Goal: Task Accomplishment & Management: Manage account settings

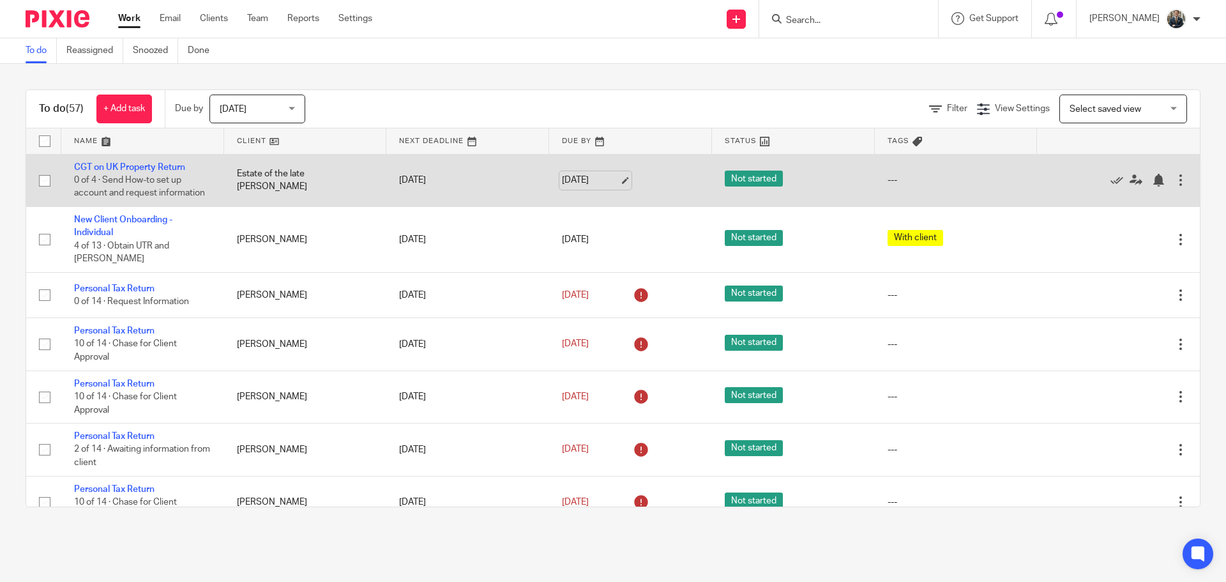
click at [604, 184] on link "15 Oct 2025" at bounding box center [590, 180] width 57 height 13
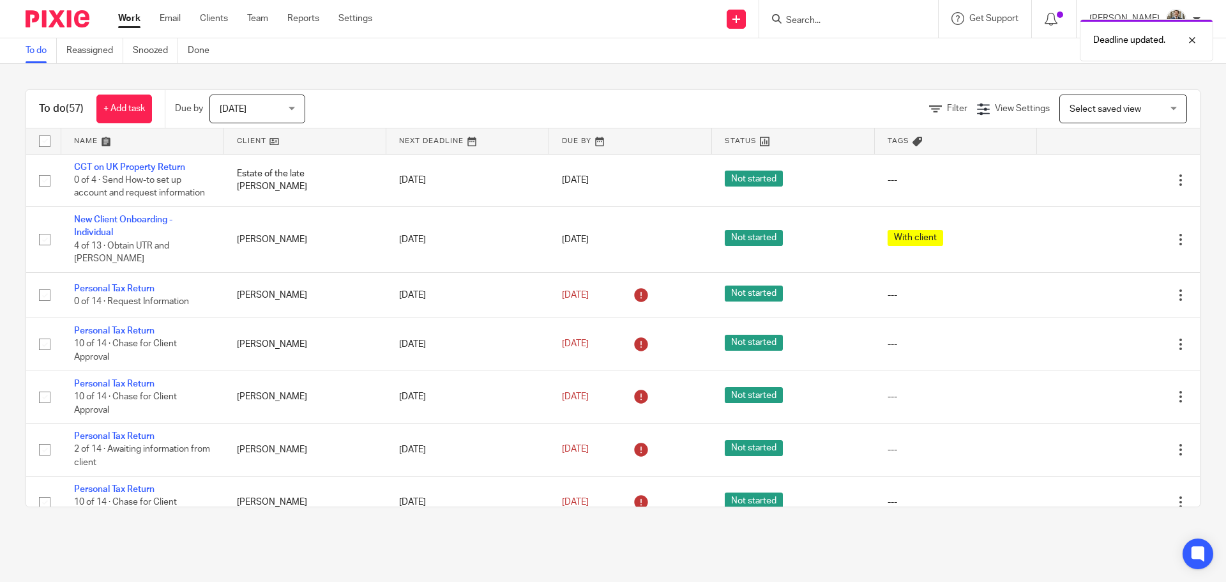
click at [50, 13] on img at bounding box center [58, 18] width 64 height 17
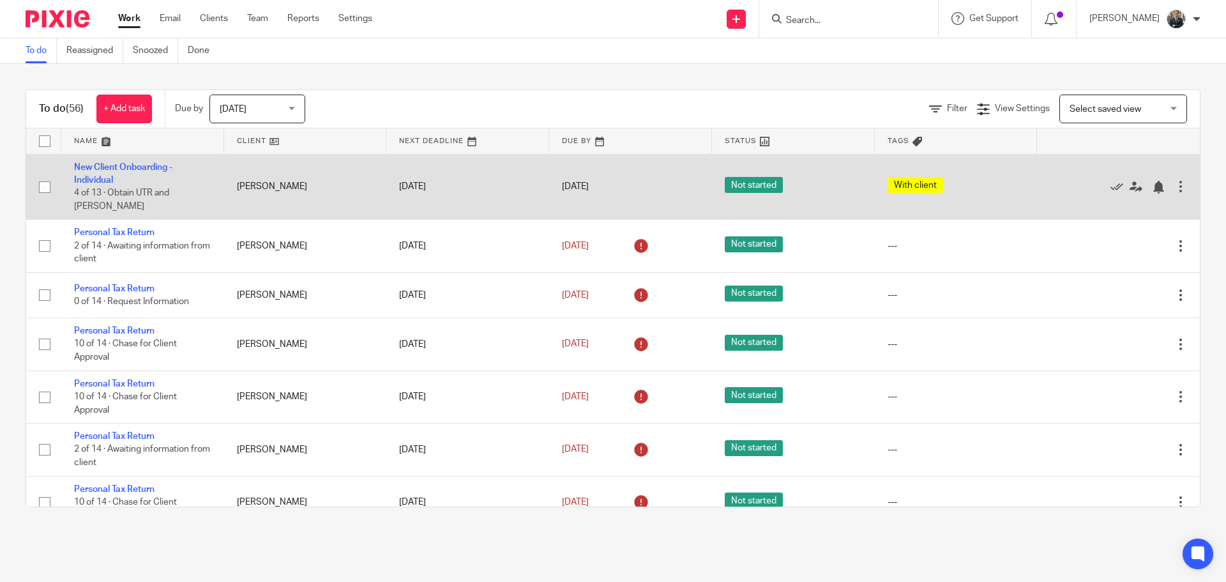
click at [1174, 182] on div at bounding box center [1180, 186] width 13 height 13
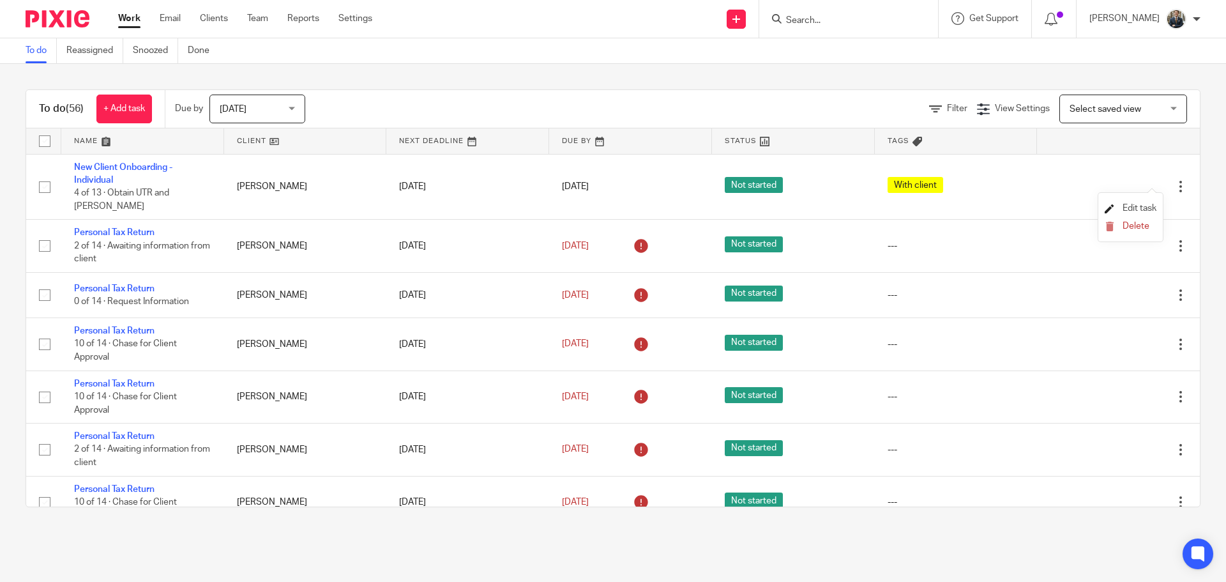
click at [1138, 209] on span "Edit task" at bounding box center [1140, 208] width 34 height 9
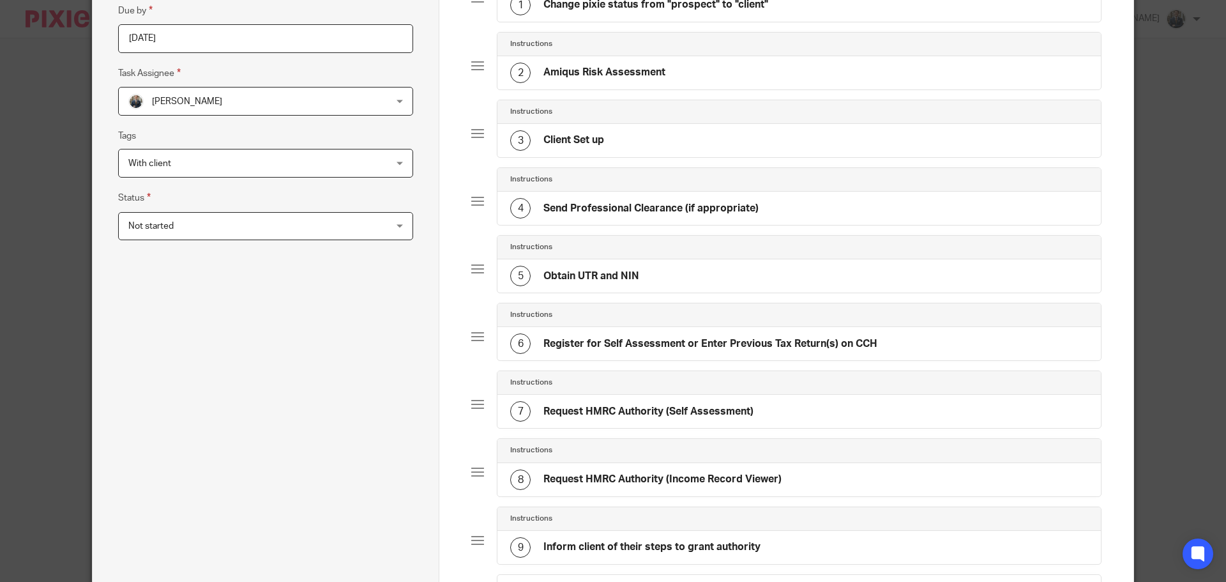
scroll to position [447, 0]
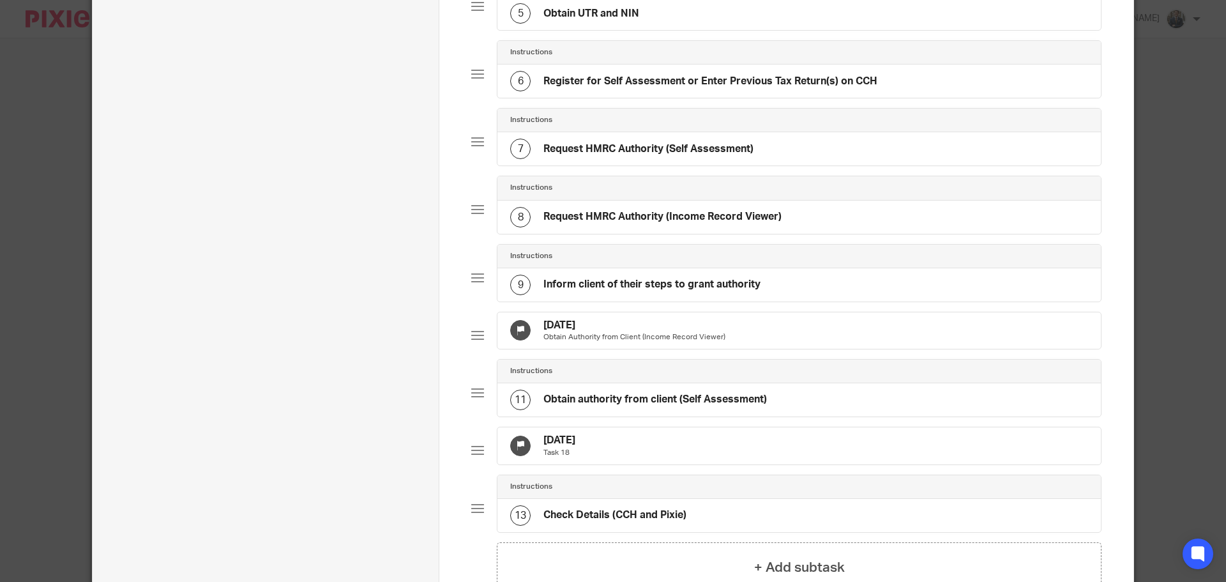
click at [732, 336] on div "15 Oct 2025 Obtain Authority from Client (Income Record Viewer)" at bounding box center [798, 330] width 603 height 37
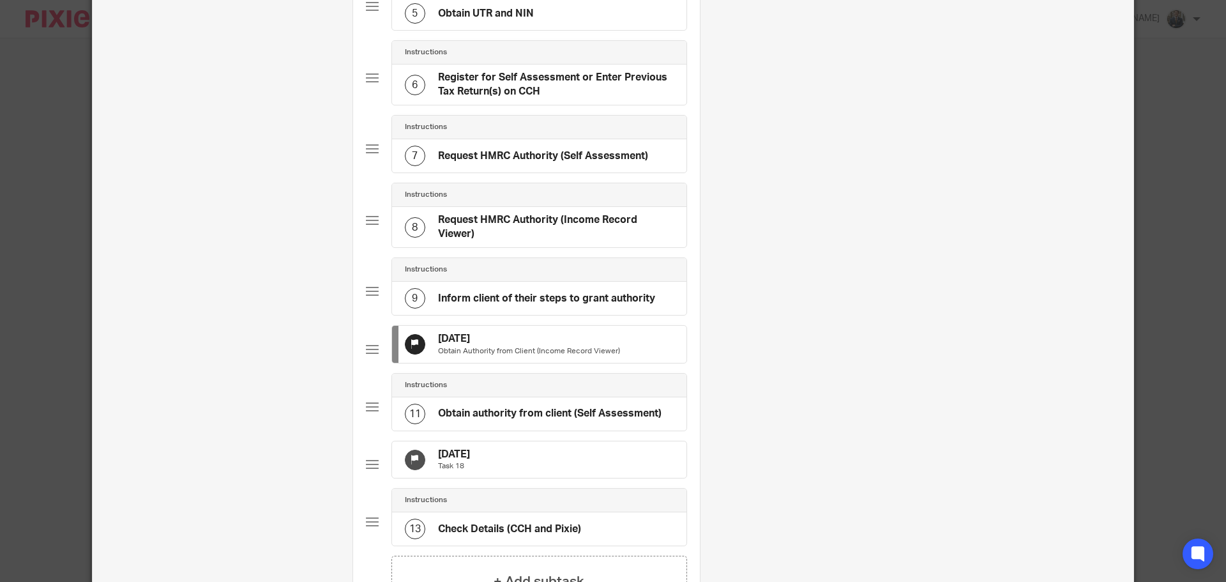
scroll to position [0, 0]
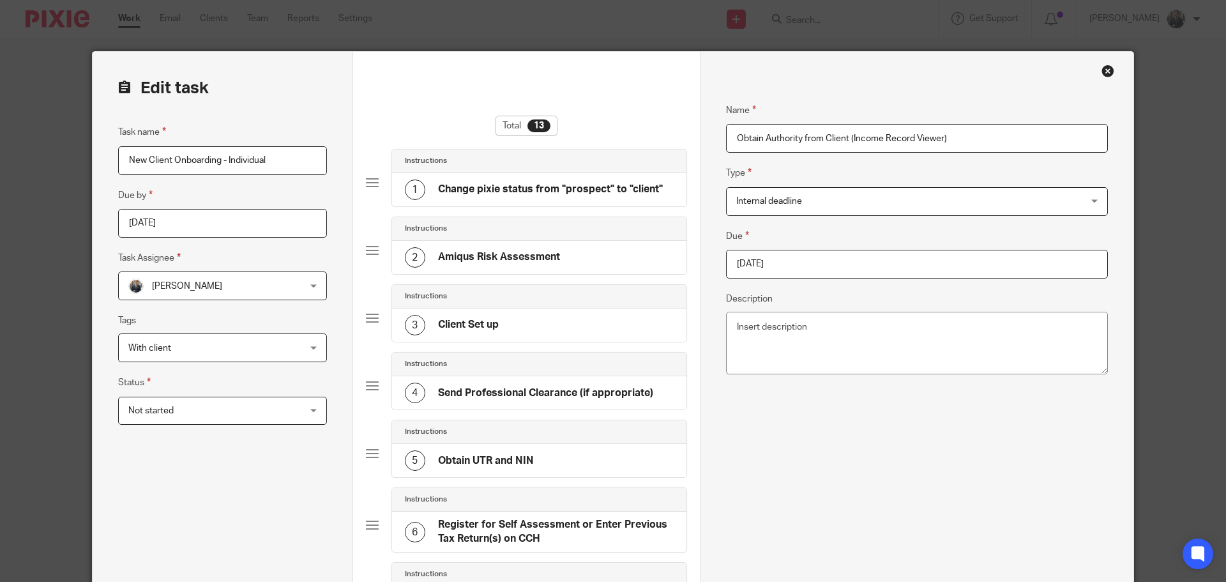
click at [821, 265] on input "[DATE]" at bounding box center [917, 264] width 382 height 29
type input "2025-10-31"
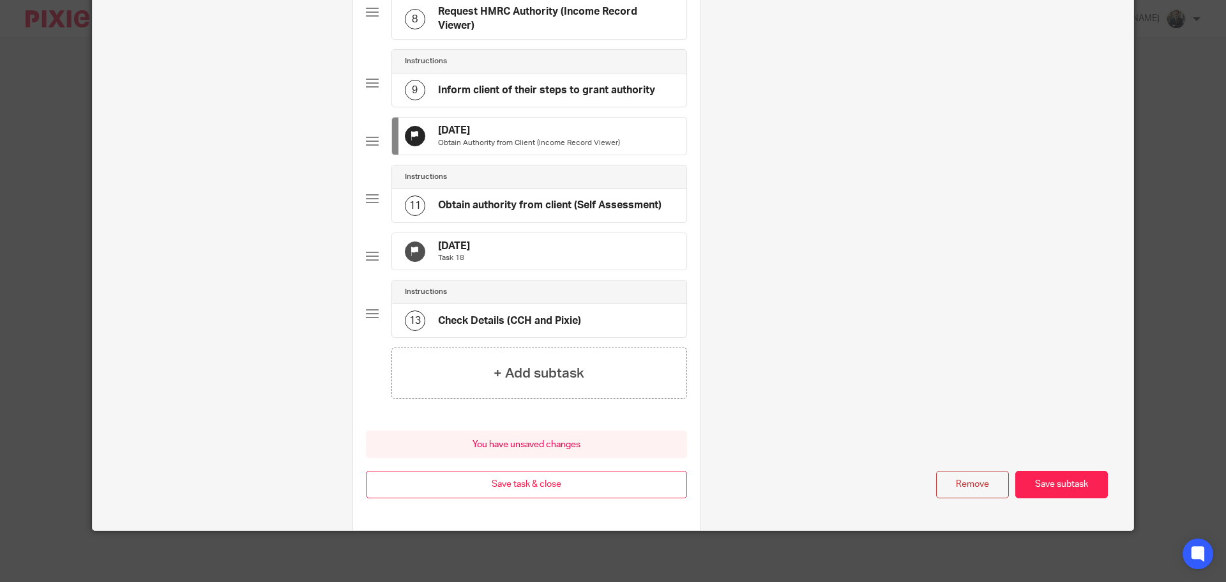
scroll to position [676, 0]
click at [501, 482] on button "Save task & close" at bounding box center [526, 484] width 321 height 27
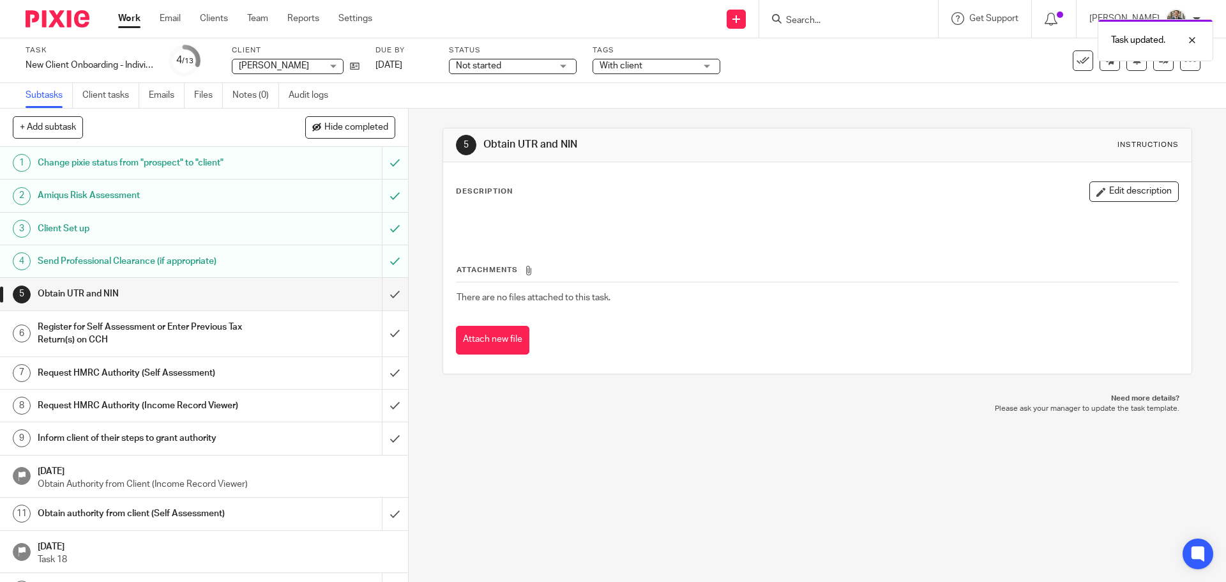
click at [57, 12] on img at bounding box center [58, 18] width 64 height 17
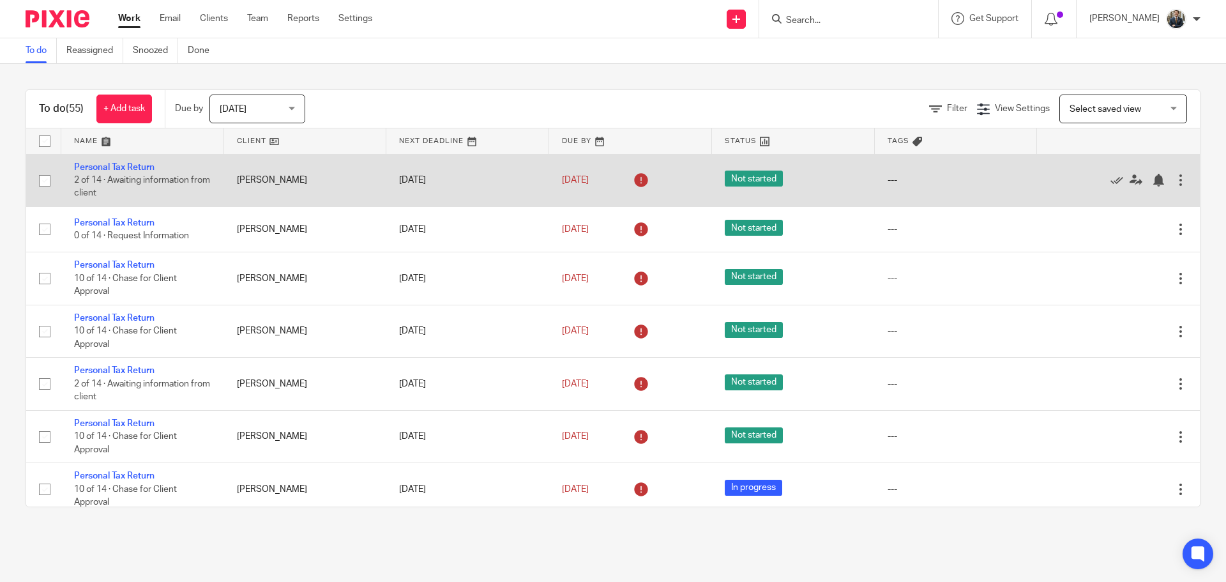
click at [1174, 181] on div at bounding box center [1180, 180] width 13 height 13
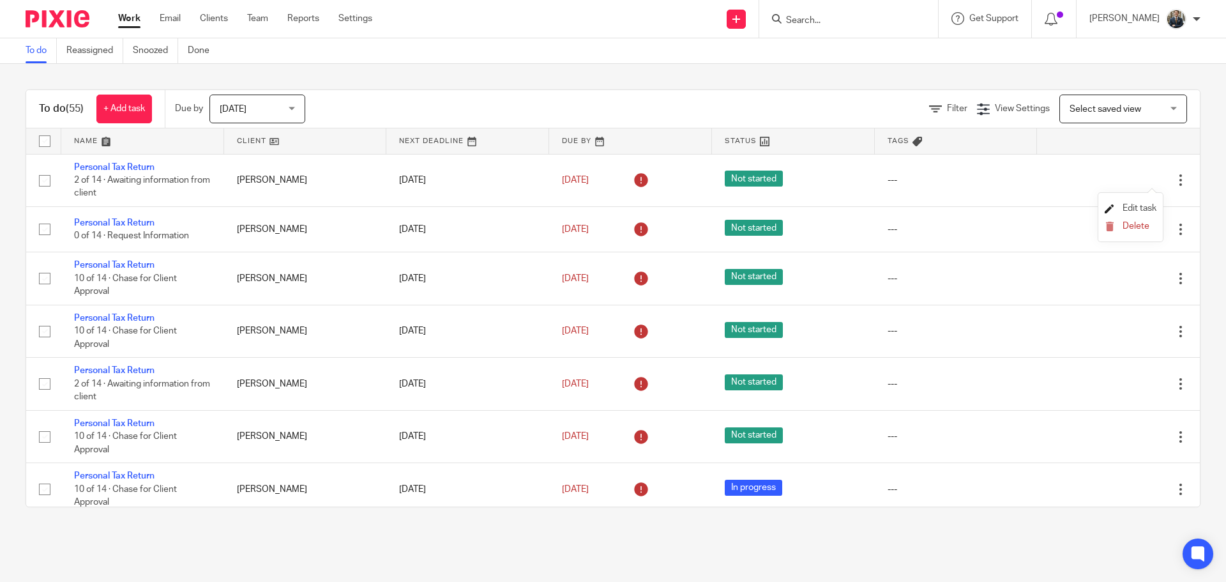
click at [1142, 204] on span "Edit task" at bounding box center [1140, 208] width 34 height 9
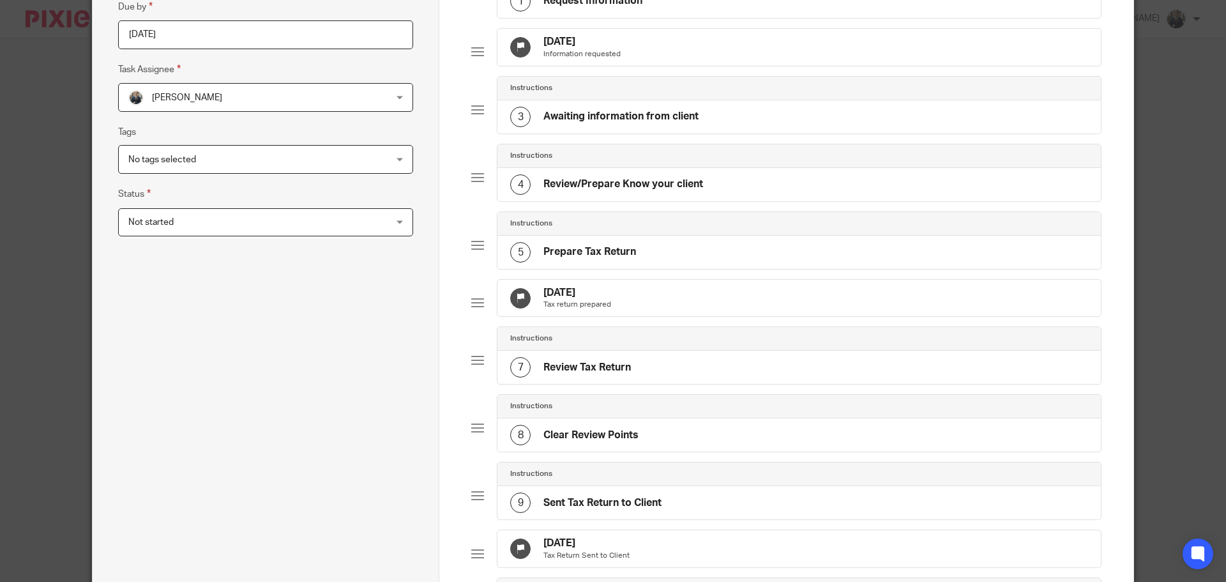
scroll to position [192, 0]
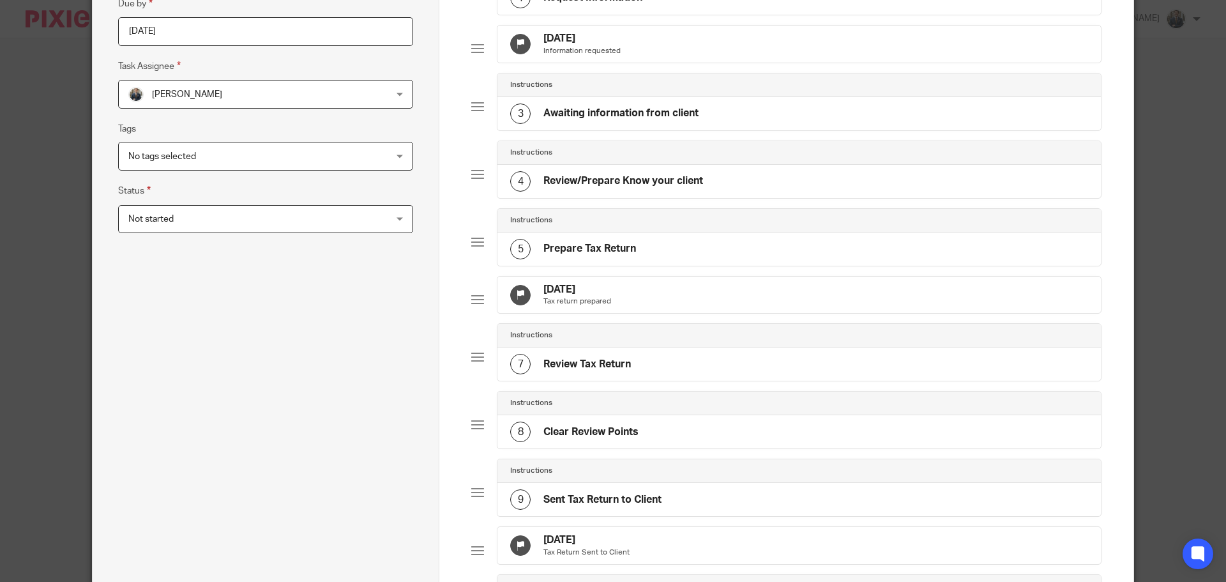
click at [713, 305] on div "30 Sep 2025 Tax return prepared" at bounding box center [798, 294] width 603 height 37
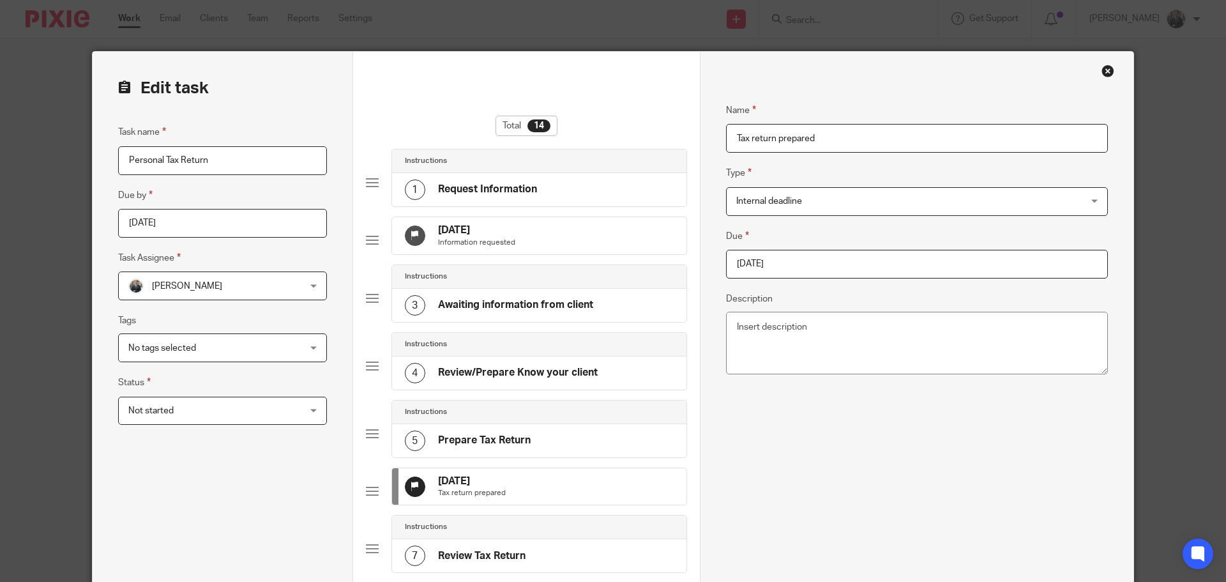
click at [803, 266] on input "2025-09-30" at bounding box center [917, 264] width 382 height 29
type input "[DATE]"
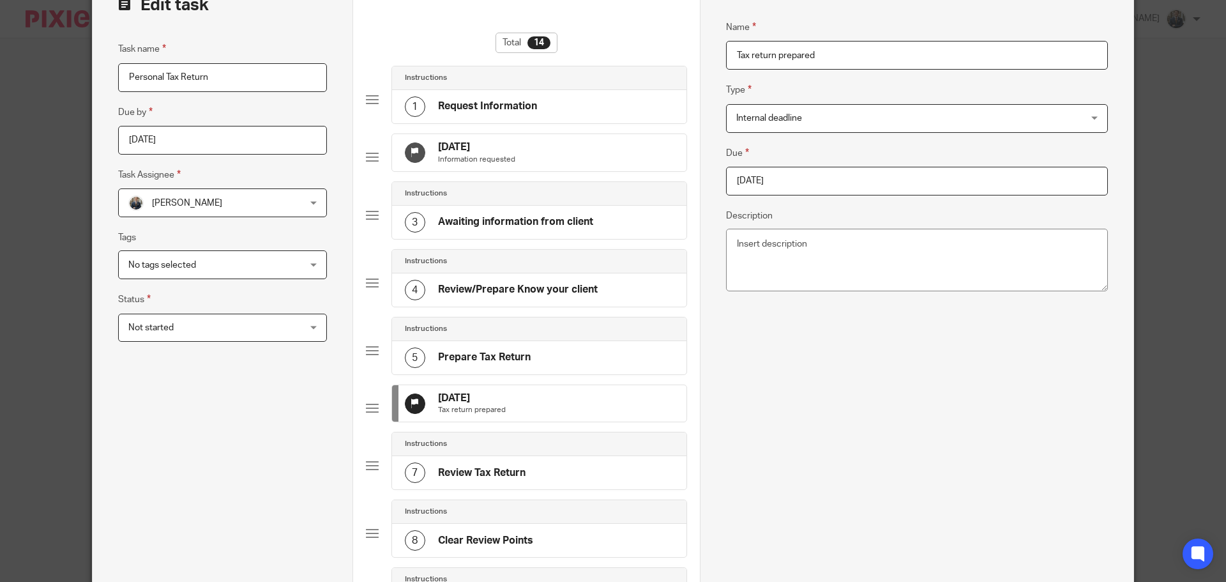
scroll to position [319, 0]
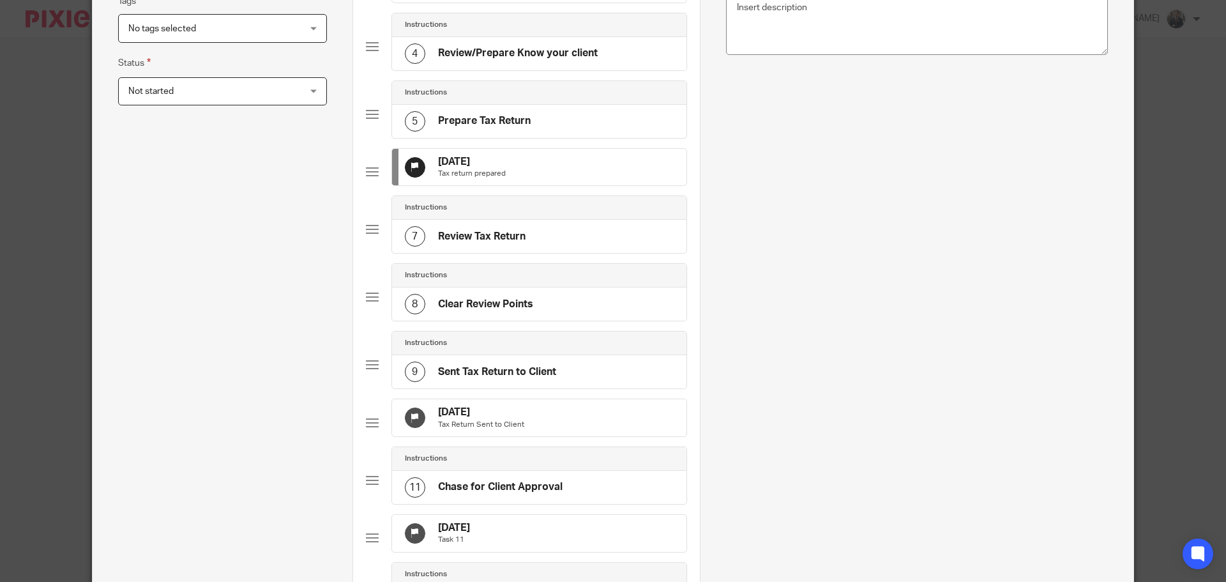
click at [590, 436] on div "30 Sep 2025 Tax Return Sent to Client" at bounding box center [539, 417] width 294 height 37
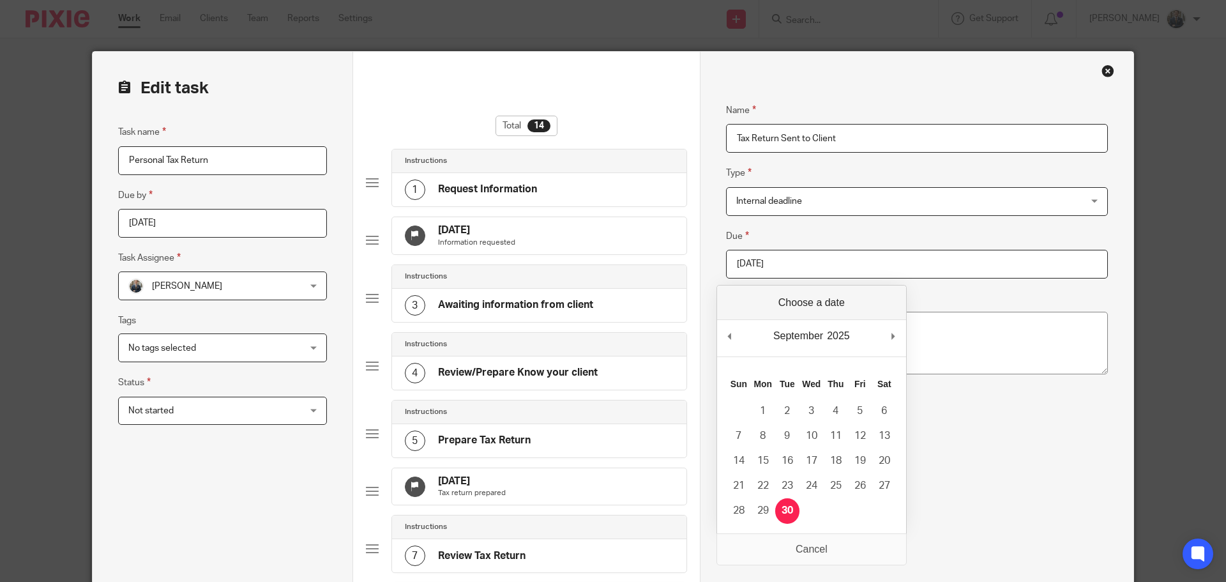
click at [847, 262] on input "2025-09-30" at bounding box center [917, 264] width 382 height 29
type input "[DATE]"
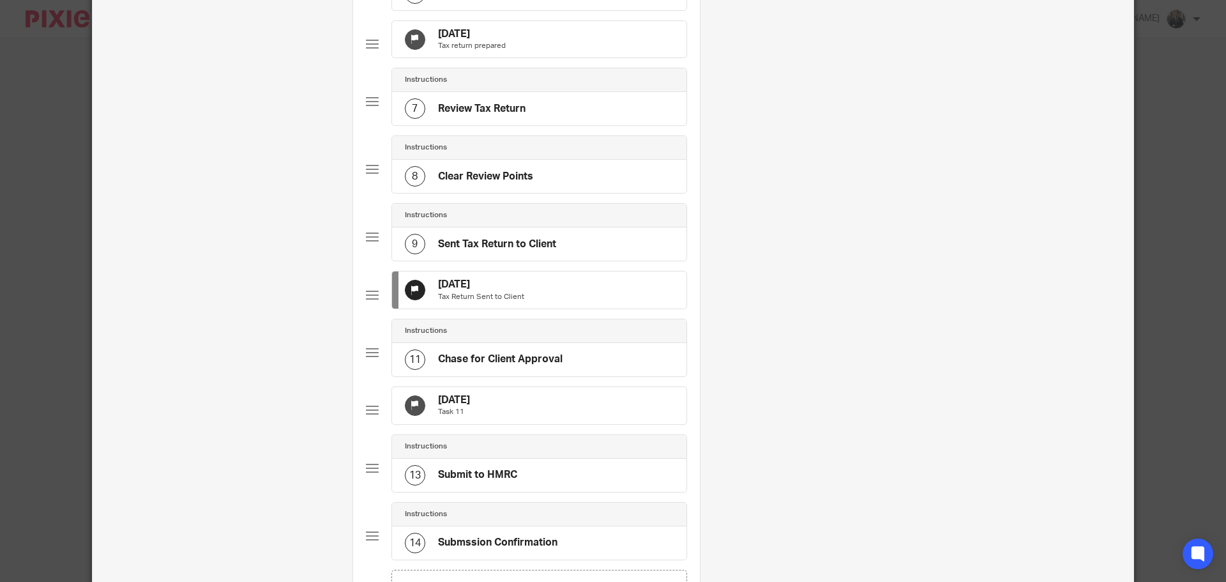
scroll to position [511, 0]
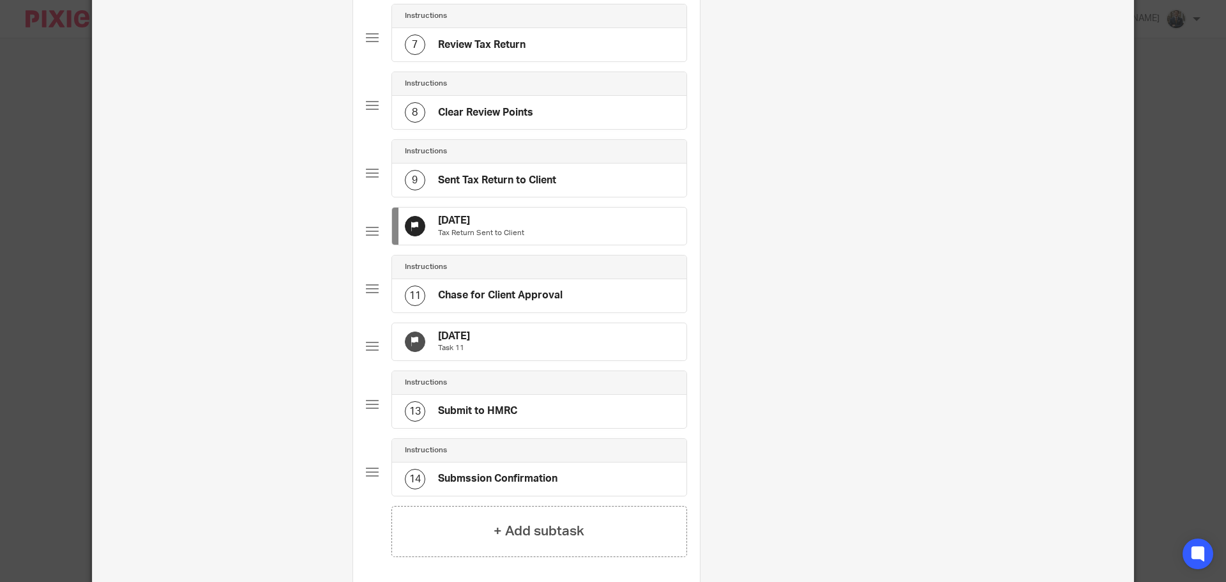
click at [617, 360] on div "5 Oct 2025 Task 11" at bounding box center [539, 341] width 294 height 37
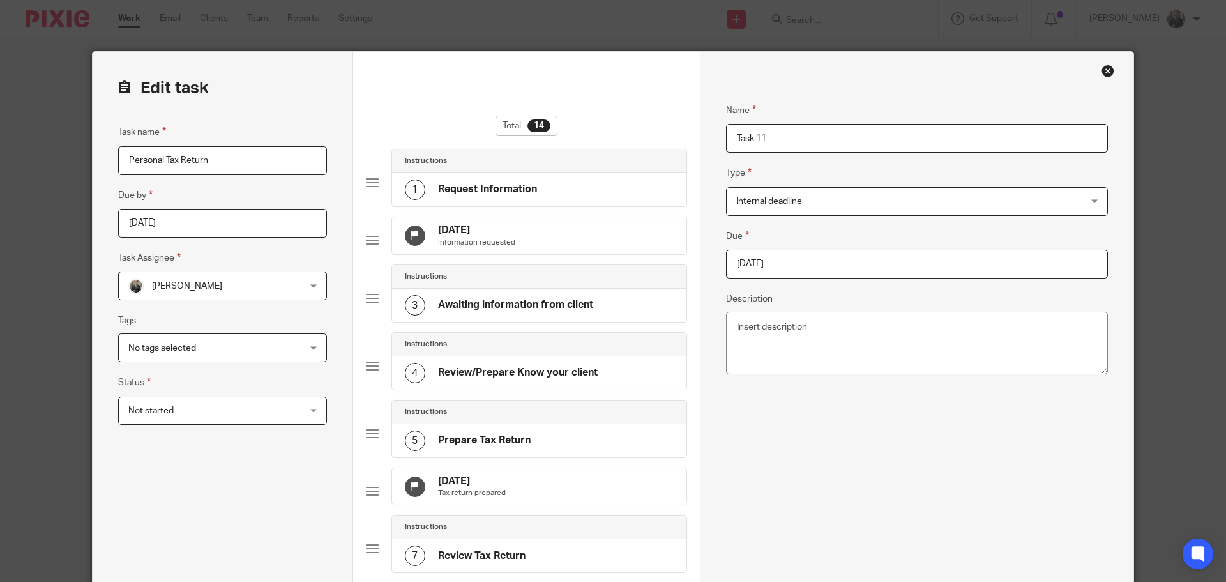
click at [860, 265] on input "2025-10-05" at bounding box center [917, 264] width 382 height 29
type input "[DATE]"
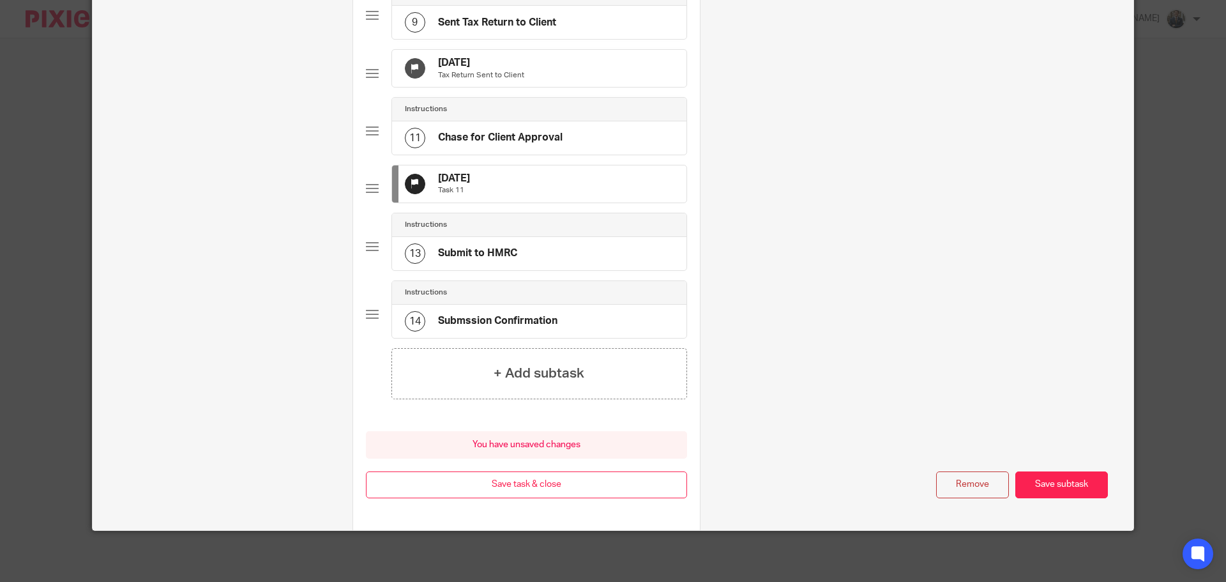
scroll to position [709, 0]
click at [557, 478] on button "Save task & close" at bounding box center [526, 484] width 321 height 27
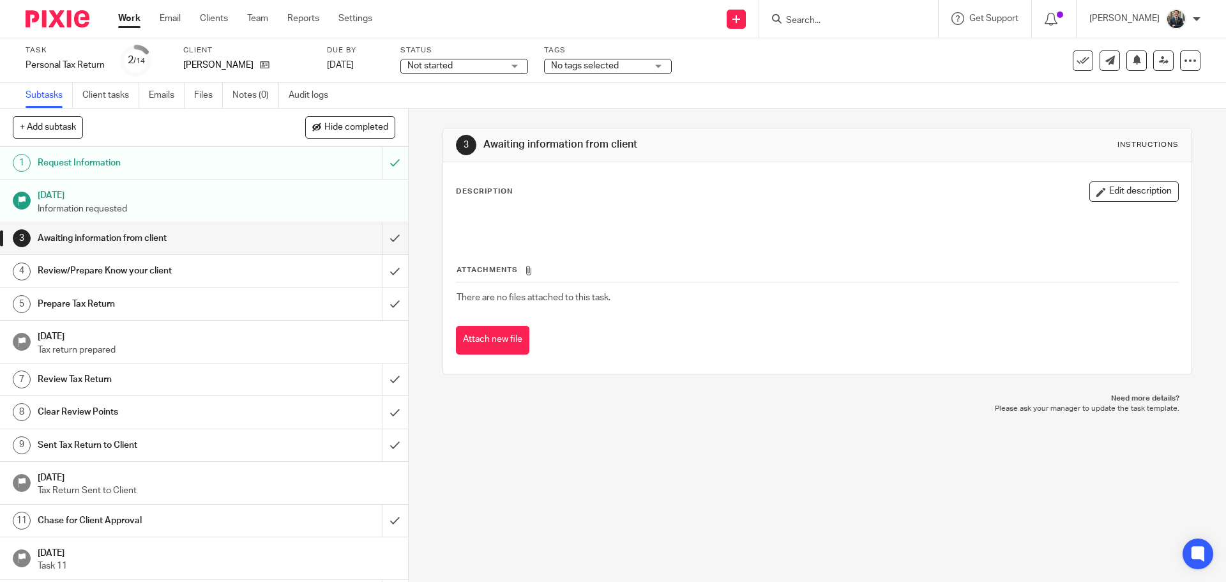
click at [59, 23] on img at bounding box center [58, 18] width 64 height 17
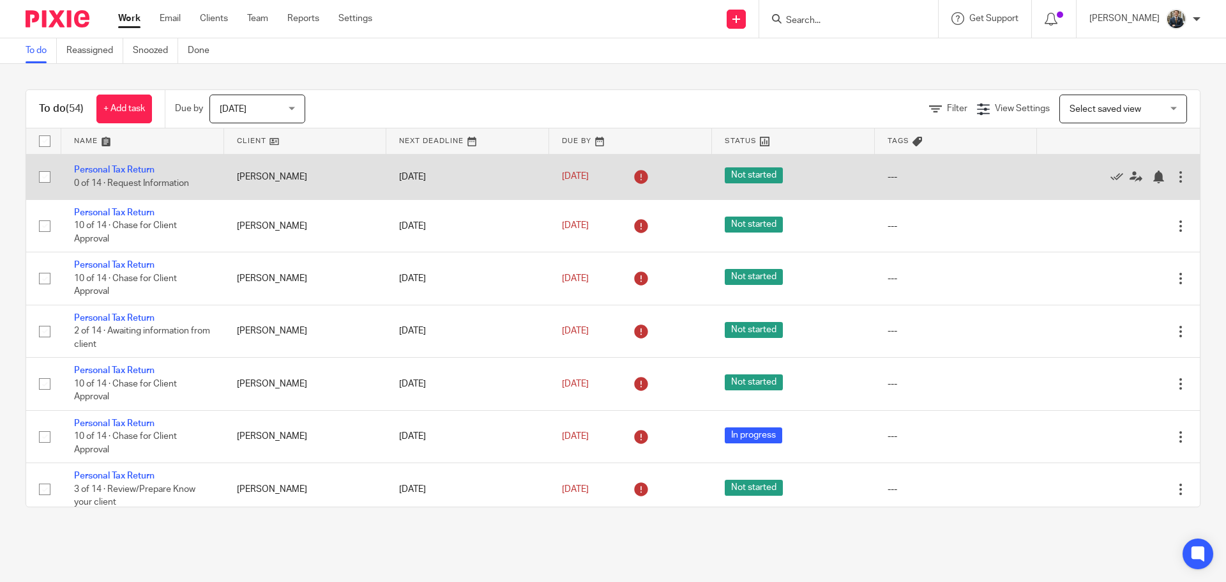
click at [1174, 182] on div at bounding box center [1180, 176] width 13 height 13
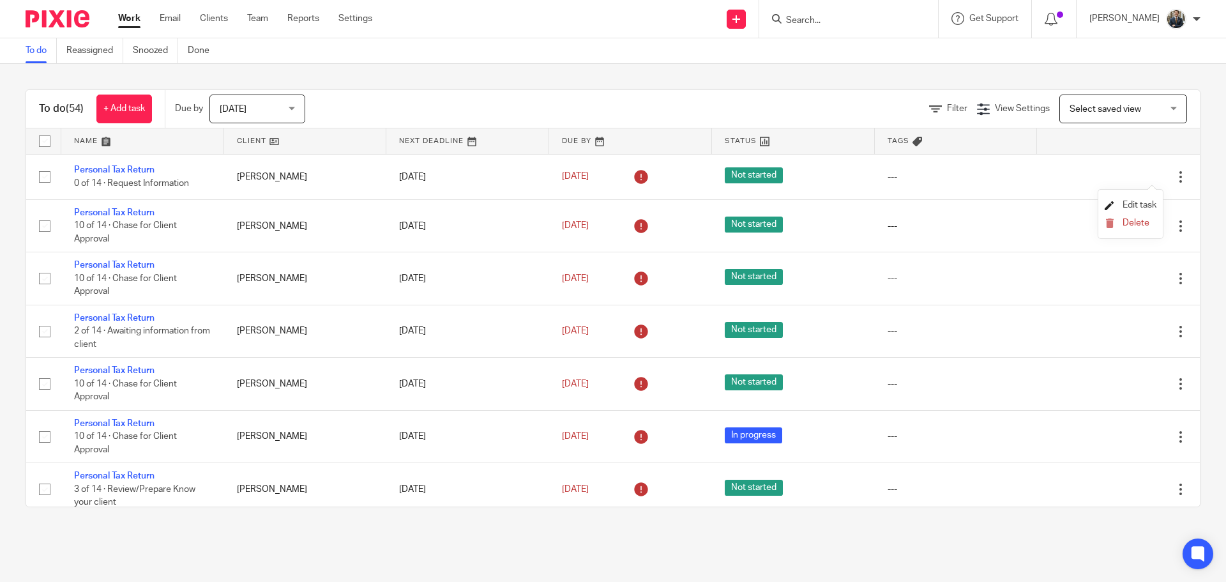
click at [1146, 204] on span "Edit task" at bounding box center [1140, 204] width 34 height 9
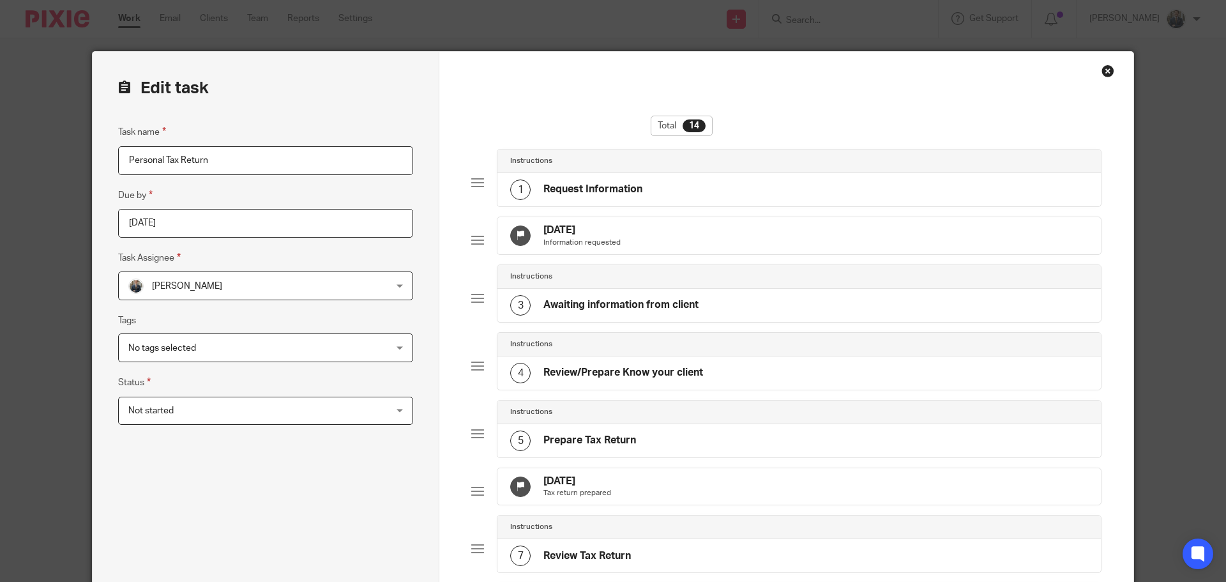
scroll to position [319, 0]
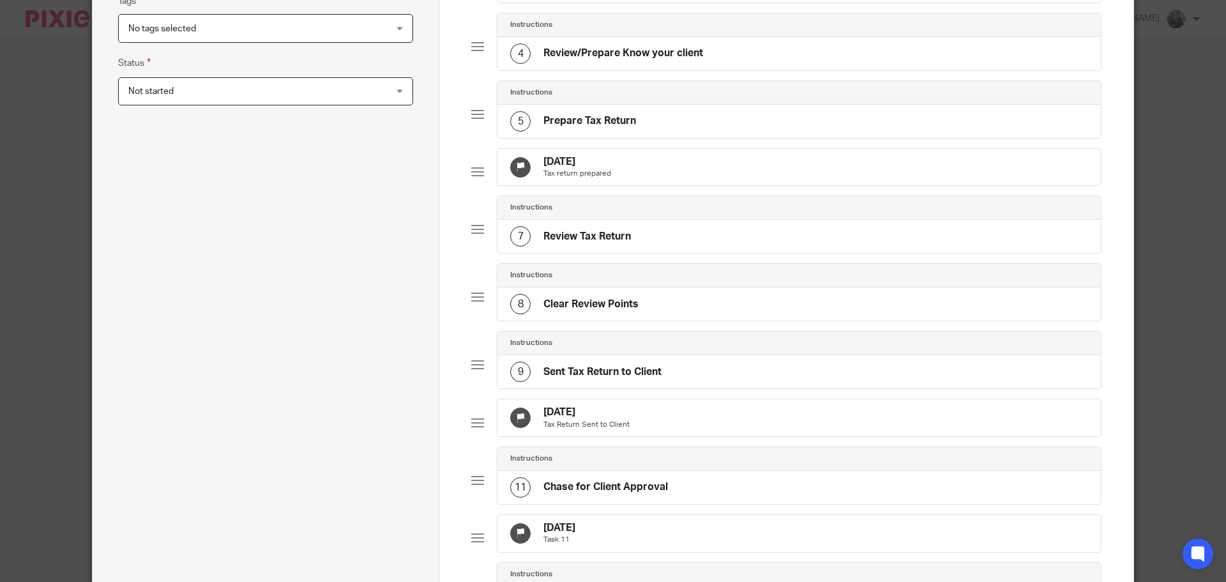
click at [685, 172] on div "[DATE] Tax return prepared" at bounding box center [798, 167] width 603 height 37
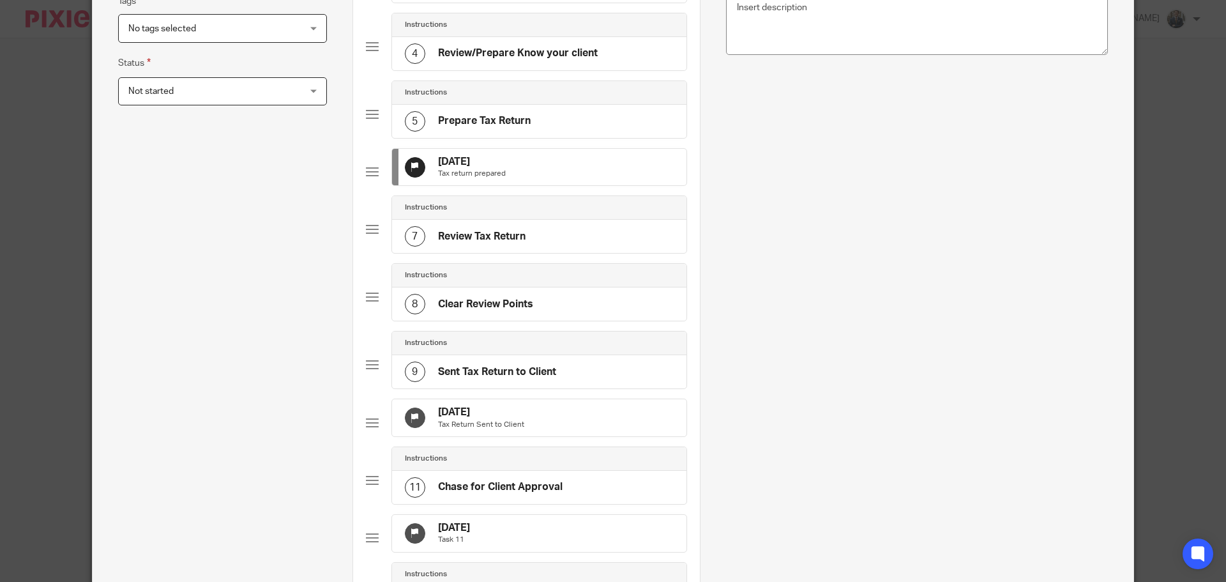
scroll to position [0, 0]
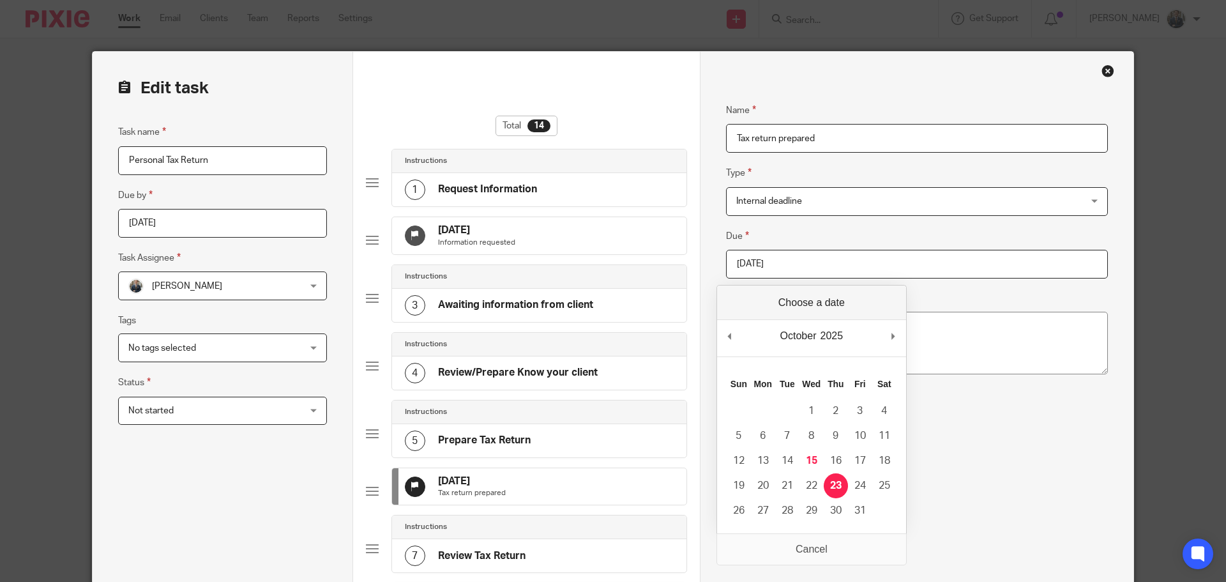
click at [832, 268] on input "[DATE]" at bounding box center [917, 264] width 382 height 29
type input "[DATE]"
click at [587, 239] on div "[DATE] Information requested" at bounding box center [539, 235] width 294 height 37
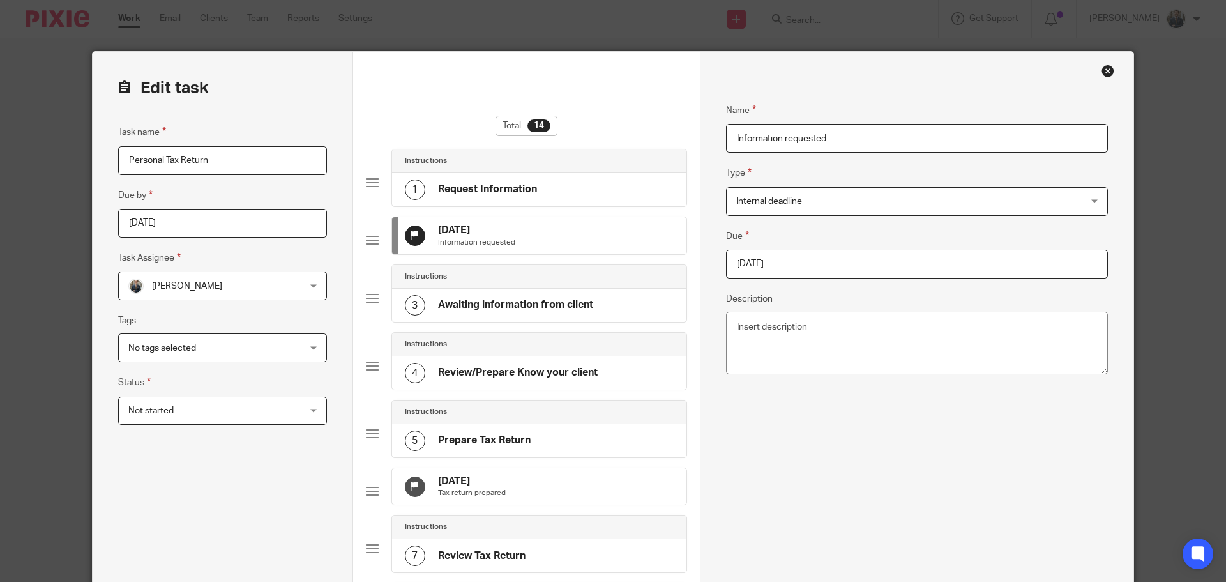
click at [829, 262] on input "[DATE]" at bounding box center [917, 264] width 382 height 29
type input "2026-01-01"
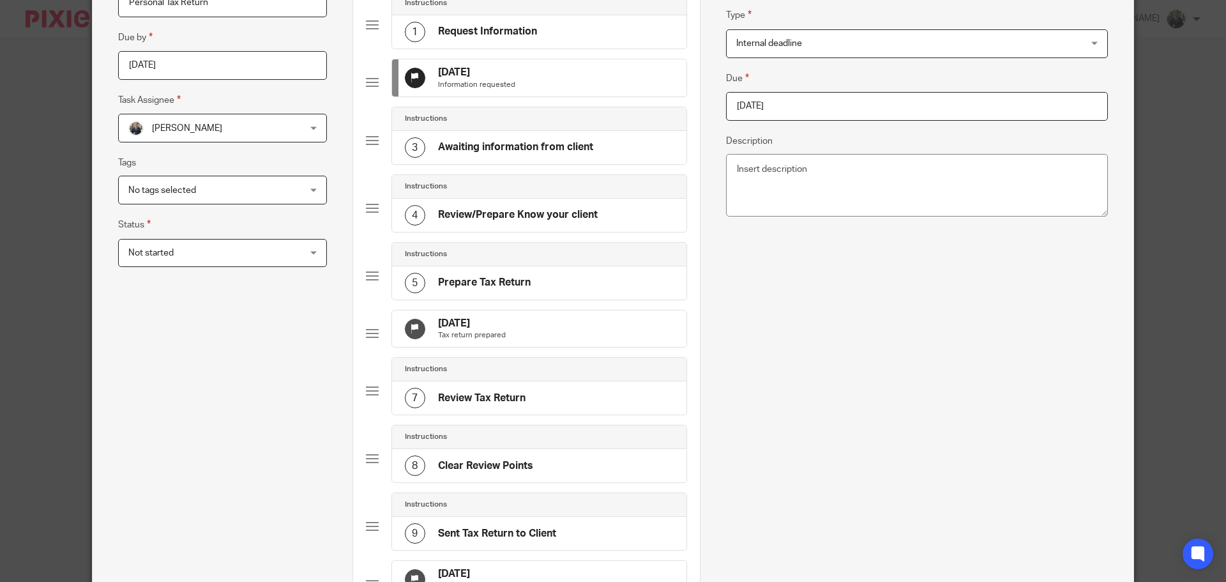
scroll to position [383, 0]
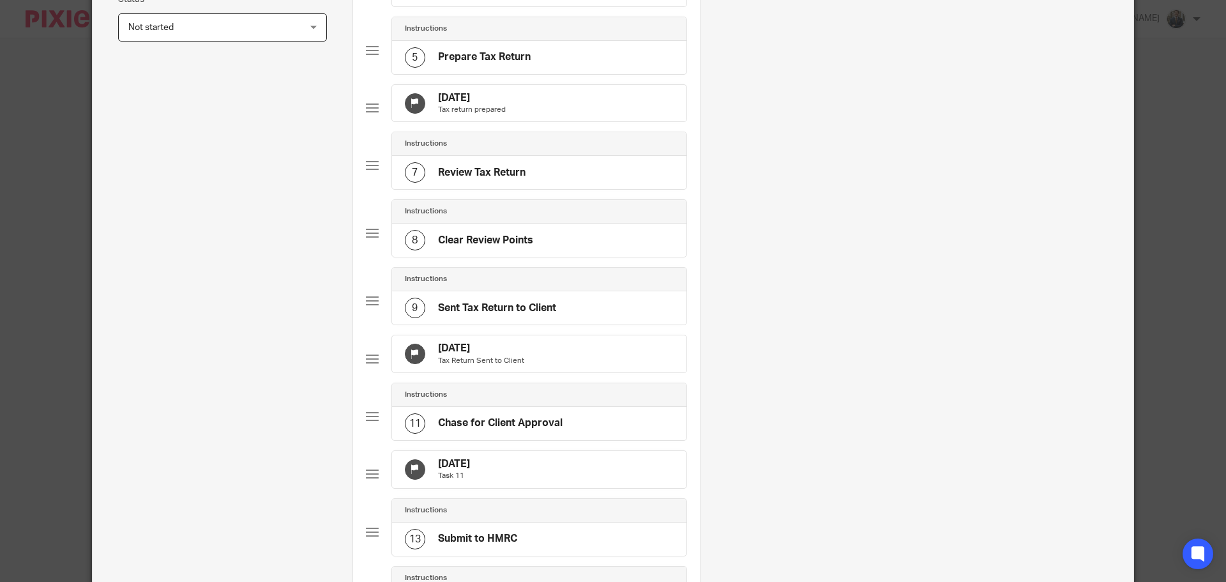
click at [610, 372] on div "31 Oct 2025 Tax Return Sent to Client" at bounding box center [539, 353] width 294 height 37
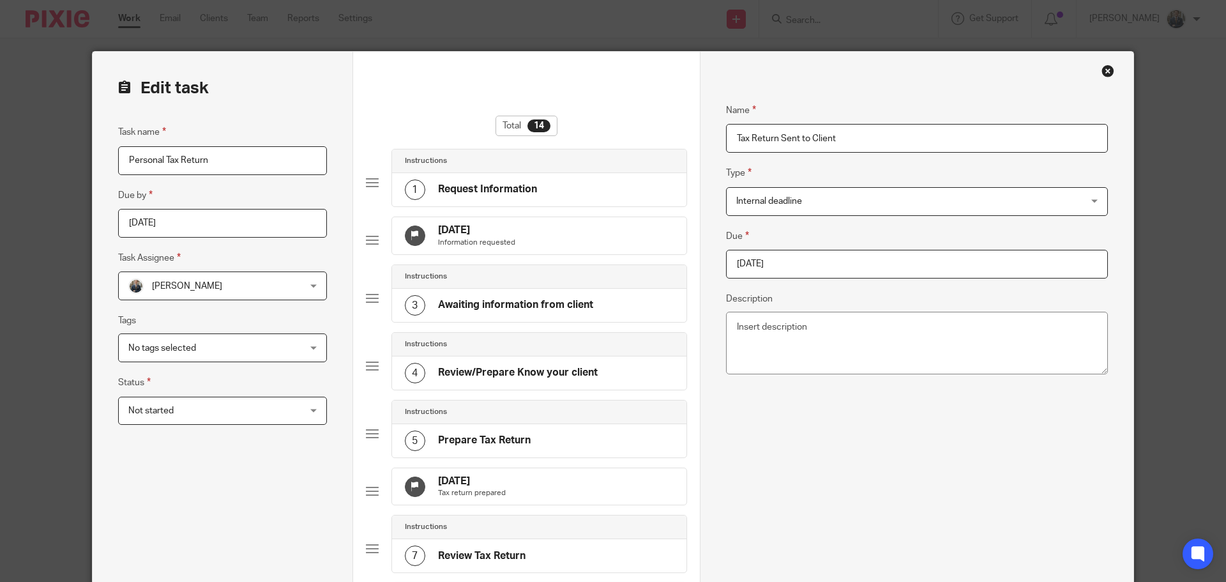
click at [896, 245] on fieldset "Due 2025-10-31" at bounding box center [917, 254] width 382 height 50
click at [888, 266] on input "2025-10-31" at bounding box center [917, 264] width 382 height 29
click at [891, 338] on div "December January February March April May June July August September October No…" at bounding box center [811, 338] width 189 height 36
type input "[DATE]"
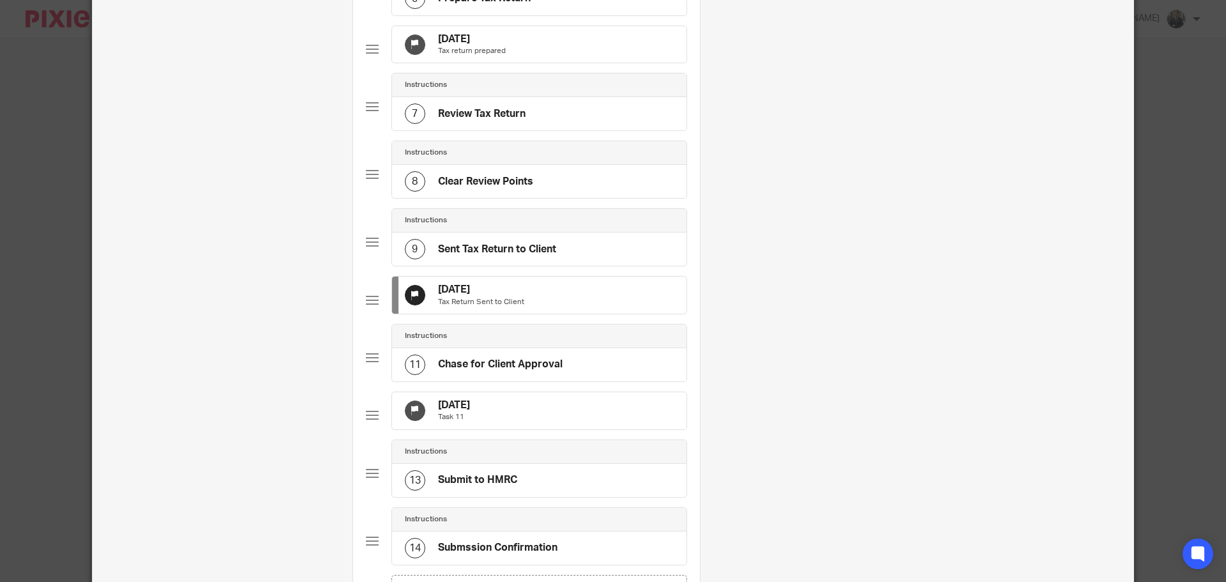
scroll to position [447, 0]
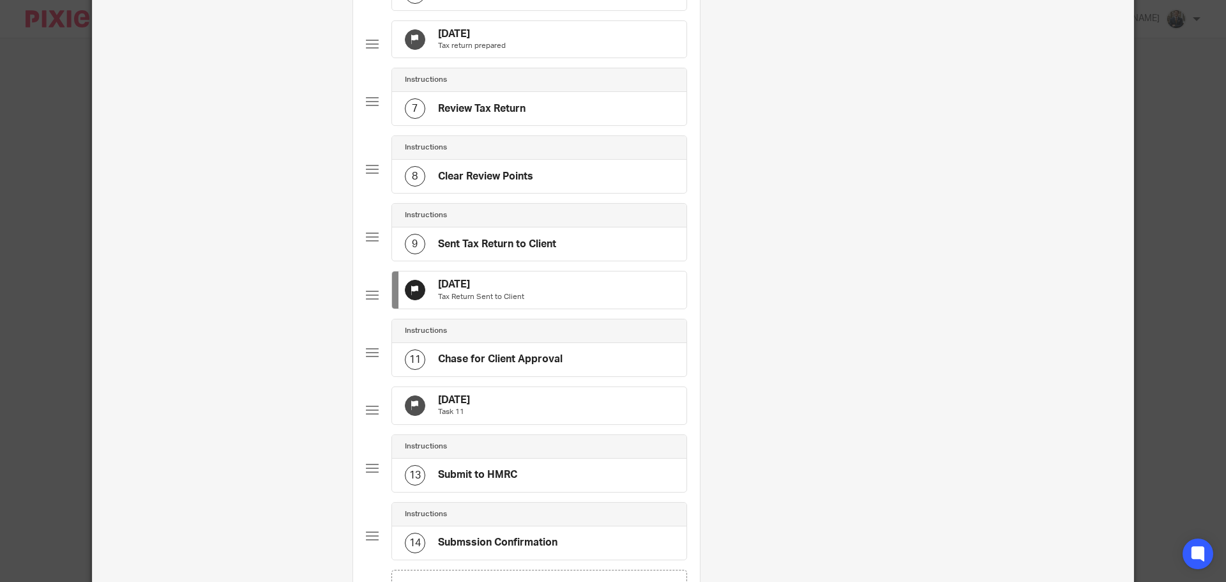
click at [563, 424] on div "30 Nov 2025 Task 11" at bounding box center [539, 405] width 294 height 37
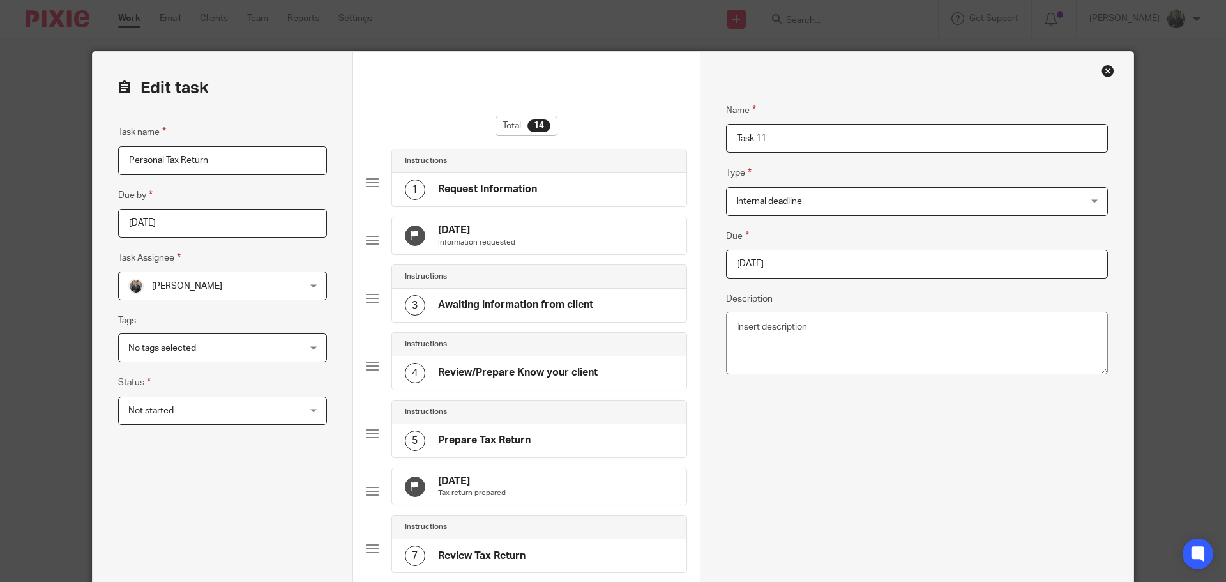
click at [815, 260] on input "2025-11-30" at bounding box center [917, 264] width 382 height 29
type input "2026-01-31"
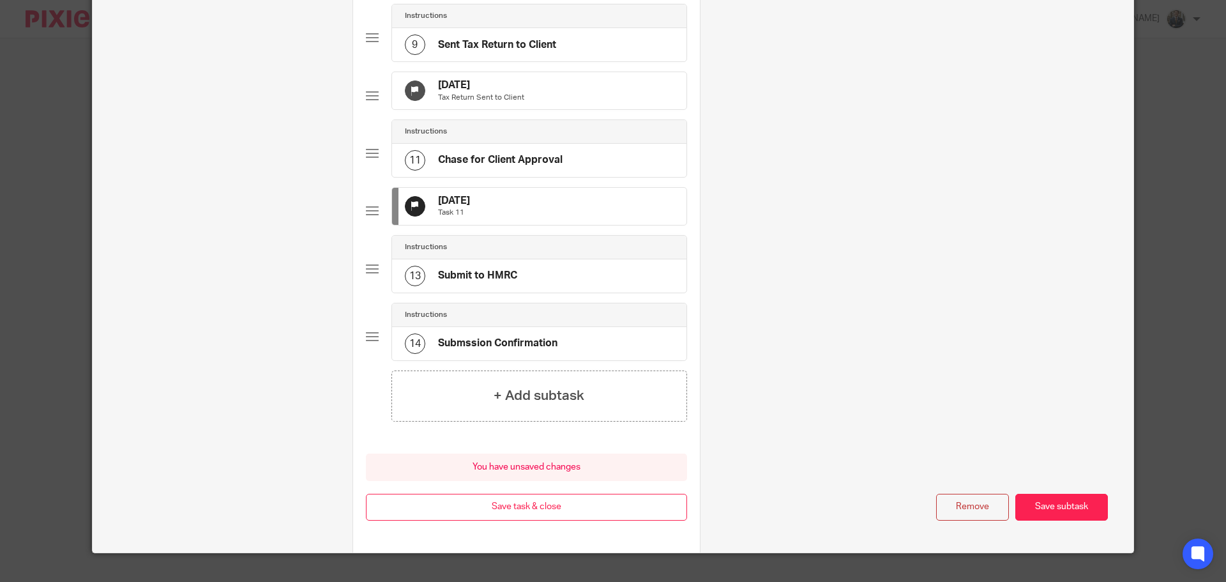
scroll to position [709, 0]
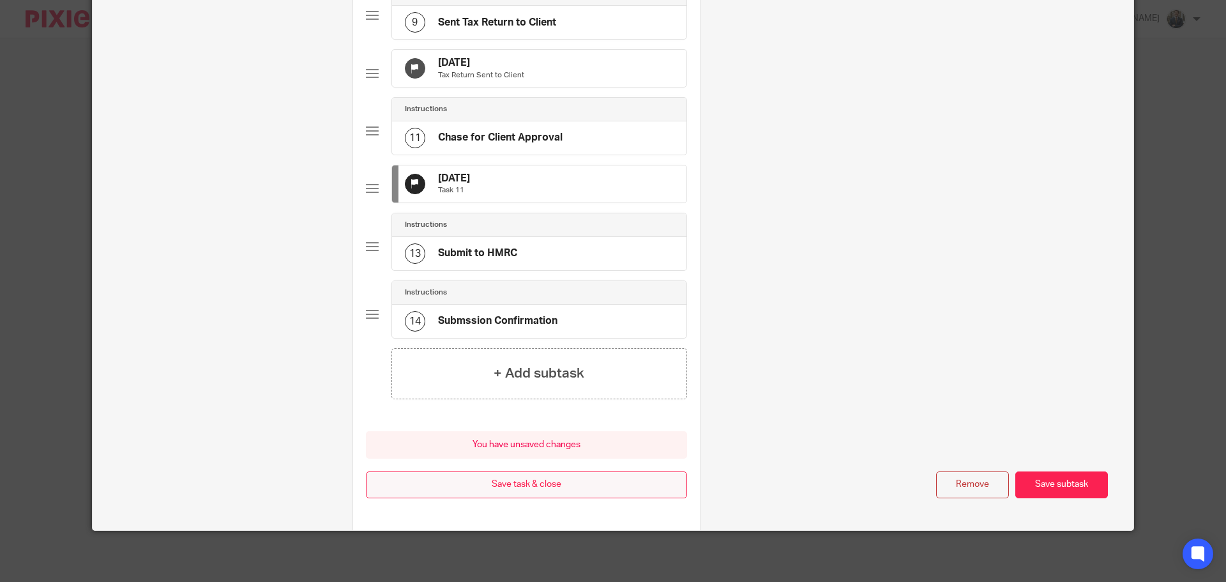
click at [574, 482] on button "Save task & close" at bounding box center [526, 484] width 321 height 27
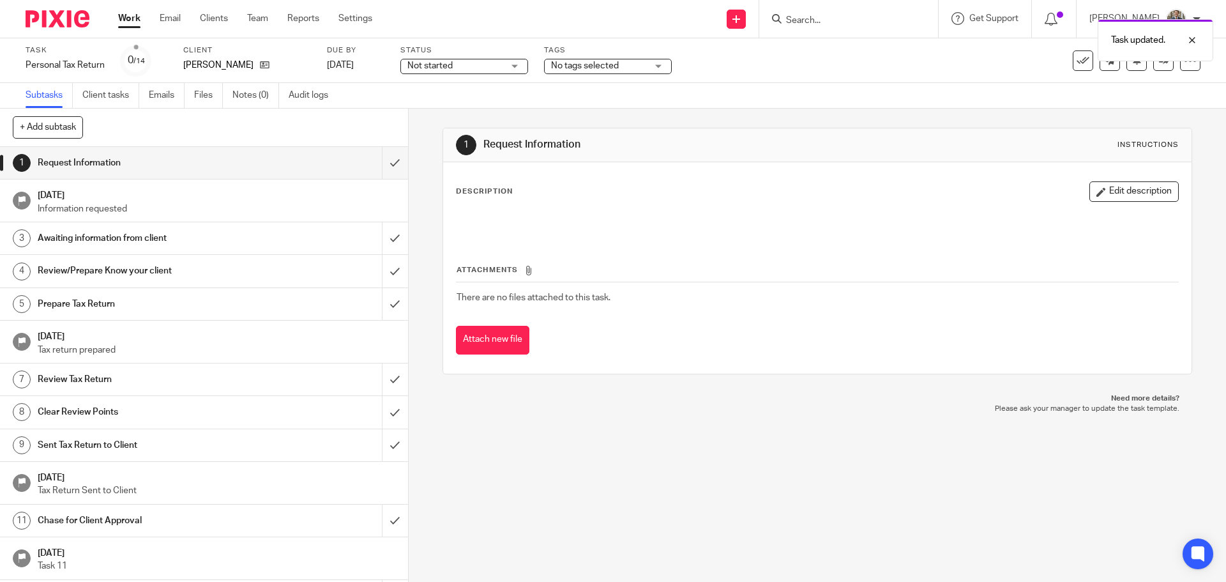
click at [66, 15] on img at bounding box center [58, 18] width 64 height 17
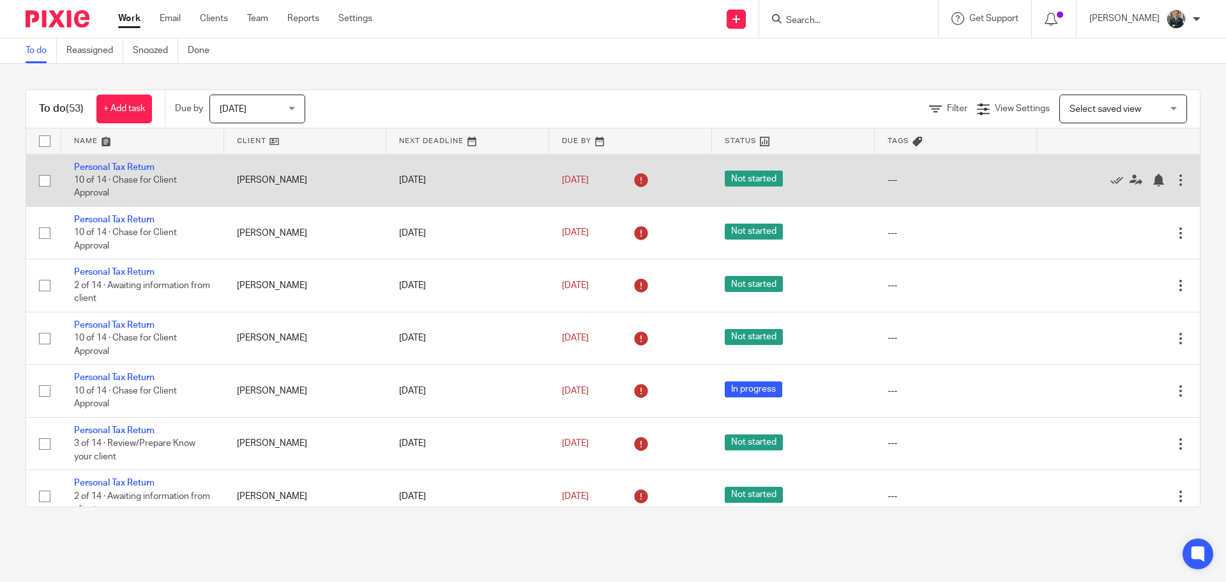
click at [1174, 181] on div at bounding box center [1180, 180] width 13 height 13
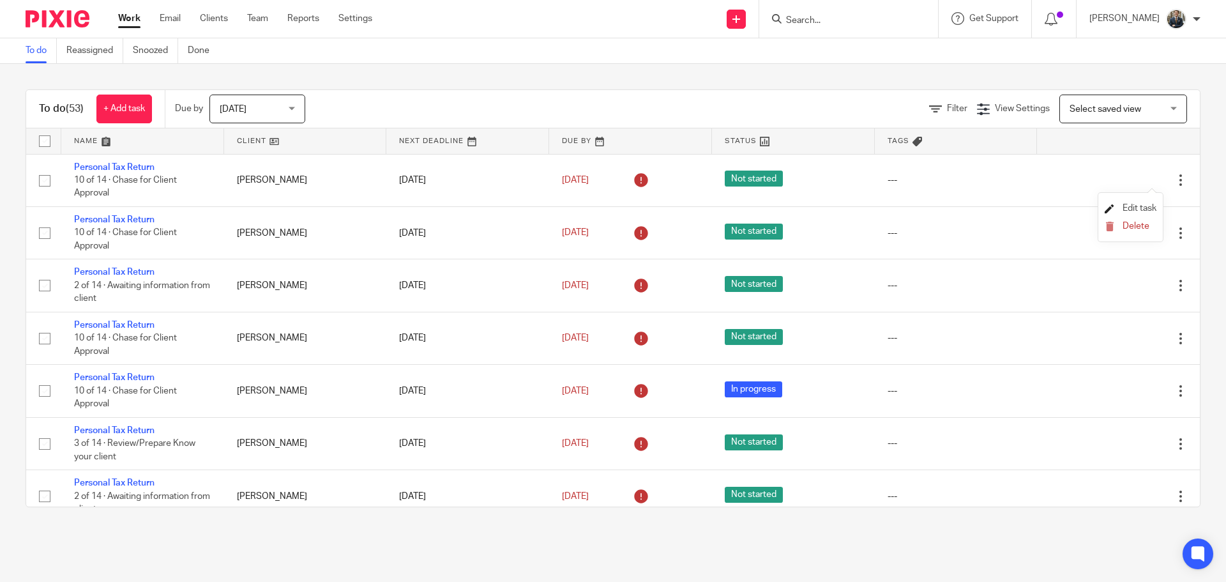
click at [1152, 208] on span "Edit task" at bounding box center [1140, 208] width 34 height 9
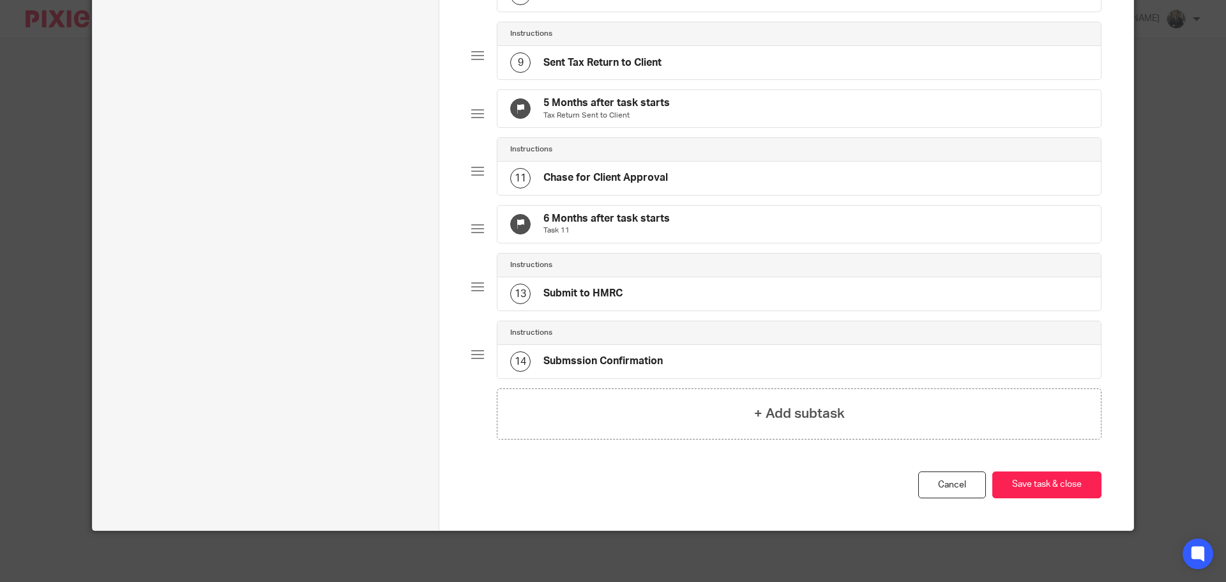
scroll to position [670, 0]
click at [733, 218] on div "6 Months after task starts Task 11" at bounding box center [798, 224] width 603 height 37
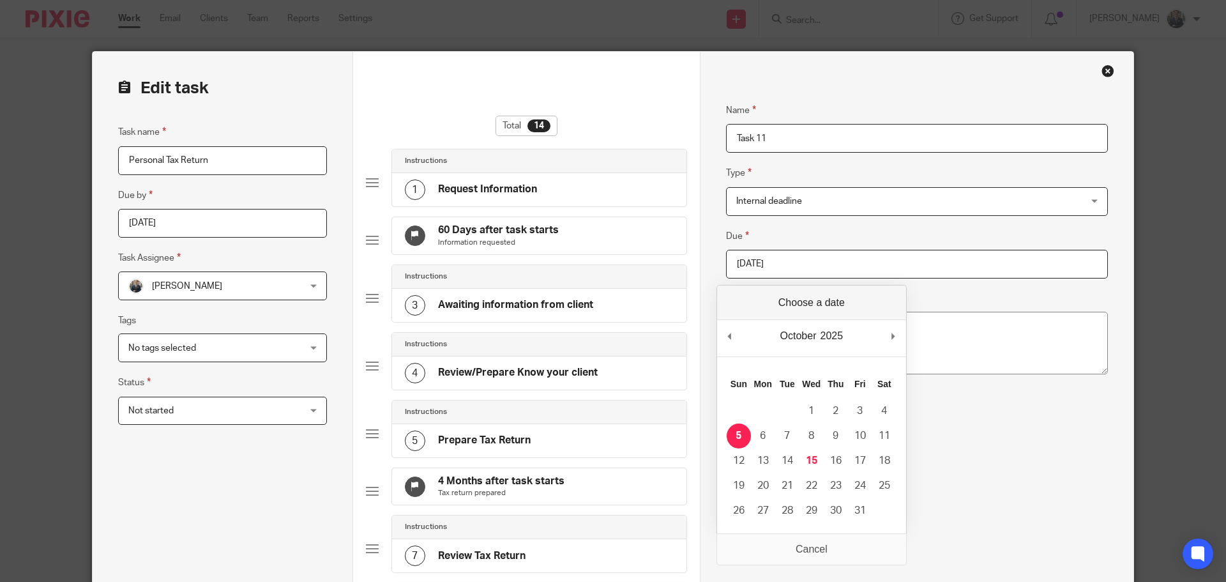
click at [786, 266] on input "2025-10-05" at bounding box center [917, 264] width 382 height 29
click at [906, 335] on div "October January February March April May June July August September October Nov…" at bounding box center [811, 338] width 189 height 36
type input "2026-01-31"
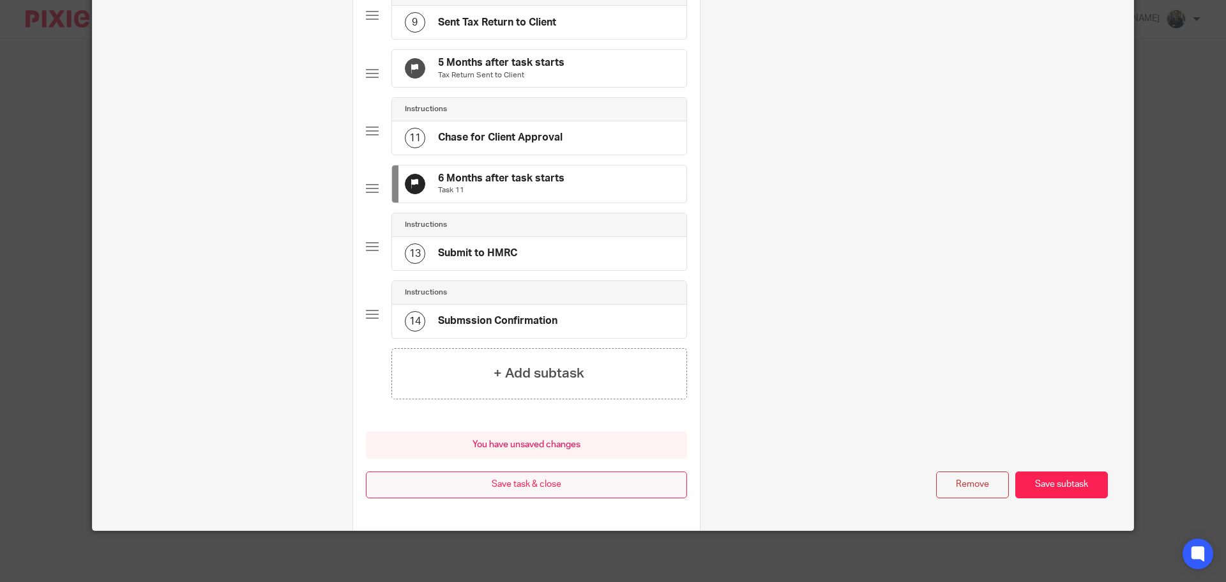
click at [616, 490] on button "Save task & close" at bounding box center [526, 484] width 321 height 27
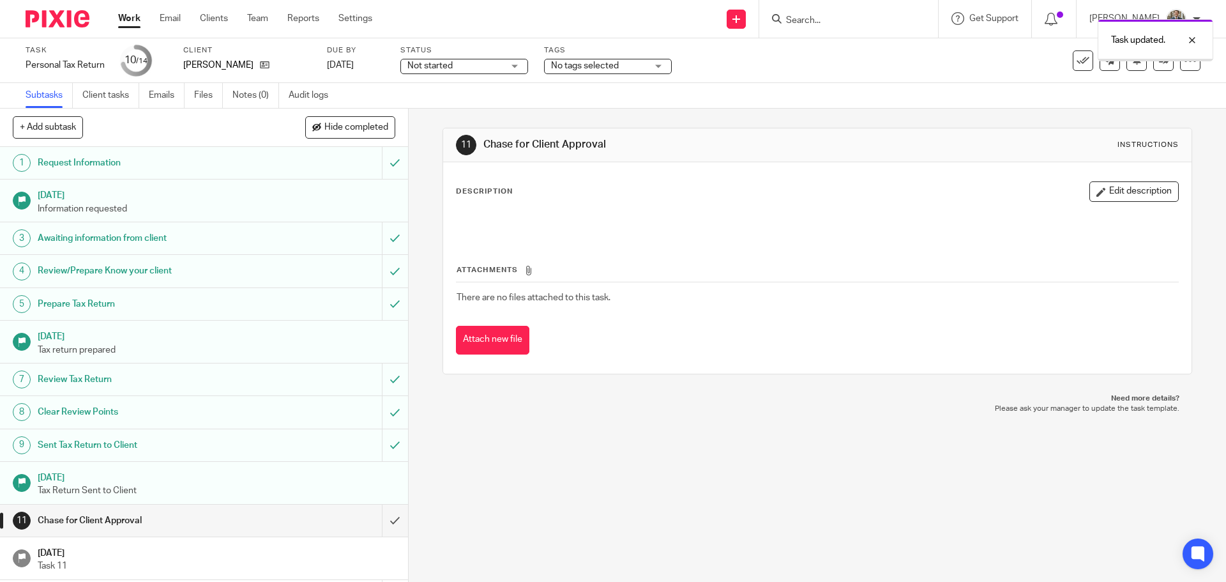
click at [59, 20] on img at bounding box center [58, 18] width 64 height 17
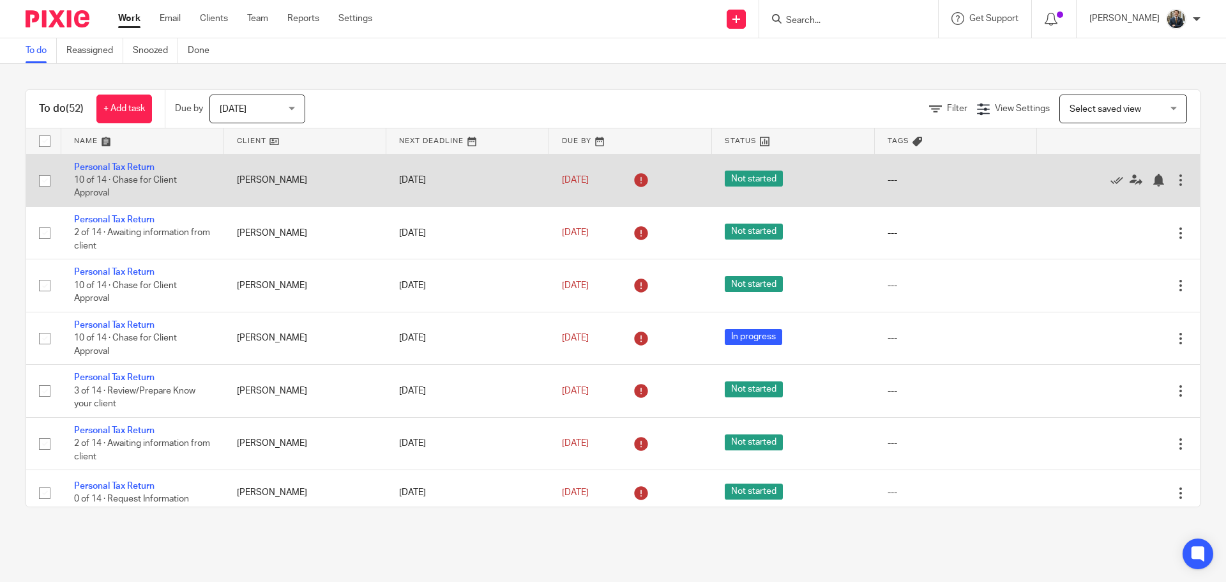
click at [1174, 179] on div at bounding box center [1180, 180] width 13 height 13
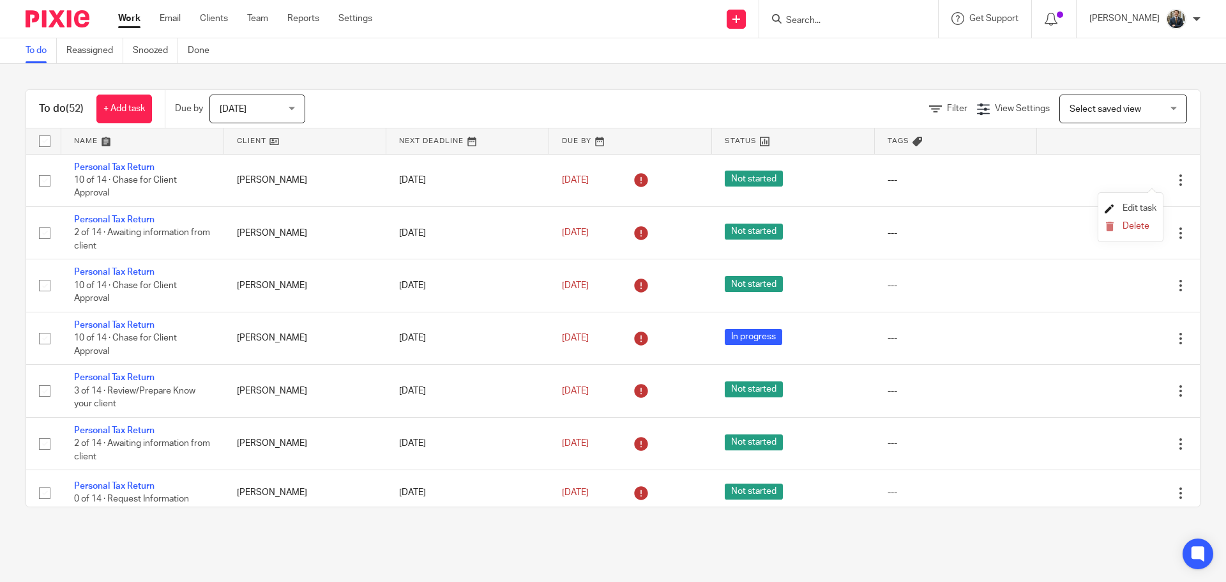
click at [1147, 208] on span "Edit task" at bounding box center [1140, 208] width 34 height 9
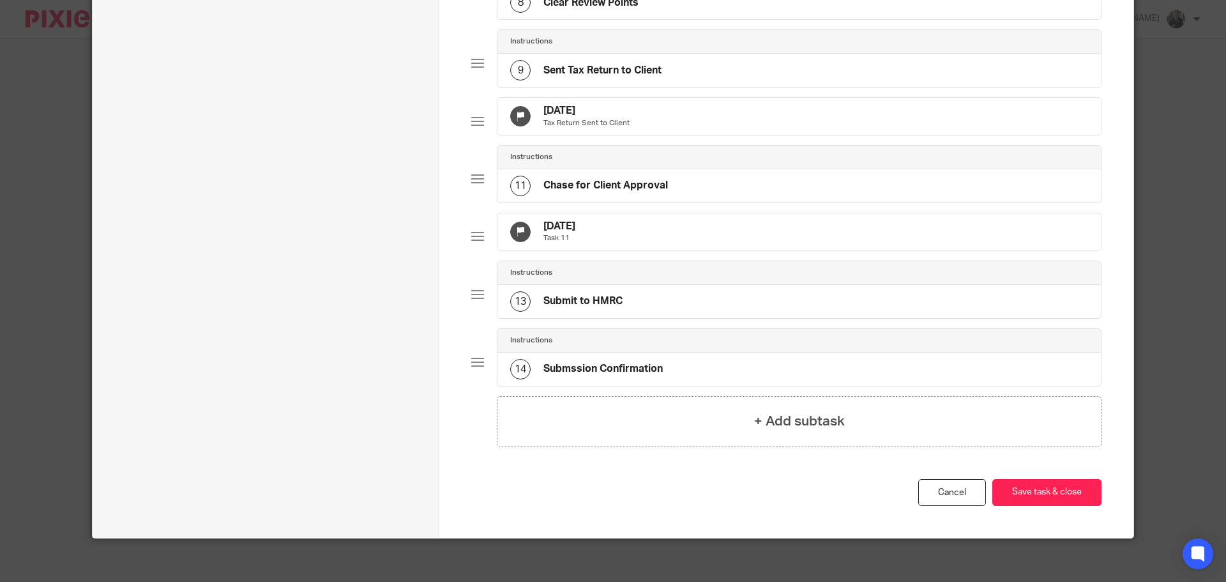
scroll to position [639, 0]
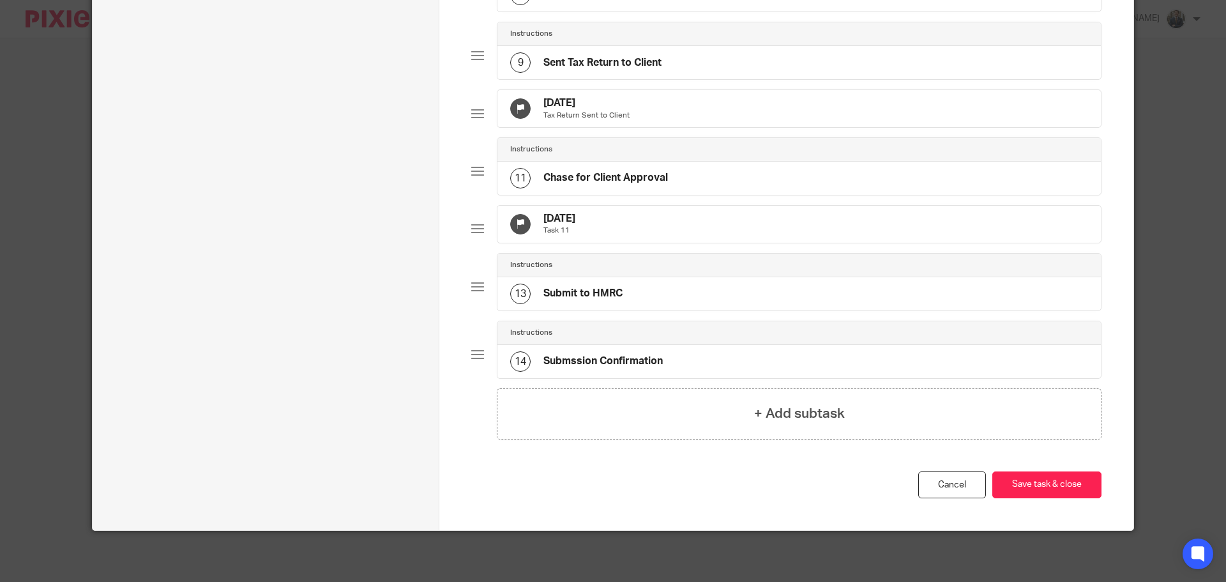
click at [736, 243] on div "5 Oct 2025 Task 11" at bounding box center [798, 224] width 603 height 37
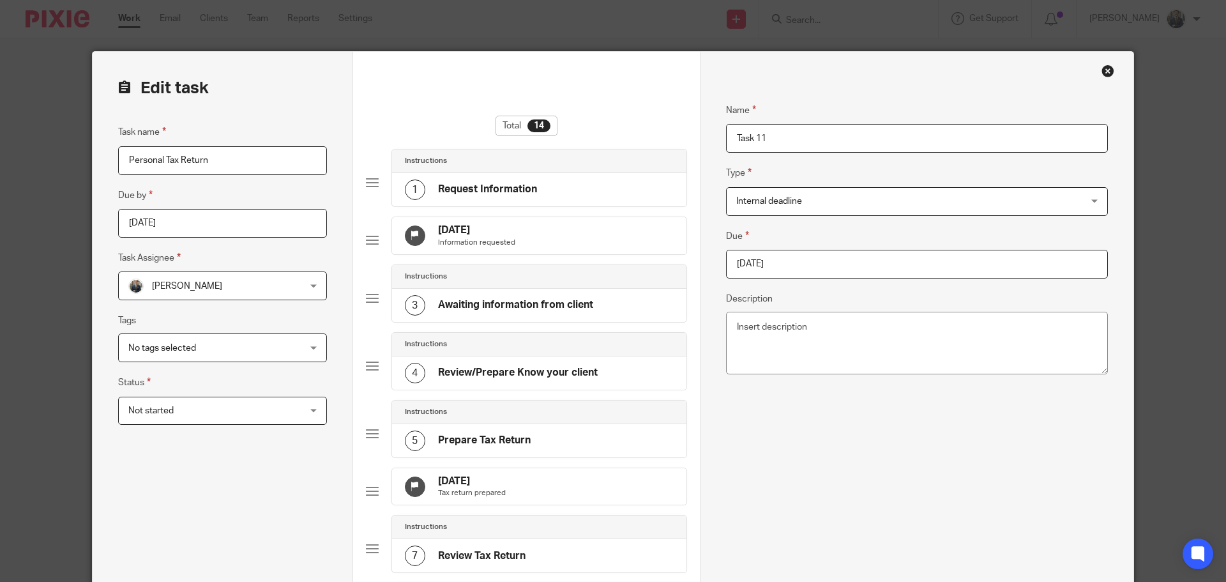
click at [775, 259] on input "2025-10-05" at bounding box center [917, 264] width 382 height 29
type input "2026-01-31"
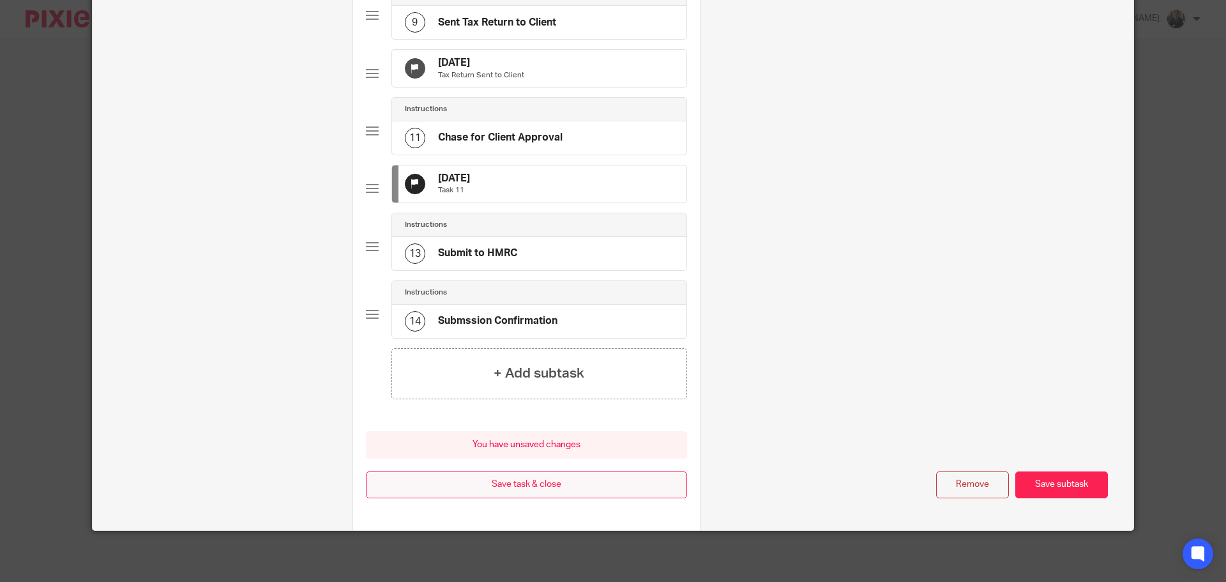
scroll to position [709, 0]
click at [583, 471] on button "Save task & close" at bounding box center [526, 484] width 321 height 27
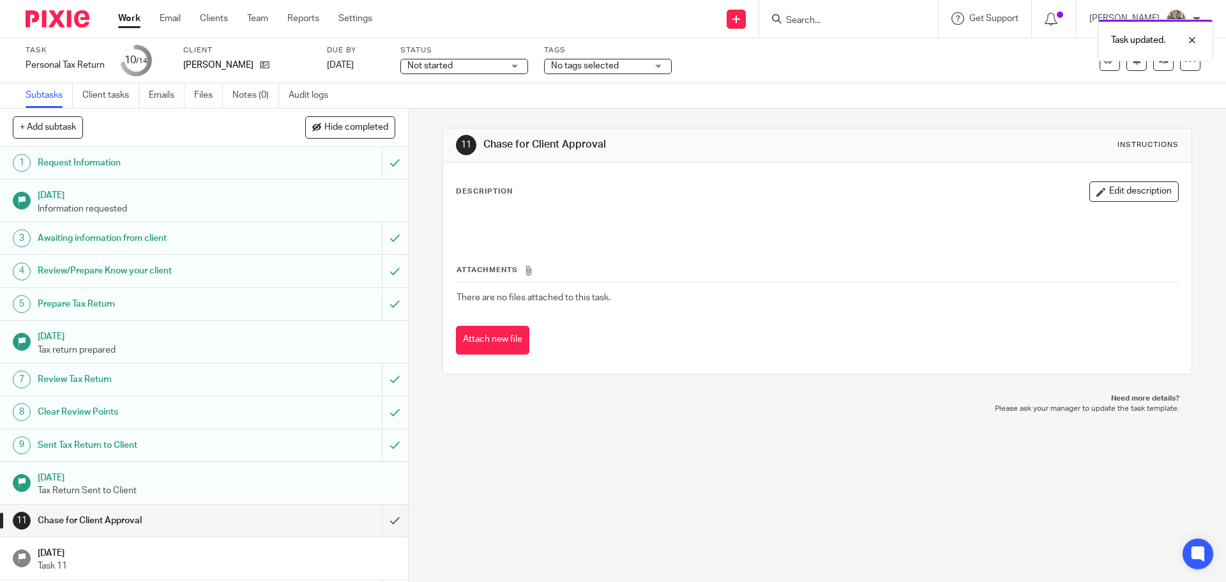
click at [81, 24] on img at bounding box center [58, 18] width 64 height 17
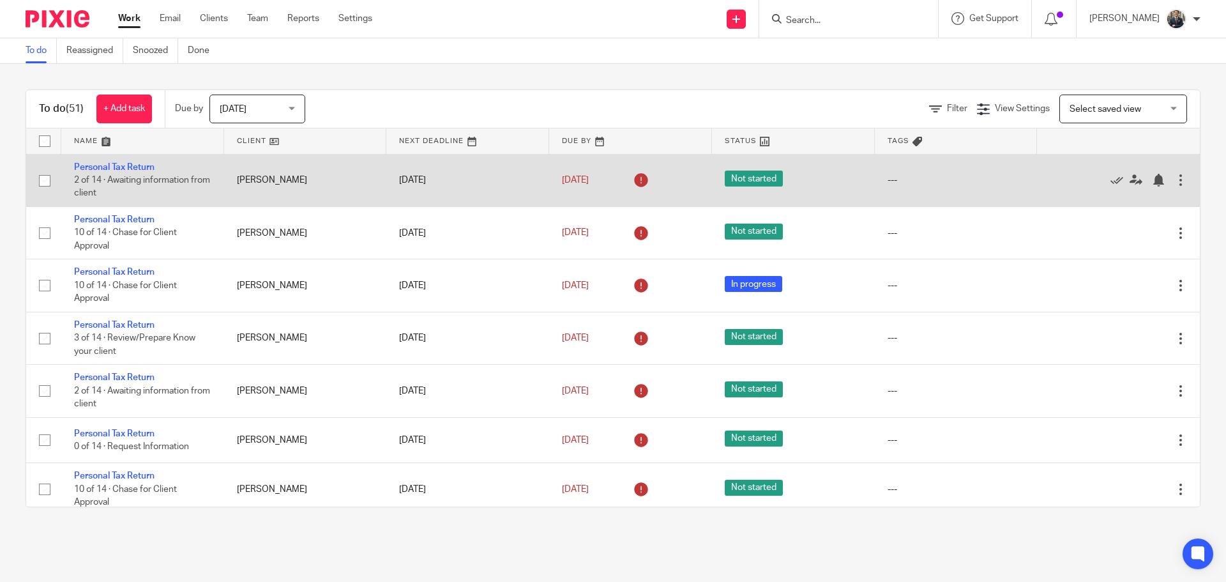
click at [1174, 179] on div at bounding box center [1180, 180] width 13 height 13
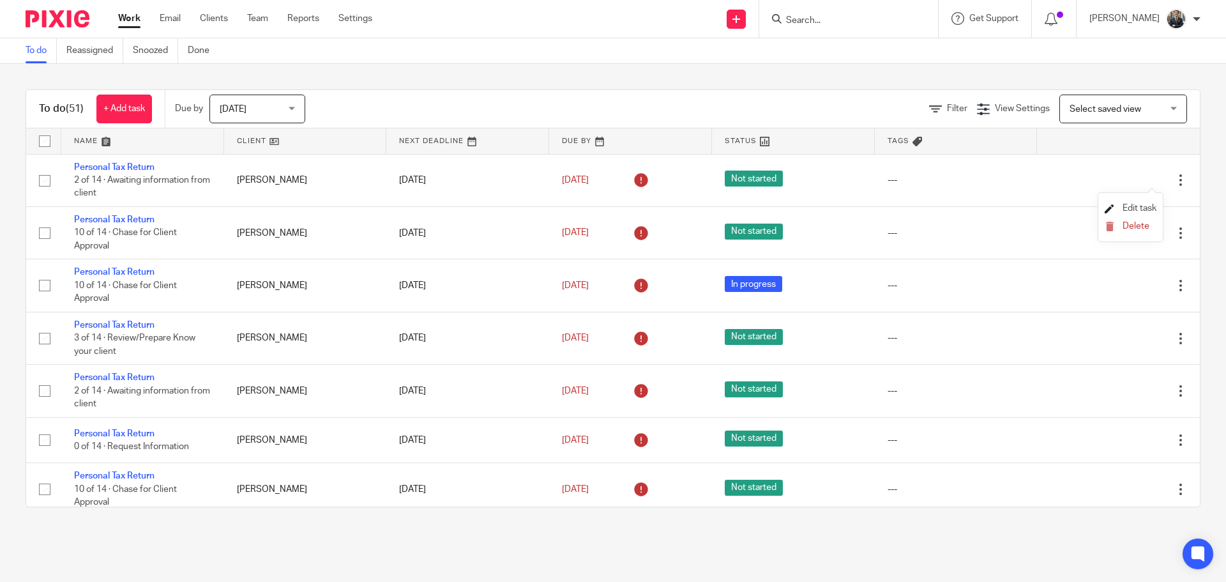
click at [1142, 206] on span "Edit task" at bounding box center [1140, 208] width 34 height 9
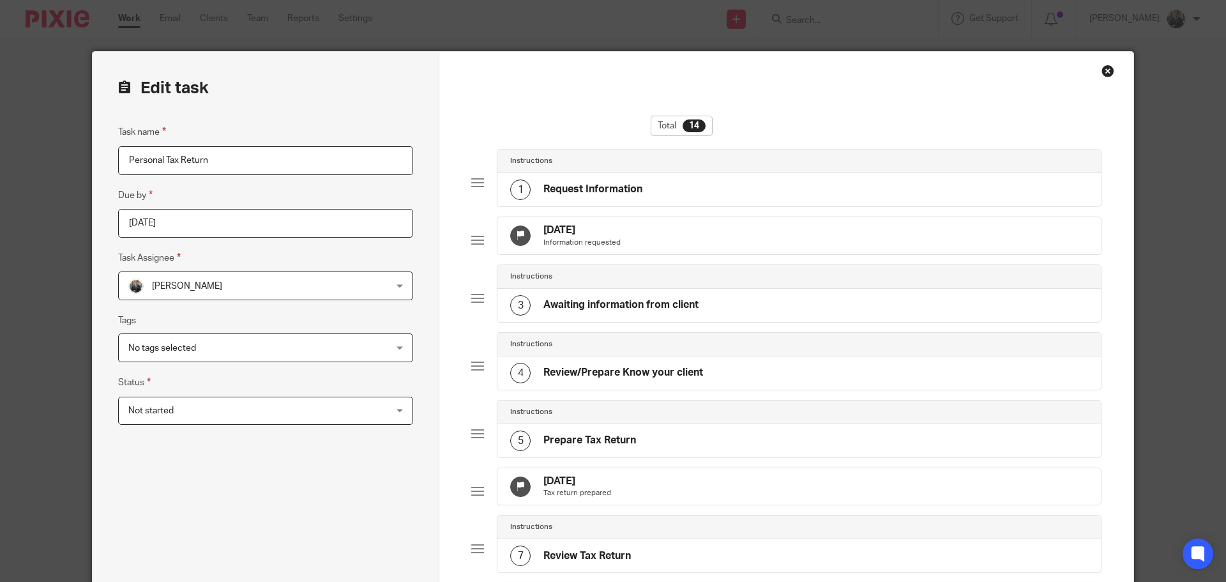
scroll to position [447, 0]
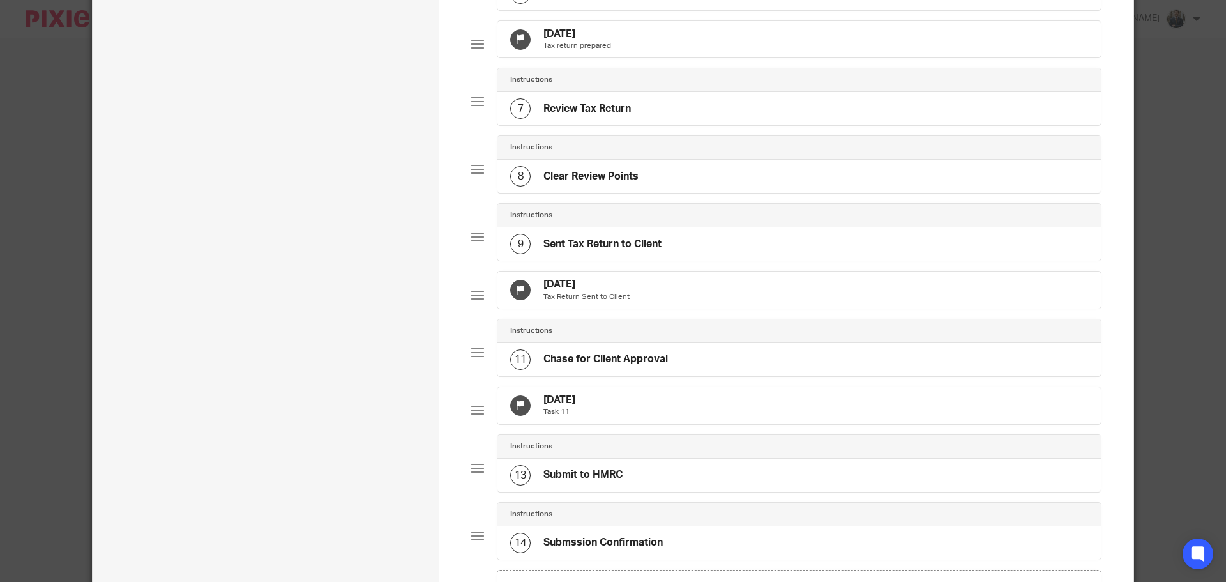
click at [676, 50] on div "16 Sep 2025 Tax return prepared" at bounding box center [798, 39] width 603 height 37
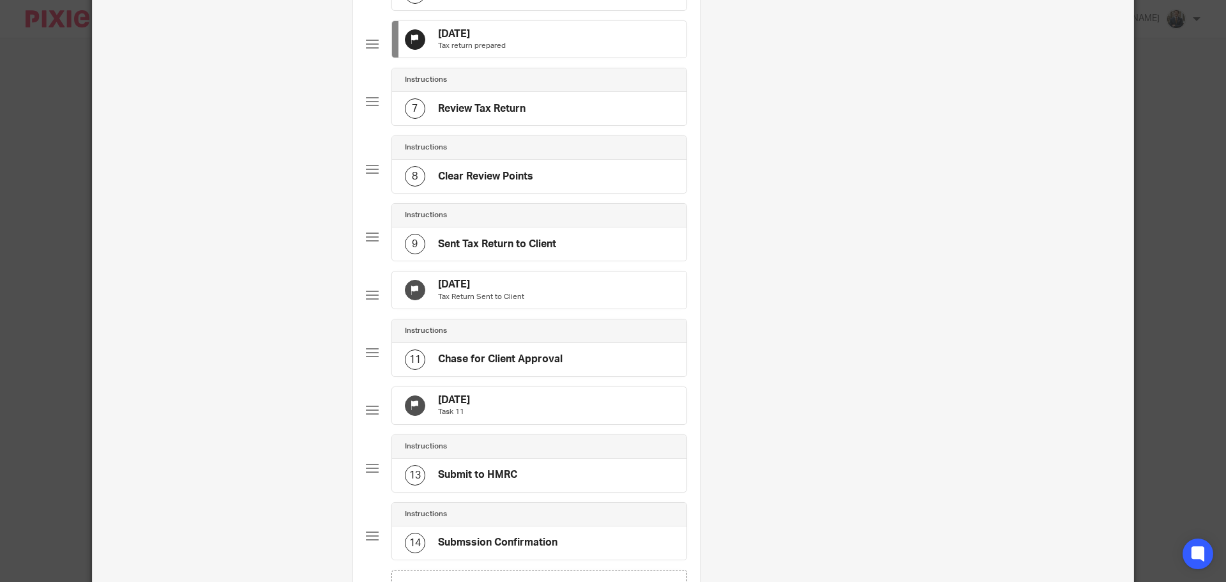
scroll to position [0, 0]
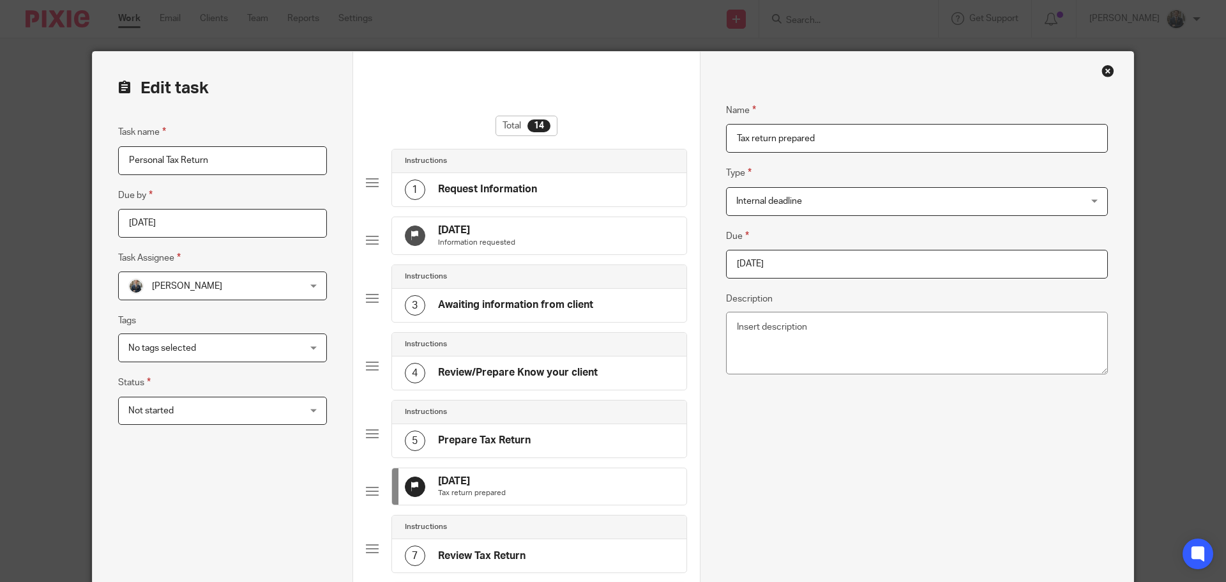
click at [889, 242] on fieldset "Due 2025-09-16" at bounding box center [917, 254] width 382 height 50
click at [891, 257] on input "2025-09-16" at bounding box center [917, 264] width 382 height 29
click at [904, 325] on div "September January February March April May June July August September October N…" at bounding box center [811, 338] width 189 height 36
type input "2026-01-31"
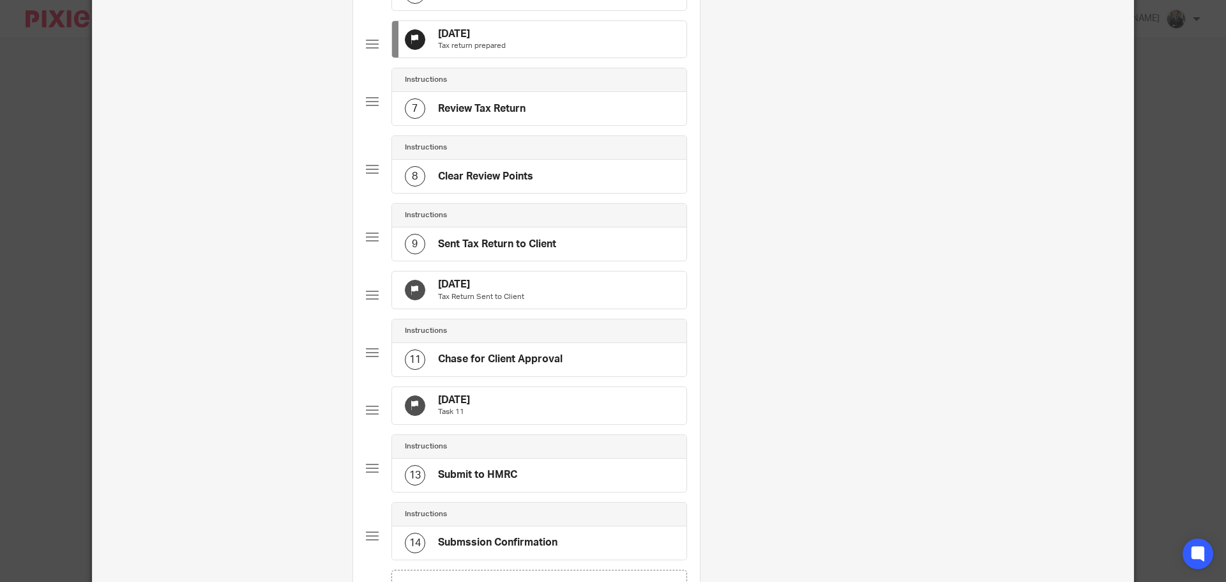
click at [571, 308] on div "16 Sep 2025 Tax Return Sent to Client" at bounding box center [539, 289] width 294 height 37
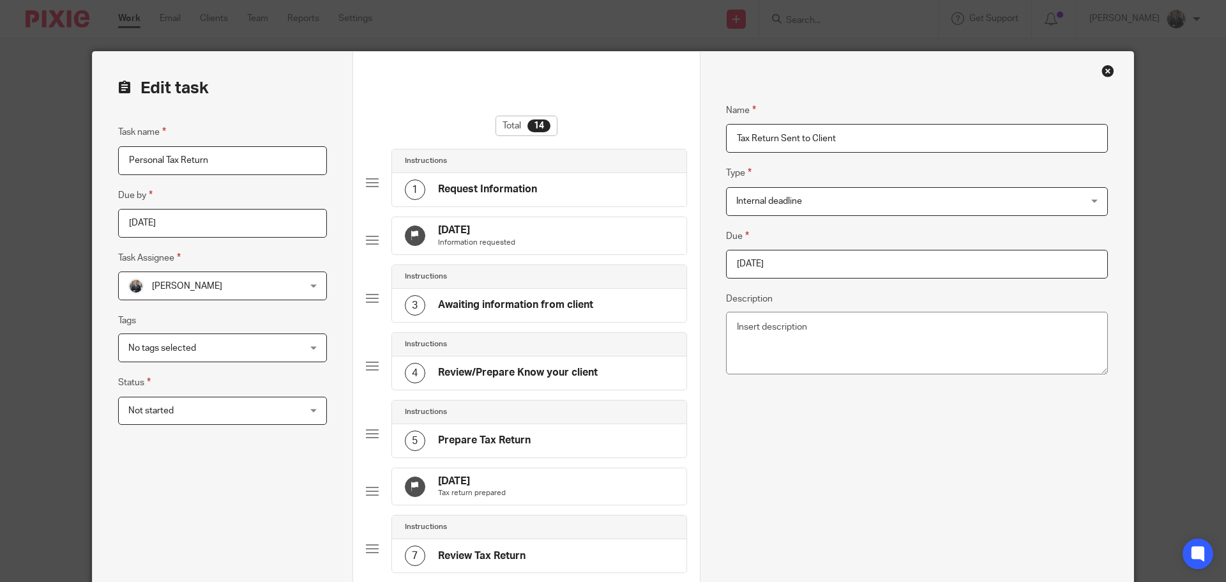
click at [827, 259] on input "2025-09-16" at bounding box center [917, 264] width 382 height 29
type input "[DATE]"
drag, startPoint x: 675, startPoint y: 346, endPoint x: 807, endPoint y: 527, distance: 224.4
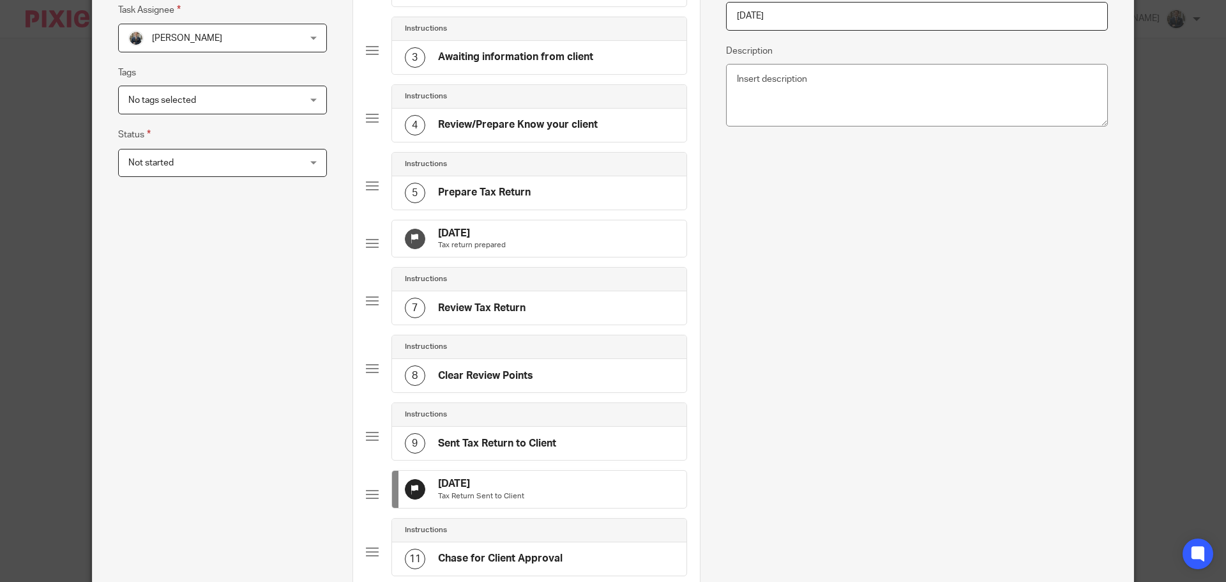
scroll to position [383, 0]
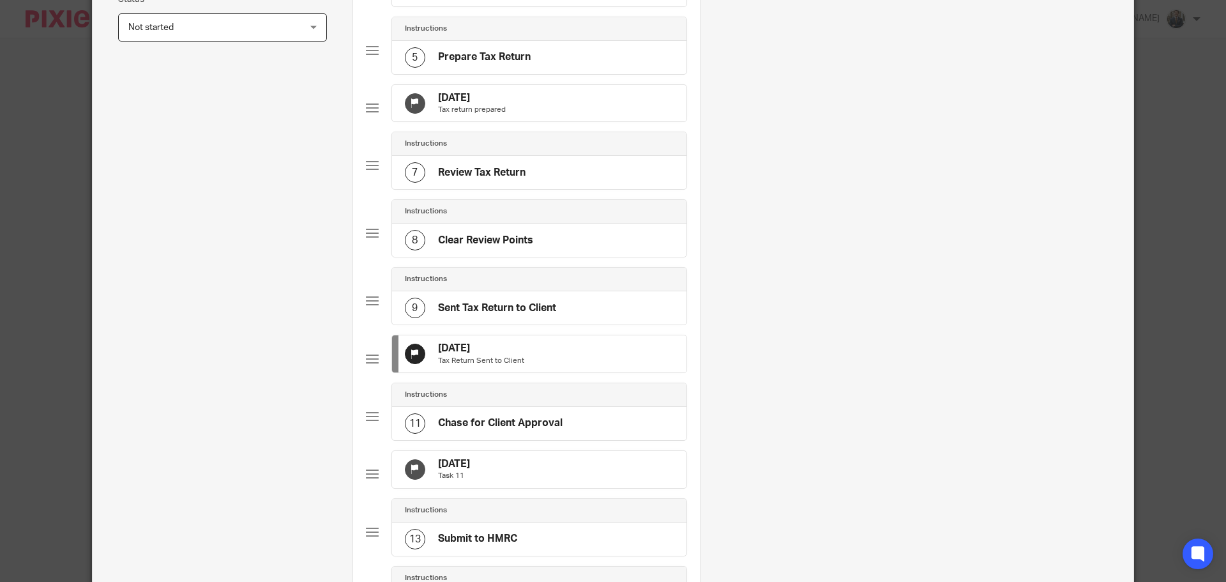
click at [580, 488] on div "31 Oct 2025 Task 11" at bounding box center [539, 469] width 294 height 37
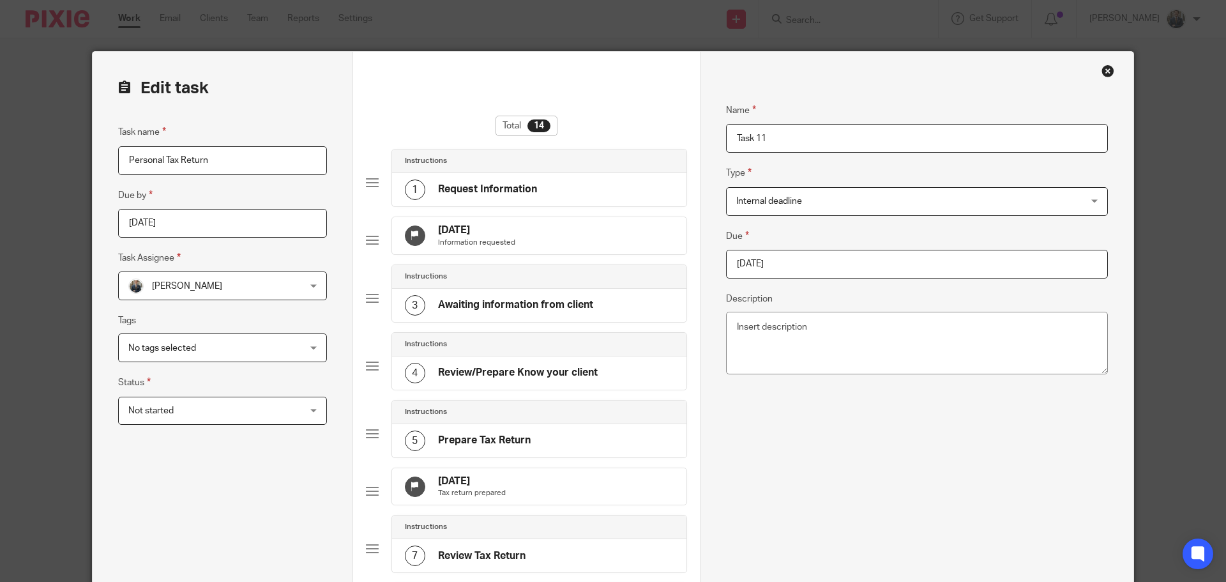
click at [841, 262] on input "2025-10-31" at bounding box center [917, 264] width 382 height 29
type input "2026-01-31"
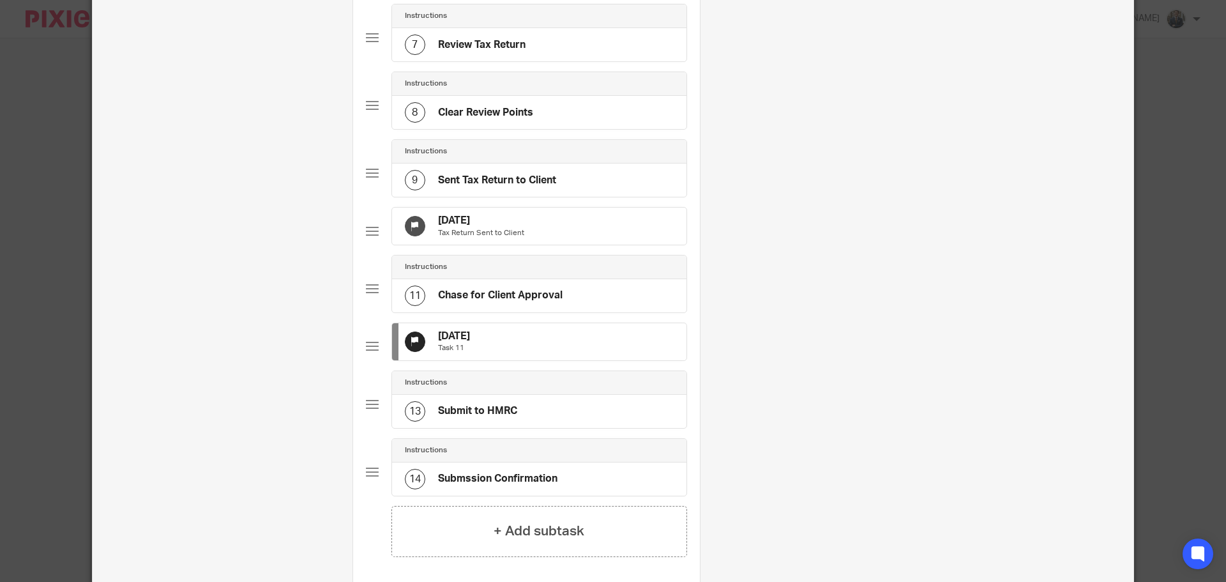
scroll to position [709, 0]
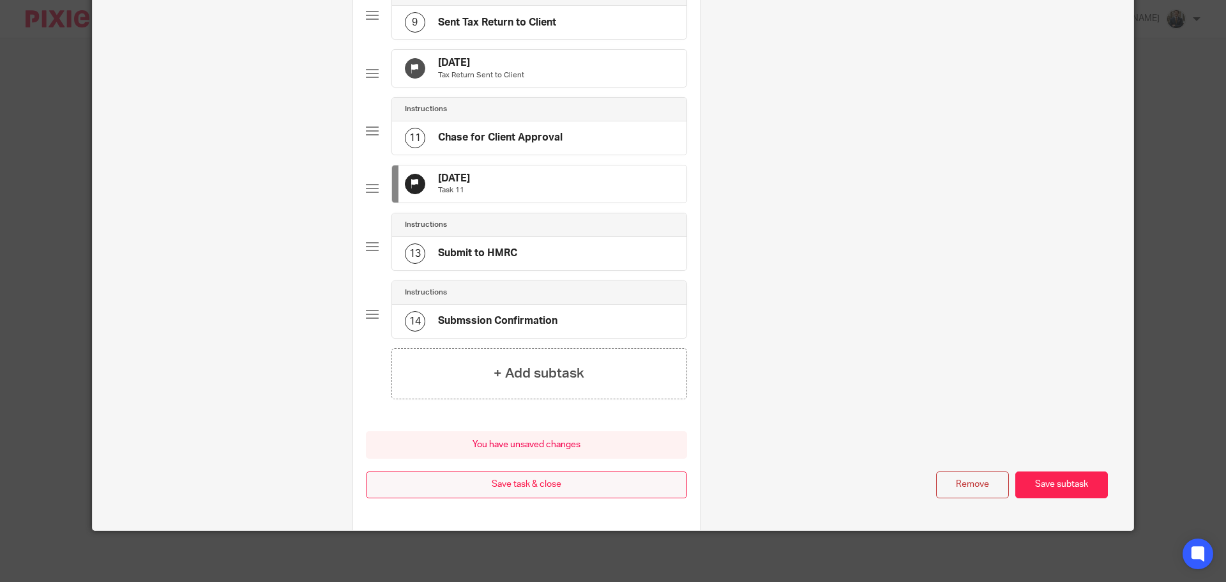
click at [553, 493] on button "Save task & close" at bounding box center [526, 484] width 321 height 27
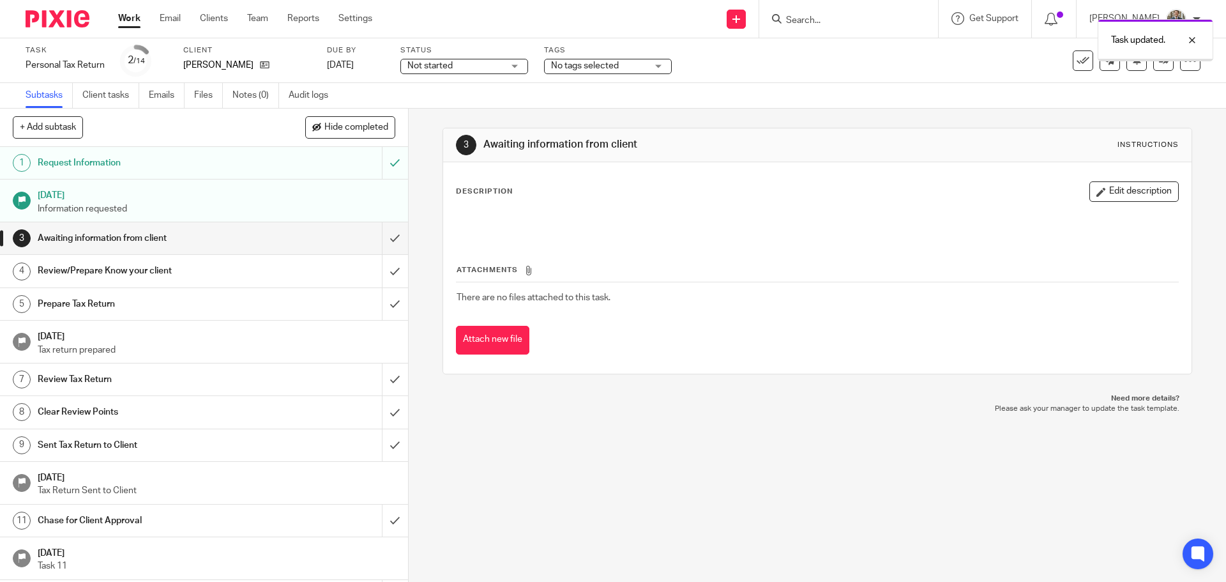
click at [61, 22] on img at bounding box center [58, 18] width 64 height 17
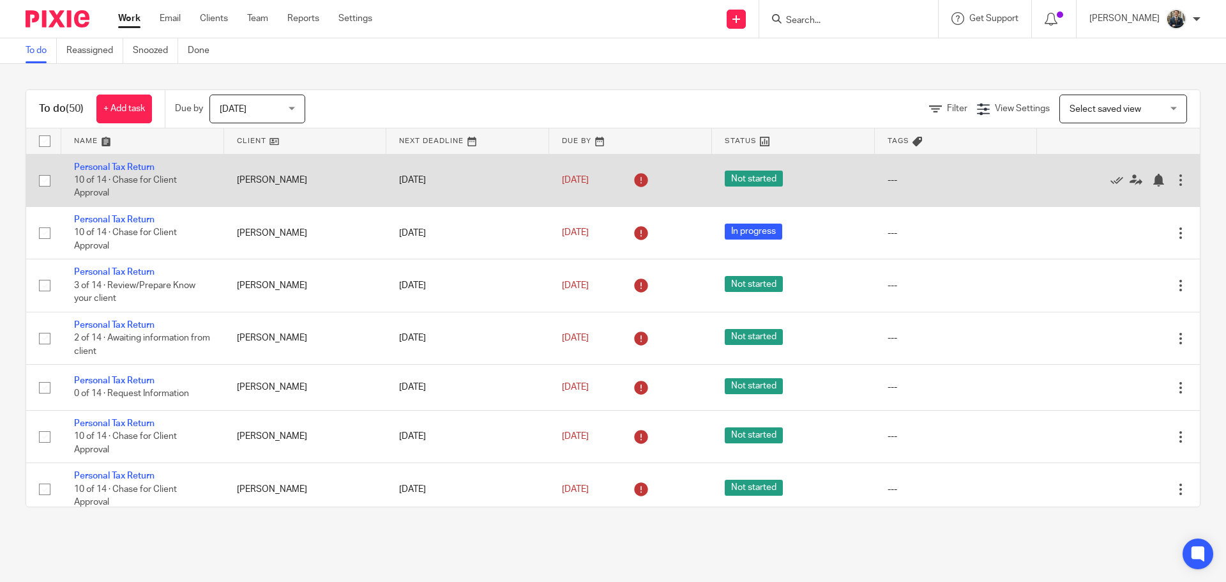
click at [1153, 188] on div "Edit task Delete" at bounding box center [1118, 180] width 137 height 32
click at [1174, 180] on div at bounding box center [1180, 180] width 13 height 13
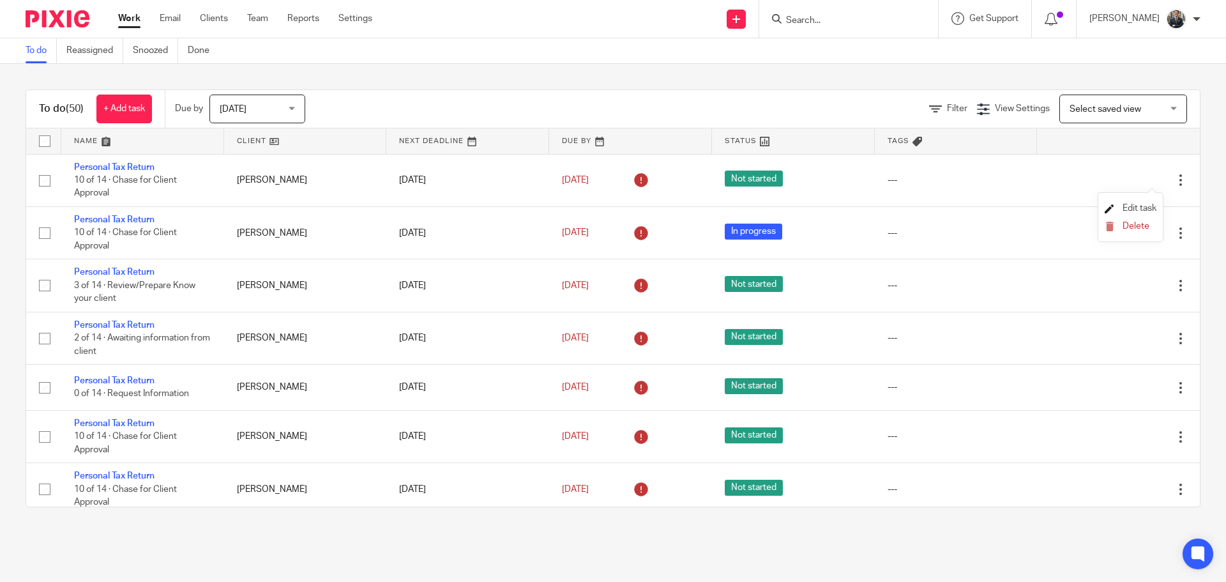
click at [1154, 211] on span "Edit task" at bounding box center [1140, 208] width 34 height 9
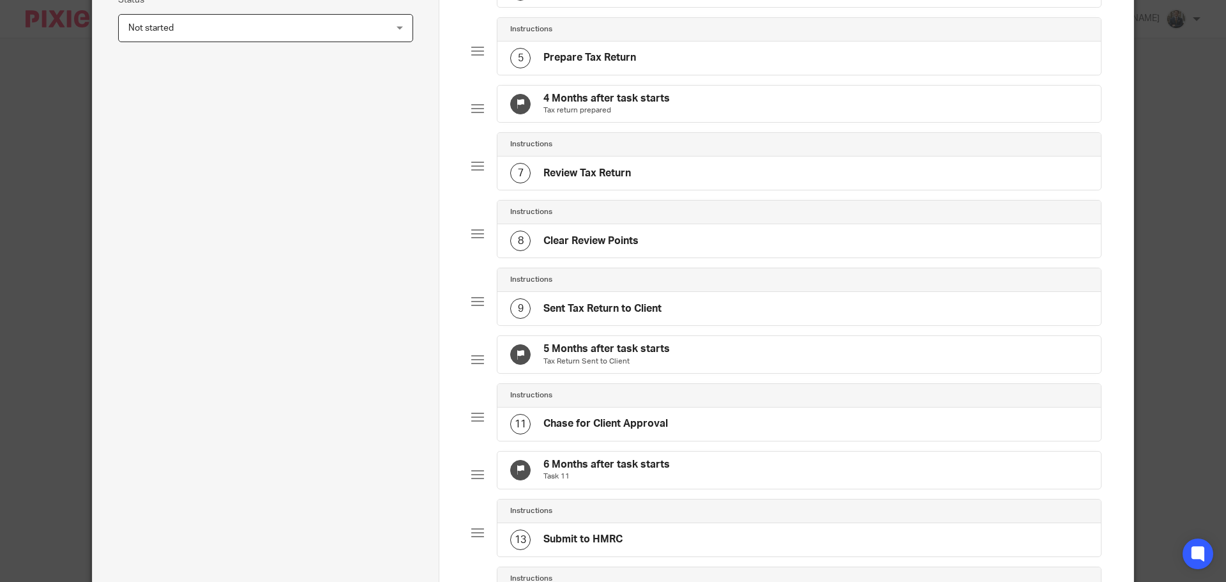
scroll to position [383, 0]
click at [633, 481] on p "Task 11" at bounding box center [606, 476] width 126 height 10
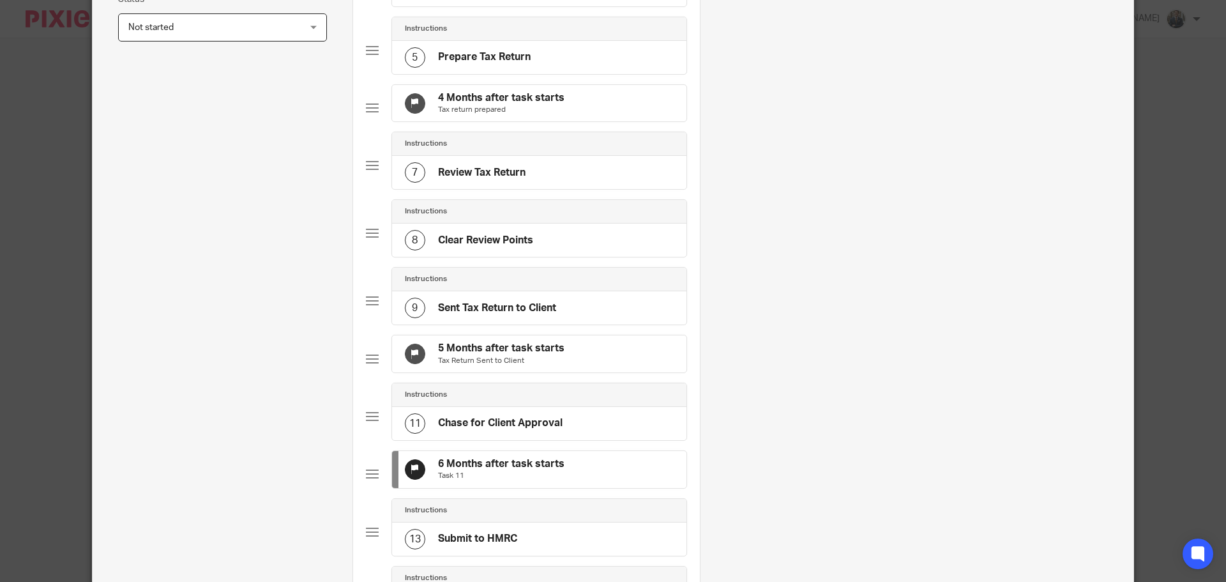
scroll to position [0, 0]
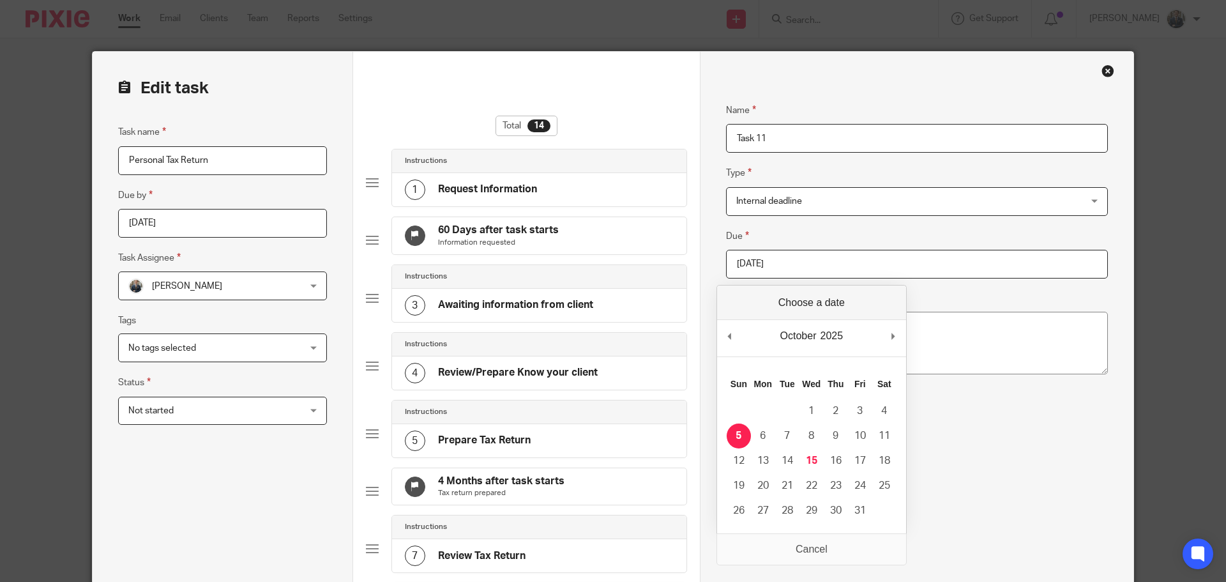
click at [812, 266] on input "2025-10-05" at bounding box center [917, 264] width 382 height 29
click at [905, 333] on div "October January February March April May June July August September October Nov…" at bounding box center [811, 338] width 189 height 36
type input "2025-12-31"
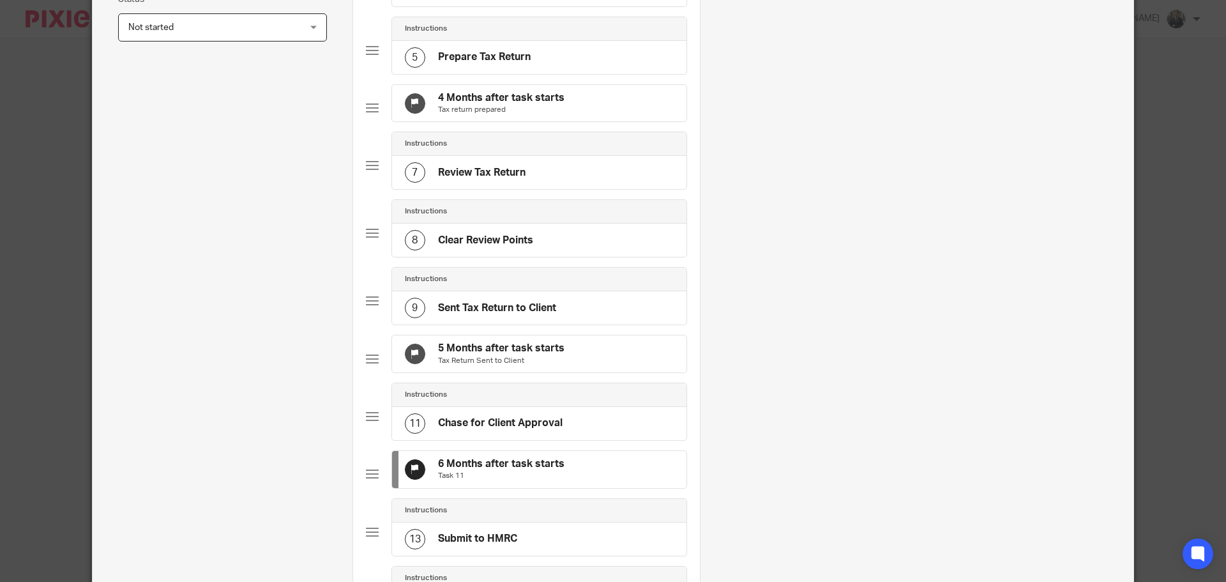
click at [557, 366] on p "Tax Return Sent to Client" at bounding box center [501, 361] width 126 height 10
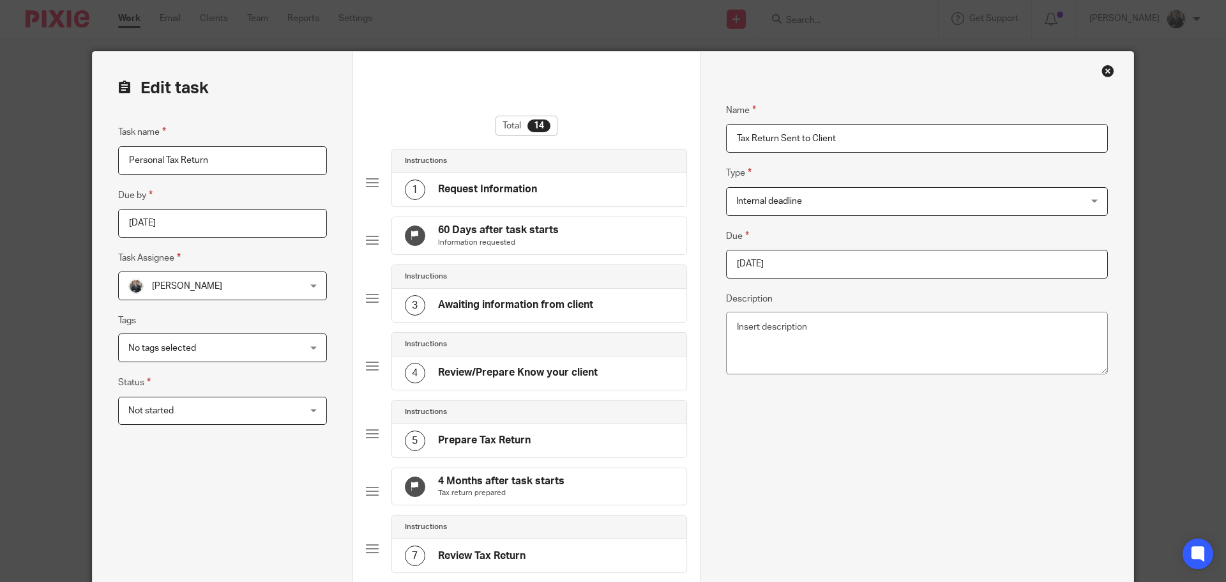
click at [837, 260] on input "2025-09-05" at bounding box center [917, 264] width 382 height 29
type input "2025-12-31"
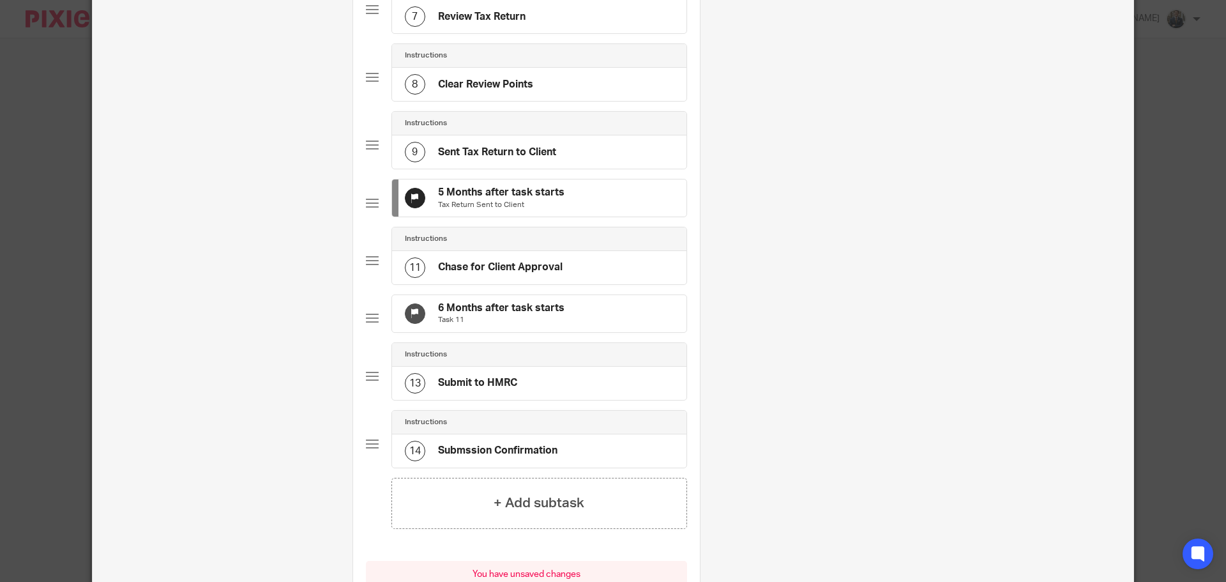
scroll to position [709, 0]
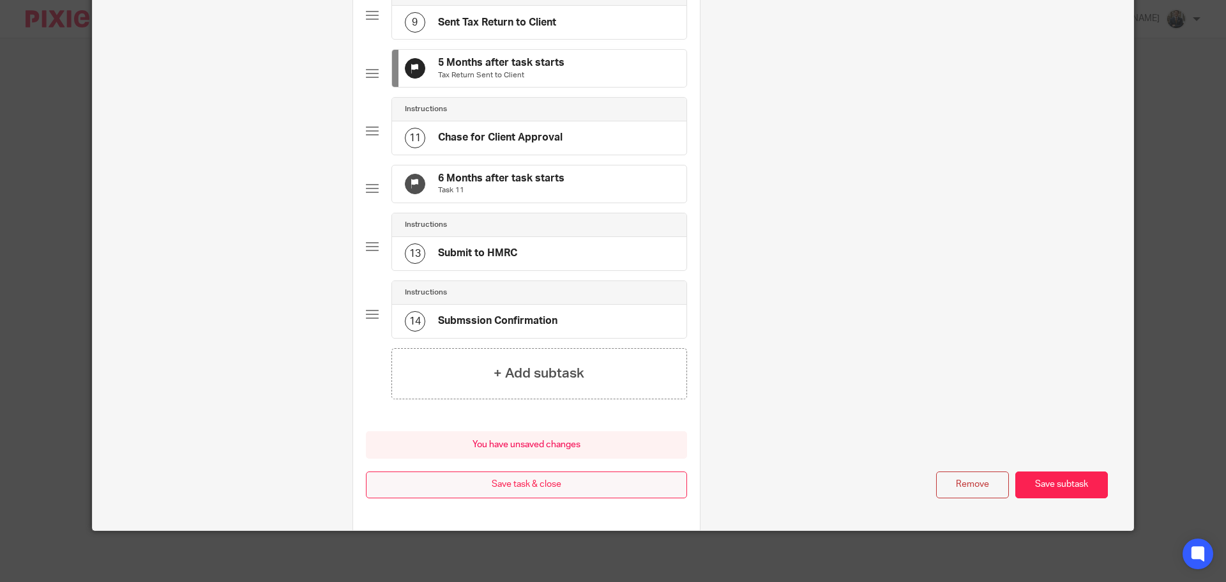
click at [561, 490] on button "Save task & close" at bounding box center [526, 484] width 321 height 27
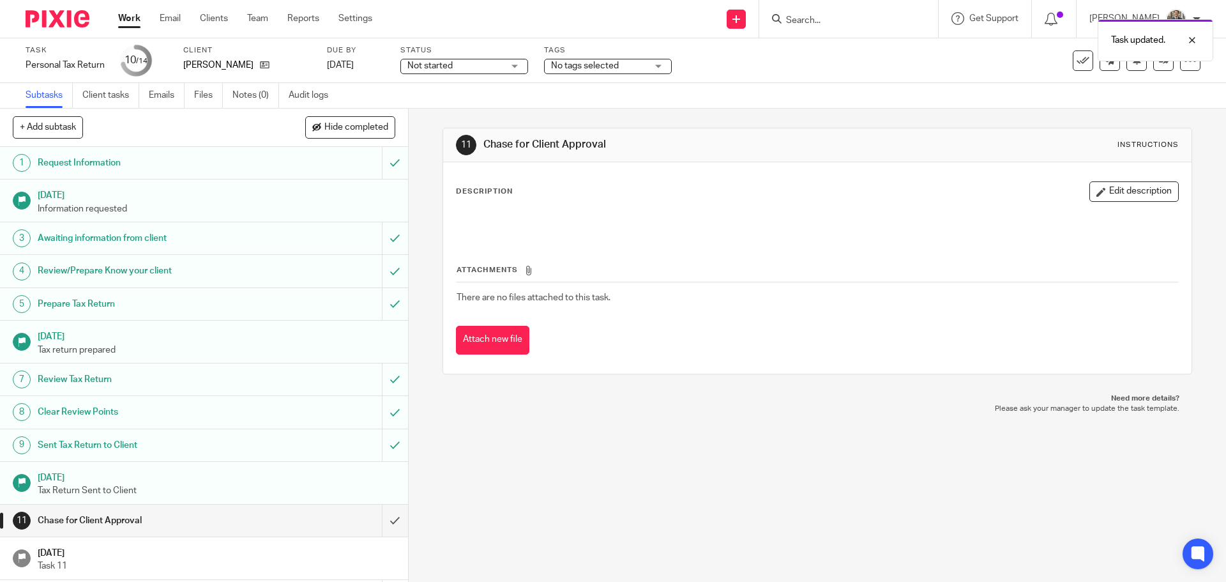
click at [64, 13] on img at bounding box center [58, 18] width 64 height 17
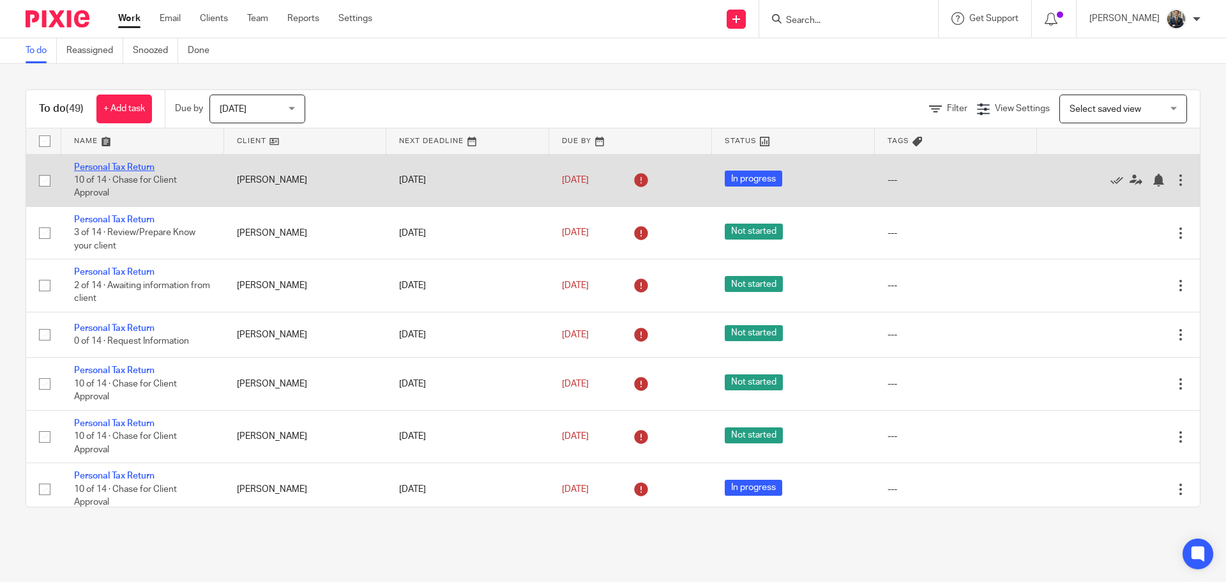
click at [105, 169] on link "Personal Tax Return" at bounding box center [114, 167] width 80 height 9
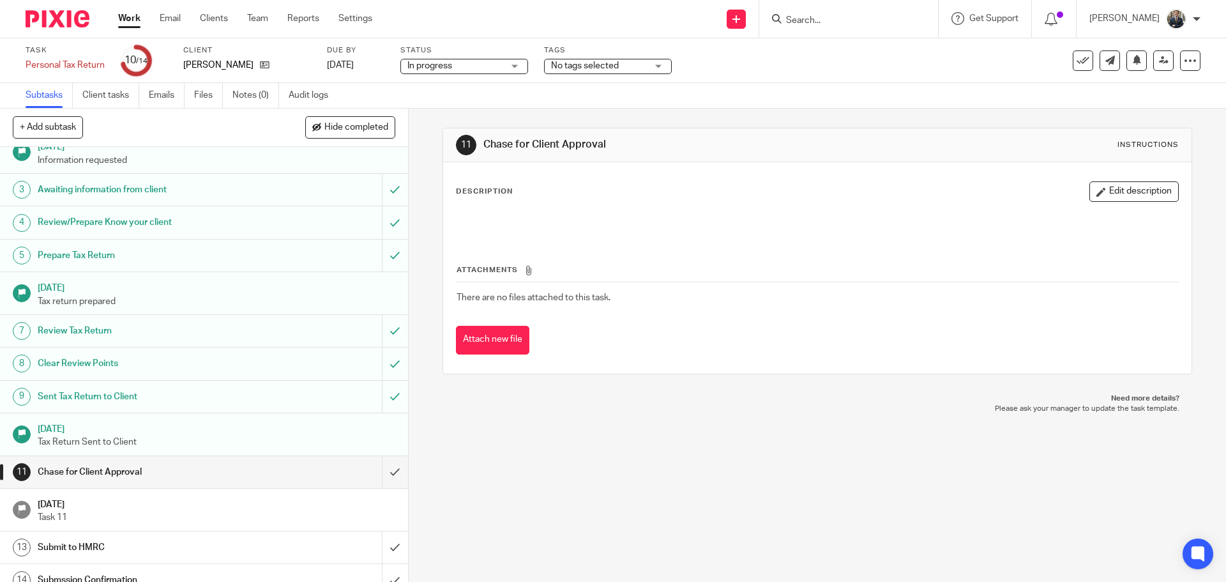
scroll to position [63, 0]
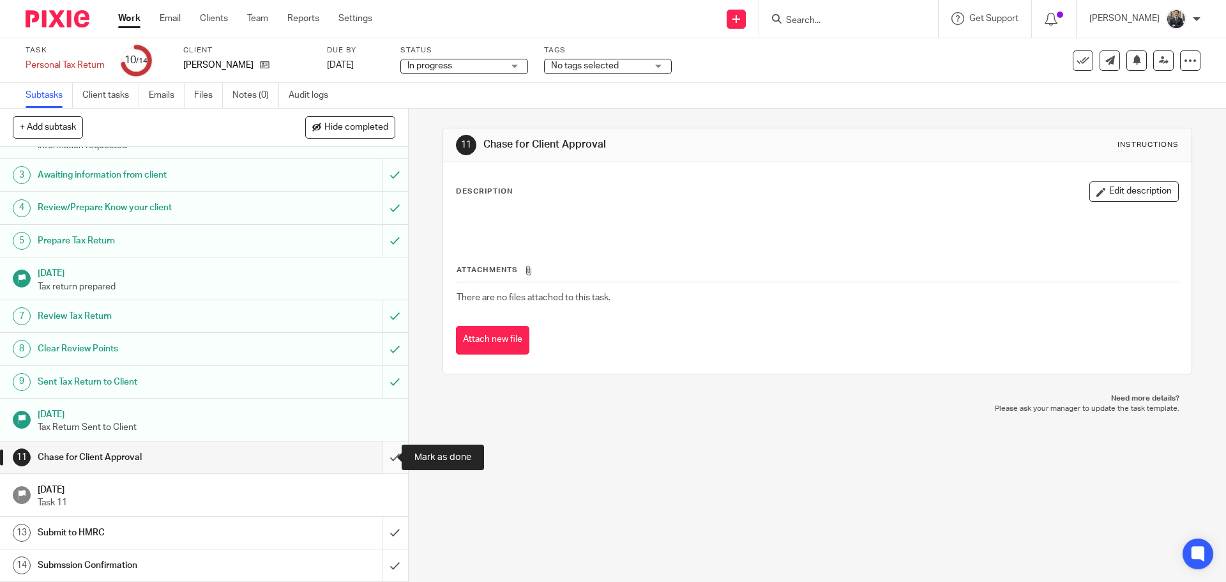
click at [377, 457] on input "submit" at bounding box center [204, 457] width 408 height 32
drag, startPoint x: 386, startPoint y: 529, endPoint x: 383, endPoint y: 542, distance: 13.2
click at [388, 529] on input "submit" at bounding box center [204, 533] width 408 height 32
click at [378, 558] on input "submit" at bounding box center [204, 565] width 408 height 32
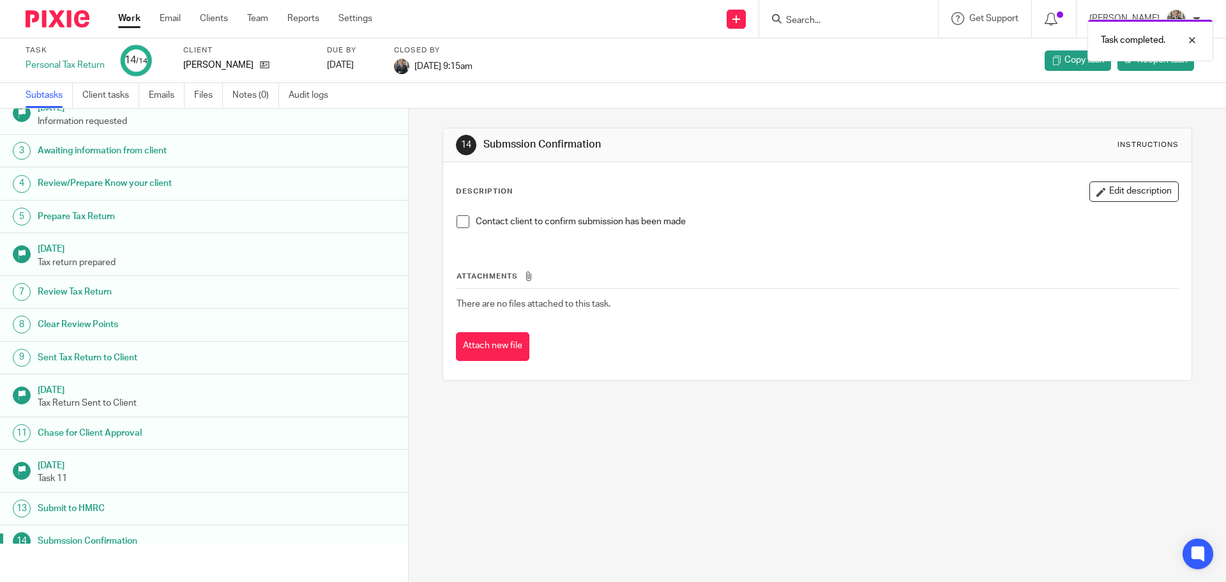
scroll to position [63, 0]
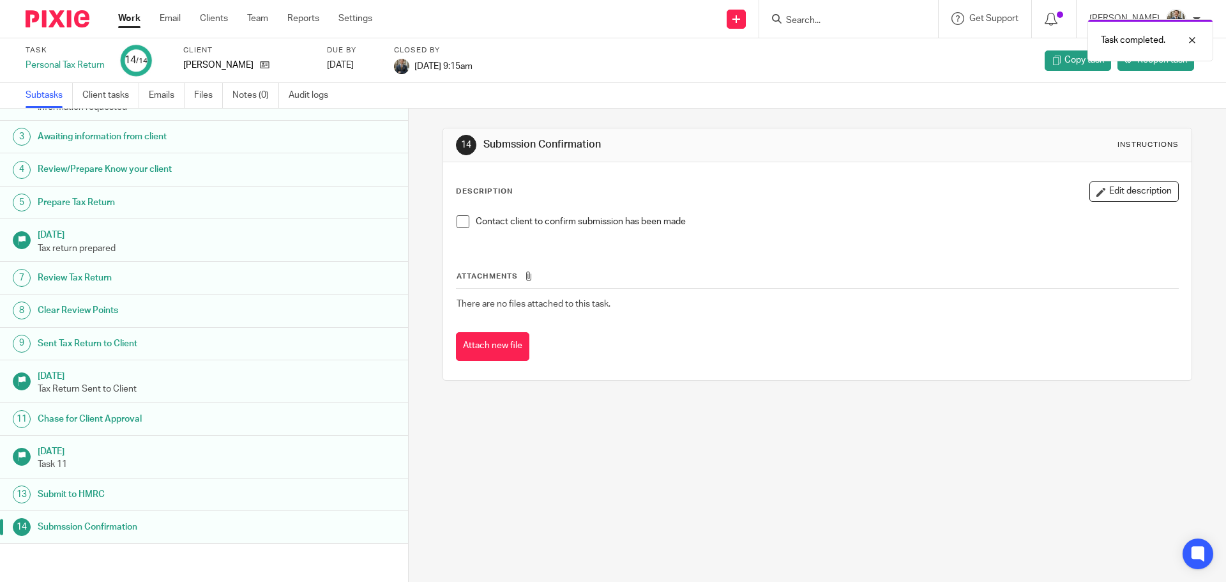
click at [72, 28] on div at bounding box center [52, 19] width 105 height 38
click at [72, 24] on img at bounding box center [58, 18] width 64 height 17
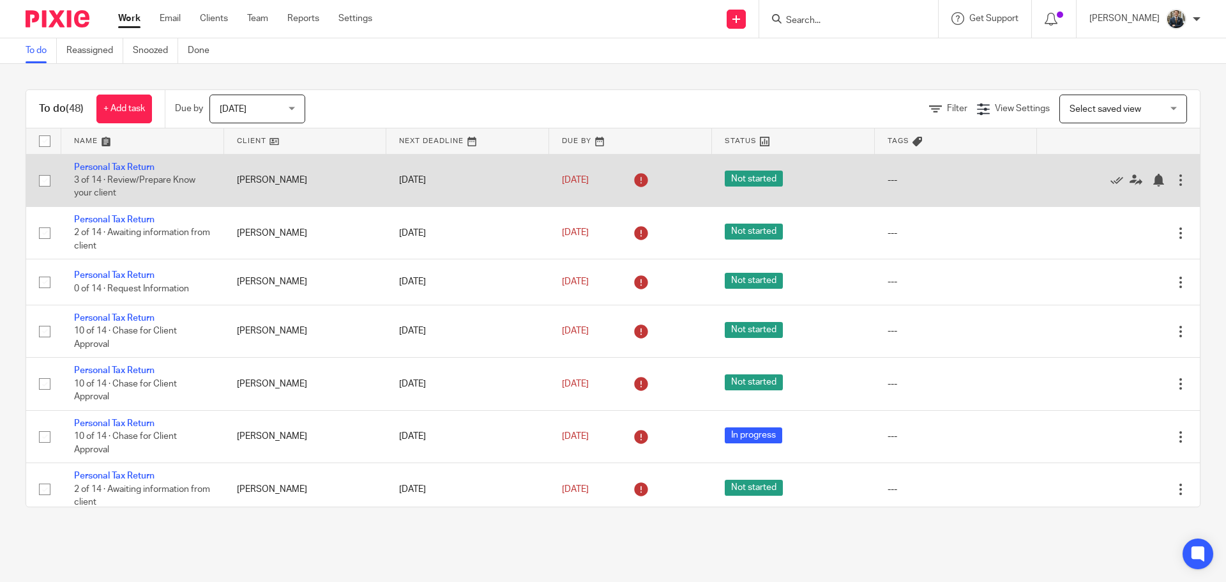
click at [1174, 180] on div at bounding box center [1180, 180] width 13 height 13
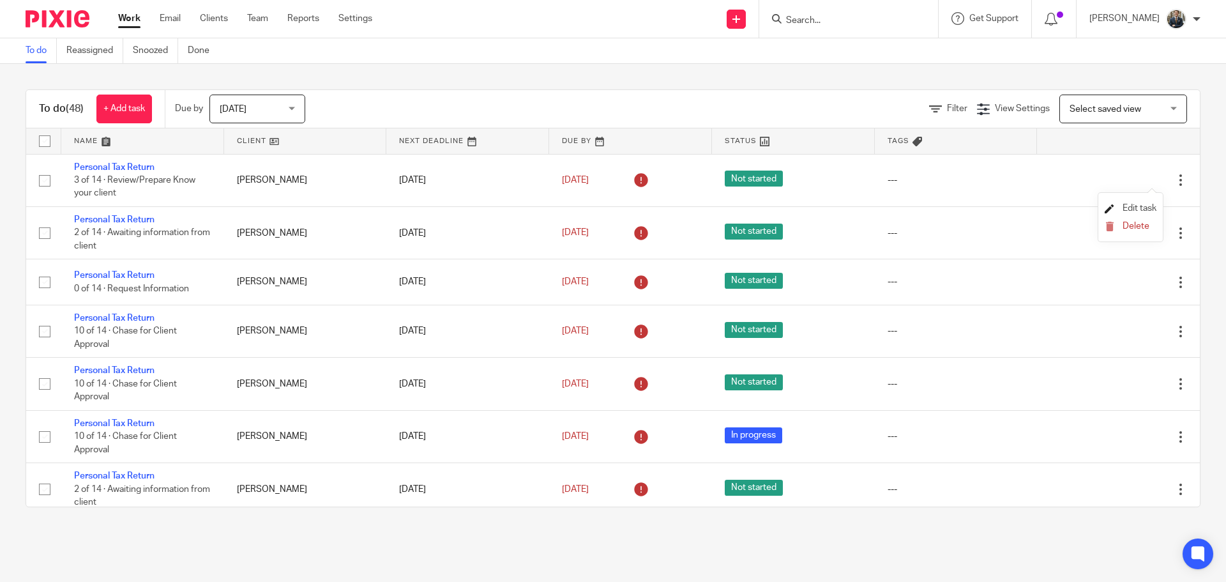
click at [1144, 206] on span "Edit task" at bounding box center [1140, 208] width 34 height 9
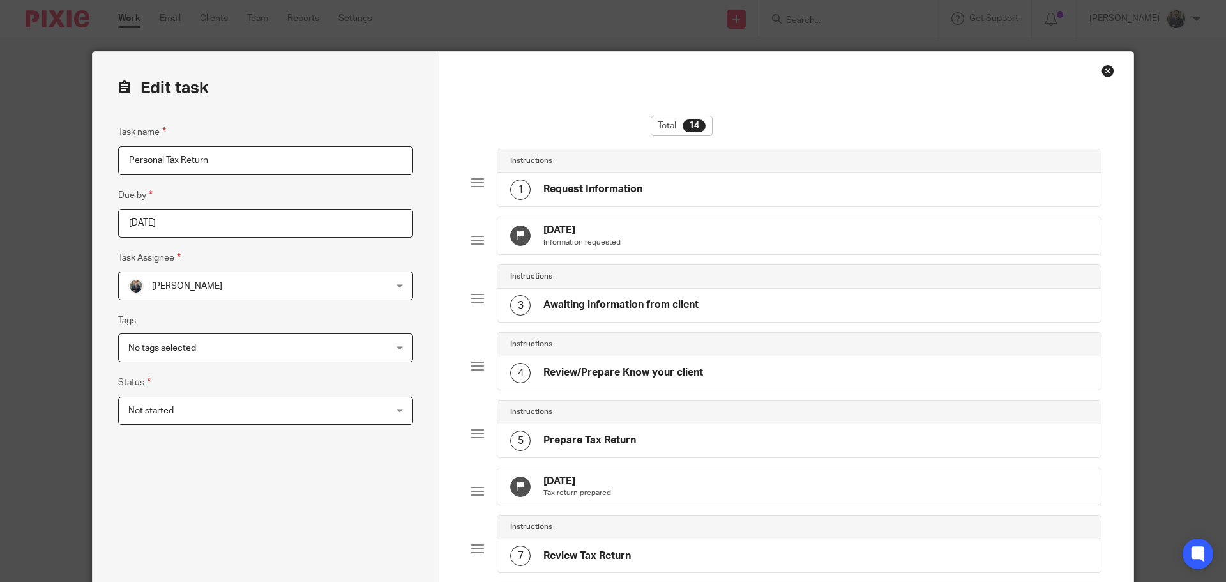
scroll to position [319, 0]
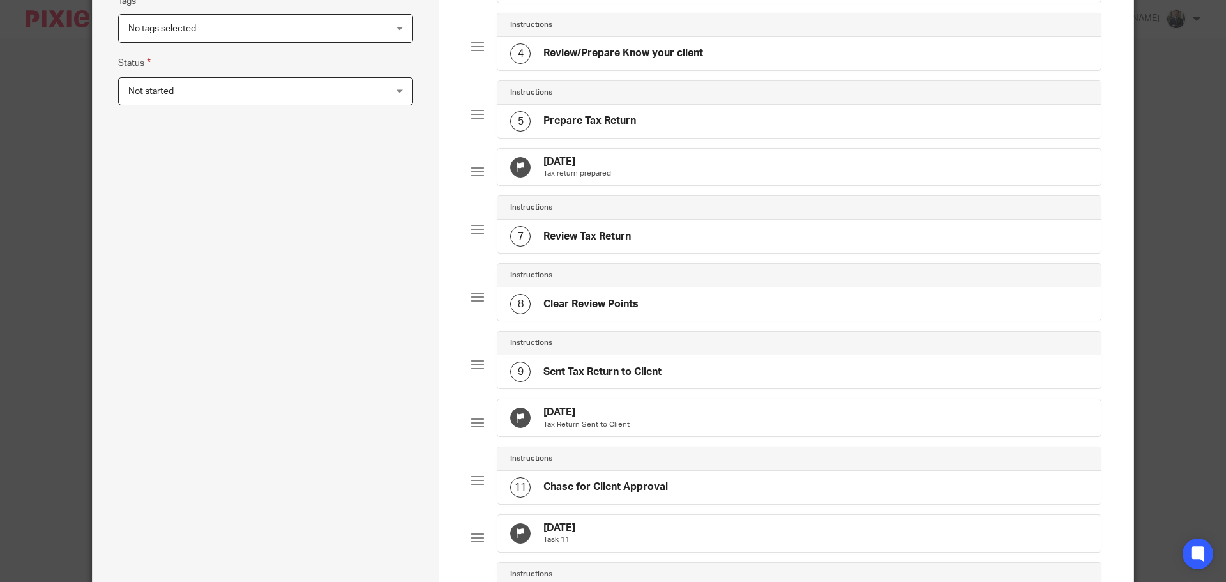
click at [827, 186] on div "[DATE] Tax return prepared" at bounding box center [798, 167] width 603 height 37
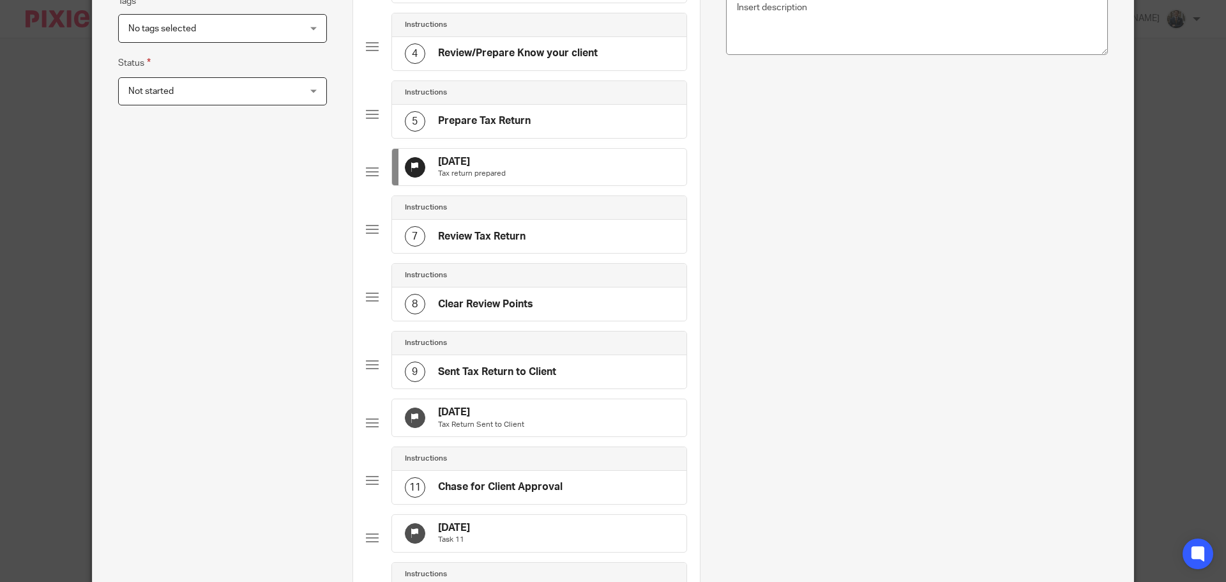
scroll to position [0, 0]
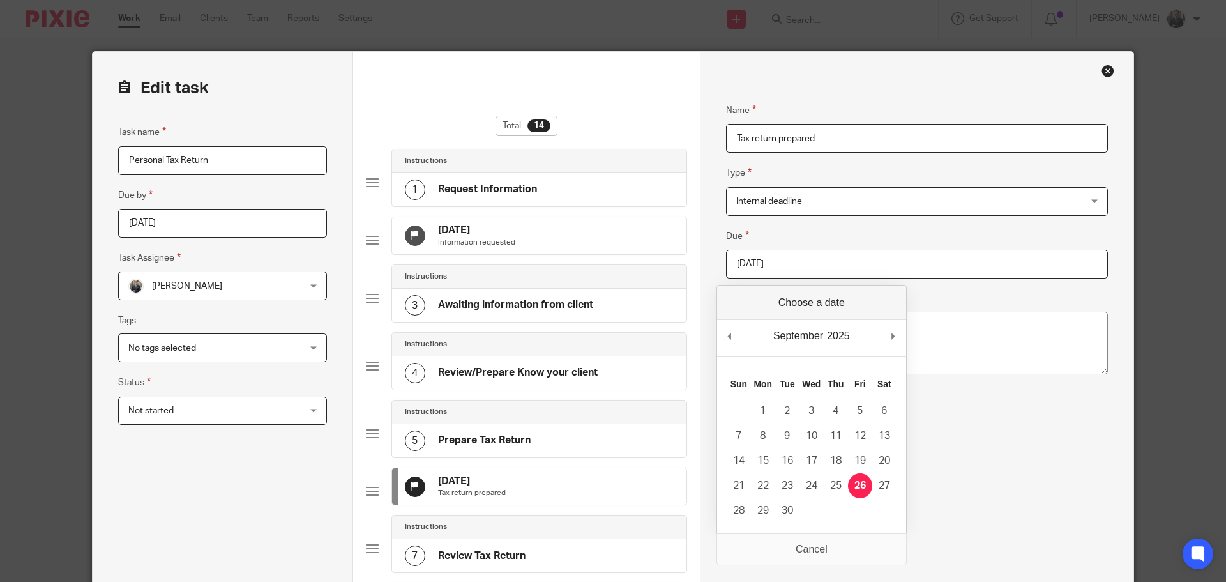
click at [825, 264] on input "[DATE]" at bounding box center [917, 264] width 382 height 29
type input "[DATE]"
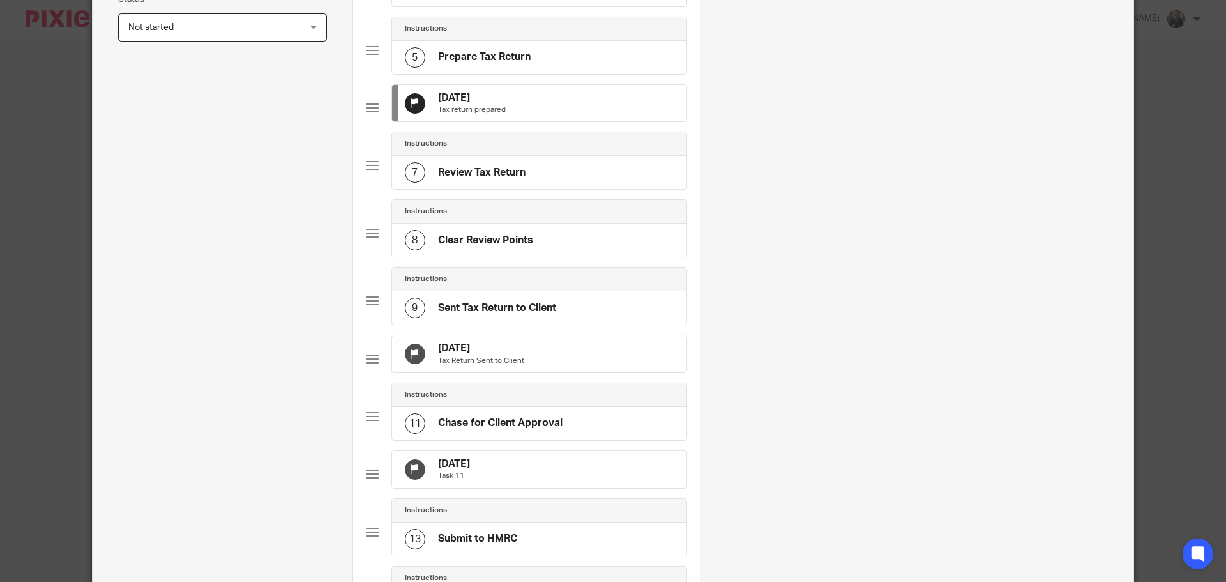
click at [541, 372] on div "[DATE] Tax Return Sent to Client" at bounding box center [539, 353] width 294 height 37
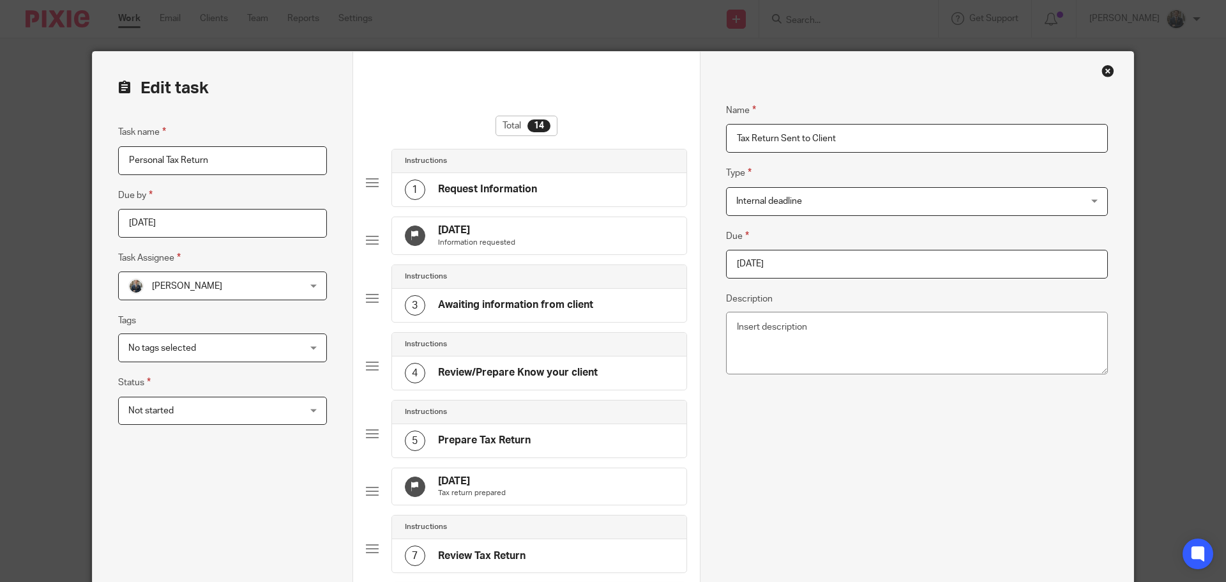
click at [826, 263] on input "[DATE]" at bounding box center [917, 264] width 382 height 29
type input "[DATE]"
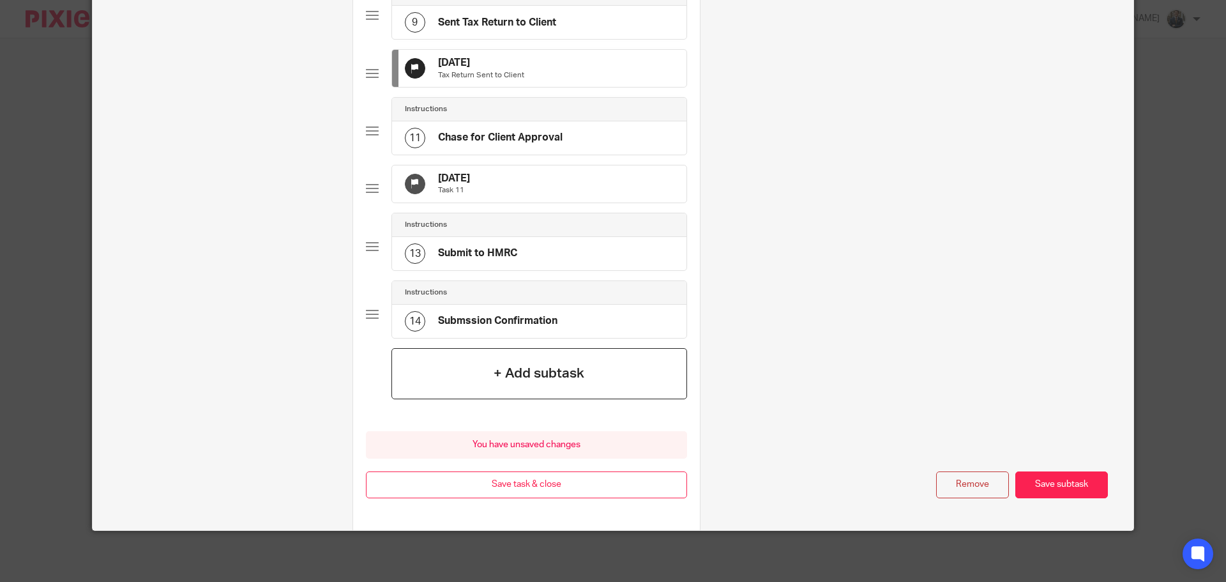
scroll to position [709, 0]
click at [565, 480] on button "Save task & close" at bounding box center [526, 484] width 321 height 27
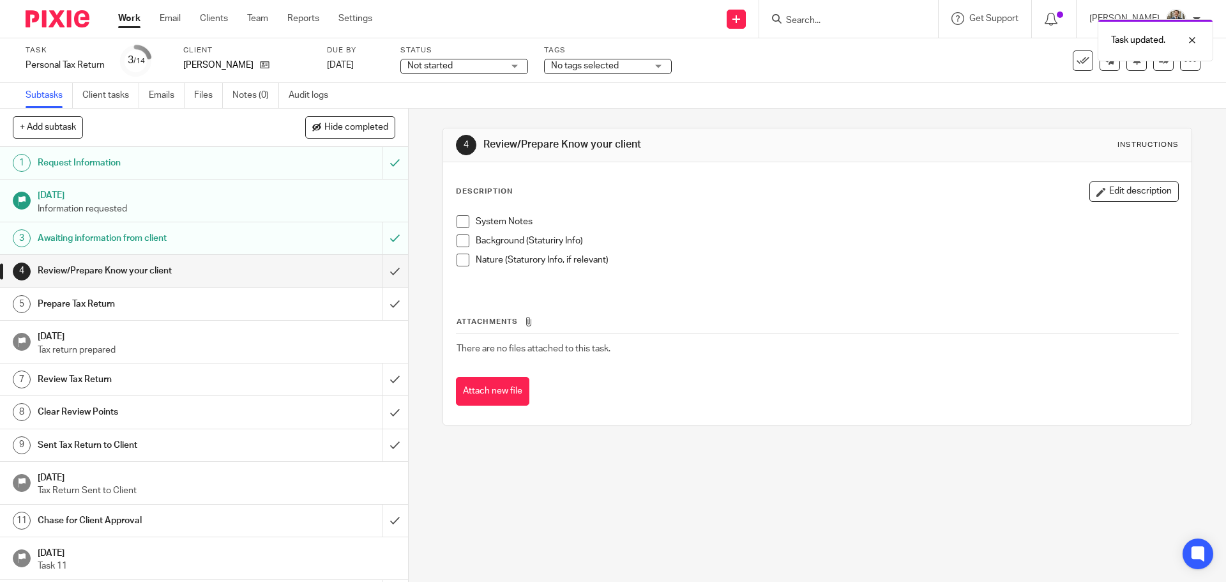
click at [58, 28] on div at bounding box center [52, 19] width 105 height 38
click at [70, 18] on img at bounding box center [58, 18] width 64 height 17
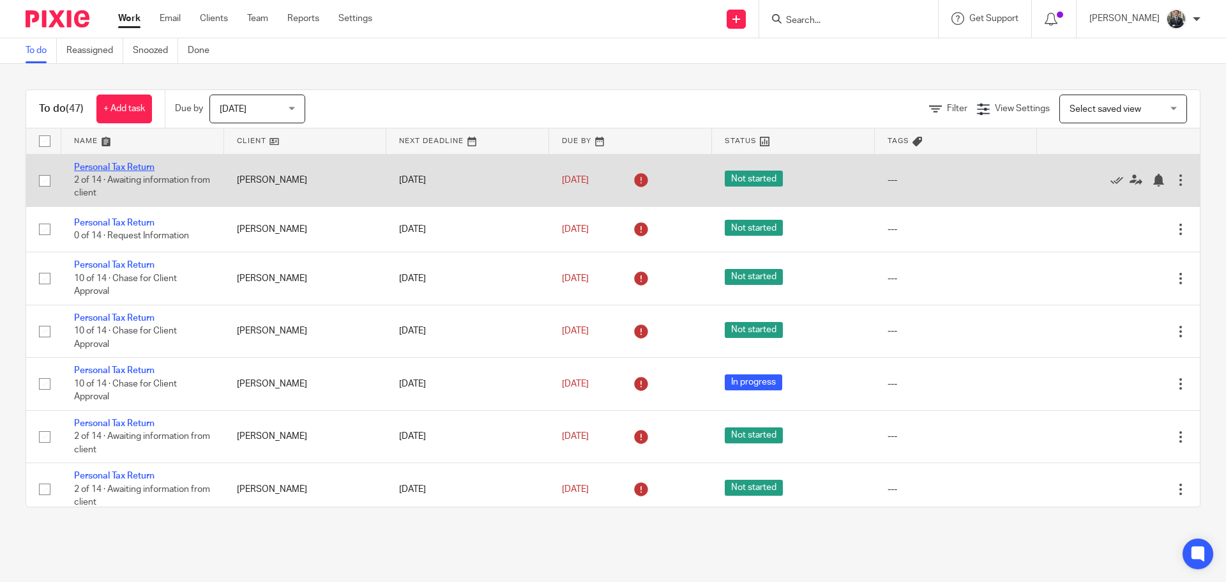
click at [115, 165] on link "Personal Tax Return" at bounding box center [114, 167] width 80 height 9
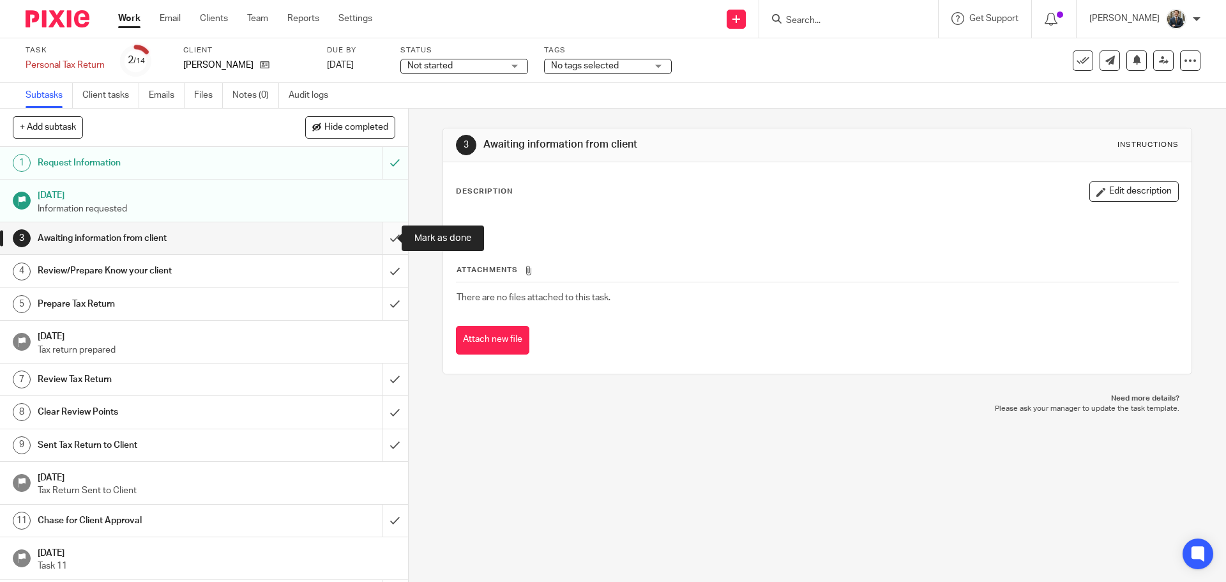
click at [389, 239] on input "submit" at bounding box center [204, 238] width 408 height 32
click at [387, 279] on input "submit" at bounding box center [204, 271] width 408 height 32
click at [387, 303] on input "submit" at bounding box center [204, 304] width 408 height 32
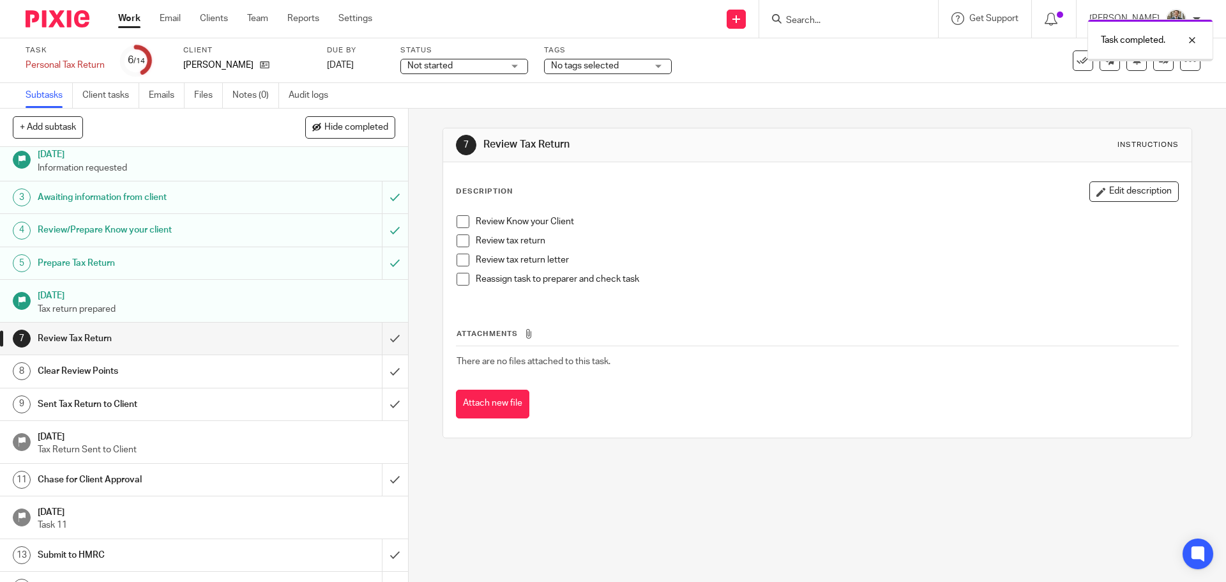
scroll to position [63, 0]
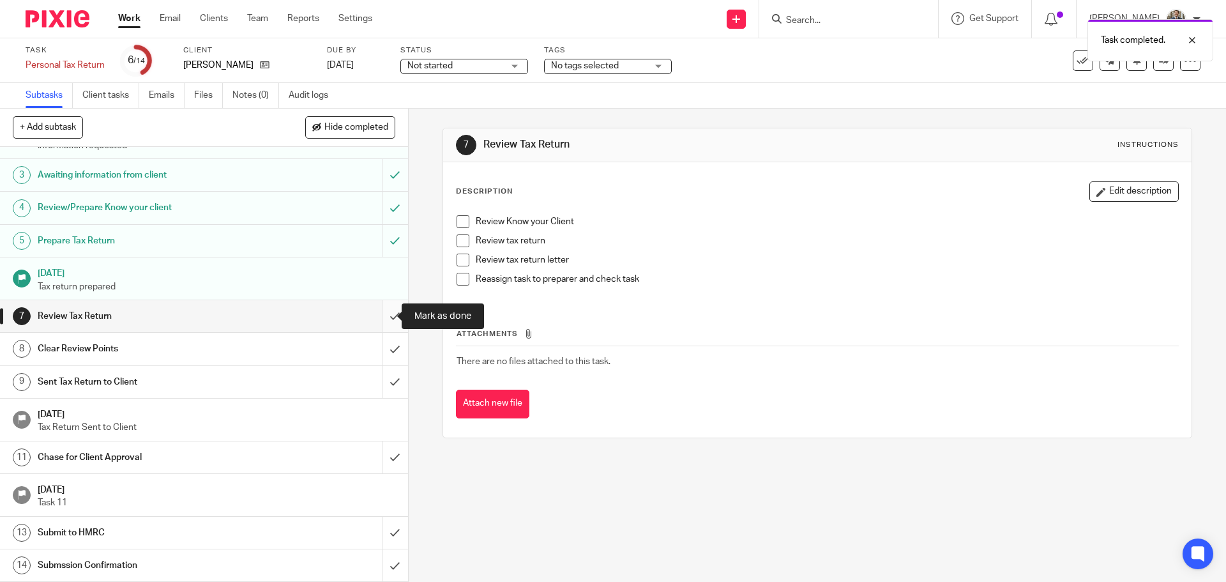
click at [386, 324] on input "submit" at bounding box center [204, 316] width 408 height 32
click at [383, 340] on input "submit" at bounding box center [204, 349] width 408 height 32
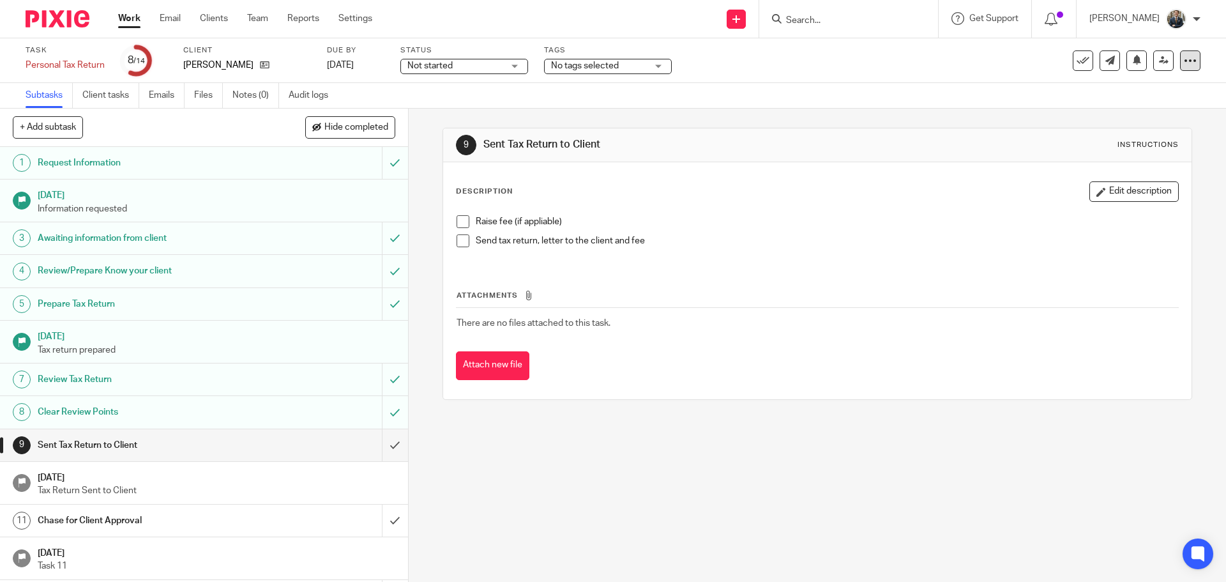
click at [1183, 50] on div at bounding box center [1190, 60] width 20 height 20
click at [1122, 110] on link "Advanced task editor" at bounding box center [1141, 111] width 84 height 9
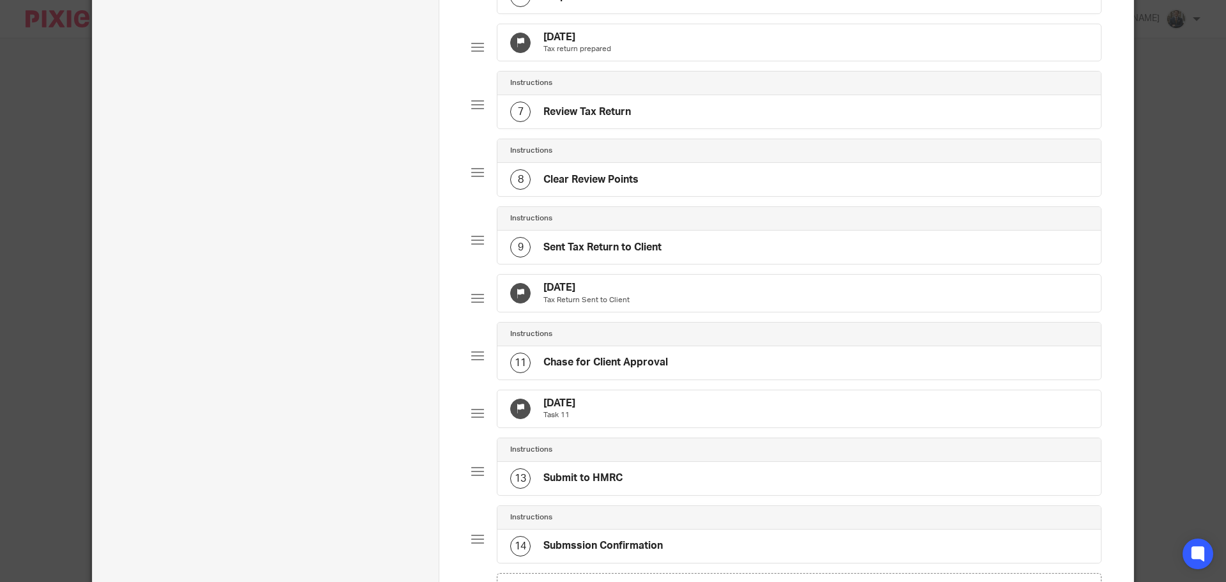
scroll to position [447, 0]
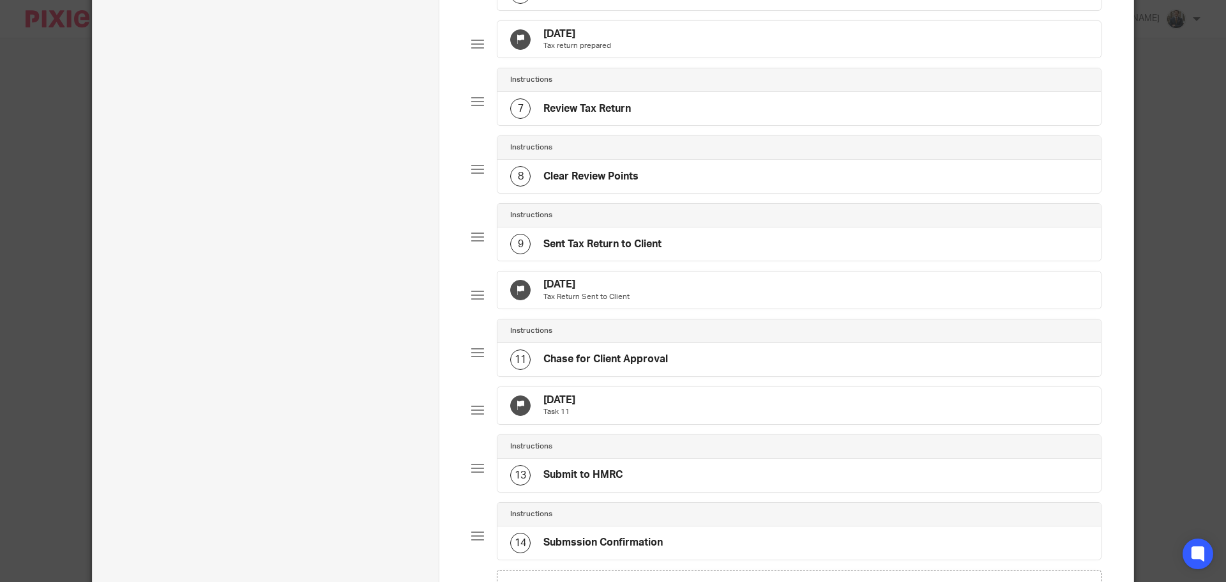
click at [784, 308] on div "30 Sep 2025 Tax Return Sent to Client" at bounding box center [798, 289] width 603 height 37
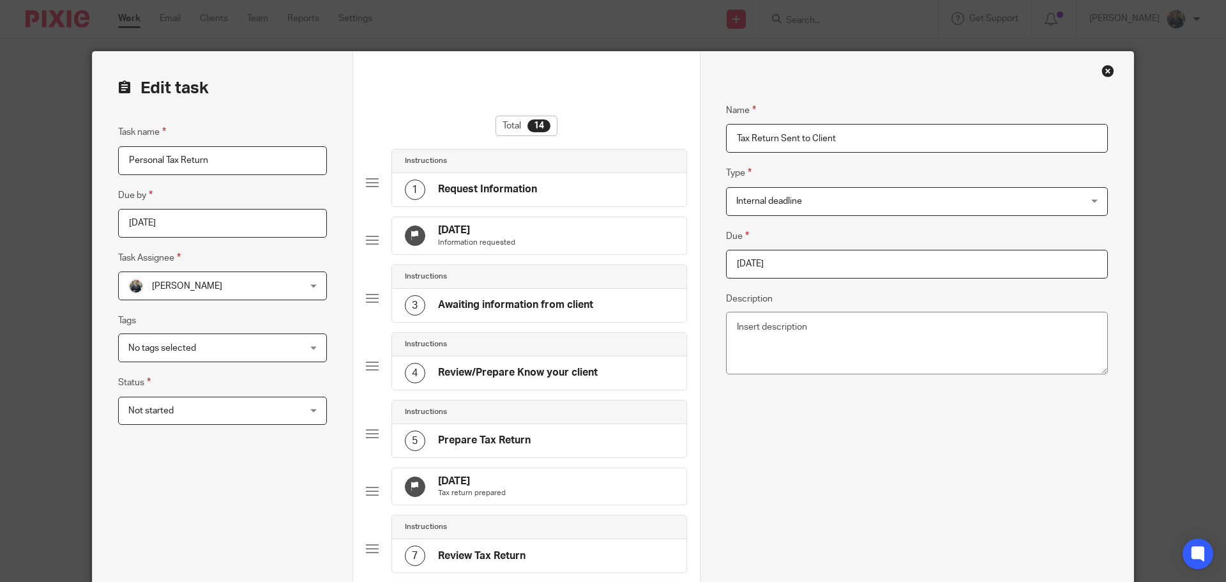
click at [822, 250] on input "2025-09-30" at bounding box center [917, 264] width 382 height 29
type input "2025-10-31"
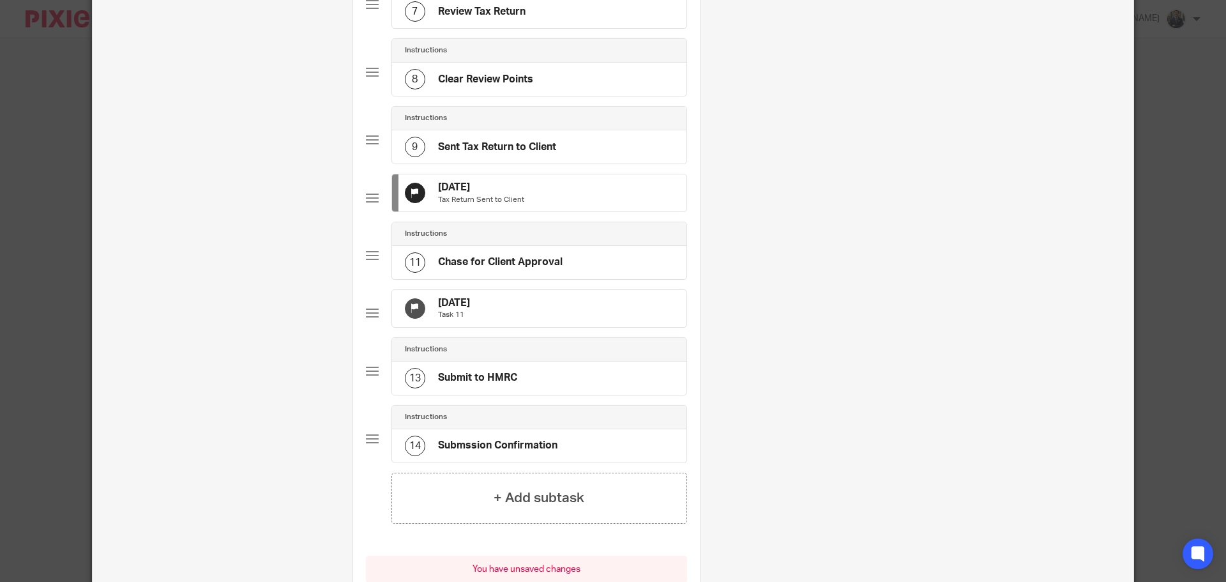
scroll to position [702, 0]
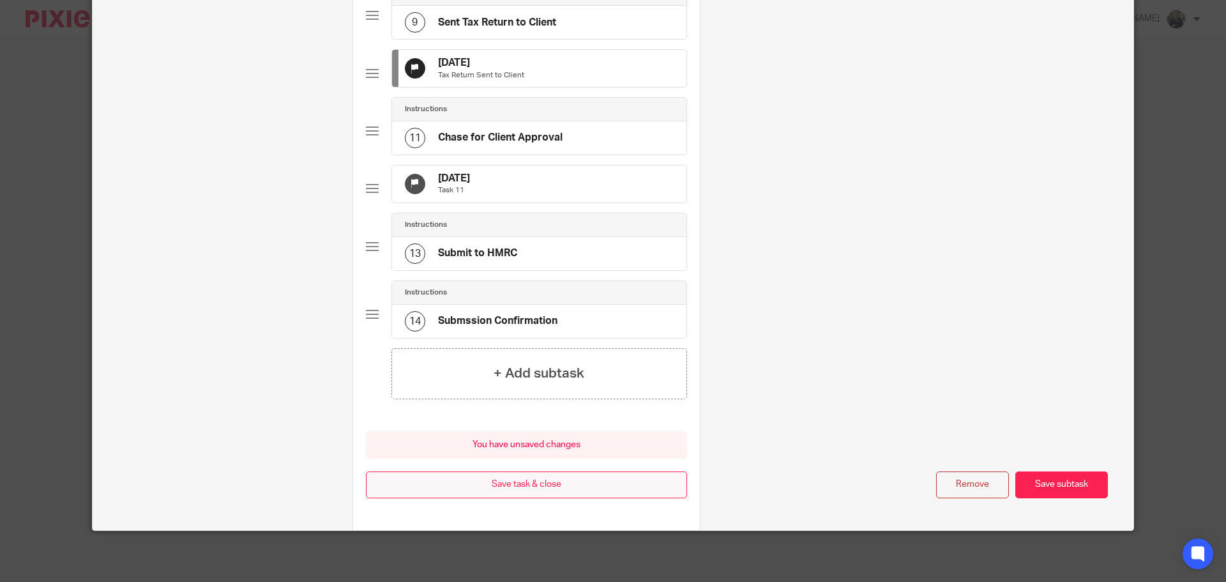
click at [579, 489] on button "Save task & close" at bounding box center [526, 484] width 321 height 27
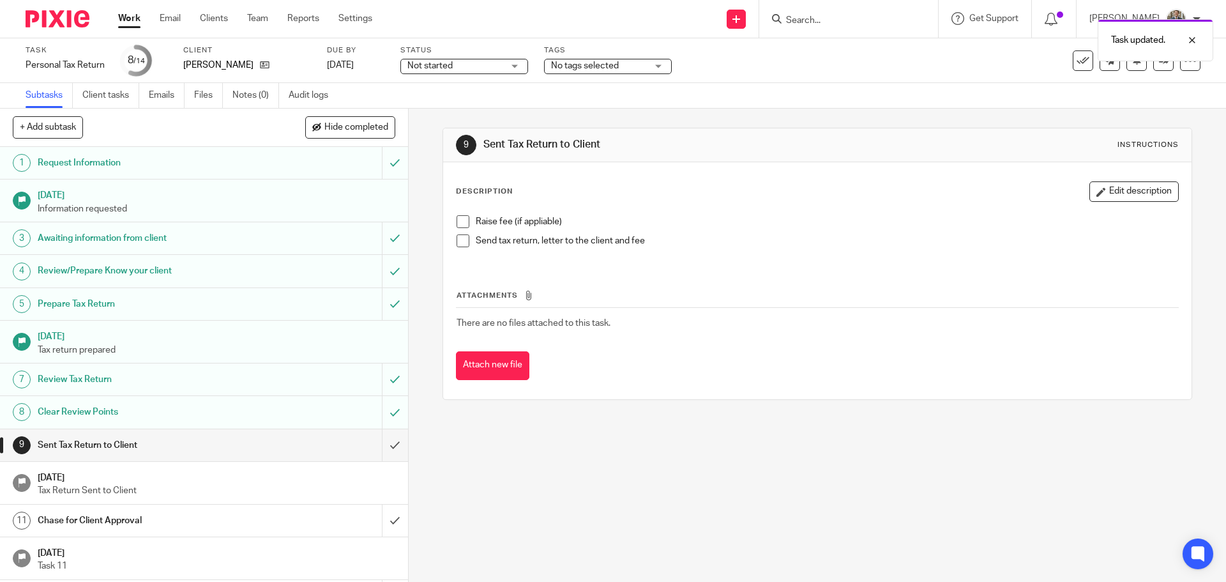
click at [68, 7] on div at bounding box center [52, 19] width 105 height 38
click at [63, 15] on img at bounding box center [58, 18] width 64 height 17
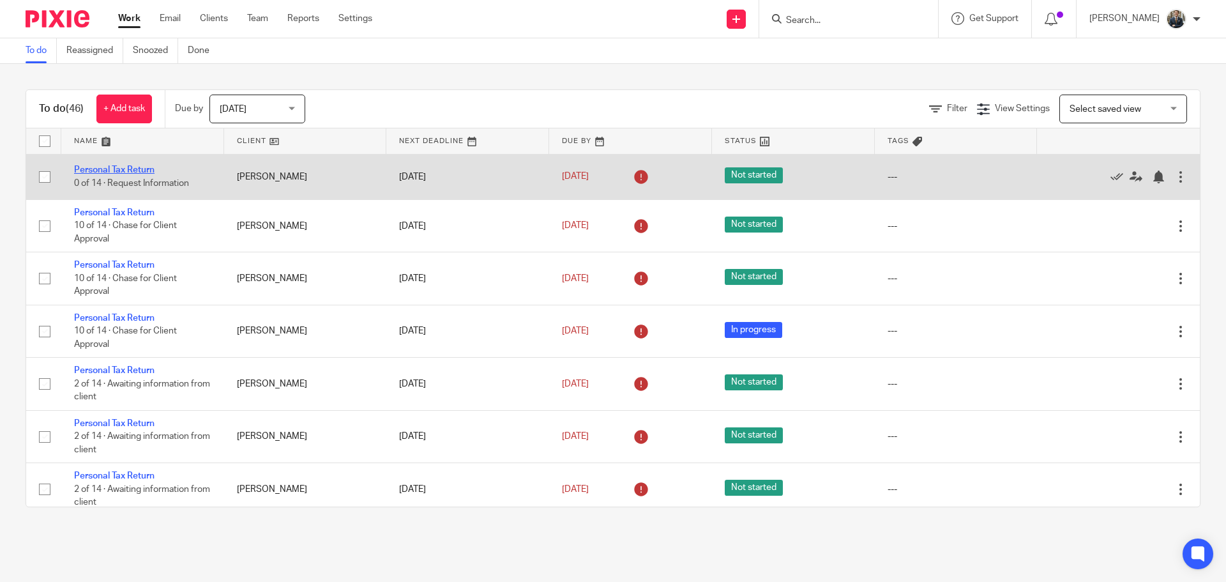
click at [141, 170] on link "Personal Tax Return" at bounding box center [114, 169] width 80 height 9
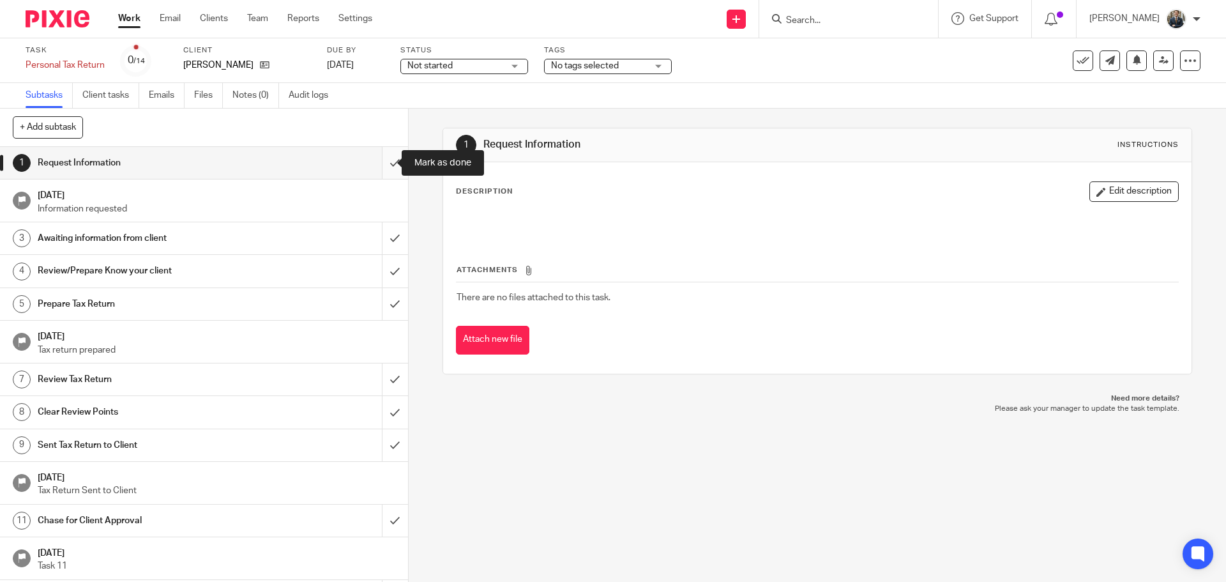
click at [386, 165] on input "submit" at bounding box center [204, 163] width 408 height 32
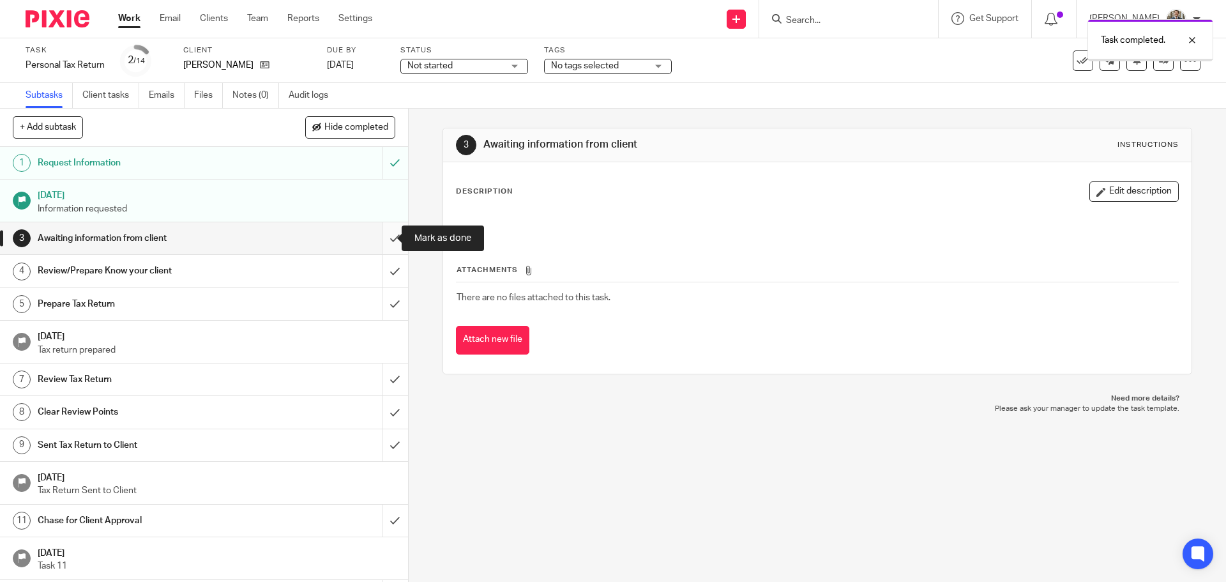
click at [379, 239] on input "submit" at bounding box center [204, 238] width 408 height 32
click at [381, 268] on input "submit" at bounding box center [204, 271] width 408 height 32
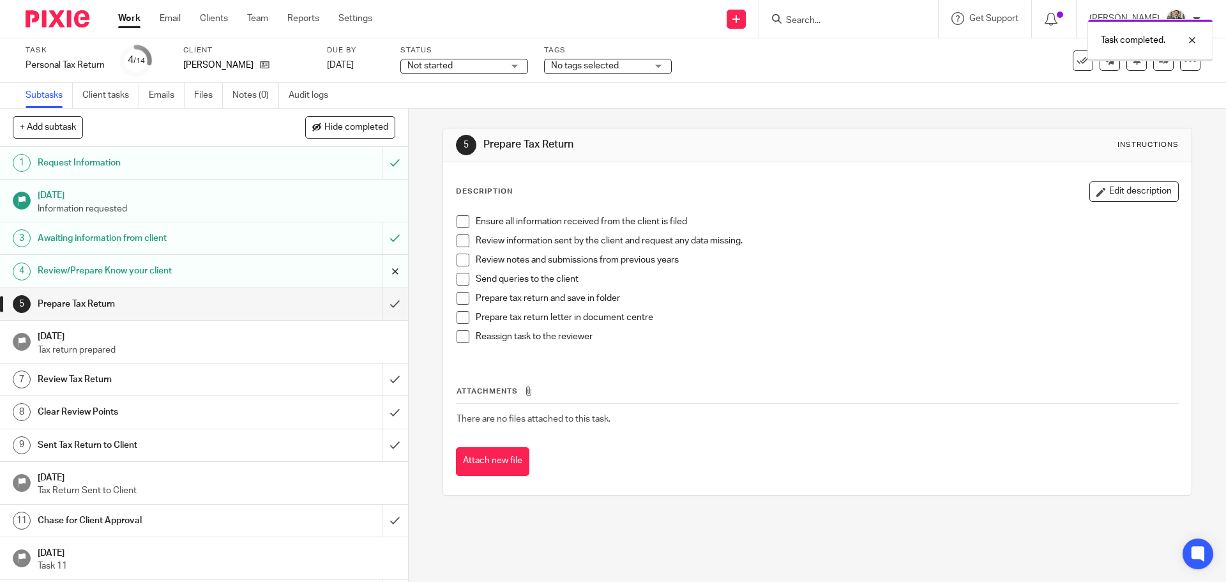
click at [386, 275] on input "submit" at bounding box center [204, 271] width 408 height 32
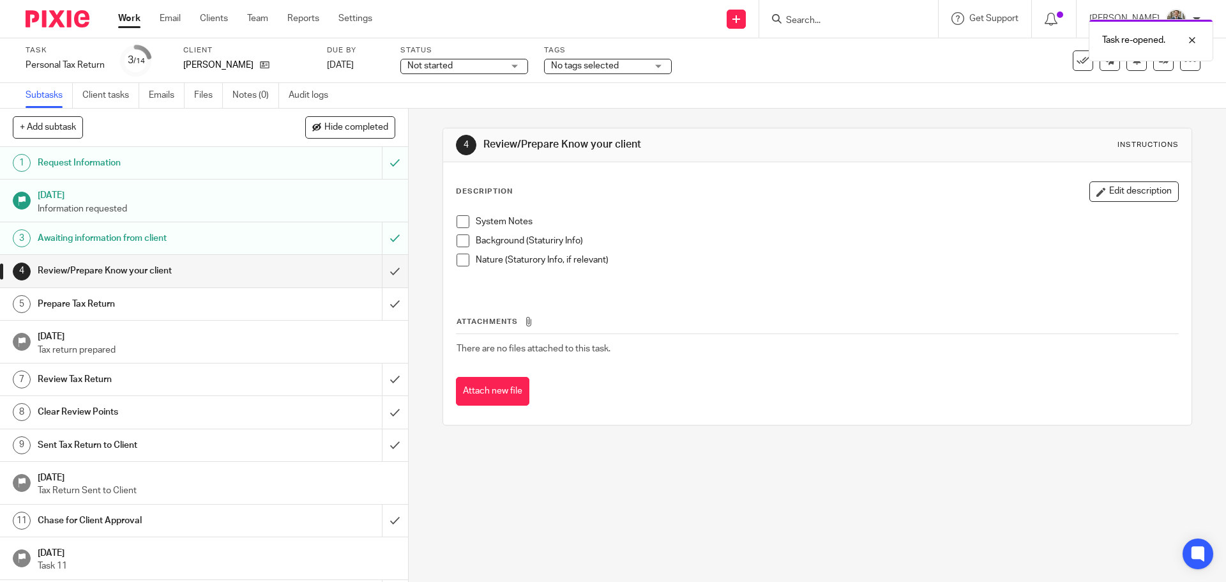
click at [70, 15] on img at bounding box center [58, 18] width 64 height 17
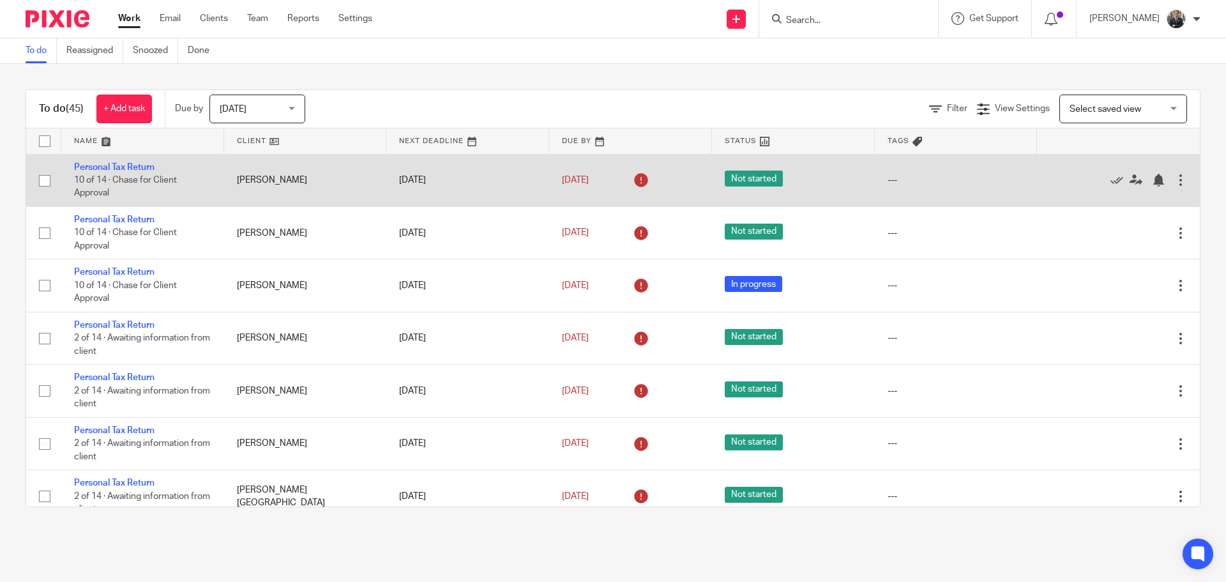
click at [1174, 176] on div at bounding box center [1180, 180] width 13 height 13
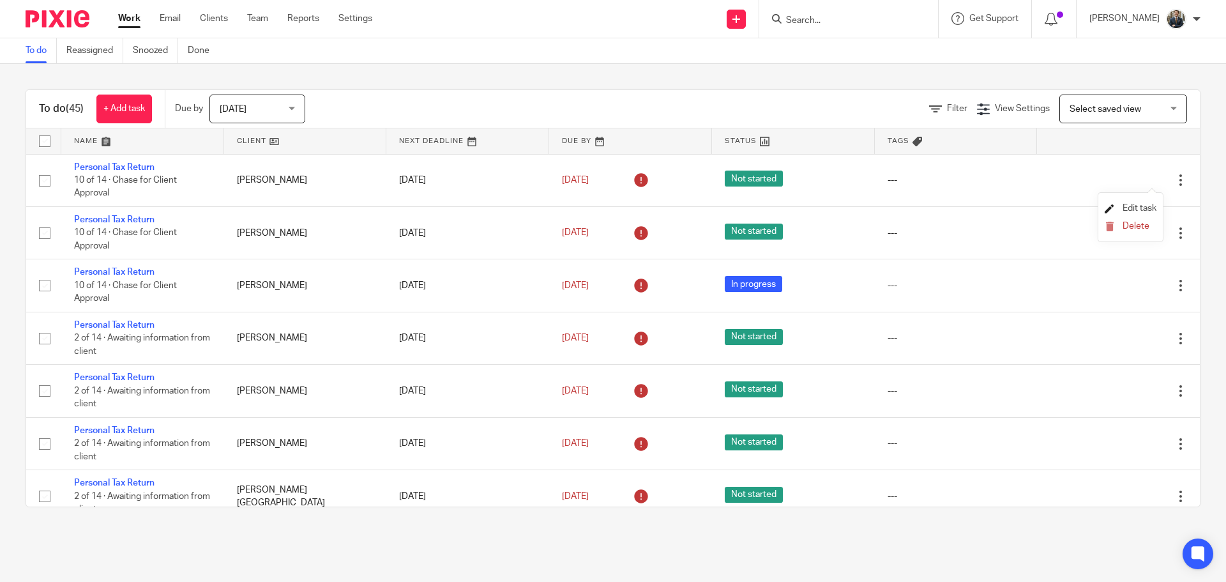
click at [1148, 211] on span "Edit task" at bounding box center [1140, 208] width 34 height 9
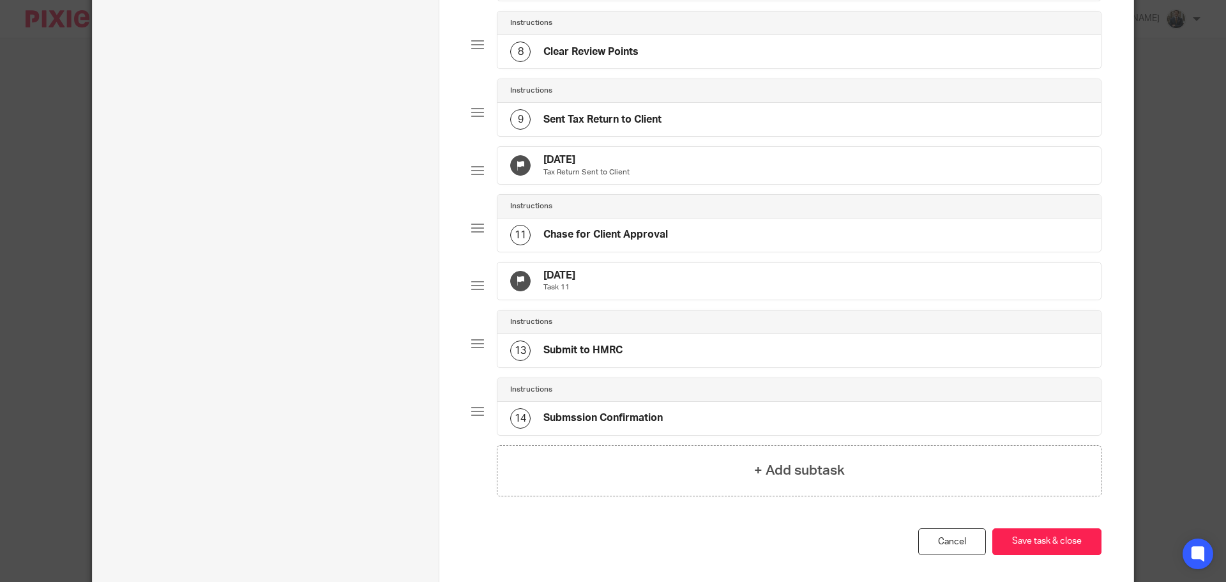
scroll to position [575, 0]
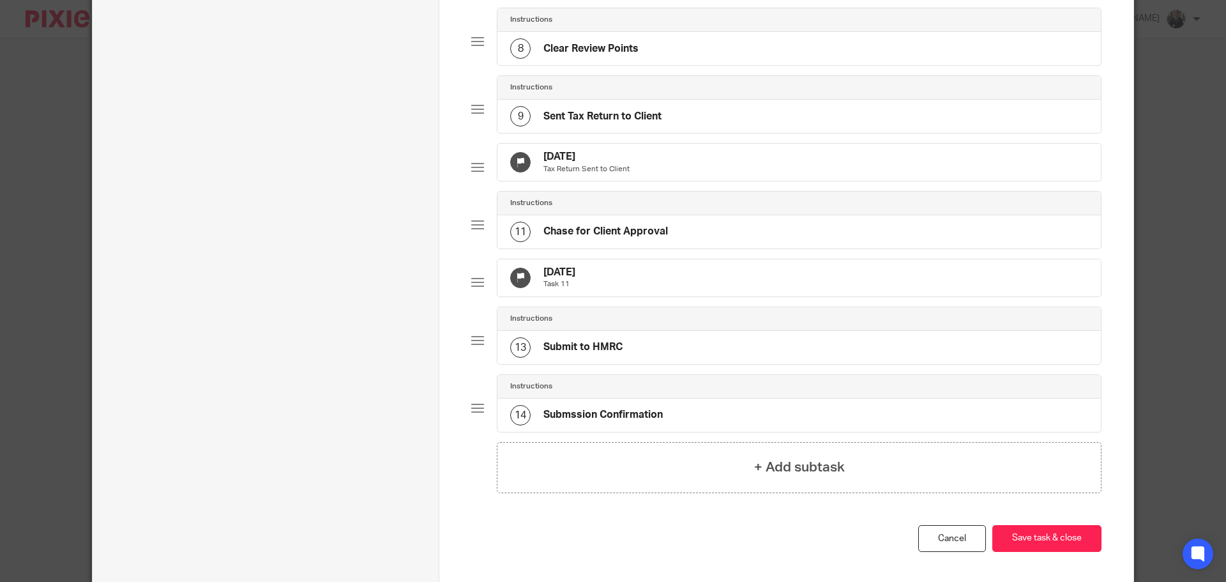
click at [690, 296] on div "5 Oct 2025 Task 11" at bounding box center [798, 277] width 603 height 37
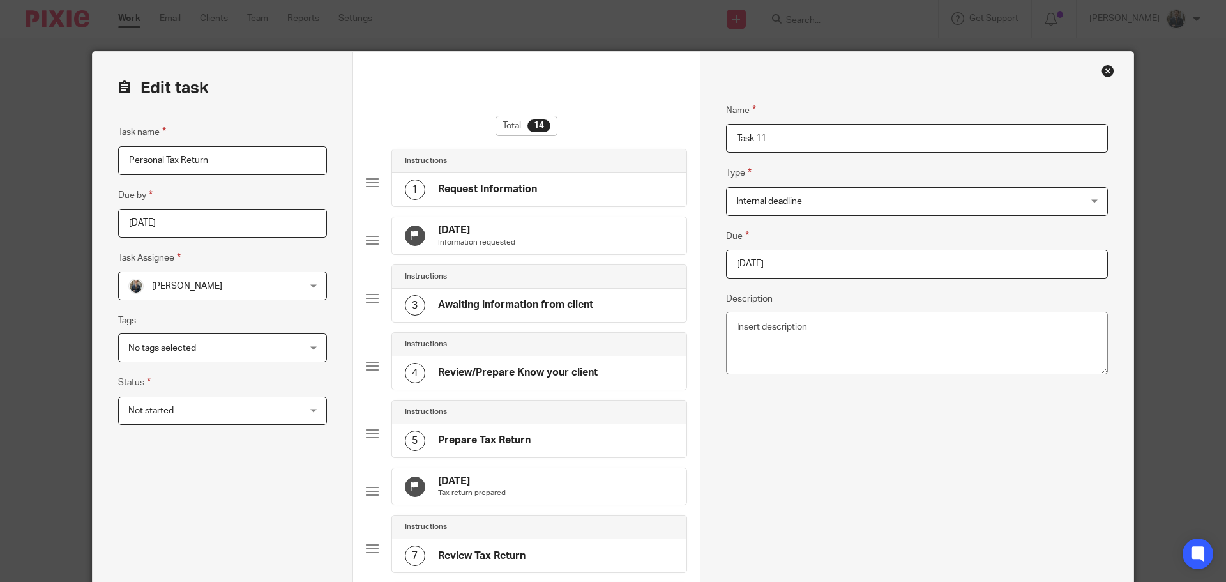
click at [846, 227] on div "Name Task 11 Type Internal deadline Internal deadline Instructions Send automat…" at bounding box center [917, 250] width 382 height 333
click at [845, 257] on input "2025-10-05" at bounding box center [917, 264] width 382 height 29
type input "2026-01-31"
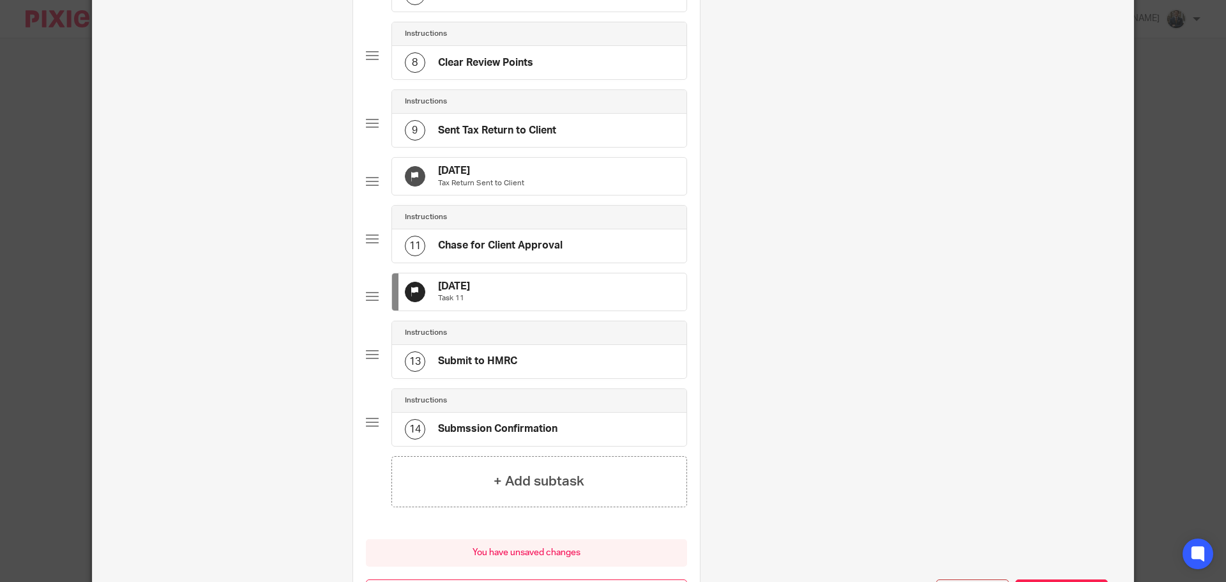
scroll to position [709, 0]
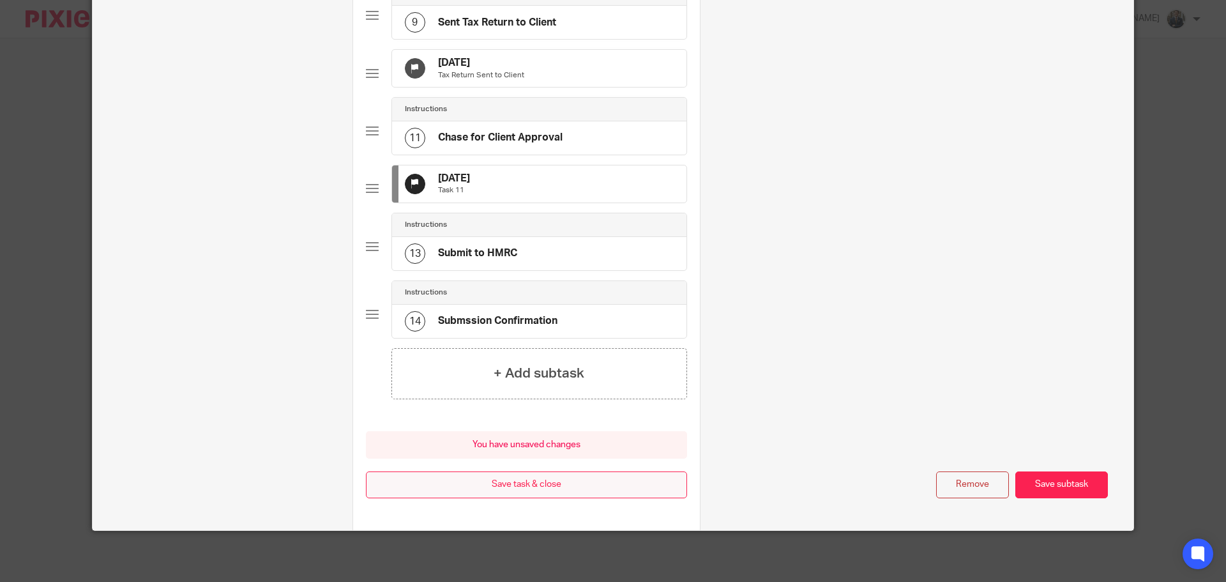
click at [552, 492] on button "Save task & close" at bounding box center [526, 484] width 321 height 27
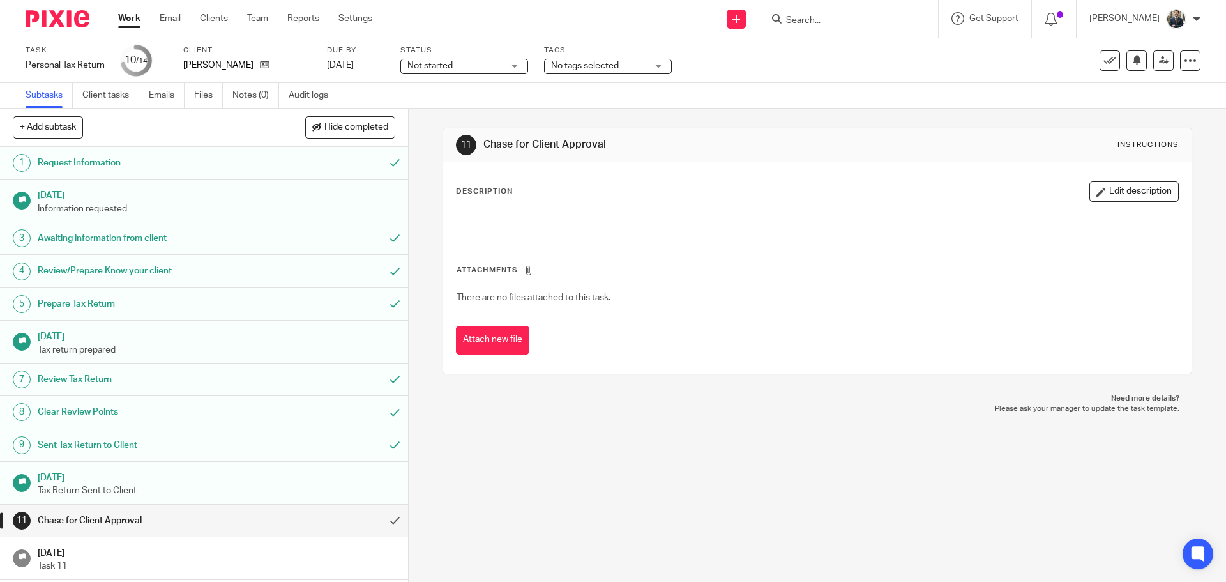
click at [48, 17] on img at bounding box center [58, 18] width 64 height 17
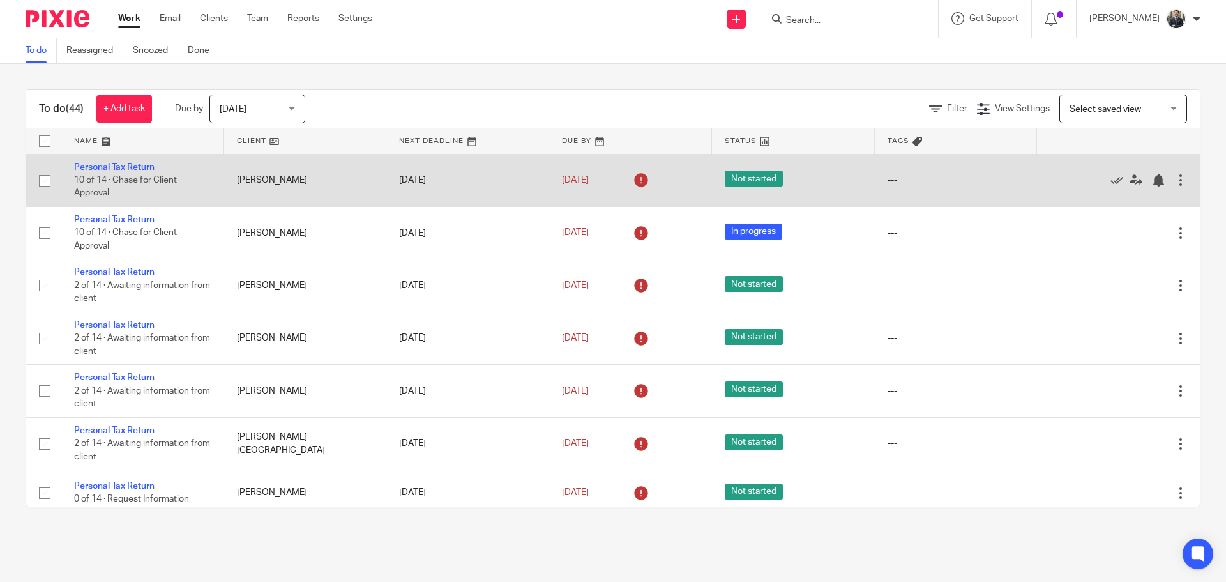
click at [1174, 178] on div at bounding box center [1180, 180] width 13 height 13
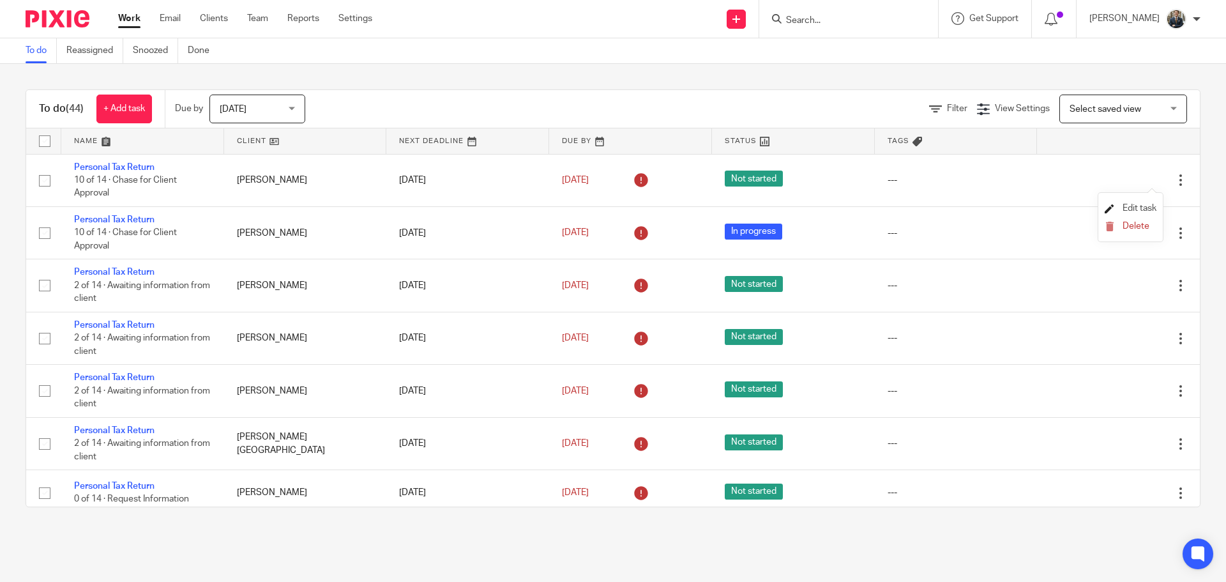
click at [1142, 210] on span "Edit task" at bounding box center [1140, 208] width 34 height 9
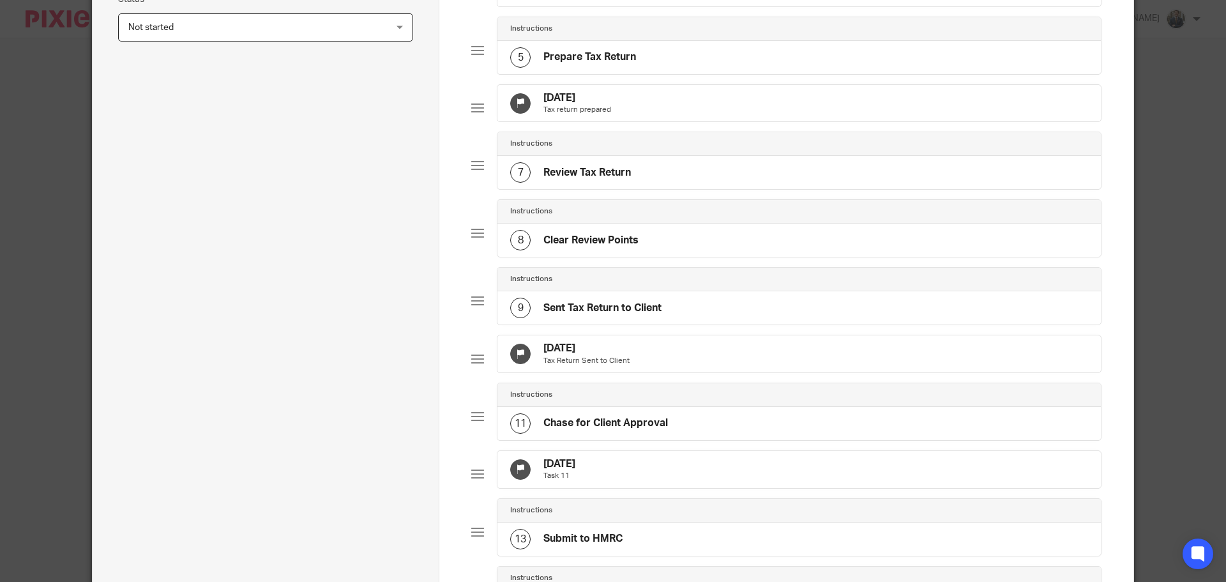
scroll to position [670, 0]
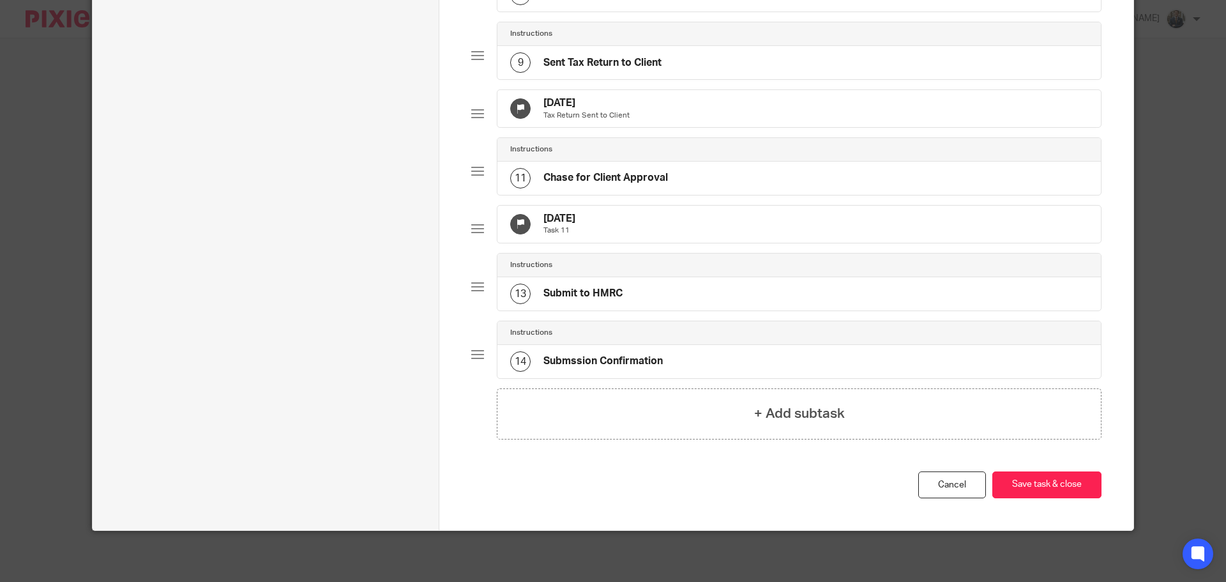
click at [685, 220] on div "5 Oct 2025 Task 11" at bounding box center [798, 224] width 603 height 37
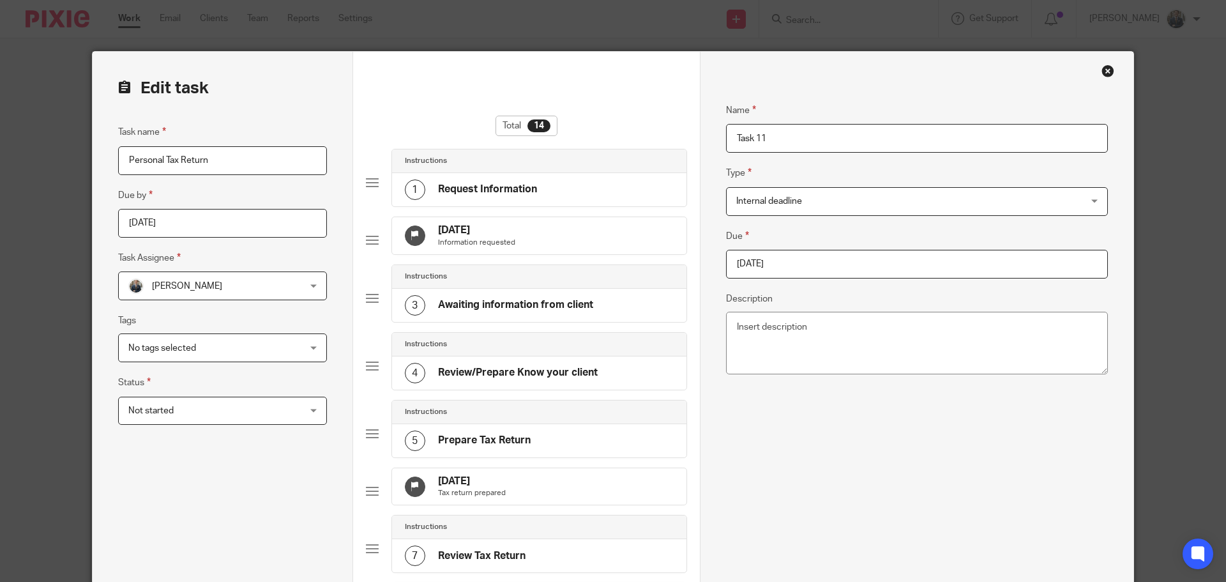
drag, startPoint x: 810, startPoint y: 239, endPoint x: 805, endPoint y: 251, distance: 12.6
click at [809, 239] on fieldset "Due 2025-10-05" at bounding box center [917, 254] width 382 height 50
click at [801, 275] on input "2025-10-05" at bounding box center [917, 264] width 382 height 29
type input "2026-01-31"
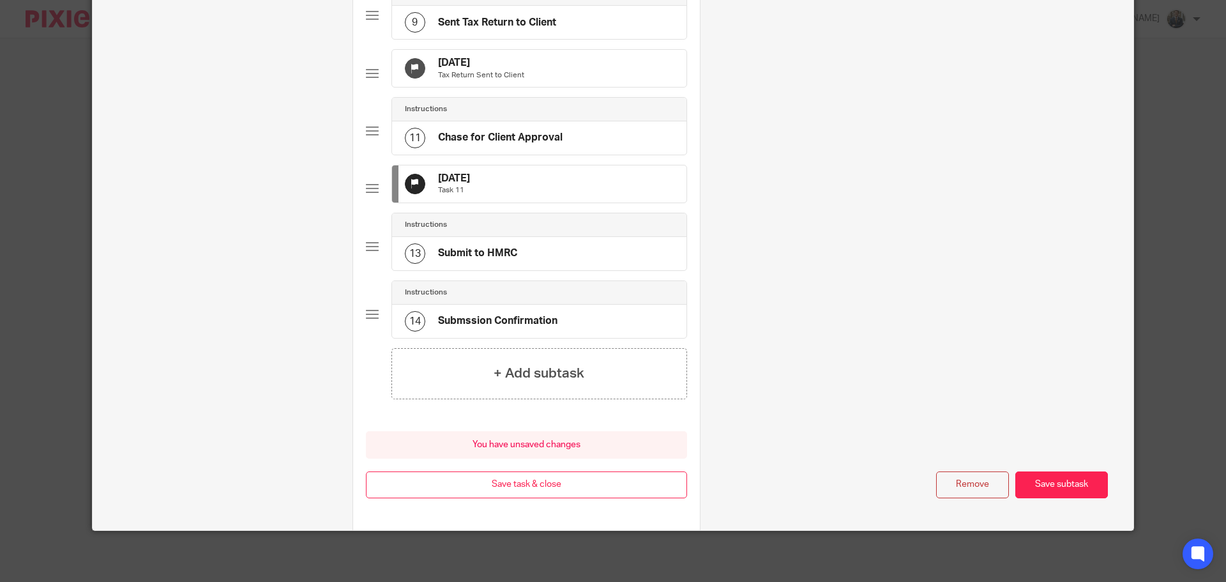
scroll to position [709, 0]
click at [591, 474] on button "Save task & close" at bounding box center [526, 484] width 321 height 27
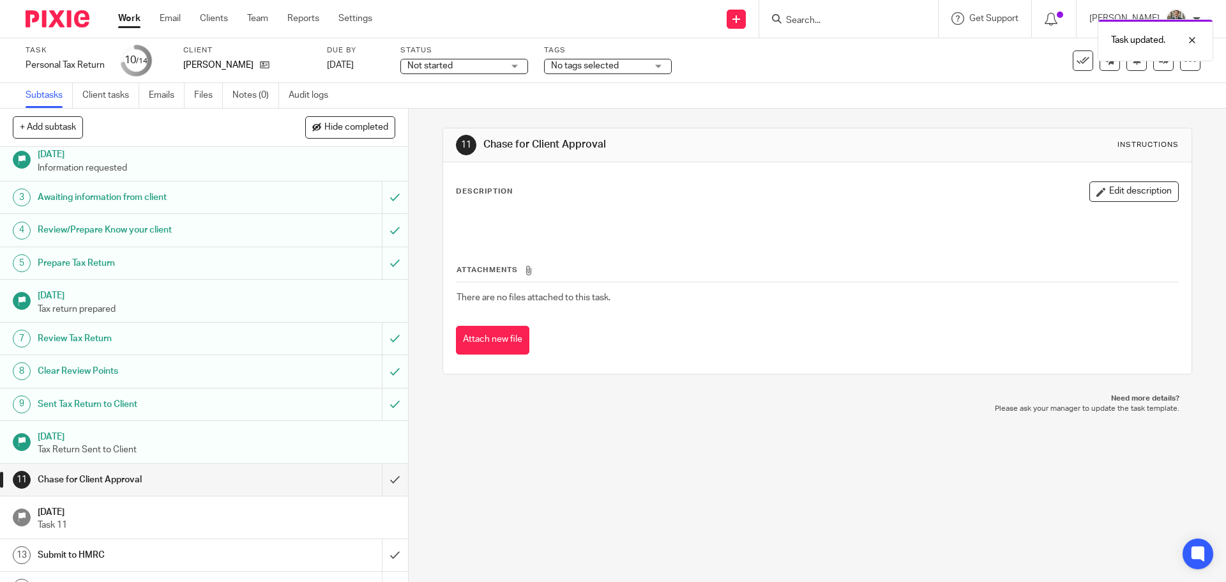
scroll to position [63, 0]
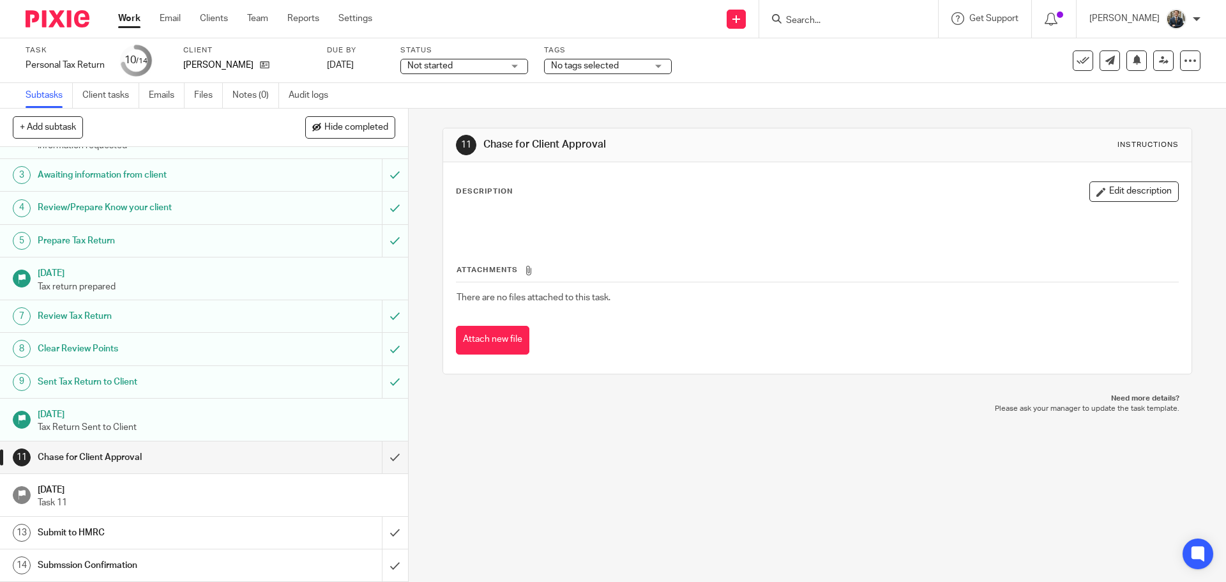
click at [71, 22] on img at bounding box center [58, 18] width 64 height 17
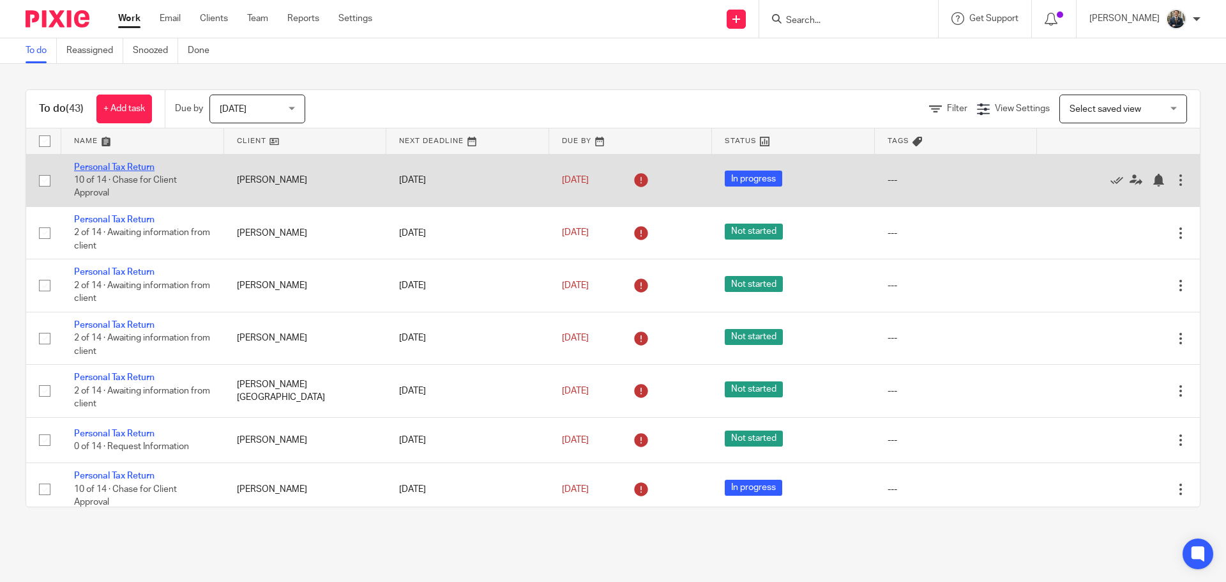
click at [97, 169] on link "Personal Tax Return" at bounding box center [114, 167] width 80 height 9
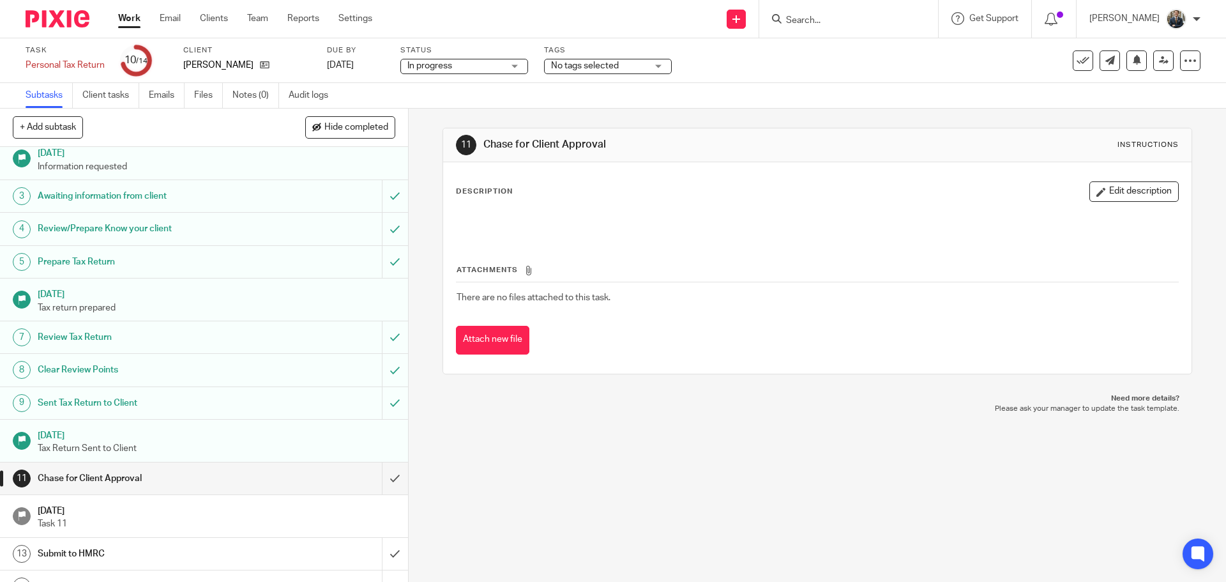
scroll to position [63, 0]
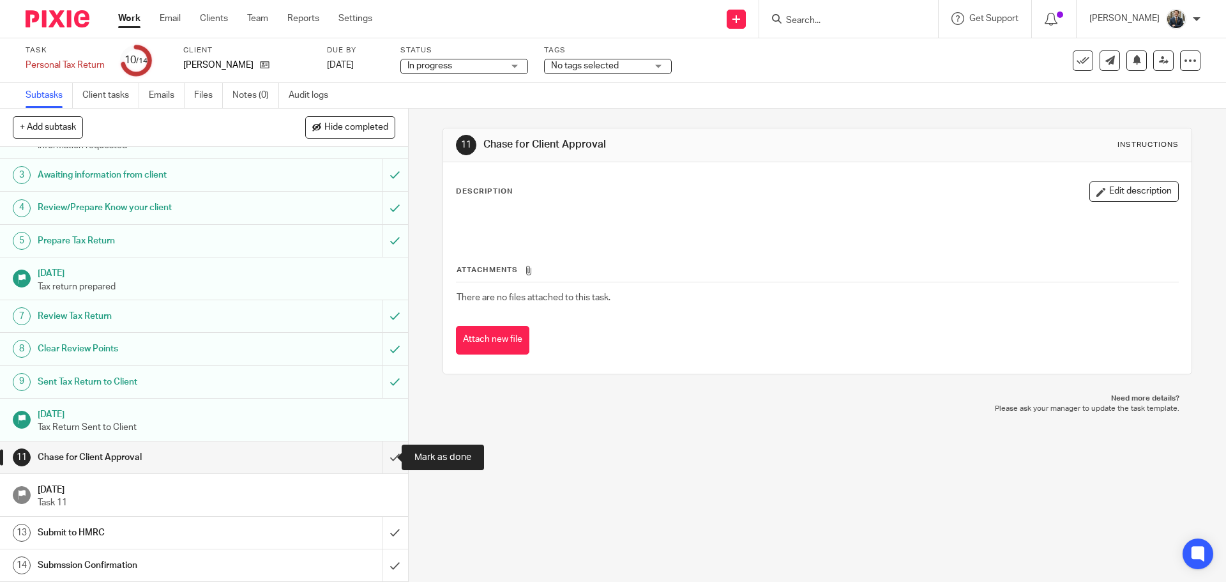
drag, startPoint x: 385, startPoint y: 464, endPoint x: 389, endPoint y: 491, distance: 27.2
click at [386, 464] on input "submit" at bounding box center [204, 457] width 408 height 32
click at [391, 536] on input "submit" at bounding box center [204, 533] width 408 height 32
click at [391, 566] on input "submit" at bounding box center [204, 565] width 408 height 32
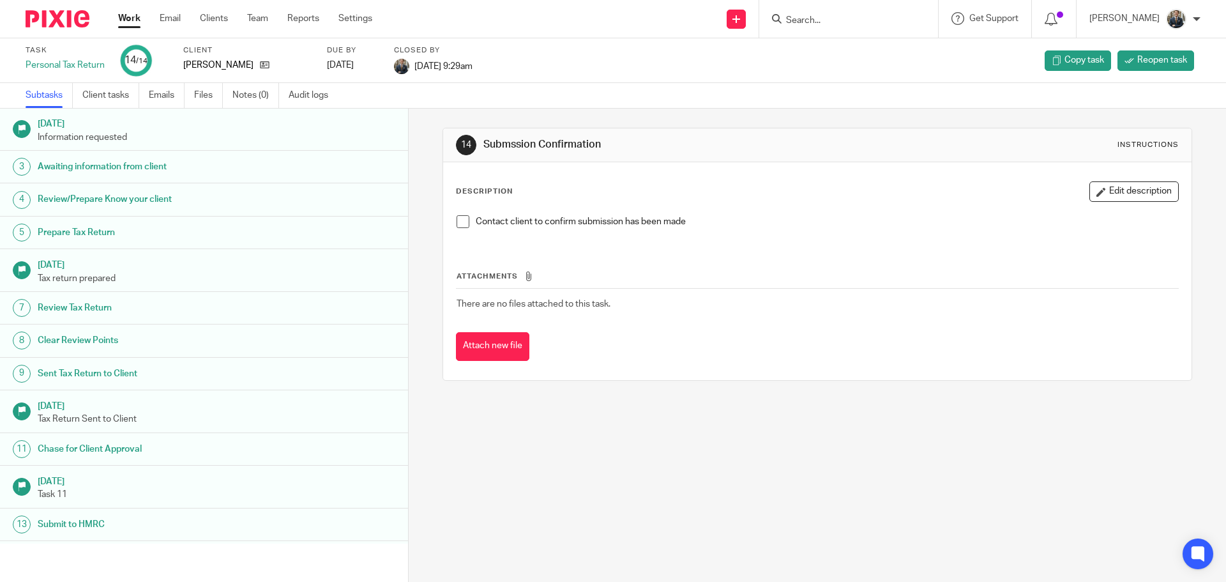
scroll to position [63, 0]
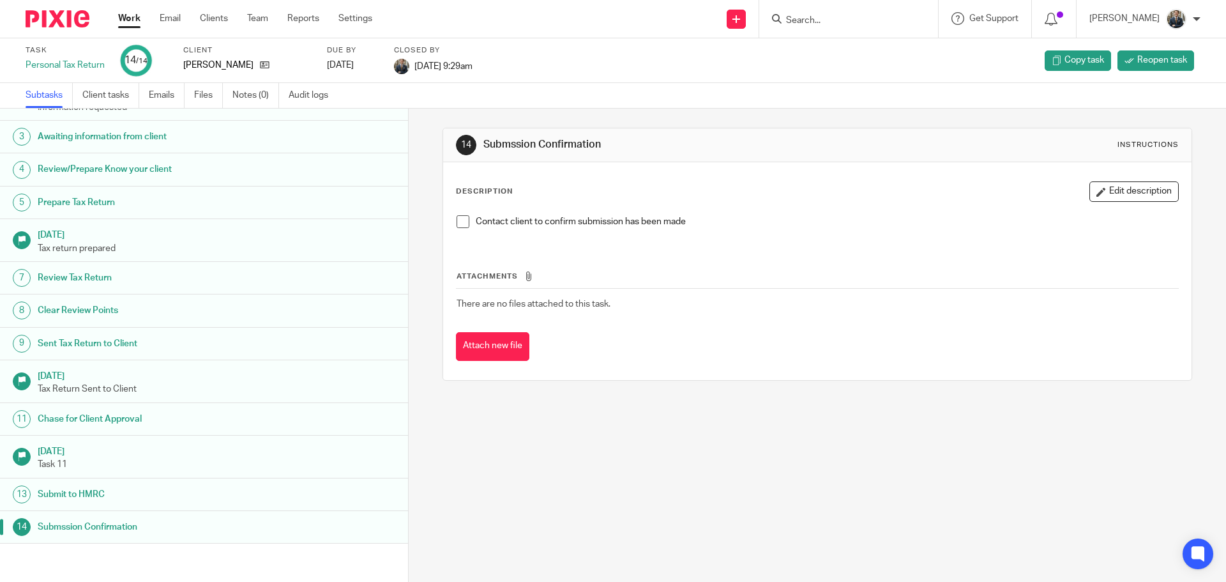
click at [57, 17] on img at bounding box center [58, 18] width 64 height 17
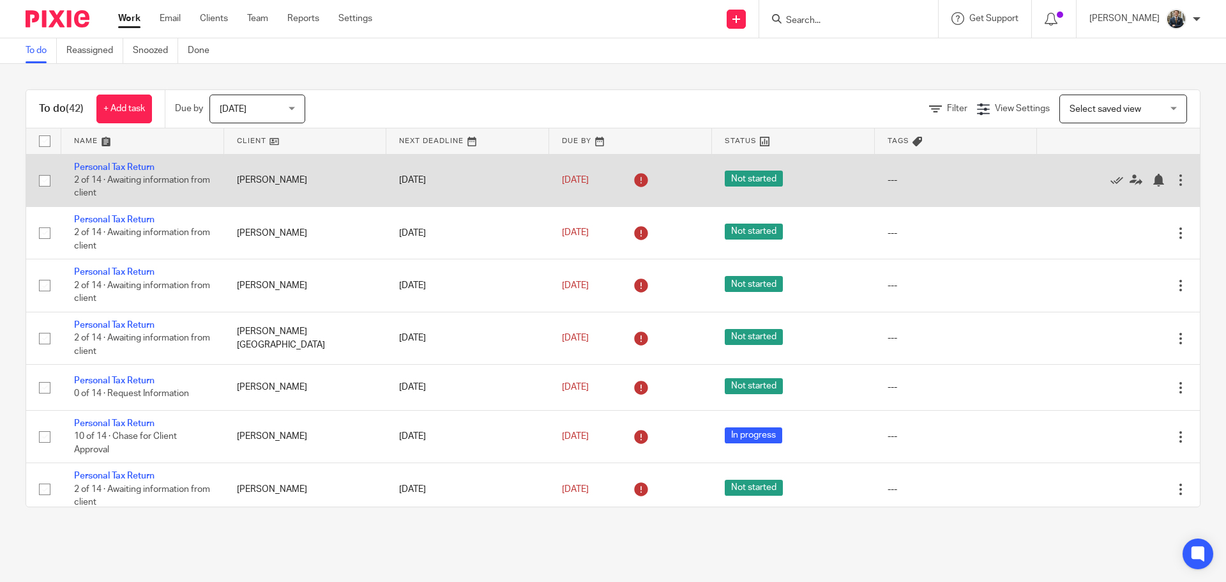
click at [1174, 182] on div at bounding box center [1180, 180] width 13 height 13
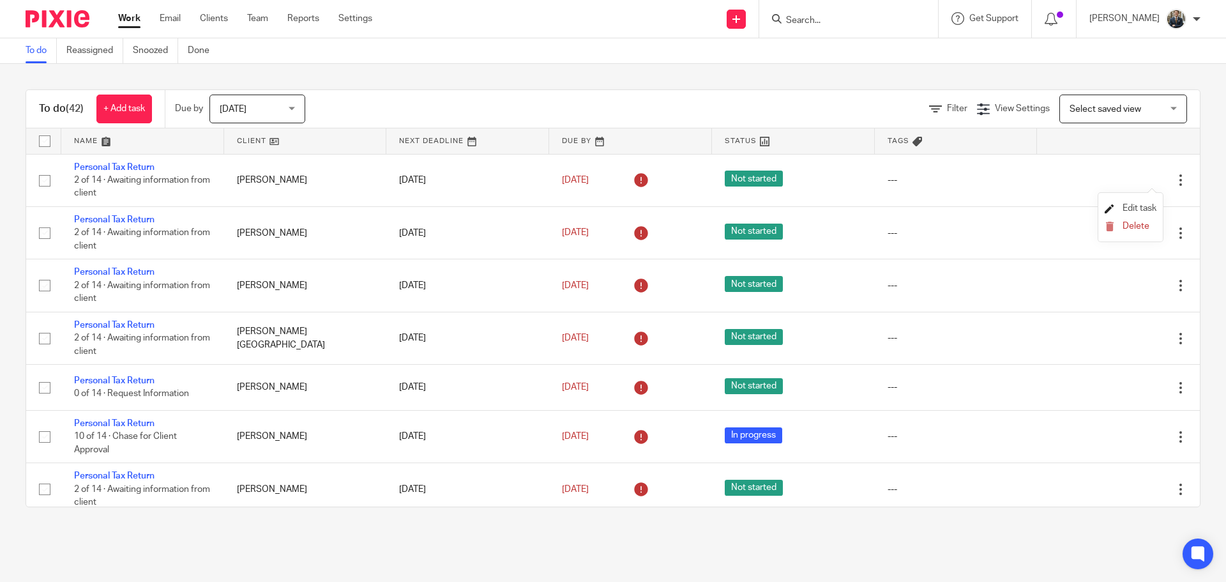
click at [1145, 208] on span "Edit task" at bounding box center [1140, 208] width 34 height 9
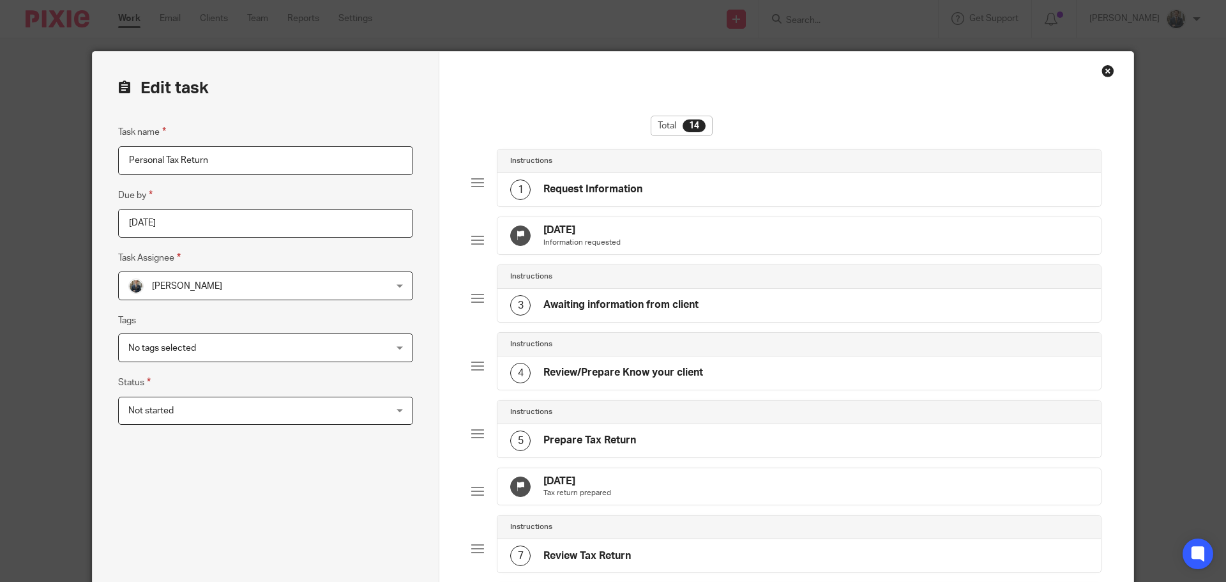
click at [663, 496] on div "[DATE] Tax return prepared" at bounding box center [798, 486] width 603 height 37
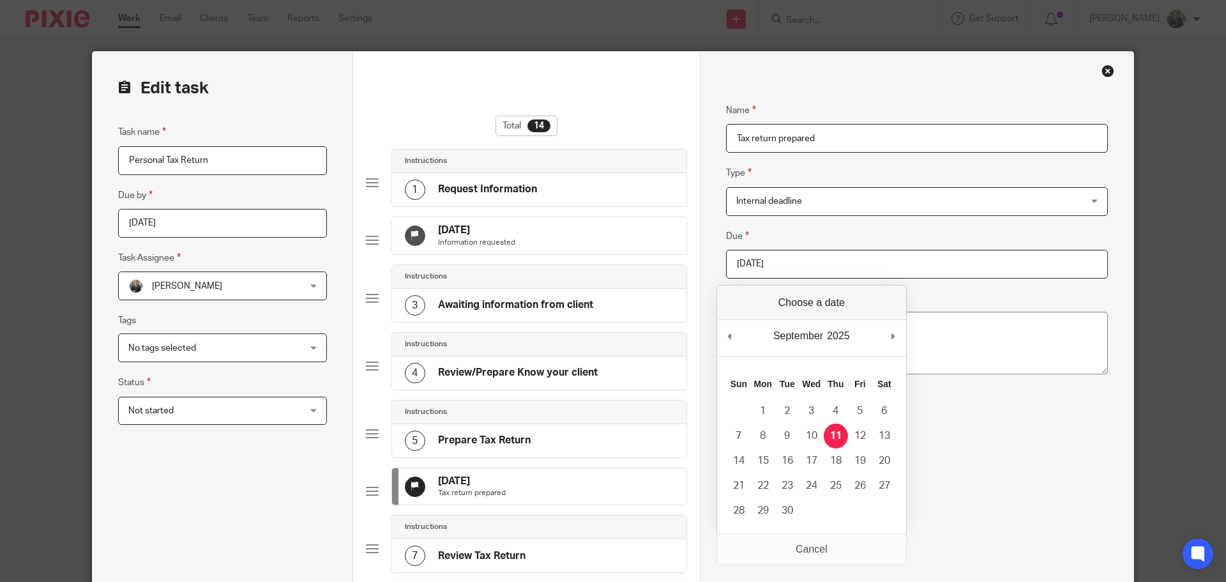
drag, startPoint x: 794, startPoint y: 264, endPoint x: 813, endPoint y: 287, distance: 30.4
click at [794, 263] on input "[DATE]" at bounding box center [917, 264] width 382 height 29
click at [887, 328] on div "October January February March April May June July August September October Nov…" at bounding box center [811, 338] width 189 height 36
type input "[DATE]"
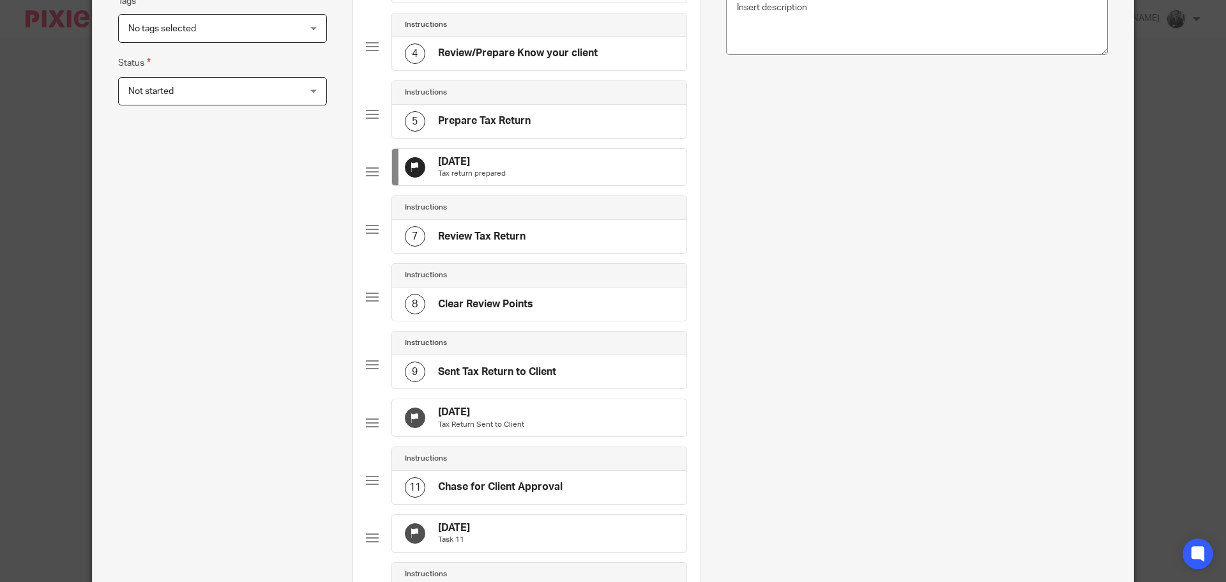
click at [552, 436] on div "[DATE] Tax Return Sent to Client" at bounding box center [539, 417] width 294 height 37
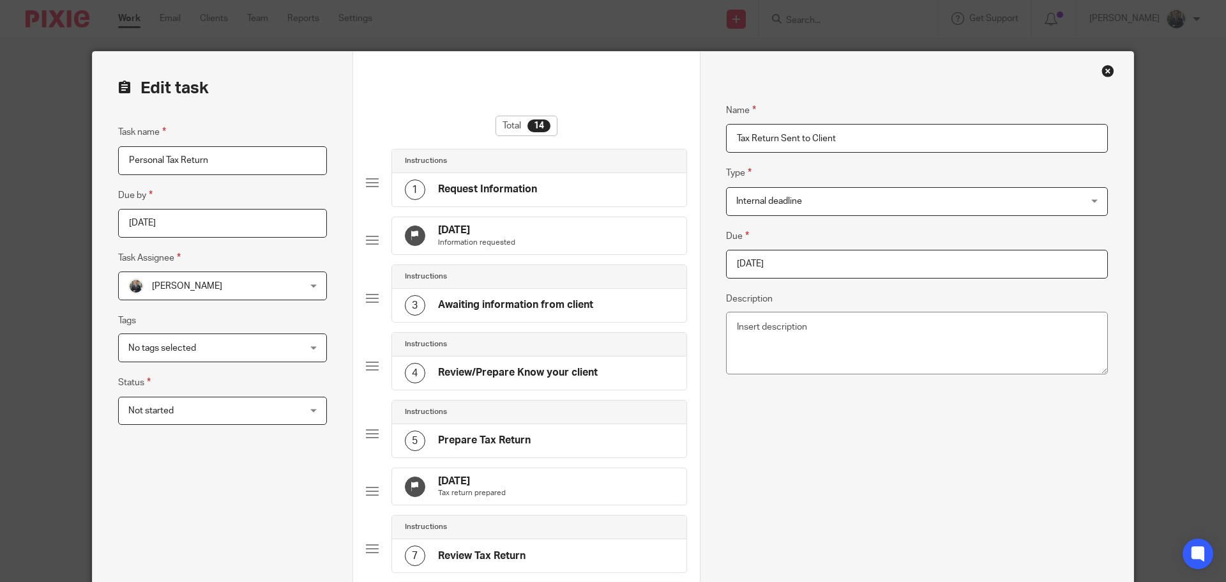
click at [803, 261] on input "2025-09-11" at bounding box center [917, 264] width 382 height 29
type input "2026-01-31"
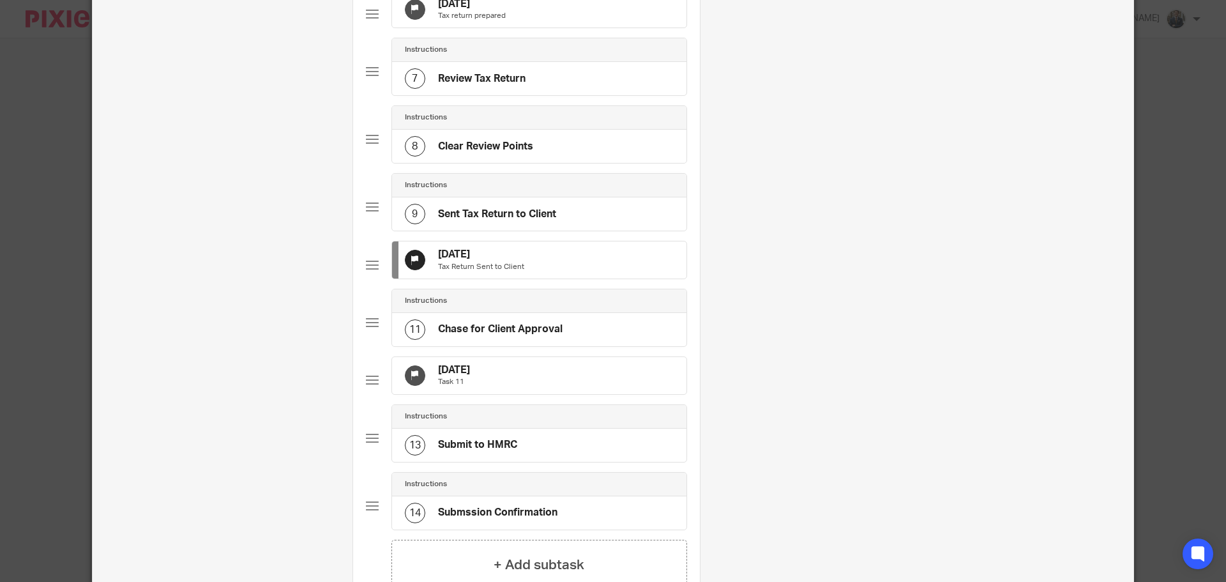
scroll to position [639, 0]
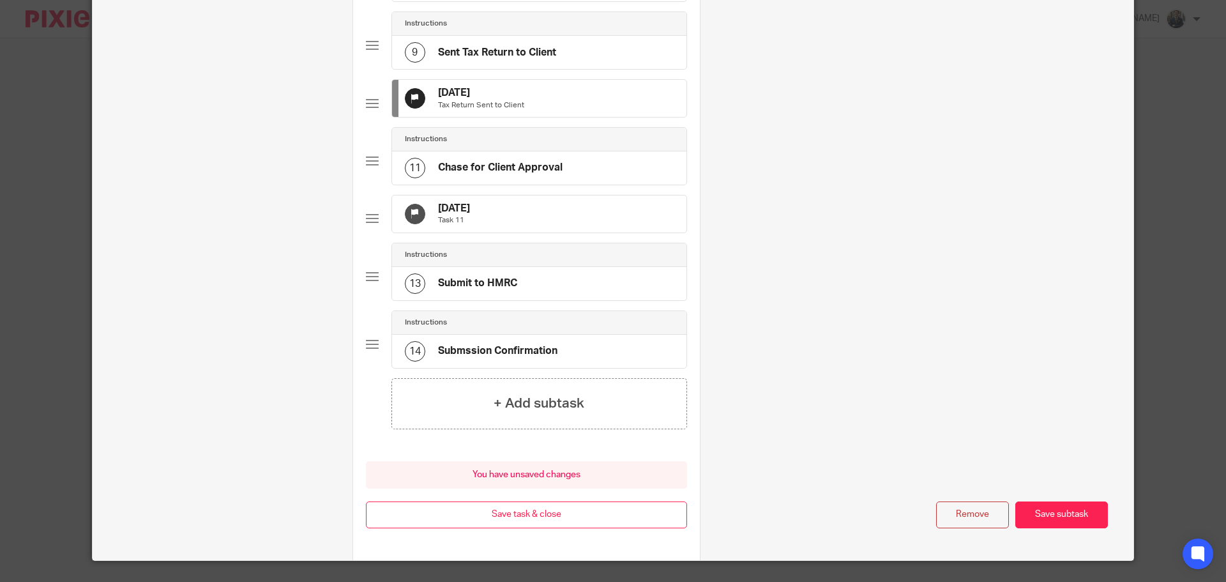
click at [579, 232] on div "31 Oct 2025 Task 11" at bounding box center [539, 213] width 294 height 37
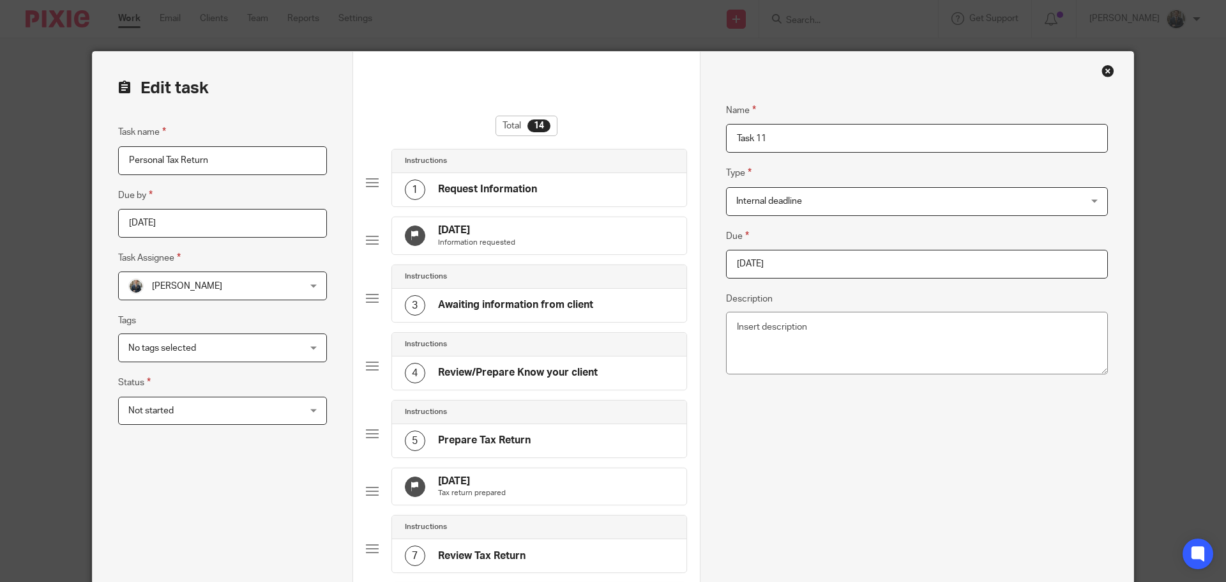
click at [887, 264] on input "2025-10-31" at bounding box center [917, 264] width 382 height 29
type input "2025-12-31"
click at [1105, 68] on div "Close this dialog window" at bounding box center [1107, 70] width 13 height 13
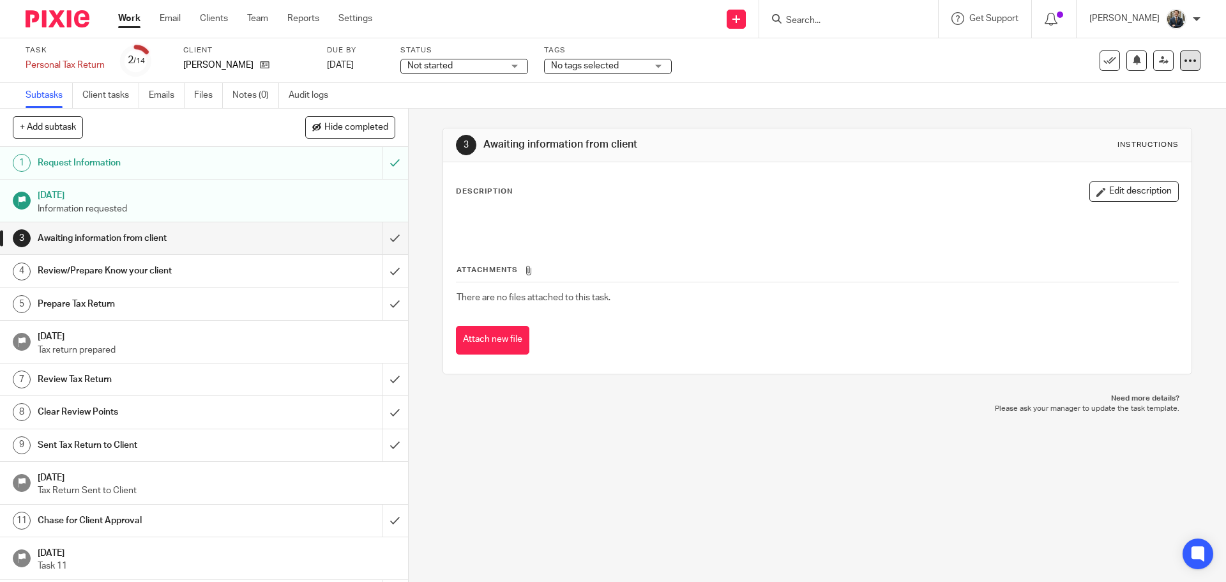
click at [1184, 66] on icon at bounding box center [1190, 60] width 13 height 13
click at [1138, 110] on link "Advanced task editor" at bounding box center [1141, 111] width 84 height 9
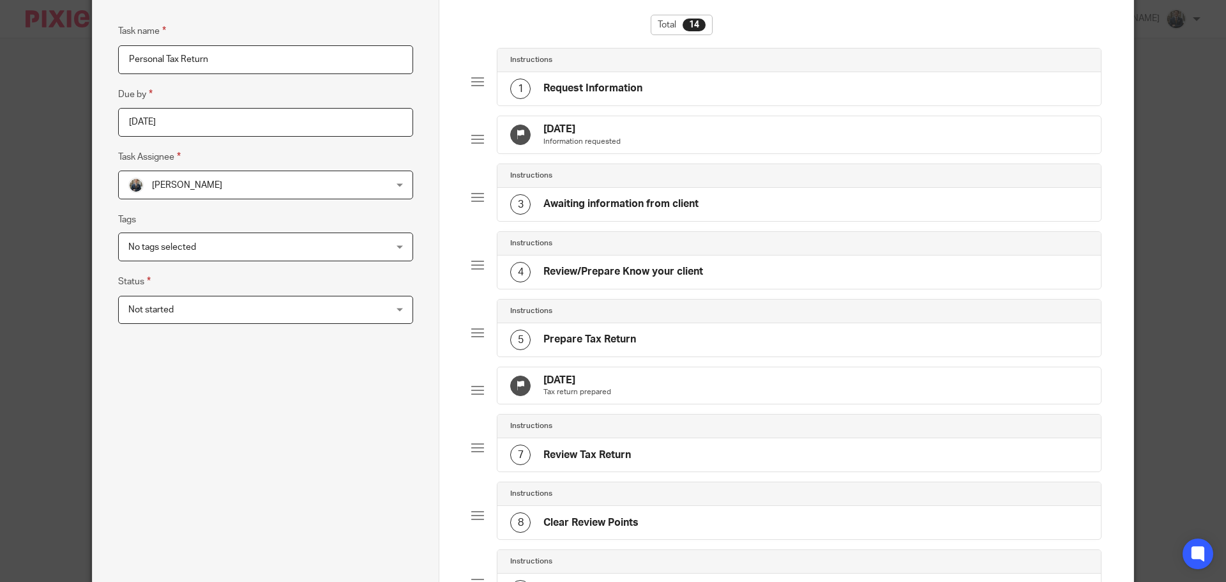
scroll to position [255, 0]
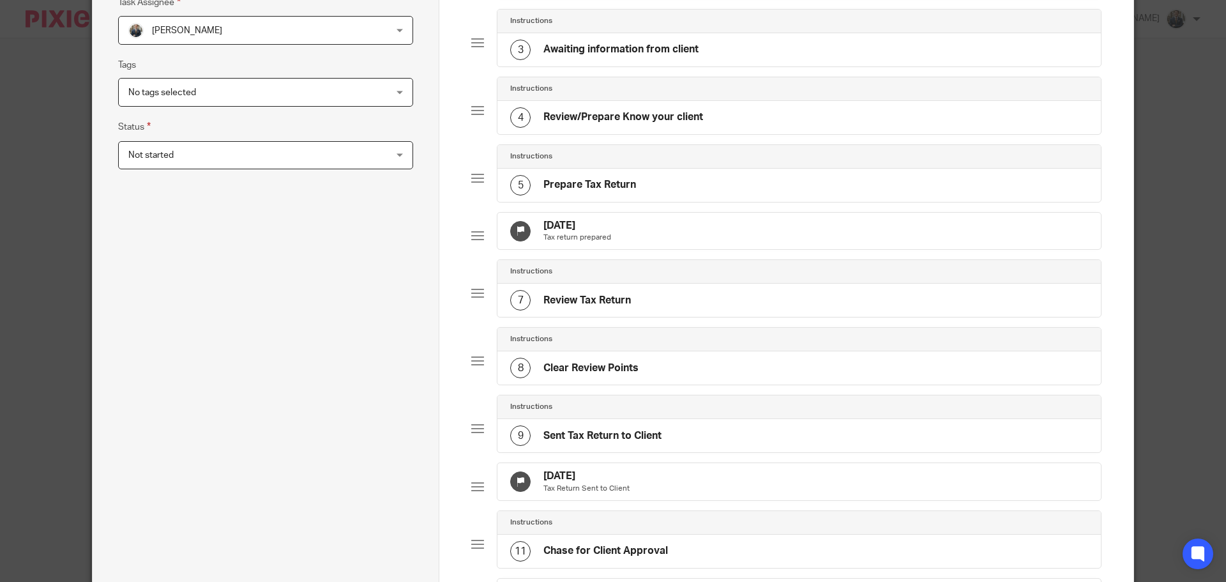
click at [646, 236] on div "[DATE] Tax return prepared" at bounding box center [798, 231] width 603 height 37
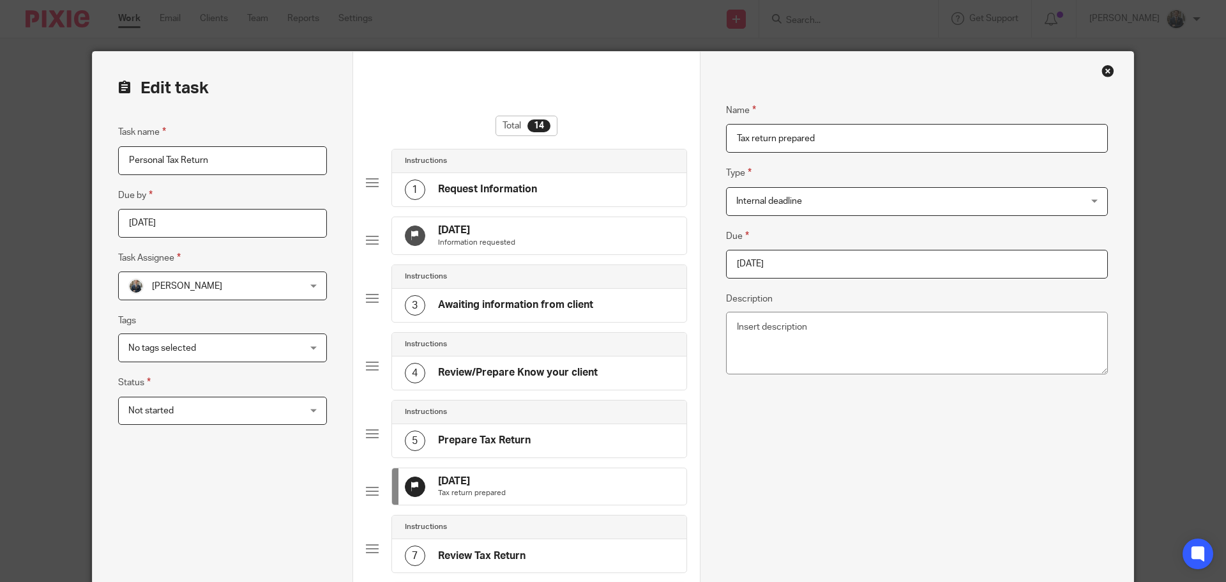
click at [803, 256] on input "2025-09-11" at bounding box center [917, 264] width 382 height 29
type input "2025-10-31"
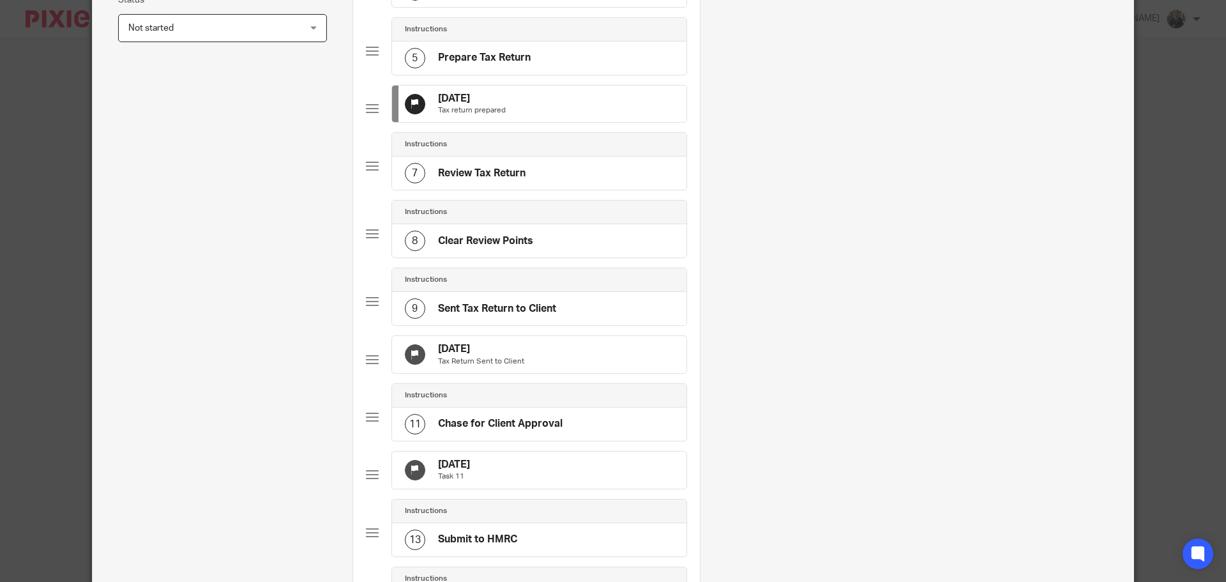
scroll to position [383, 0]
click at [534, 372] on div "11 Sep 2025 Tax Return Sent to Client" at bounding box center [539, 353] width 294 height 37
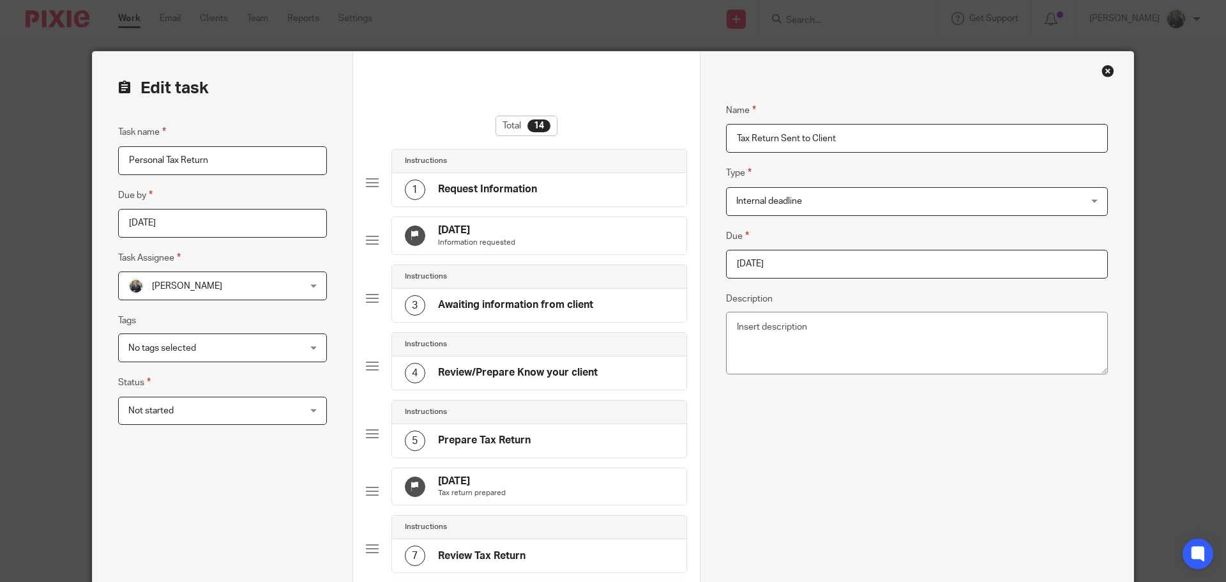
click at [831, 262] on input "2025-09-11" at bounding box center [917, 264] width 382 height 29
type input "2025-10-31"
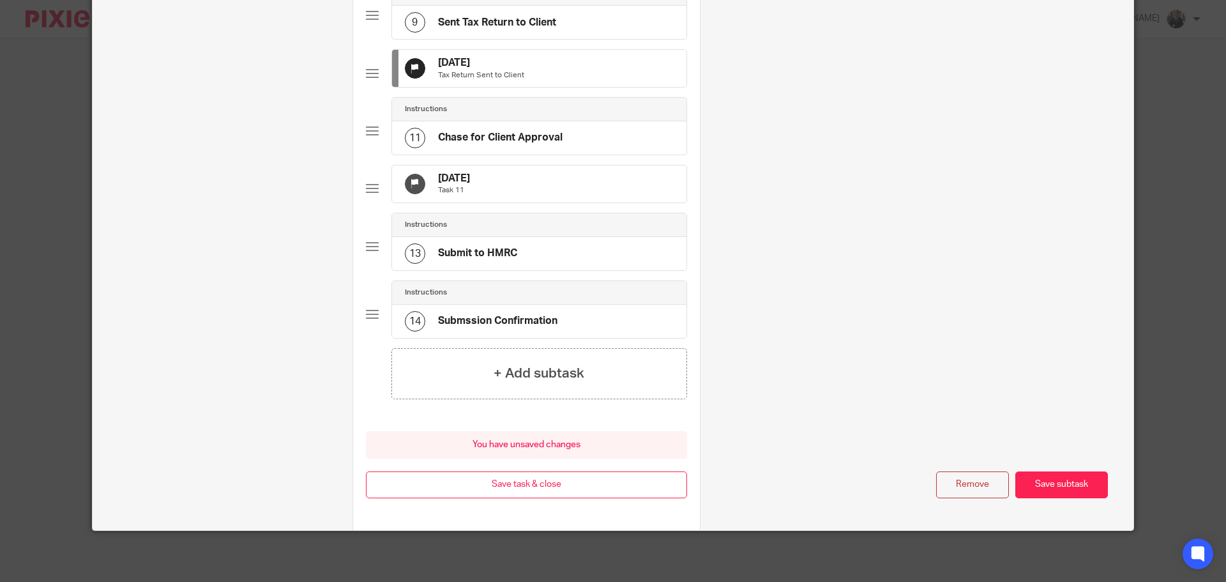
scroll to position [709, 0]
click at [589, 490] on button "Save task & close" at bounding box center [526, 484] width 321 height 27
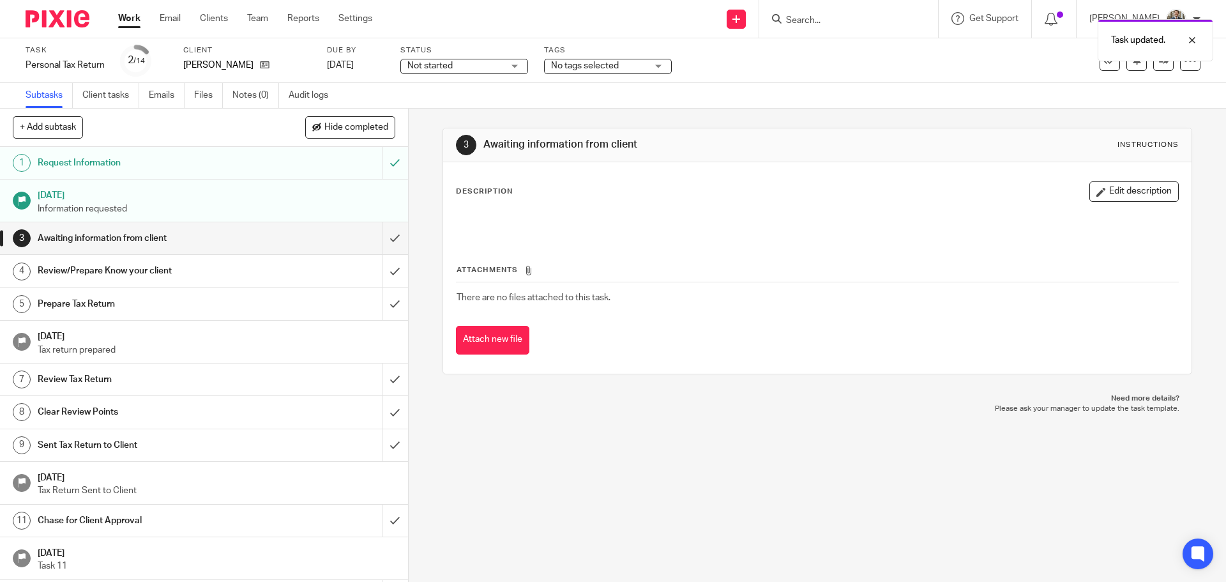
click at [72, 17] on img at bounding box center [58, 18] width 64 height 17
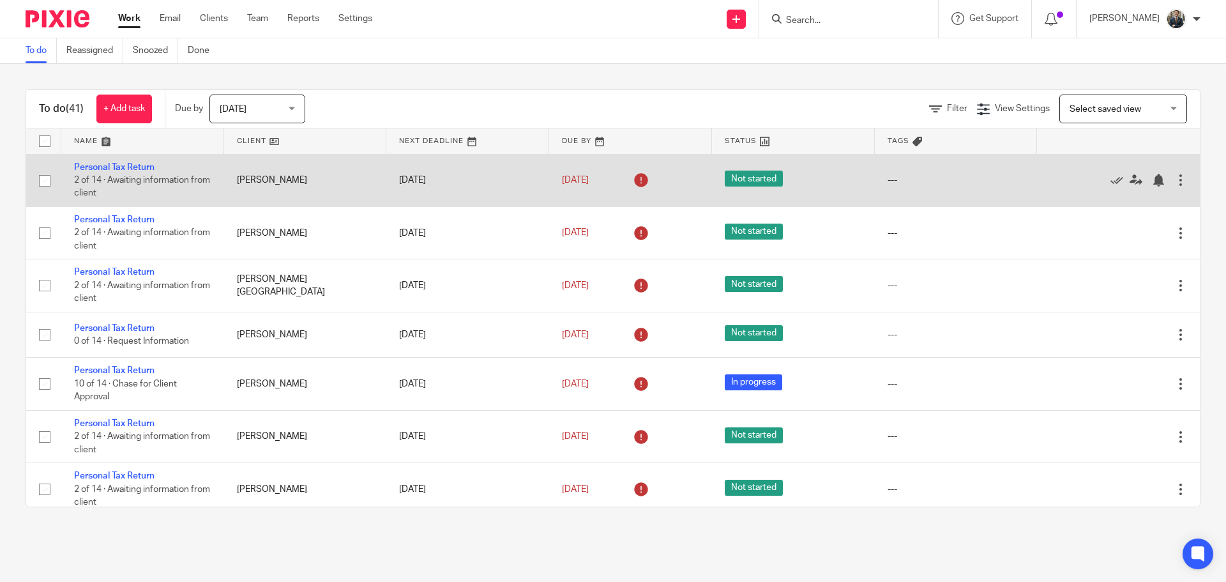
click at [1174, 179] on div at bounding box center [1180, 180] width 13 height 13
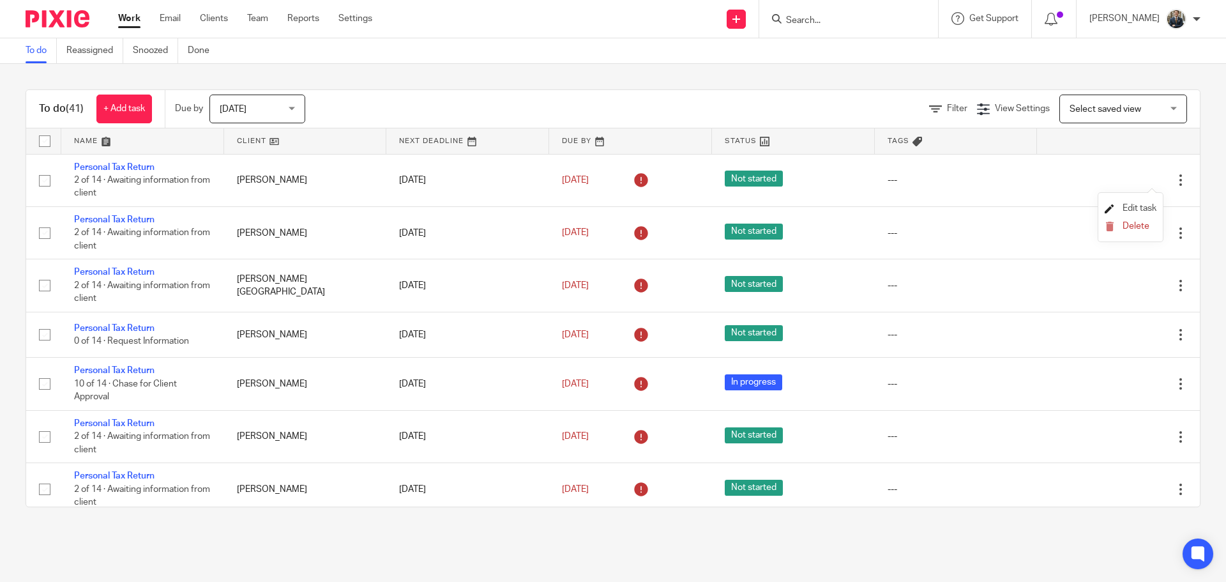
click at [1142, 209] on span "Edit task" at bounding box center [1140, 208] width 34 height 9
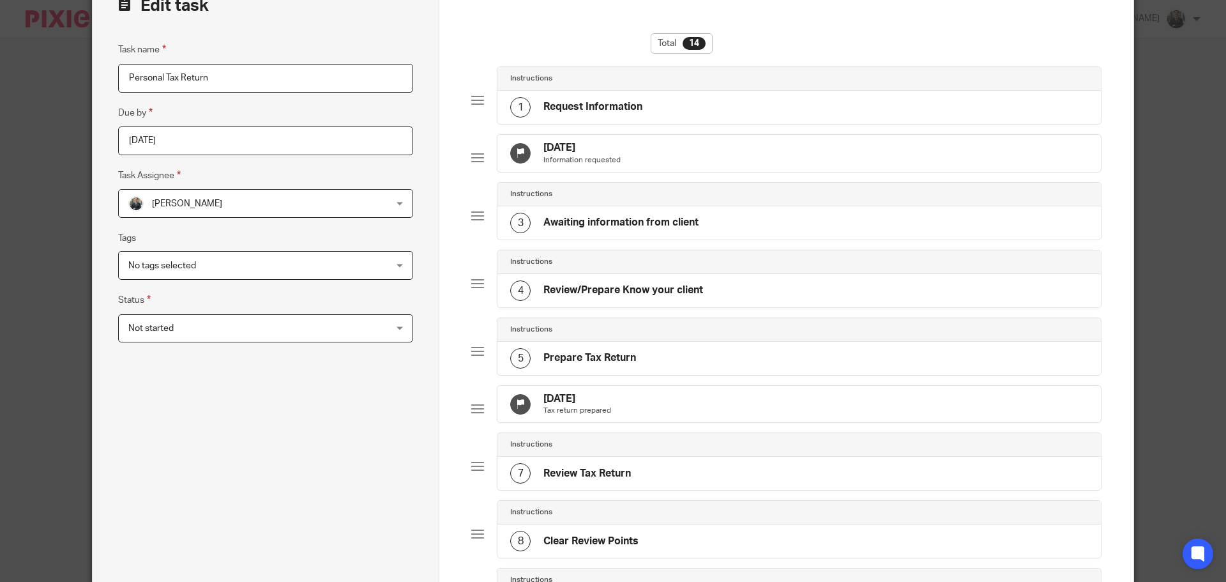
scroll to position [192, 0]
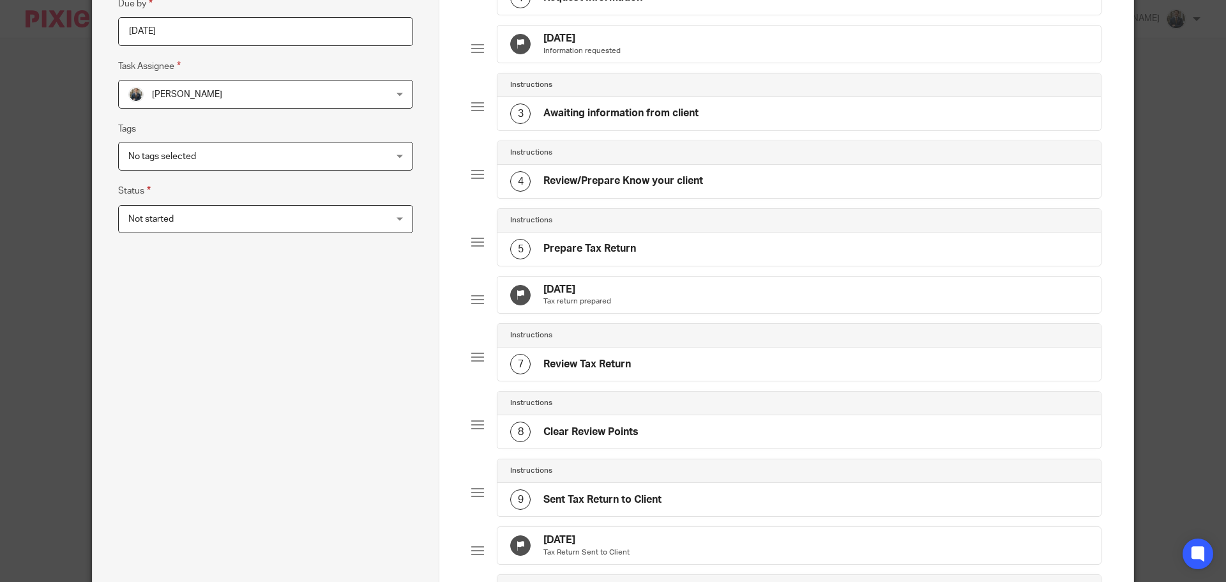
click at [675, 312] on div "24 Sep 2025 Tax return prepared" at bounding box center [798, 294] width 603 height 37
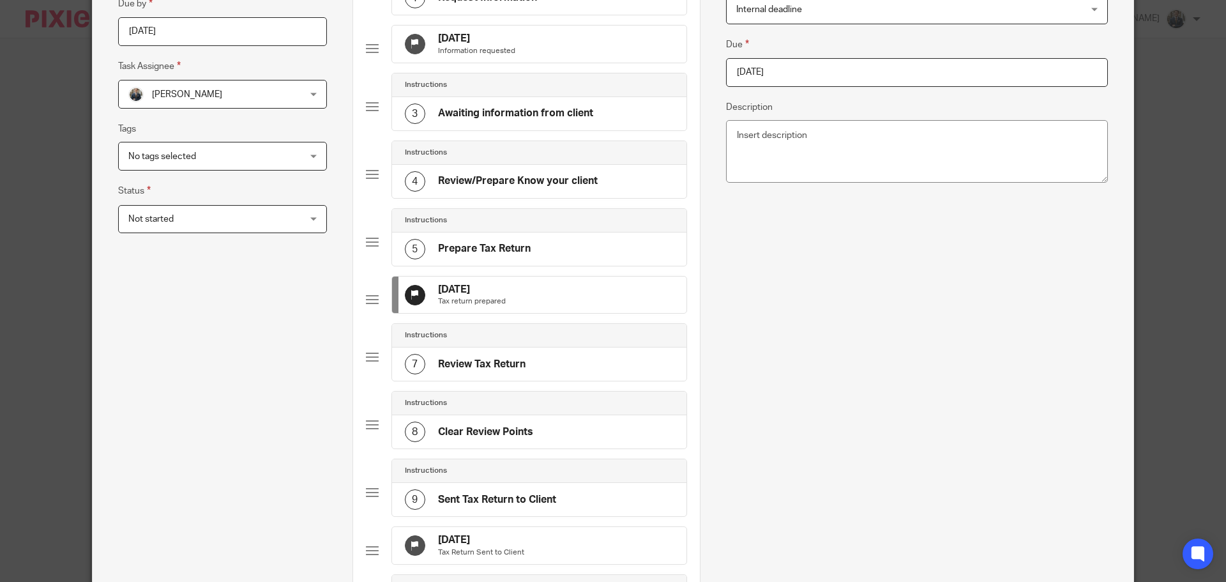
scroll to position [0, 0]
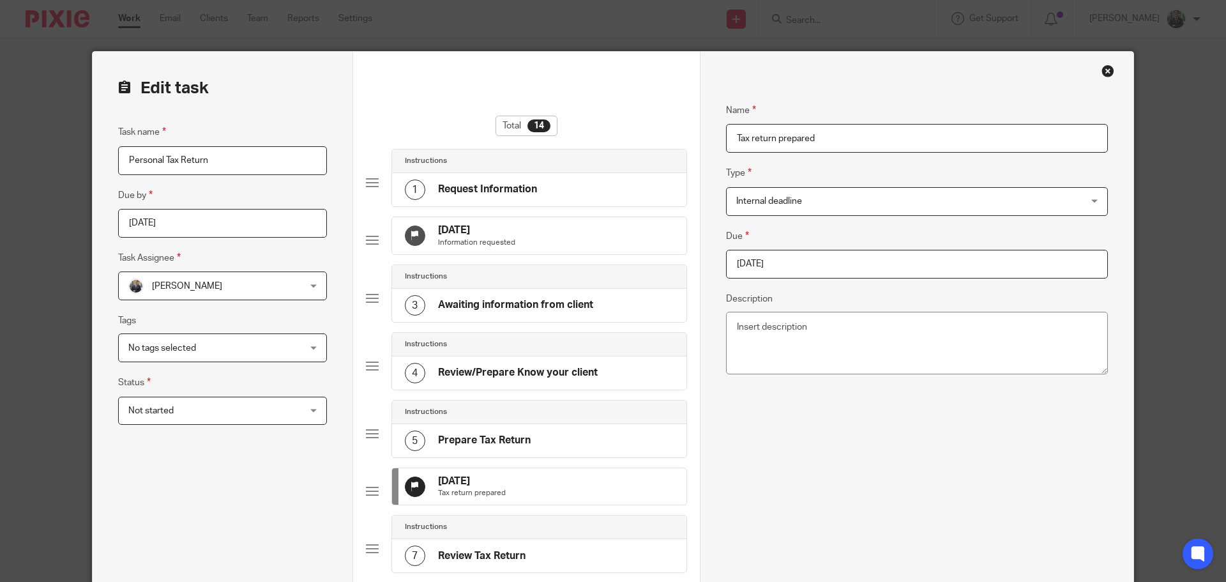
click at [810, 257] on input "2025-09-24" at bounding box center [917, 264] width 382 height 29
click at [889, 333] on div "September January February March April May June July August September October N…" at bounding box center [811, 338] width 189 height 36
type input "2025-10-31"
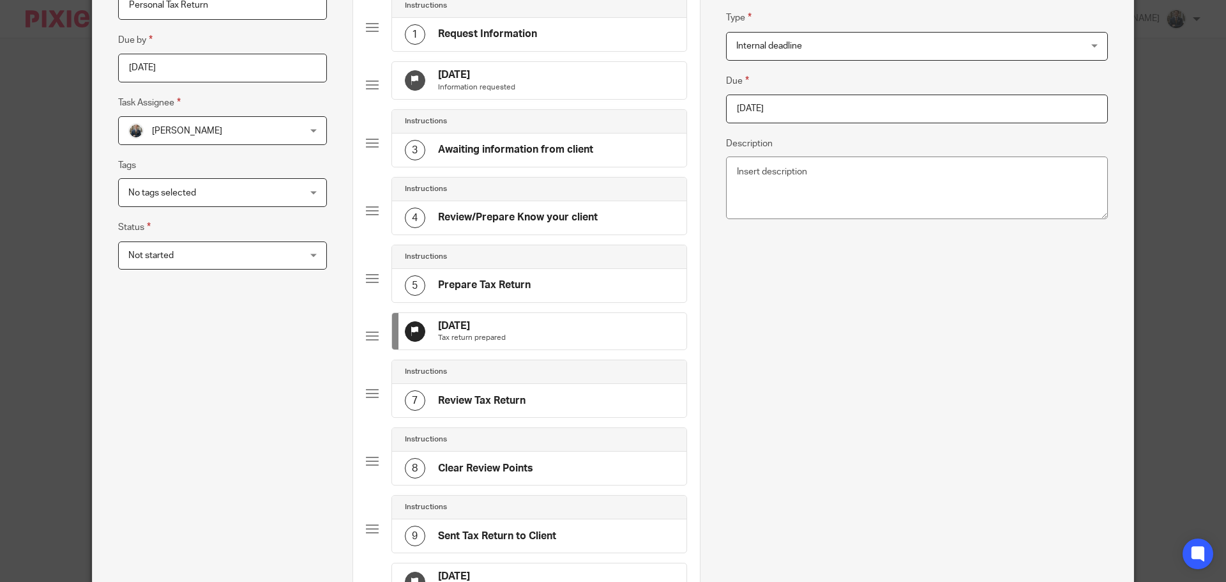
scroll to position [383, 0]
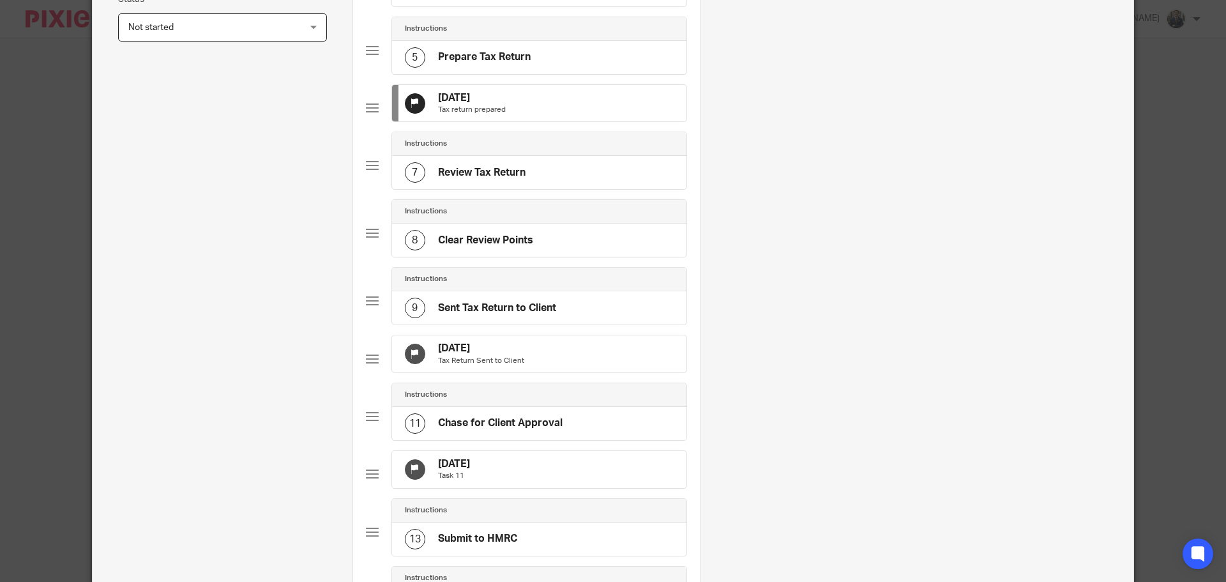
click at [542, 370] on div "30 Sep 2025 Tax Return Sent to Client" at bounding box center [539, 353] width 294 height 37
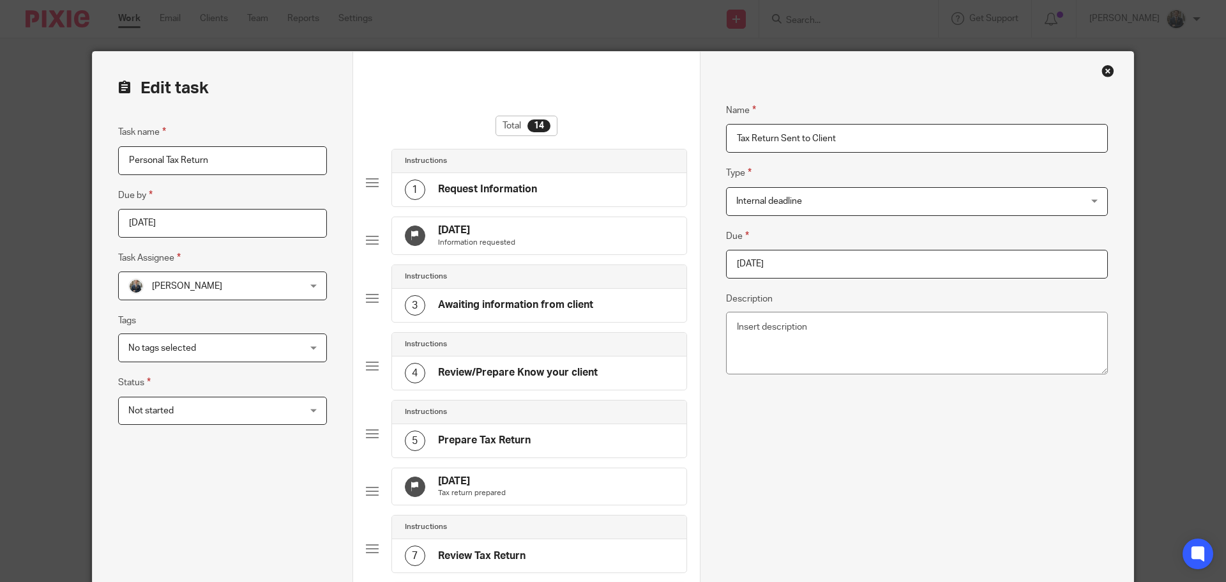
click at [831, 253] on input "[DATE]" at bounding box center [917, 264] width 382 height 29
type input "2025-10-31"
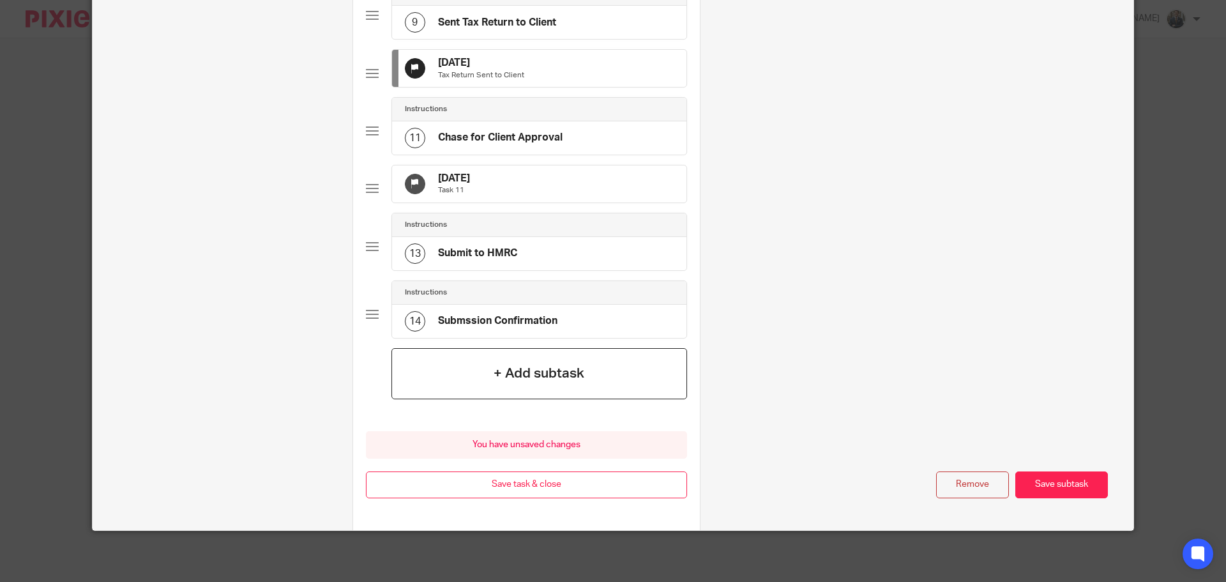
scroll to position [709, 0]
click at [566, 488] on button "Save task & close" at bounding box center [526, 484] width 321 height 27
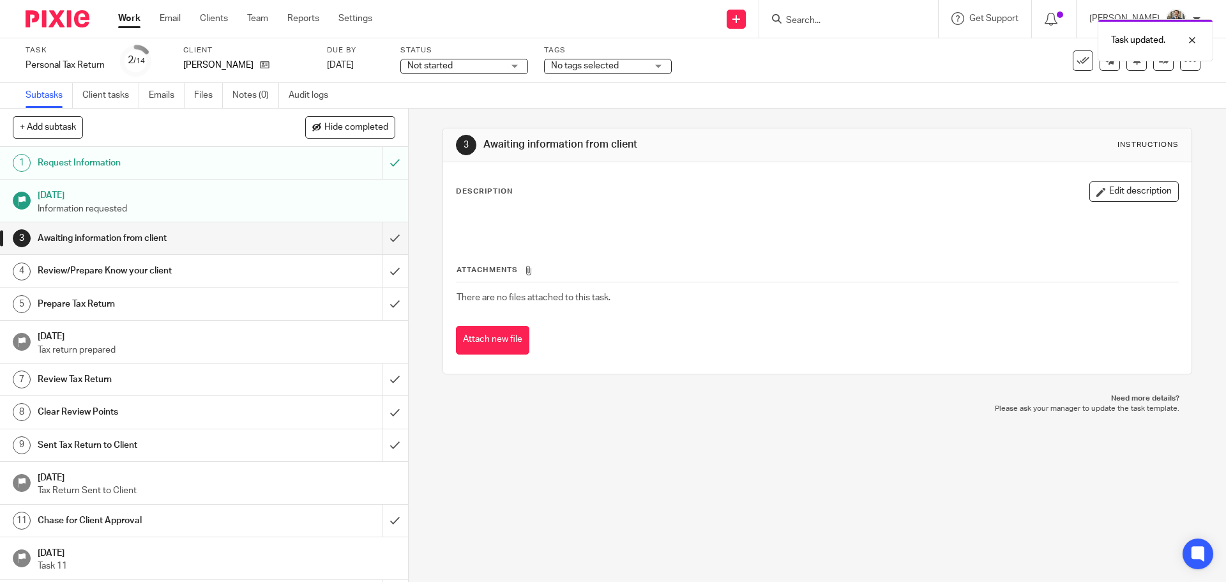
click at [63, 19] on img at bounding box center [58, 18] width 64 height 17
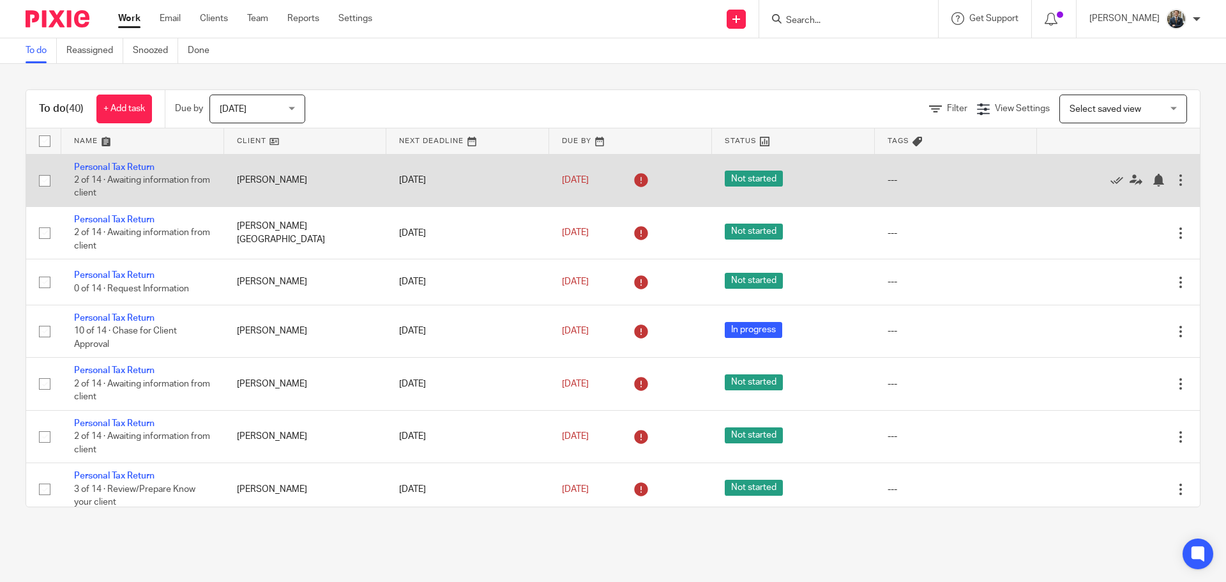
click at [1174, 177] on div at bounding box center [1180, 180] width 13 height 13
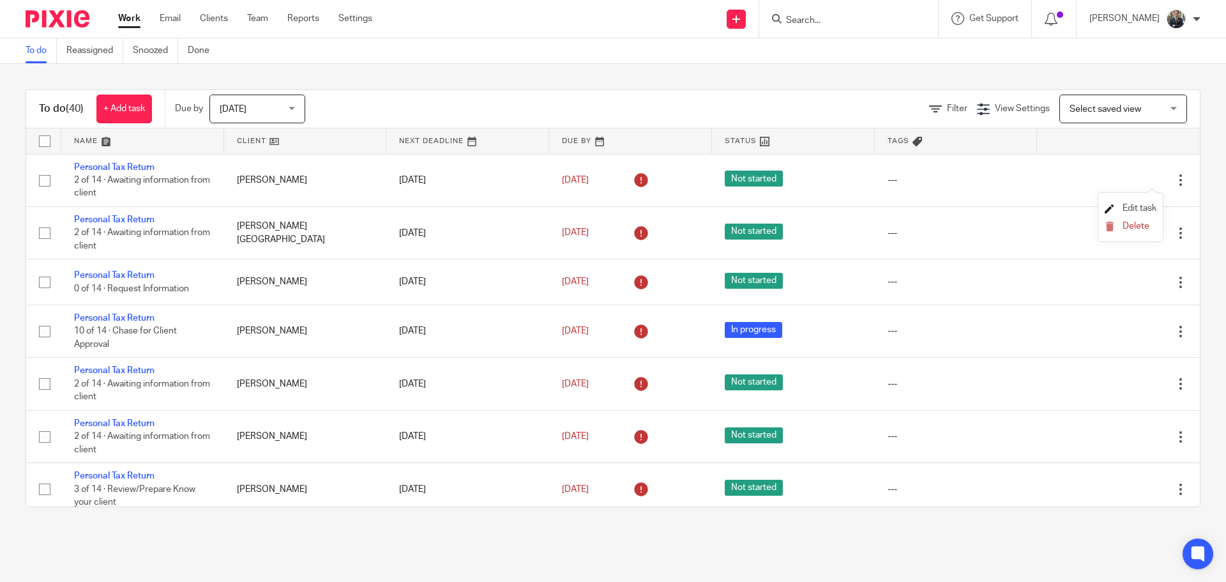
click at [1147, 208] on span "Edit task" at bounding box center [1140, 208] width 34 height 9
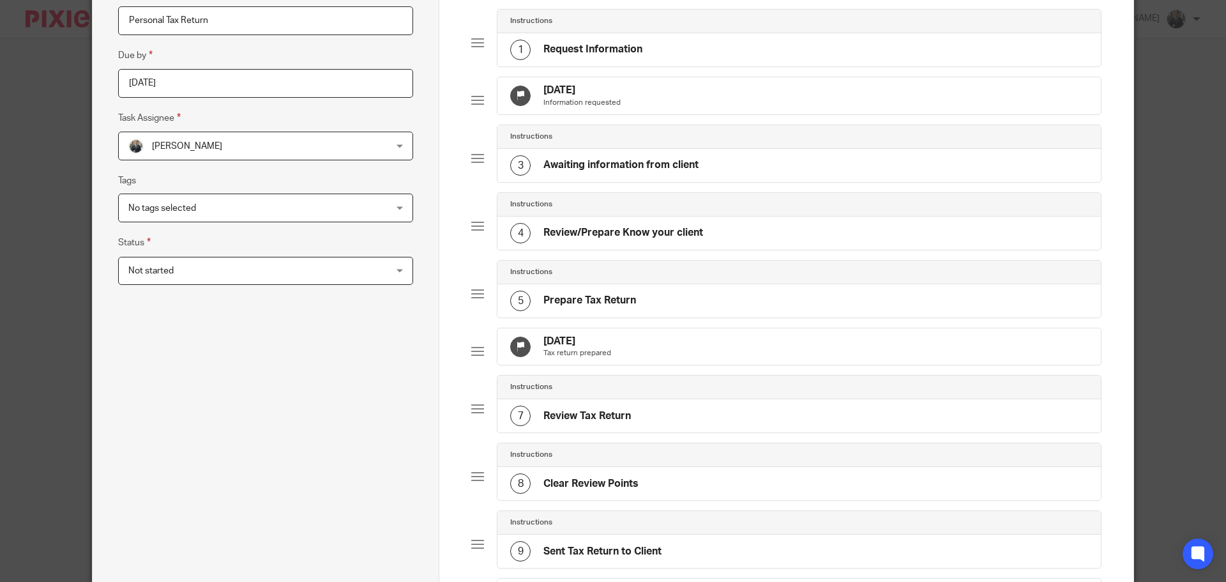
scroll to position [255, 0]
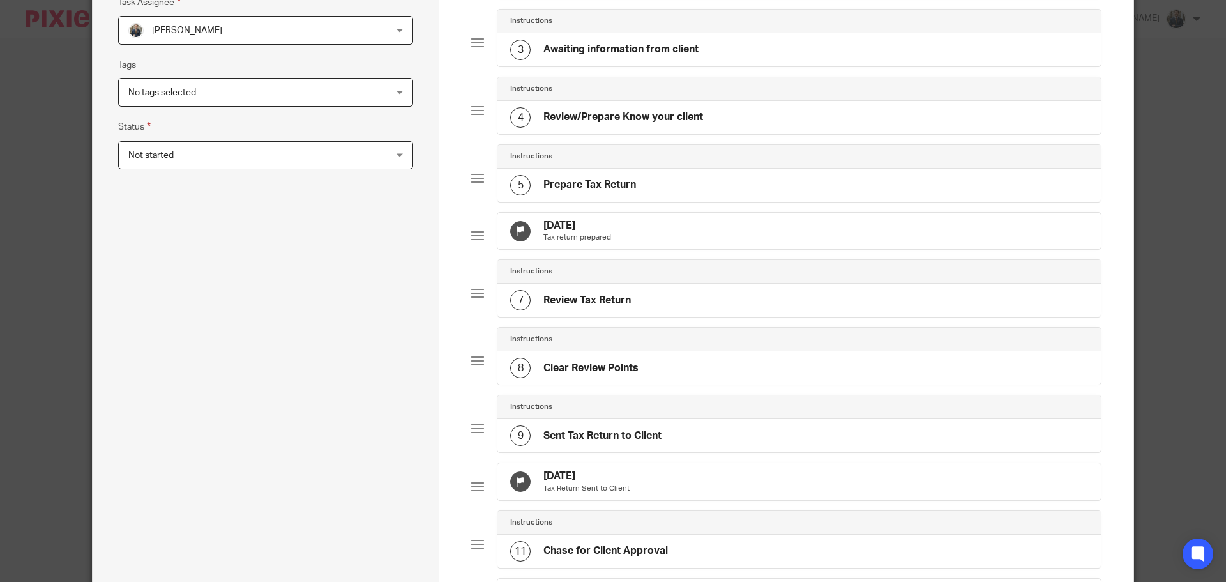
click at [693, 238] on div "30 Sep 2025 Tax return prepared" at bounding box center [798, 231] width 603 height 37
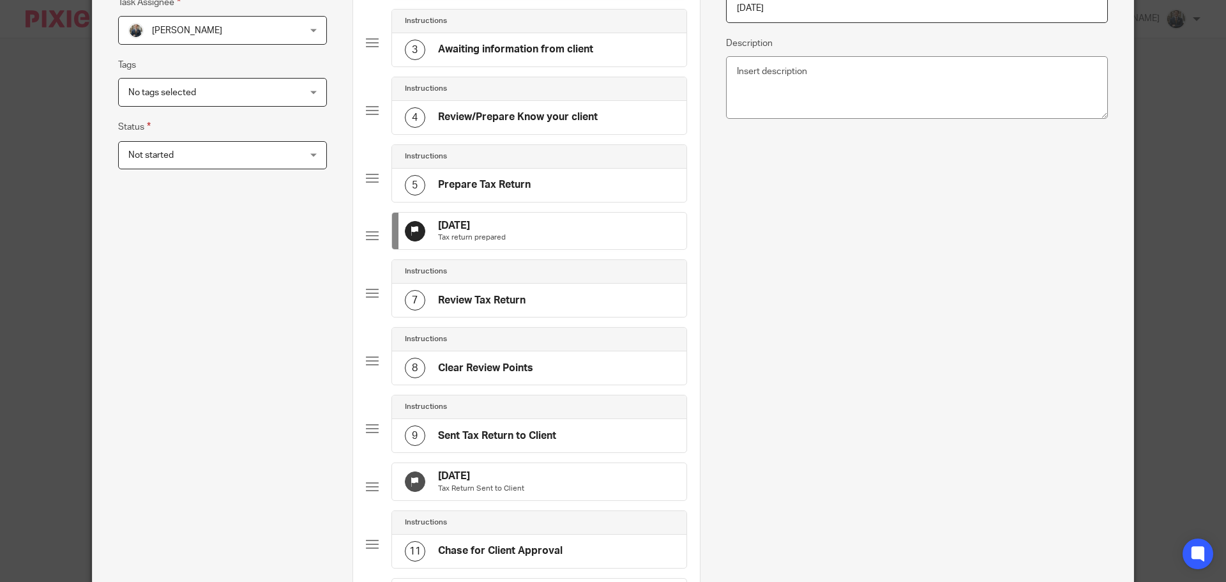
scroll to position [0, 0]
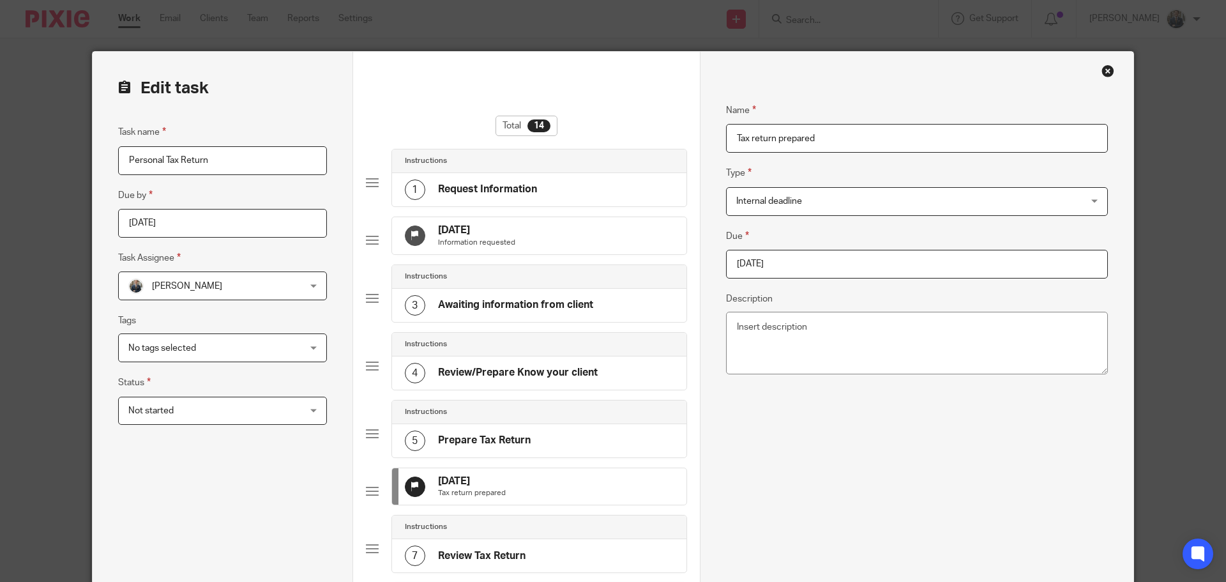
click at [805, 257] on input "2025-09-30" at bounding box center [917, 264] width 382 height 29
type input "2025-10-31"
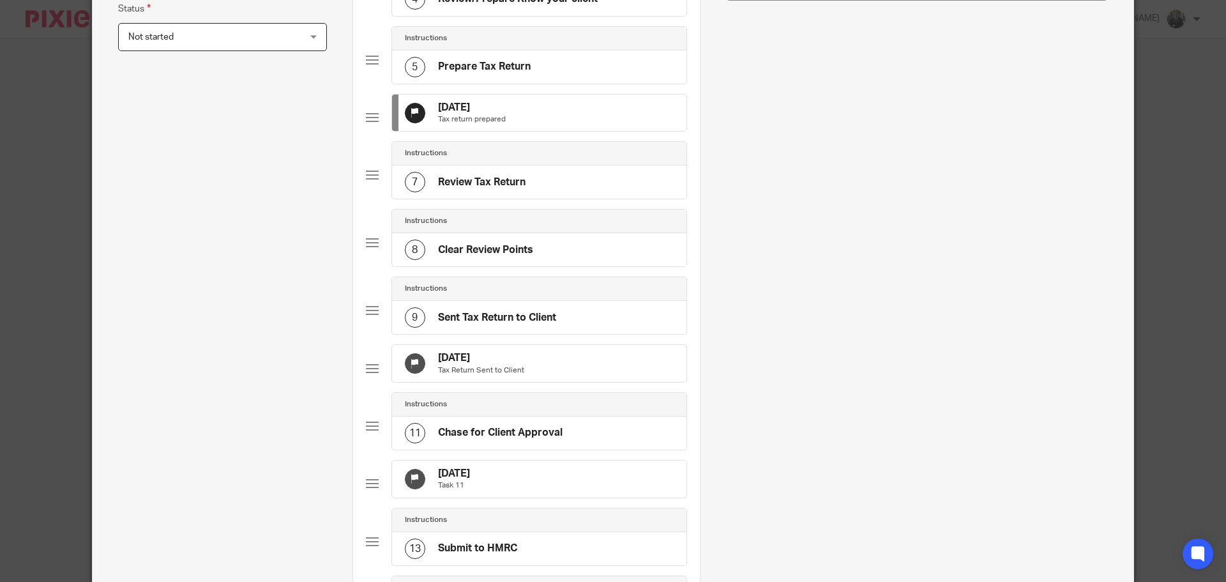
scroll to position [383, 0]
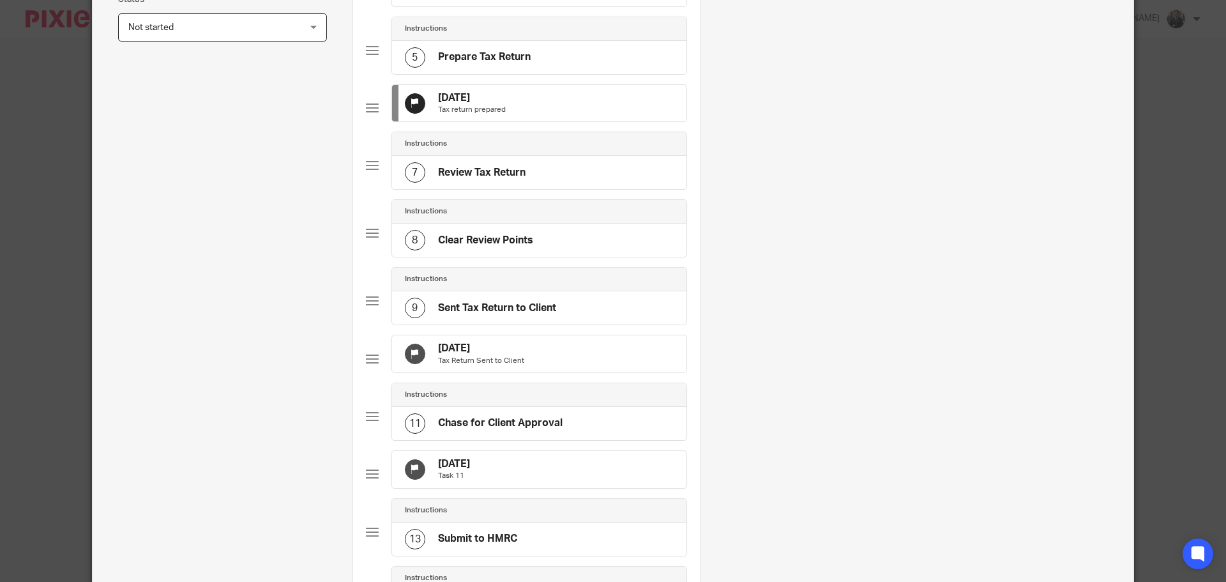
click at [598, 372] on div "[DATE] Tax Return Sent to Client" at bounding box center [539, 353] width 294 height 37
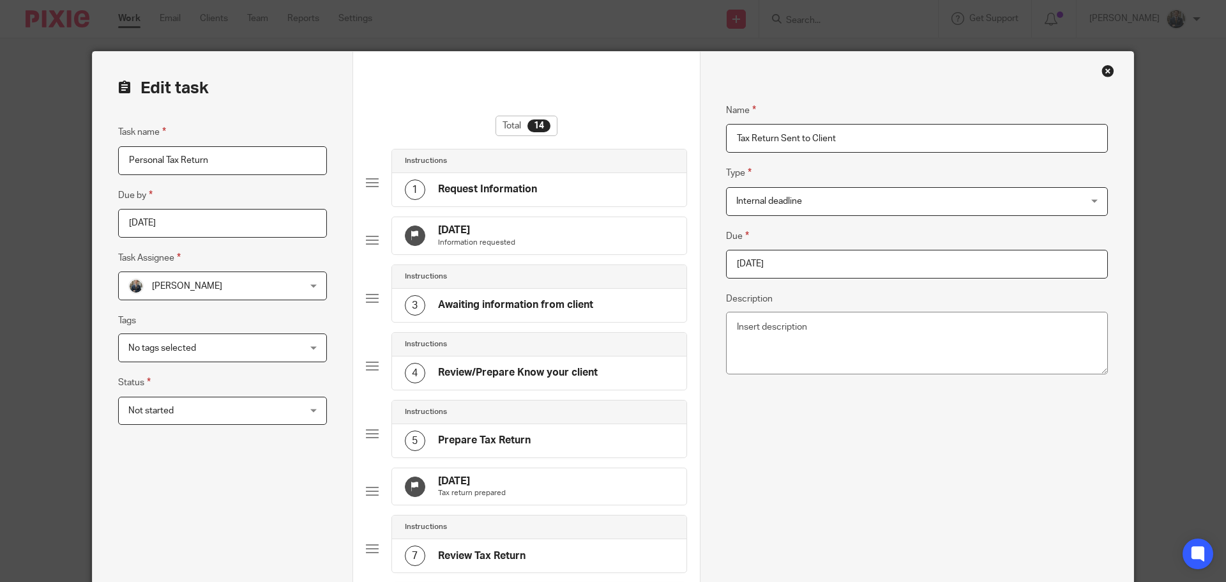
click at [879, 267] on input "[DATE]" at bounding box center [917, 264] width 382 height 29
type input "[DATE]"
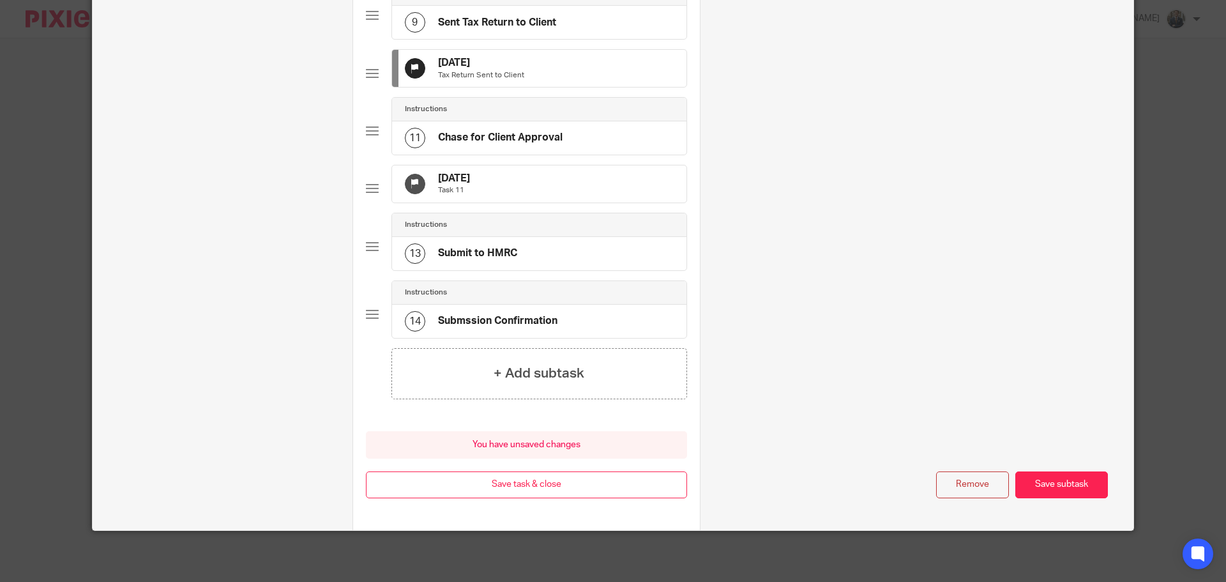
click at [536, 174] on div "5 Oct 2025 Task 11" at bounding box center [539, 183] width 294 height 37
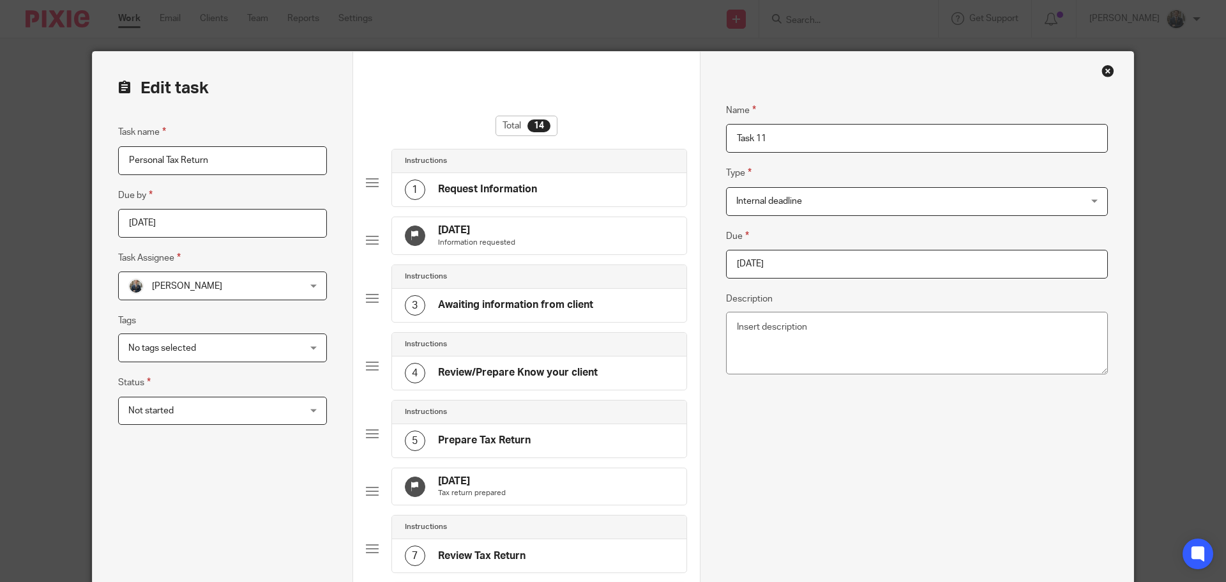
click at [875, 268] on input "2025-10-05" at bounding box center [917, 264] width 382 height 29
type input "[DATE]"
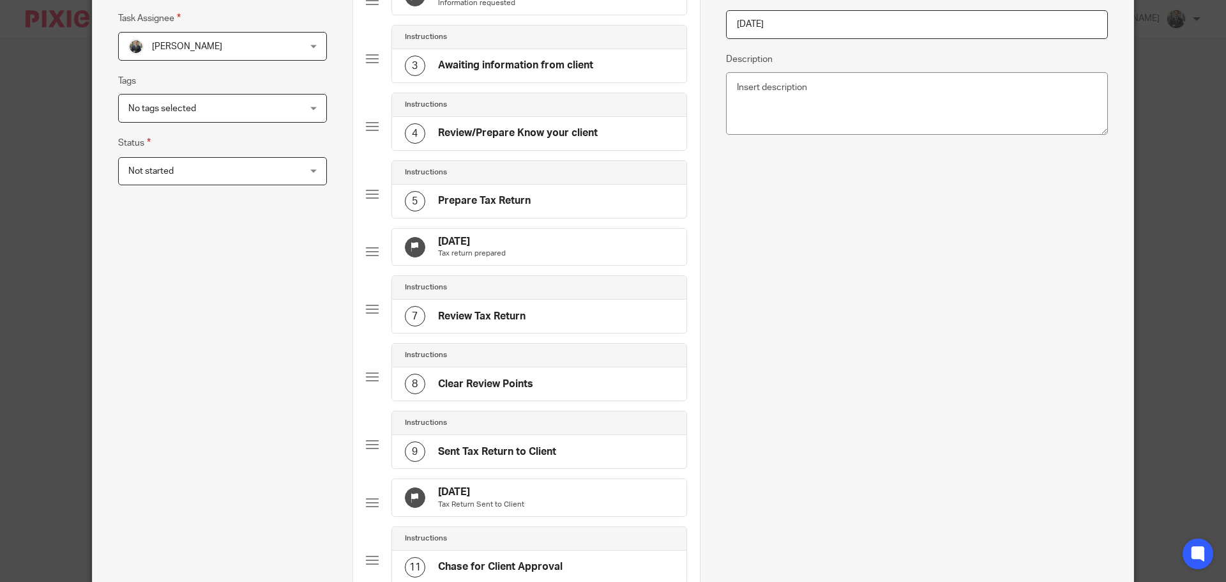
scroll to position [709, 0]
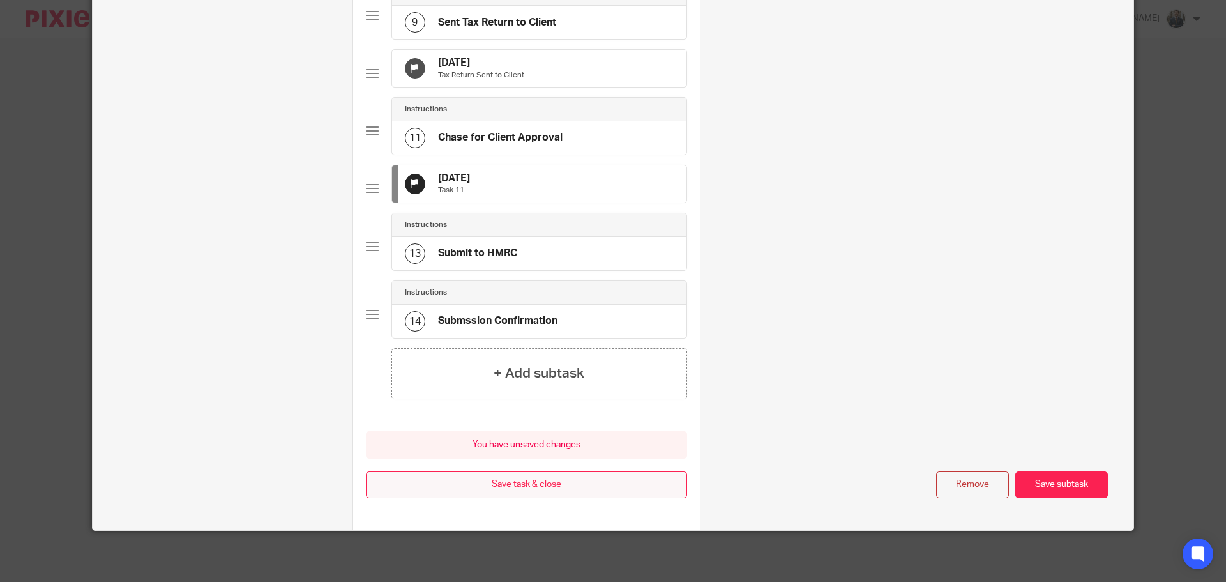
click at [533, 480] on button "Save task & close" at bounding box center [526, 484] width 321 height 27
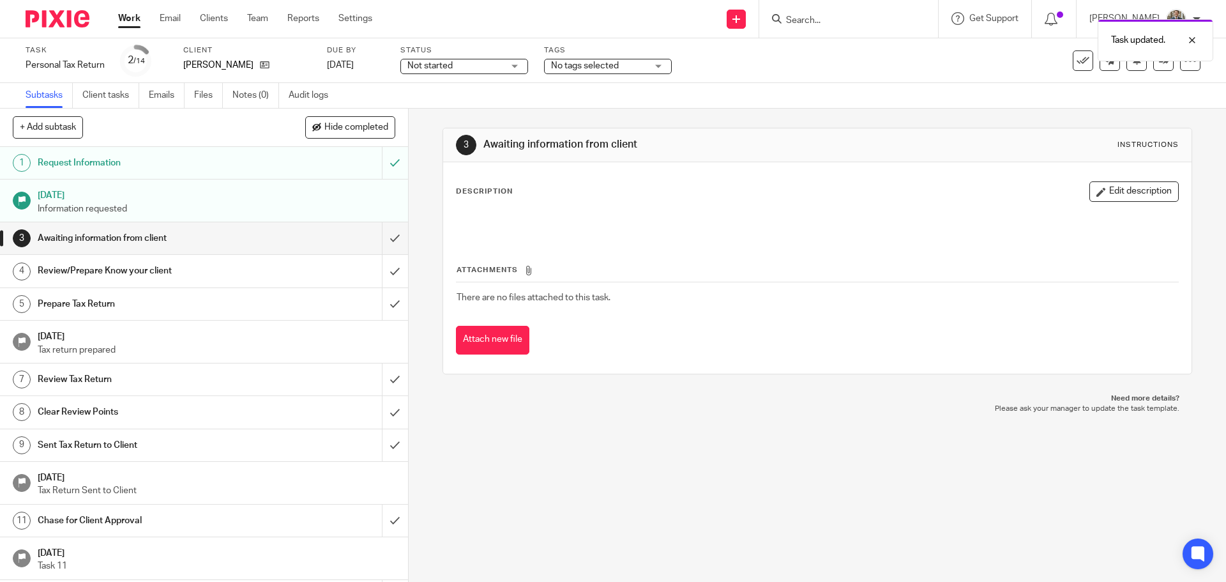
click at [46, 21] on img at bounding box center [58, 18] width 64 height 17
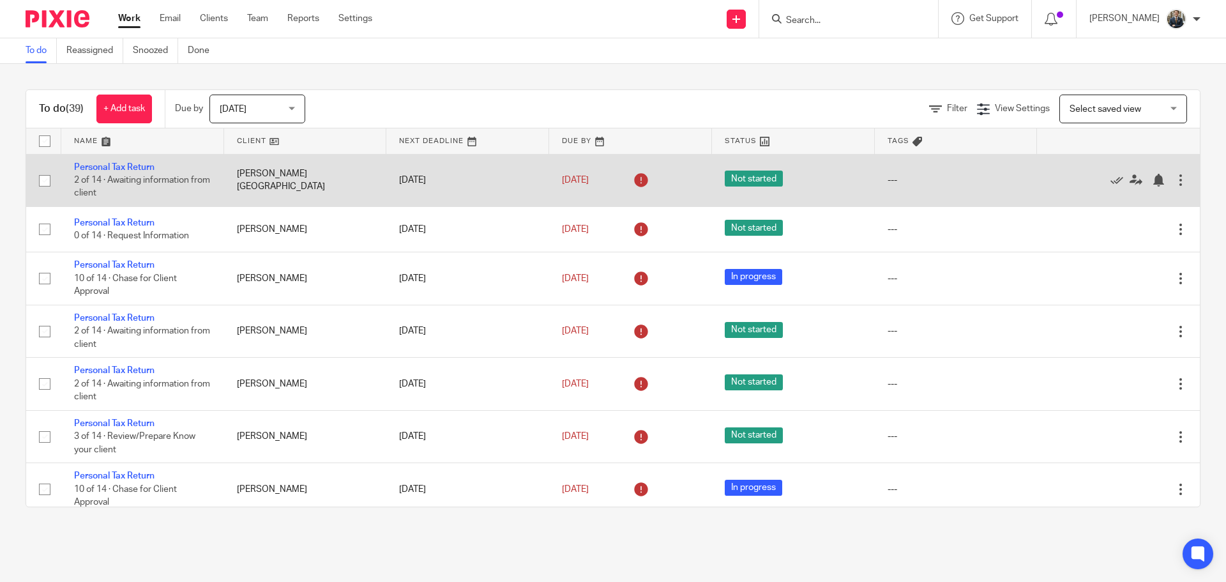
click at [1174, 179] on div at bounding box center [1180, 180] width 13 height 13
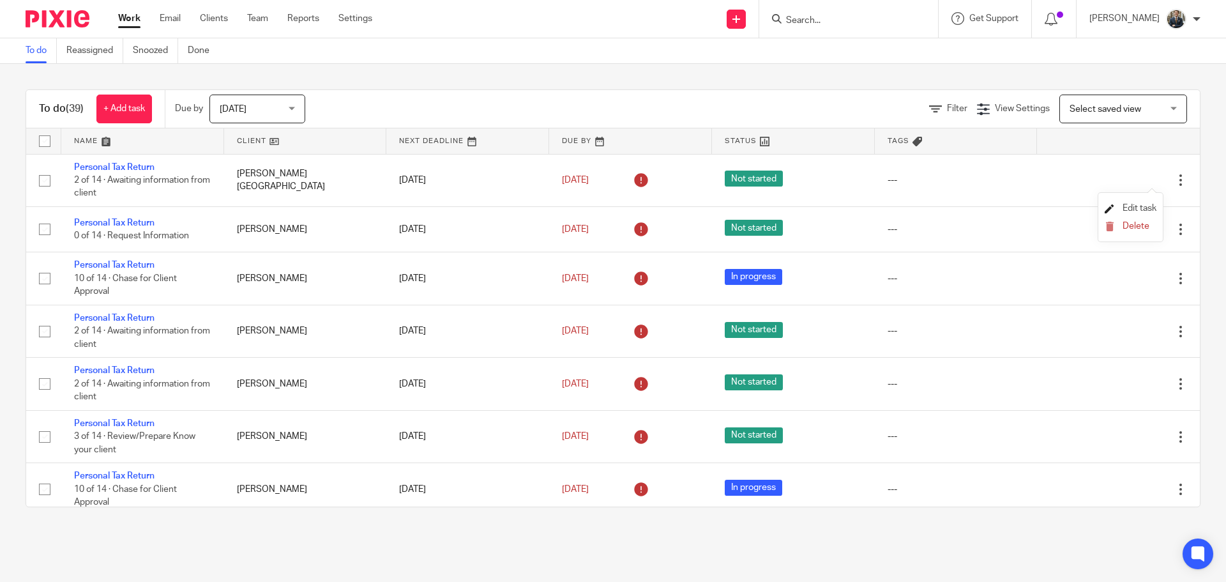
click at [1140, 208] on span "Edit task" at bounding box center [1140, 208] width 34 height 9
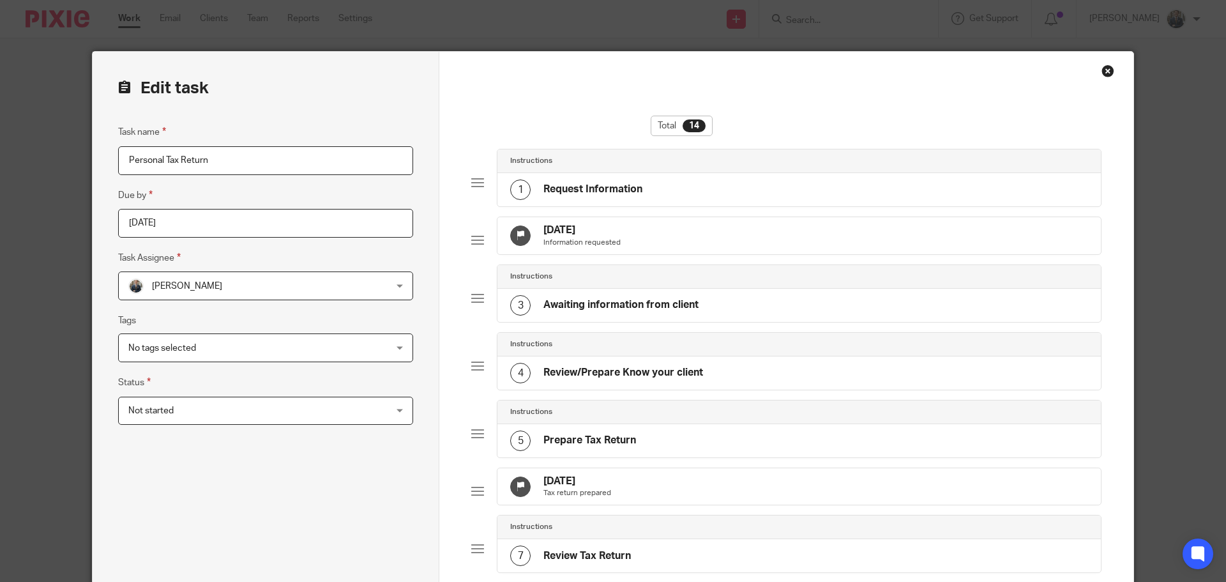
scroll to position [447, 0]
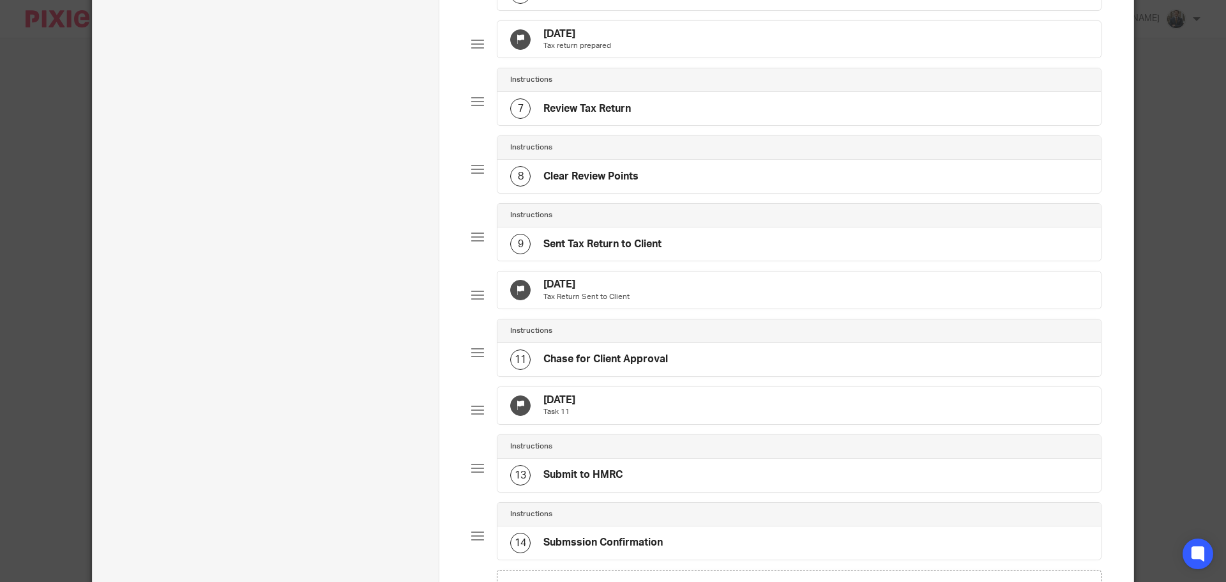
click at [716, 58] on div "[DATE] Tax return prepared" at bounding box center [798, 39] width 603 height 37
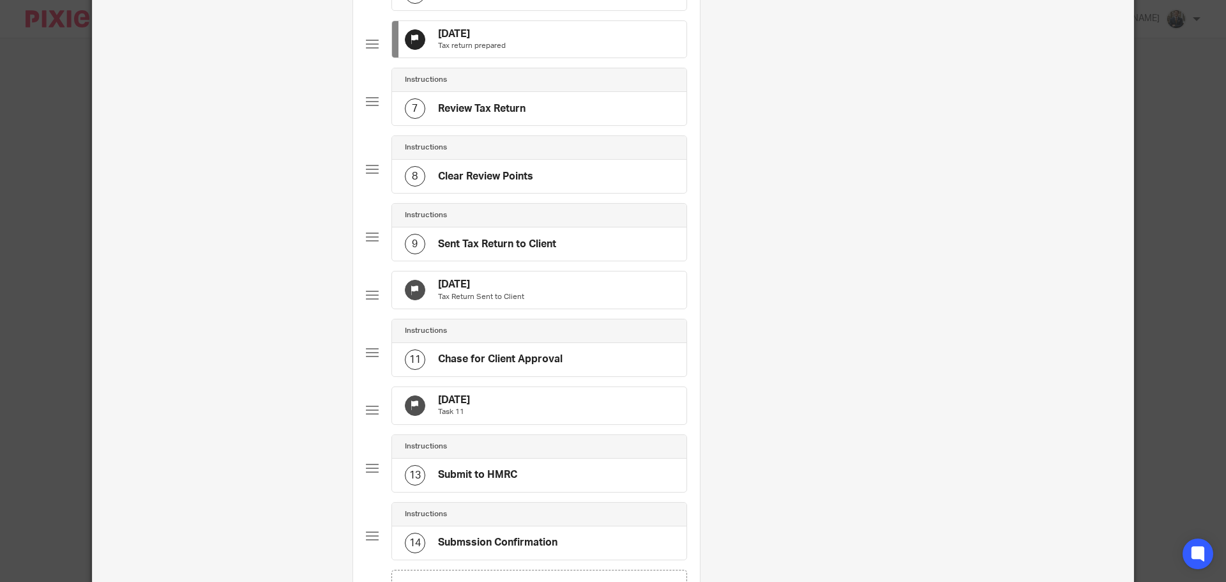
scroll to position [0, 0]
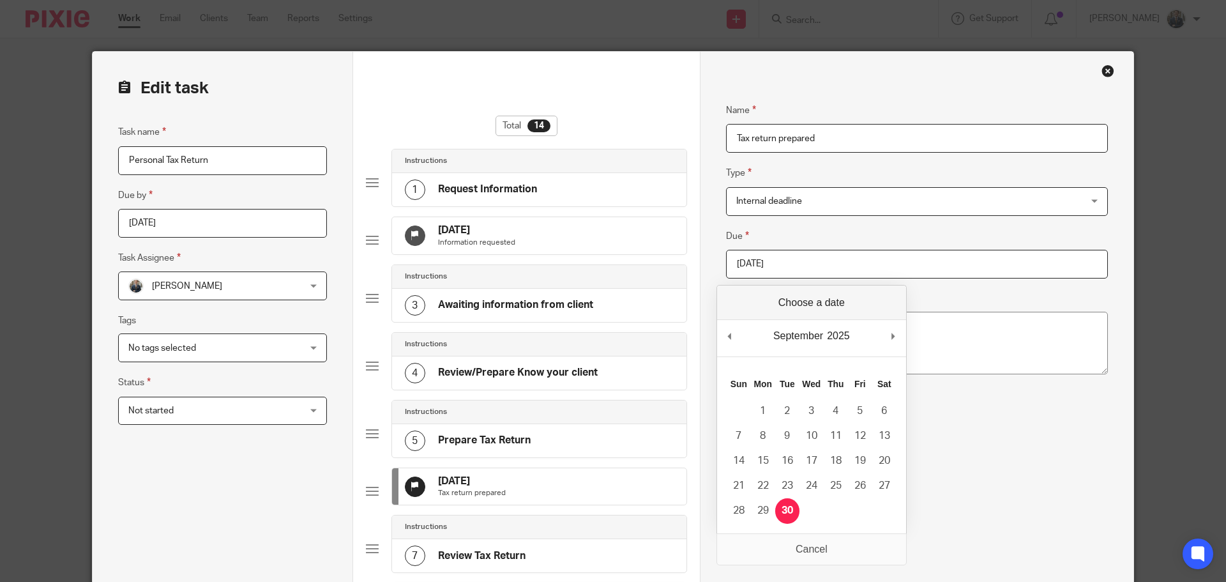
click at [837, 259] on input "[DATE]" at bounding box center [917, 264] width 382 height 29
type input "[DATE]"
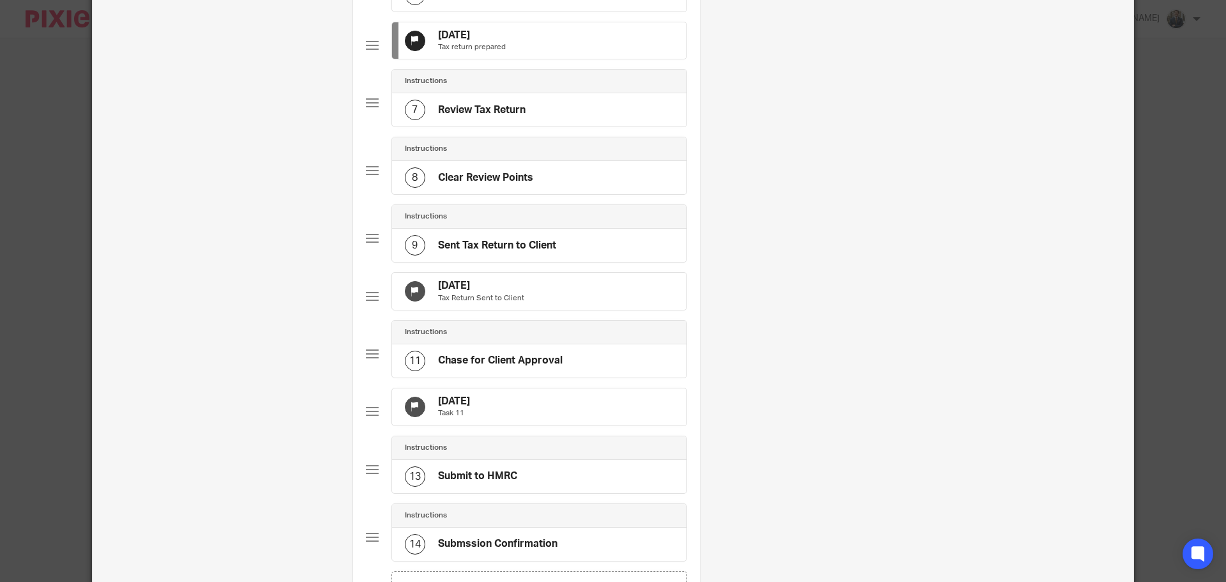
scroll to position [447, 0]
click at [545, 319] on div "[DATE] Tax Return Sent to Client" at bounding box center [526, 295] width 321 height 48
click at [556, 308] on div "30 Sep 2025 Tax Return Sent to Client" at bounding box center [539, 289] width 294 height 37
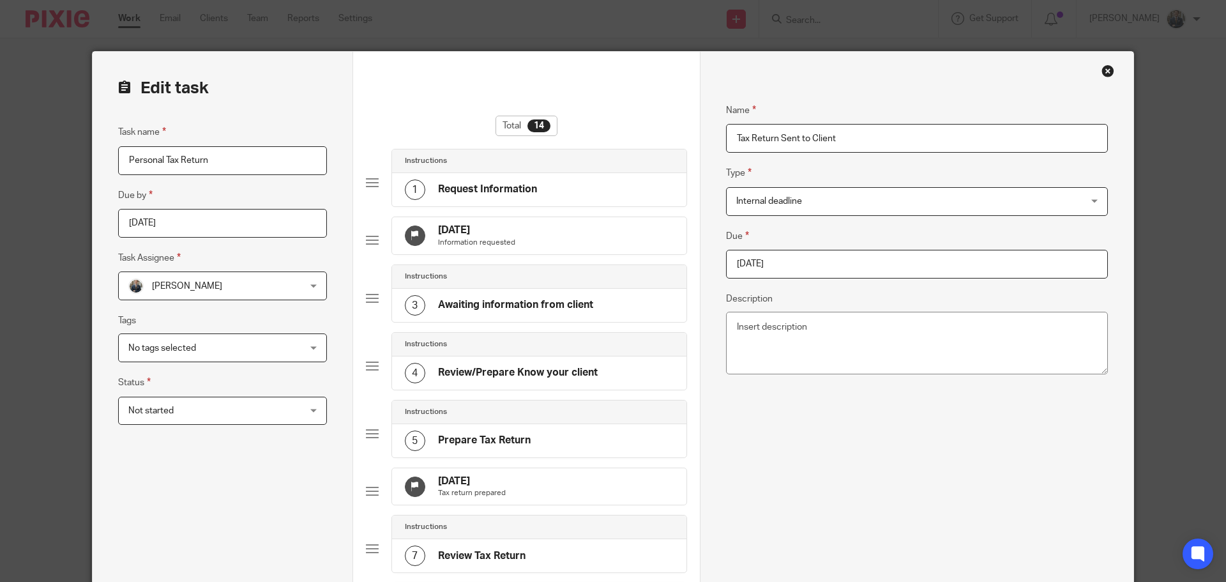
click at [811, 277] on input "2025-09-30" at bounding box center [917, 264] width 382 height 29
click at [905, 335] on div "September January February March April May June July August September October N…" at bounding box center [811, 338] width 189 height 36
click at [904, 336] on div "September January February March April May June July August September October N…" at bounding box center [811, 338] width 189 height 36
type input "2026-01-31"
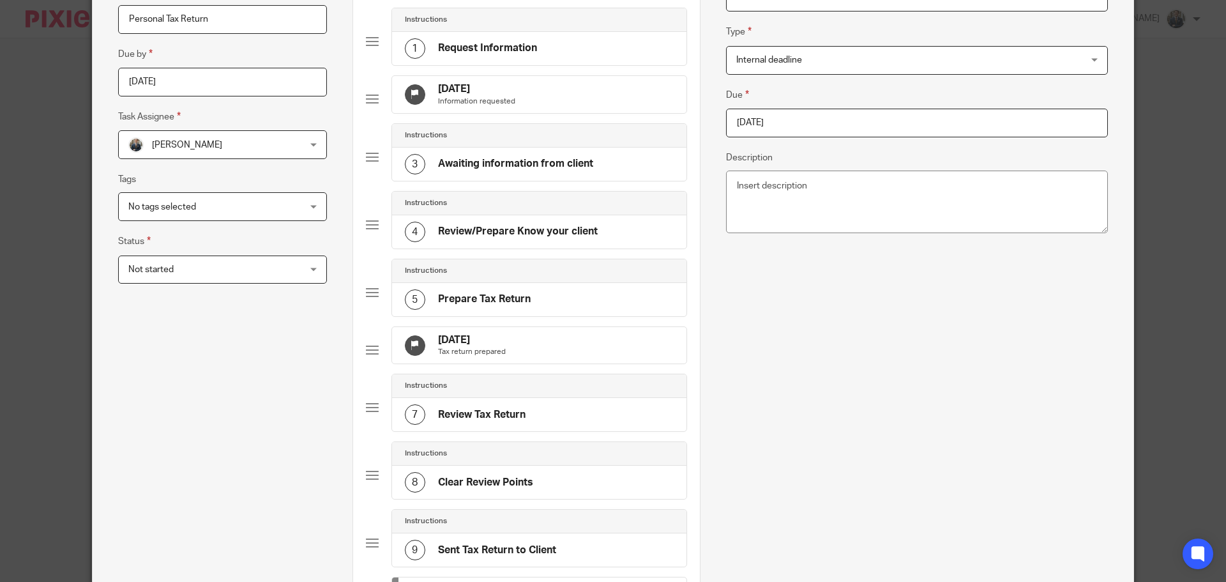
scroll to position [447, 0]
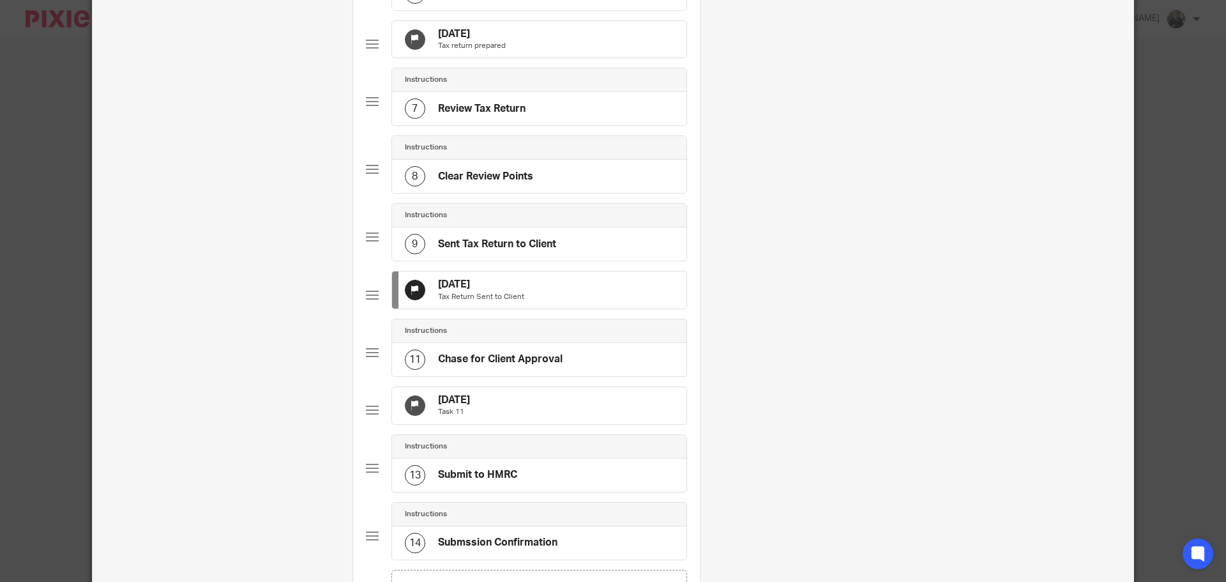
click at [522, 424] on div "31 Oct 2025 Task 11" at bounding box center [539, 405] width 294 height 37
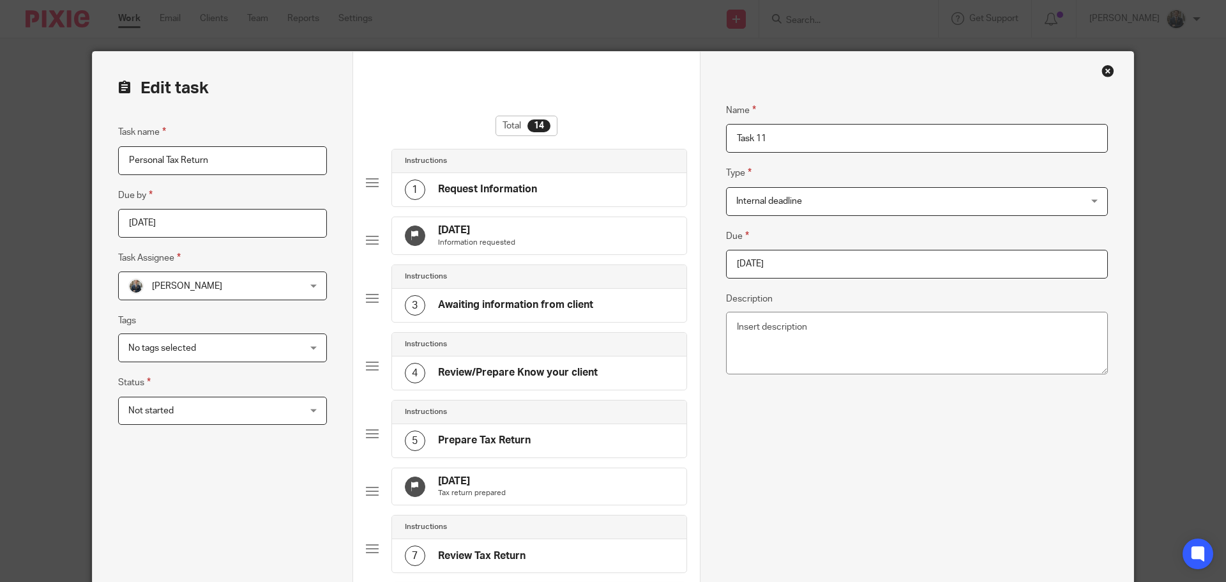
click at [805, 262] on input "2025-10-31" at bounding box center [917, 264] width 382 height 29
drag, startPoint x: 911, startPoint y: 333, endPoint x: 894, endPoint y: 335, distance: 17.3
click at [907, 333] on body "Work Email Clients Team Reports Settings Work Email Clients Team Reports Settin…" at bounding box center [613, 291] width 1226 height 582
click at [894, 335] on textarea "Description" at bounding box center [917, 343] width 382 height 63
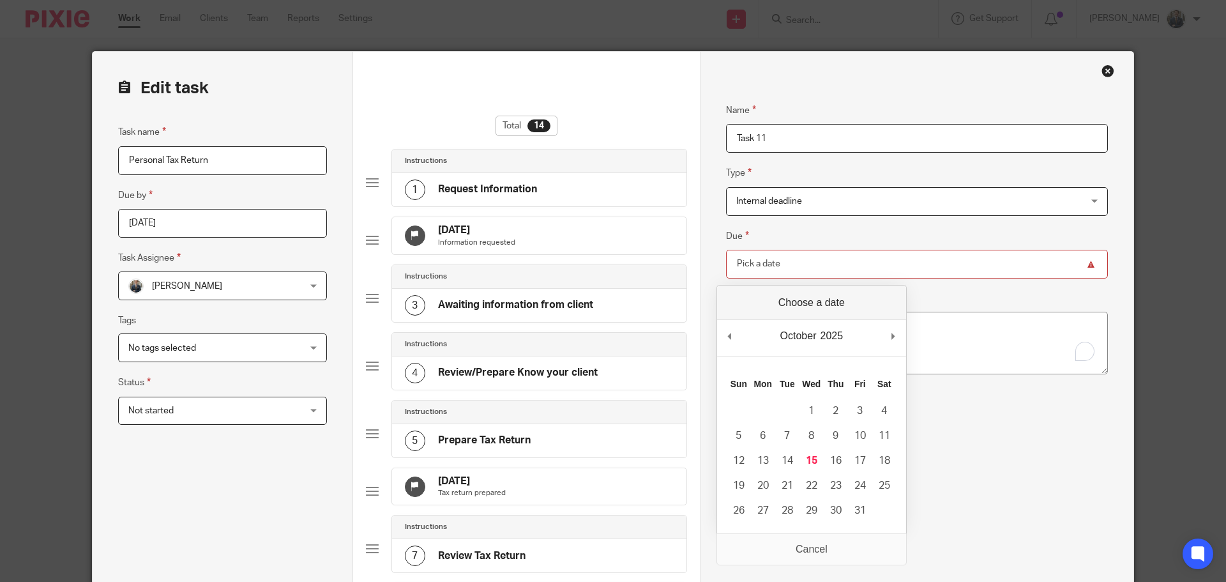
click at [833, 277] on input "Due" at bounding box center [917, 264] width 382 height 29
type input "[DATE]"
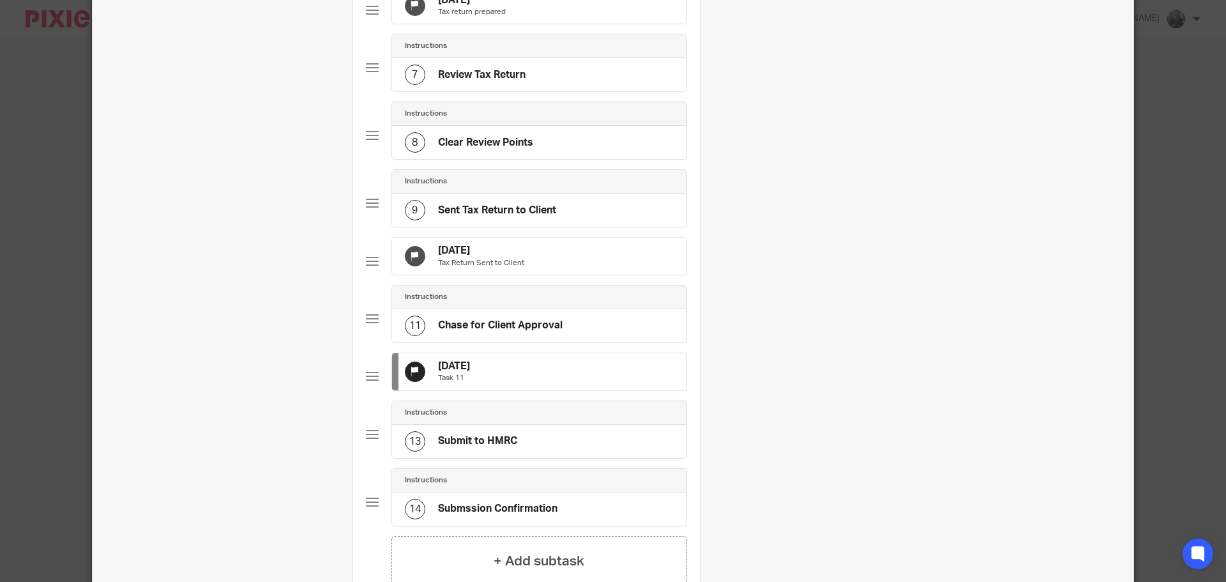
scroll to position [709, 0]
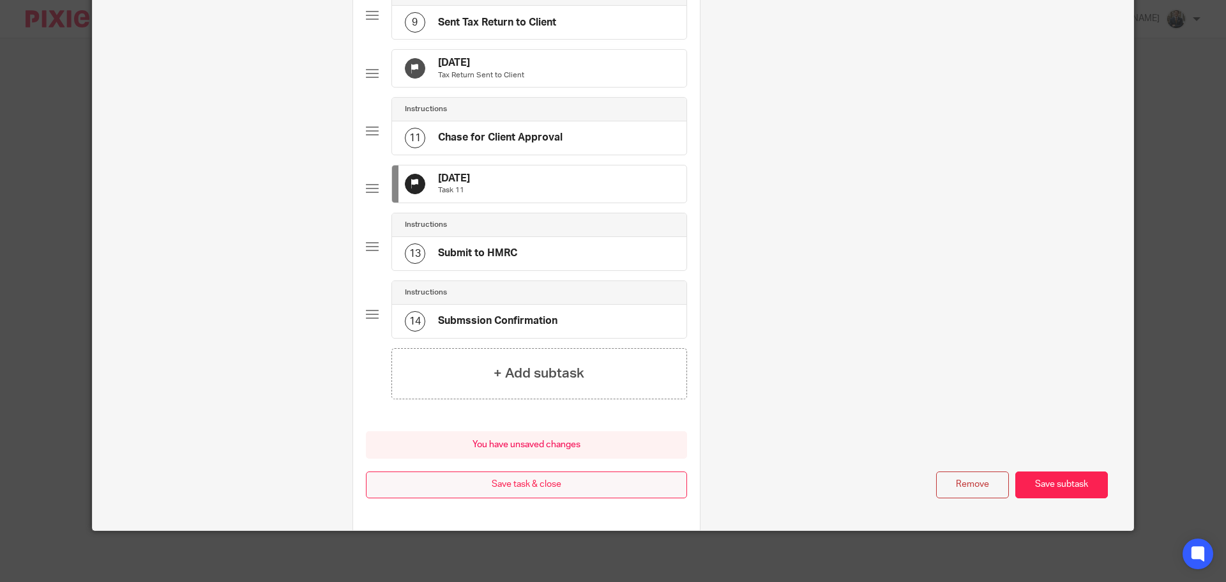
click at [547, 487] on button "Save task & close" at bounding box center [526, 484] width 321 height 27
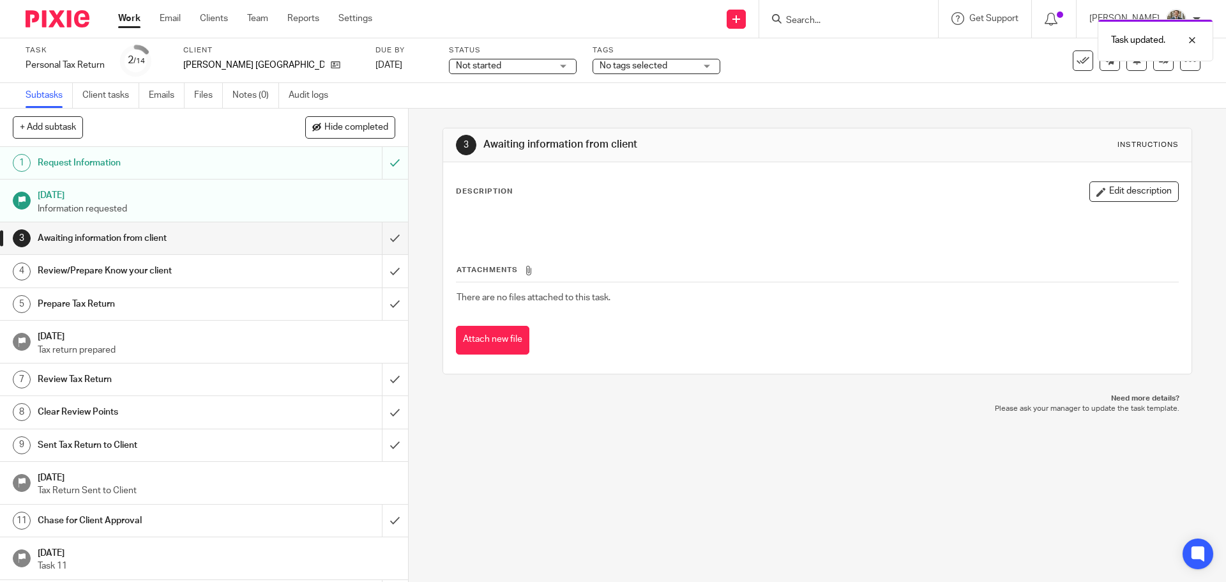
click at [54, 17] on img at bounding box center [58, 18] width 64 height 17
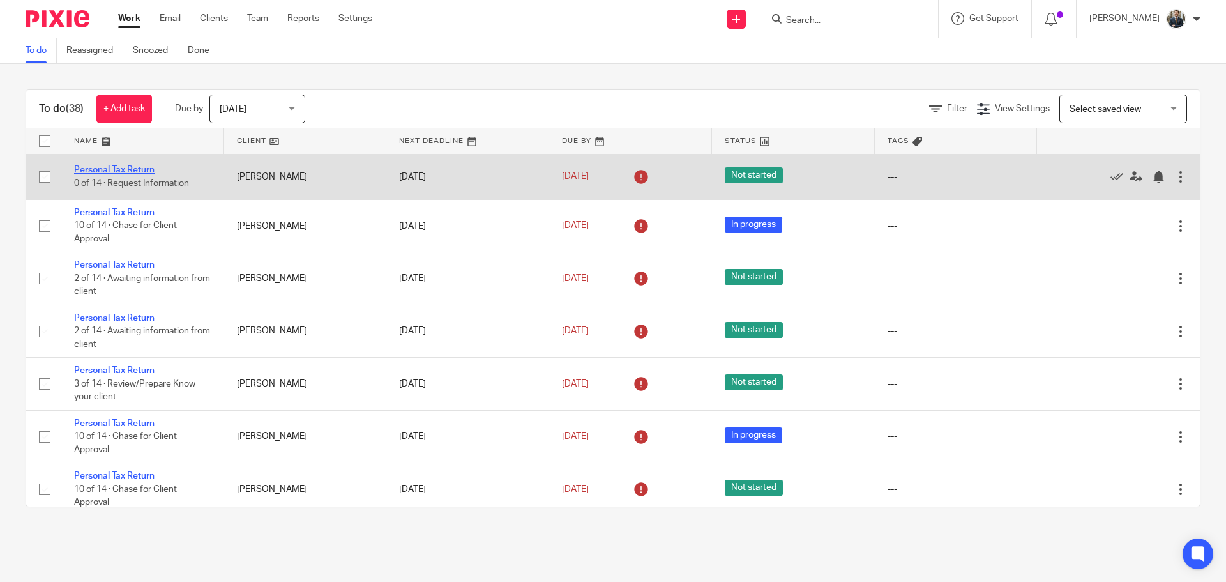
click at [95, 169] on link "Personal Tax Return" at bounding box center [114, 169] width 80 height 9
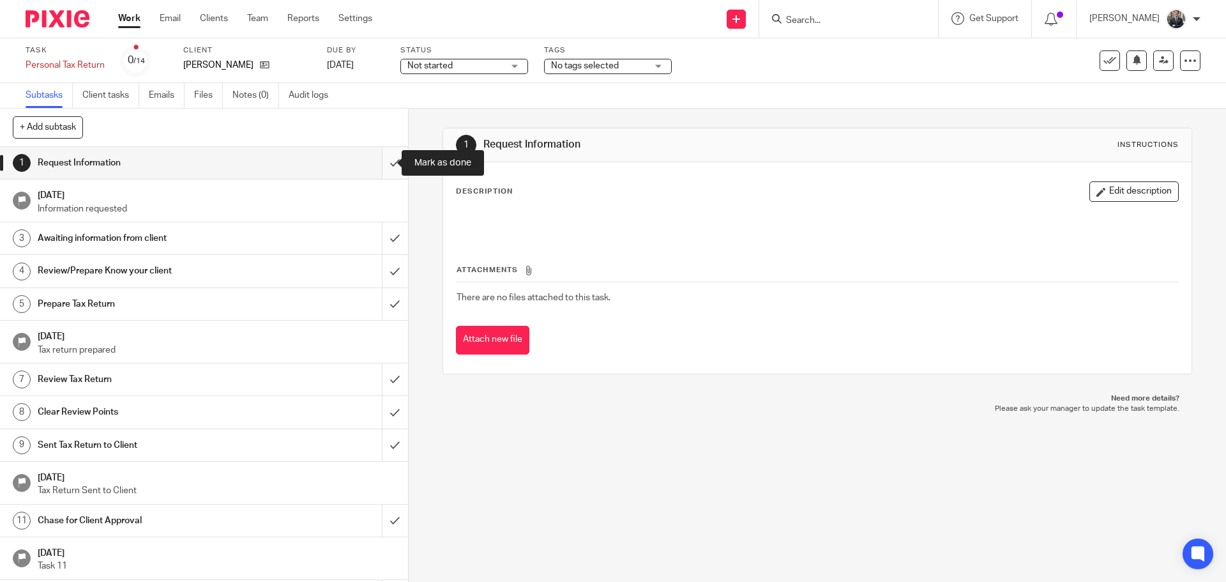
click at [385, 156] on input "submit" at bounding box center [204, 163] width 408 height 32
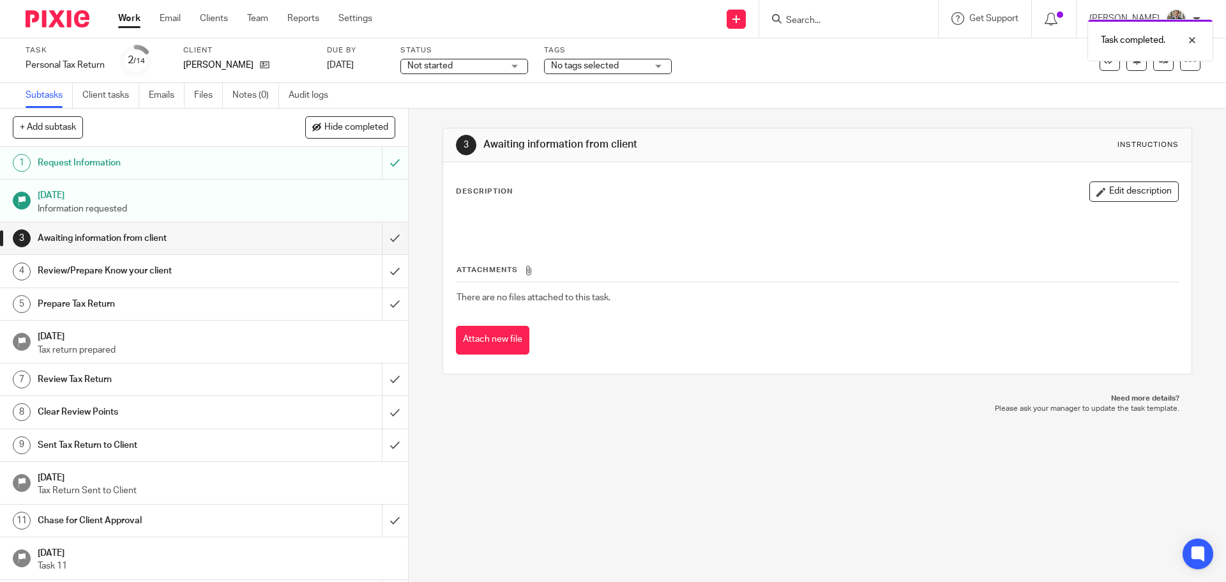
click at [63, 20] on img at bounding box center [58, 18] width 64 height 17
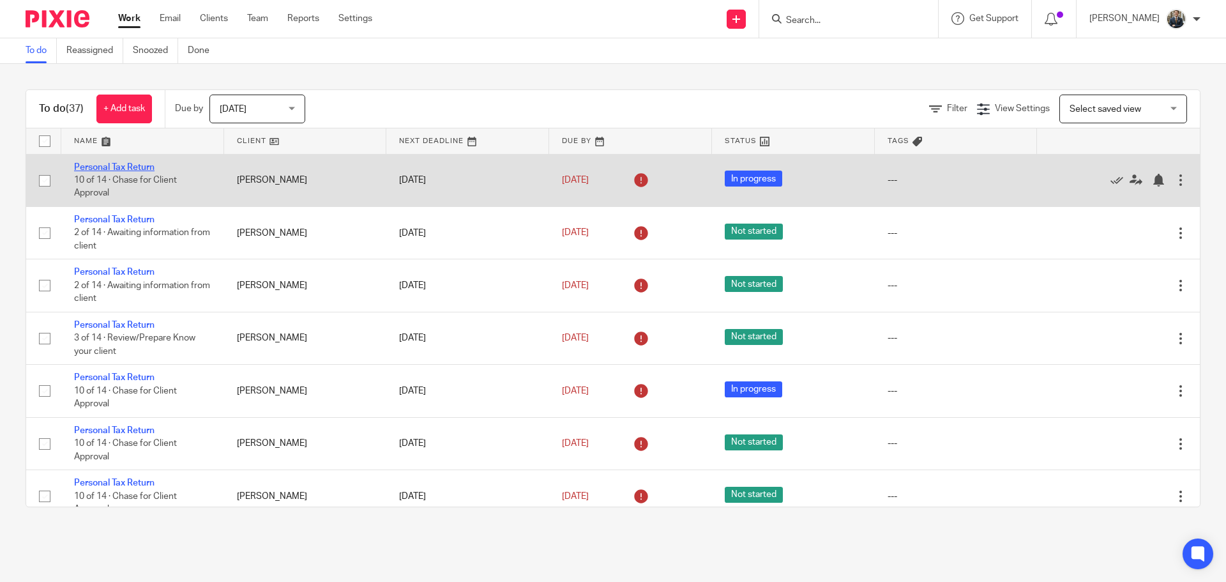
click at [137, 164] on link "Personal Tax Return" at bounding box center [114, 167] width 80 height 9
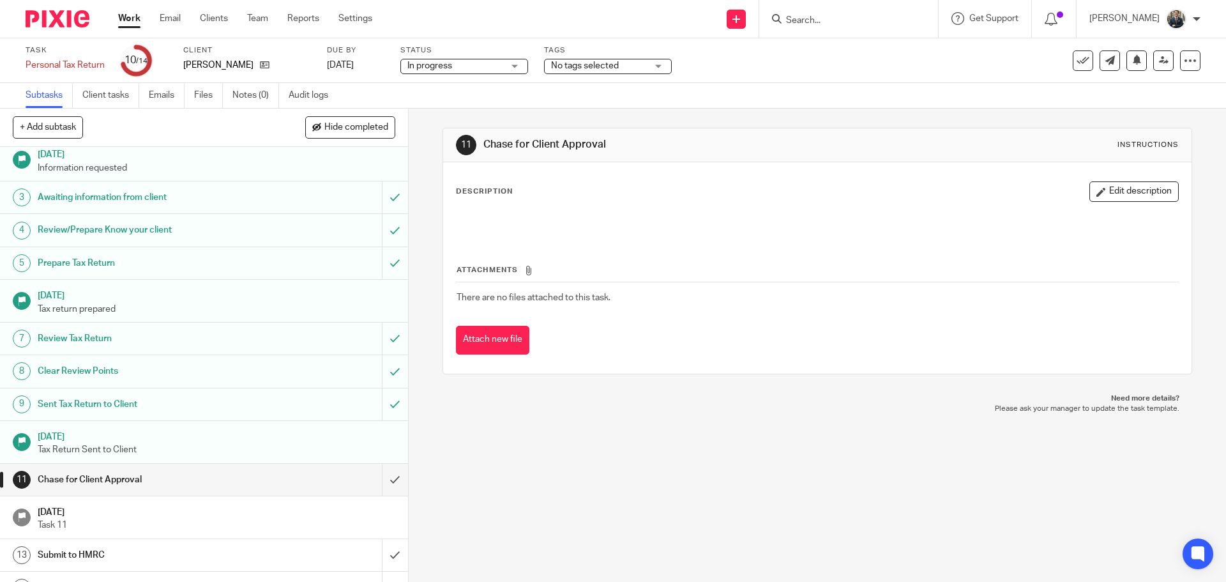
scroll to position [63, 0]
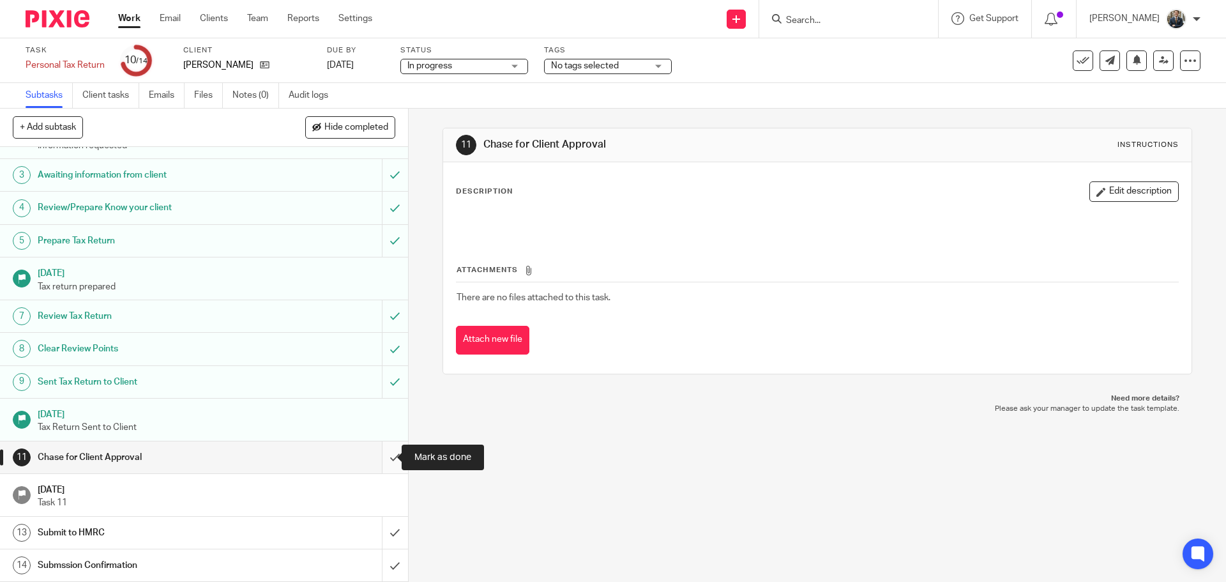
click at [381, 460] on input "submit" at bounding box center [204, 457] width 408 height 32
click at [385, 527] on input "submit" at bounding box center [204, 533] width 408 height 32
click at [384, 566] on input "submit" at bounding box center [204, 565] width 408 height 32
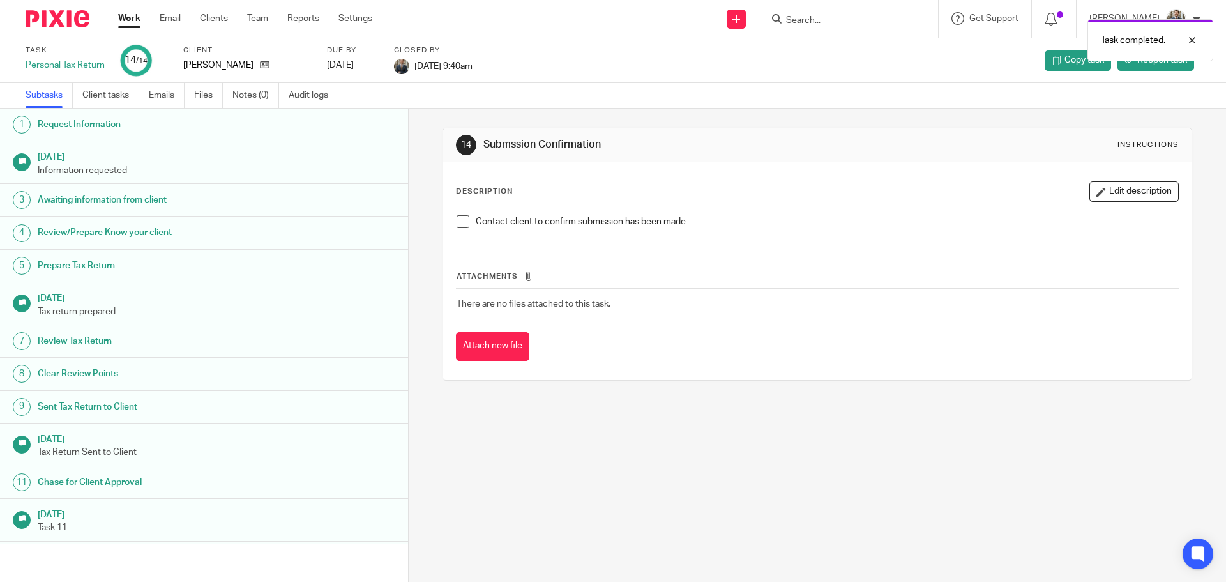
click at [40, 18] on img at bounding box center [58, 18] width 64 height 17
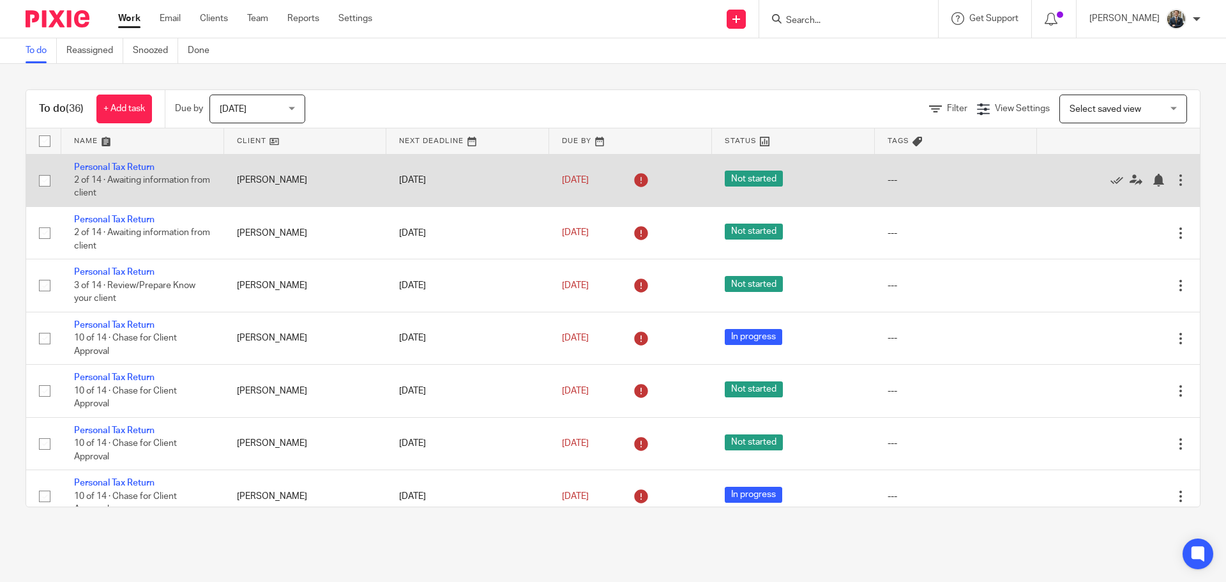
click at [1174, 179] on div at bounding box center [1180, 180] width 13 height 13
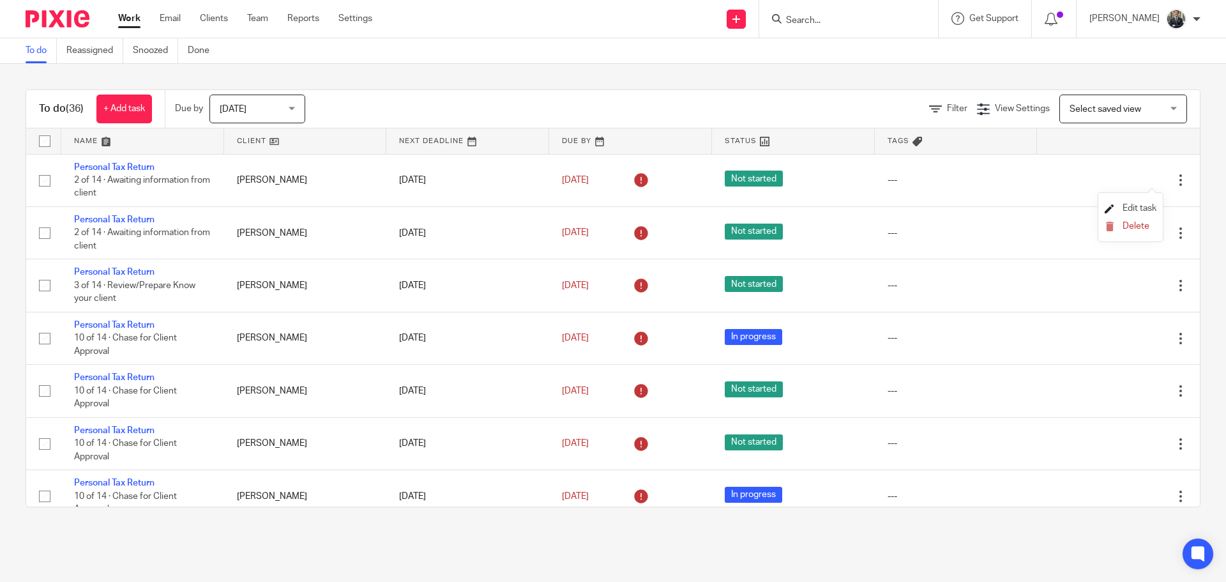
click at [1128, 206] on span "Edit task" at bounding box center [1140, 208] width 34 height 9
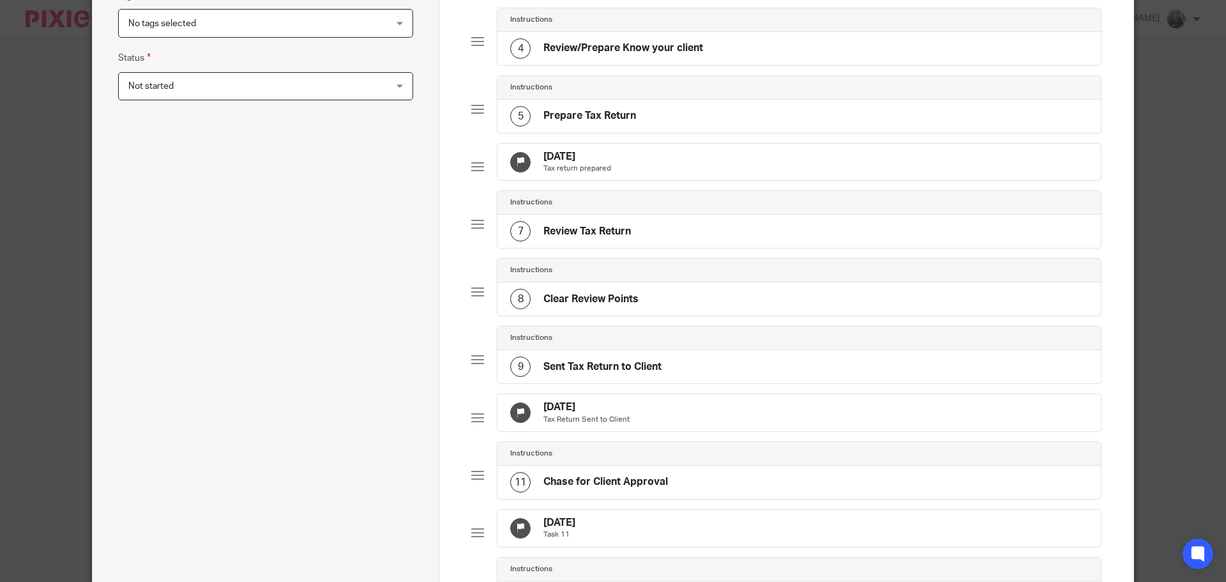
scroll to position [255, 0]
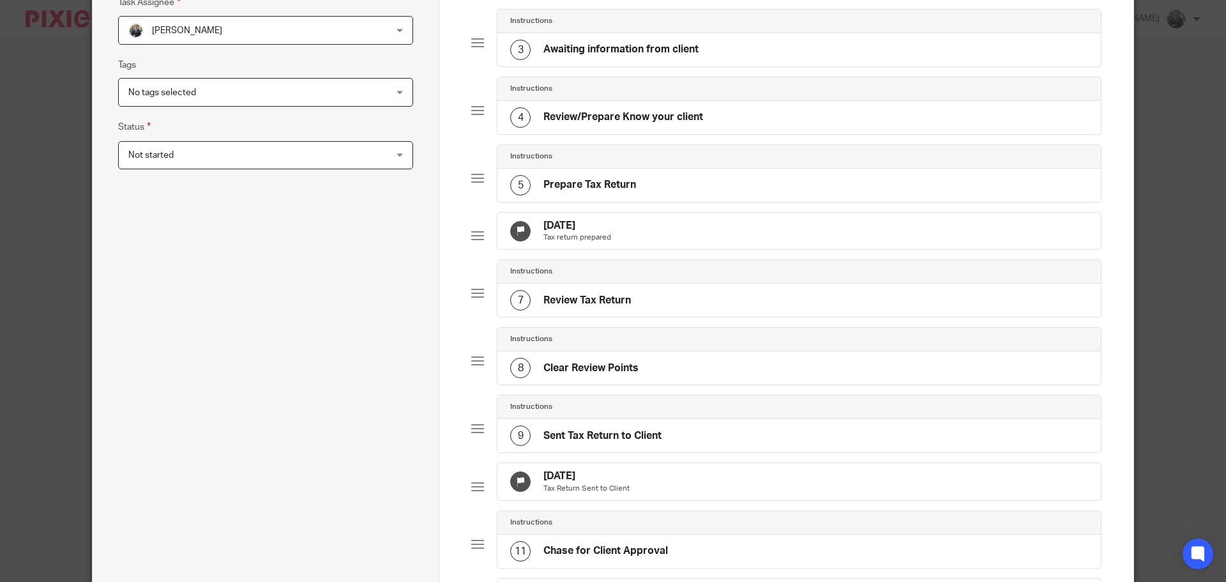
click at [648, 236] on div "[DATE] Tax return prepared" at bounding box center [798, 231] width 603 height 37
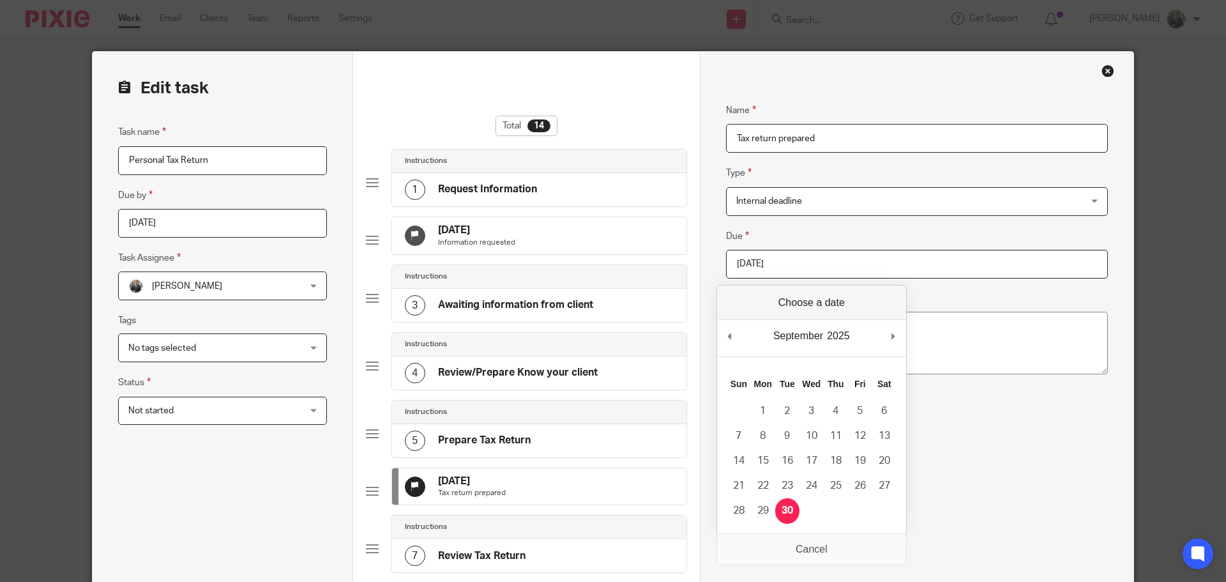
click at [866, 264] on input "2025-09-30" at bounding box center [917, 264] width 382 height 29
type input "2025-12-31"
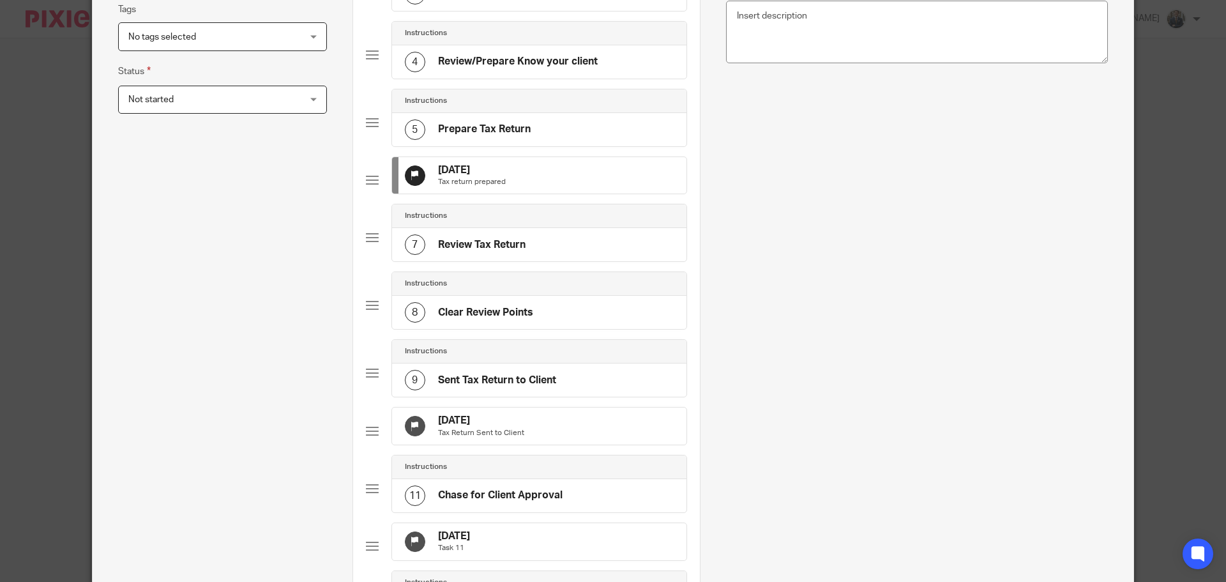
scroll to position [319, 0]
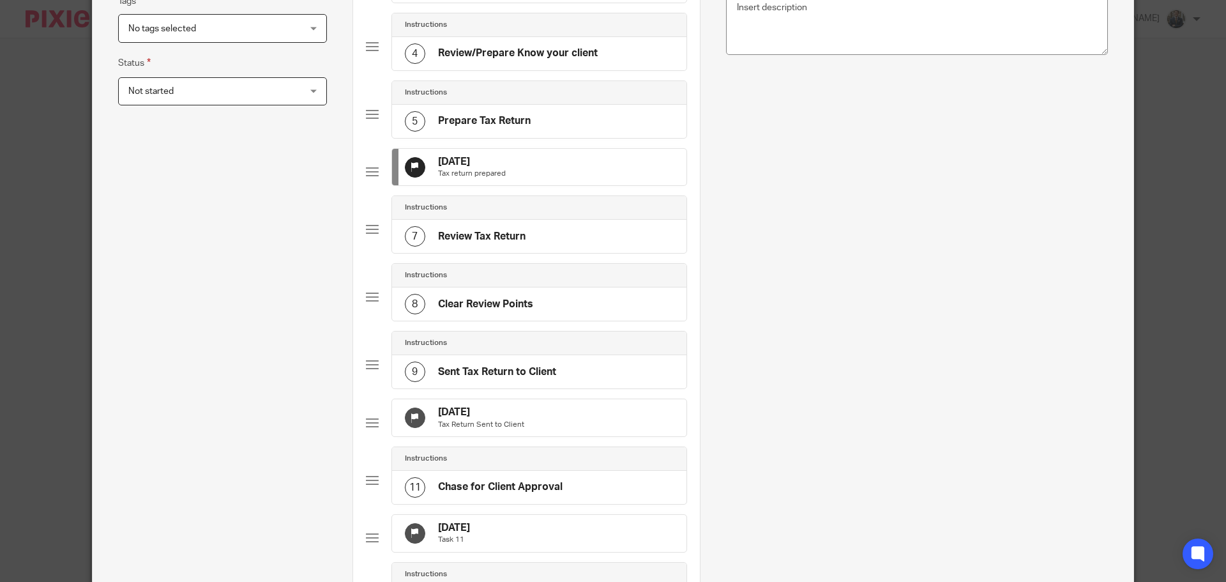
click at [591, 436] on div "31 Oct 2025 Tax Return Sent to Client" at bounding box center [539, 417] width 294 height 37
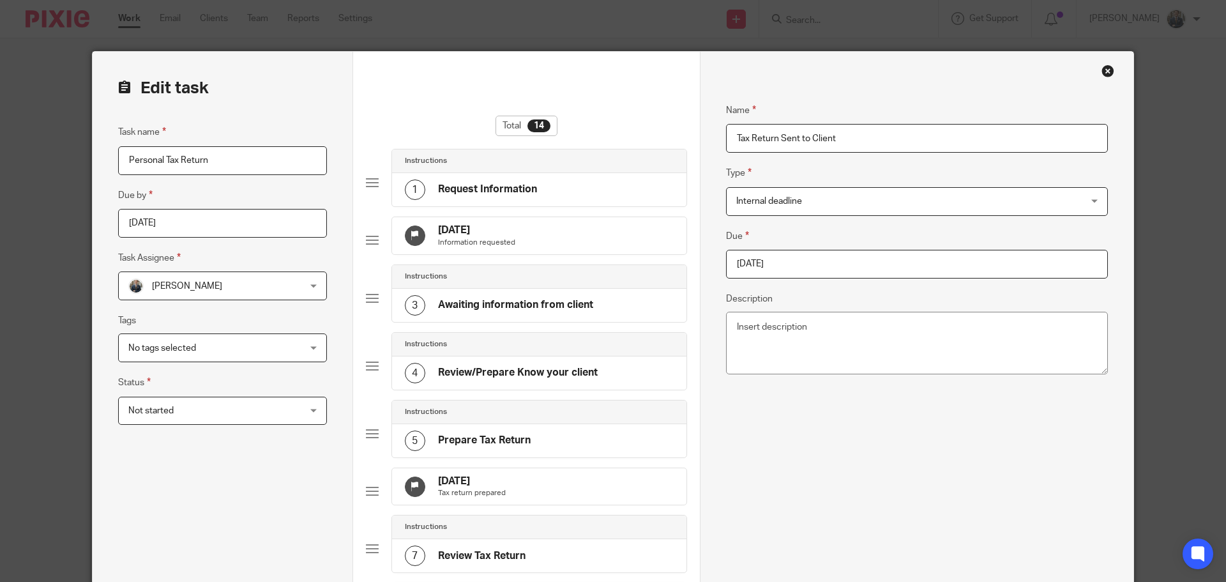
click at [762, 266] on input "2025-10-31" at bounding box center [917, 264] width 382 height 29
click at [799, 266] on input "2025-12-31" at bounding box center [917, 264] width 382 height 29
type input "2025-10-31"
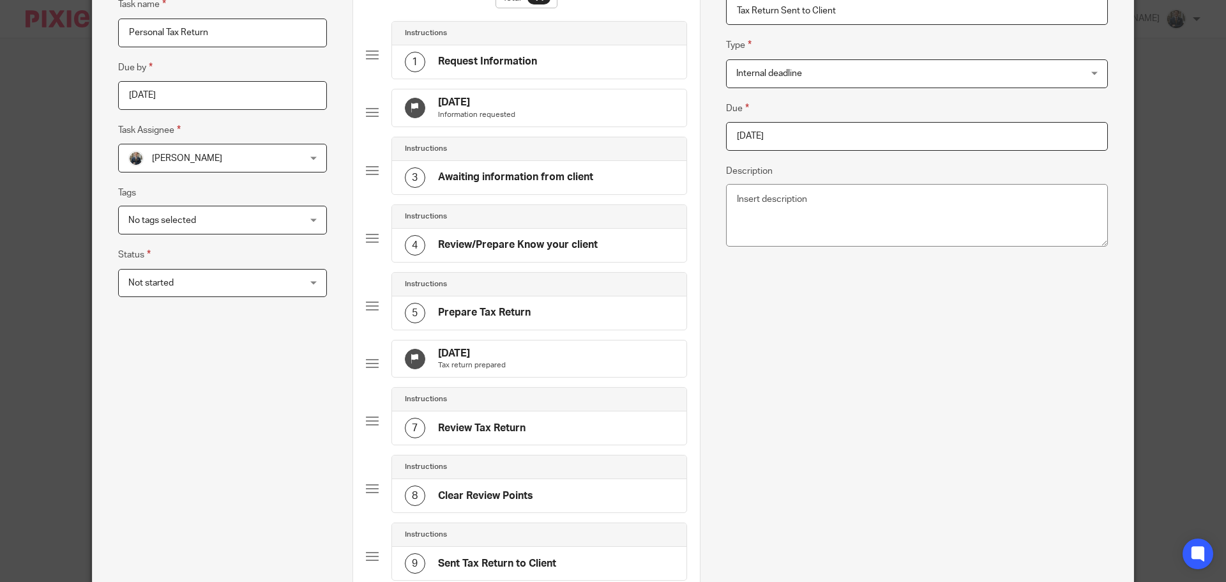
click at [541, 368] on div "31 Dec 2025 Tax return prepared" at bounding box center [539, 358] width 294 height 37
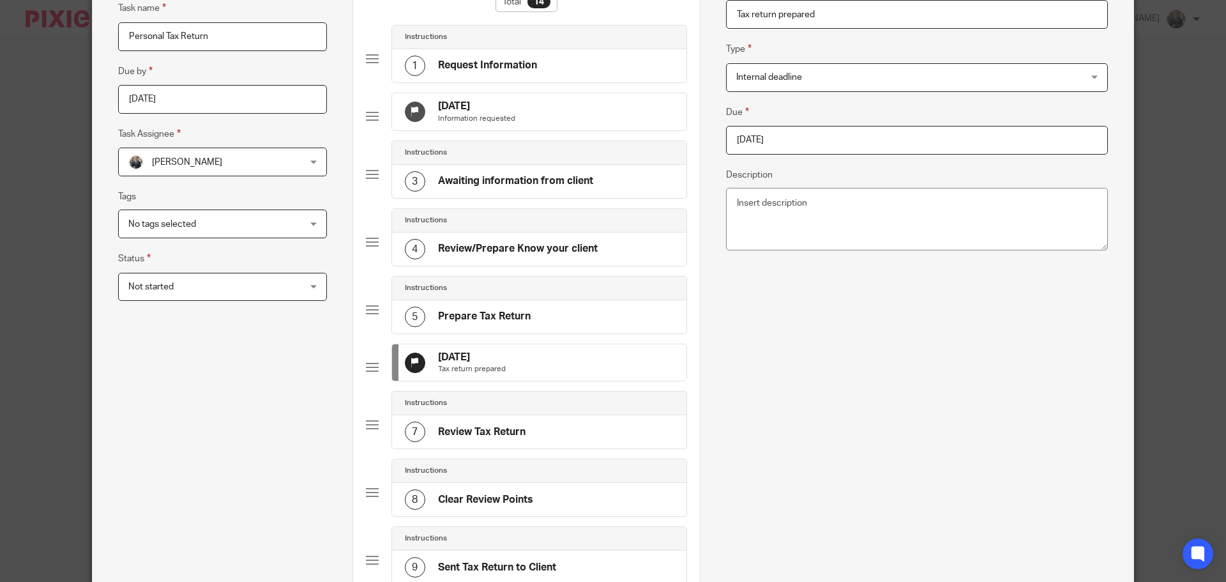
click at [782, 136] on input "2025-12-31" at bounding box center [917, 140] width 382 height 29
type input "2025-10-31"
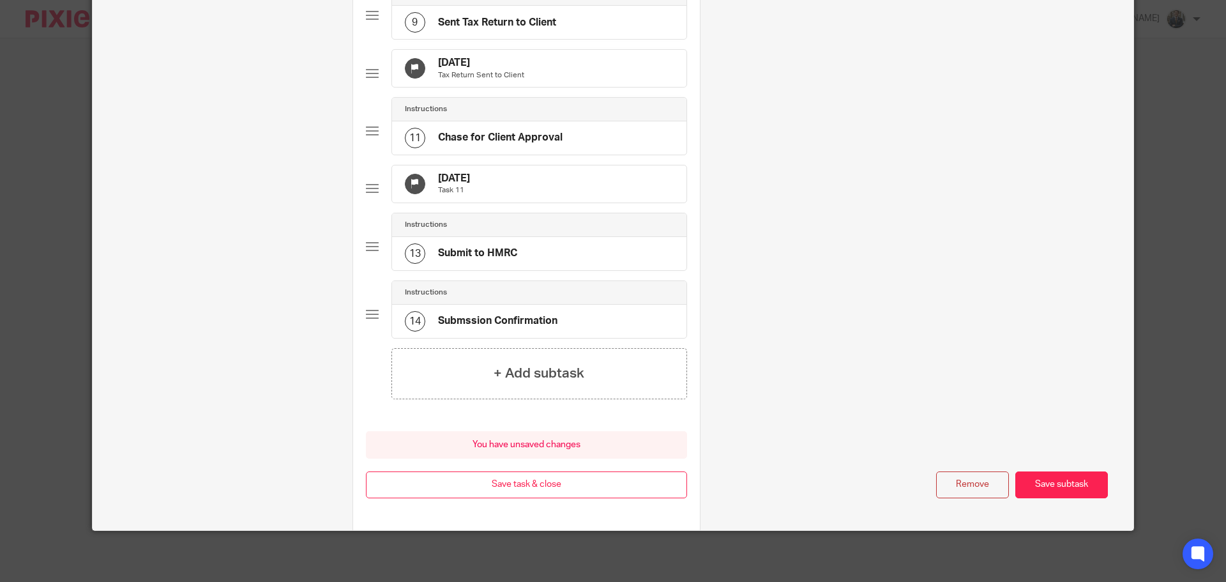
scroll to position [709, 0]
click at [497, 193] on div "31 Dec 2025 Task 11" at bounding box center [539, 183] width 294 height 37
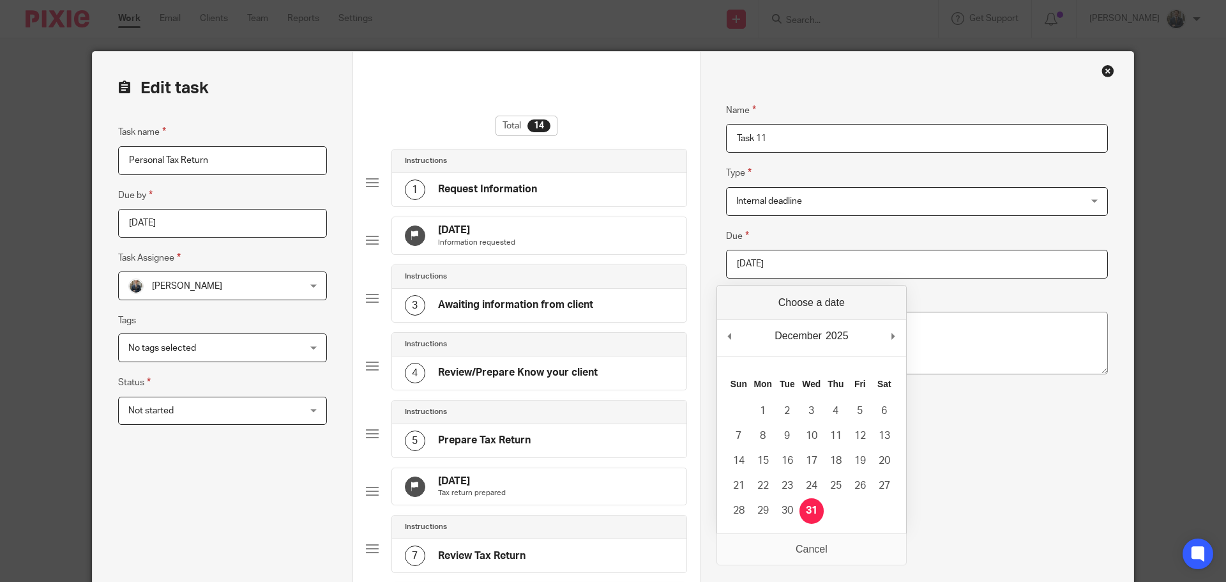
click at [812, 261] on input "2025-12-31" at bounding box center [917, 264] width 382 height 29
click at [906, 341] on div "December January February March April May June July August September October No…" at bounding box center [811, 338] width 189 height 36
click at [905, 338] on div "December January February March April May June July August September October No…" at bounding box center [811, 338] width 189 height 36
type input "2026-01-31"
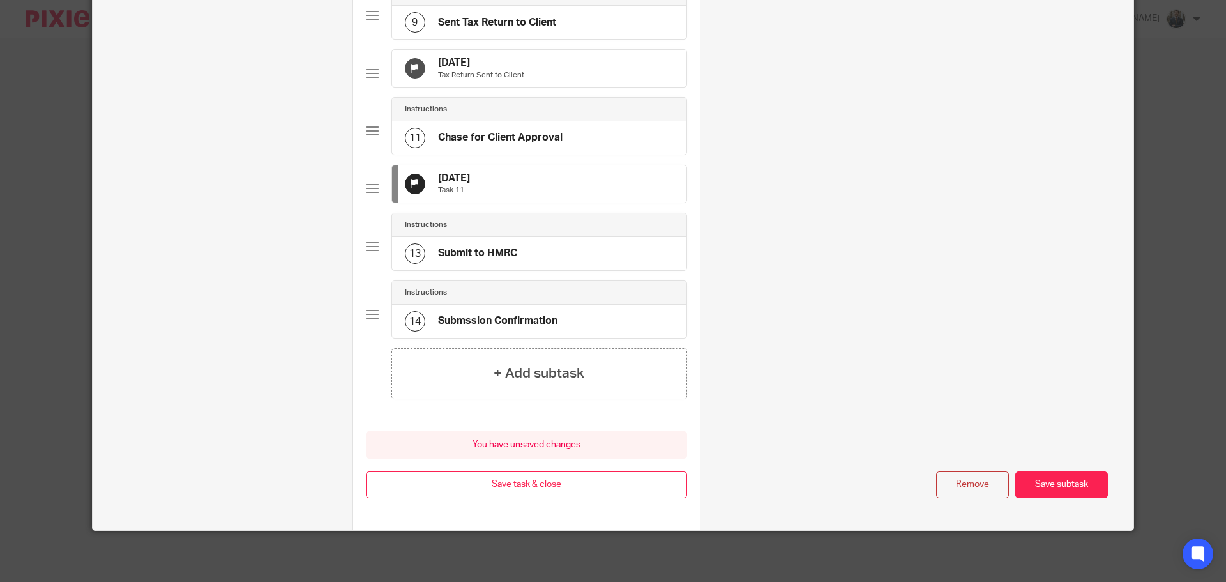
scroll to position [709, 0]
click at [547, 487] on button "Save task & close" at bounding box center [526, 484] width 321 height 27
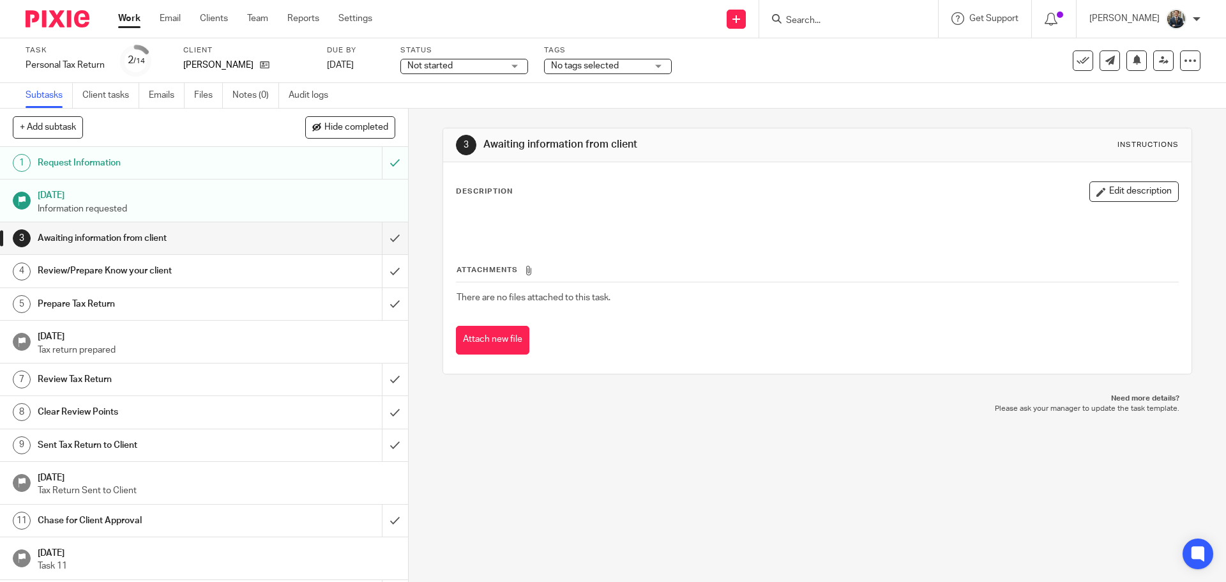
click at [72, 22] on img at bounding box center [58, 18] width 64 height 17
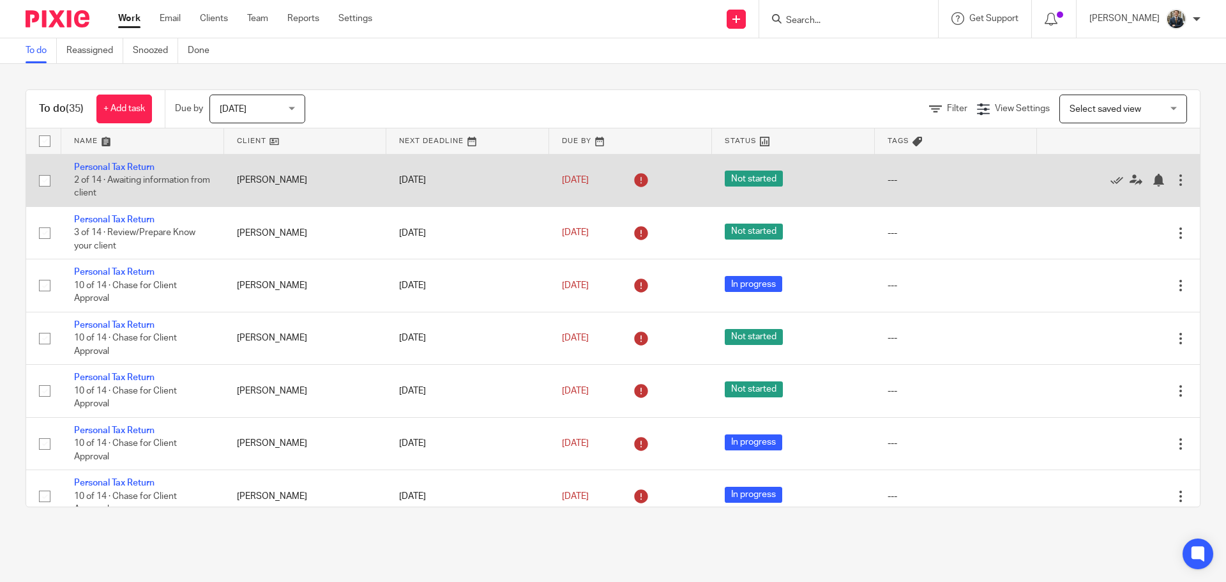
click at [1174, 179] on div at bounding box center [1180, 180] width 13 height 13
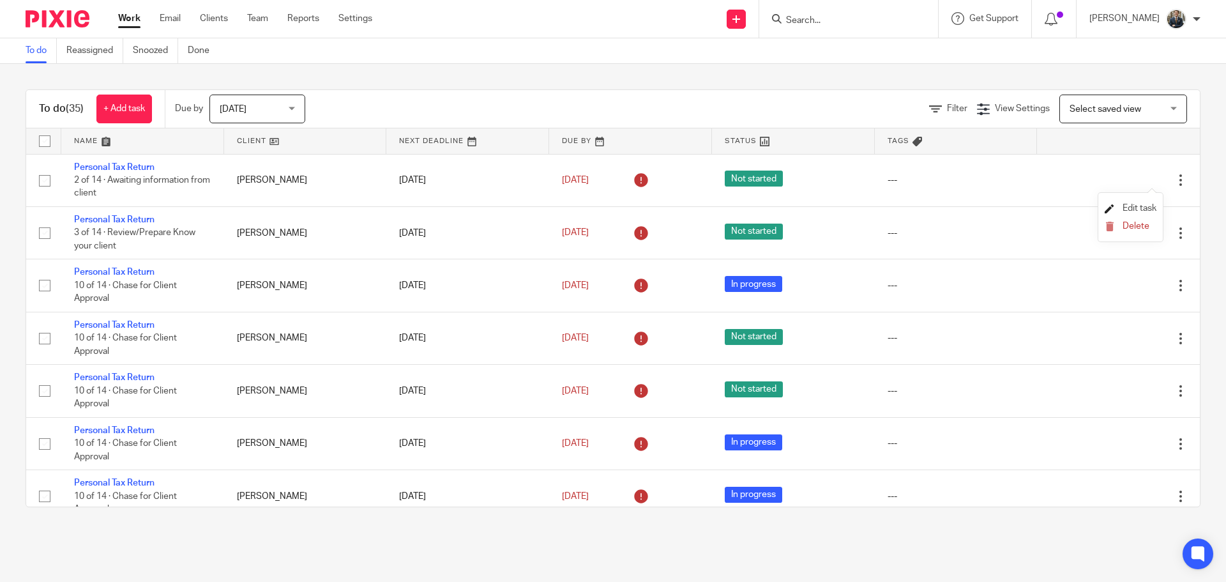
click at [1137, 208] on span "Edit task" at bounding box center [1140, 208] width 34 height 9
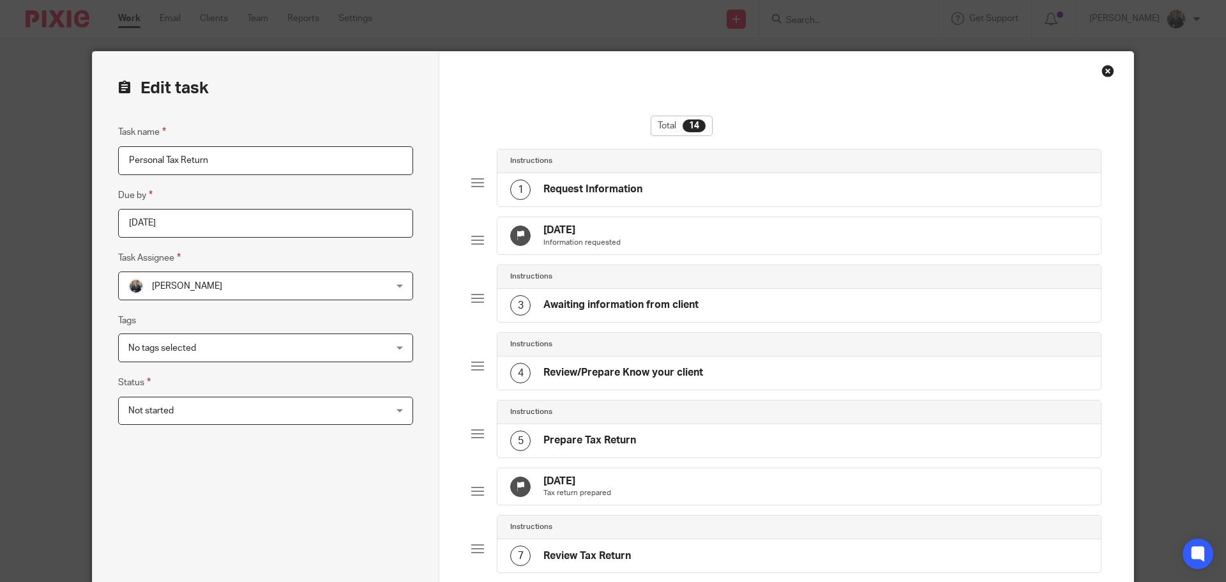
scroll to position [383, 0]
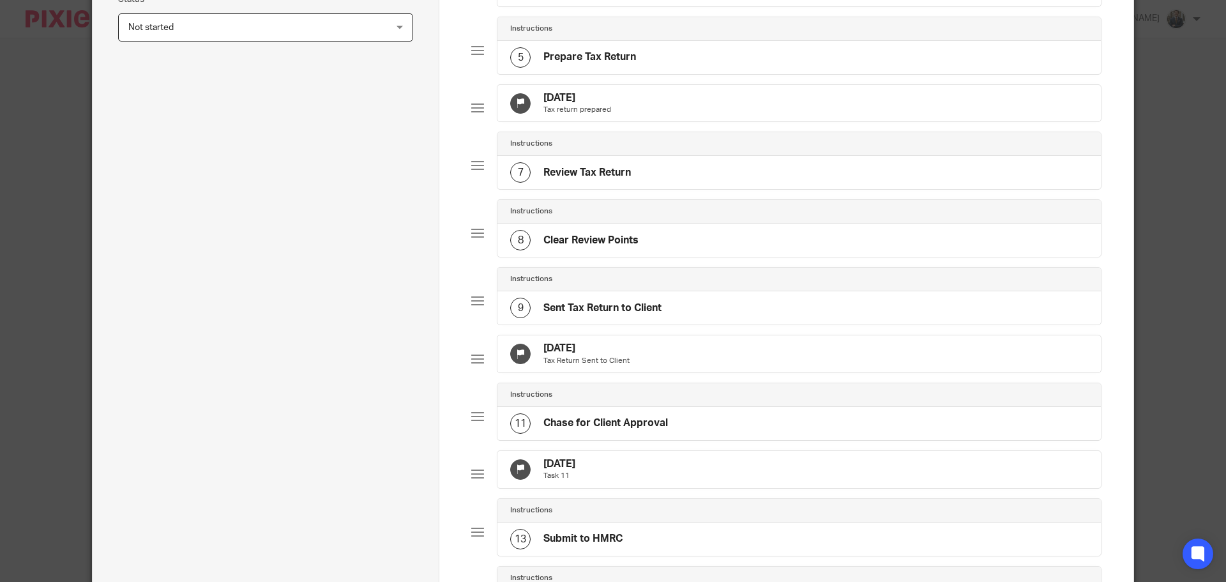
click at [651, 122] on div "[DATE] Tax return prepared" at bounding box center [798, 103] width 603 height 37
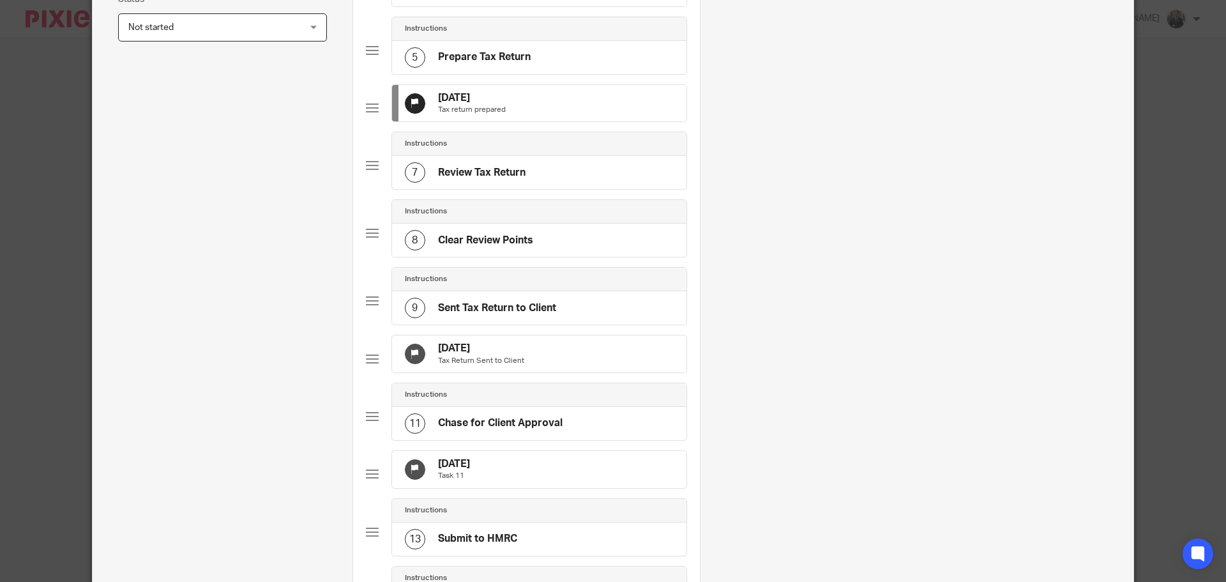
scroll to position [0, 0]
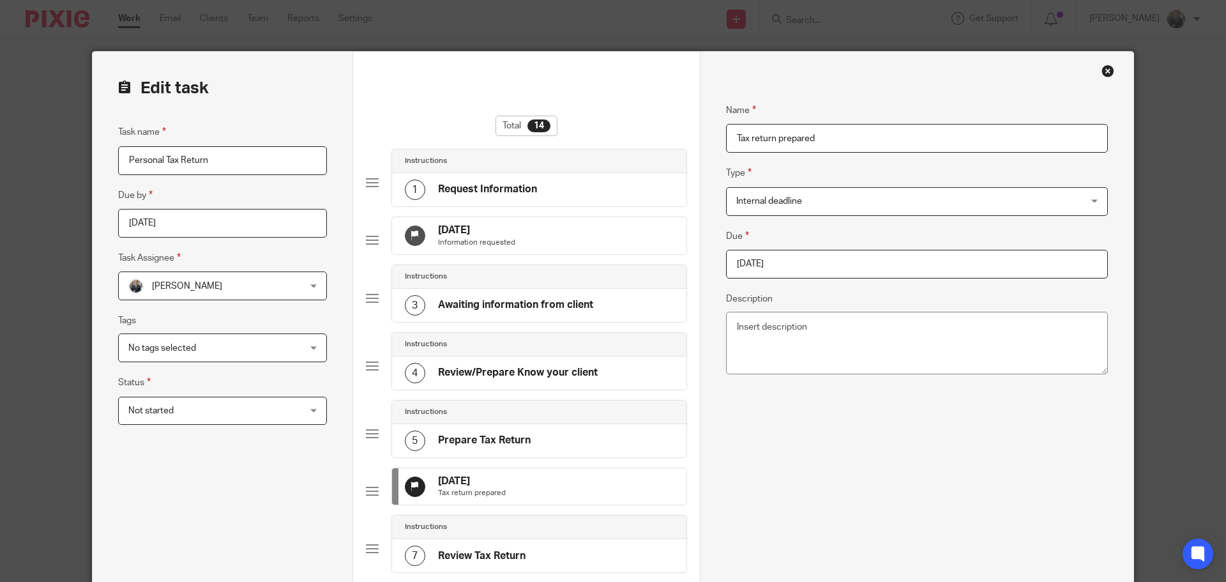
click at [822, 252] on input "2025-09-30" at bounding box center [917, 264] width 382 height 29
type input "2025-10-31"
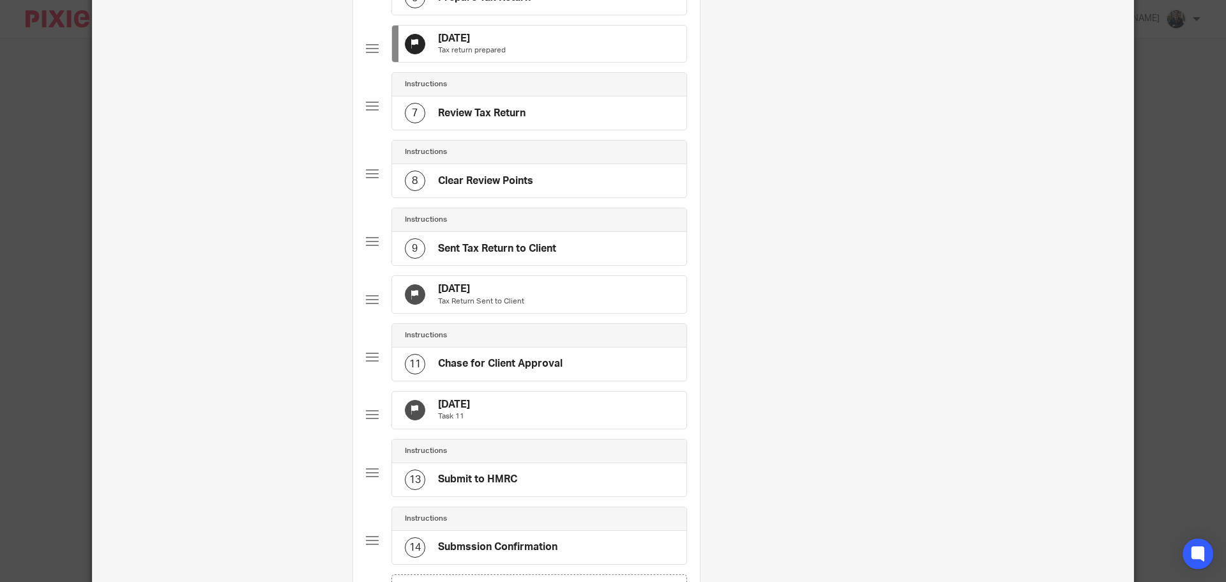
scroll to position [447, 0]
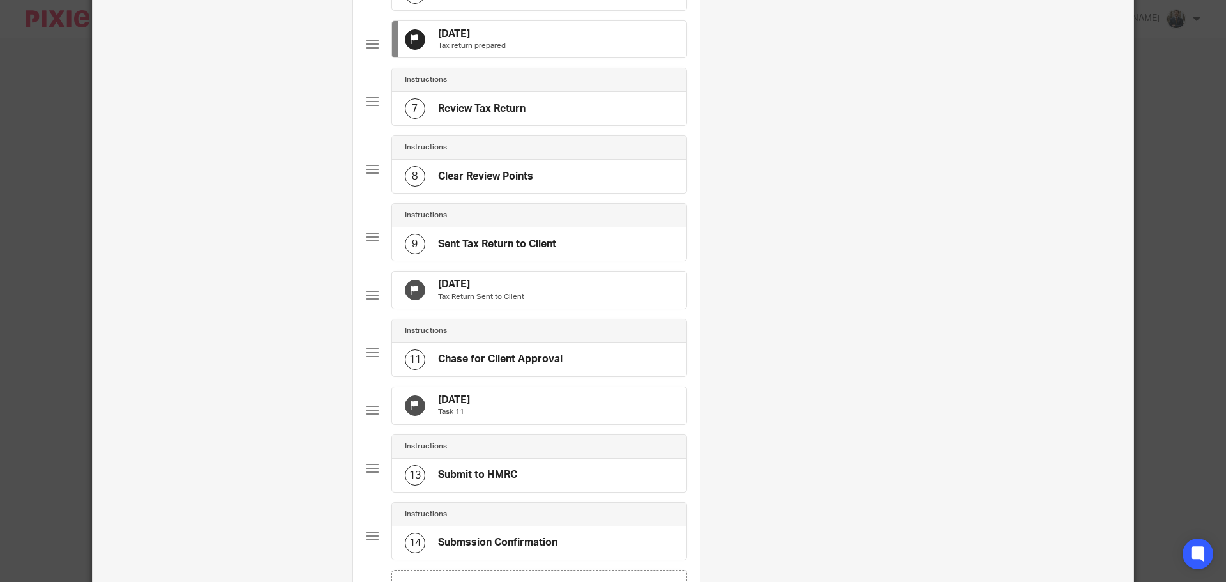
click at [576, 308] on div "30 Sep 2025 Tax Return Sent to Client" at bounding box center [539, 289] width 294 height 37
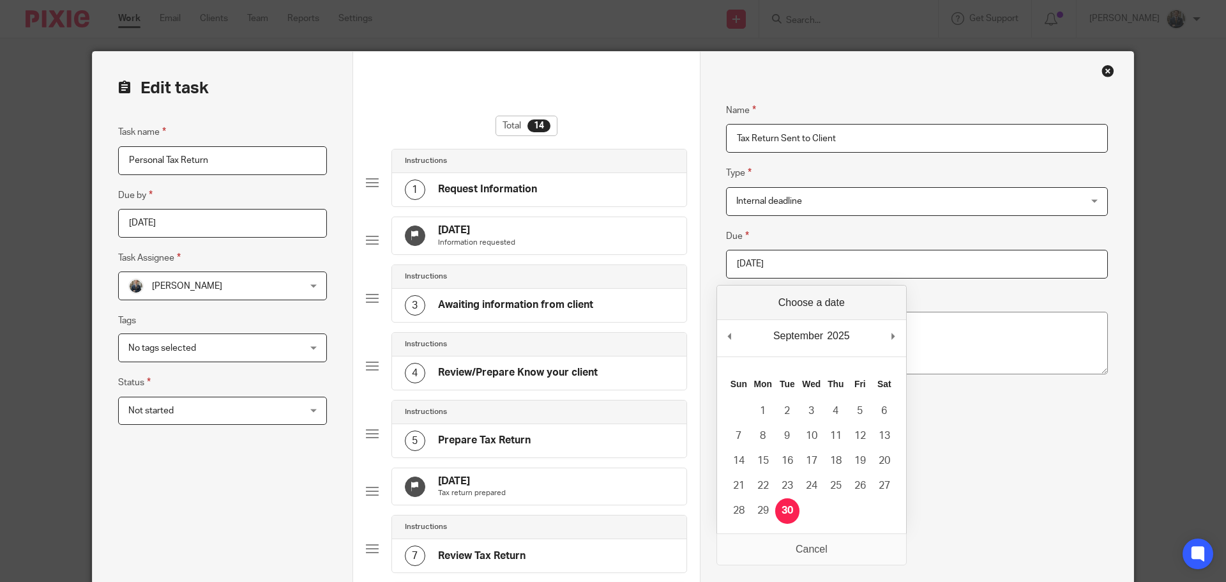
click at [823, 254] on input "2025-09-30" at bounding box center [917, 264] width 382 height 29
type input "[DATE]"
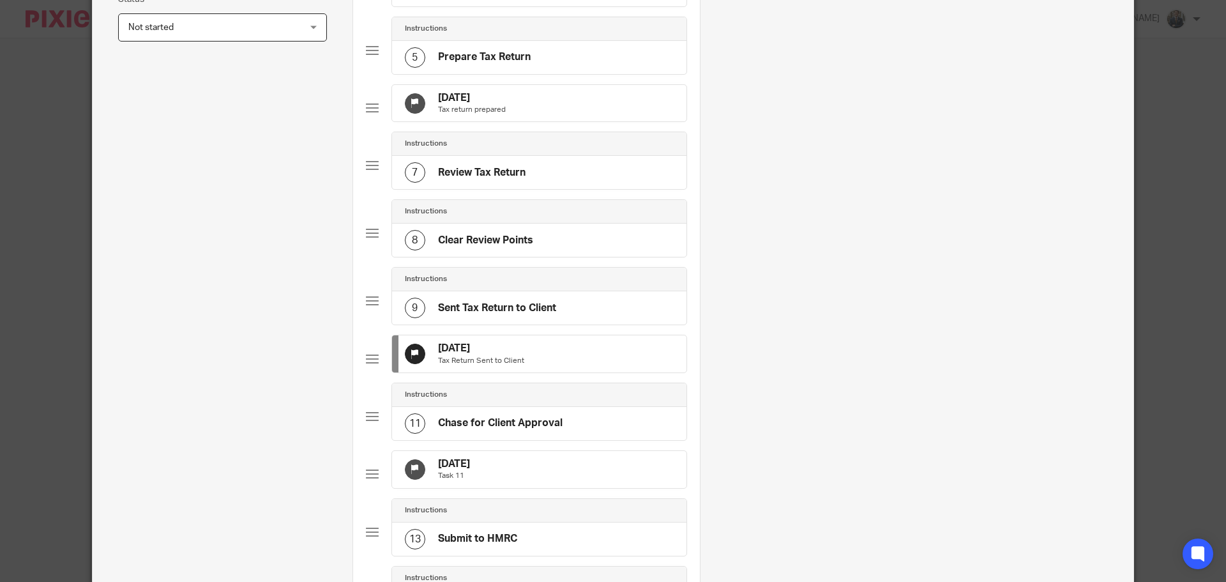
scroll to position [192, 0]
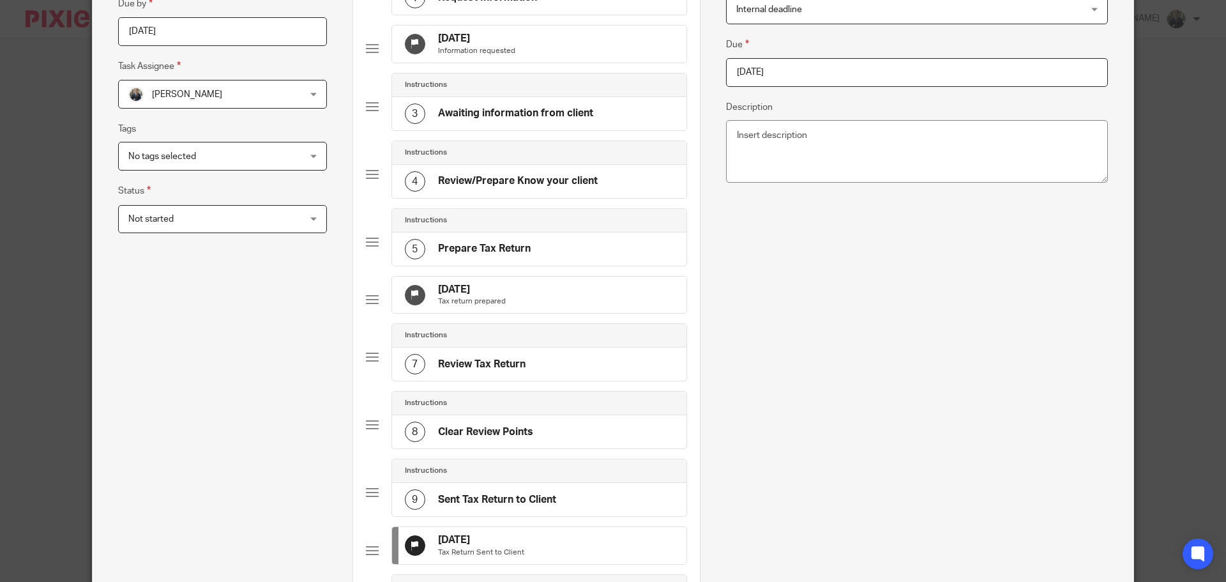
click at [555, 308] on div "31 Oct 2025 Tax return prepared" at bounding box center [539, 294] width 294 height 37
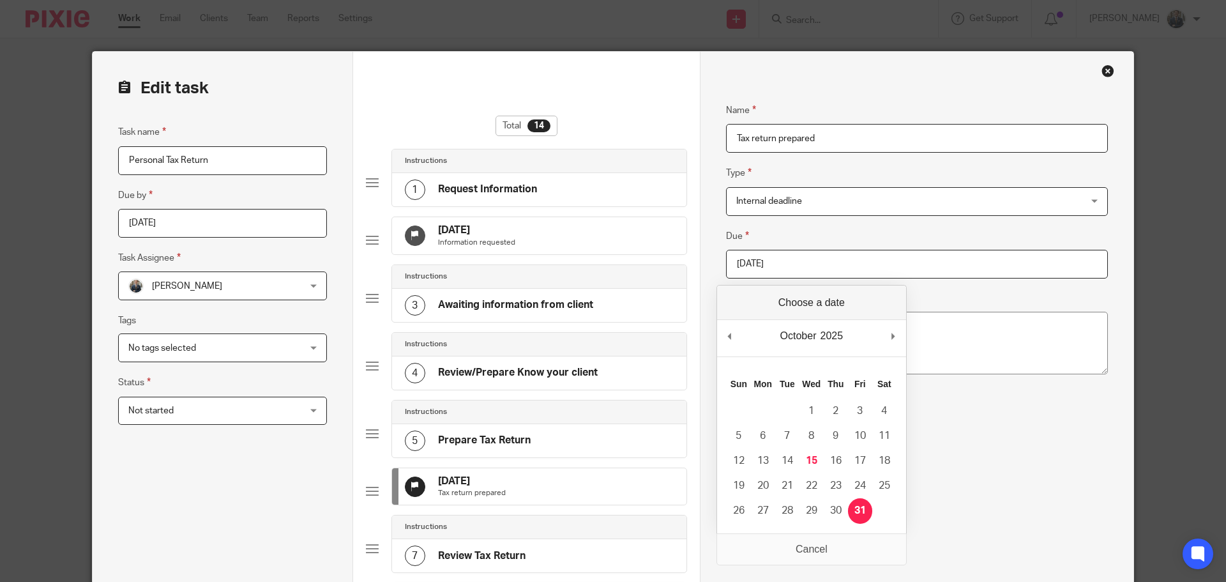
click at [801, 275] on input "2025-10-31" at bounding box center [917, 264] width 382 height 29
type input "2026-01-31"
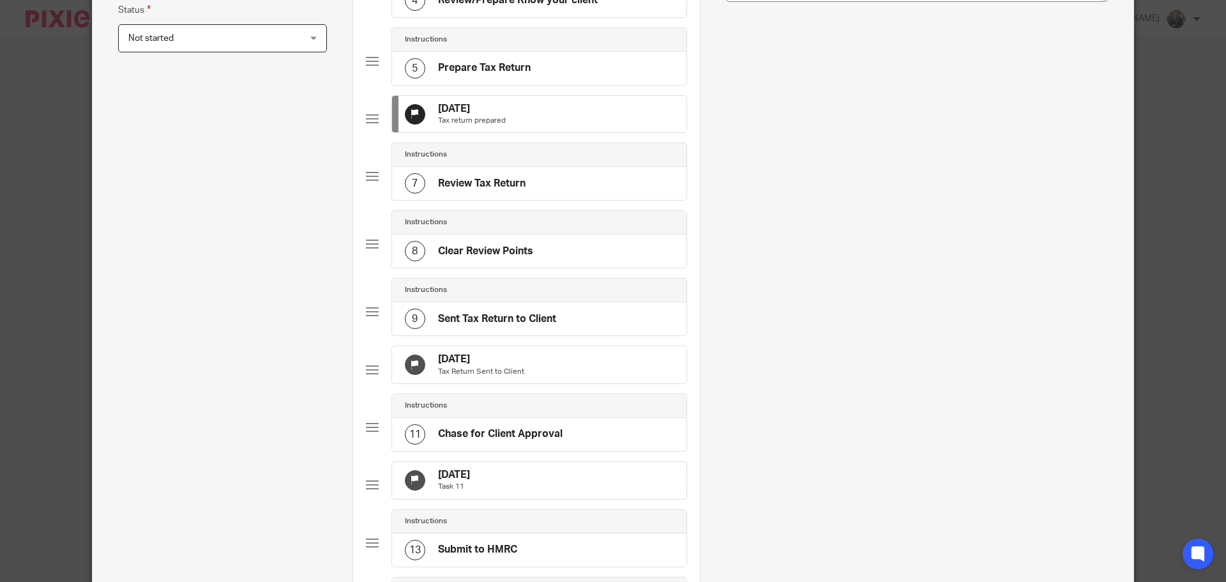
scroll to position [383, 0]
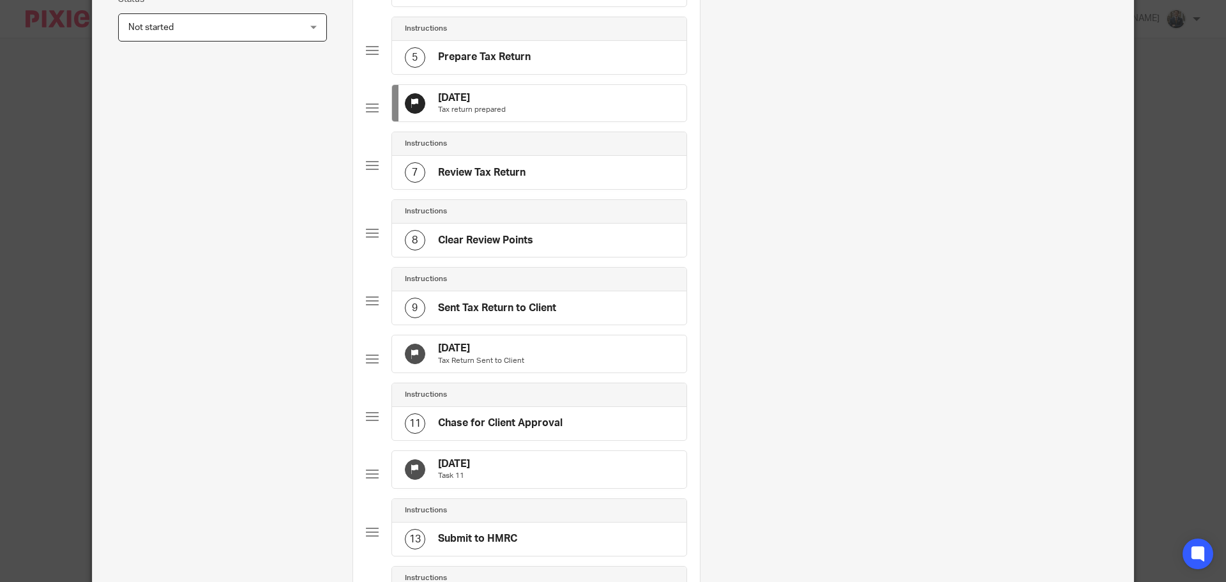
click at [555, 372] on div "31 Oct 2025 Tax Return Sent to Client" at bounding box center [539, 353] width 294 height 37
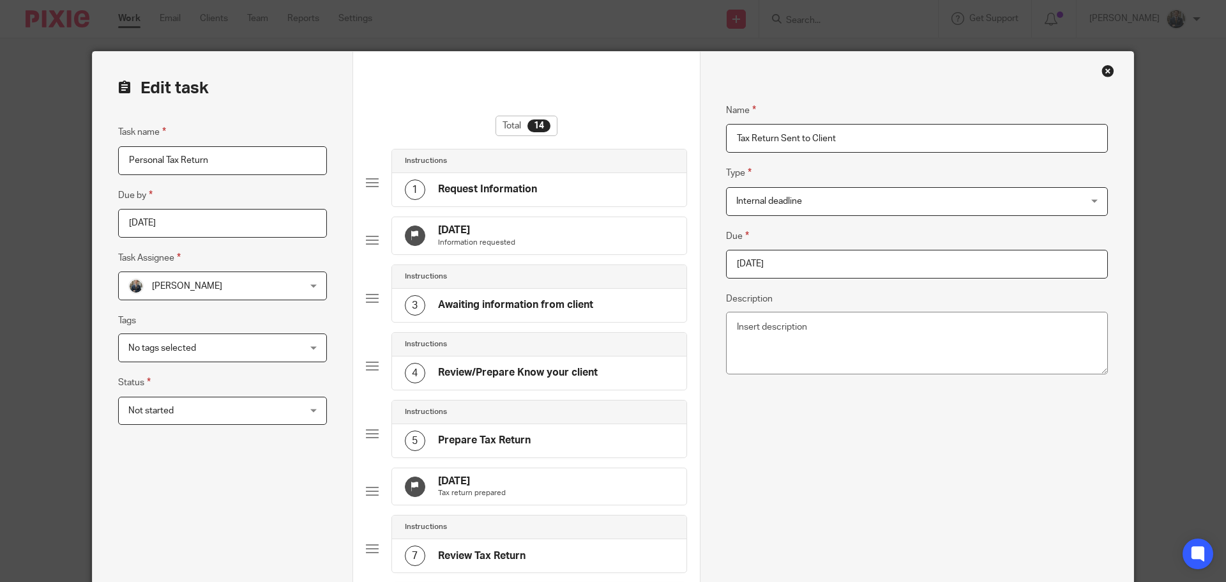
click at [823, 268] on input "2025-10-31" at bounding box center [917, 264] width 382 height 29
type input "2026-01-31"
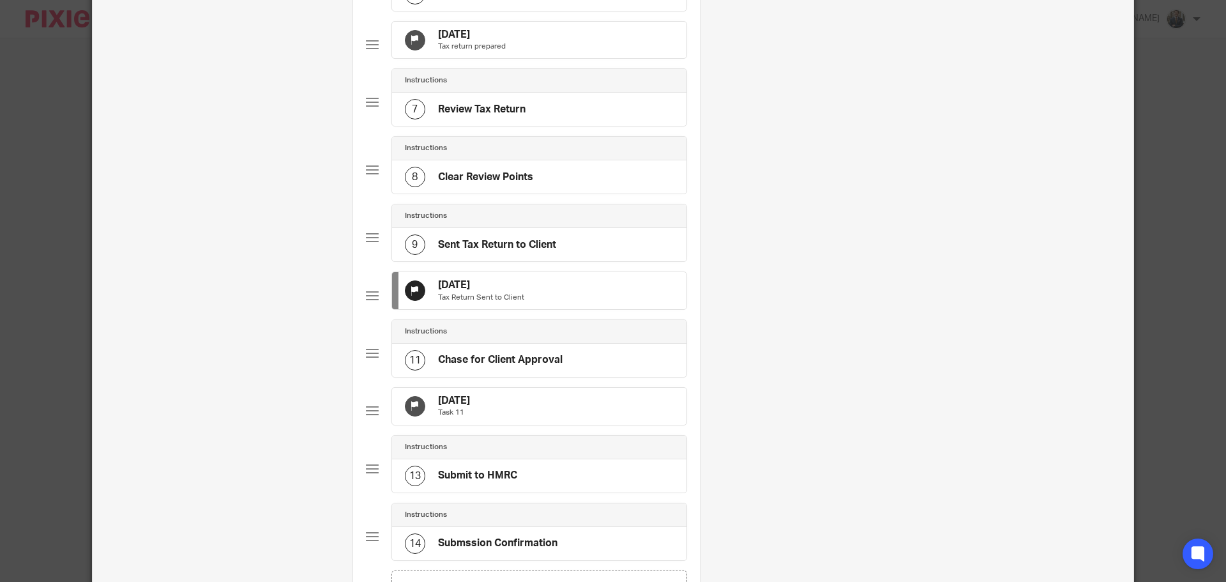
scroll to position [639, 0]
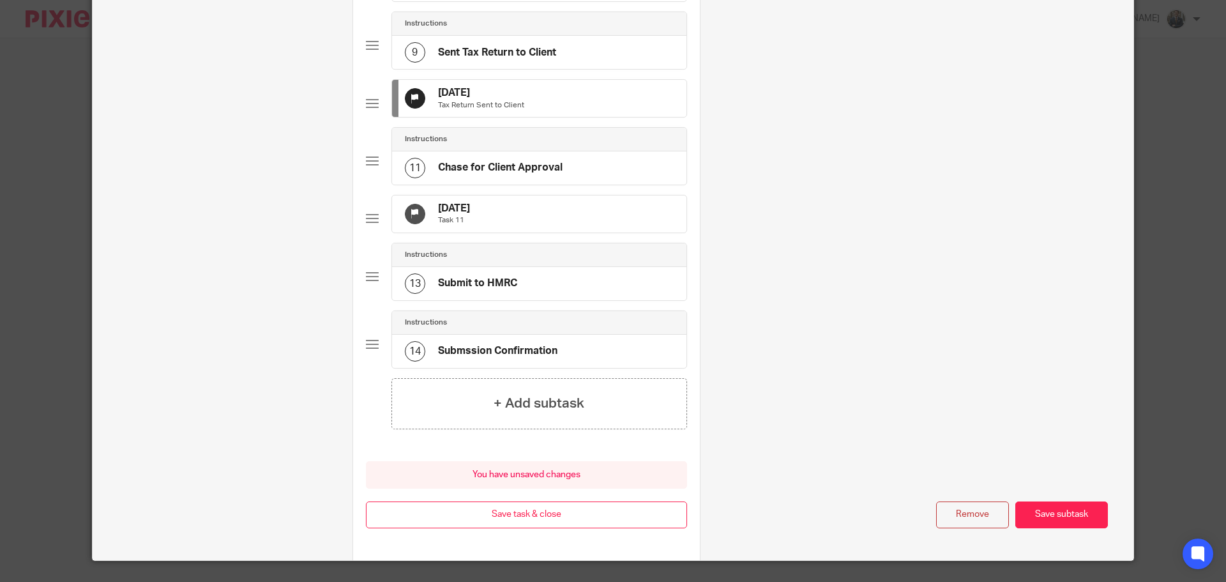
click at [600, 232] on div "5 Oct 2025 Task 11" at bounding box center [539, 213] width 294 height 37
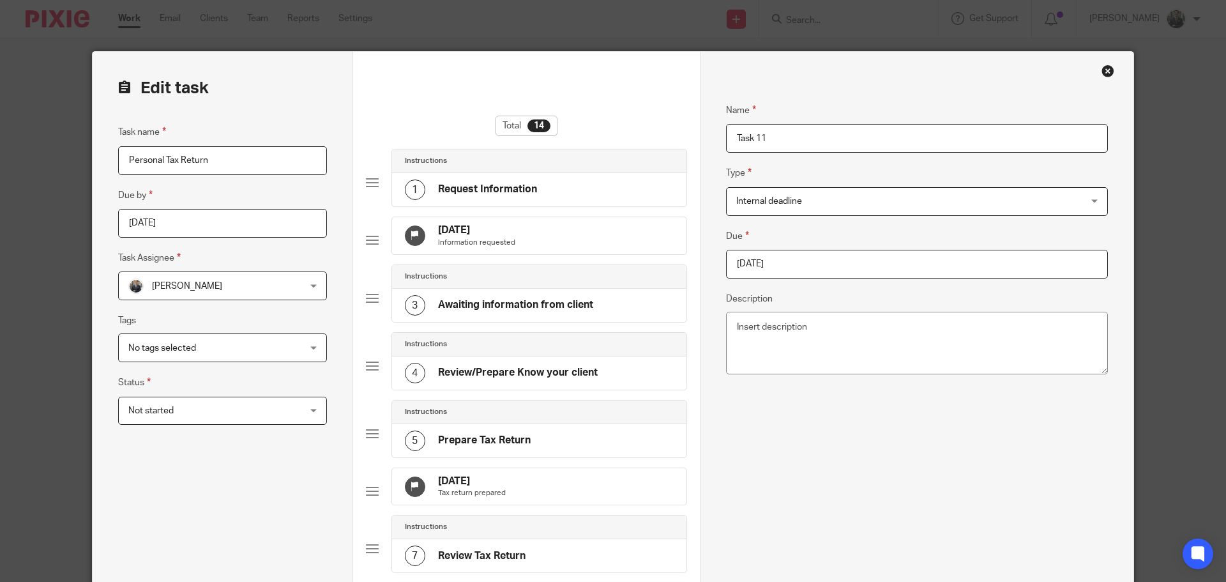
click at [888, 265] on input "2025-10-05" at bounding box center [917, 264] width 382 height 29
click at [890, 336] on div "October January February March April May June July August September October Nov…" at bounding box center [811, 338] width 189 height 36
type input "2026-01-31"
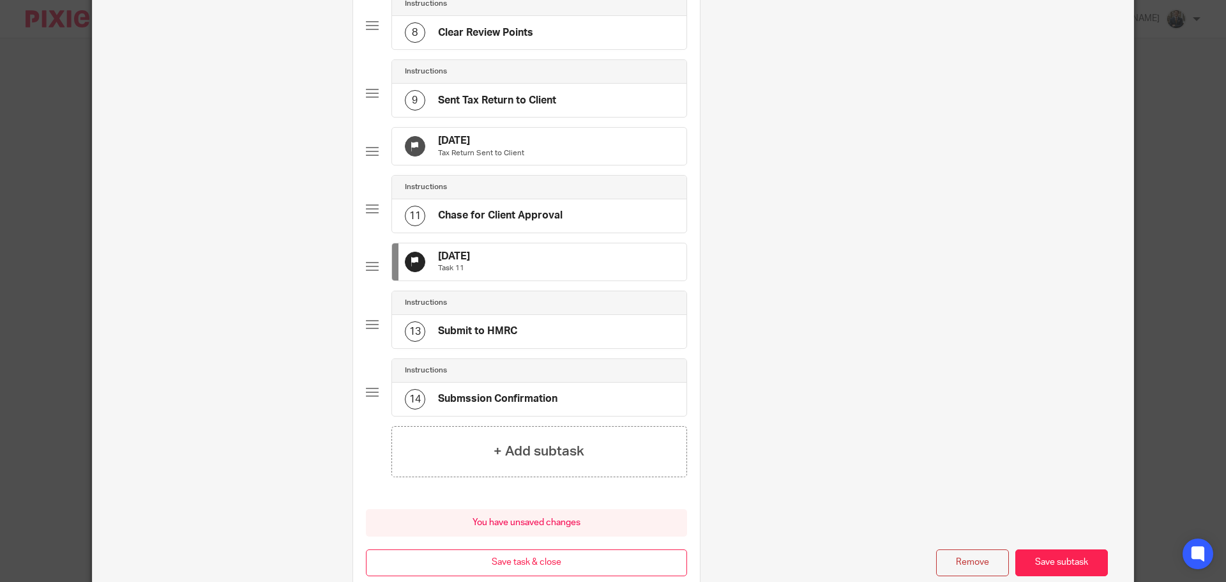
scroll to position [709, 0]
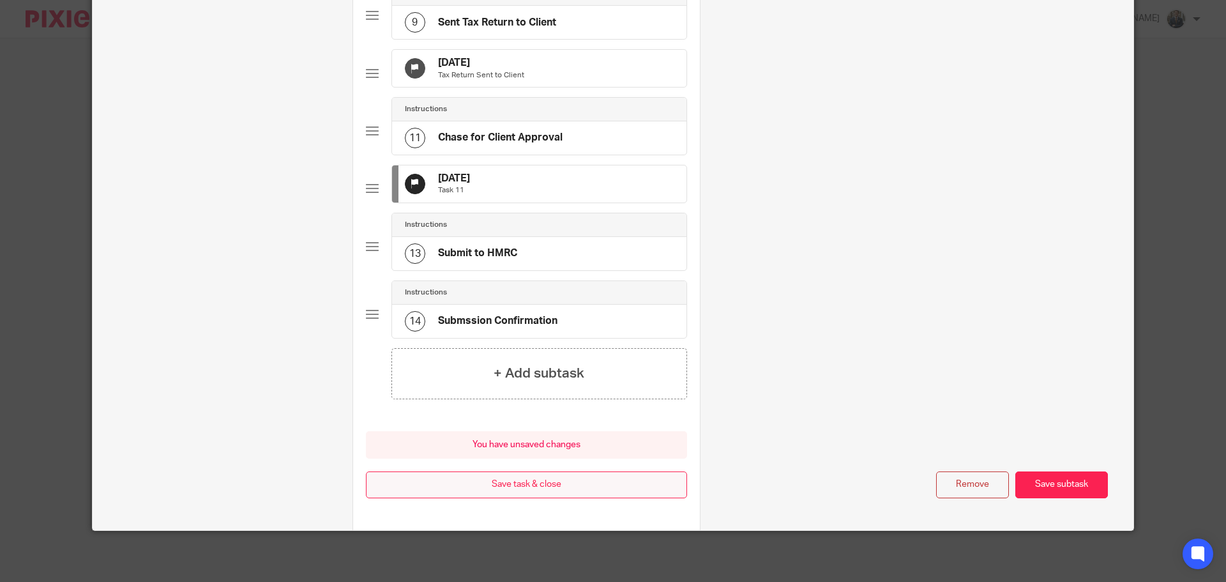
click at [545, 488] on button "Save task & close" at bounding box center [526, 484] width 321 height 27
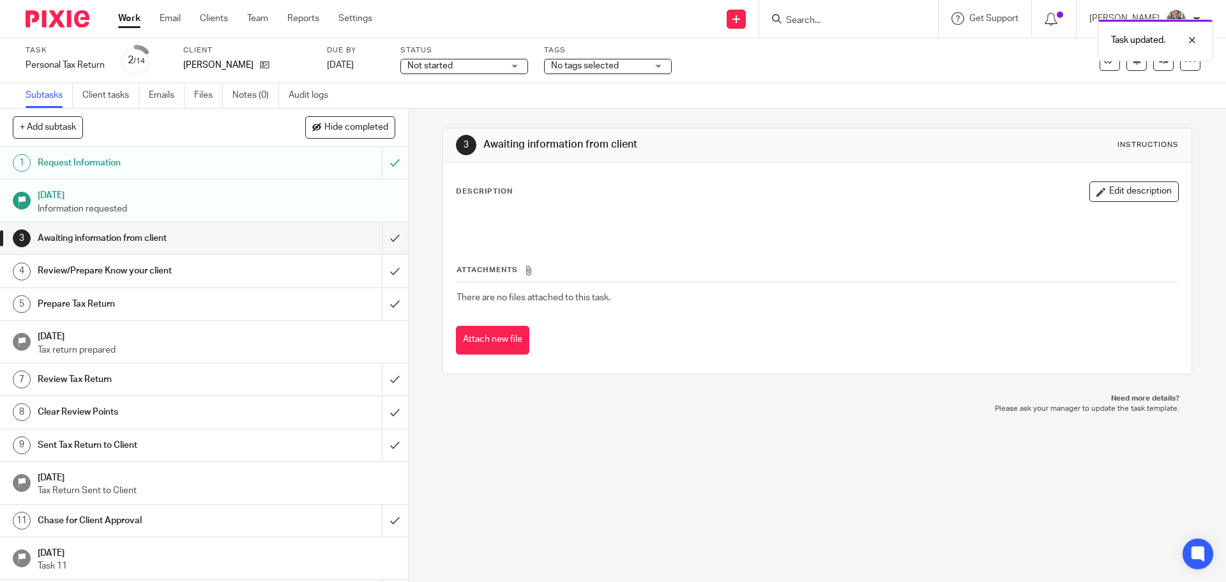
click at [55, 27] on div at bounding box center [52, 19] width 105 height 38
click at [63, 18] on img at bounding box center [58, 18] width 64 height 17
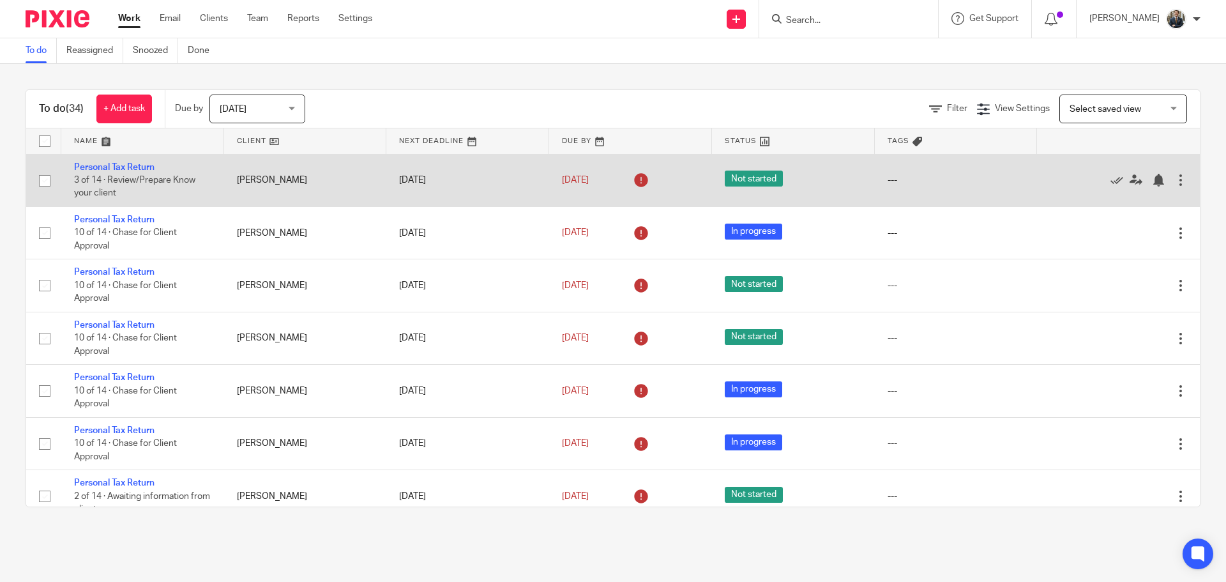
click at [1174, 178] on div at bounding box center [1180, 180] width 13 height 13
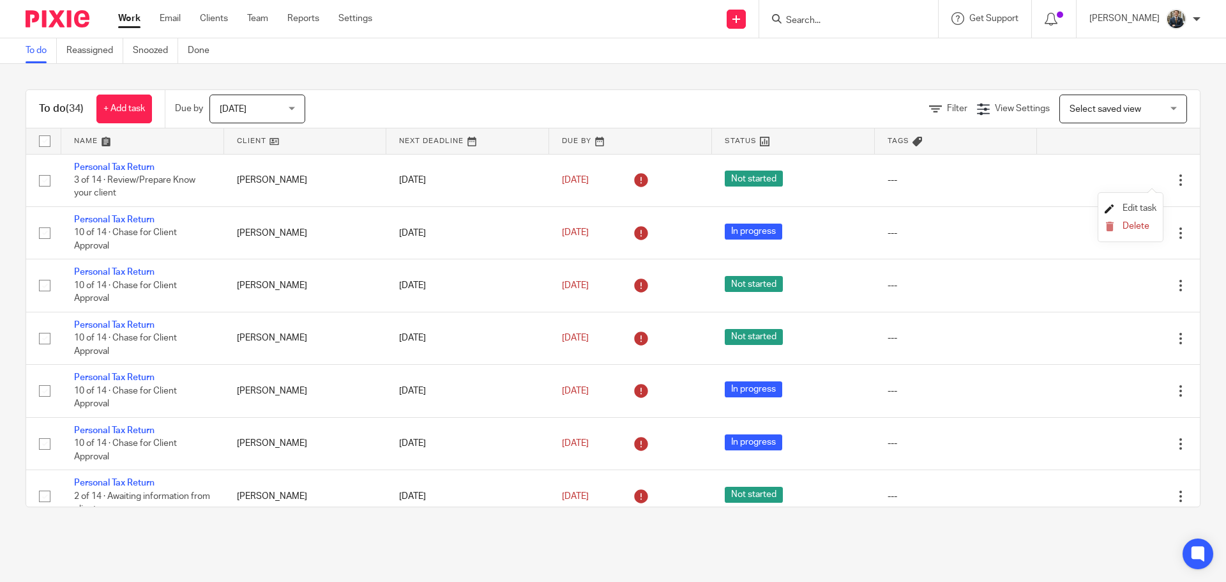
click at [1124, 206] on span "Edit task" at bounding box center [1140, 208] width 34 height 9
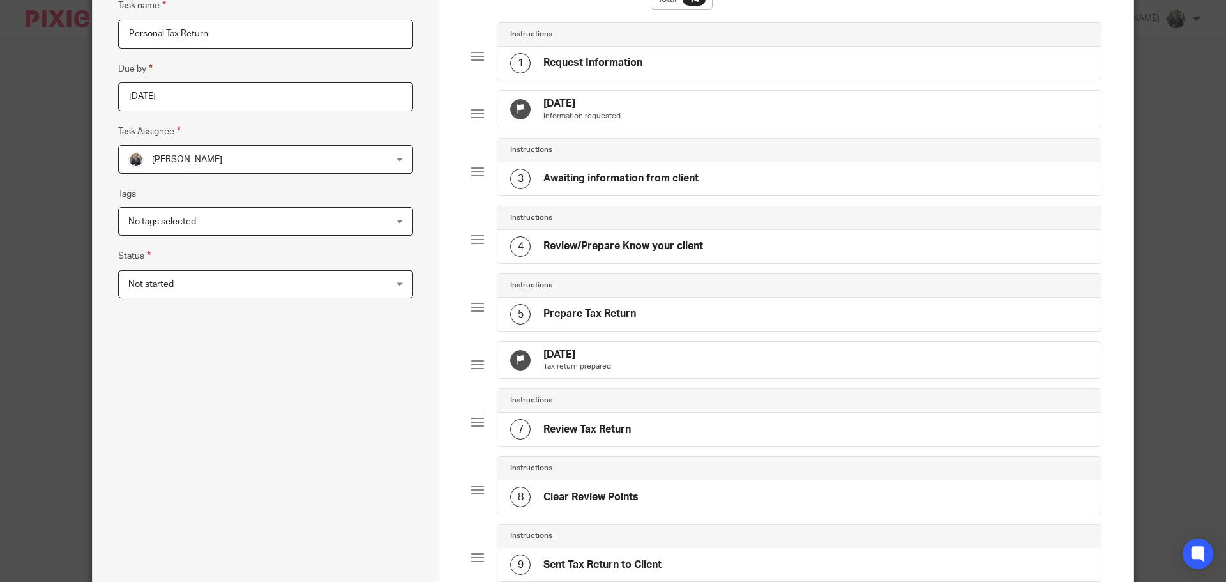
scroll to position [255, 0]
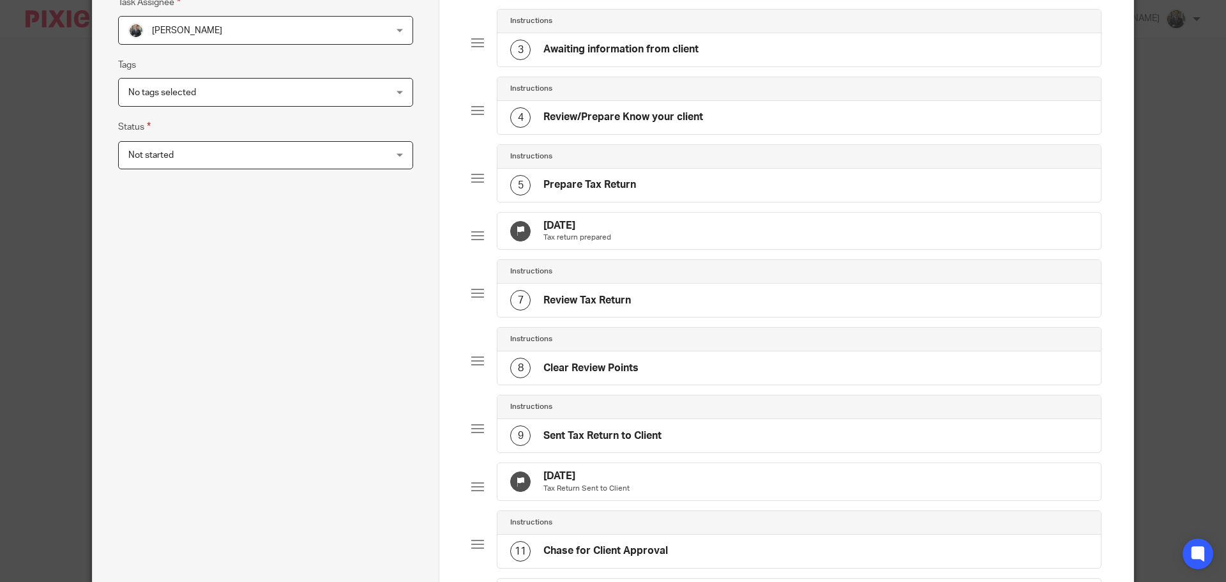
click at [665, 243] on div "30 Sep 2025 Tax return prepared" at bounding box center [798, 231] width 603 height 37
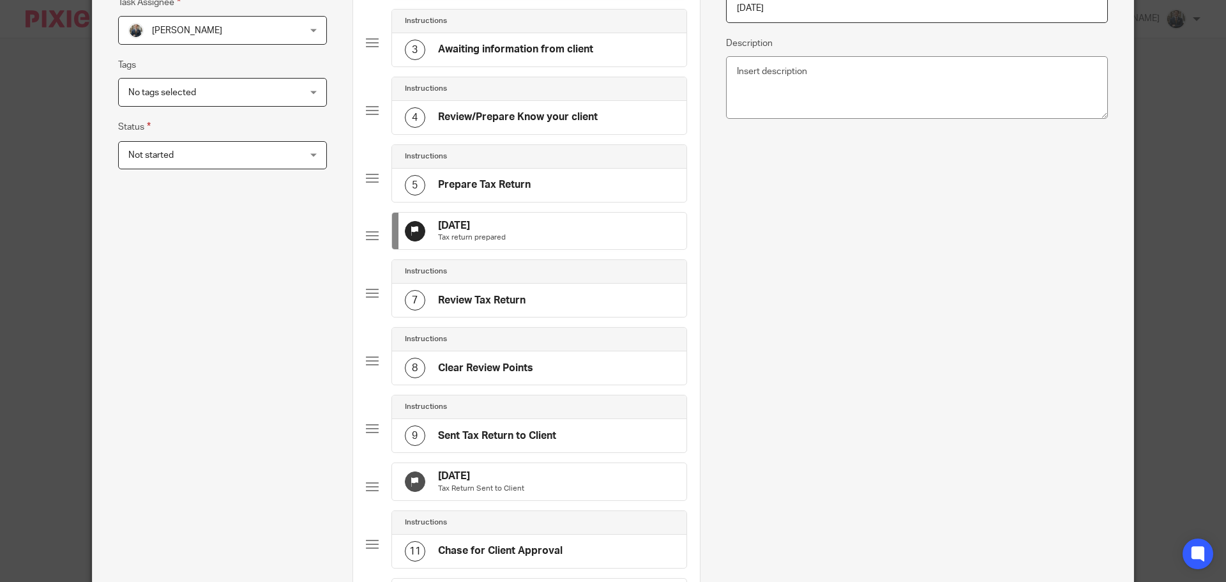
scroll to position [0, 0]
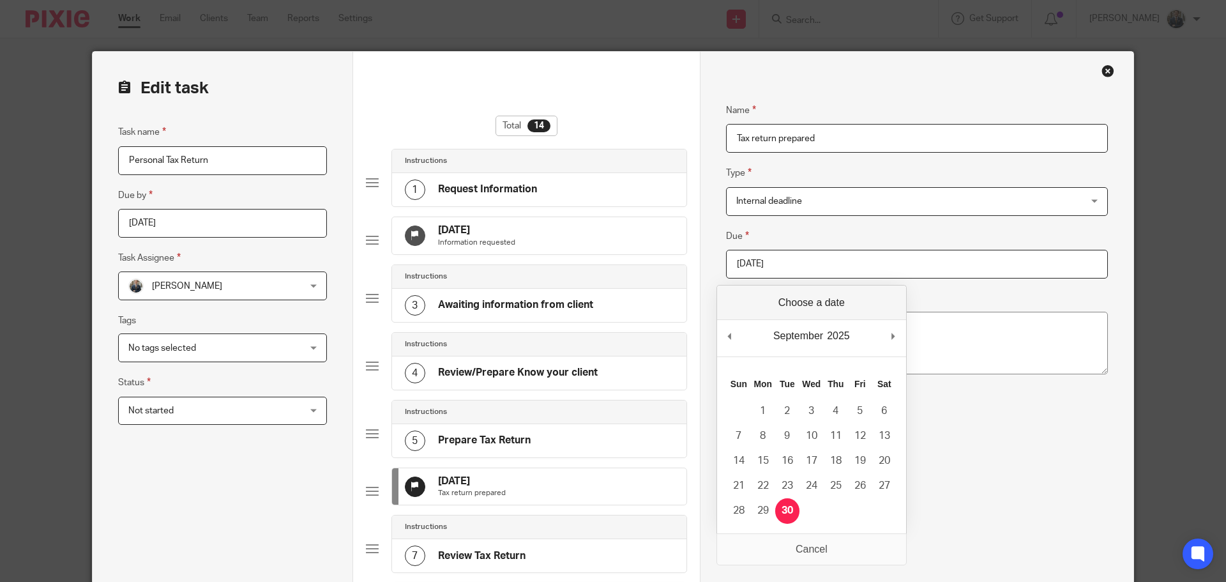
click at [771, 255] on input "2025-09-30" at bounding box center [917, 264] width 382 height 29
type input "2025-10-31"
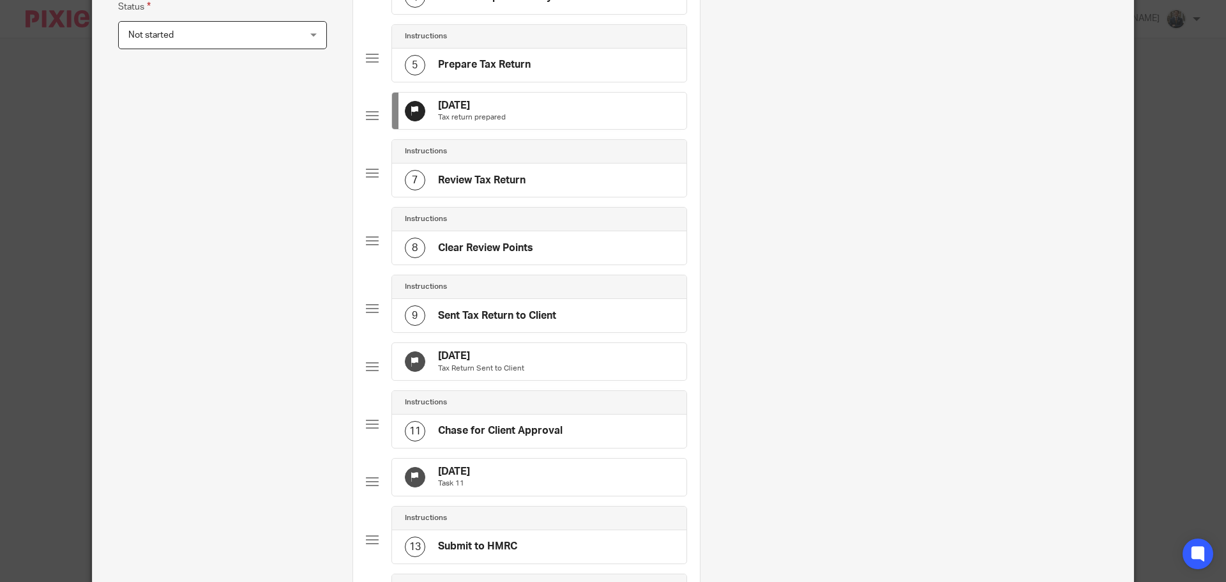
scroll to position [383, 0]
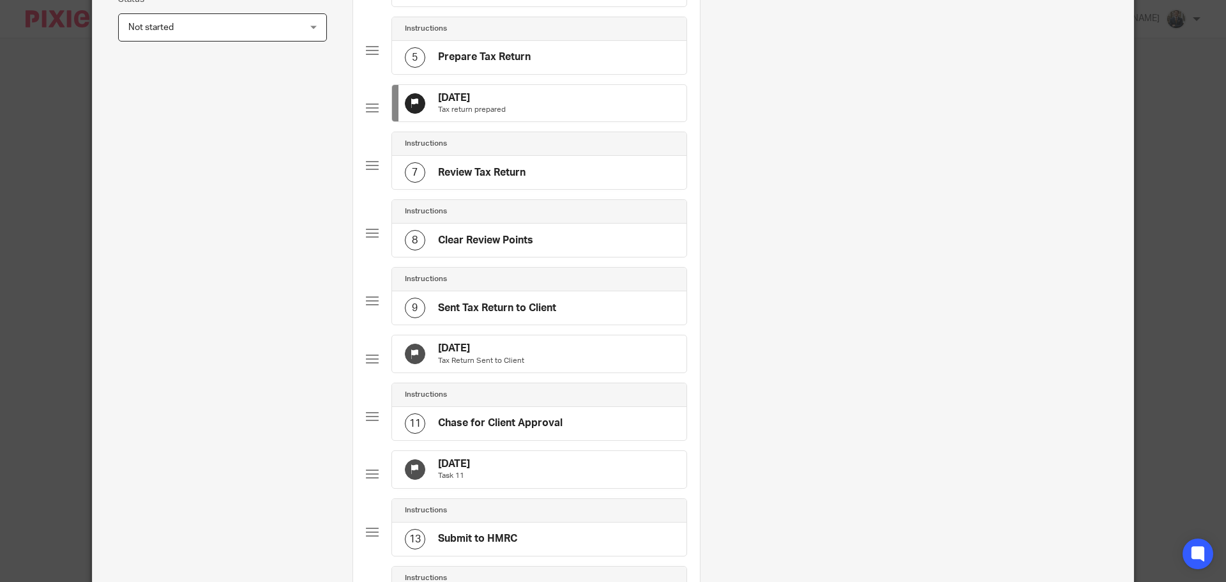
click at [547, 372] on div "30 Sep 2025 Tax Return Sent to Client" at bounding box center [539, 353] width 294 height 37
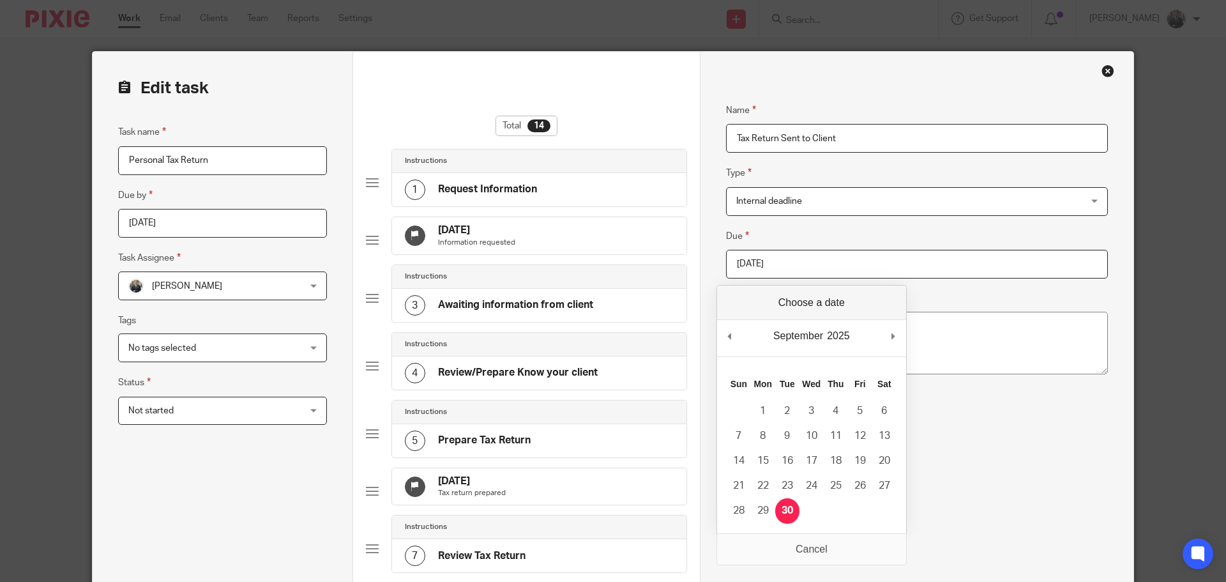
click at [835, 250] on input "2025-09-30" at bounding box center [917, 264] width 382 height 29
type input "2025-10-31"
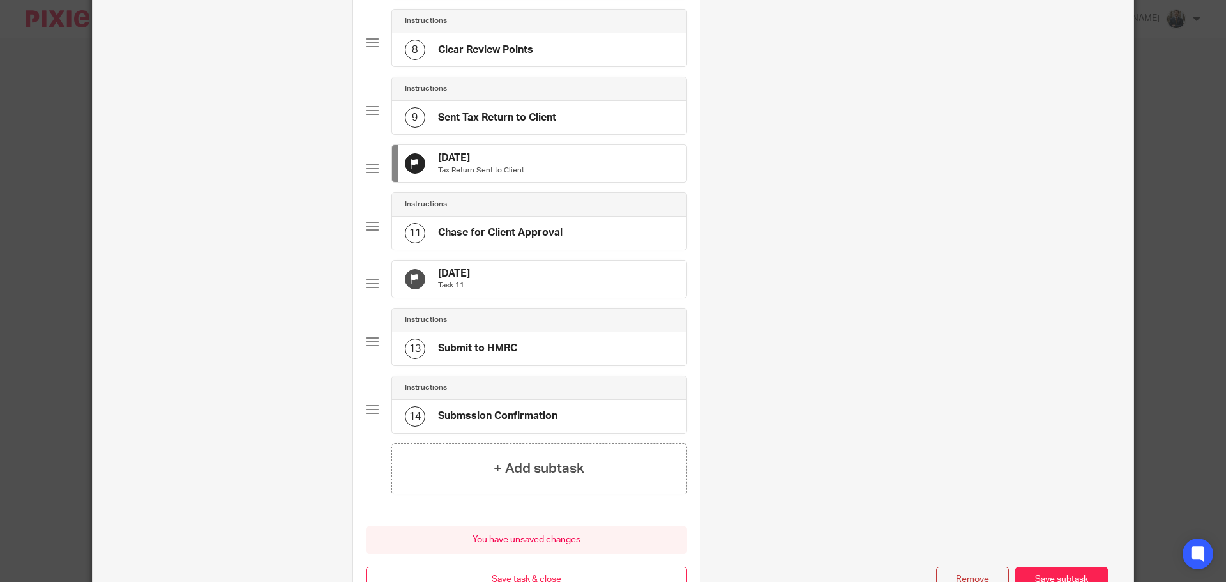
scroll to position [575, 0]
click at [522, 296] on div "5 Oct 2025 Task 11" at bounding box center [539, 277] width 294 height 37
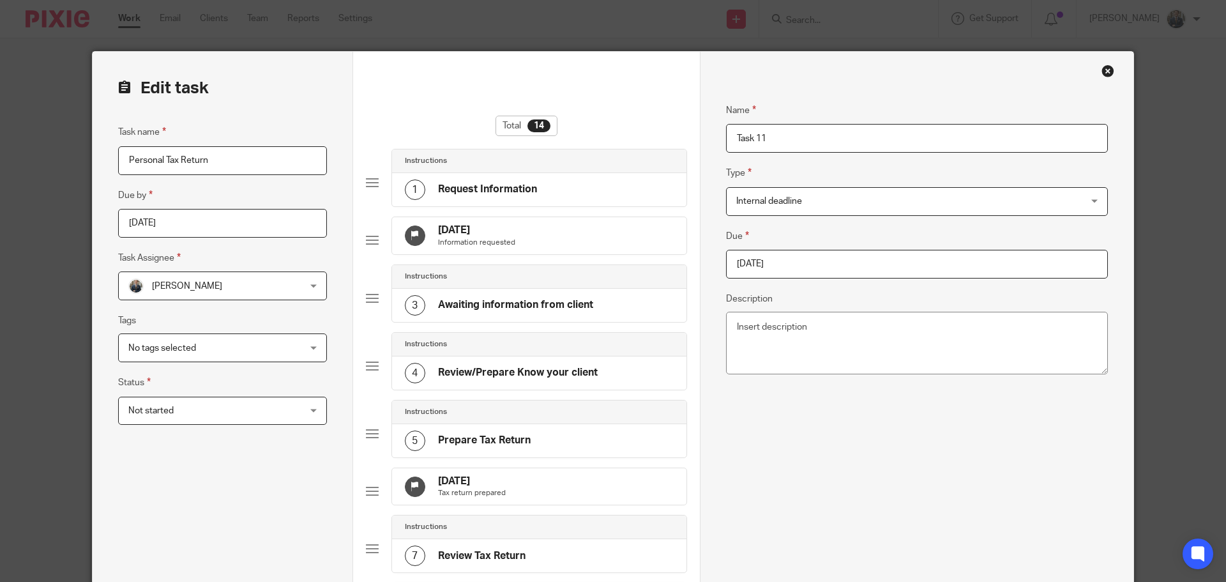
click at [822, 263] on input "2025-10-05" at bounding box center [917, 264] width 382 height 29
type input "2026-01-31"
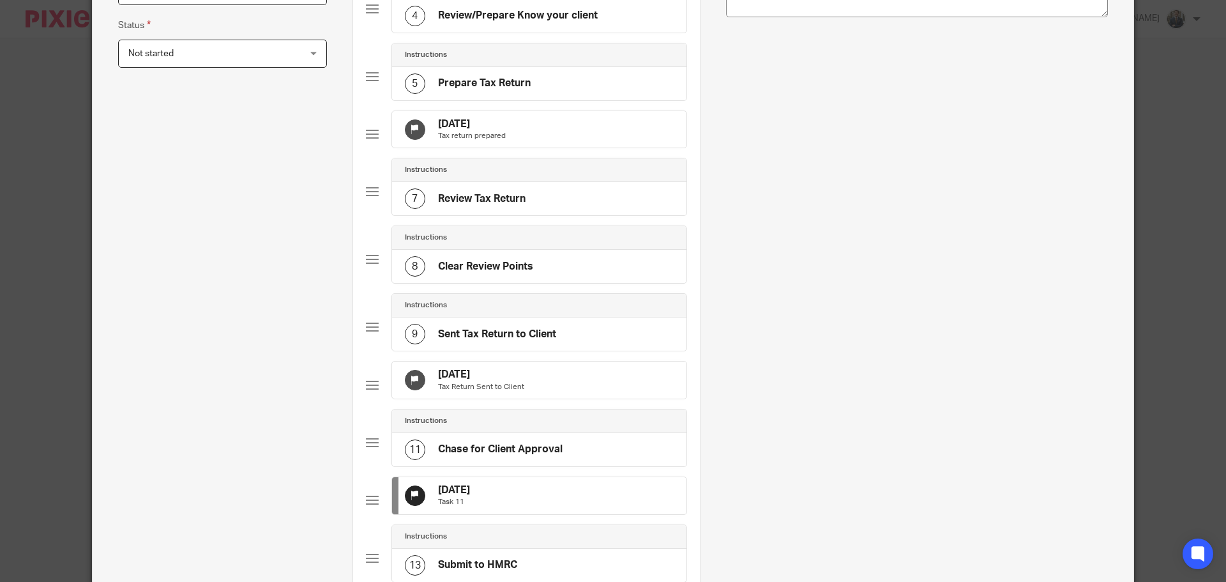
scroll to position [709, 0]
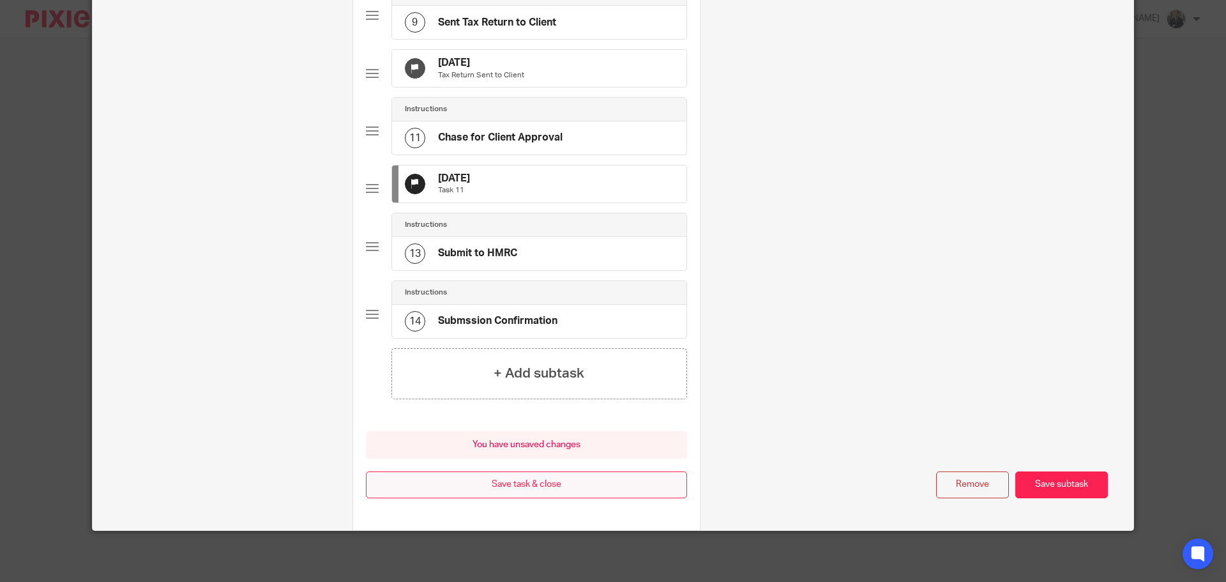
click at [459, 489] on button "Save task & close" at bounding box center [526, 484] width 321 height 27
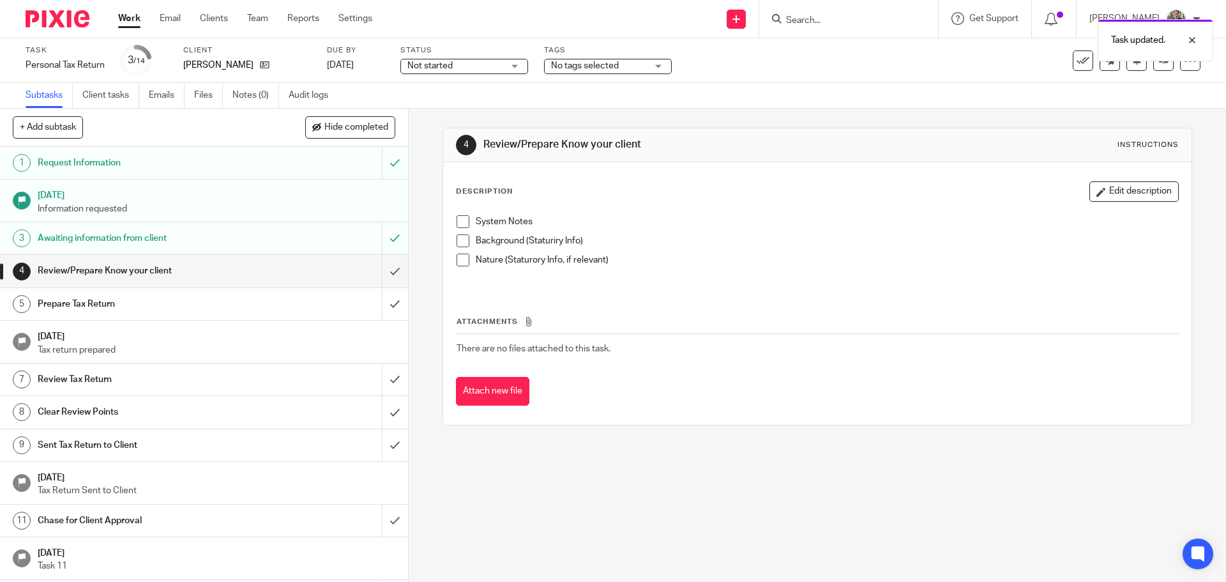
click at [53, 19] on img at bounding box center [58, 18] width 64 height 17
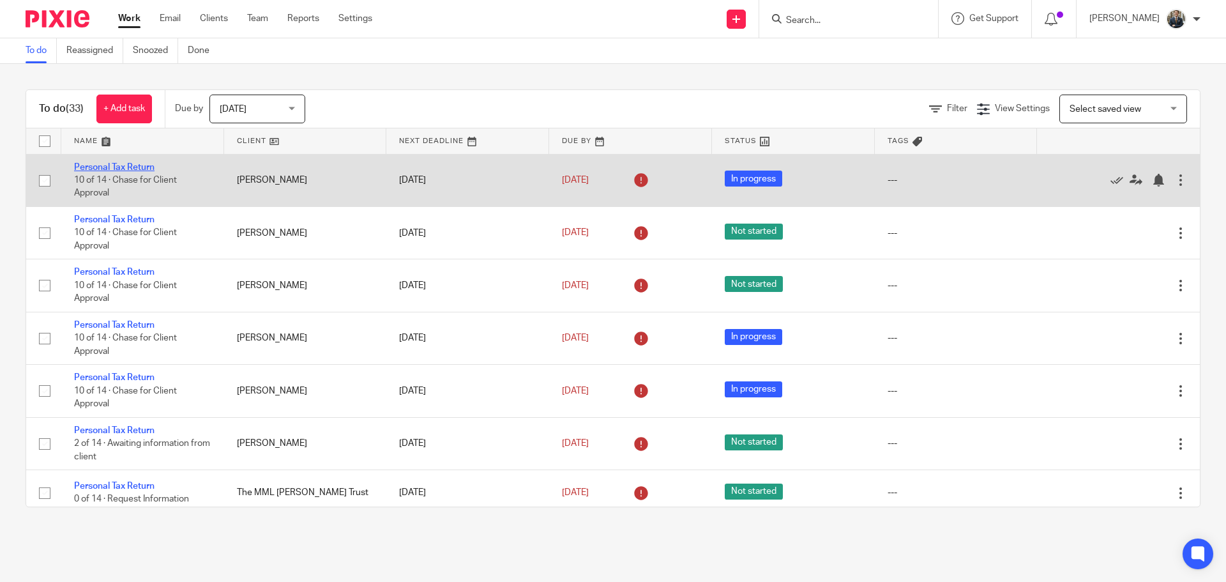
click at [104, 166] on link "Personal Tax Return" at bounding box center [114, 167] width 80 height 9
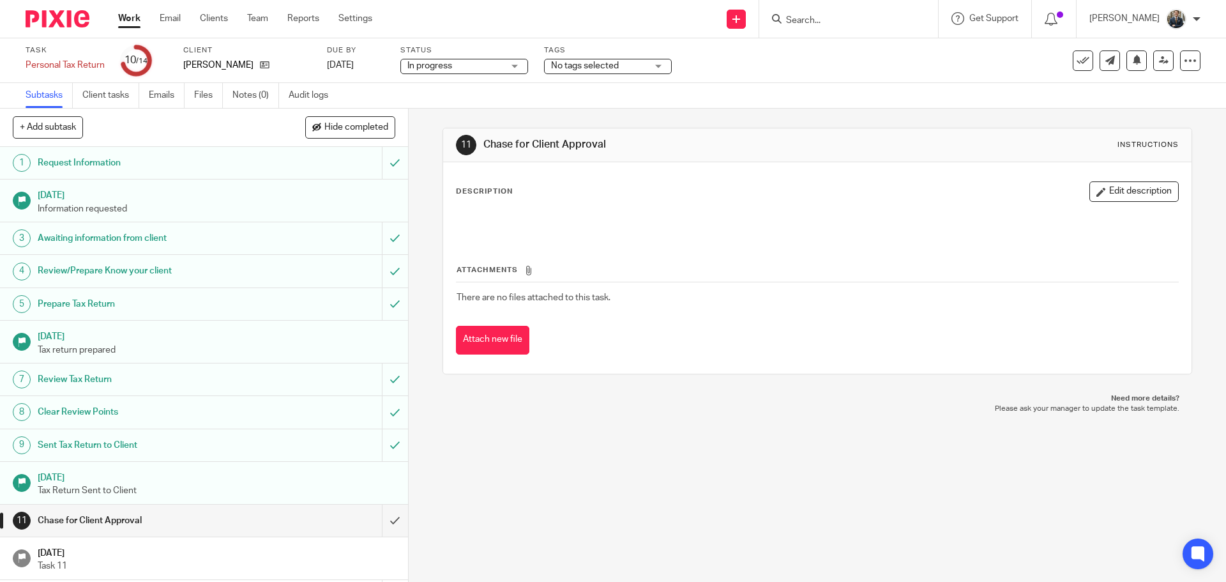
scroll to position [63, 0]
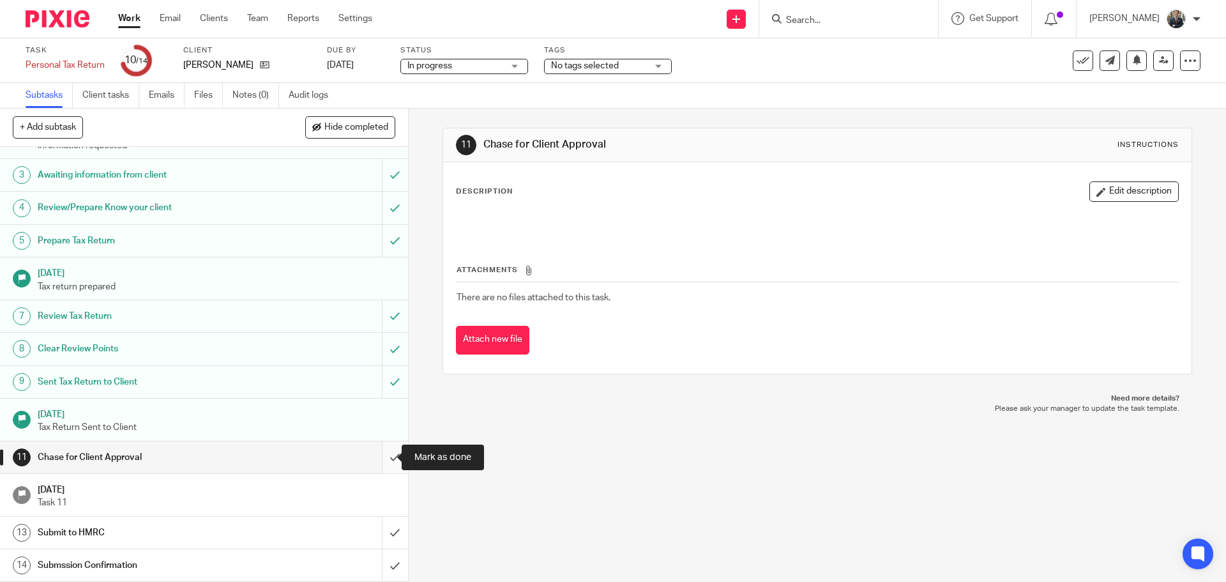
click at [383, 458] on input "submit" at bounding box center [204, 457] width 408 height 32
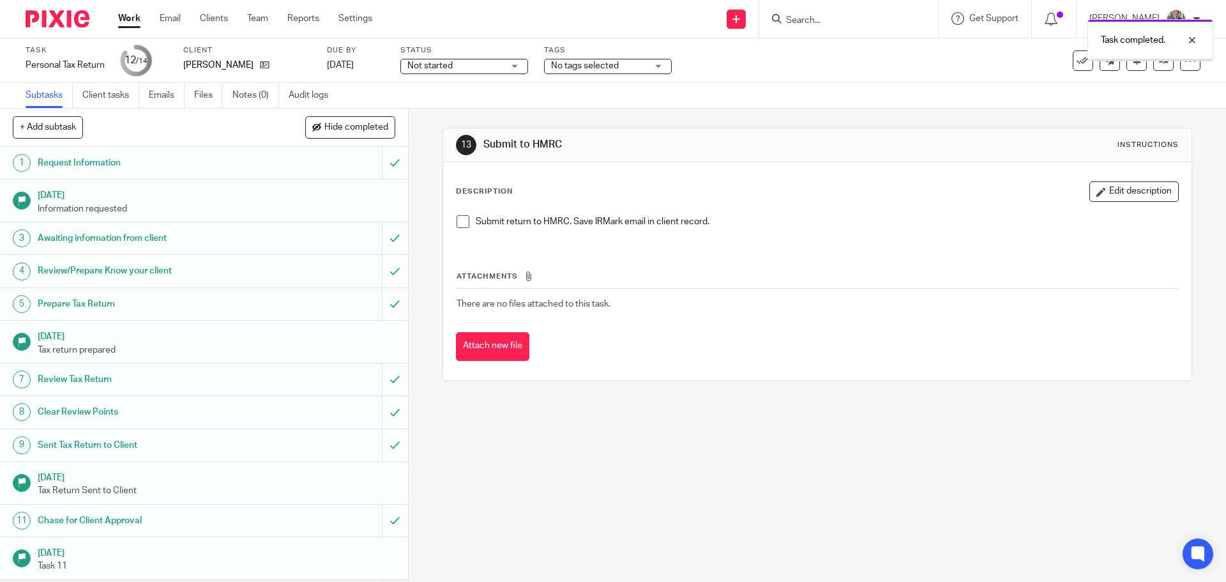
scroll to position [63, 0]
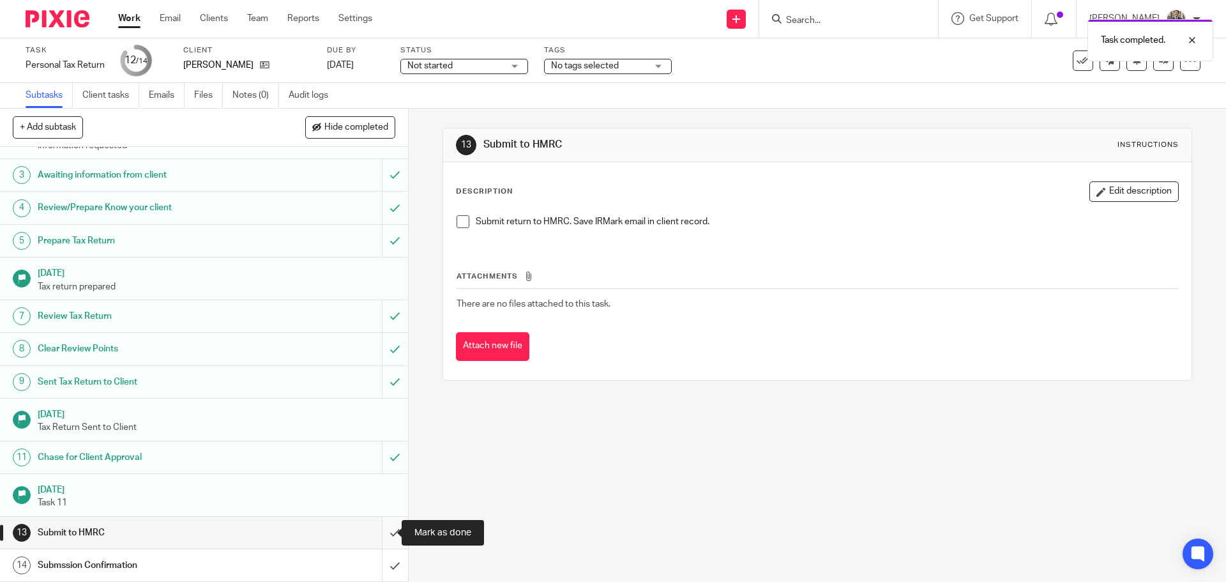
click at [380, 536] on input "submit" at bounding box center [204, 533] width 408 height 32
click at [379, 566] on input "submit" at bounding box center [204, 565] width 408 height 32
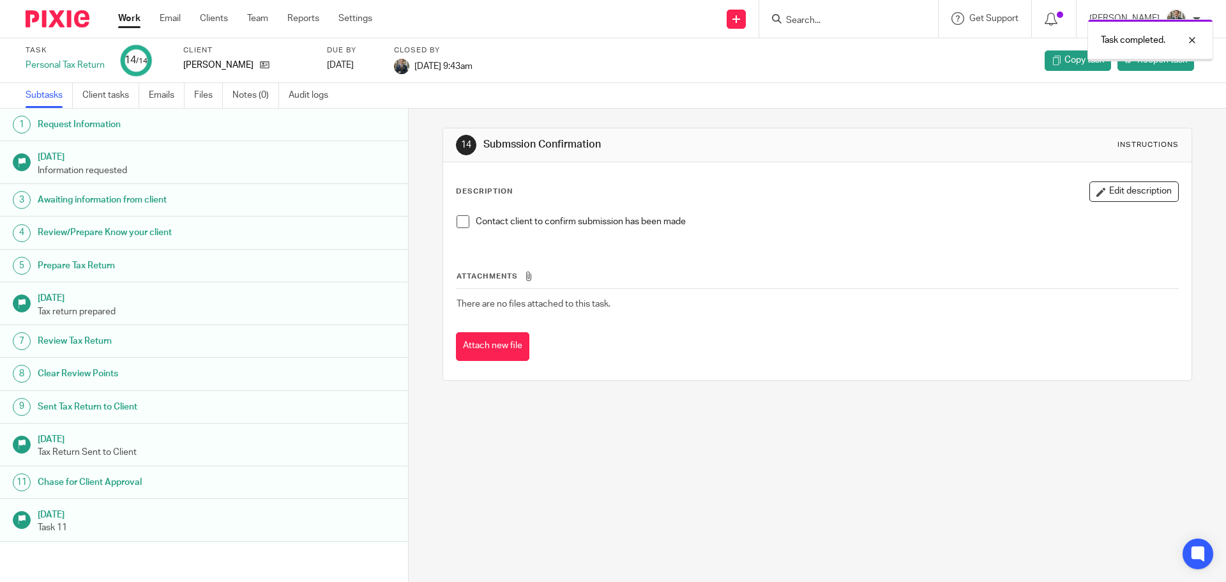
click at [65, 18] on img at bounding box center [58, 18] width 64 height 17
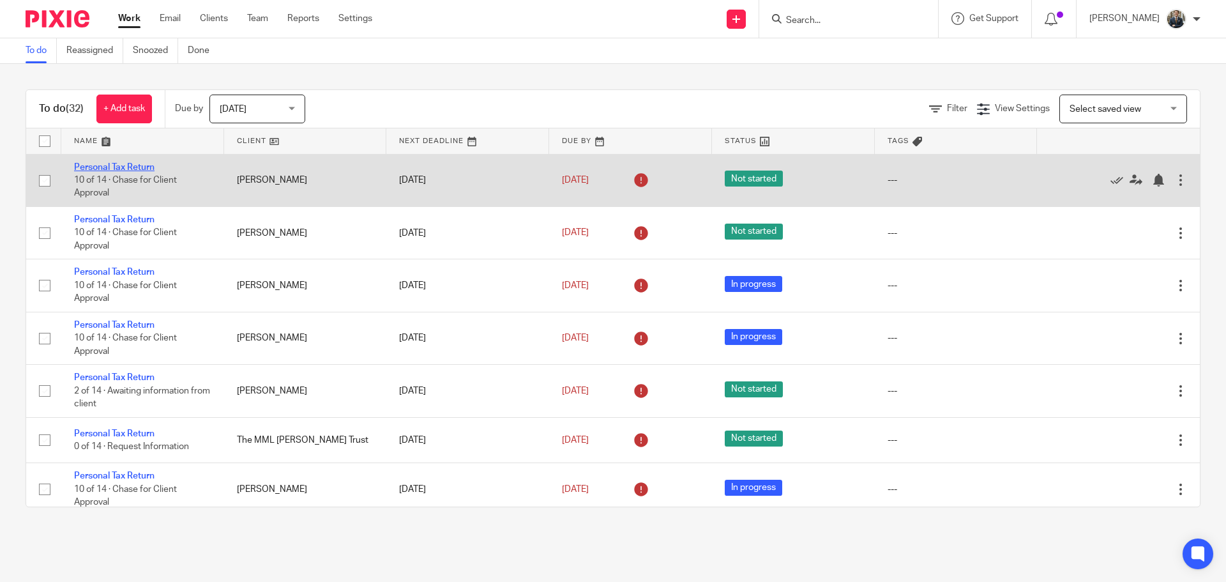
click at [102, 169] on link "Personal Tax Return" at bounding box center [114, 167] width 80 height 9
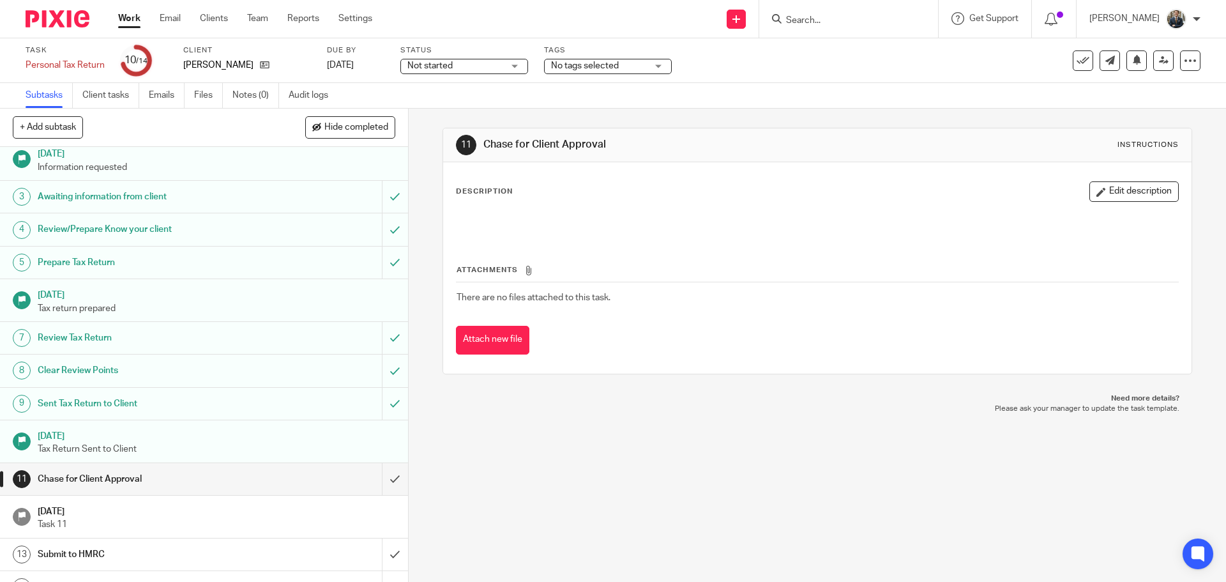
scroll to position [63, 0]
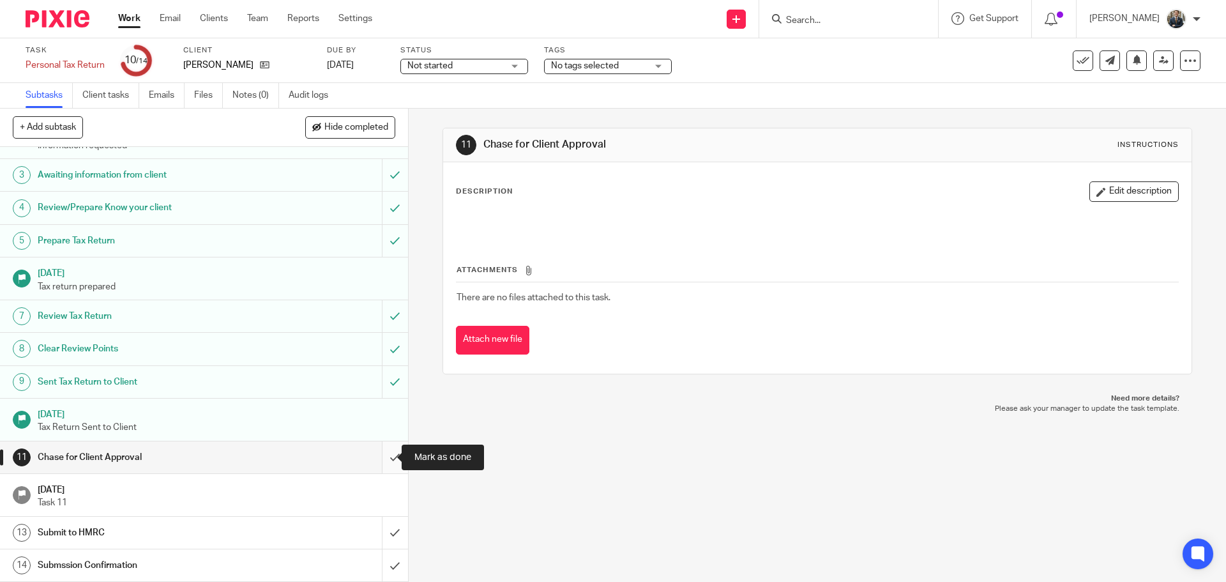
click at [386, 459] on input "submit" at bounding box center [204, 457] width 408 height 32
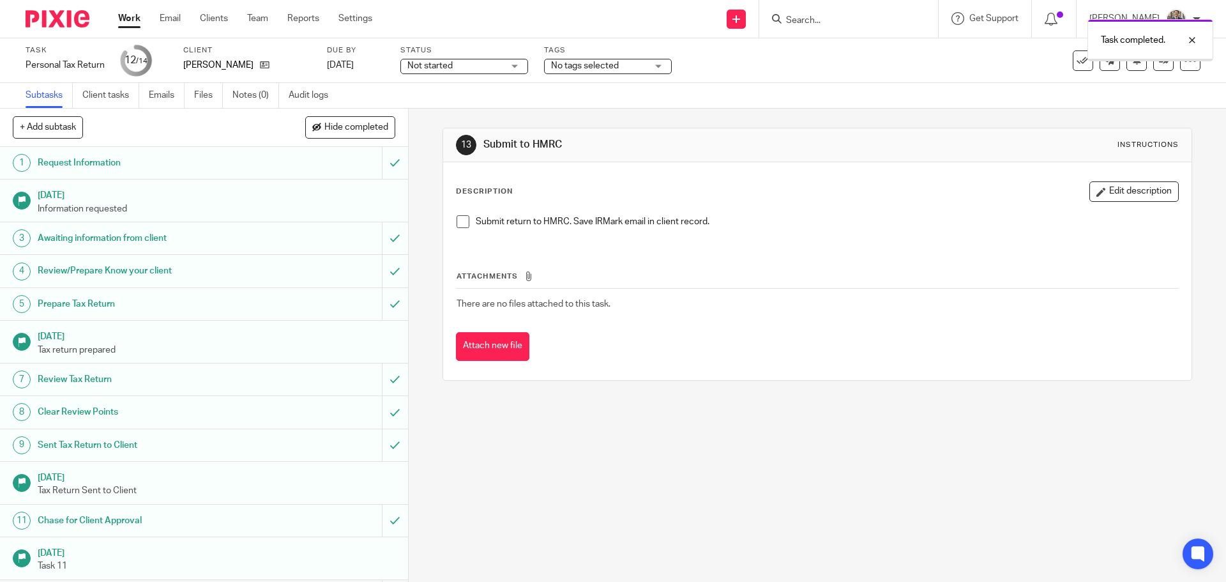
scroll to position [63, 0]
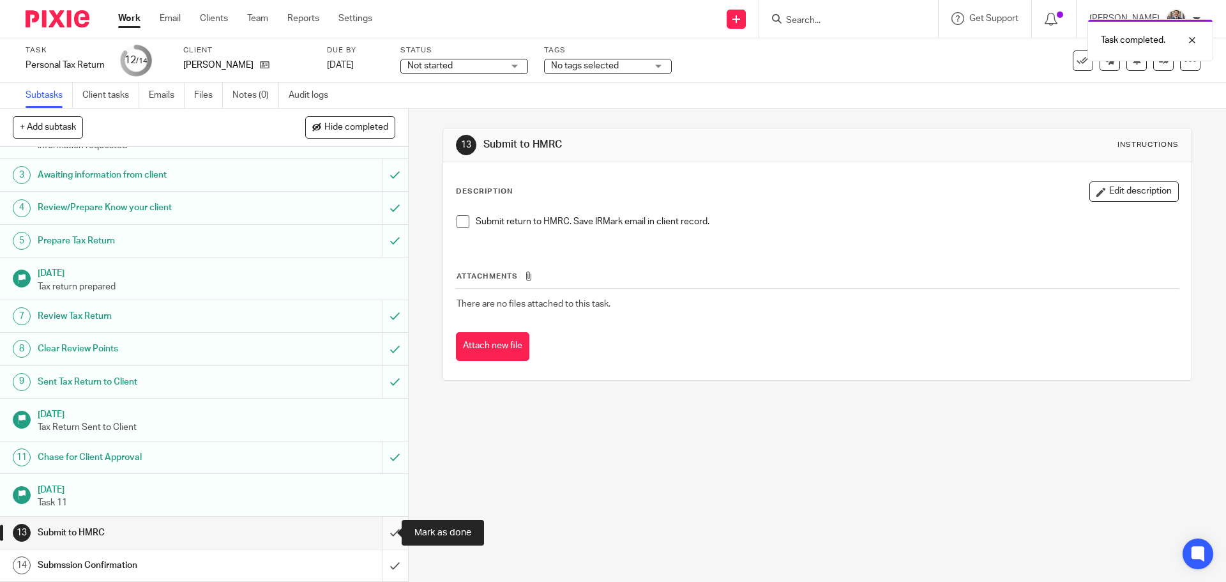
click at [384, 529] on input "submit" at bounding box center [204, 533] width 408 height 32
click at [381, 567] on input "submit" at bounding box center [204, 565] width 408 height 32
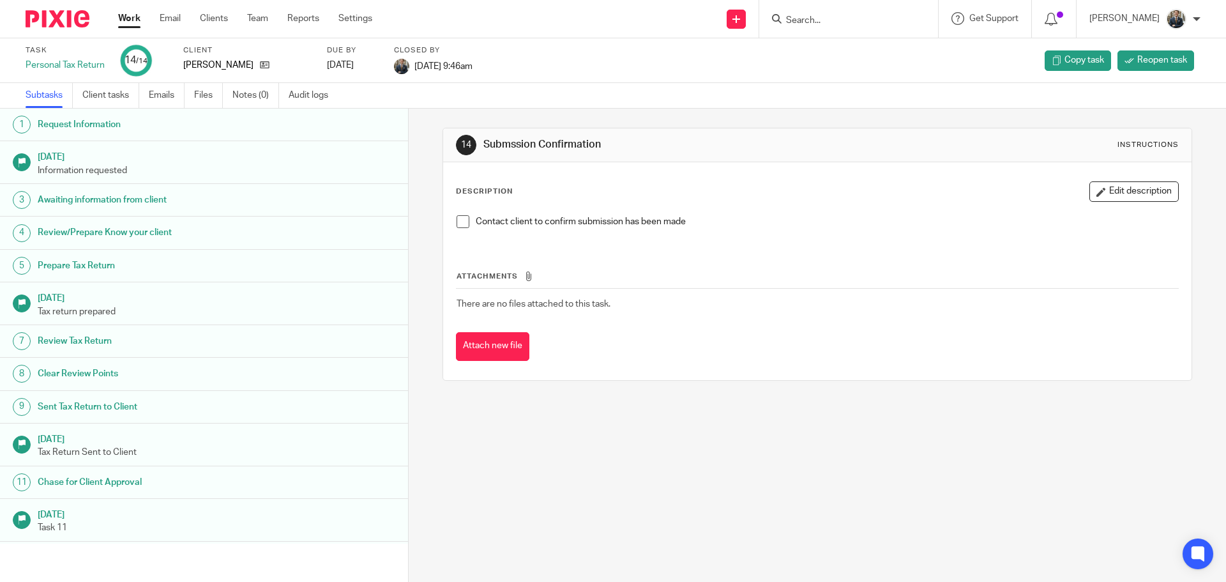
click at [62, 22] on img at bounding box center [58, 18] width 64 height 17
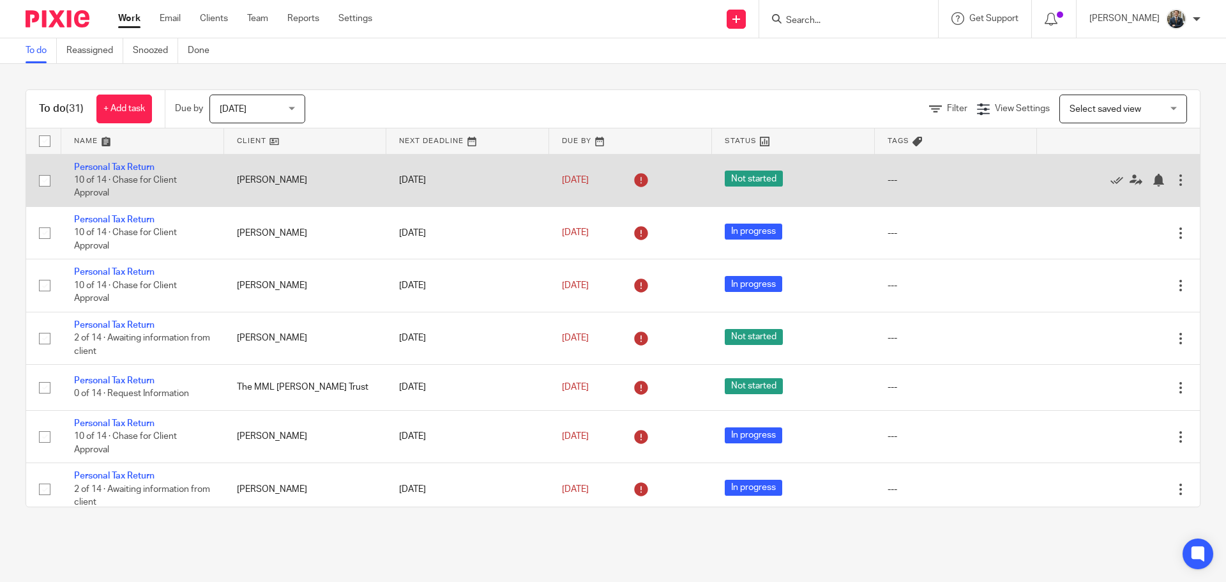
click at [1174, 181] on div at bounding box center [1180, 180] width 13 height 13
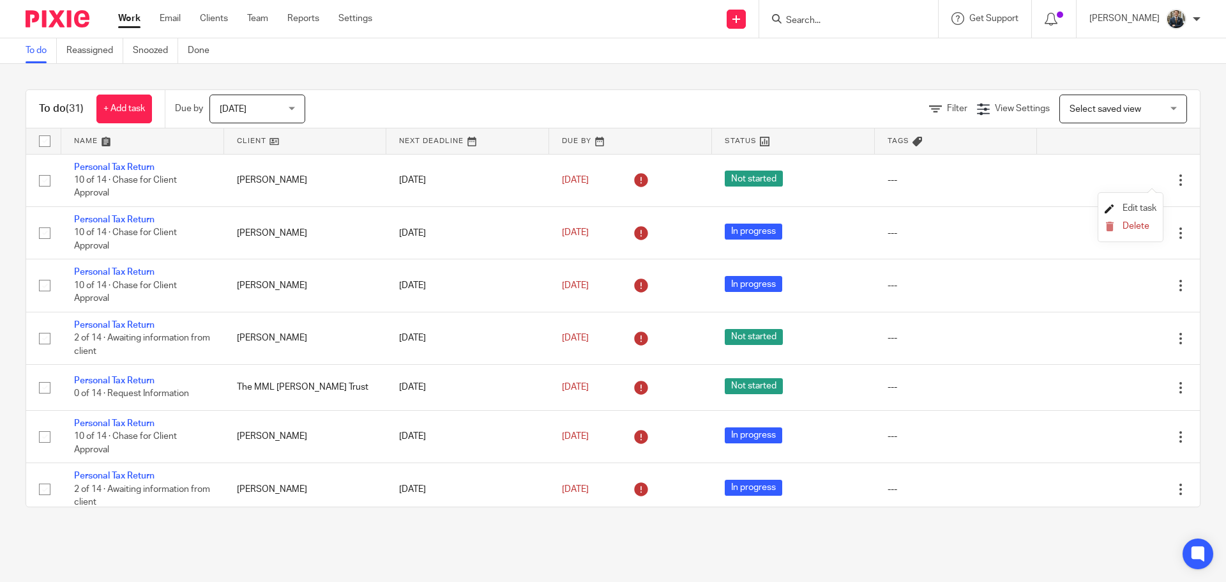
click at [1143, 209] on span "Edit task" at bounding box center [1140, 208] width 34 height 9
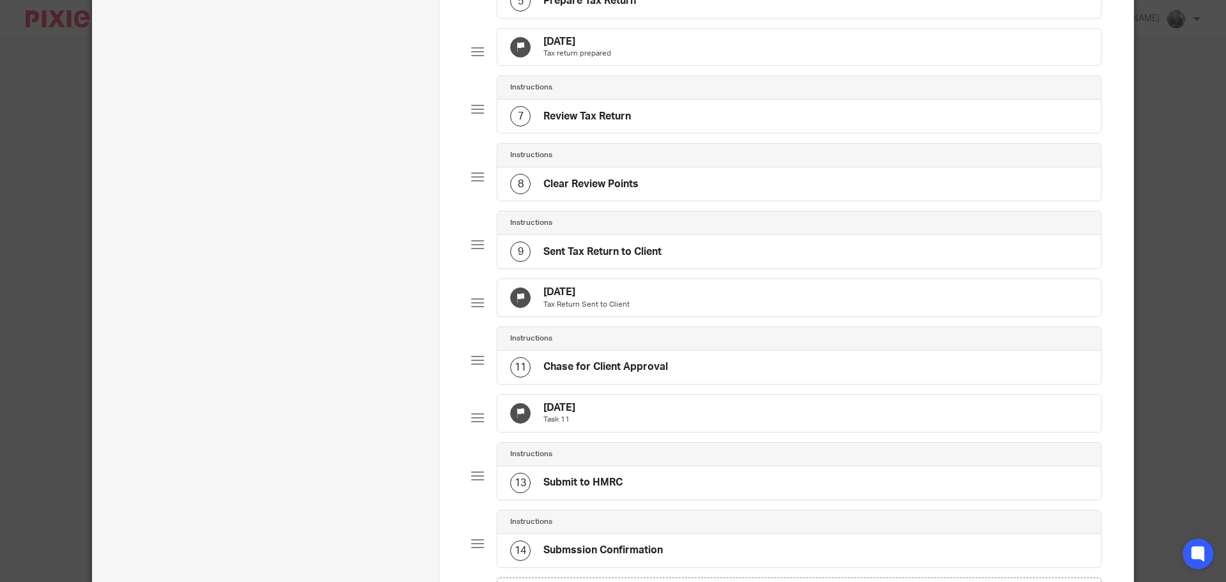
scroll to position [447, 0]
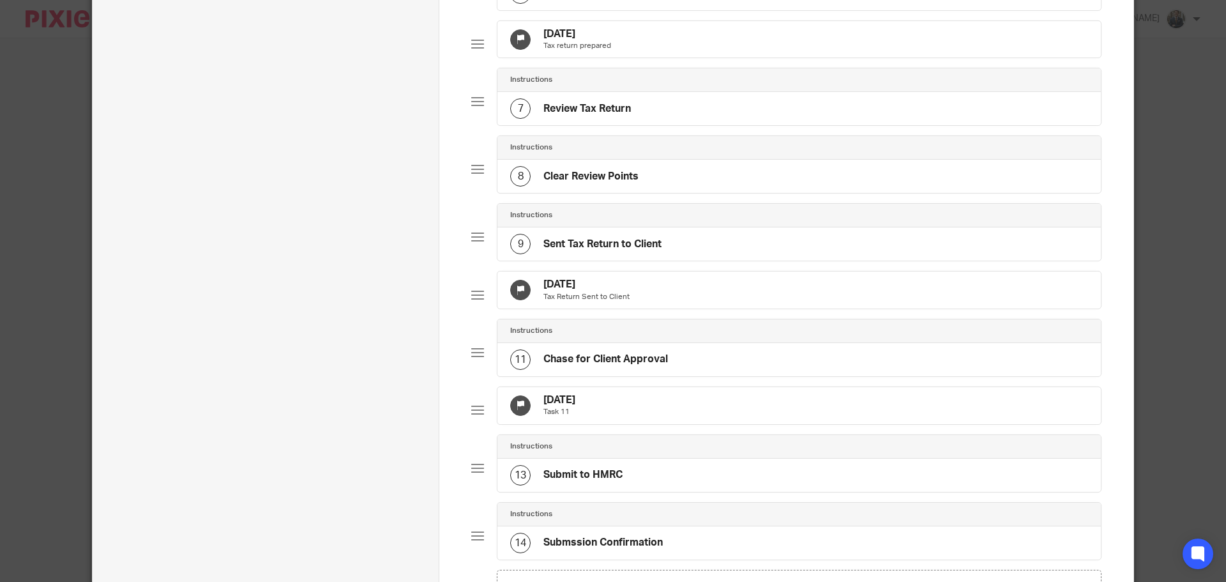
click at [679, 424] on div "5 Oct 2025 Task 11" at bounding box center [798, 405] width 603 height 37
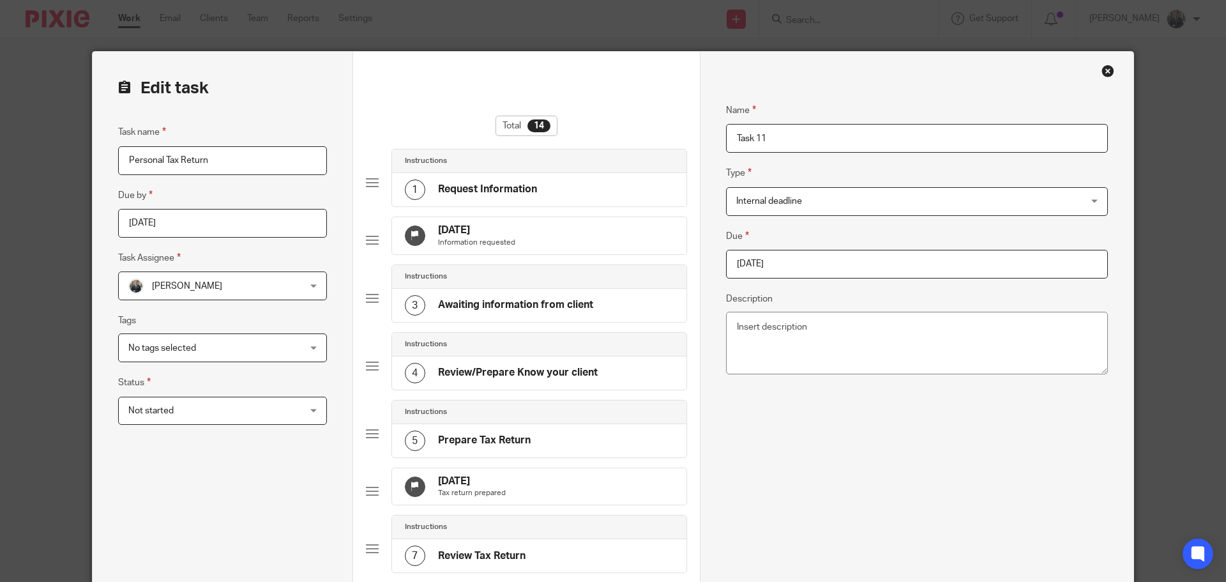
click at [794, 263] on input "2025-10-05" at bounding box center [917, 264] width 382 height 29
type input "[DATE]"
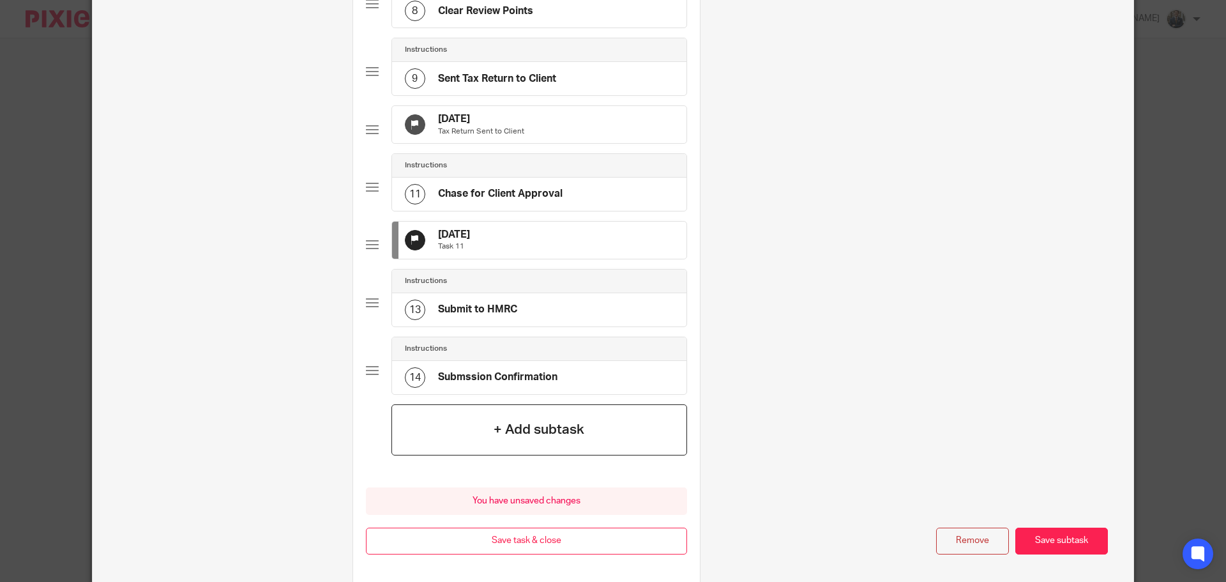
scroll to position [709, 0]
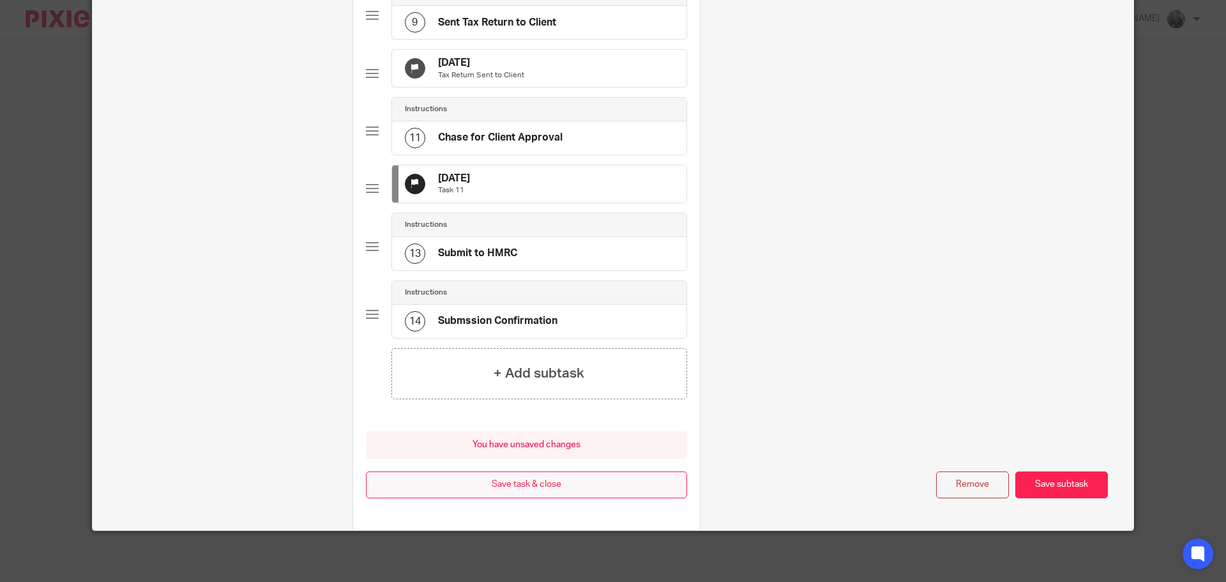
click at [567, 493] on button "Save task & close" at bounding box center [526, 484] width 321 height 27
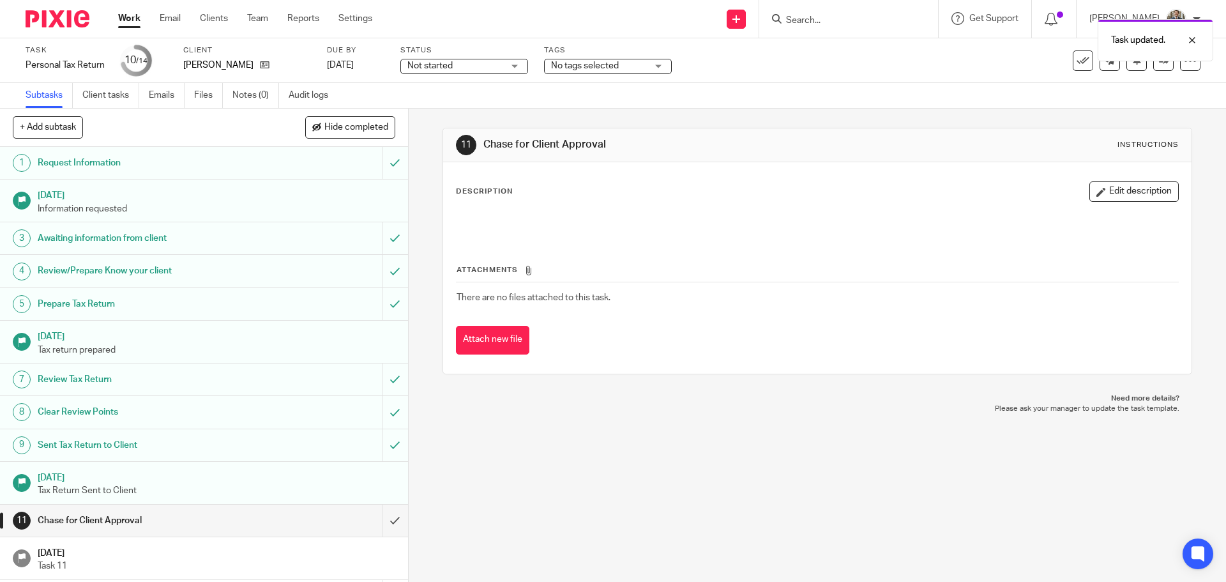
click at [50, 25] on img at bounding box center [58, 18] width 64 height 17
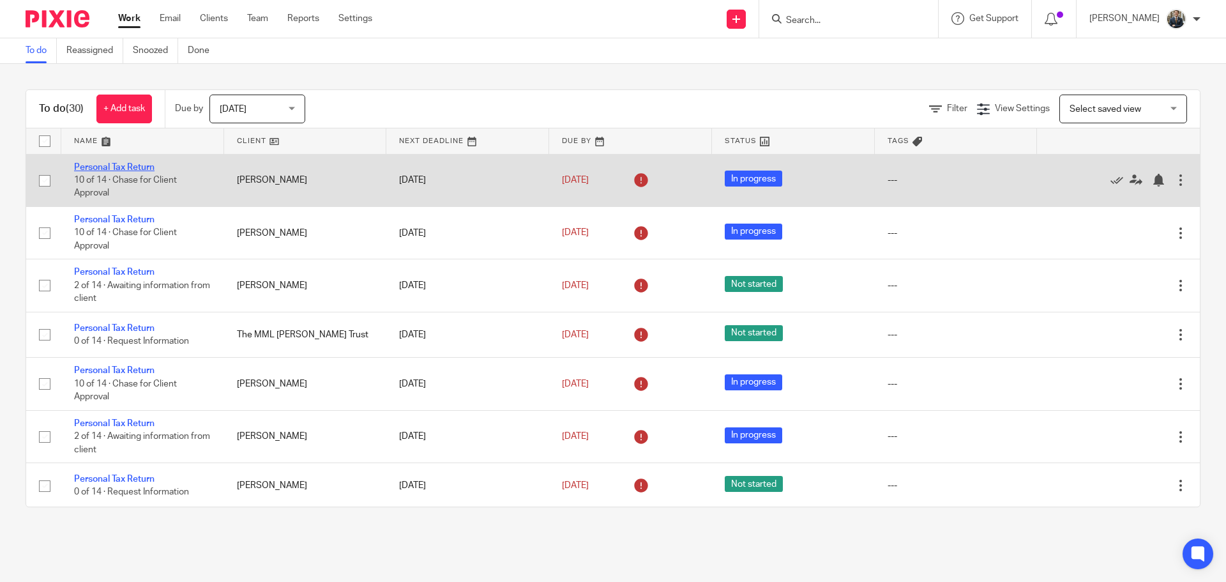
click at [87, 163] on link "Personal Tax Return" at bounding box center [114, 167] width 80 height 9
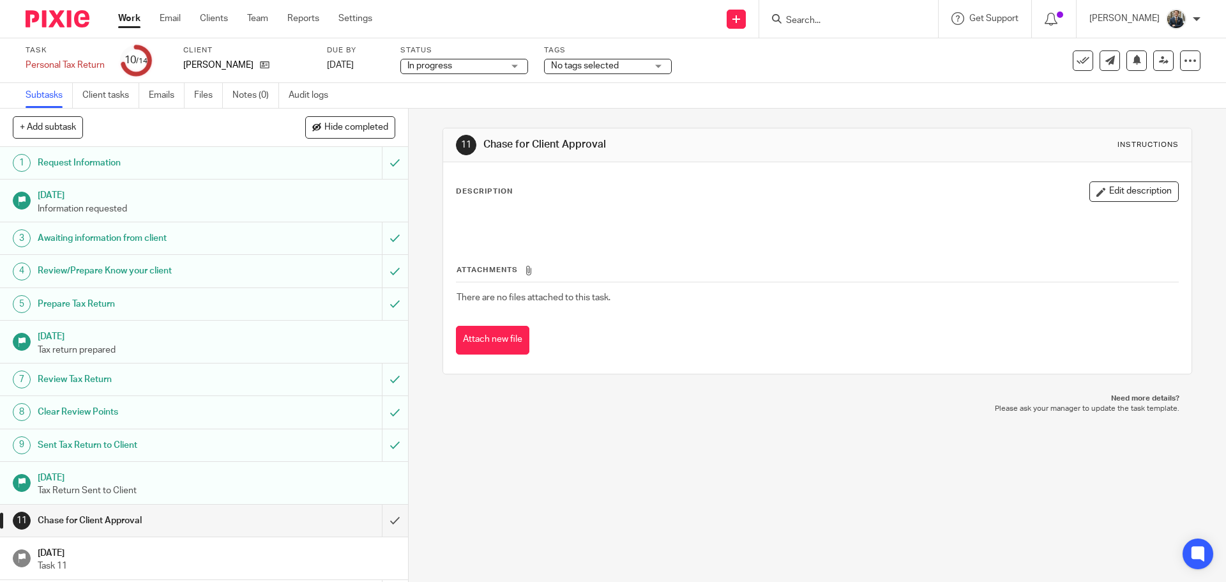
scroll to position [63, 0]
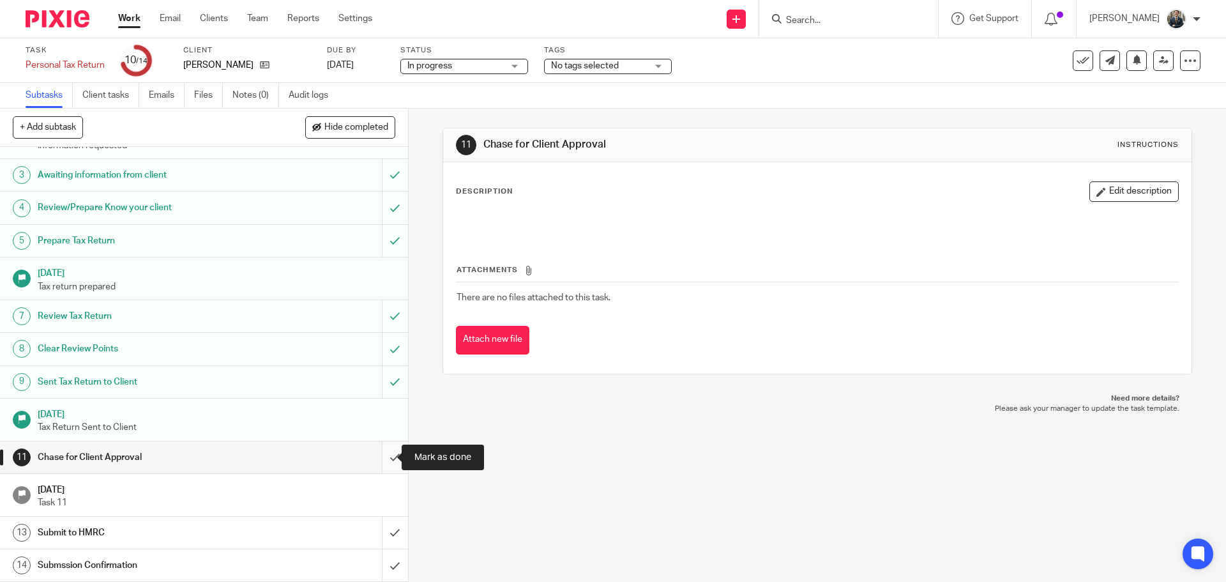
click at [384, 463] on input "submit" at bounding box center [204, 457] width 408 height 32
click at [377, 534] on input "submit" at bounding box center [204, 533] width 408 height 32
click at [384, 567] on input "submit" at bounding box center [204, 565] width 408 height 32
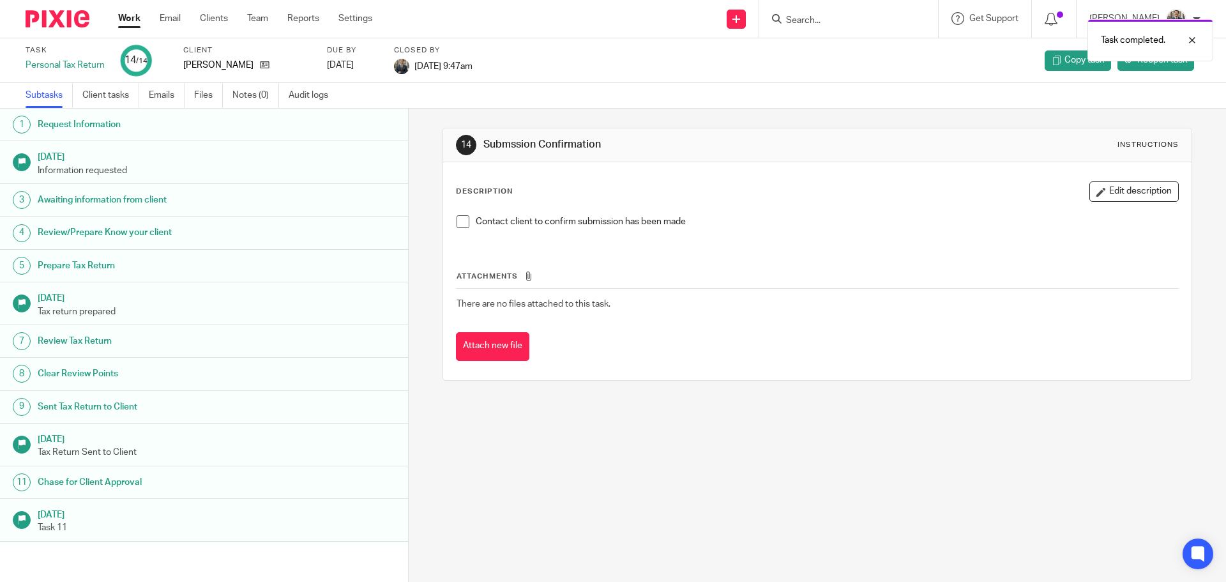
click at [71, 22] on img at bounding box center [58, 18] width 64 height 17
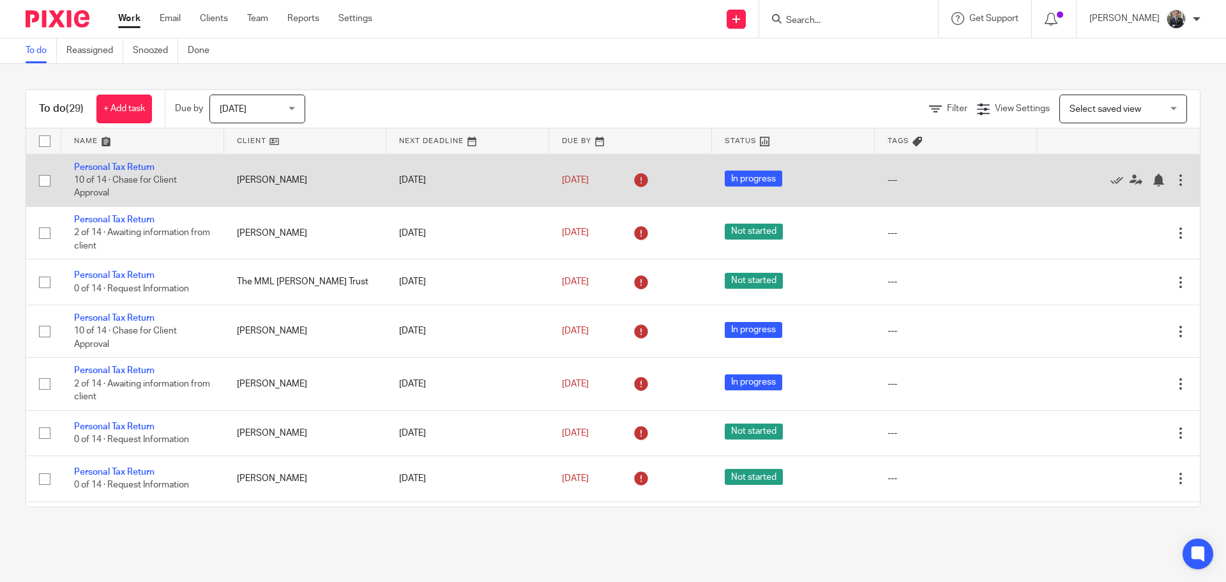
drag, startPoint x: 1144, startPoint y: 182, endPoint x: 1152, endPoint y: 181, distance: 8.4
click at [1144, 182] on div at bounding box center [1112, 180] width 125 height 13
click at [1174, 181] on div at bounding box center [1180, 180] width 13 height 13
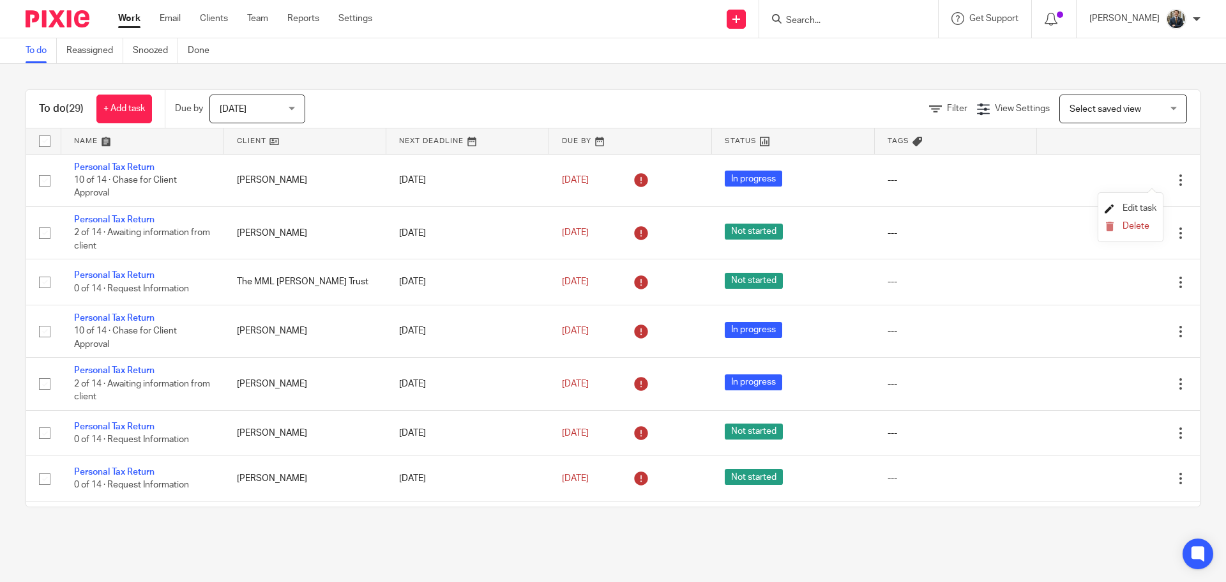
click at [1143, 208] on span "Edit task" at bounding box center [1140, 208] width 34 height 9
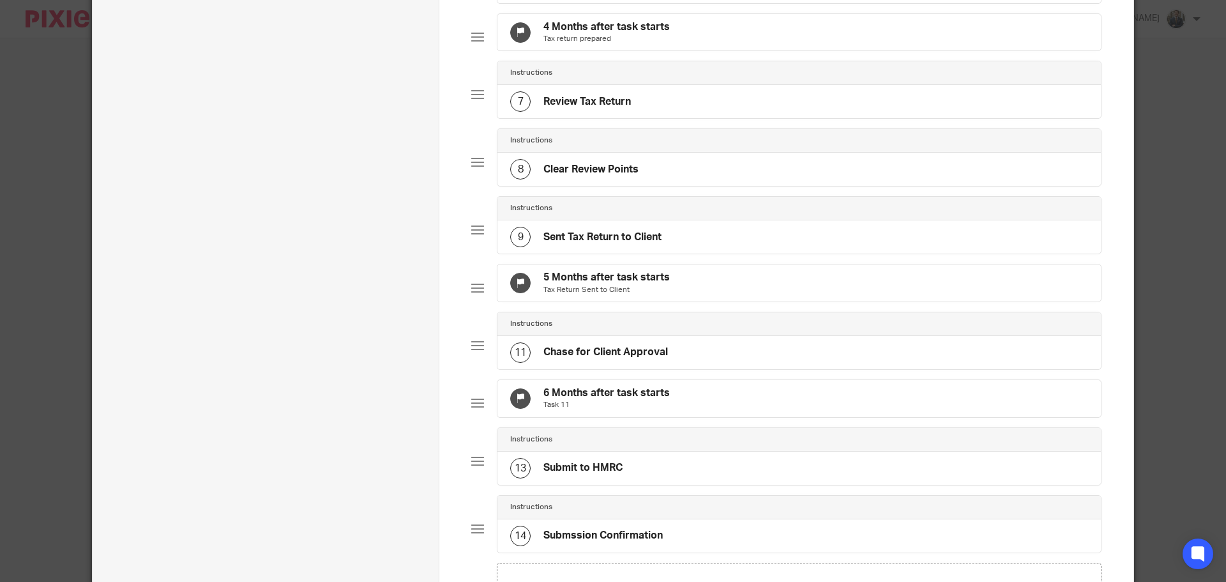
scroll to position [575, 0]
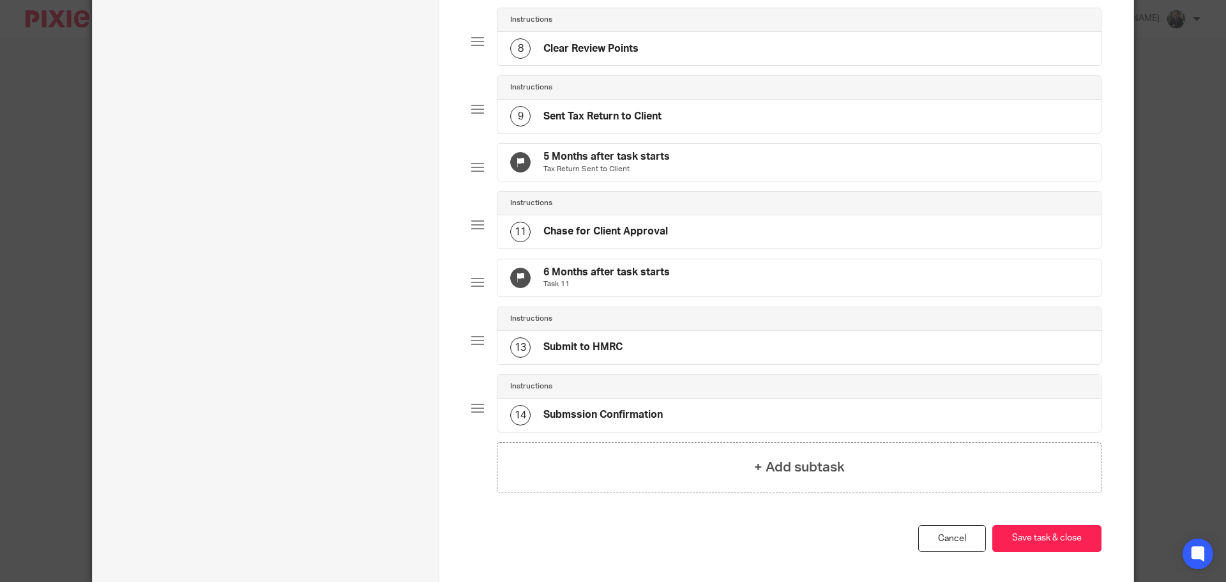
click at [676, 296] on div "6 Months after task starts Task 11" at bounding box center [798, 277] width 603 height 37
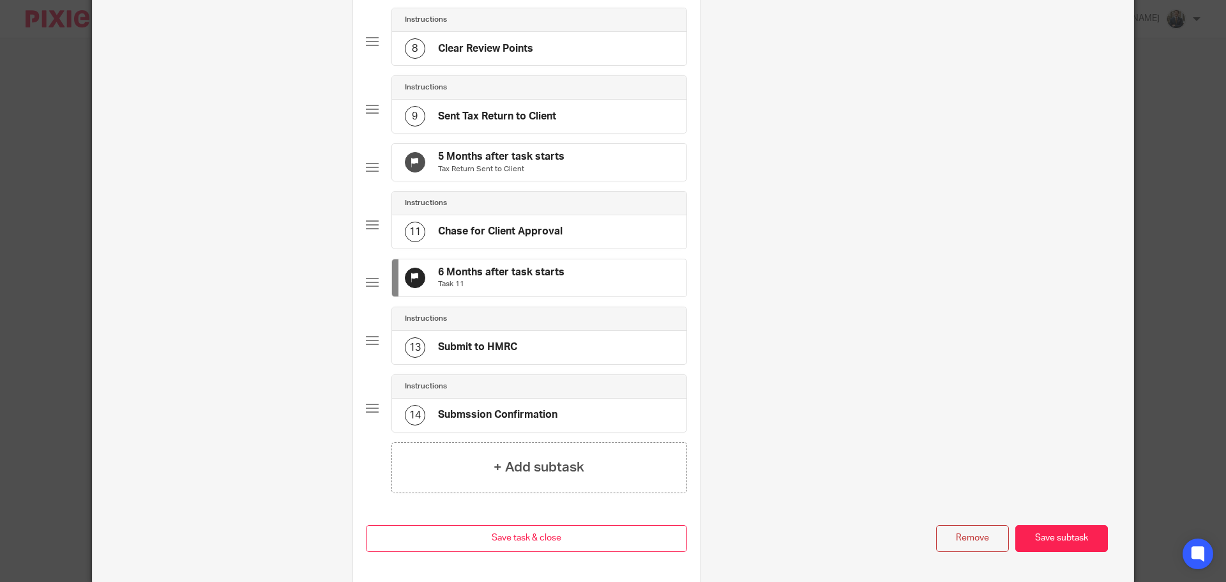
scroll to position [0, 0]
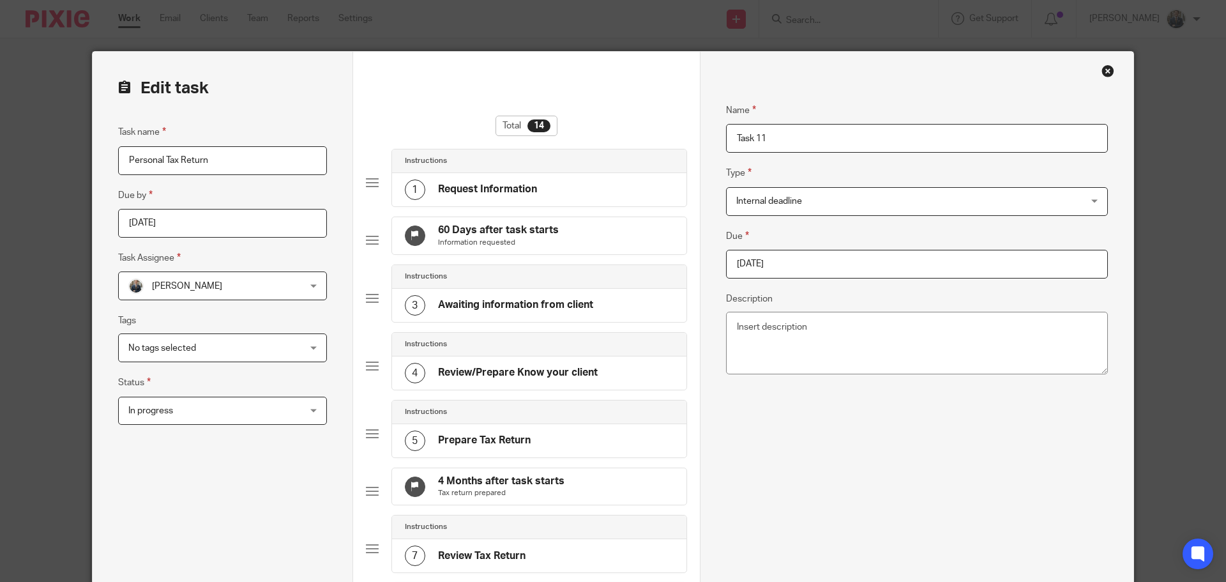
click at [825, 246] on fieldset "Due 2025-10-05" at bounding box center [917, 254] width 382 height 50
click at [819, 263] on input "2025-10-05" at bounding box center [917, 264] width 382 height 29
type input "2025-12-31"
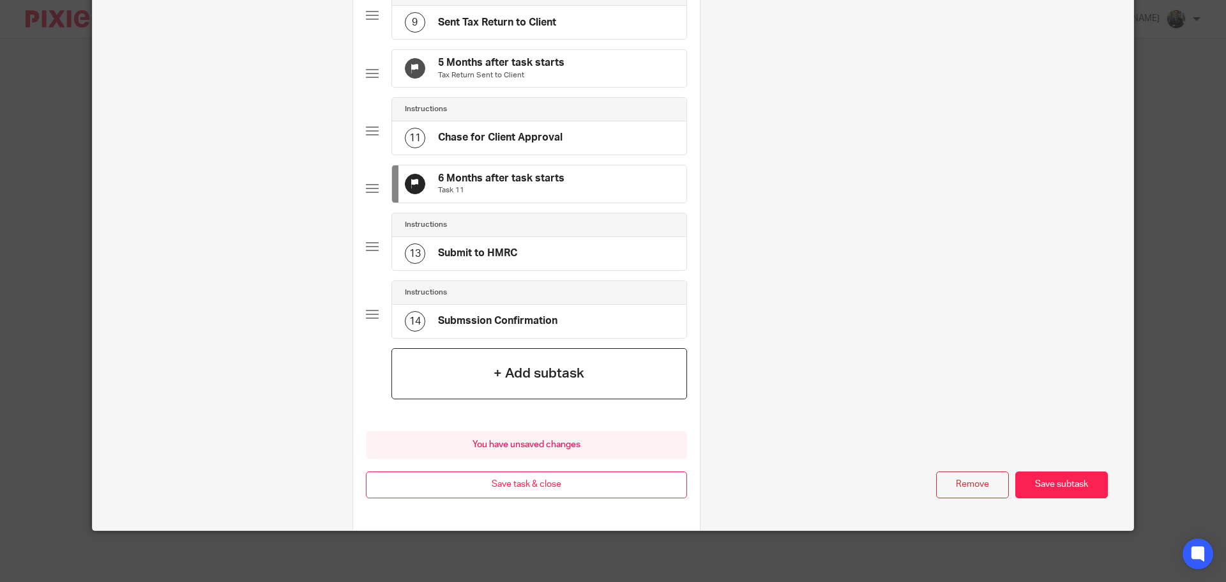
scroll to position [709, 0]
click at [540, 464] on div "You have unsaved changes Cancel Save task & close Save task & close" at bounding box center [526, 481] width 321 height 100
click at [537, 476] on button "Save task & close" at bounding box center [526, 484] width 321 height 27
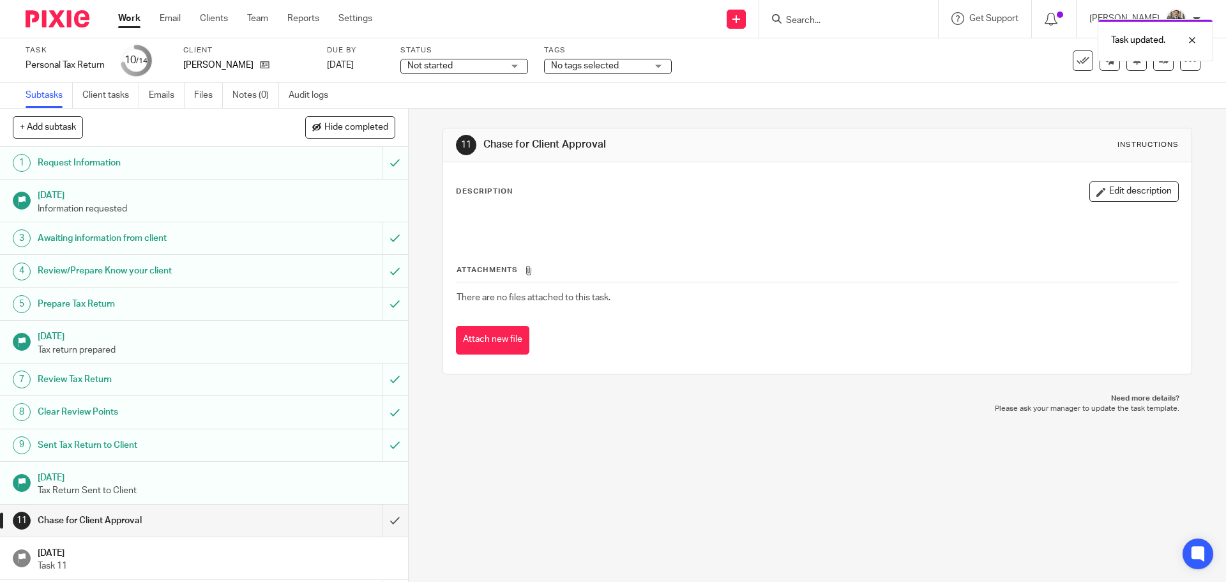
click at [68, 19] on img at bounding box center [58, 18] width 64 height 17
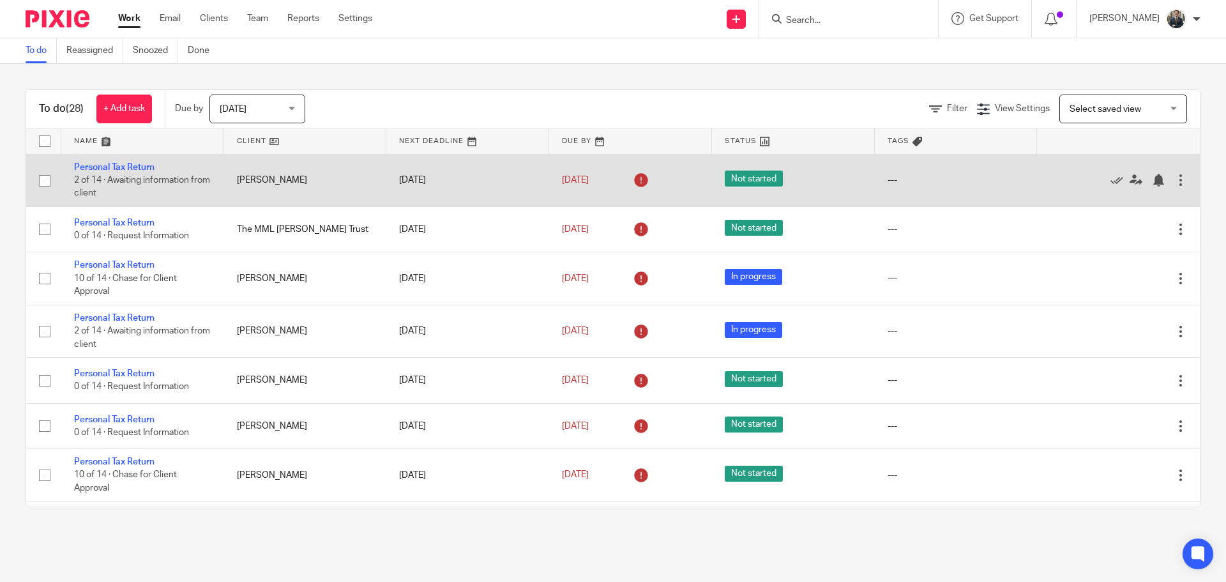
click at [1174, 181] on div at bounding box center [1180, 180] width 13 height 13
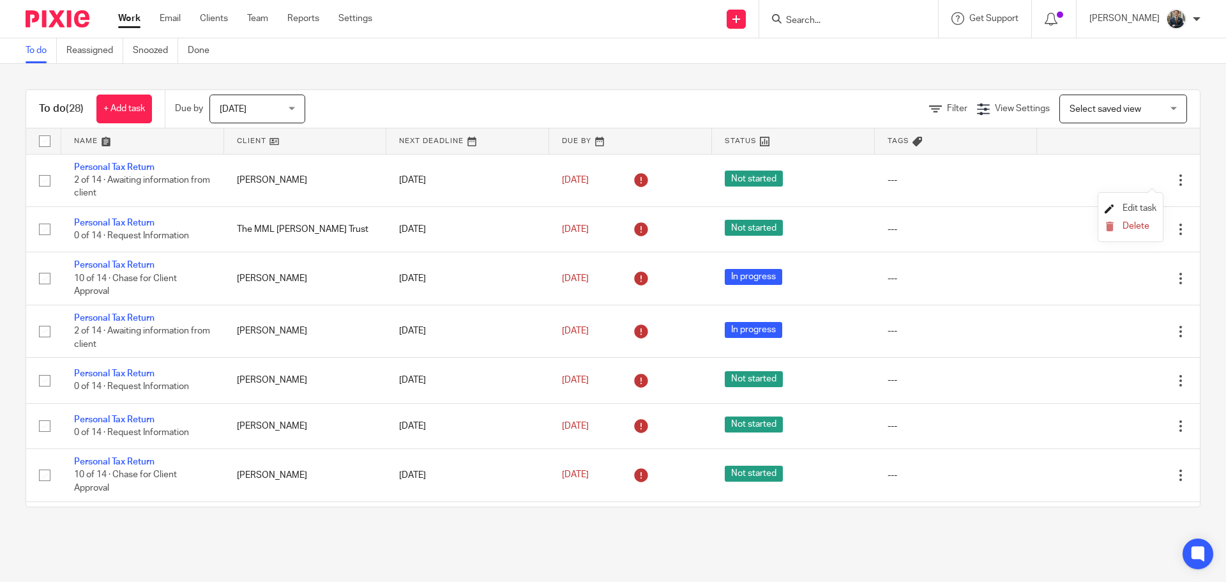
click at [1142, 205] on span "Edit task" at bounding box center [1140, 208] width 34 height 9
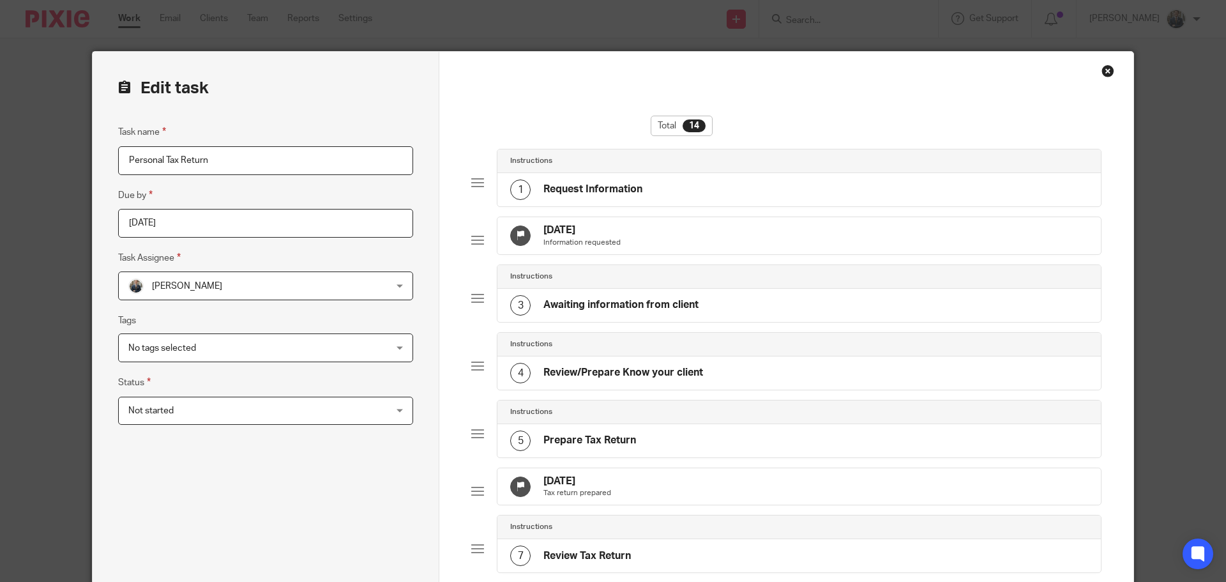
scroll to position [383, 0]
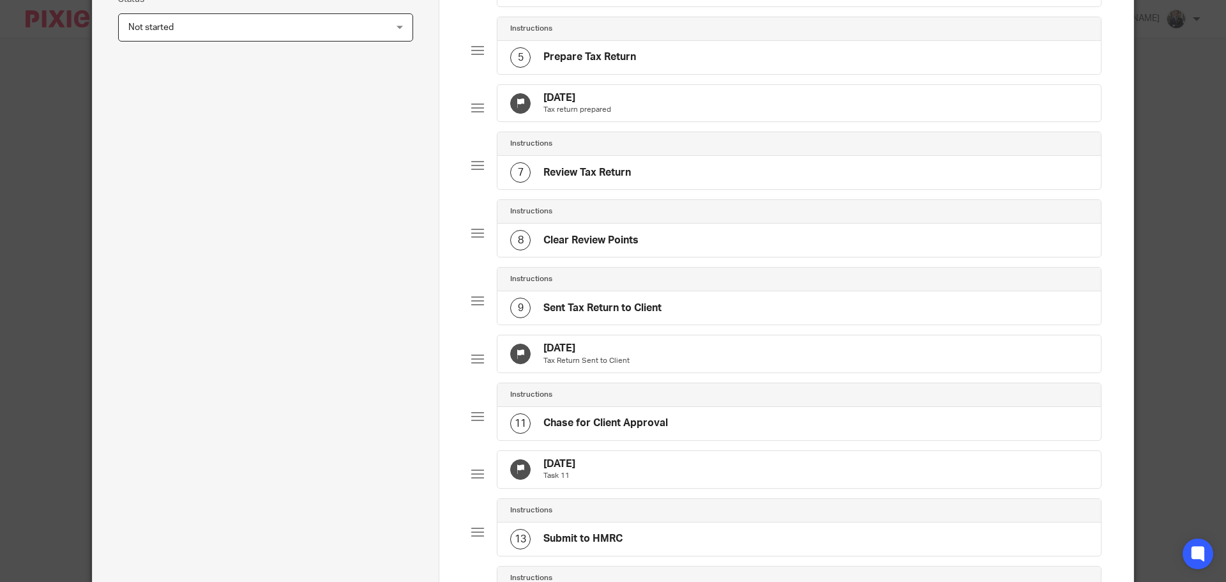
click at [682, 111] on div "[DATE] Tax return prepared" at bounding box center [798, 103] width 603 height 37
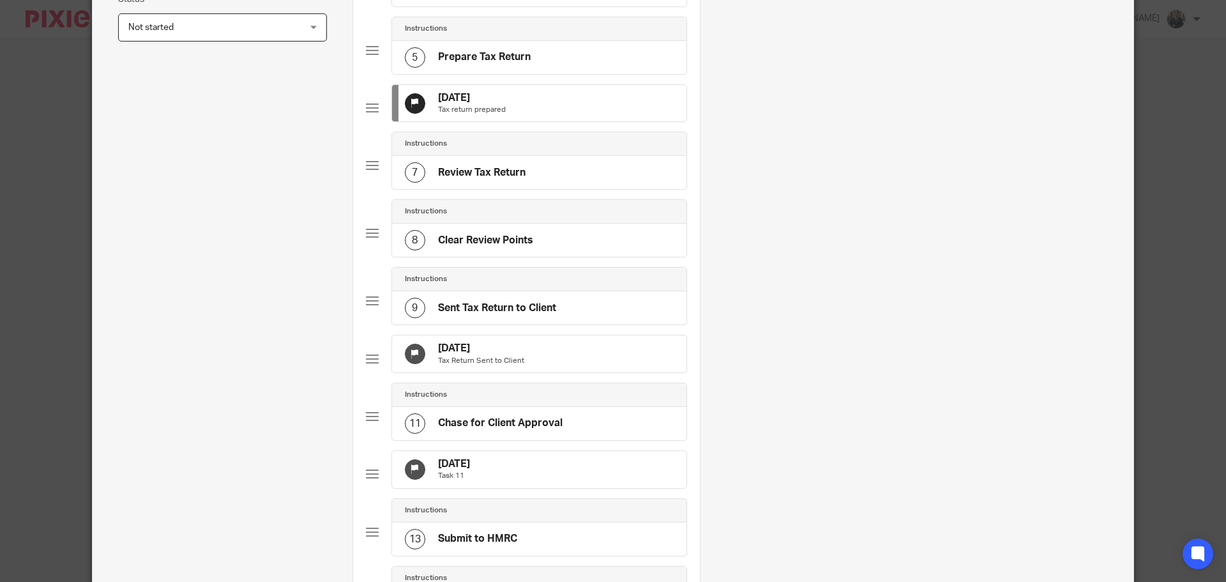
scroll to position [0, 0]
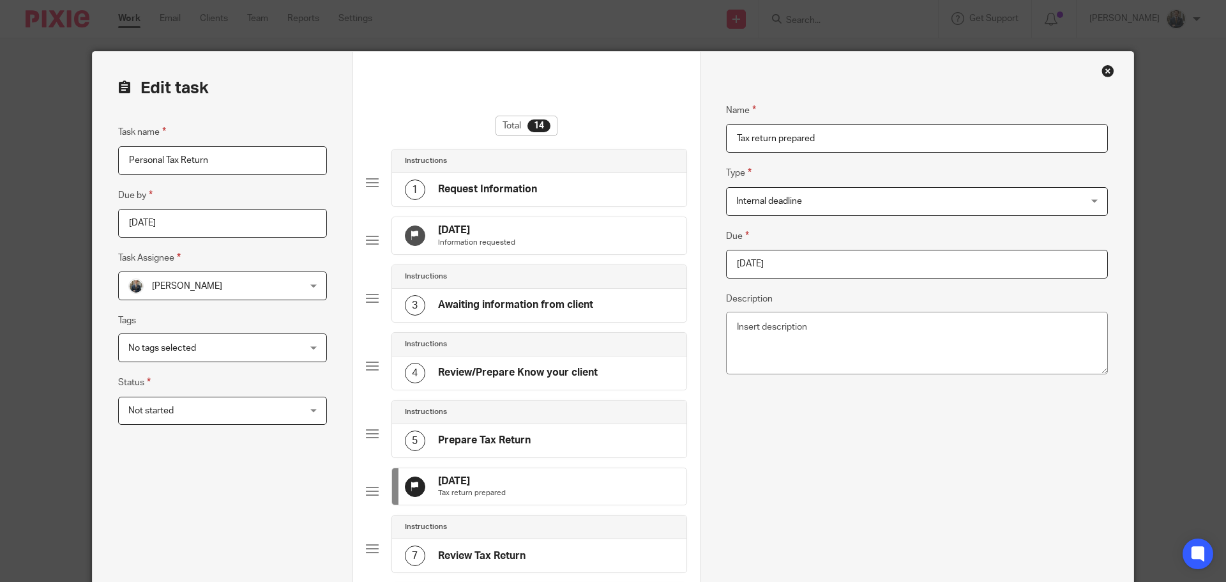
click at [785, 265] on input "2025-09-11" at bounding box center [917, 264] width 382 height 29
type input "2025-10-31"
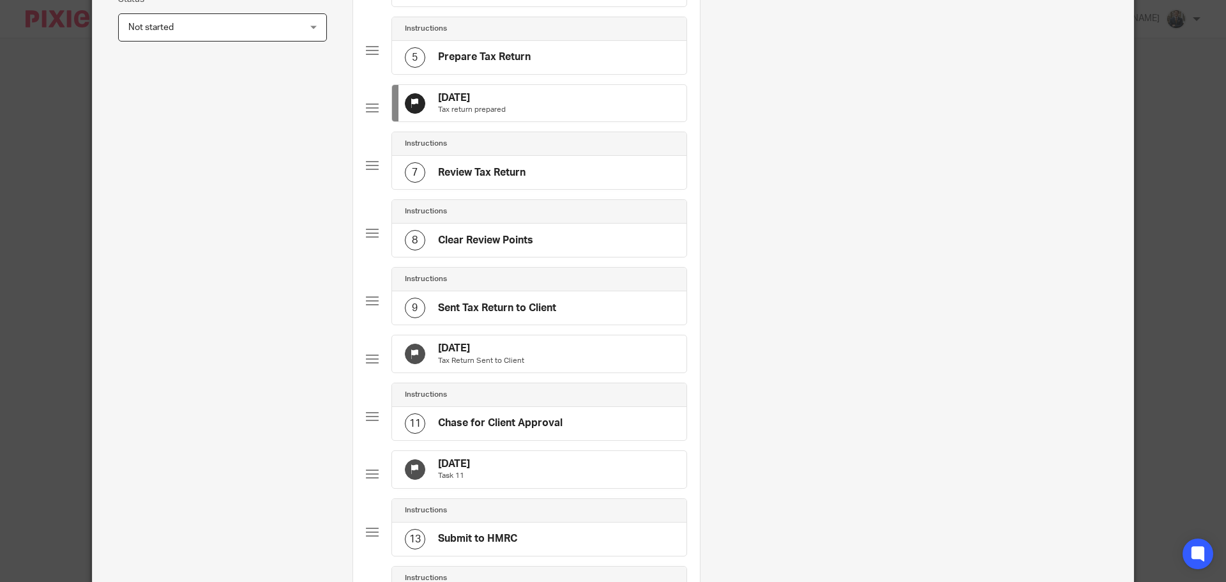
click at [570, 365] on div "11 Sep 2025 Tax Return Sent to Client" at bounding box center [539, 353] width 294 height 37
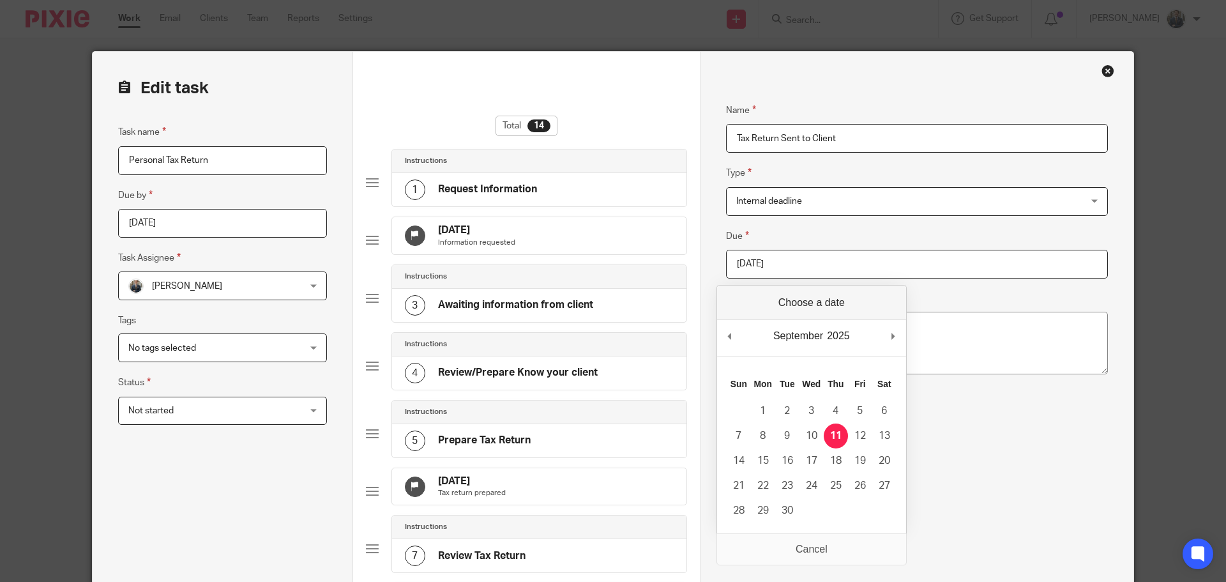
click at [829, 250] on input "2025-09-11" at bounding box center [917, 264] width 382 height 29
type input "2025-10-31"
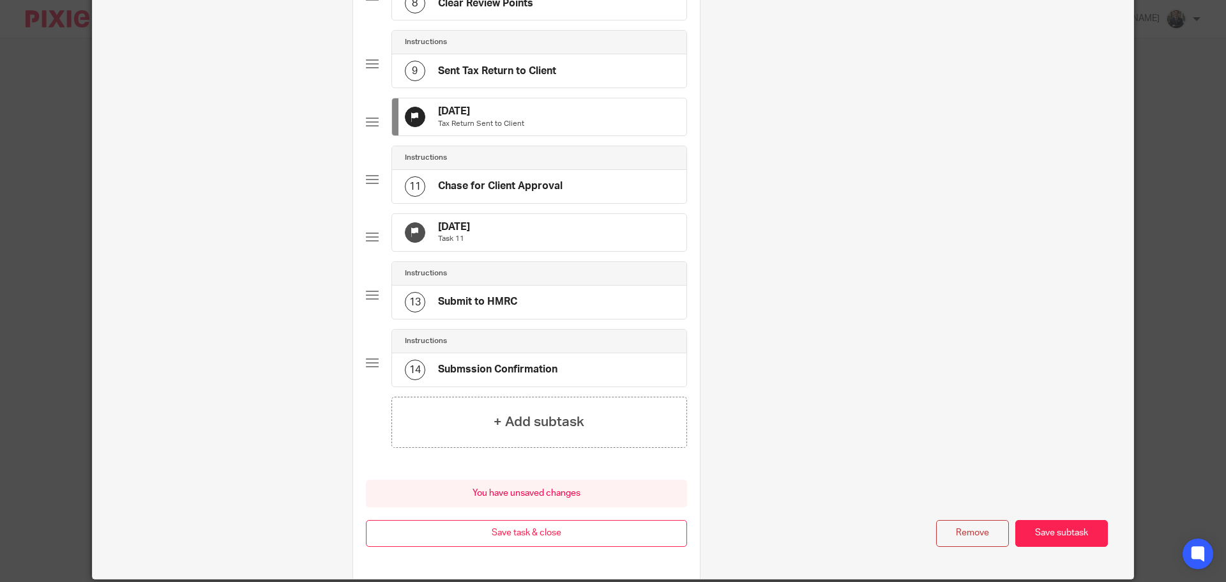
scroll to position [709, 0]
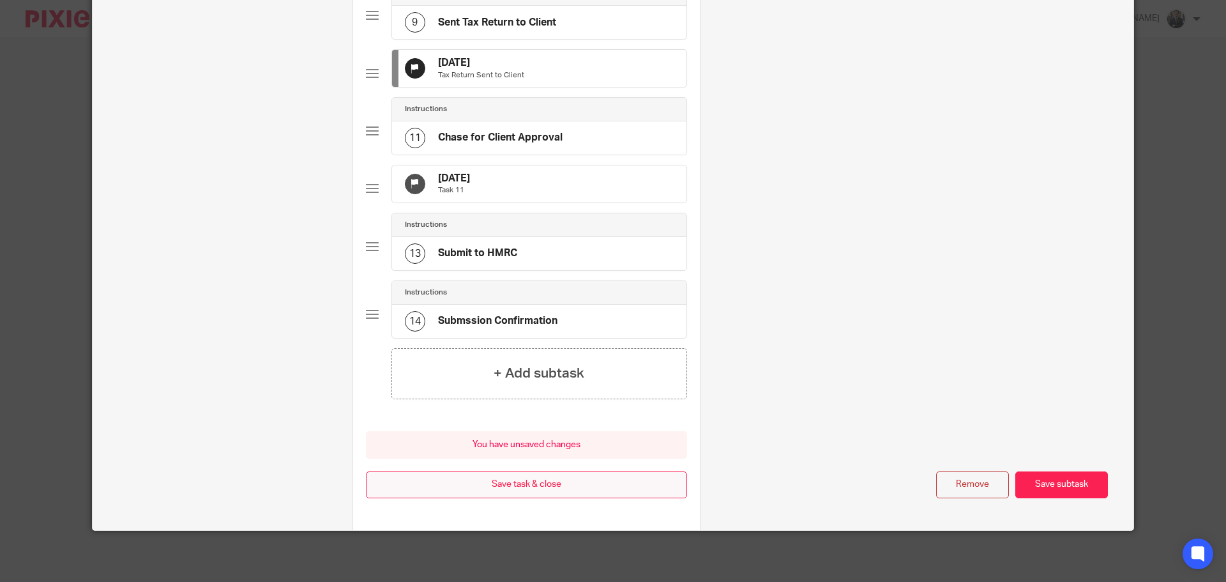
click at [522, 489] on button "Save task & close" at bounding box center [526, 484] width 321 height 27
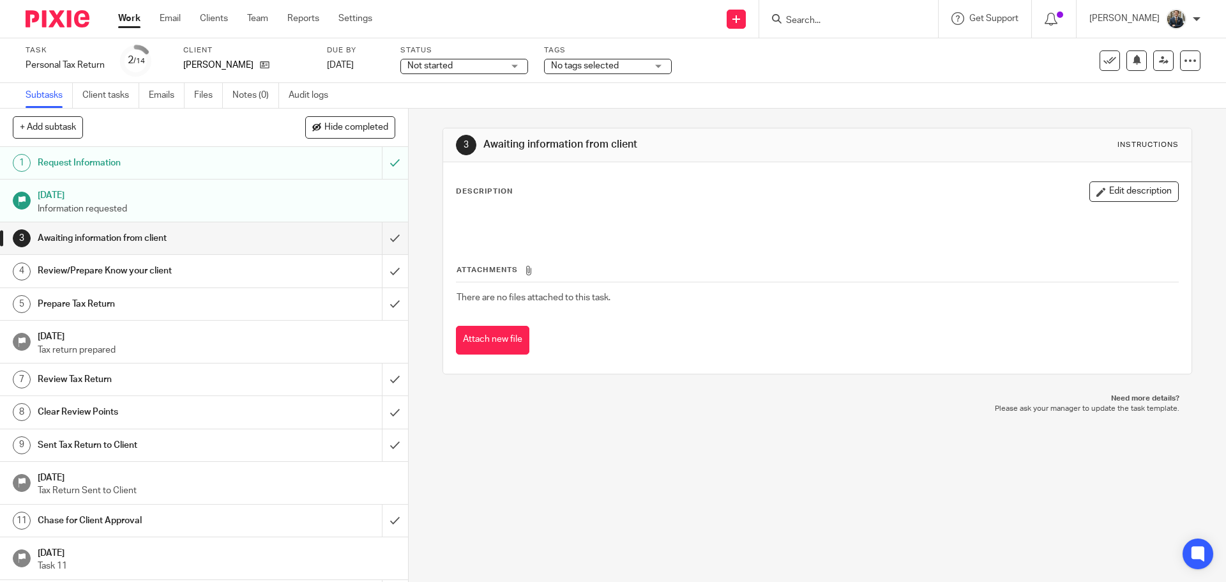
click at [67, 26] on img at bounding box center [58, 18] width 64 height 17
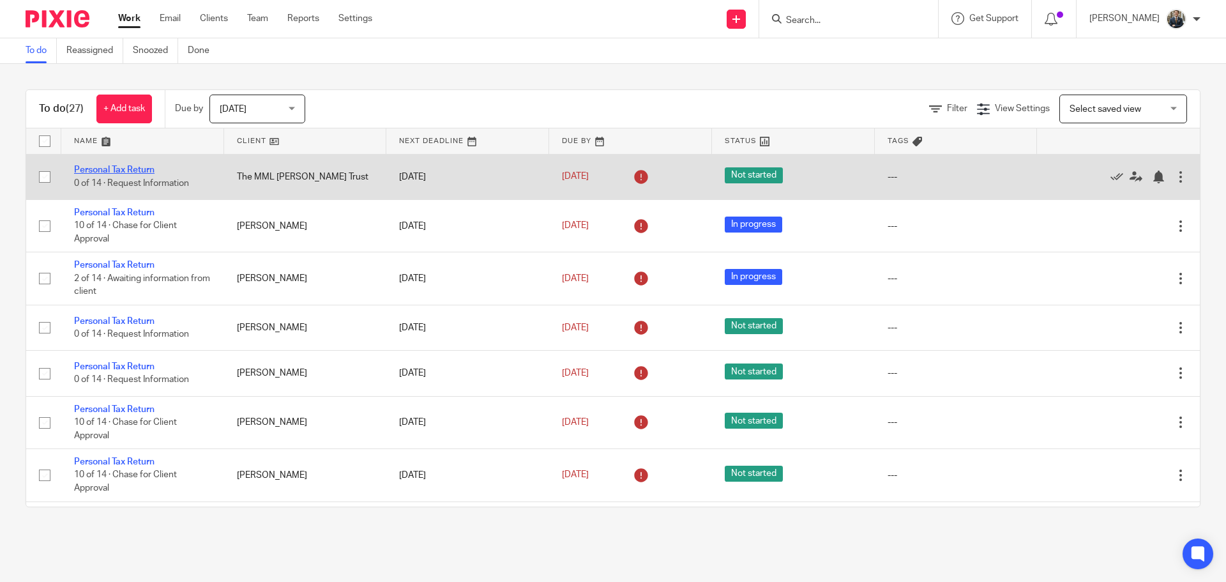
click at [139, 168] on link "Personal Tax Return" at bounding box center [114, 169] width 80 height 9
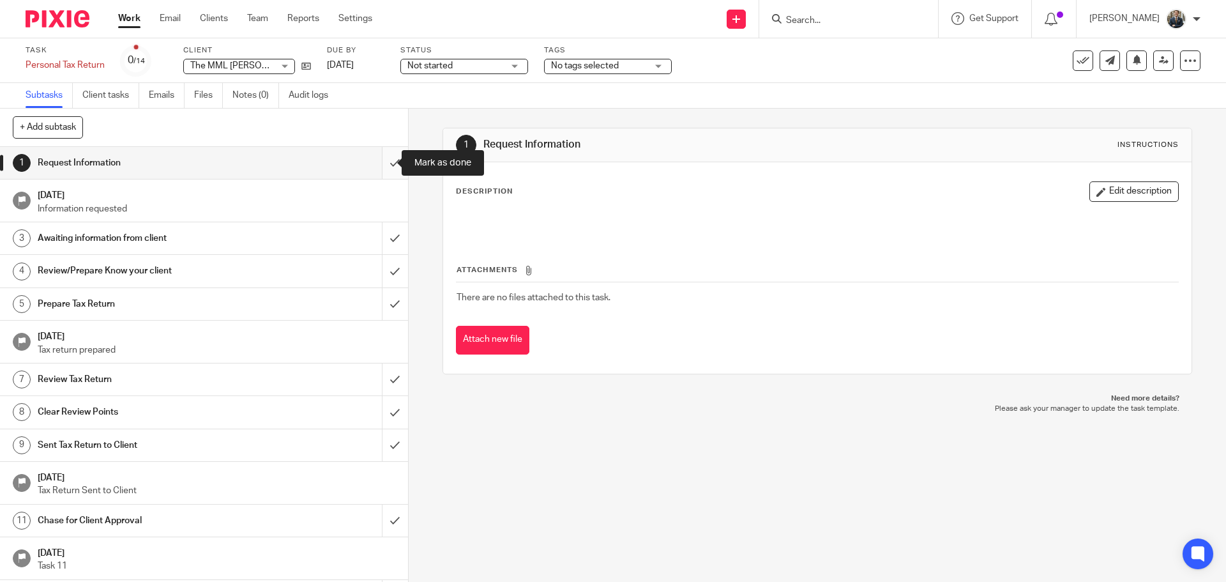
click at [379, 165] on input "submit" at bounding box center [204, 163] width 408 height 32
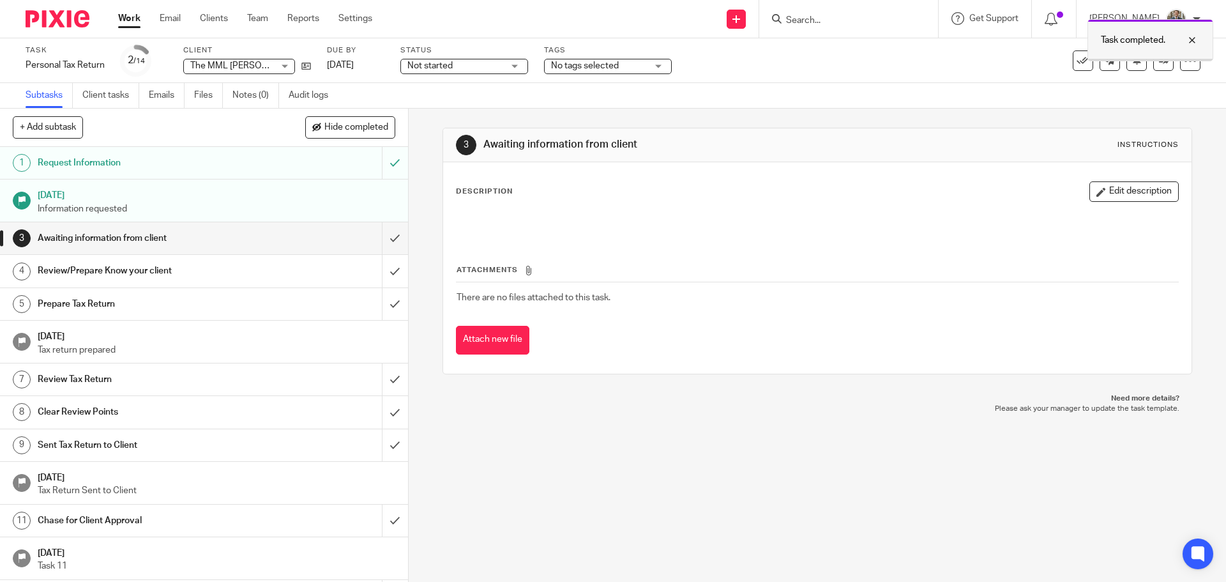
click at [1183, 60] on div at bounding box center [1150, 60] width 125 height 2
click at [1184, 63] on icon at bounding box center [1190, 60] width 13 height 13
click at [1128, 112] on link "Advanced task editor" at bounding box center [1141, 111] width 84 height 9
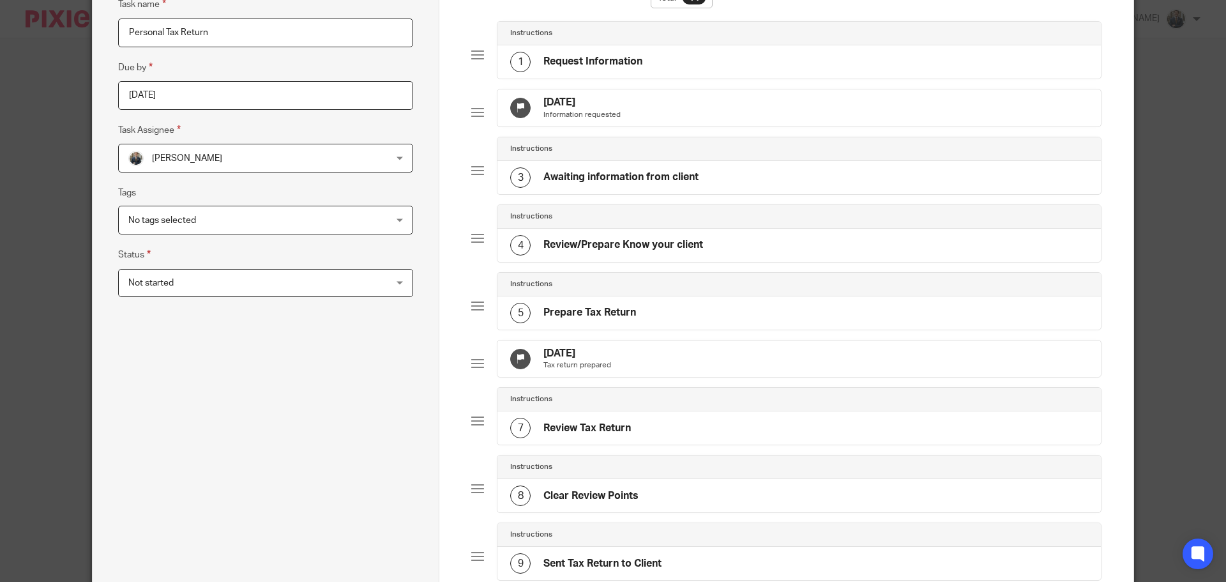
click at [692, 376] on div "[DATE] Tax return prepared" at bounding box center [798, 358] width 603 height 37
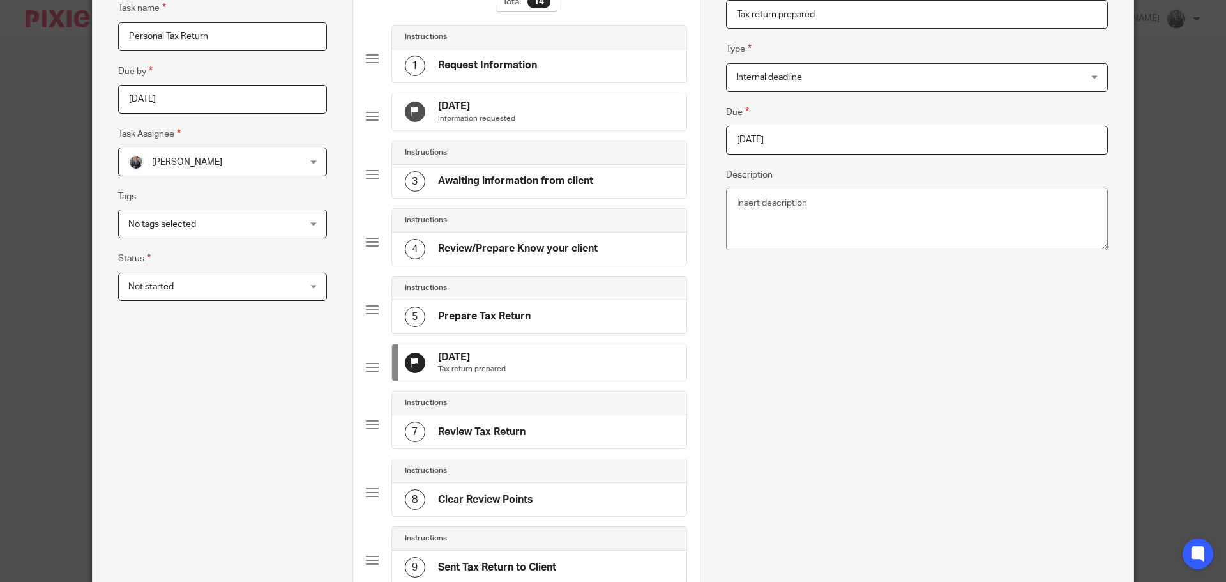
click at [847, 129] on input "[DATE]" at bounding box center [917, 140] width 382 height 29
type input "2026-01-31"
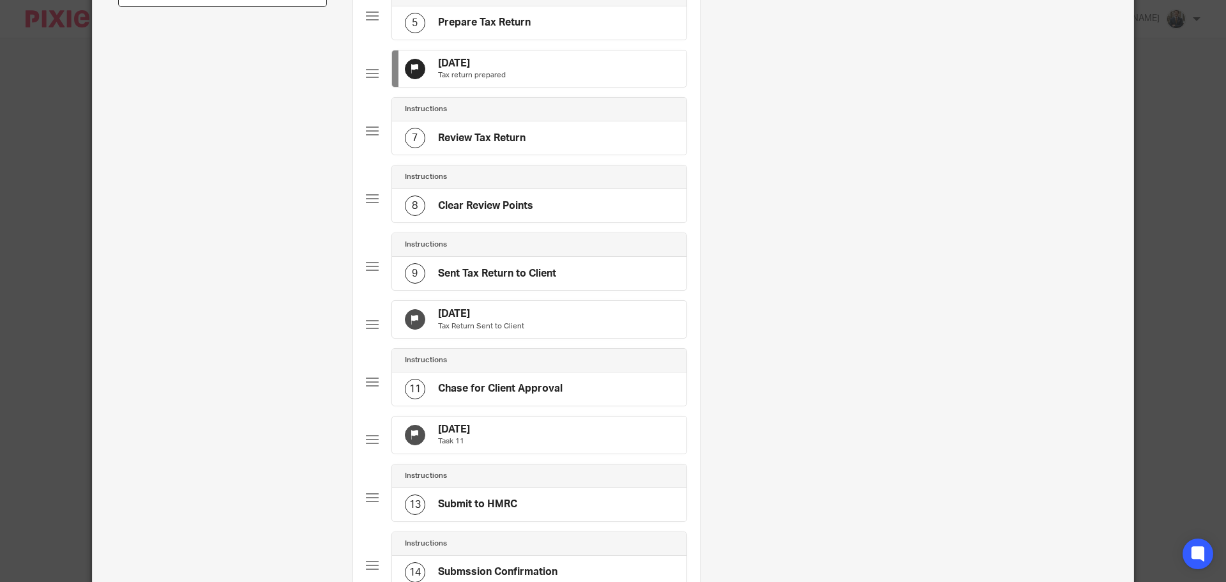
scroll to position [443, 0]
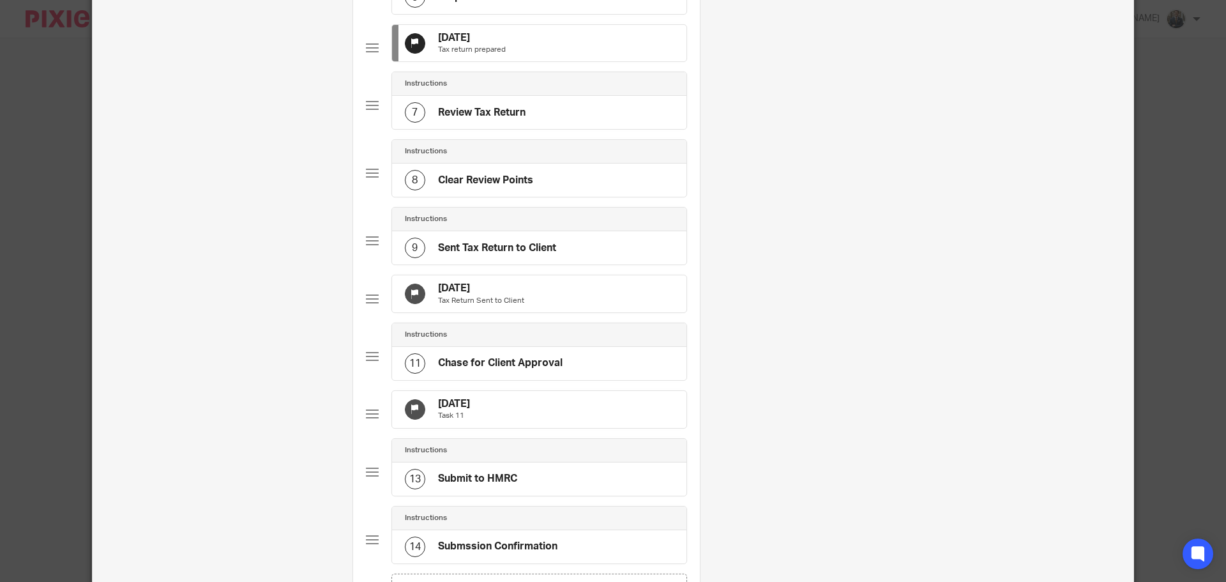
click at [547, 312] on div "31 Oct 2025 Tax Return Sent to Client" at bounding box center [539, 293] width 294 height 37
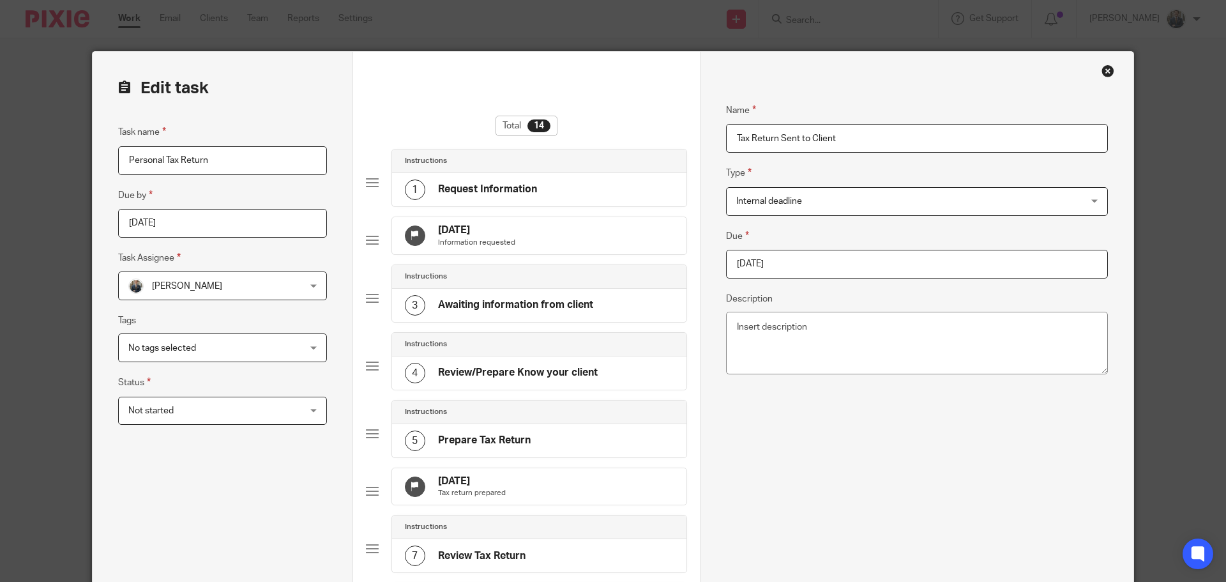
click at [798, 262] on input "2025-10-31" at bounding box center [917, 264] width 382 height 29
drag, startPoint x: 903, startPoint y: 349, endPoint x: 905, endPoint y: 338, distance: 10.5
click at [903, 347] on div "October January February March April May June July August September October Nov…" at bounding box center [811, 338] width 189 height 36
type input "[DATE]"
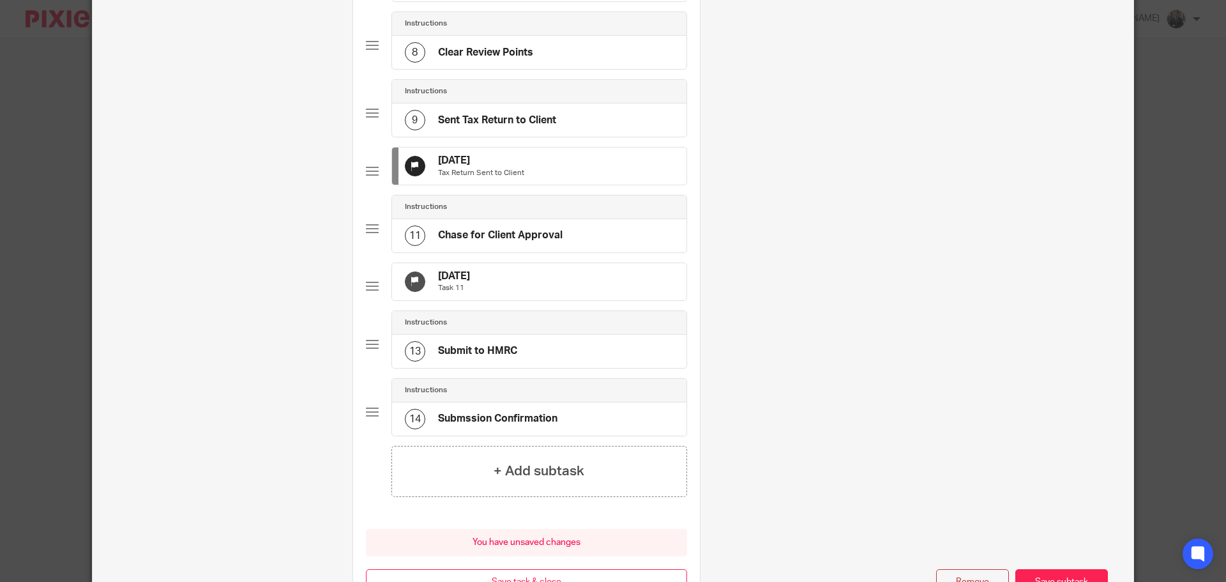
scroll to position [575, 0]
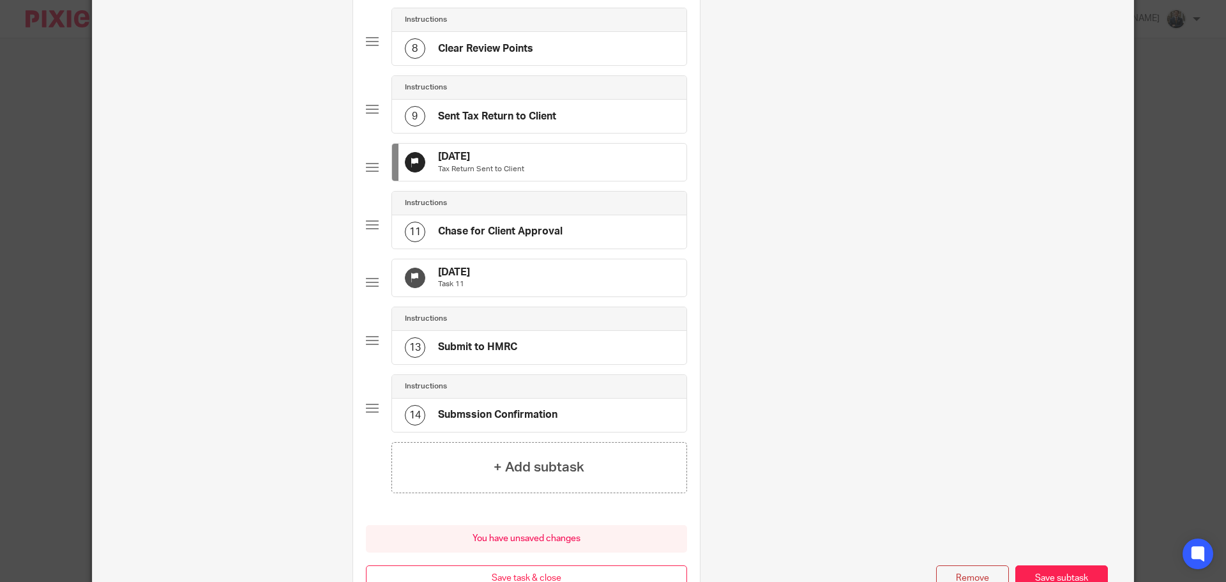
click at [577, 296] on div "30 Nov 2025 Task 11" at bounding box center [539, 277] width 294 height 37
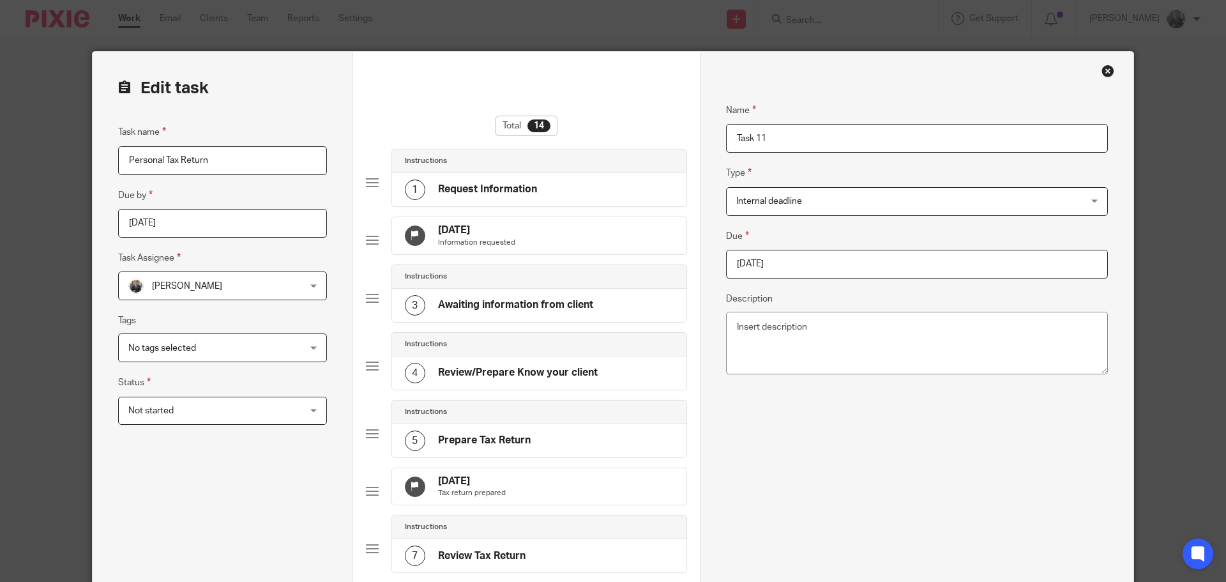
click at [810, 261] on input "2025-11-30" at bounding box center [917, 264] width 382 height 29
type input "2026-01-31"
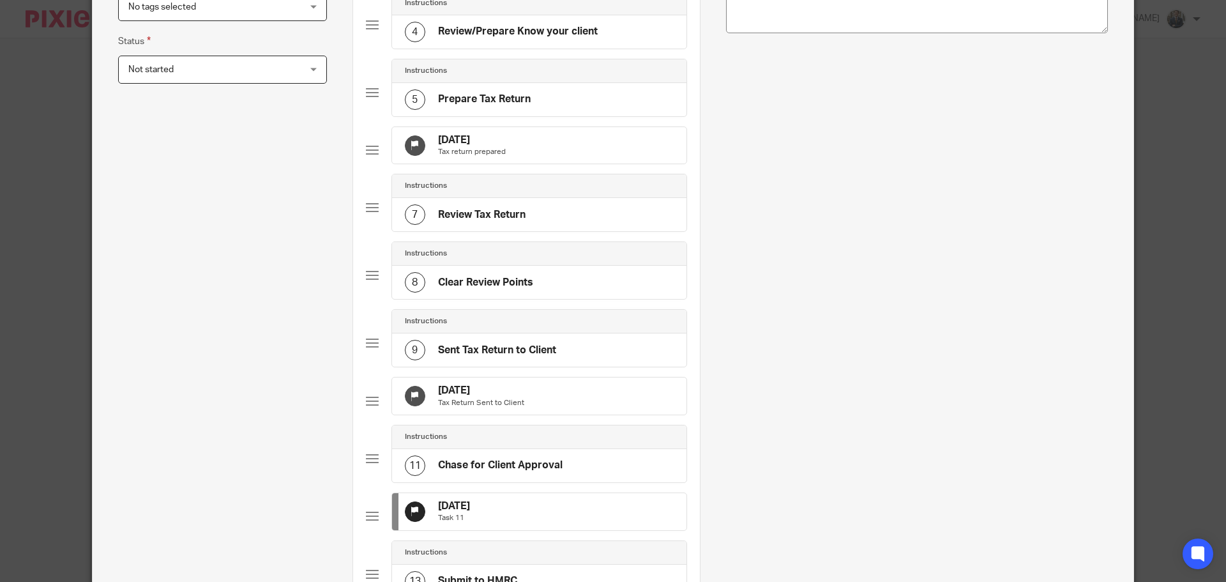
scroll to position [709, 0]
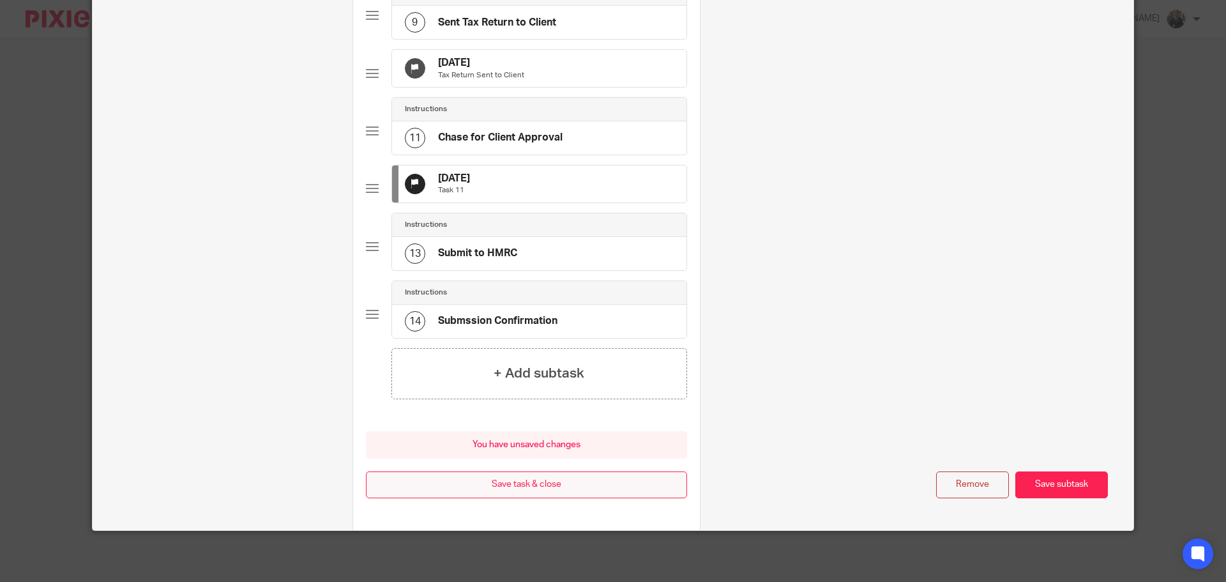
click at [575, 481] on button "Save task & close" at bounding box center [526, 484] width 321 height 27
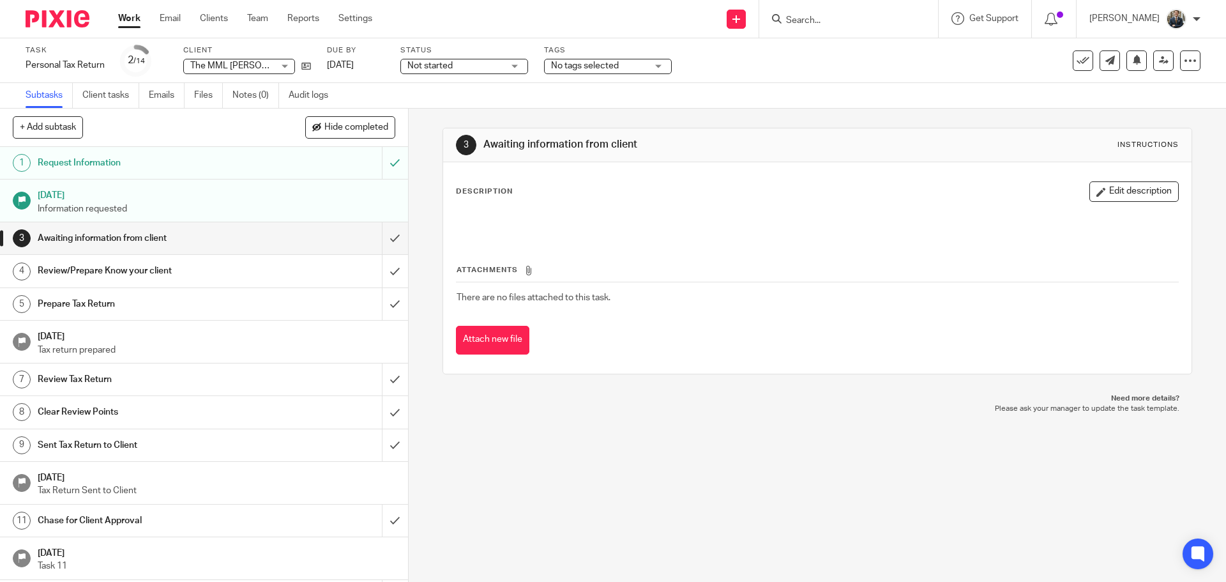
click at [54, 21] on img at bounding box center [58, 18] width 64 height 17
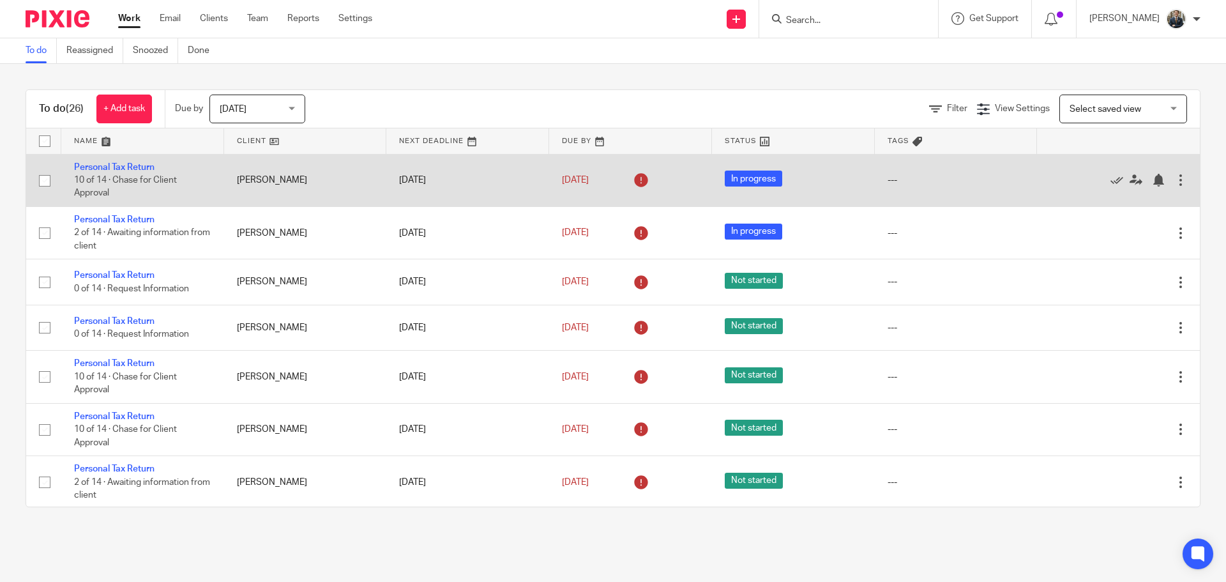
click at [1174, 179] on div at bounding box center [1180, 180] width 13 height 13
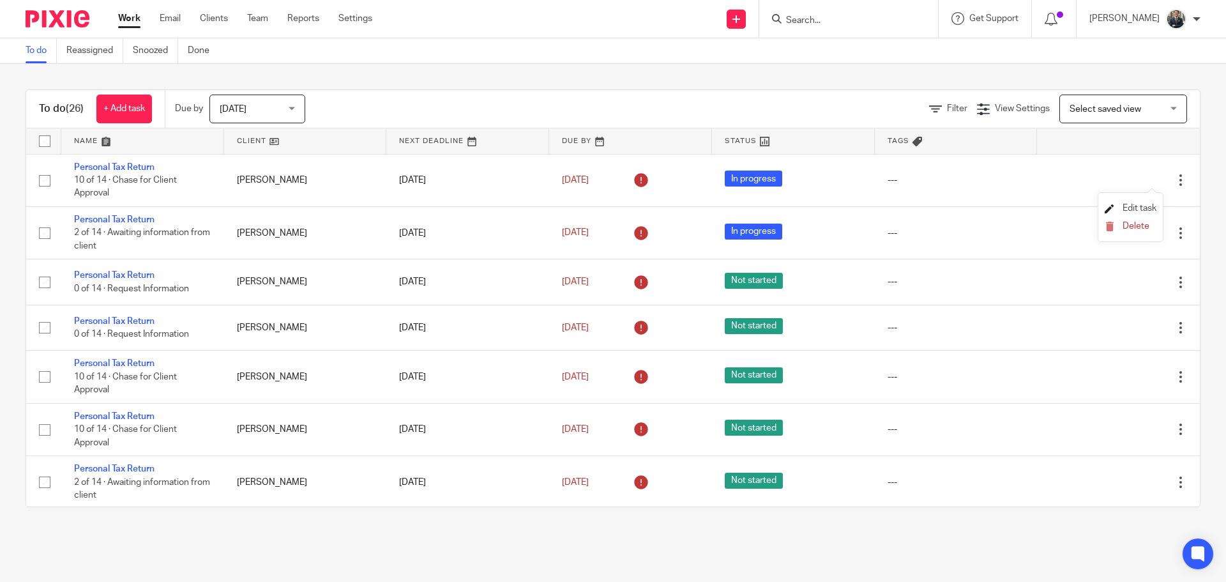
click at [1138, 205] on span "Edit task" at bounding box center [1140, 208] width 34 height 9
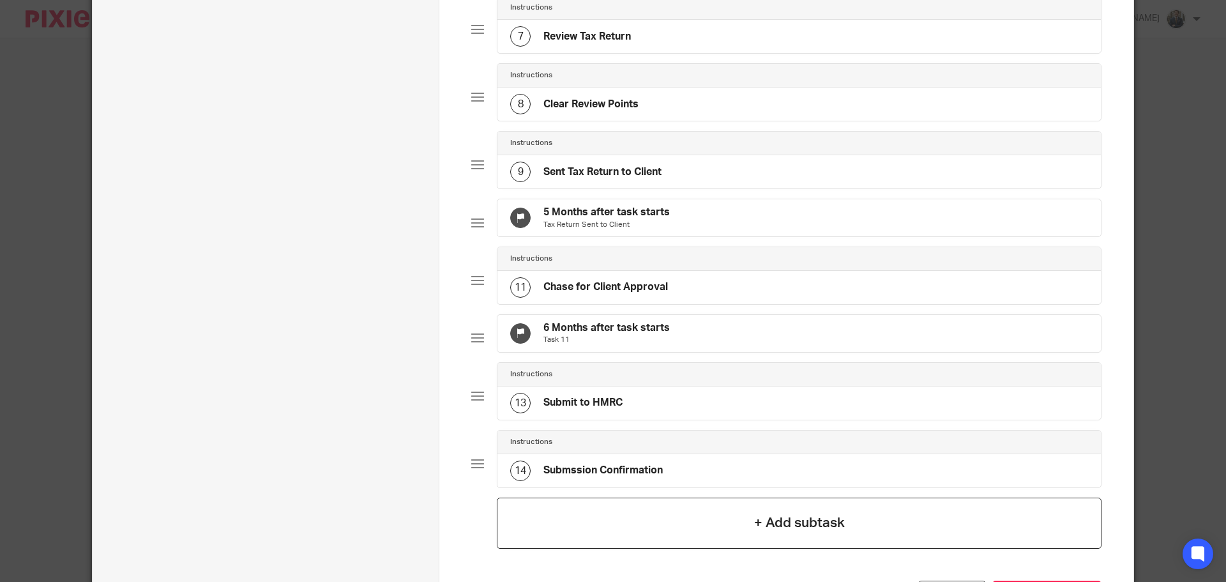
scroll to position [670, 0]
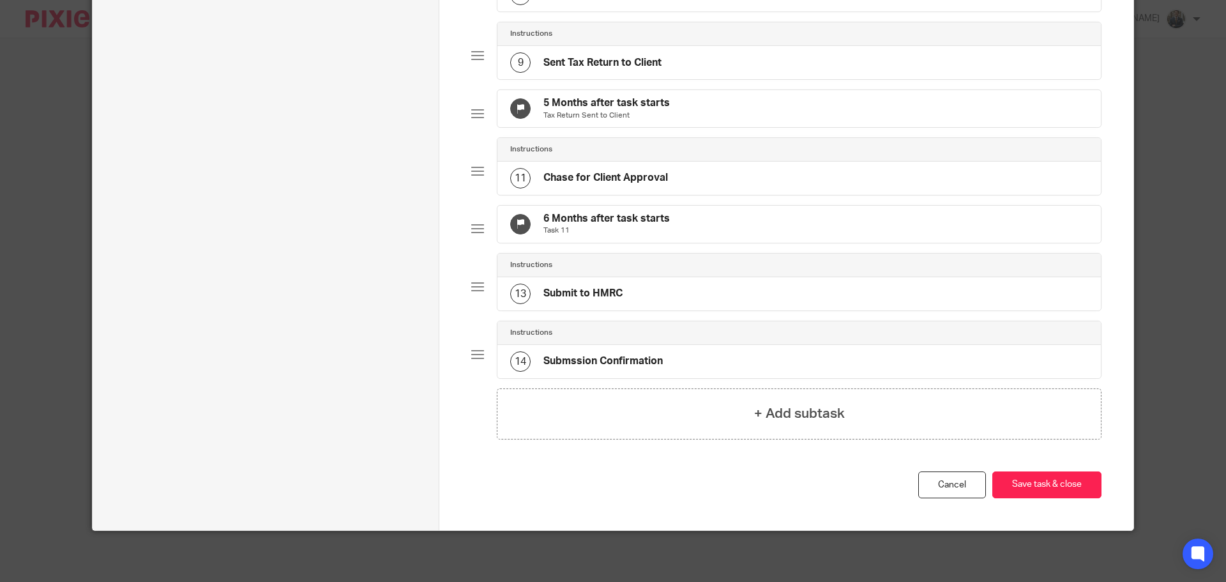
click at [692, 227] on div "6 Months after task starts Task 11" at bounding box center [798, 224] width 603 height 37
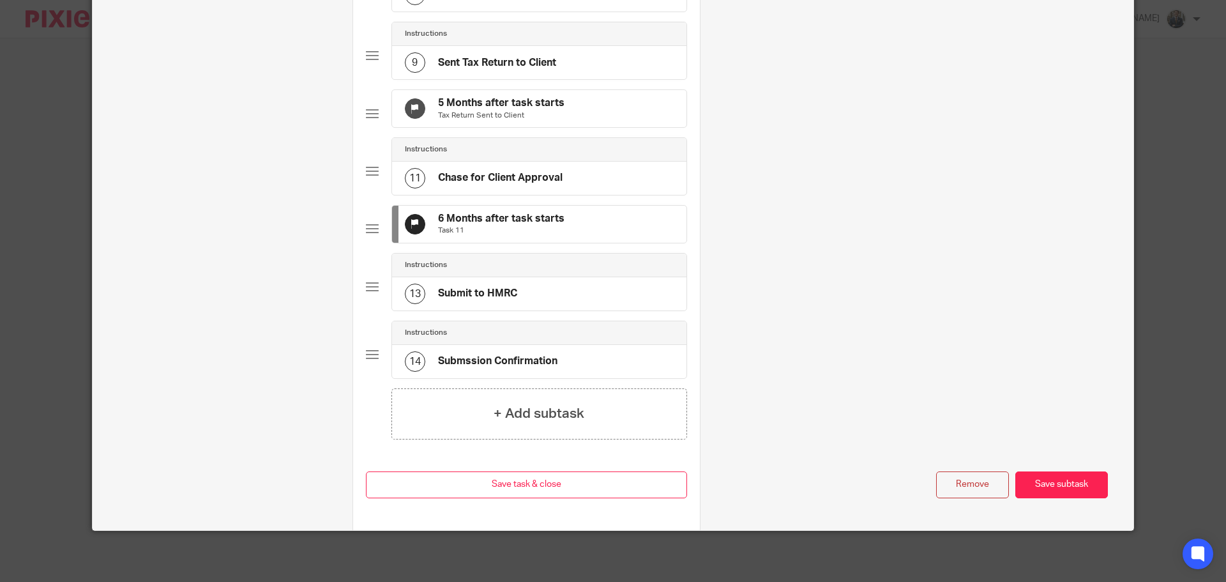
scroll to position [0, 0]
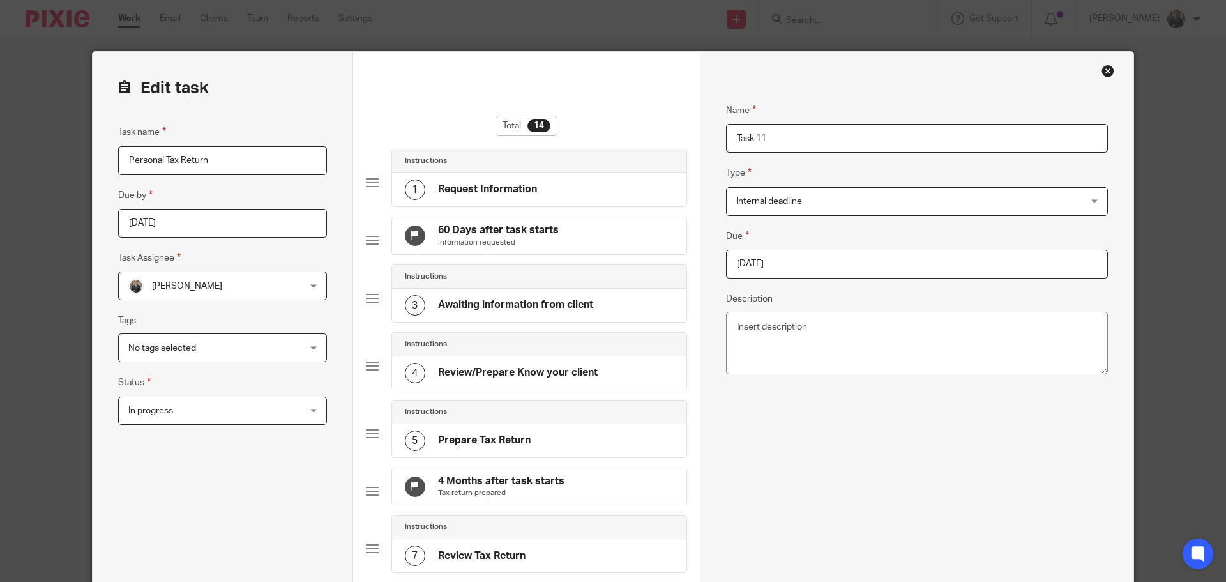
click at [821, 262] on input "[DATE]" at bounding box center [917, 264] width 382 height 29
type input "2026-01-31"
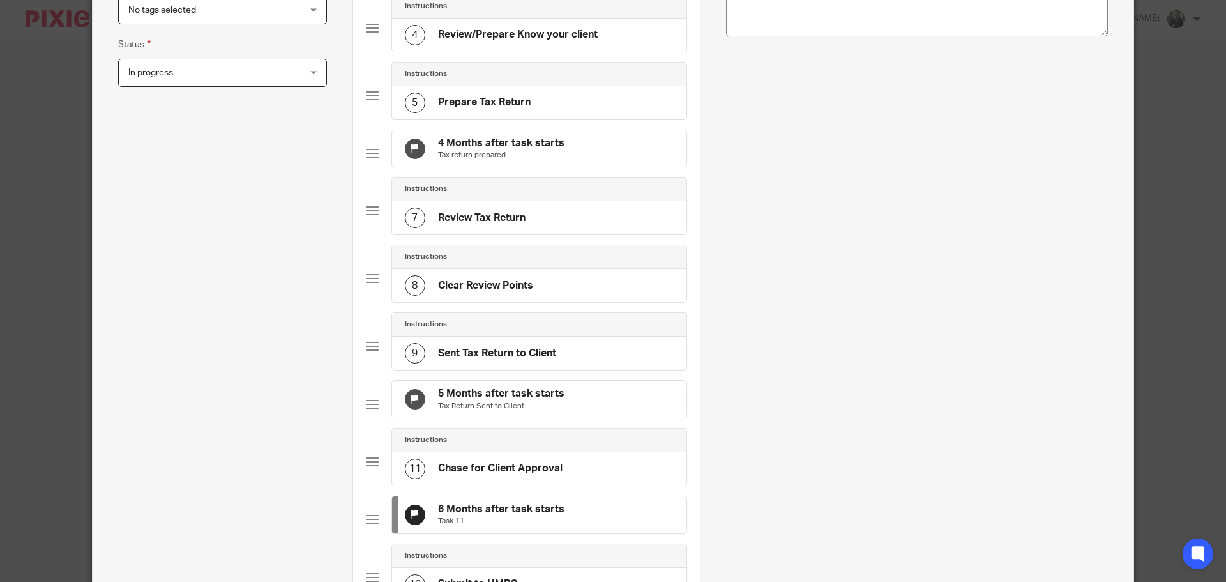
scroll to position [709, 0]
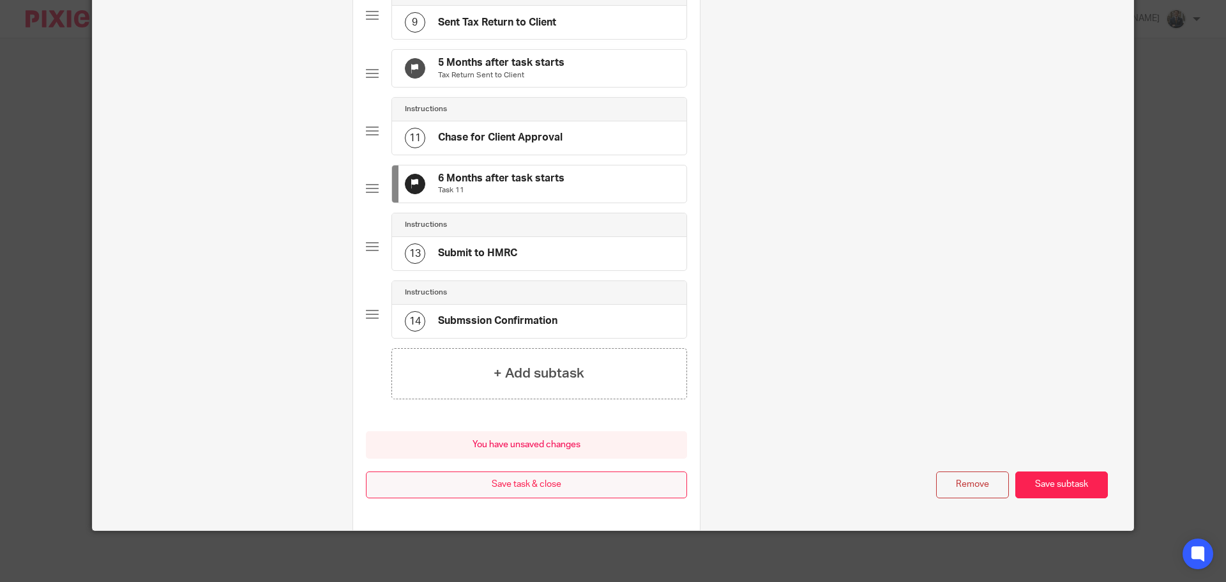
click at [513, 485] on button "Save task & close" at bounding box center [526, 484] width 321 height 27
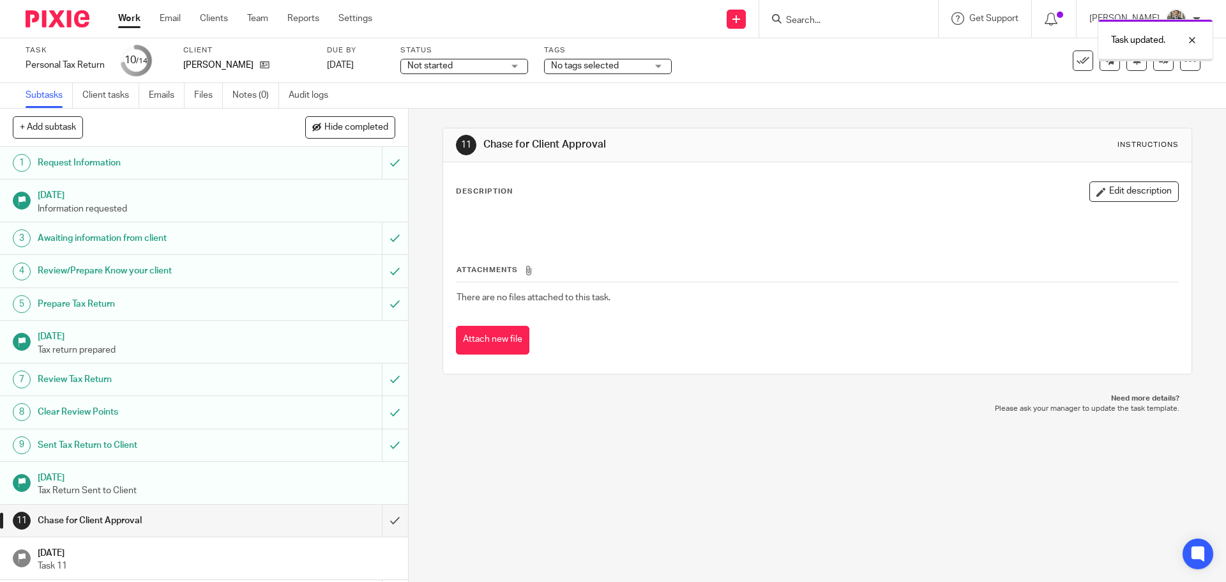
click at [70, 22] on img at bounding box center [58, 18] width 64 height 17
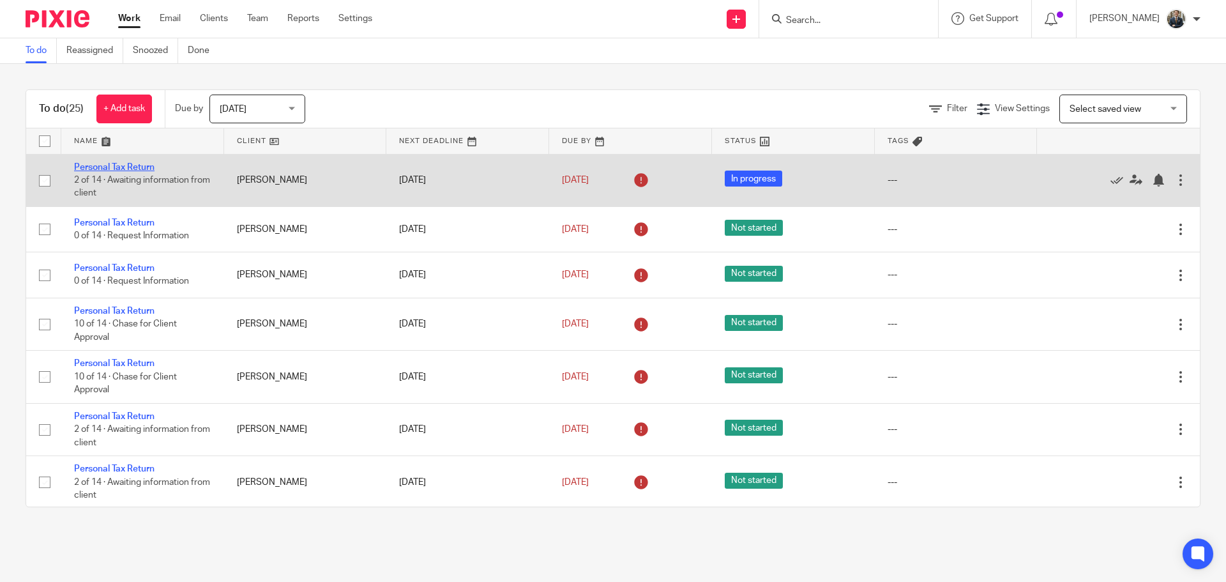
click at [89, 163] on link "Personal Tax Return" at bounding box center [114, 167] width 80 height 9
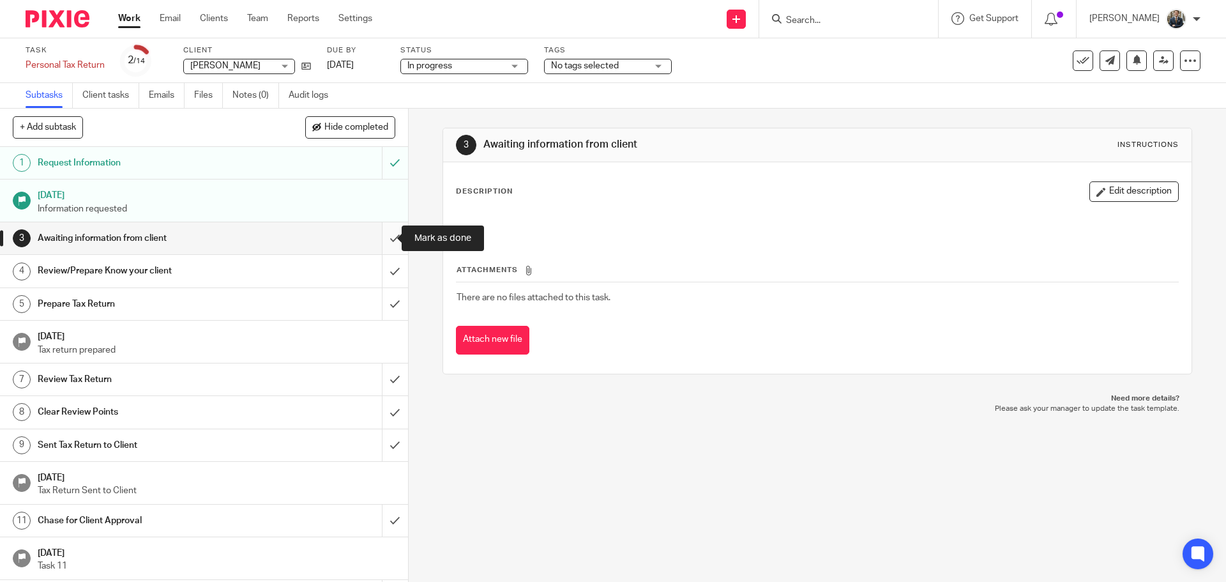
click at [383, 245] on input "submit" at bounding box center [204, 238] width 408 height 32
drag, startPoint x: 382, startPoint y: 268, endPoint x: 386, endPoint y: 275, distance: 7.1
click at [382, 269] on input "submit" at bounding box center [204, 271] width 408 height 32
click at [386, 294] on input "submit" at bounding box center [204, 304] width 408 height 32
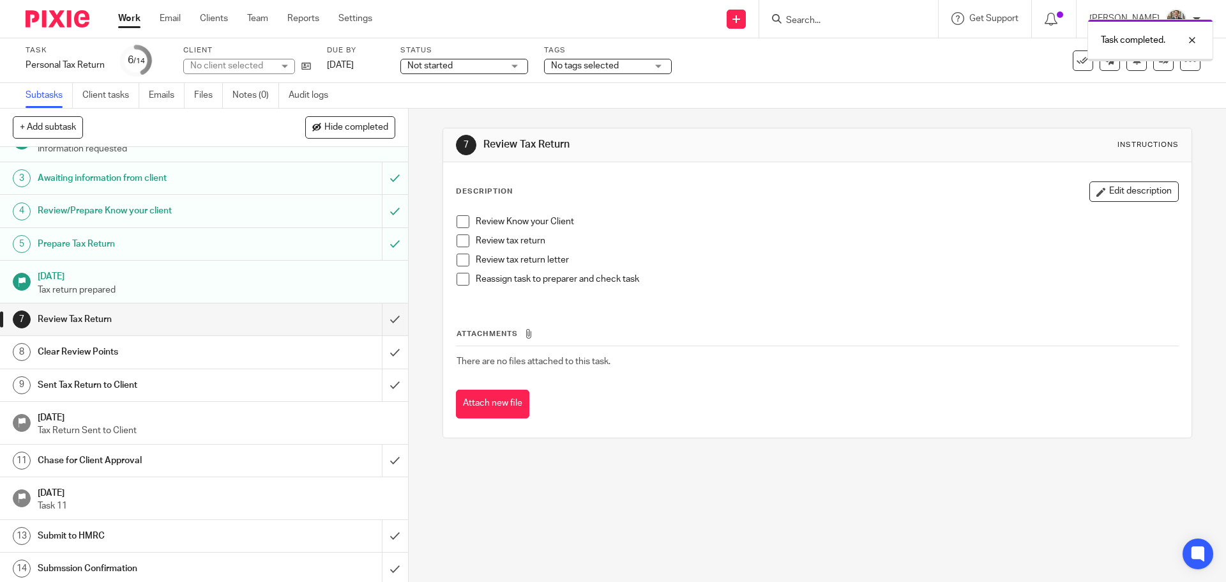
scroll to position [63, 0]
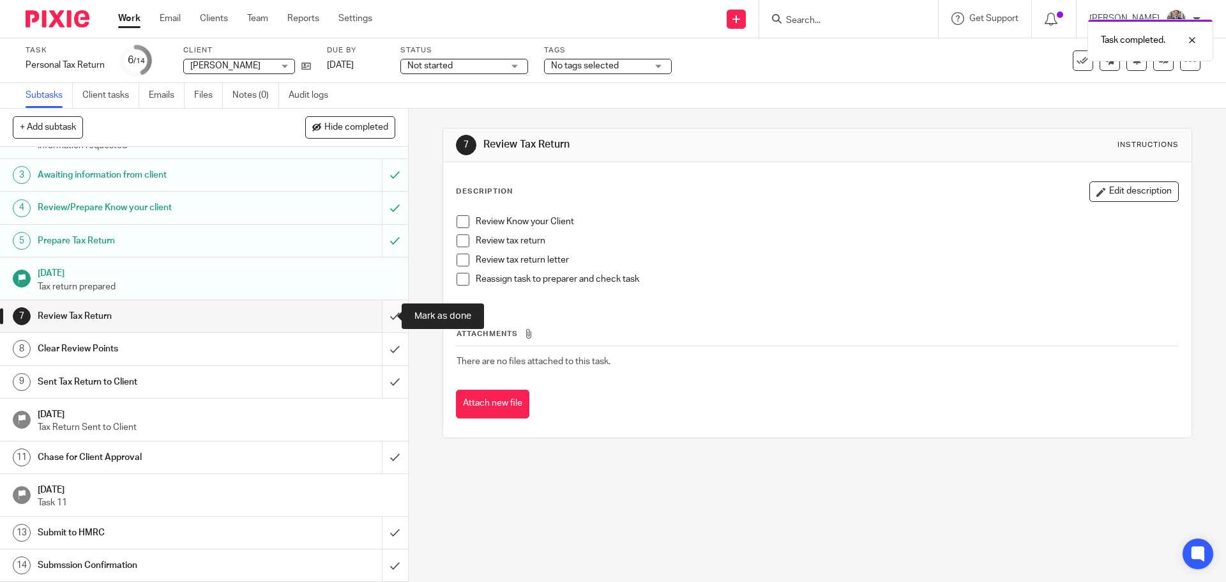
click at [391, 319] on input "submit" at bounding box center [204, 316] width 408 height 32
click at [388, 349] on input "submit" at bounding box center [204, 349] width 408 height 32
click at [379, 391] on input "submit" at bounding box center [204, 382] width 408 height 32
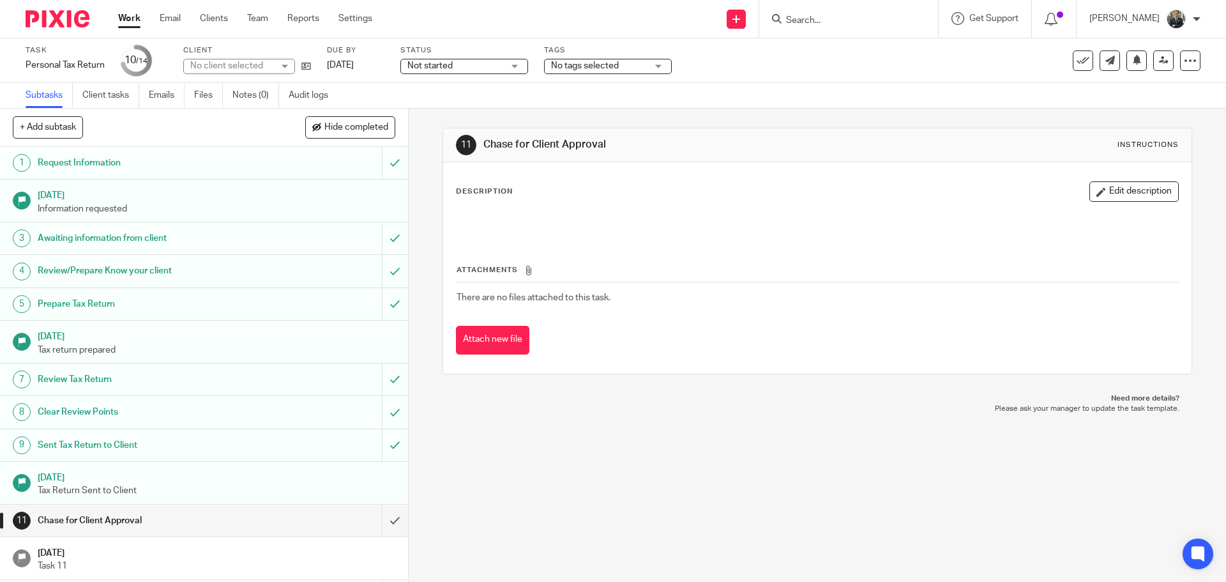
scroll to position [63, 0]
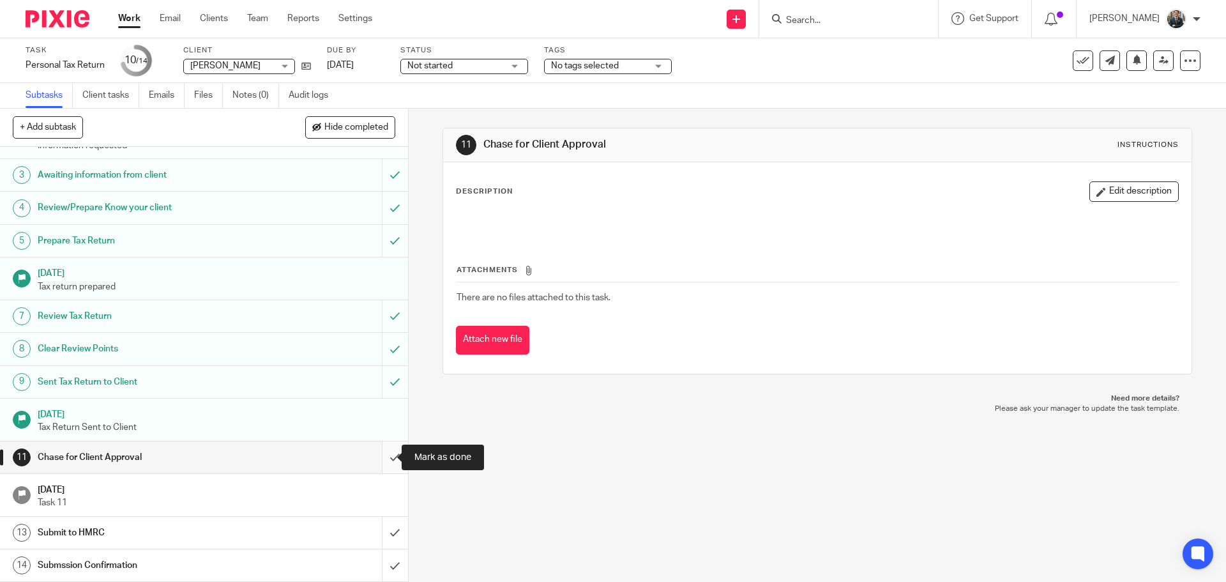
click at [389, 464] on input "submit" at bounding box center [204, 457] width 408 height 32
click at [389, 539] on input "submit" at bounding box center [204, 533] width 408 height 32
click at [385, 558] on input "submit" at bounding box center [204, 565] width 408 height 32
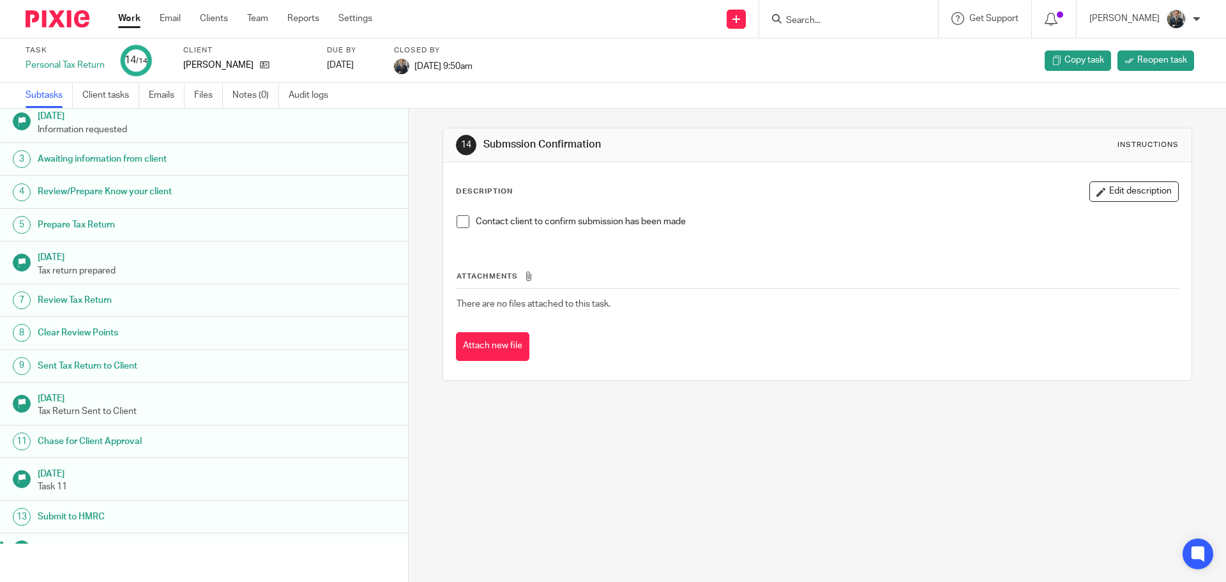
scroll to position [63, 0]
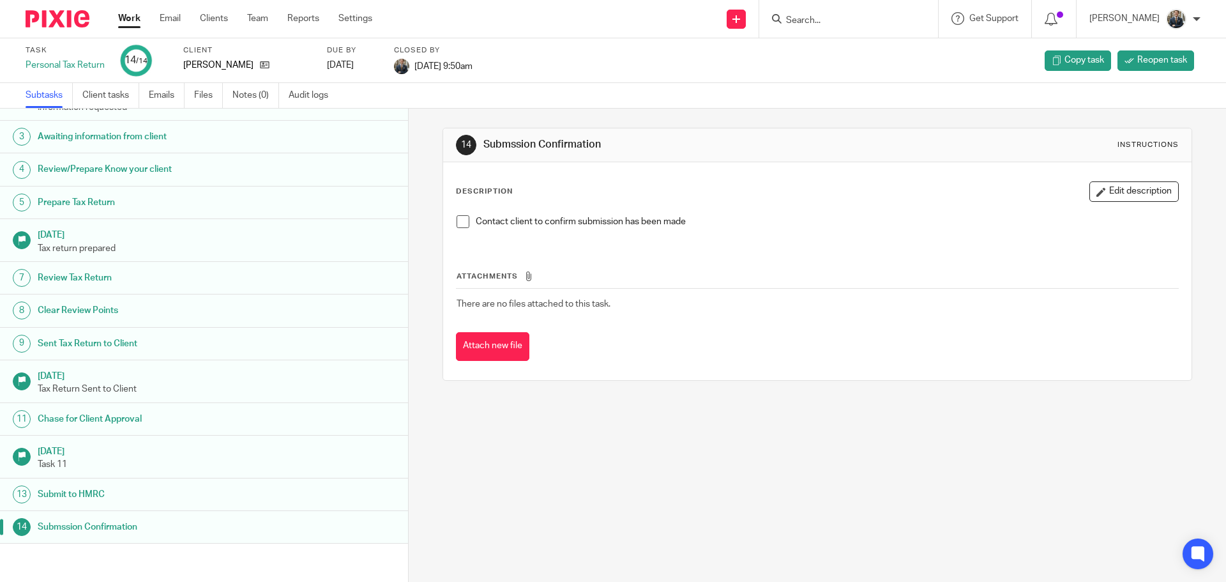
click at [75, 20] on img at bounding box center [58, 18] width 64 height 17
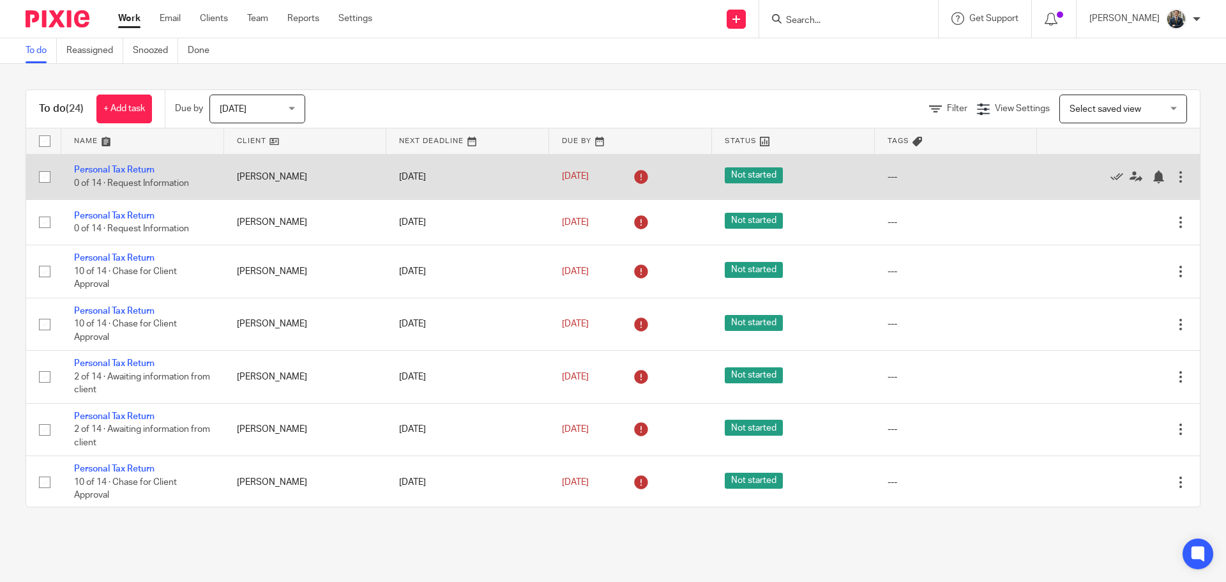
click at [1174, 175] on div at bounding box center [1180, 176] width 13 height 13
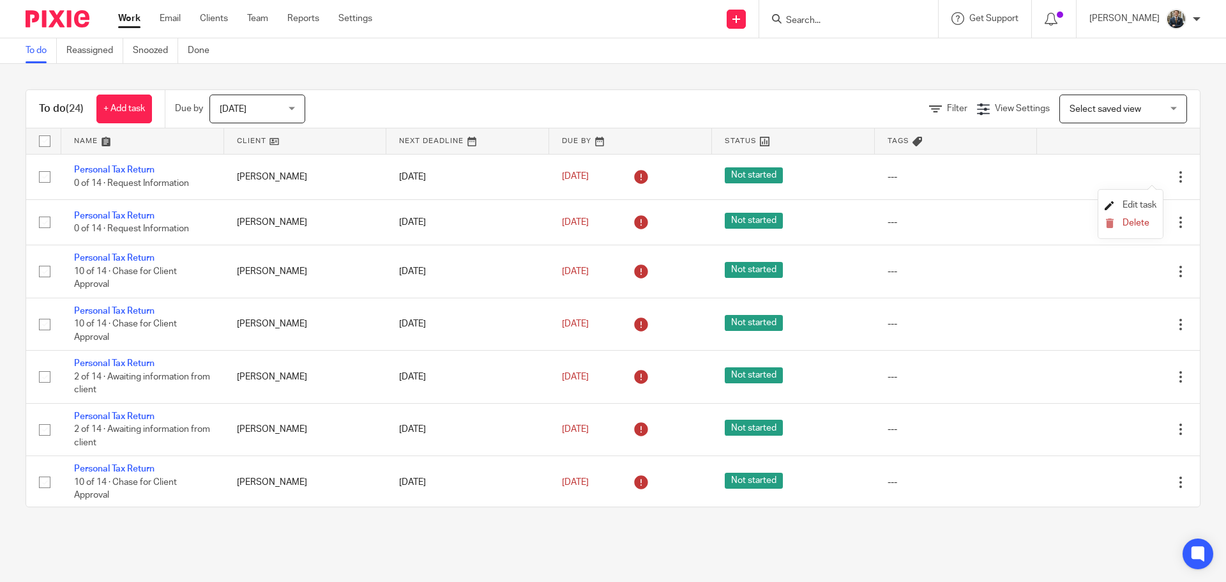
click at [1144, 200] on span "Edit task" at bounding box center [1140, 204] width 34 height 9
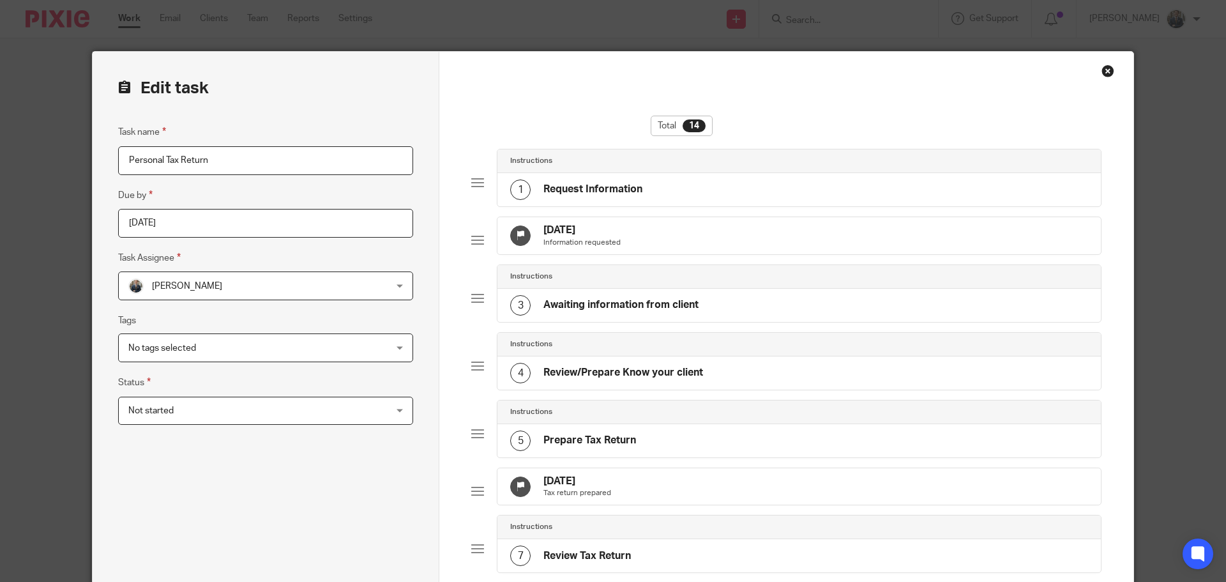
click at [651, 230] on div "[DATE] Information requested" at bounding box center [798, 235] width 603 height 37
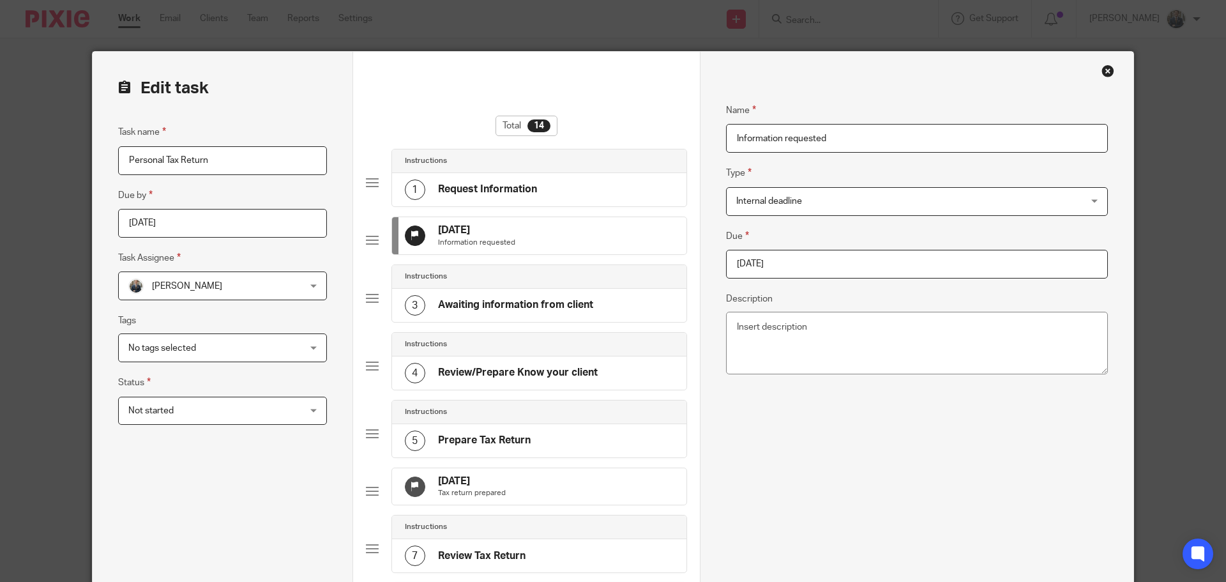
click at [847, 262] on input "[DATE]" at bounding box center [917, 264] width 382 height 29
type input "2026-01-31"
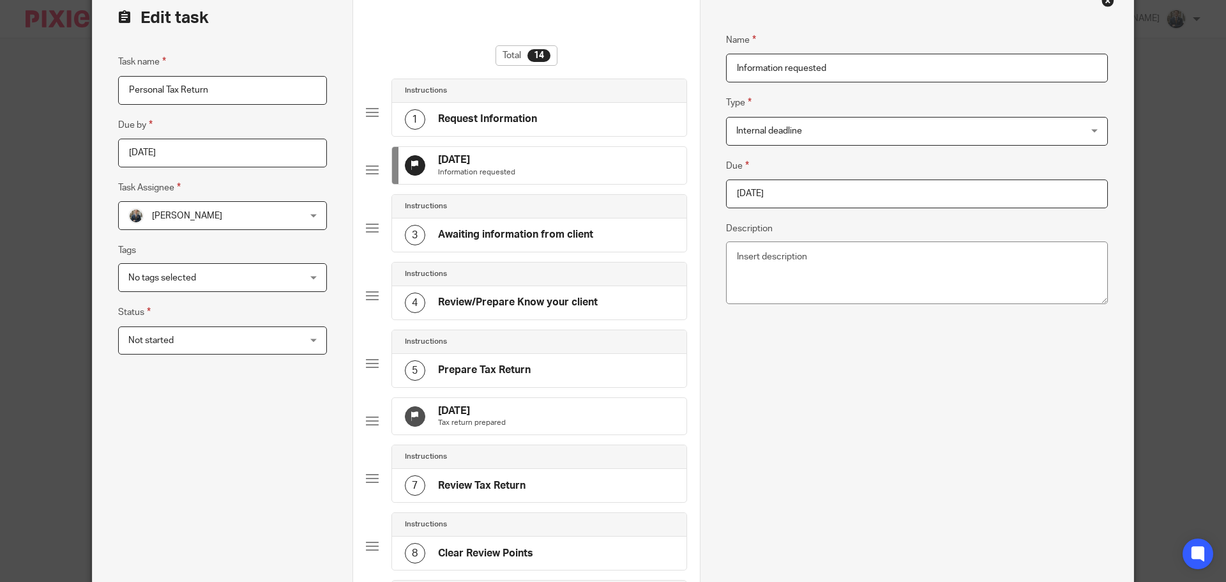
scroll to position [255, 0]
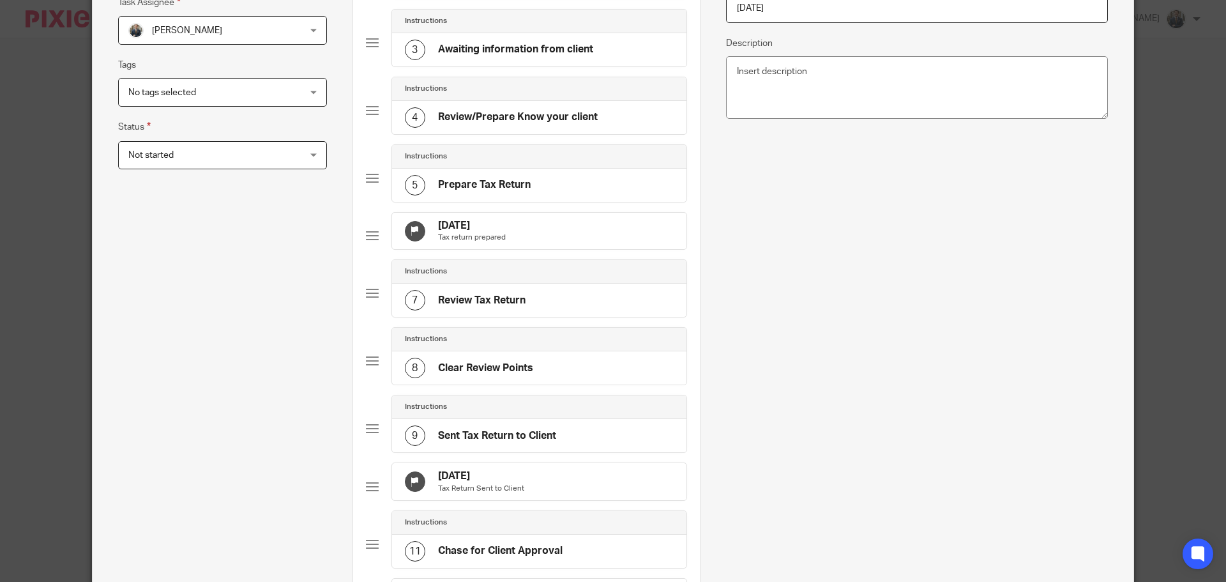
click at [544, 231] on div "31 Oct 2025 Tax return prepared" at bounding box center [539, 231] width 294 height 37
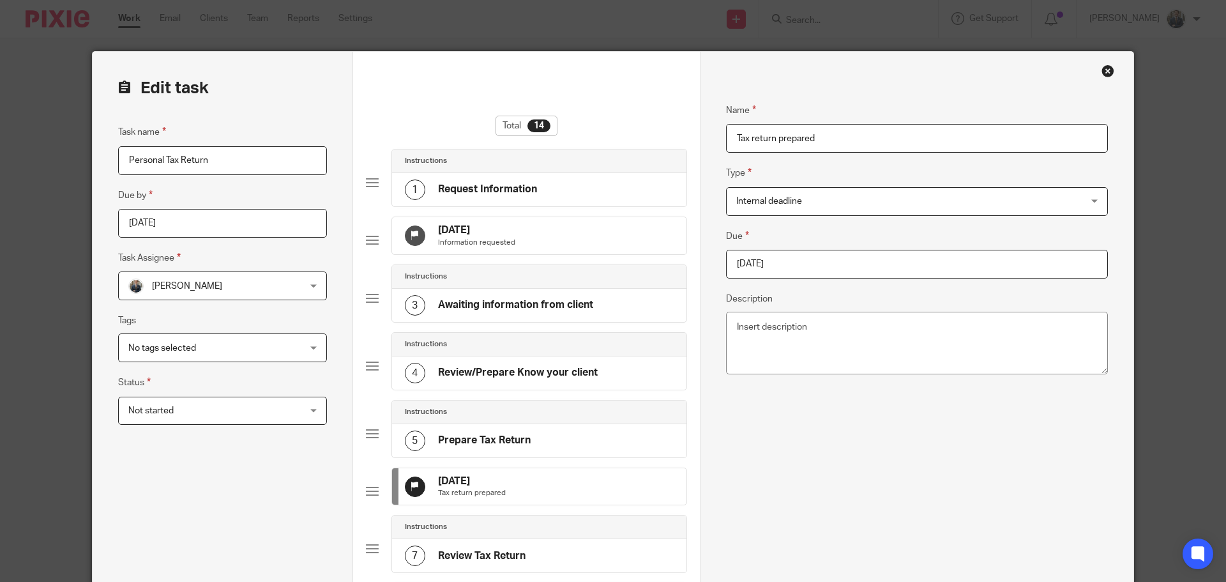
click at [856, 261] on input "2025-10-31" at bounding box center [917, 264] width 382 height 29
type input "[DATE]"
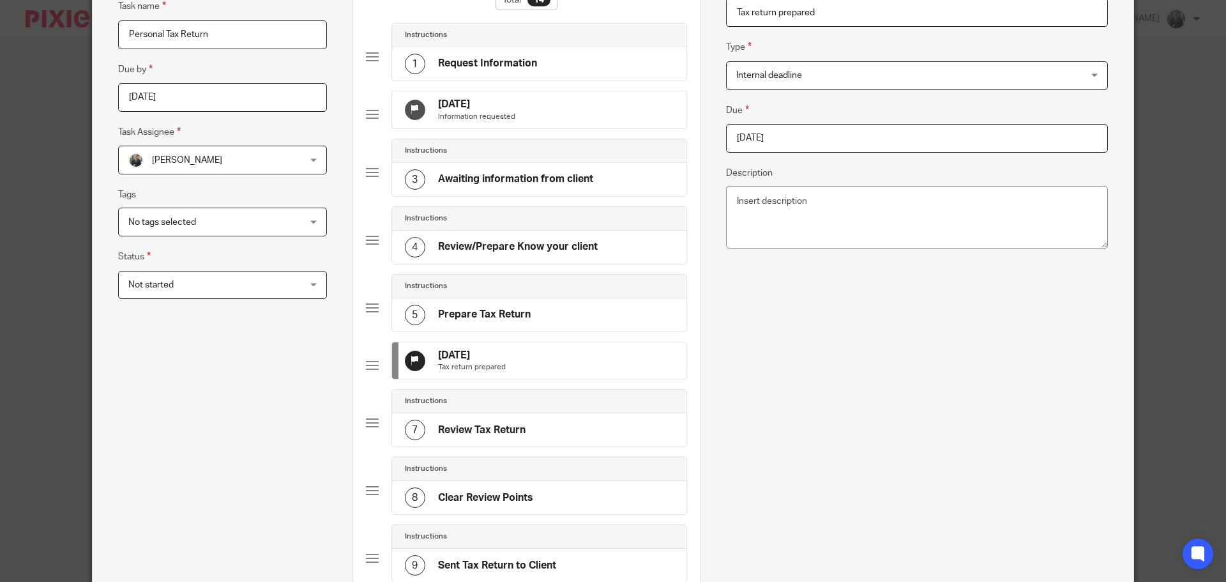
scroll to position [319, 0]
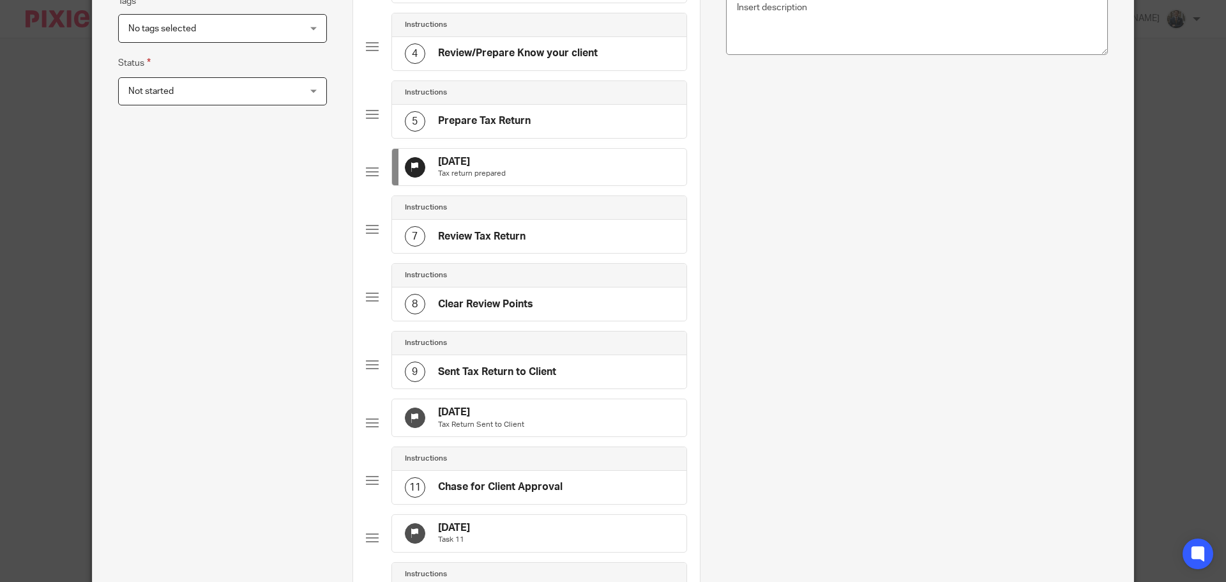
click at [533, 436] on div "31 Oct 2025 Tax Return Sent to Client" at bounding box center [539, 417] width 294 height 37
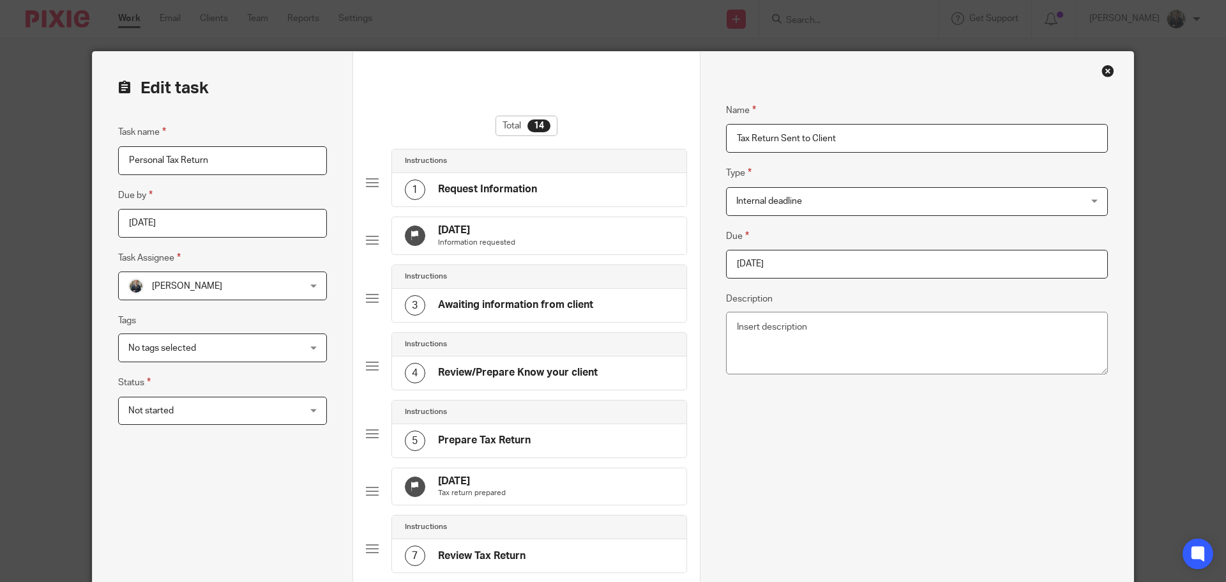
click at [828, 257] on input "2025-10-31" at bounding box center [917, 264] width 382 height 29
type input "[DATE]"
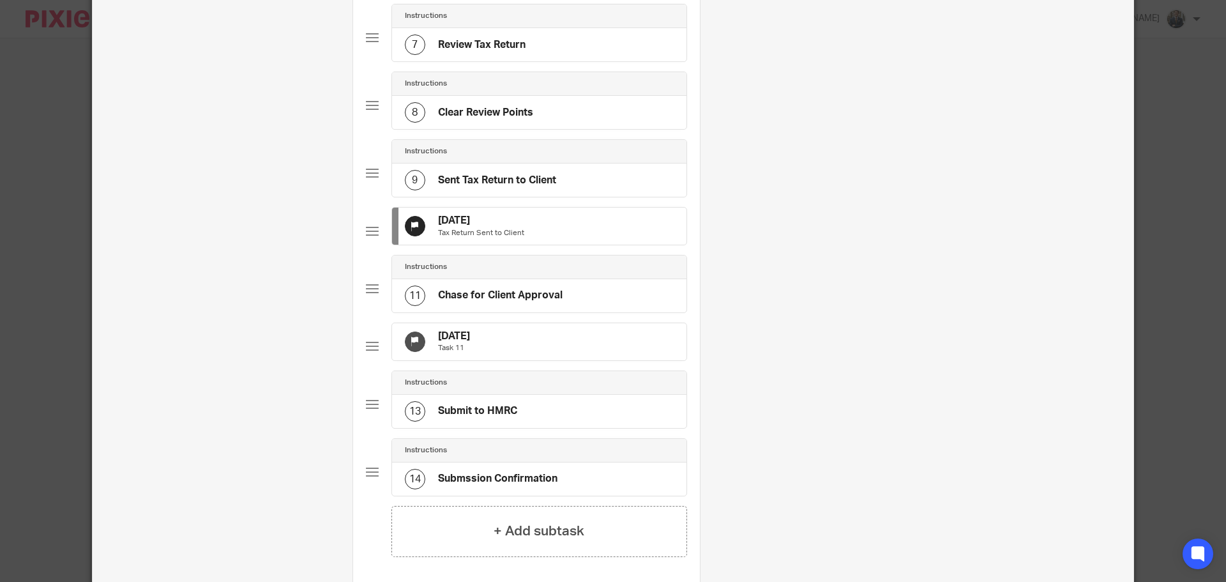
click at [580, 360] on div "31 Dec 2025 Task 11" at bounding box center [539, 341] width 294 height 37
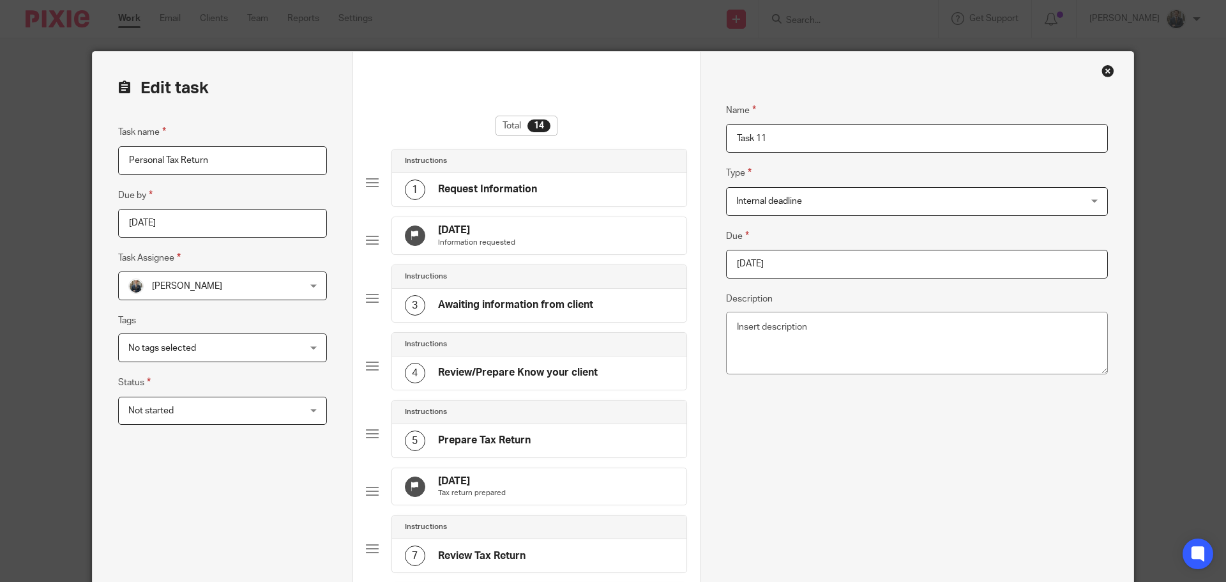
click at [829, 268] on input "2025-12-31" at bounding box center [917, 264] width 382 height 29
type input "2026-01-31"
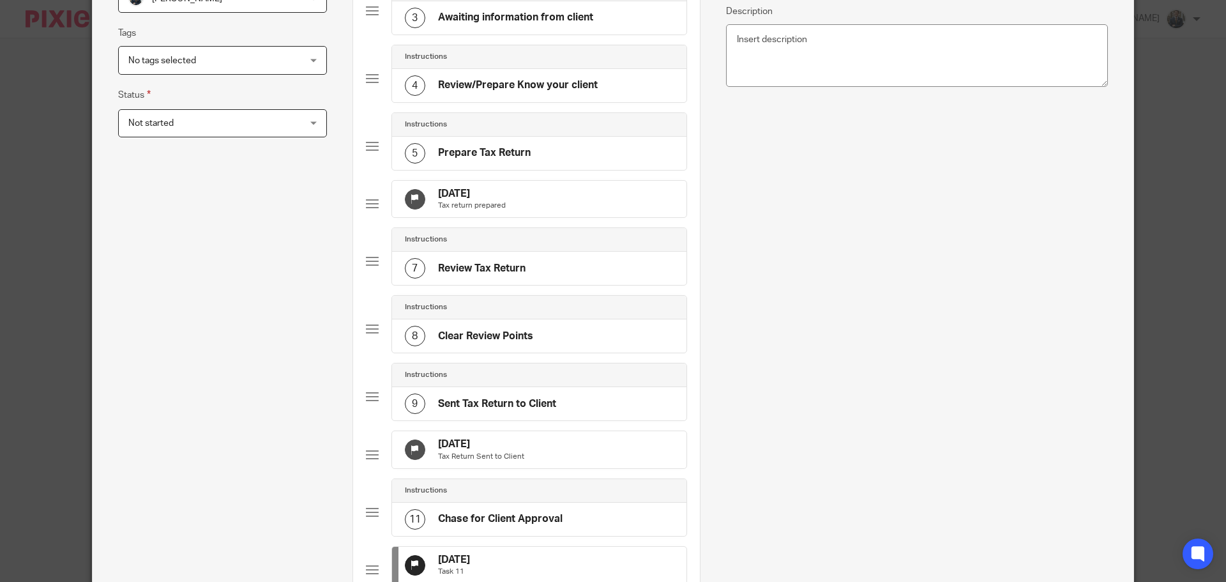
scroll to position [709, 0]
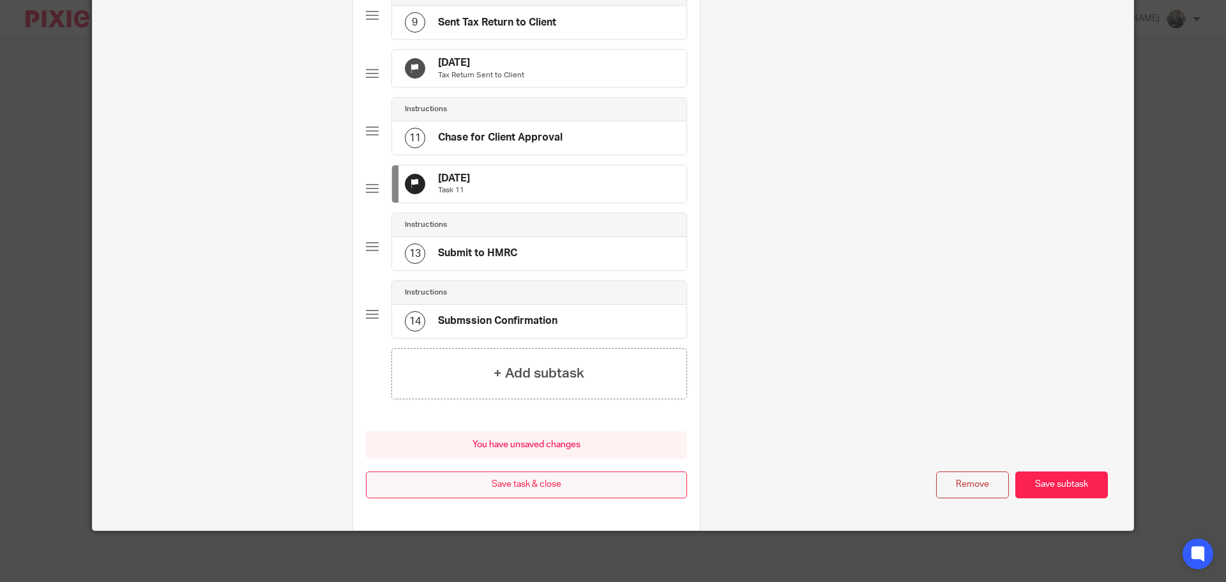
click at [512, 482] on button "Save task & close" at bounding box center [526, 484] width 321 height 27
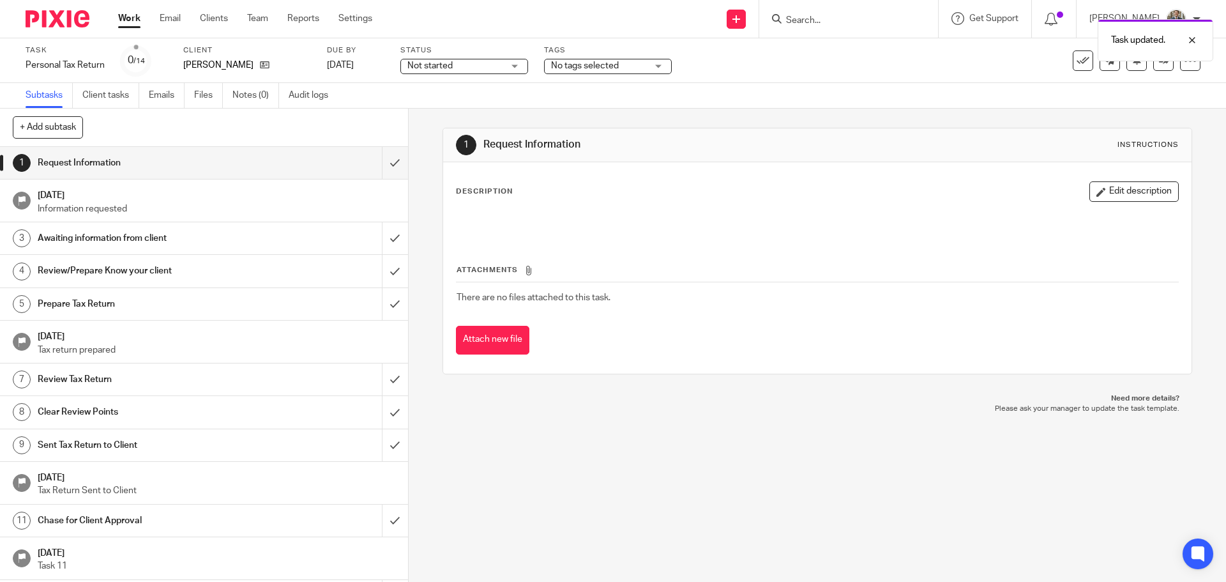
click at [45, 14] on img at bounding box center [58, 18] width 64 height 17
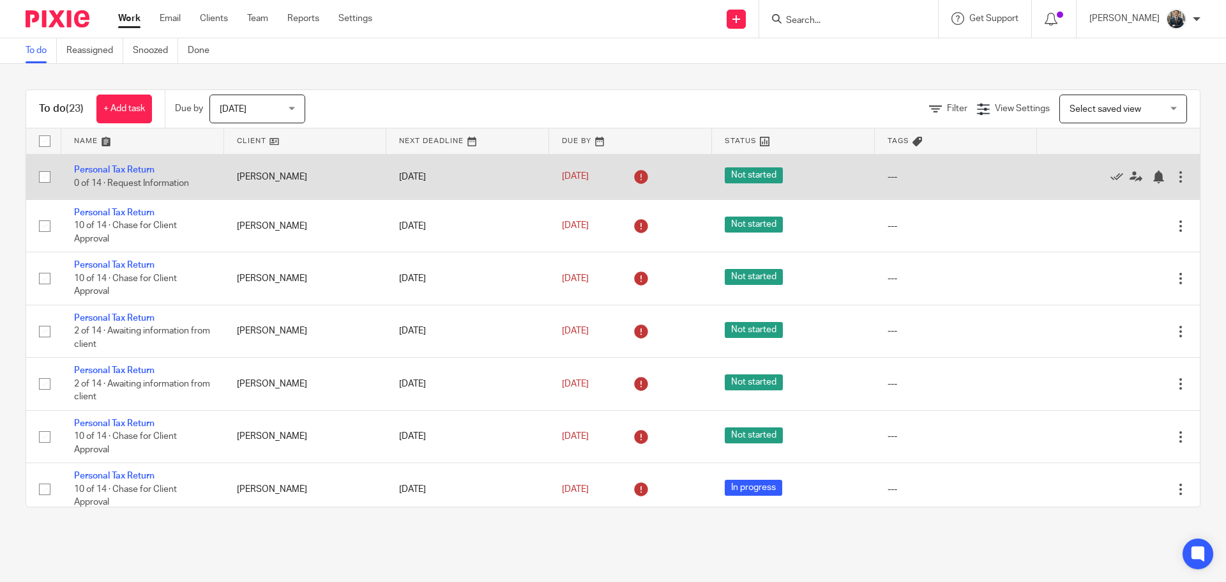
click at [1174, 176] on div at bounding box center [1180, 176] width 13 height 13
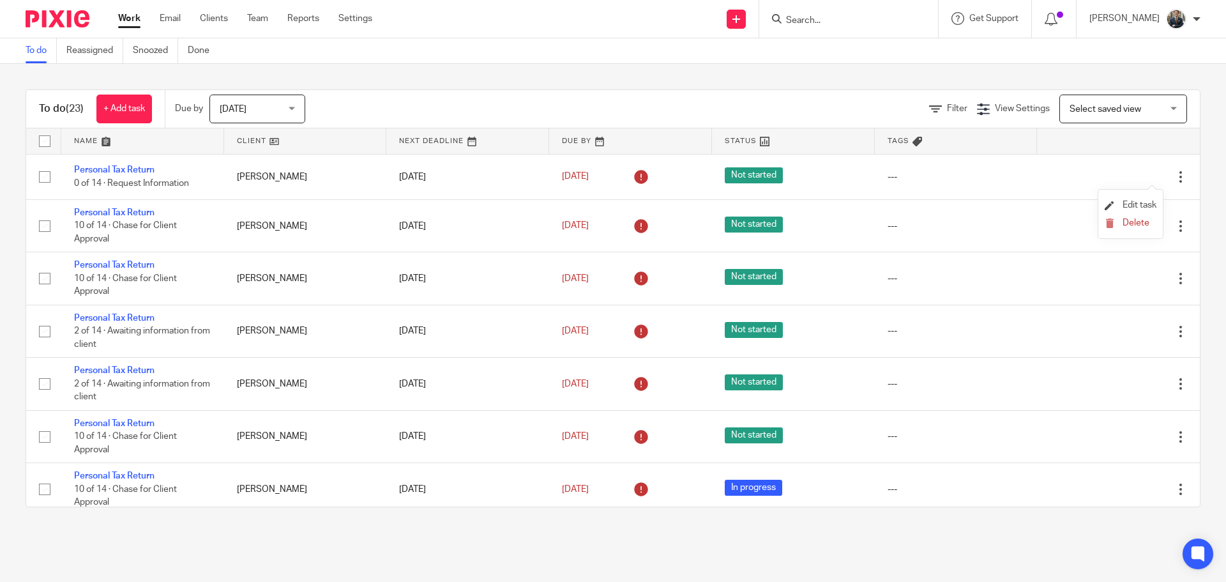
click at [1148, 198] on li "Edit task" at bounding box center [1131, 205] width 52 height 19
click at [1126, 204] on span "Edit task" at bounding box center [1140, 204] width 34 height 9
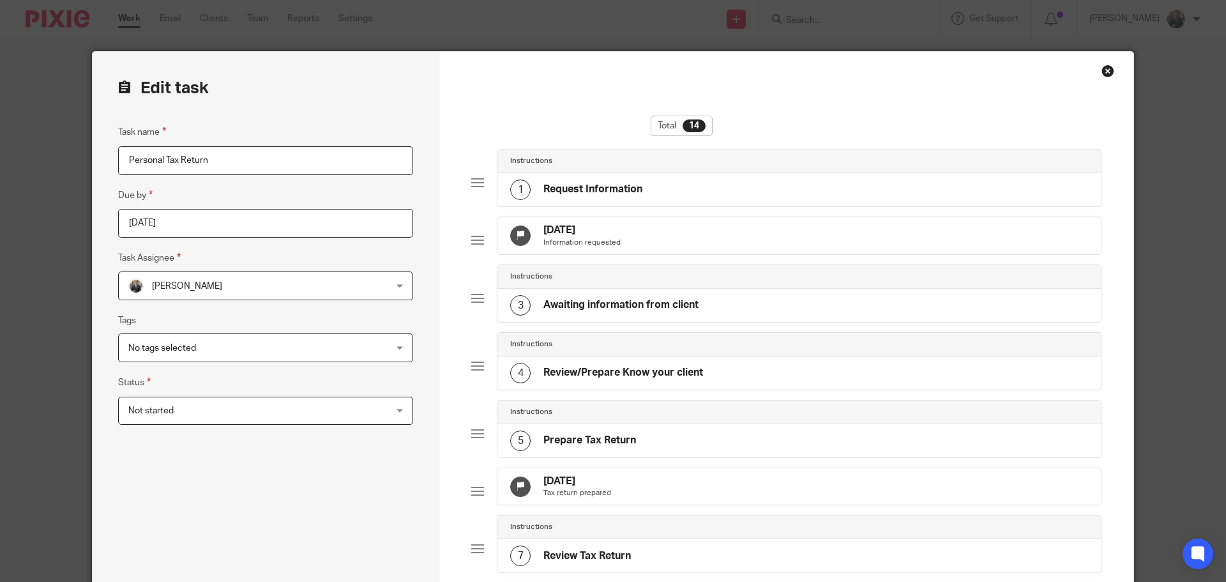
click at [729, 240] on div "[DATE] Information requested" at bounding box center [798, 235] width 603 height 37
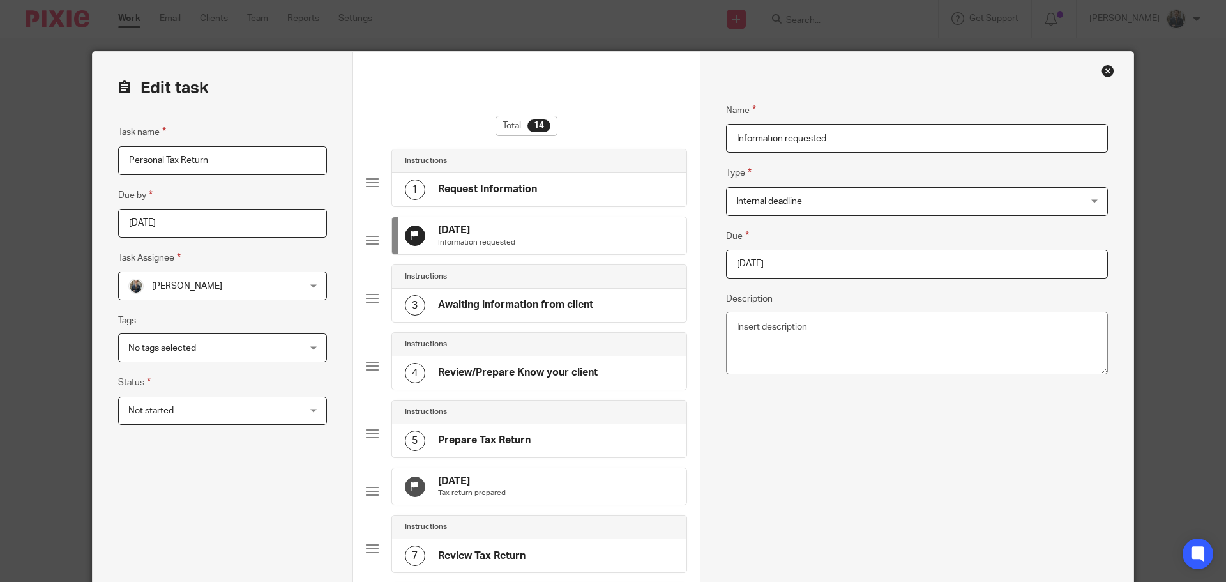
click at [894, 263] on input "2025-10-02" at bounding box center [917, 264] width 382 height 29
type input "[DATE]"
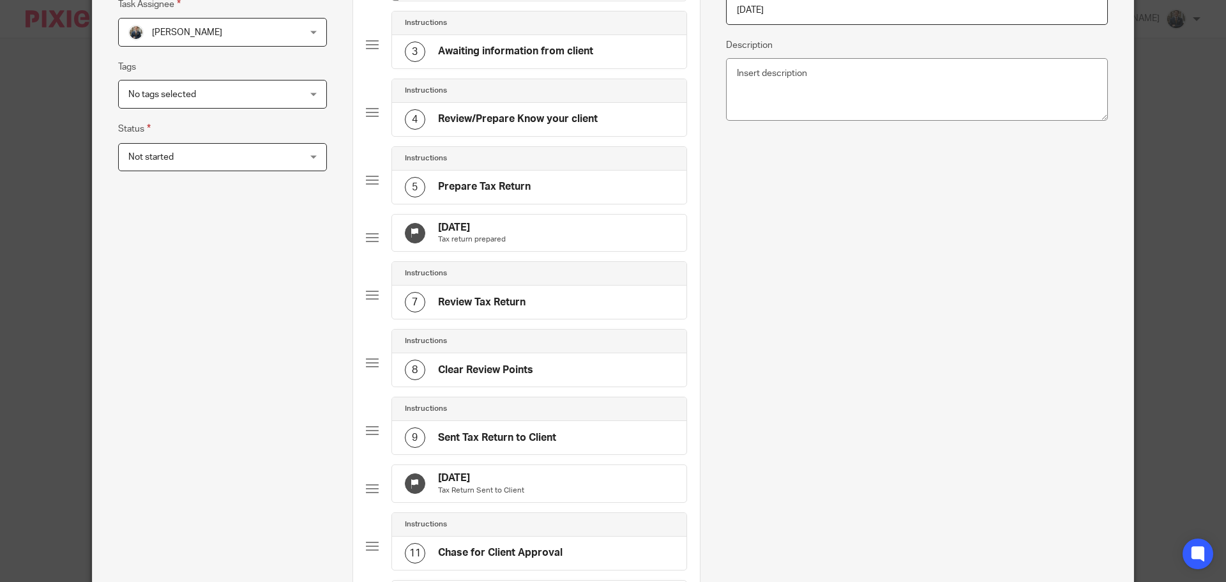
scroll to position [255, 0]
click at [543, 250] on div "2 Nov 2025 Tax return prepared" at bounding box center [539, 231] width 294 height 37
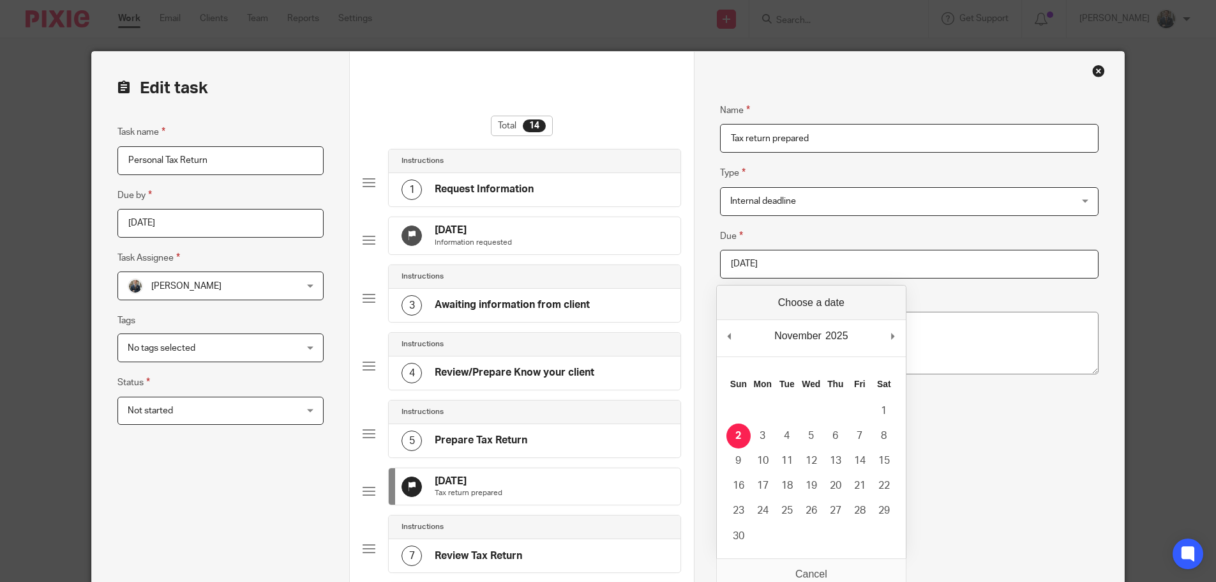
click at [873, 264] on input "2025-11-02" at bounding box center [909, 264] width 379 height 29
click at [736, 333] on div "February January February March April May June July August September October No…" at bounding box center [811, 338] width 189 height 36
type input "2026-01-31"
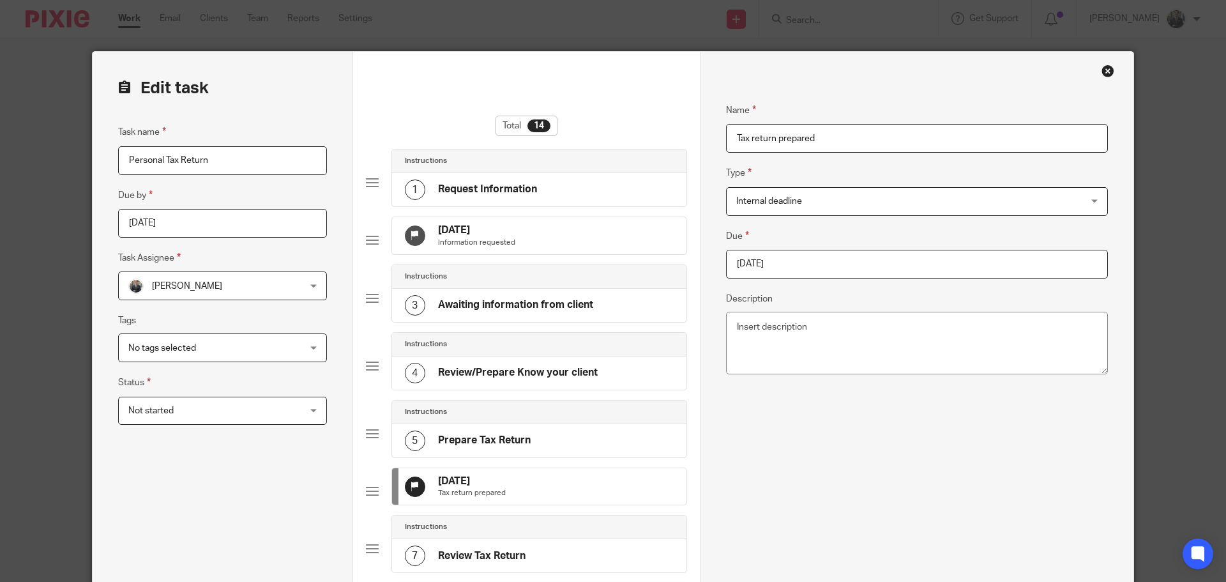
scroll to position [447, 0]
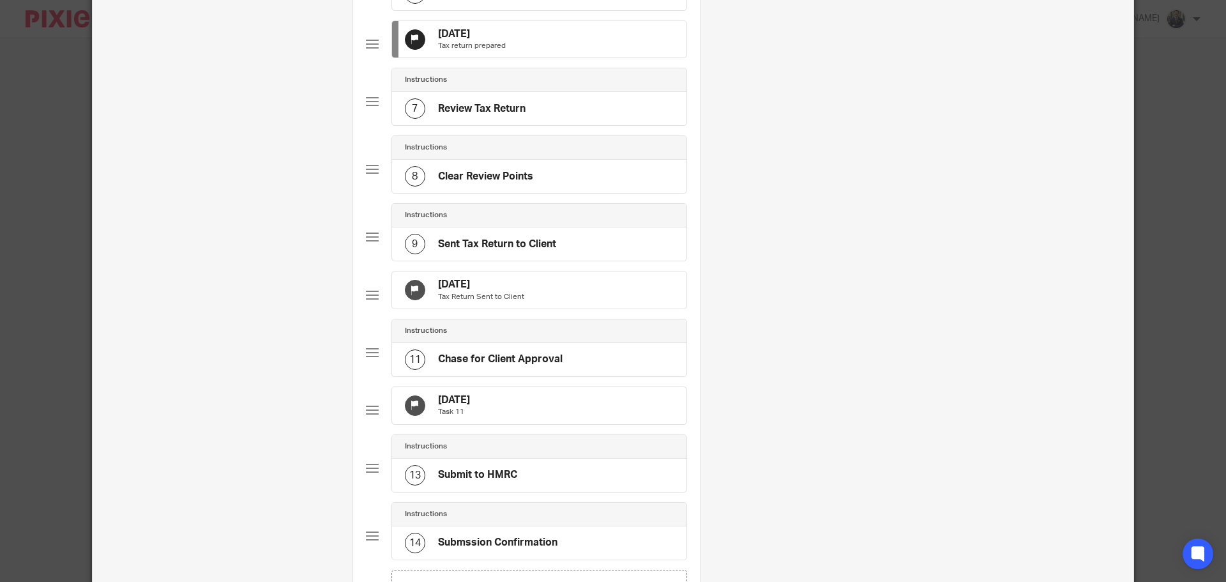
click at [591, 308] on div "3 Dec 2025 Tax Return Sent to Client" at bounding box center [539, 289] width 294 height 37
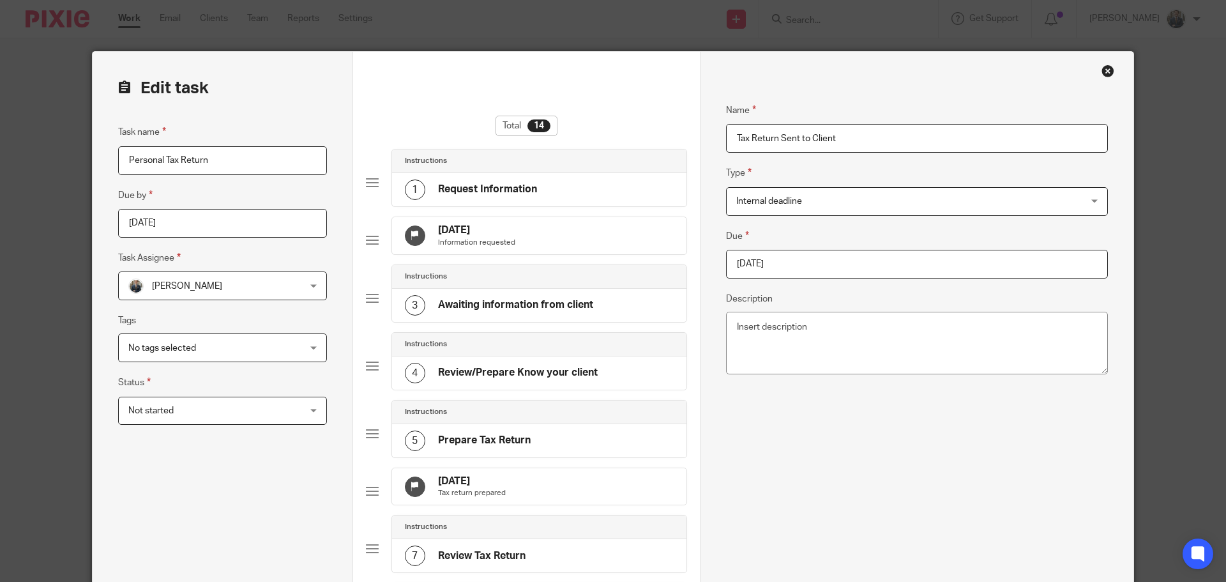
click at [835, 252] on input "2025-12-03" at bounding box center [917, 264] width 382 height 29
click at [892, 337] on div "December January February March April May June July August September October No…" at bounding box center [811, 338] width 189 height 36
type input "2026-01-31"
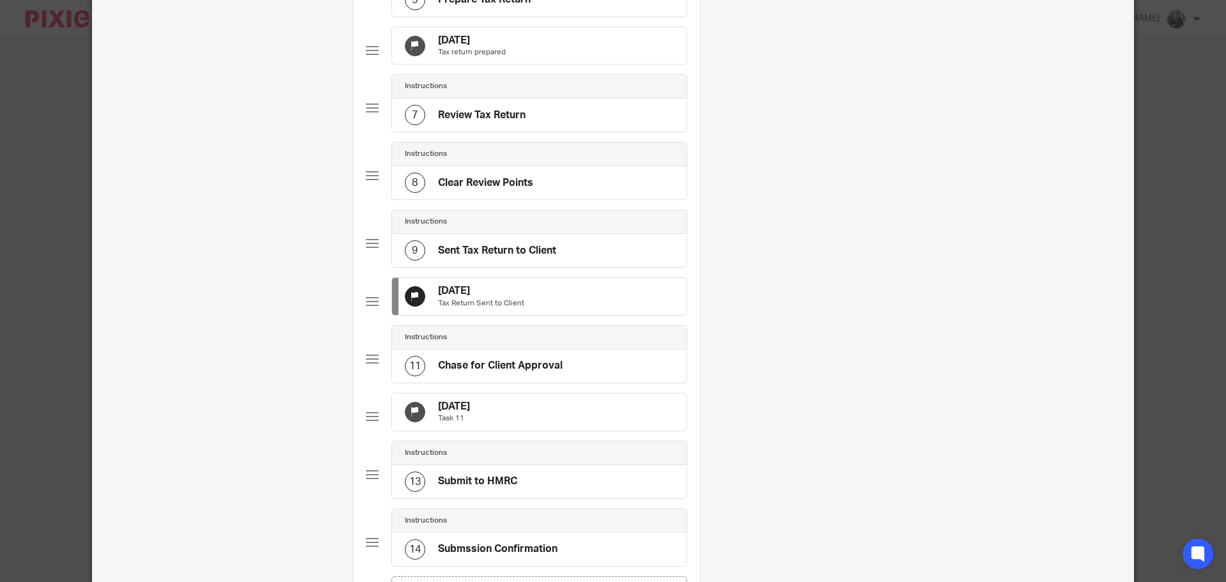
scroll to position [447, 0]
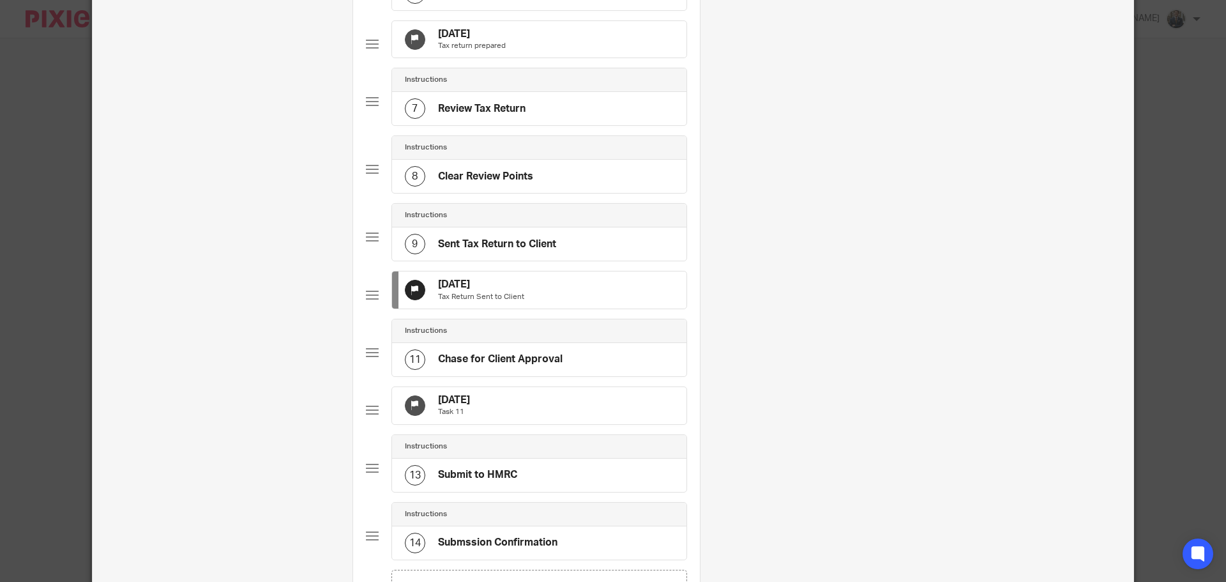
click at [577, 424] on div "2 Jan 2026 Task 11" at bounding box center [539, 405] width 294 height 37
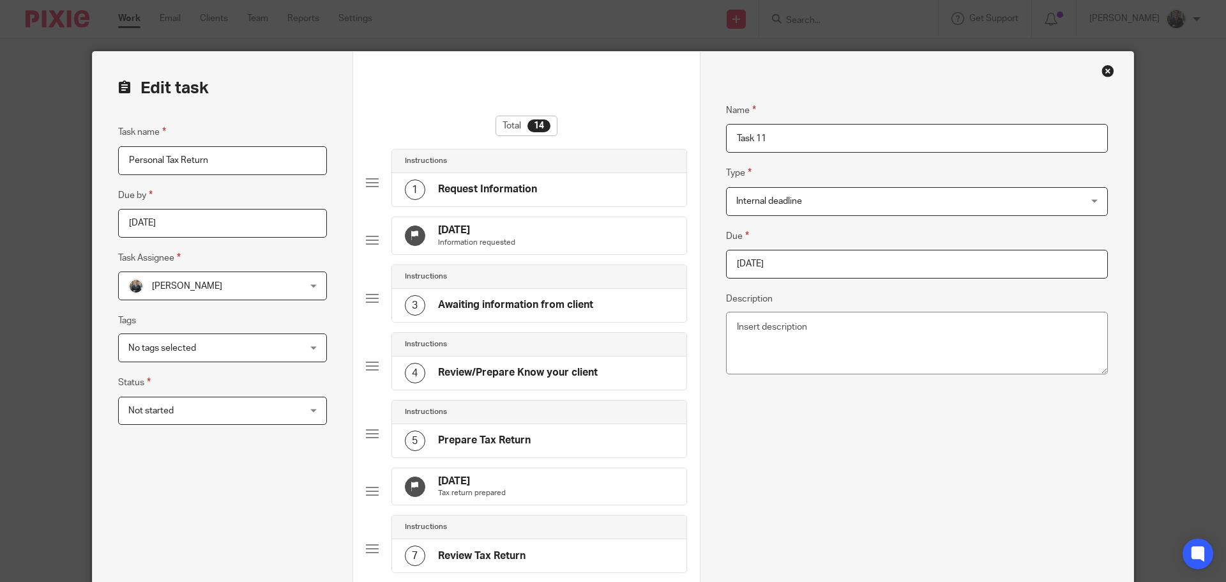
click at [868, 275] on input "2026-01-02" at bounding box center [917, 264] width 382 height 29
type input "[DATE]"
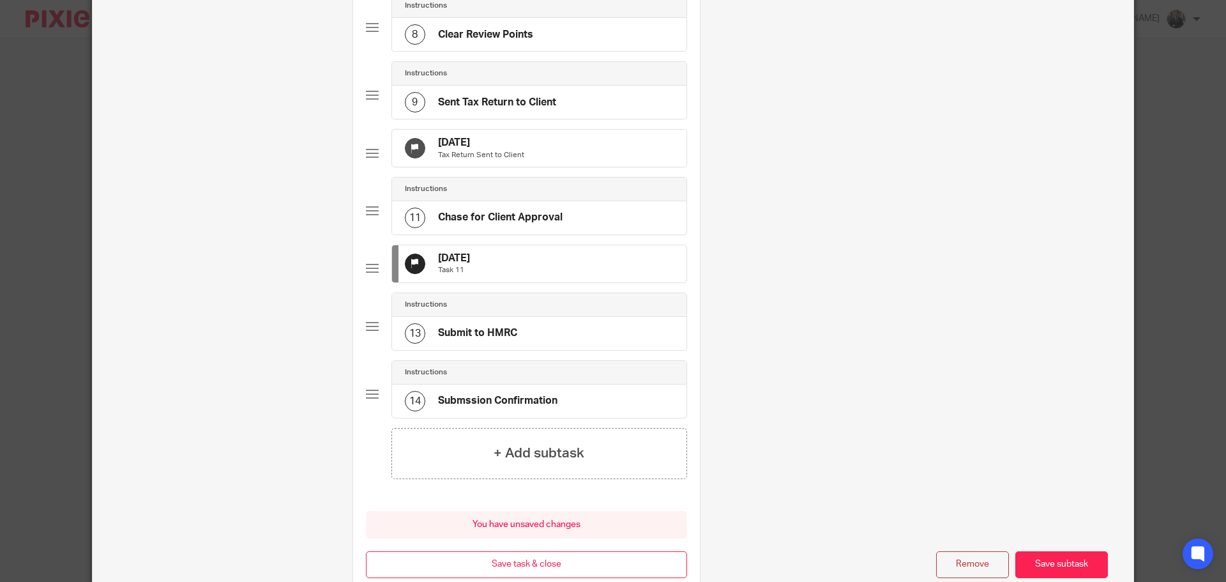
scroll to position [709, 0]
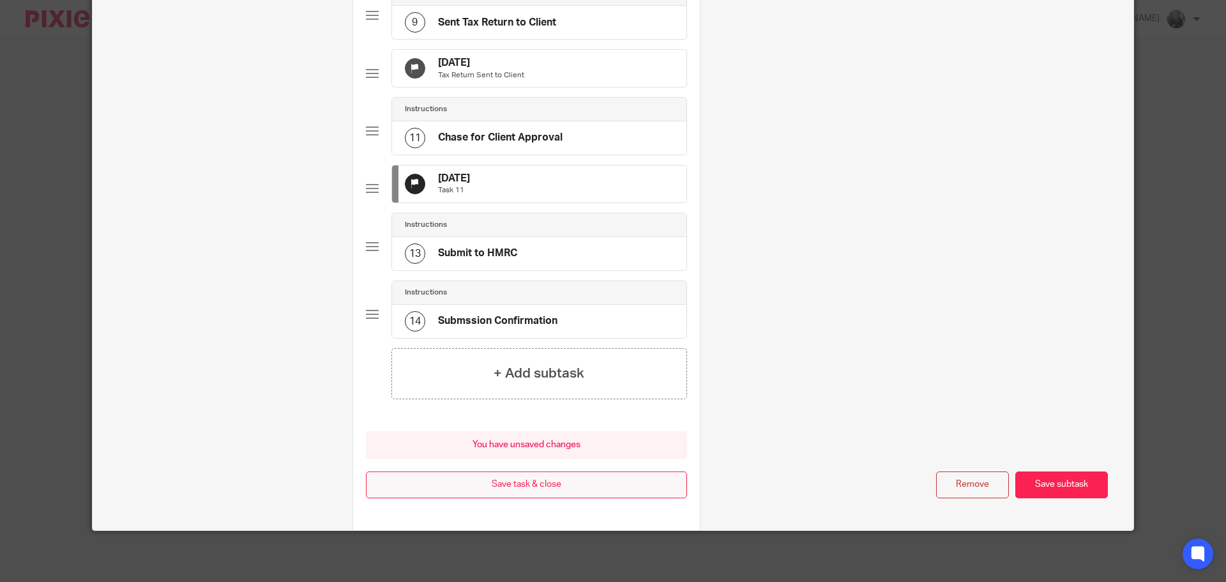
click at [536, 487] on button "Save task & close" at bounding box center [526, 484] width 321 height 27
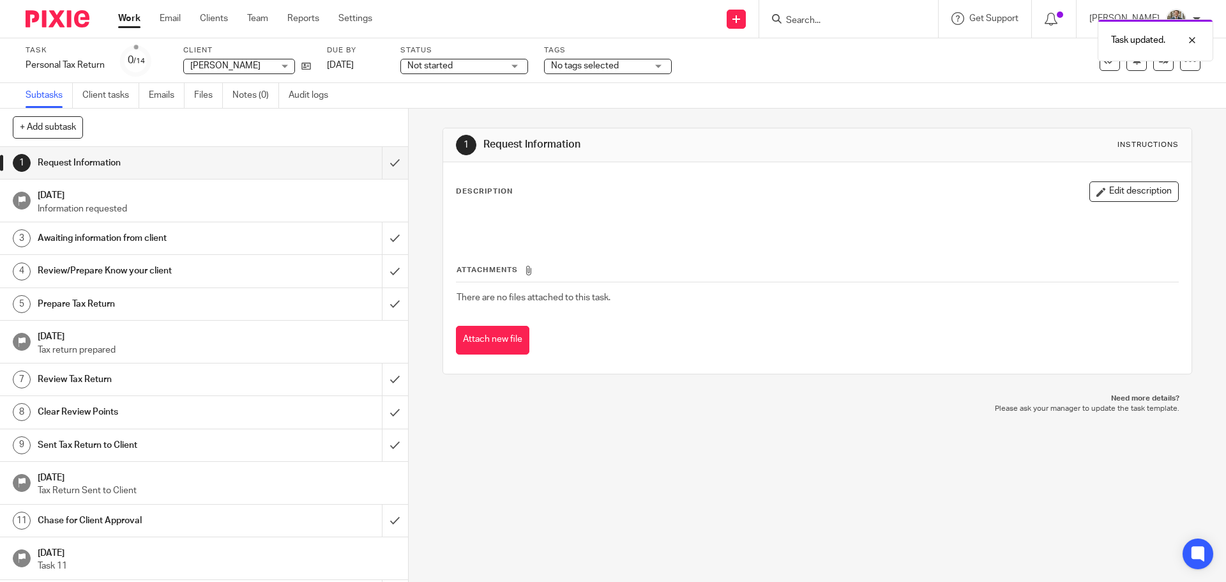
click at [67, 22] on img at bounding box center [58, 18] width 64 height 17
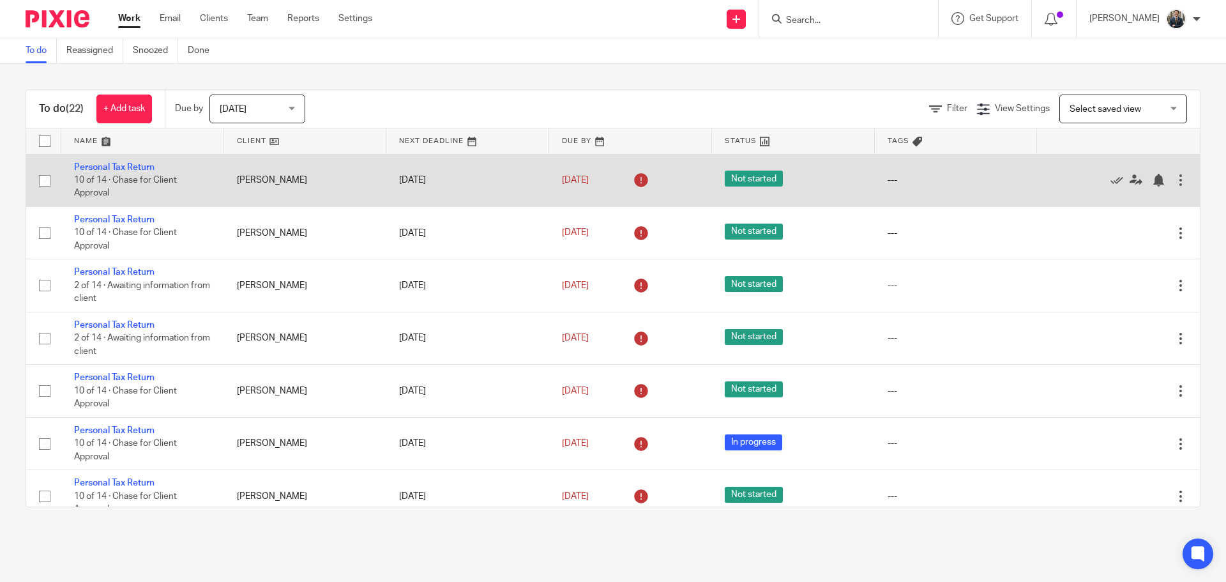
click at [1158, 178] on td "Edit task Delete" at bounding box center [1118, 180] width 163 height 52
click at [1174, 179] on div at bounding box center [1180, 180] width 13 height 13
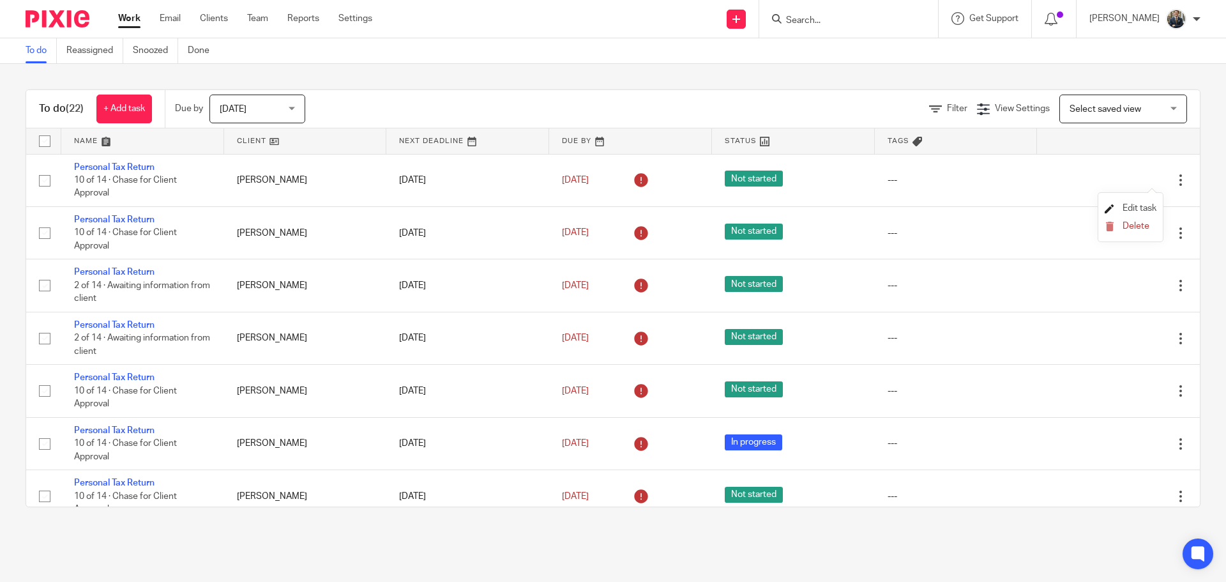
click at [1146, 204] on span "Edit task" at bounding box center [1140, 208] width 34 height 9
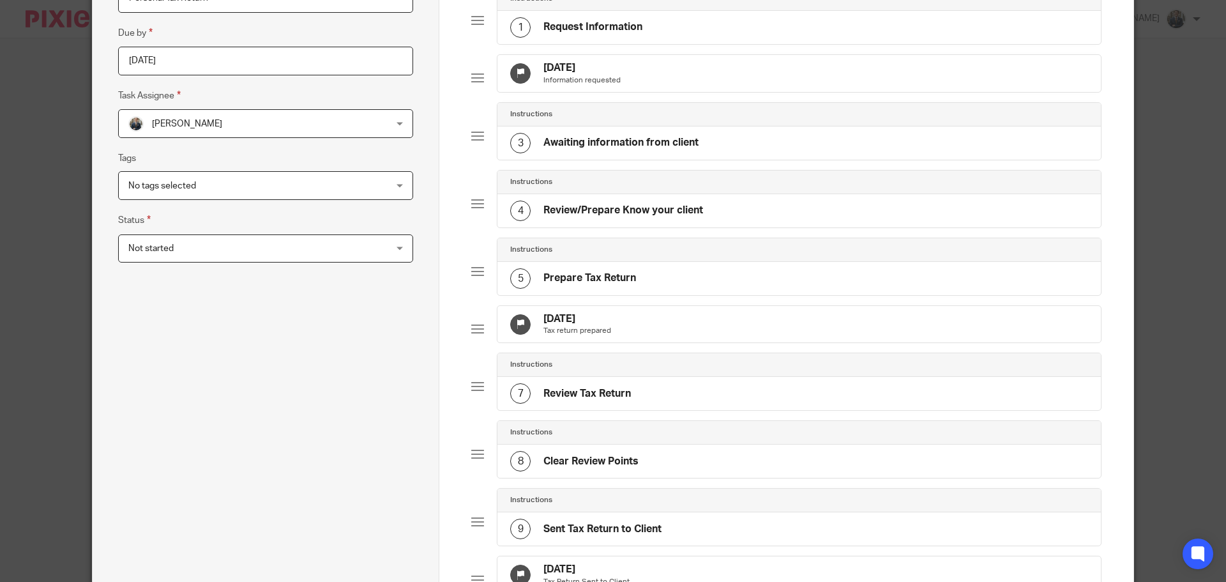
scroll to position [447, 0]
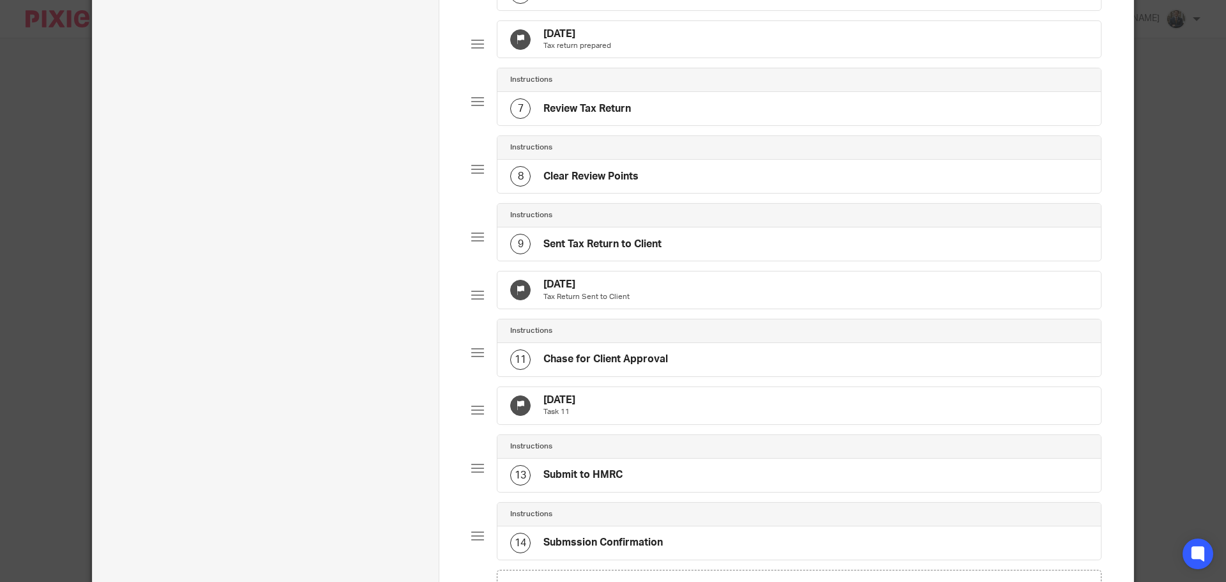
click at [648, 424] on div "[DATE] Task 11" at bounding box center [798, 405] width 603 height 37
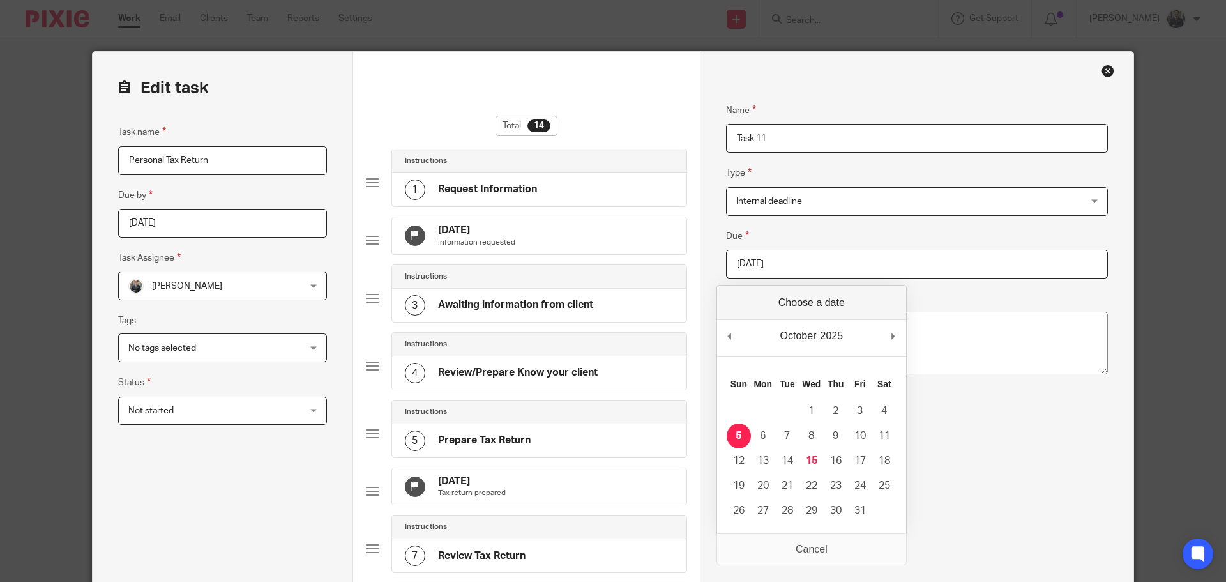
click at [828, 261] on input "[DATE]" at bounding box center [917, 264] width 382 height 29
type input "[DATE]"
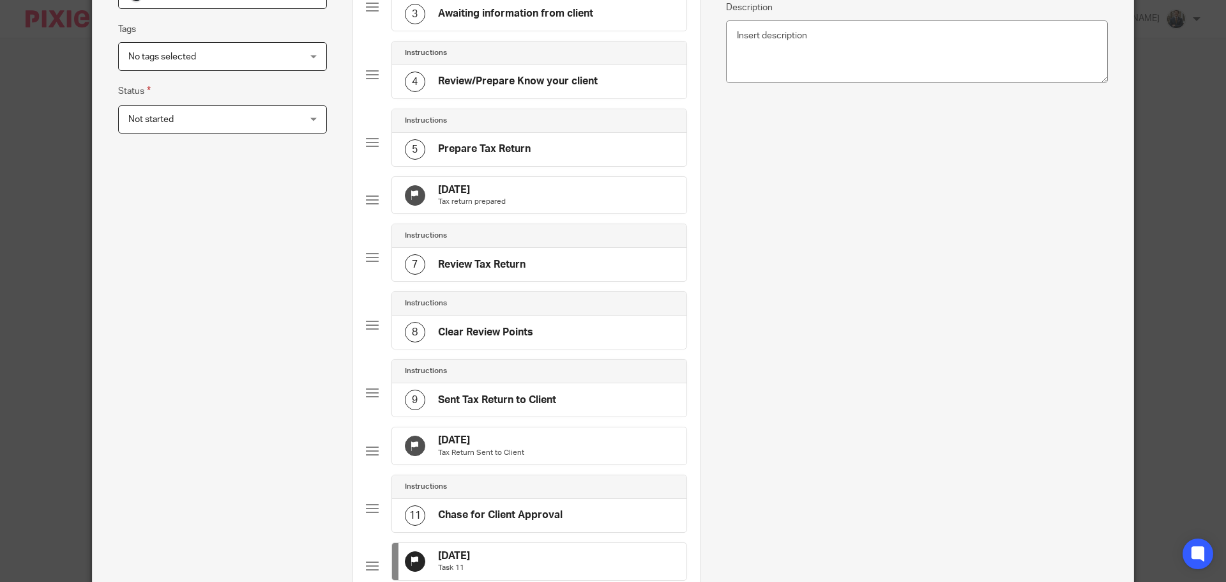
scroll to position [709, 0]
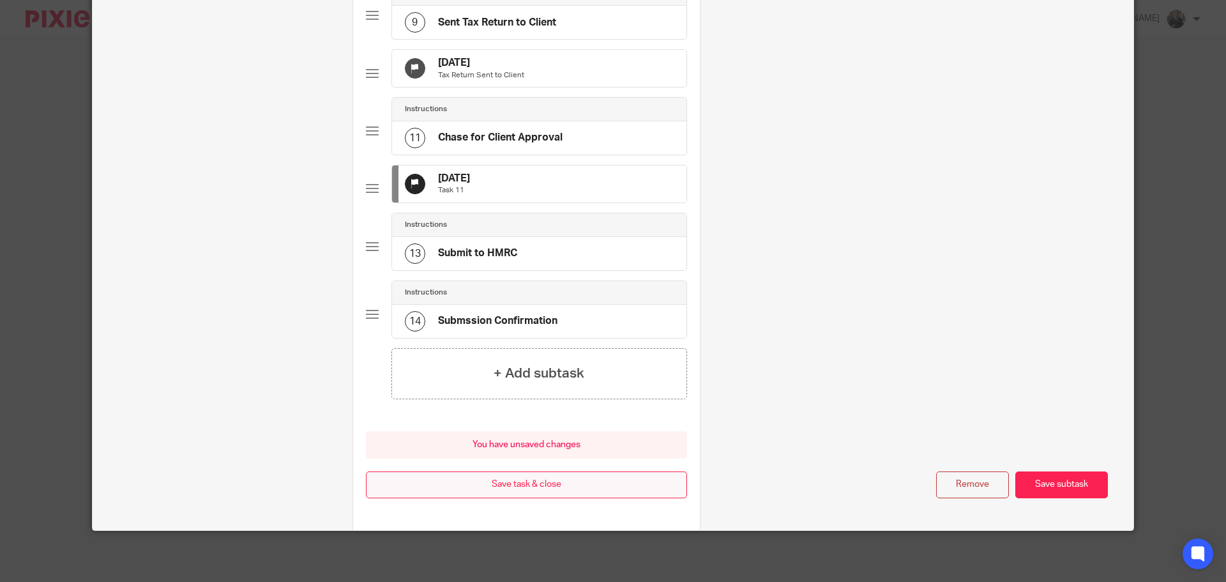
click at [559, 489] on button "Save task & close" at bounding box center [526, 484] width 321 height 27
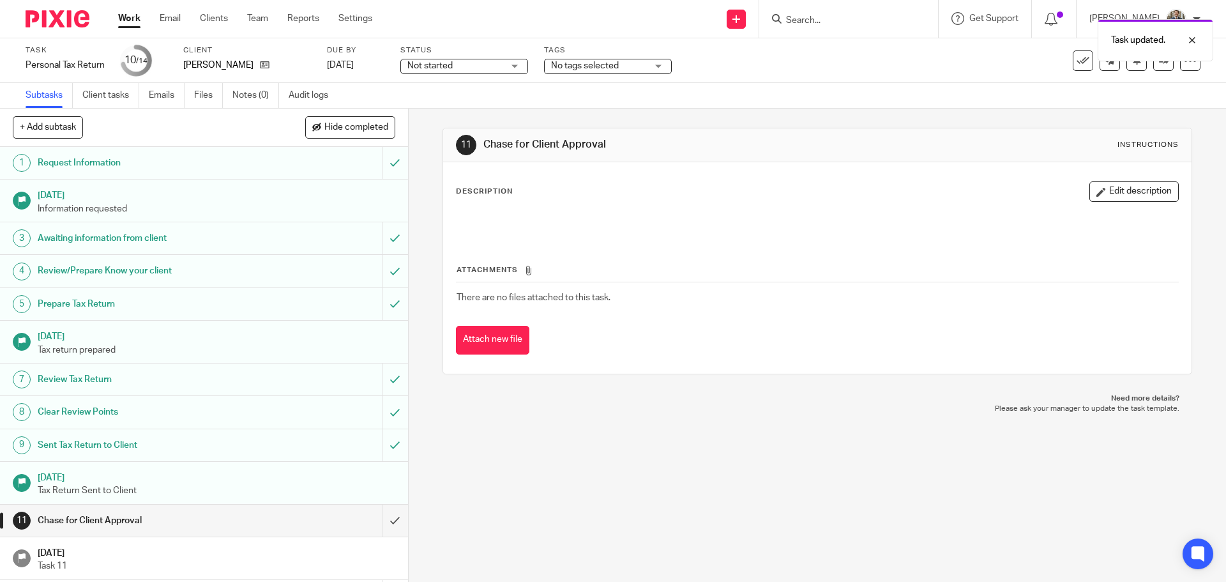
click at [43, 8] on div at bounding box center [52, 19] width 105 height 38
click at [47, 19] on img at bounding box center [58, 18] width 64 height 17
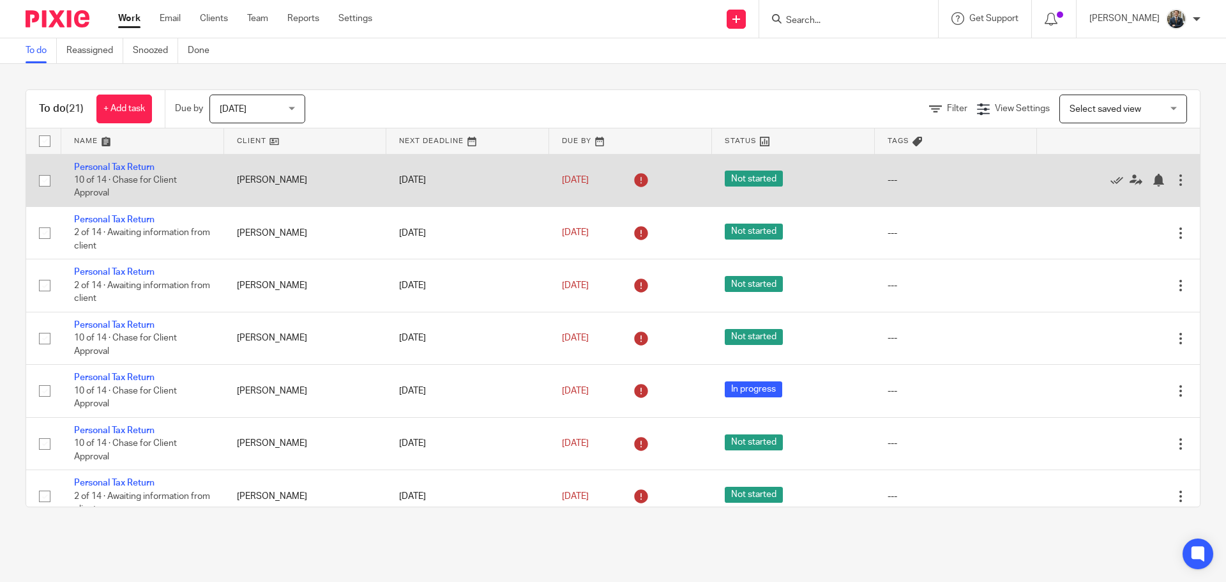
click at [117, 162] on td "Personal Tax Return 10 of 14 · Chase for Client Approval" at bounding box center [142, 180] width 163 height 52
click at [117, 167] on link "Personal Tax Return" at bounding box center [114, 167] width 80 height 9
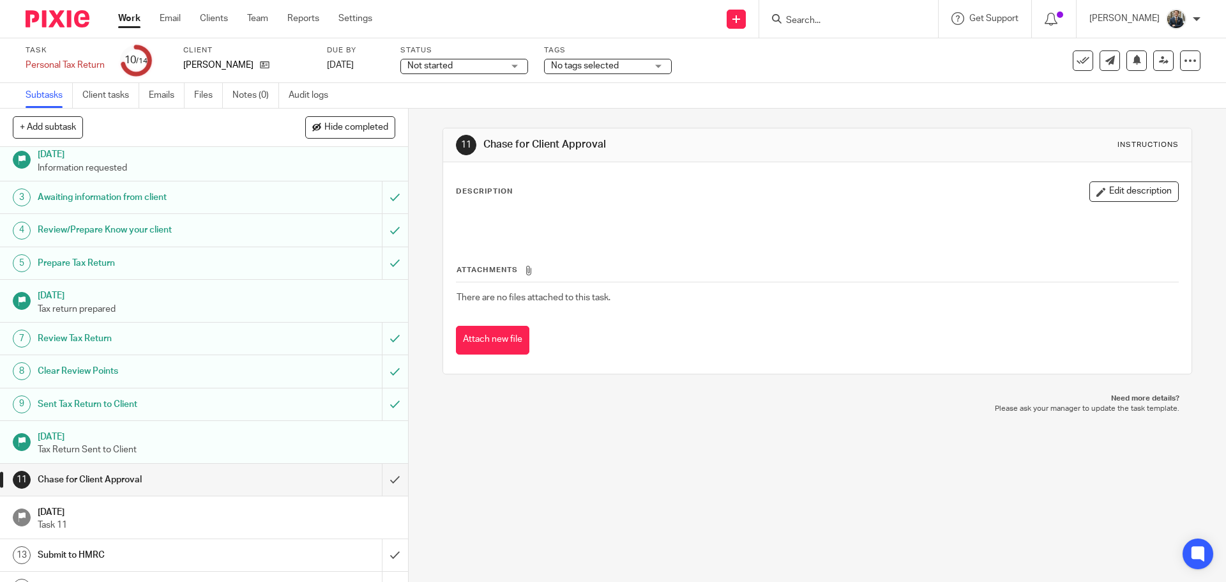
scroll to position [63, 0]
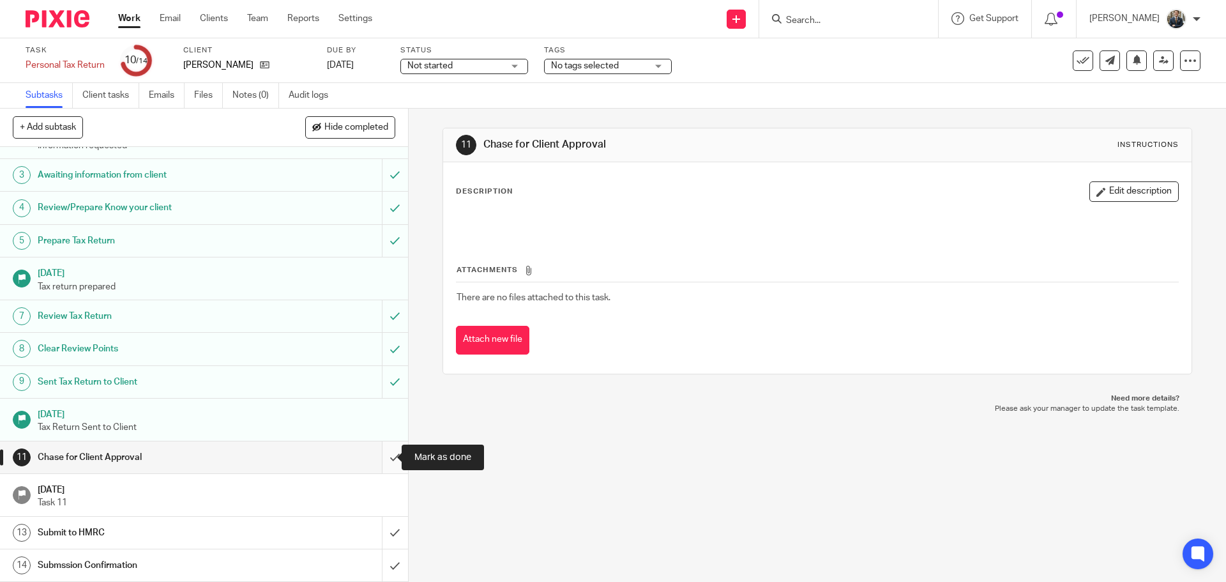
click at [385, 458] on input "submit" at bounding box center [204, 457] width 408 height 32
click at [379, 532] on input "submit" at bounding box center [204, 533] width 408 height 32
click at [379, 568] on input "submit" at bounding box center [204, 565] width 408 height 32
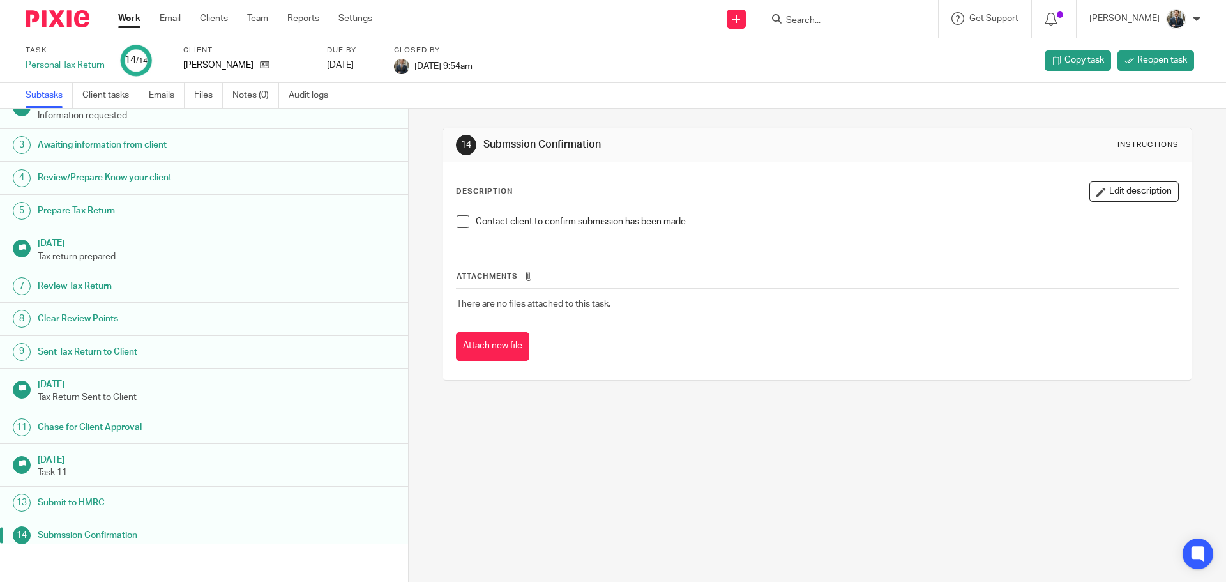
scroll to position [63, 0]
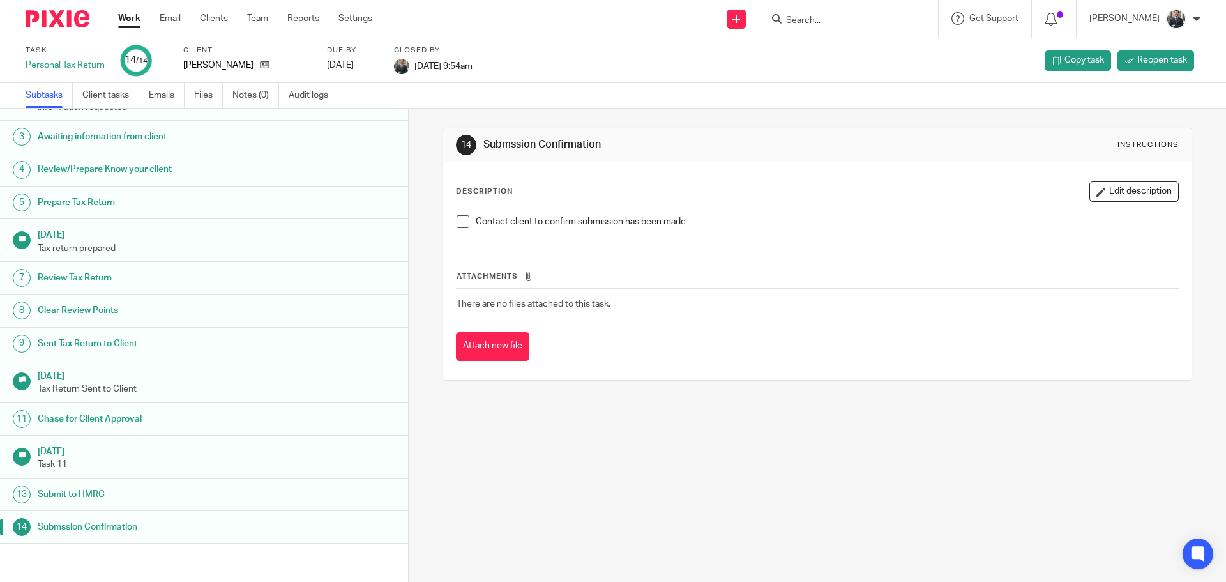
click at [67, 19] on img at bounding box center [58, 18] width 64 height 17
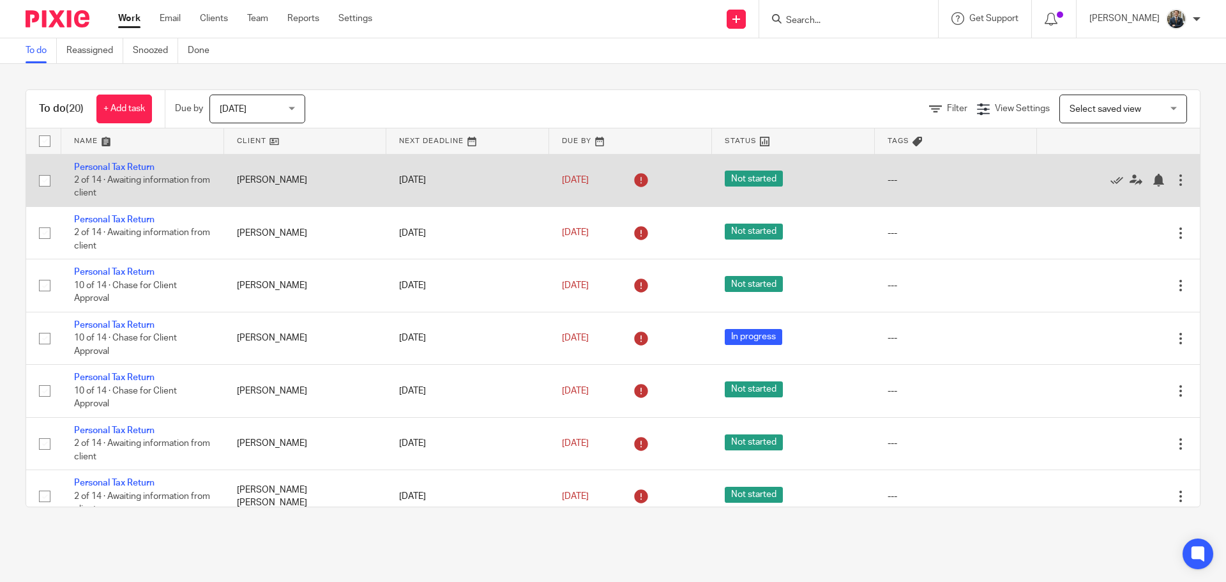
click at [1155, 172] on div "Edit task Delete" at bounding box center [1118, 180] width 137 height 32
click at [1154, 187] on div "Edit task Delete" at bounding box center [1118, 180] width 137 height 32
click at [1174, 174] on div at bounding box center [1180, 180] width 13 height 13
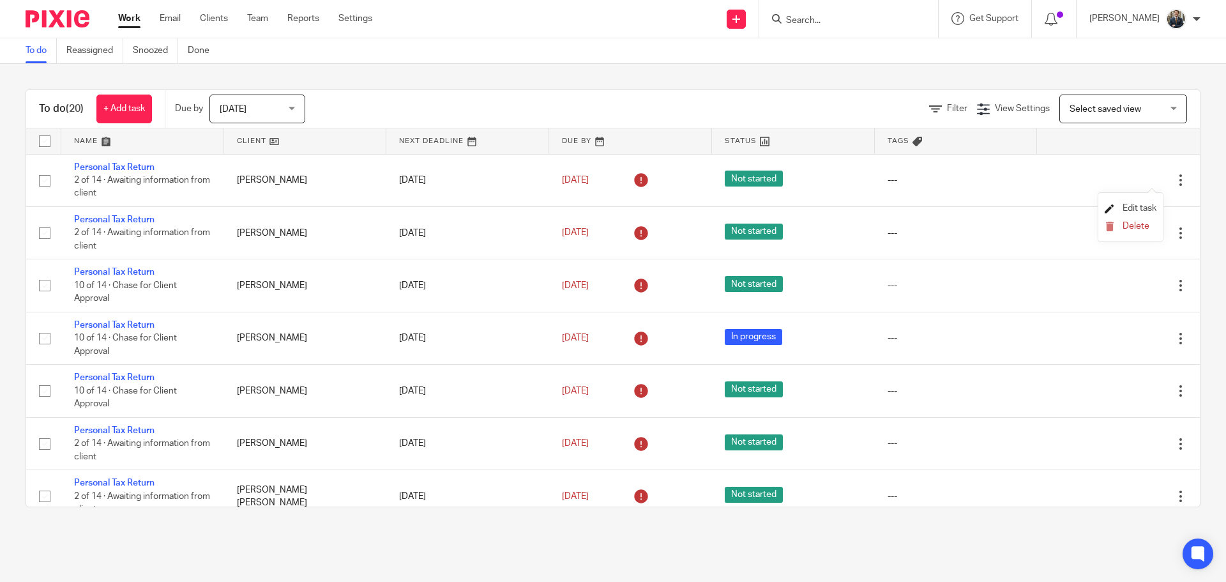
click at [1151, 205] on span "Edit task" at bounding box center [1140, 208] width 34 height 9
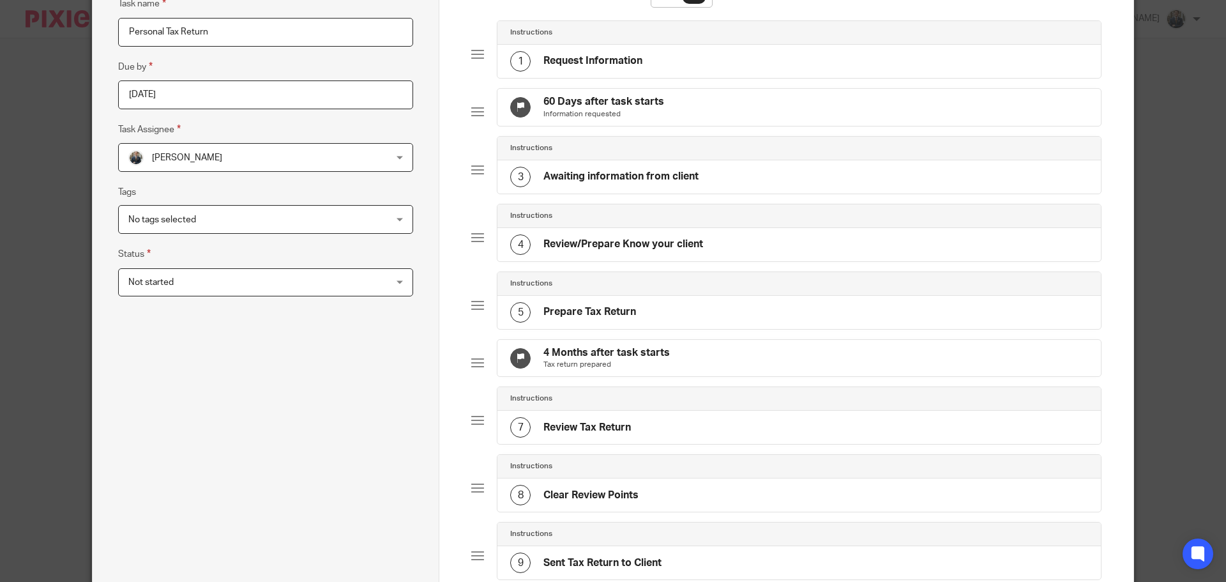
scroll to position [128, 0]
click at [735, 372] on div "4 Months after task starts Tax return prepared" at bounding box center [798, 358] width 603 height 37
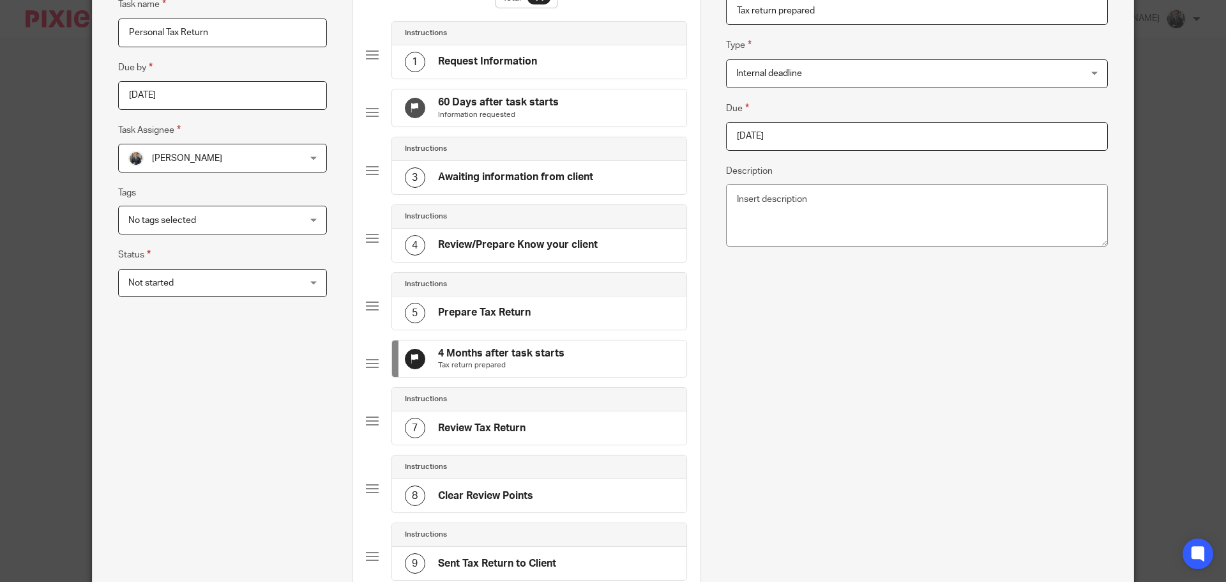
scroll to position [124, 0]
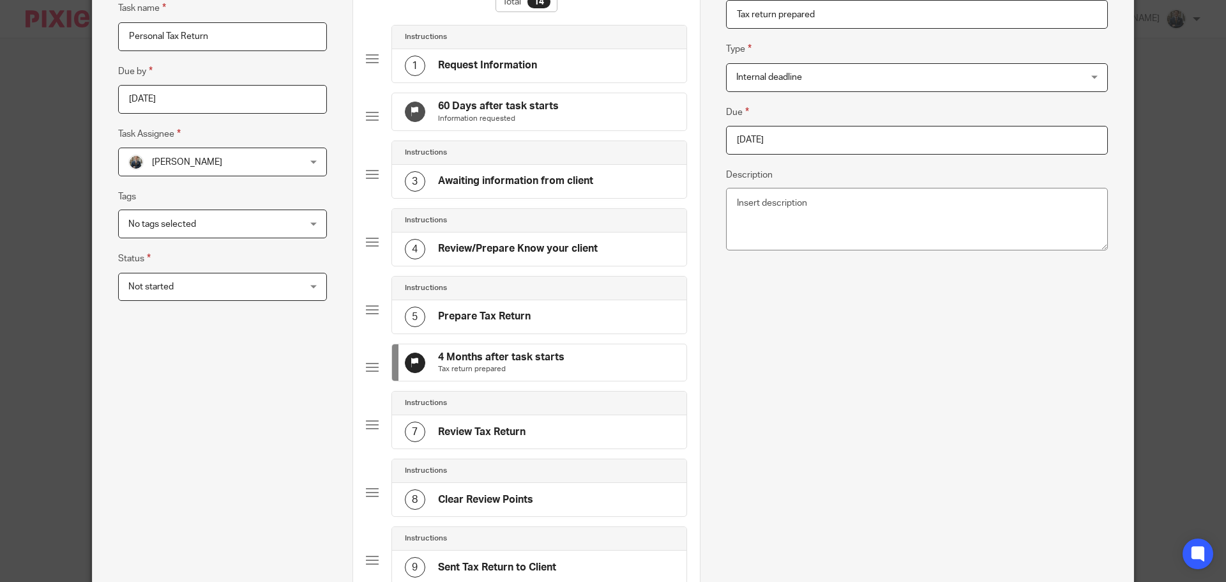
click at [815, 146] on input "2025-08-05" at bounding box center [917, 140] width 382 height 29
type input "[DATE]"
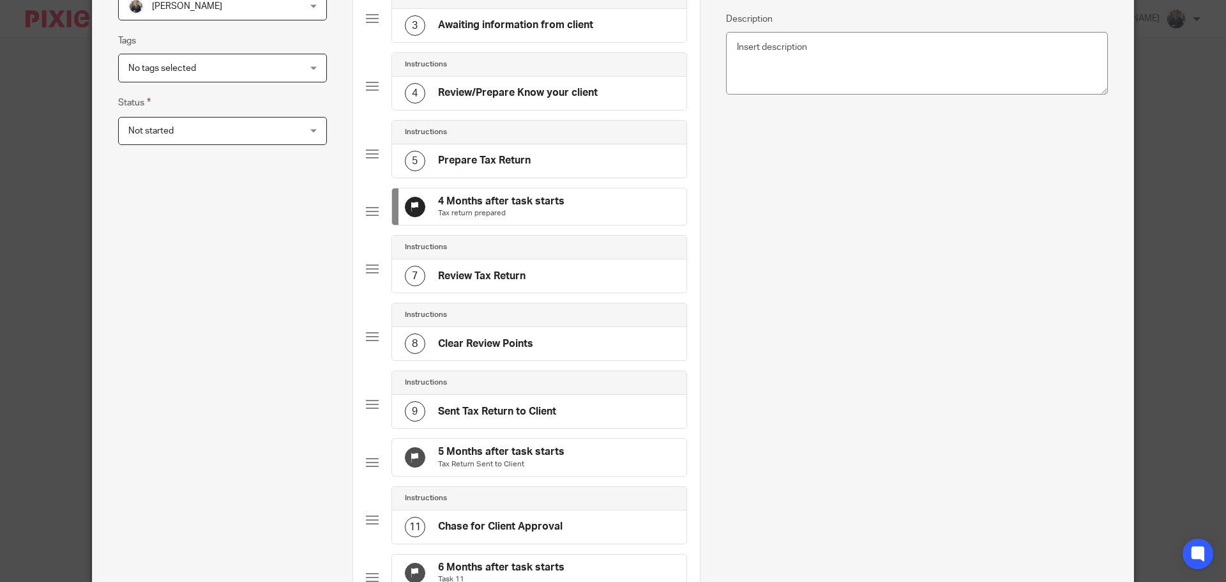
scroll to position [443, 0]
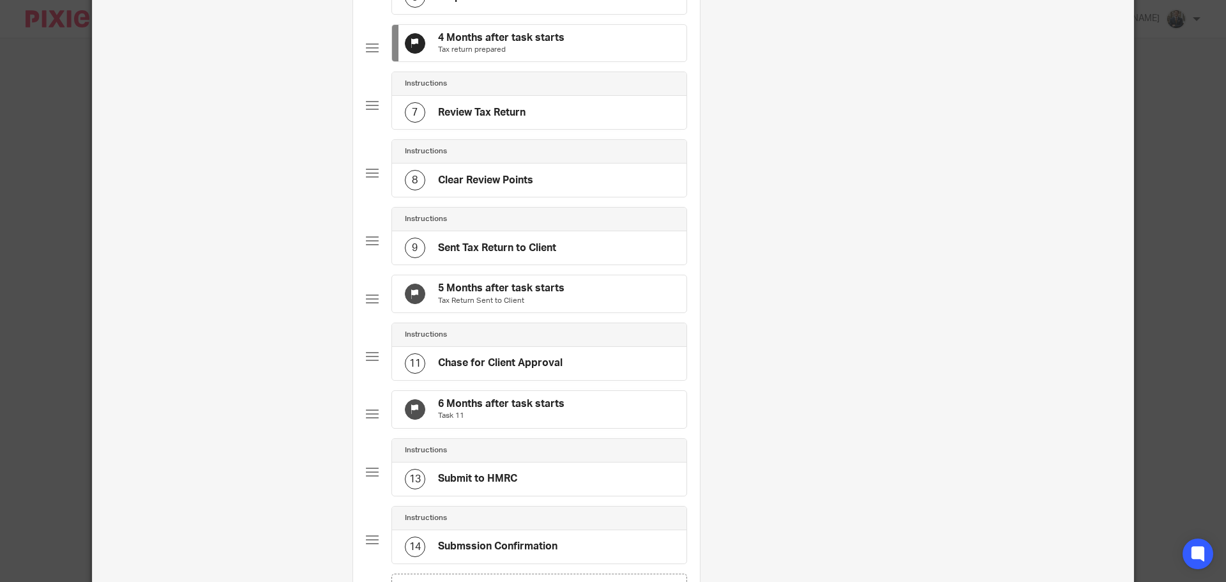
click at [585, 312] on div "5 Months after task starts Tax Return Sent to Client" at bounding box center [539, 293] width 294 height 37
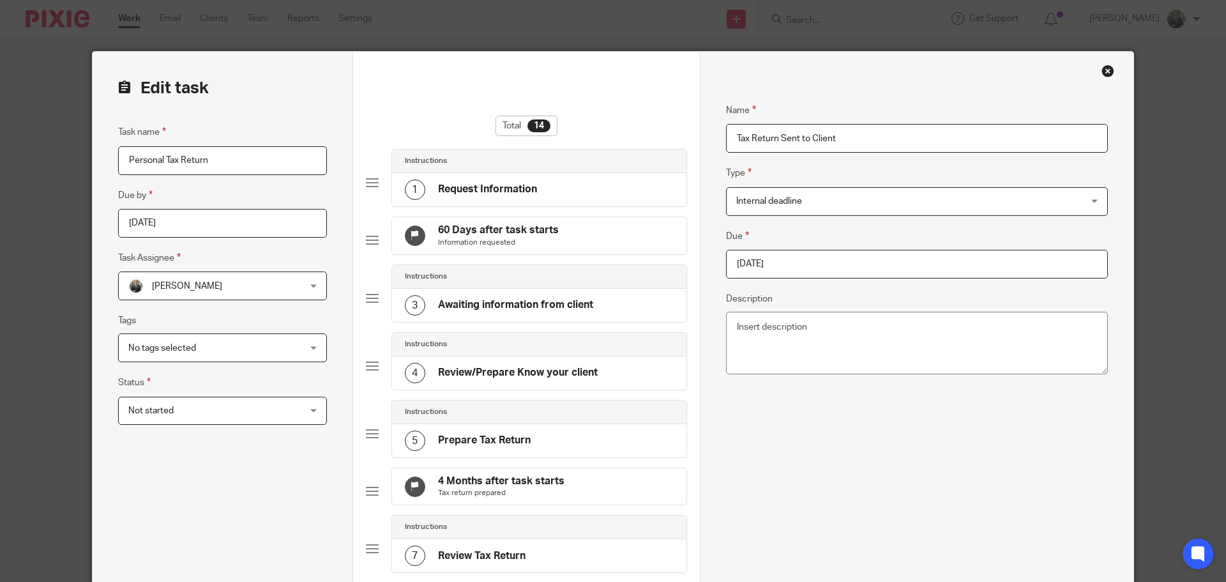
click at [862, 253] on input "2025-09-05" at bounding box center [917, 264] width 382 height 29
click at [559, 497] on div "4 Months after task starts Tax return prepared" at bounding box center [539, 486] width 294 height 37
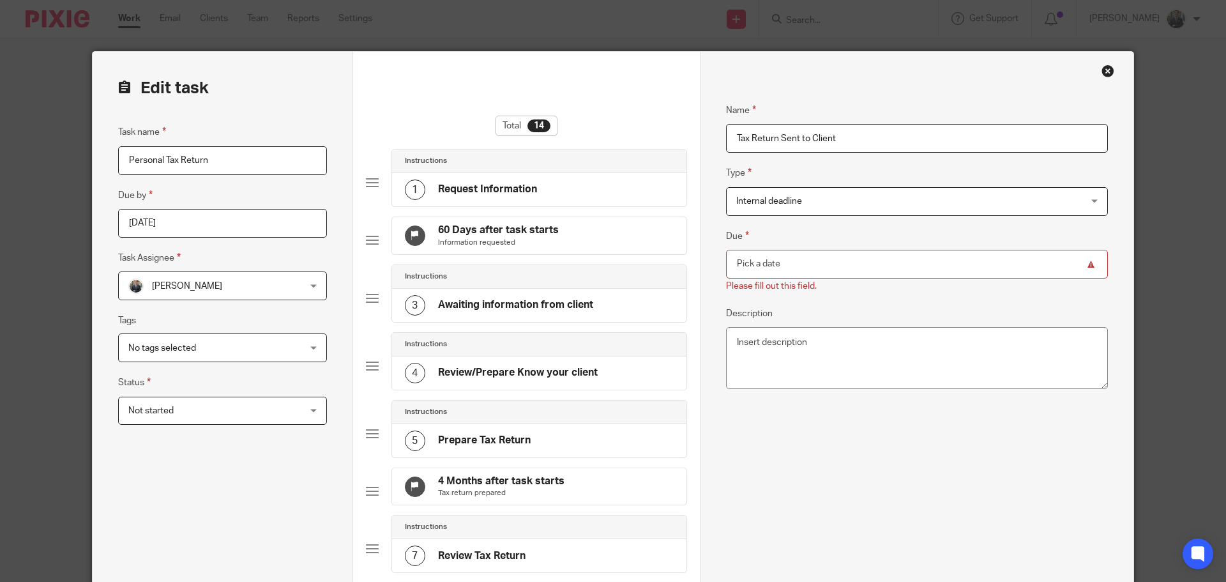
click at [848, 259] on input "Due" at bounding box center [917, 264] width 382 height 29
type input "2025-10-31"
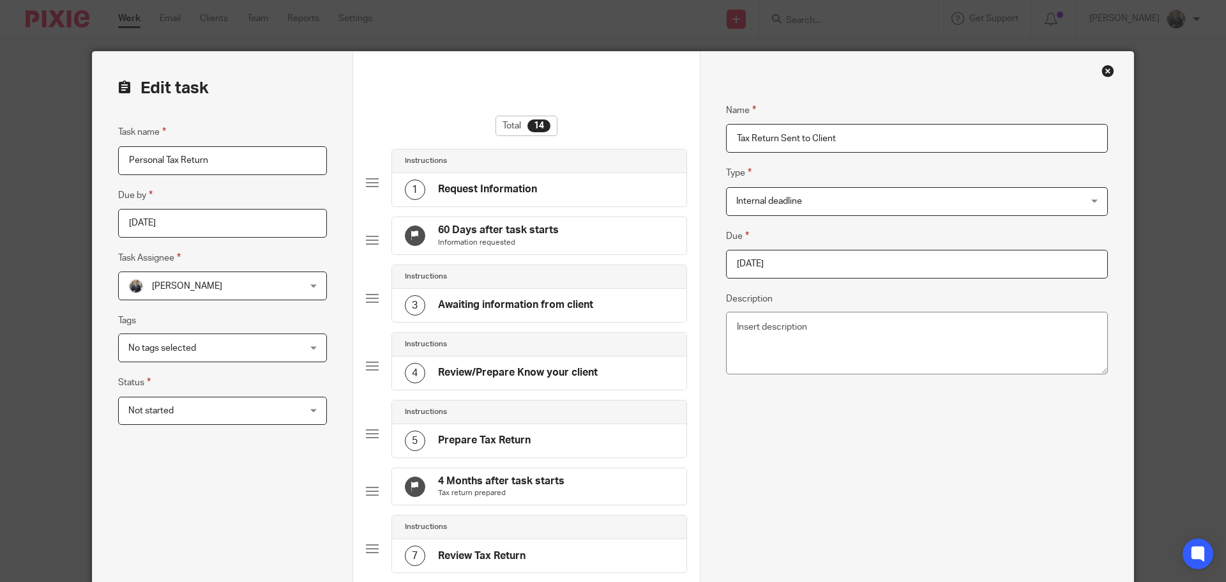
scroll to position [319, 0]
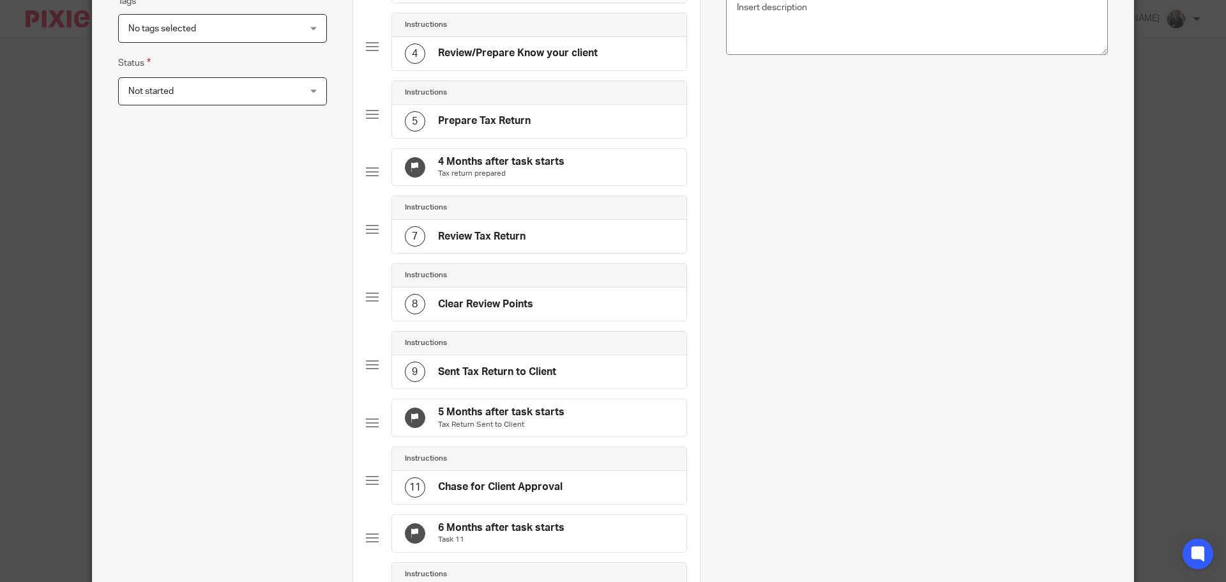
click at [513, 430] on p "Tax Return Sent to Client" at bounding box center [501, 425] width 126 height 10
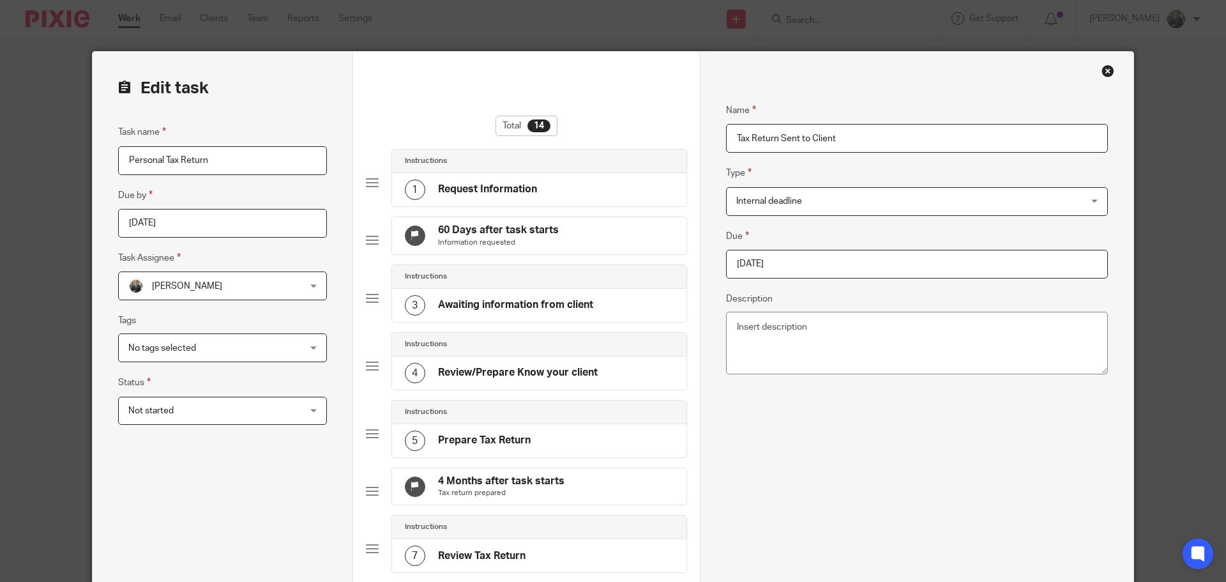
click at [818, 257] on input "2025-10-31" at bounding box center [917, 264] width 382 height 29
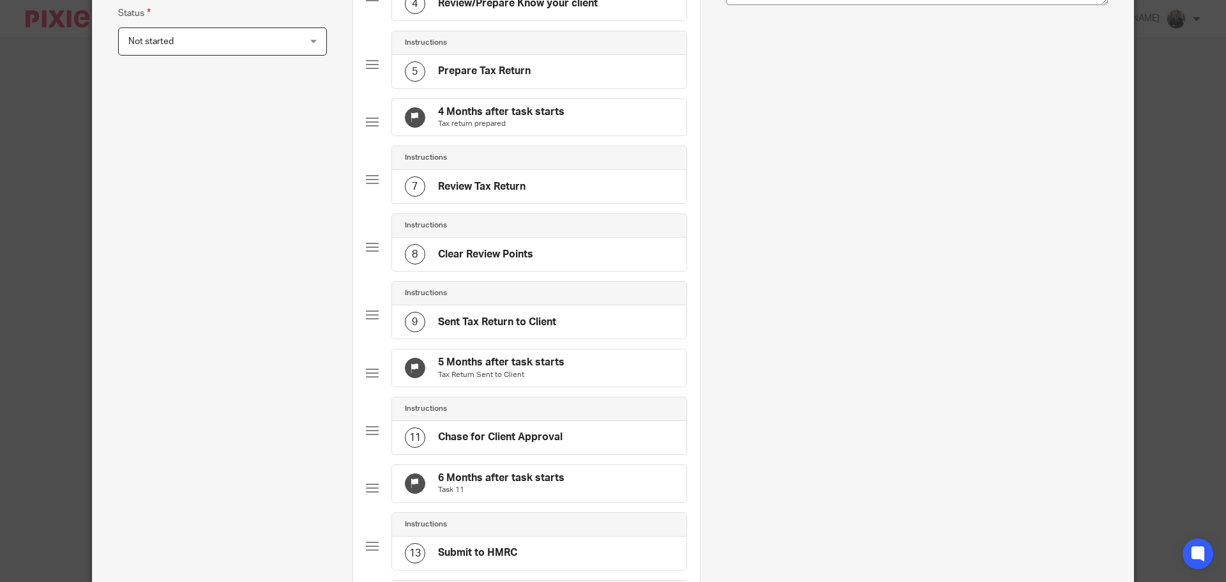
scroll to position [447, 0]
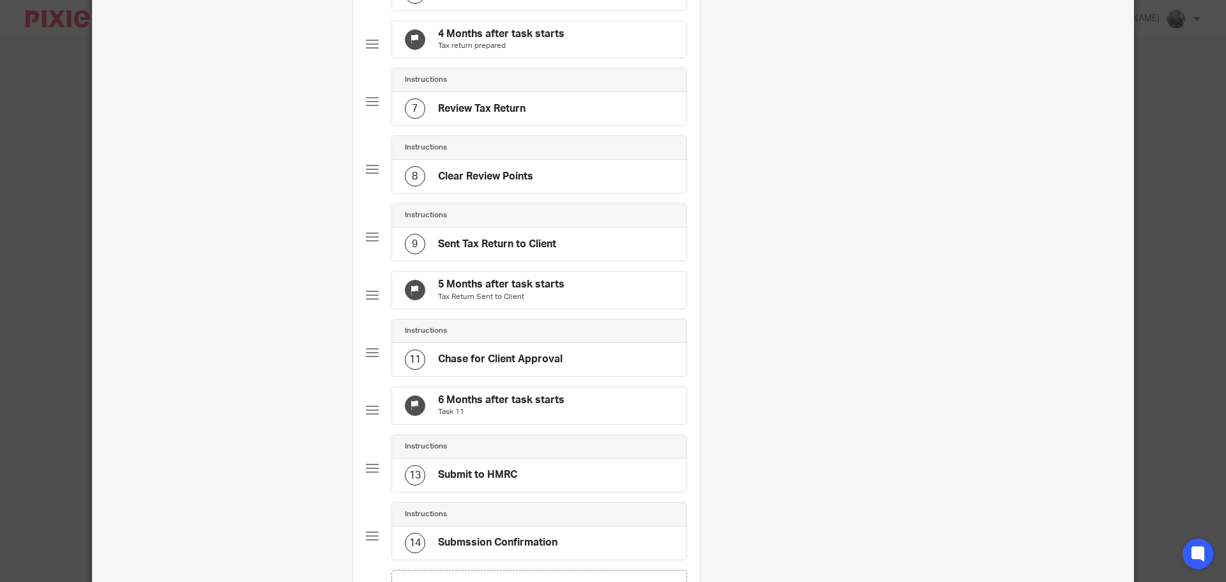
click at [539, 291] on h4 "5 Months after task starts" at bounding box center [501, 284] width 126 height 13
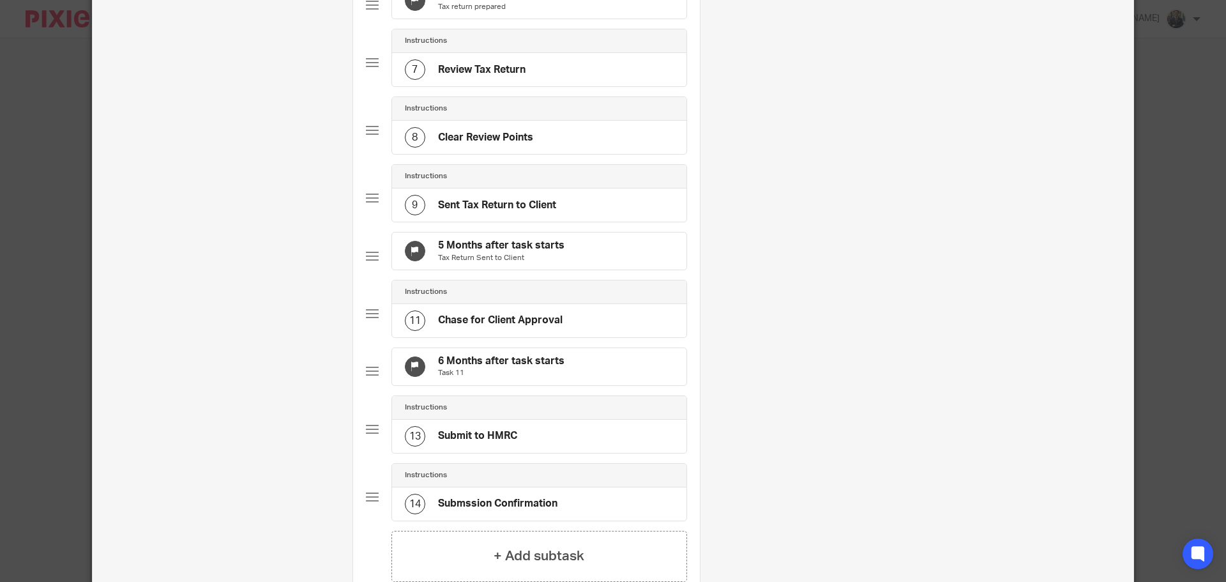
scroll to position [639, 0]
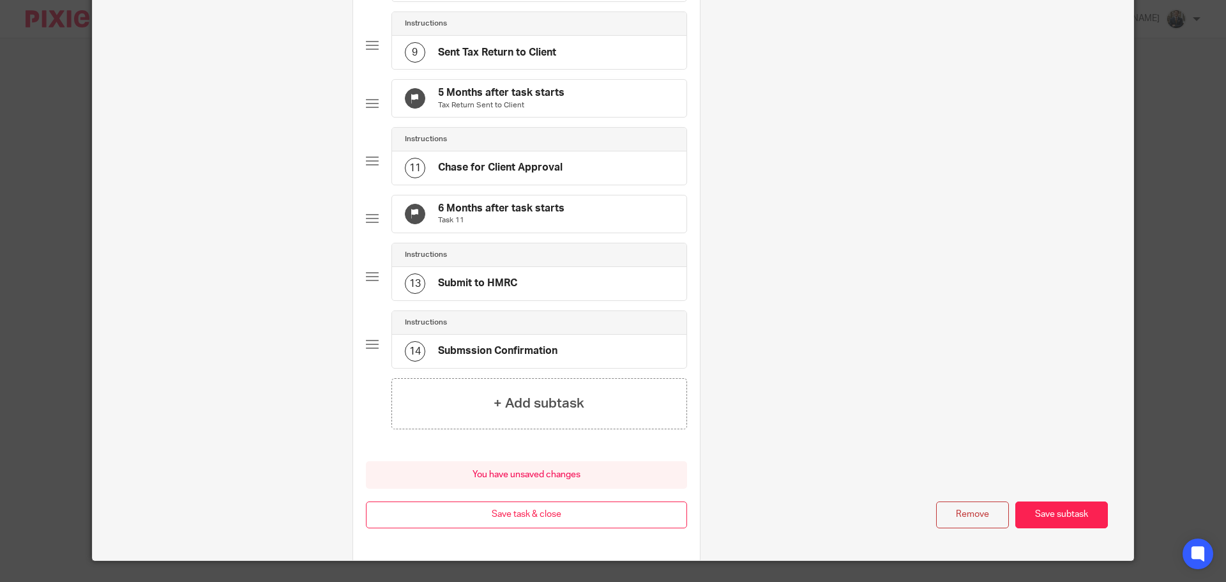
click at [582, 232] on div "6 Months after task starts Task 11" at bounding box center [539, 213] width 294 height 37
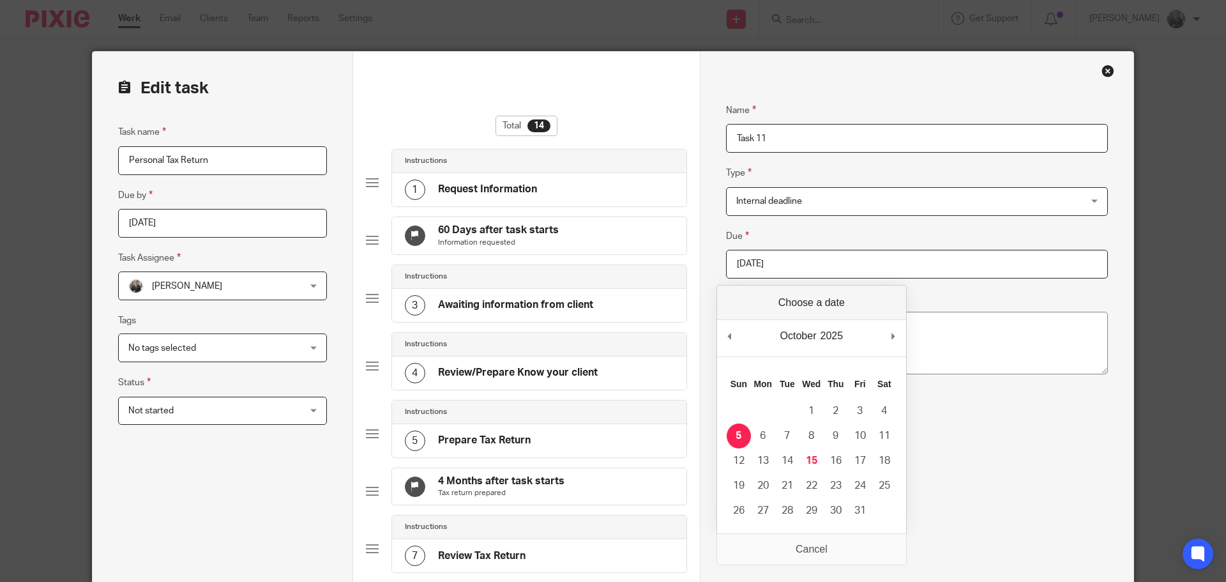
click at [809, 271] on input "[DATE]" at bounding box center [917, 264] width 382 height 29
click at [822, 233] on fieldset "Due 2025-10-24" at bounding box center [917, 254] width 382 height 50
click at [823, 266] on input "2025-10-24" at bounding box center [917, 264] width 382 height 29
type input "2025-10-31"
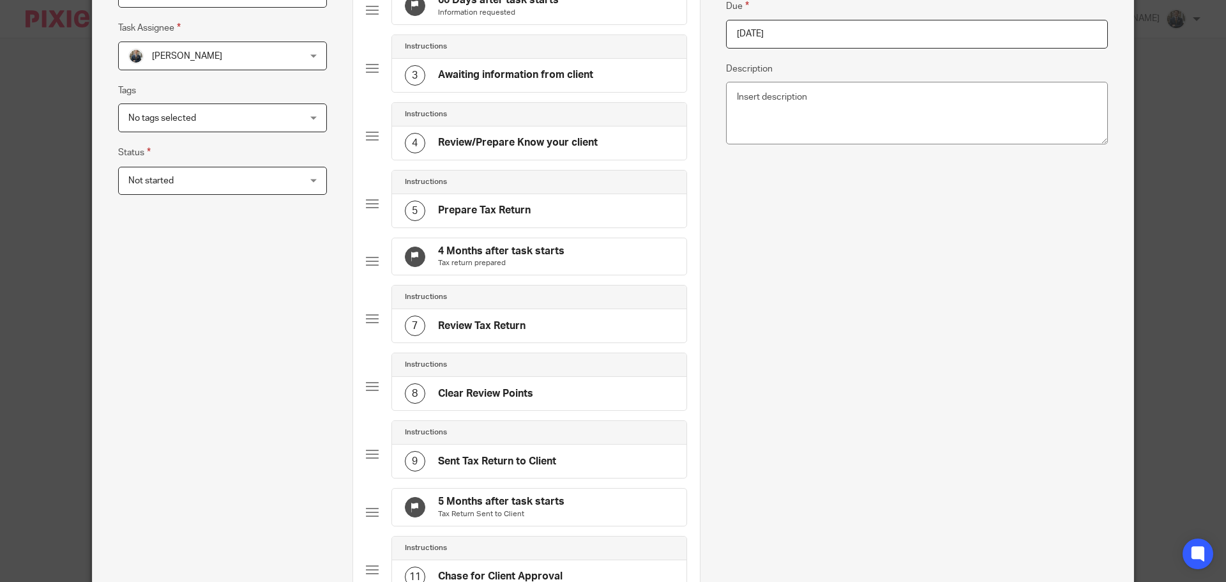
scroll to position [709, 0]
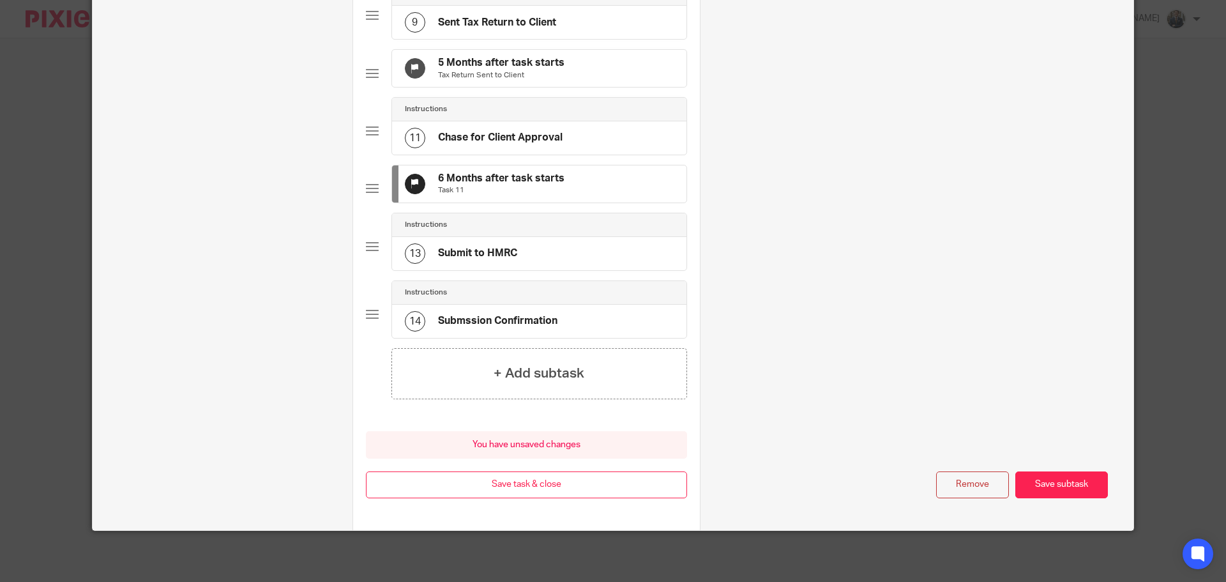
click at [541, 470] on div "You have unsaved changes Cancel Save task & close Save task & close" at bounding box center [526, 481] width 321 height 100
click at [542, 479] on button "Save task & close" at bounding box center [526, 484] width 321 height 27
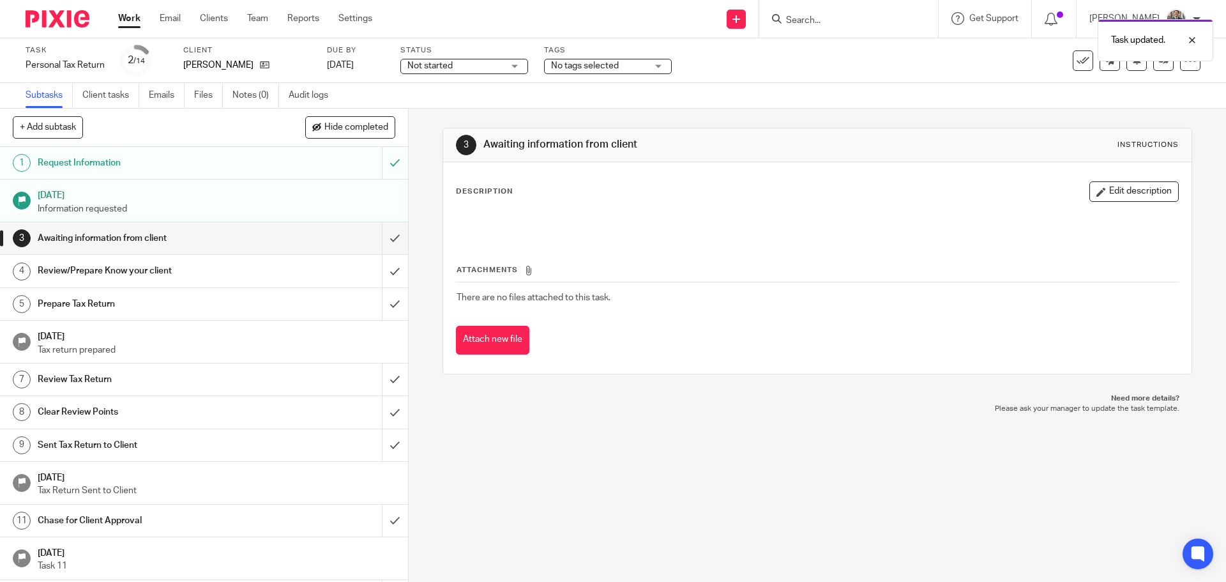
click at [56, 18] on img at bounding box center [58, 18] width 64 height 17
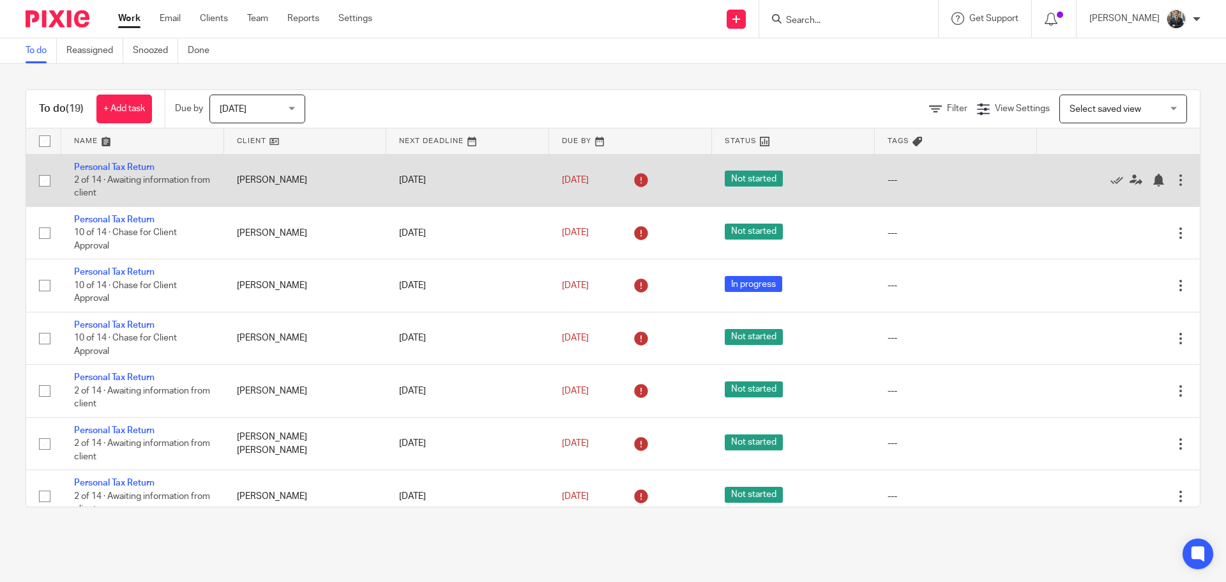
click at [1174, 185] on div at bounding box center [1180, 180] width 13 height 13
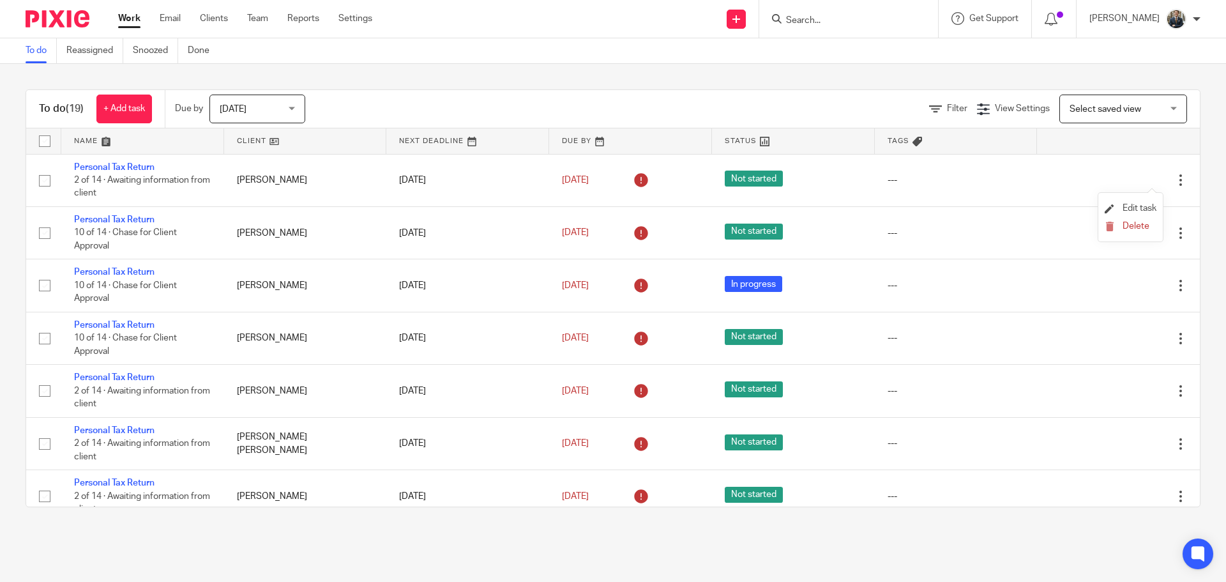
click at [1140, 202] on li "Edit task" at bounding box center [1131, 208] width 52 height 19
click at [1132, 204] on span "Edit task" at bounding box center [1140, 208] width 34 height 9
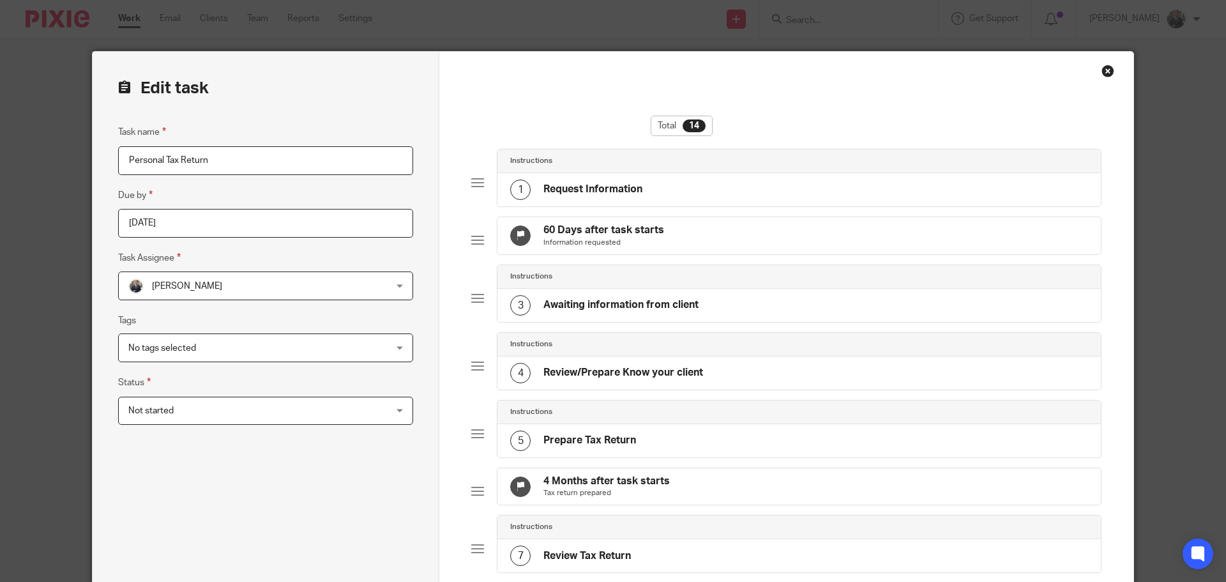
click at [655, 488] on h4 "4 Months after task starts" at bounding box center [606, 480] width 126 height 13
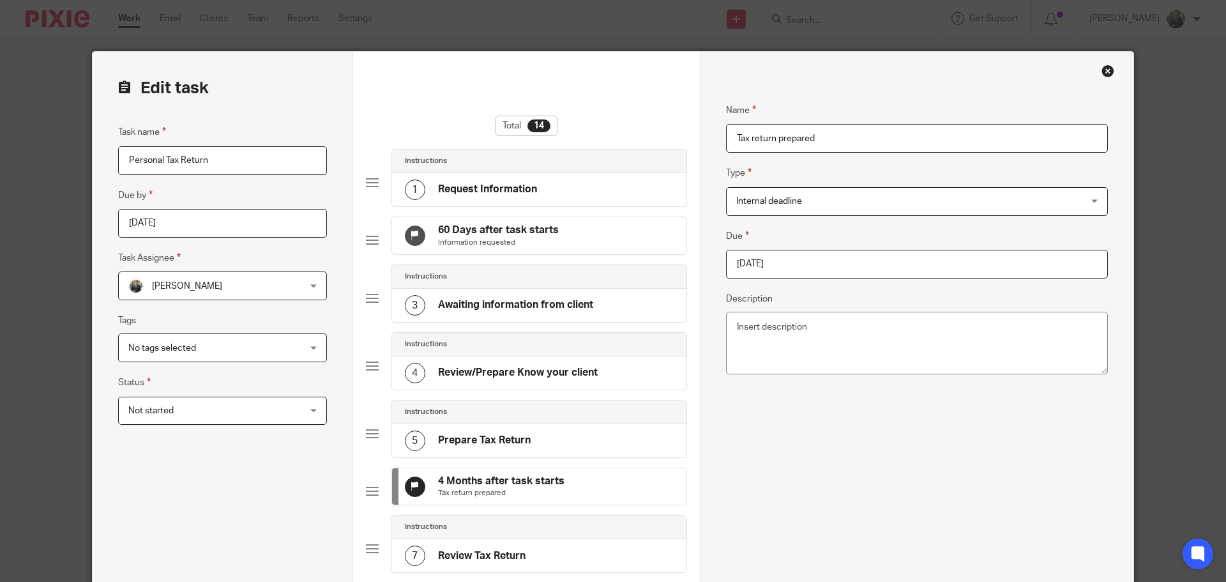
click at [808, 268] on input "[DATE]" at bounding box center [917, 264] width 382 height 29
type input "2025-10-31"
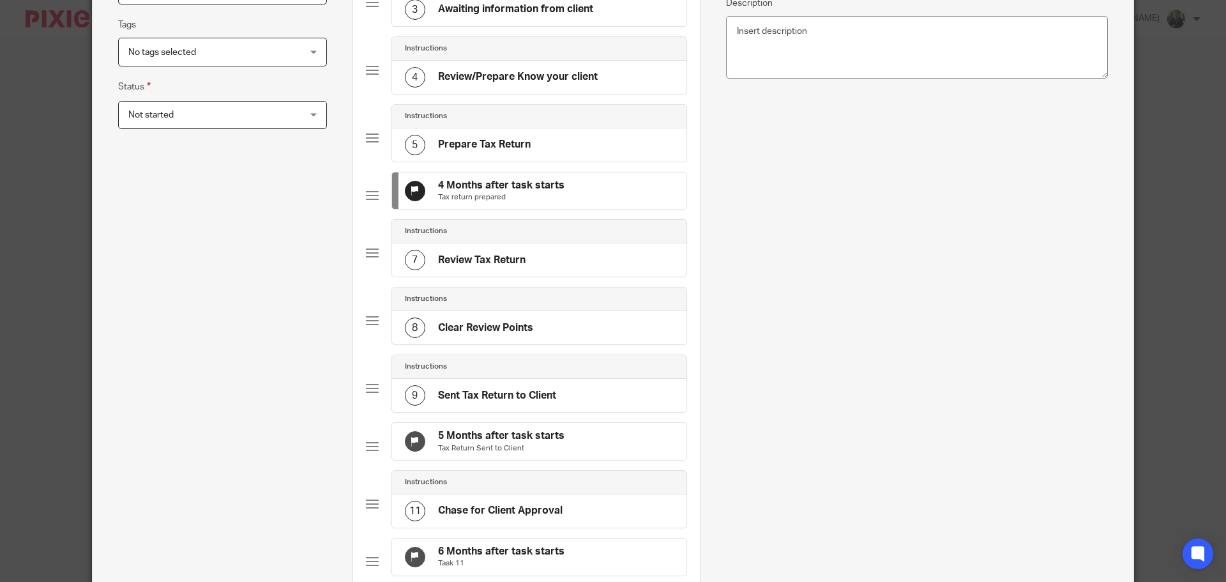
scroll to position [511, 0]
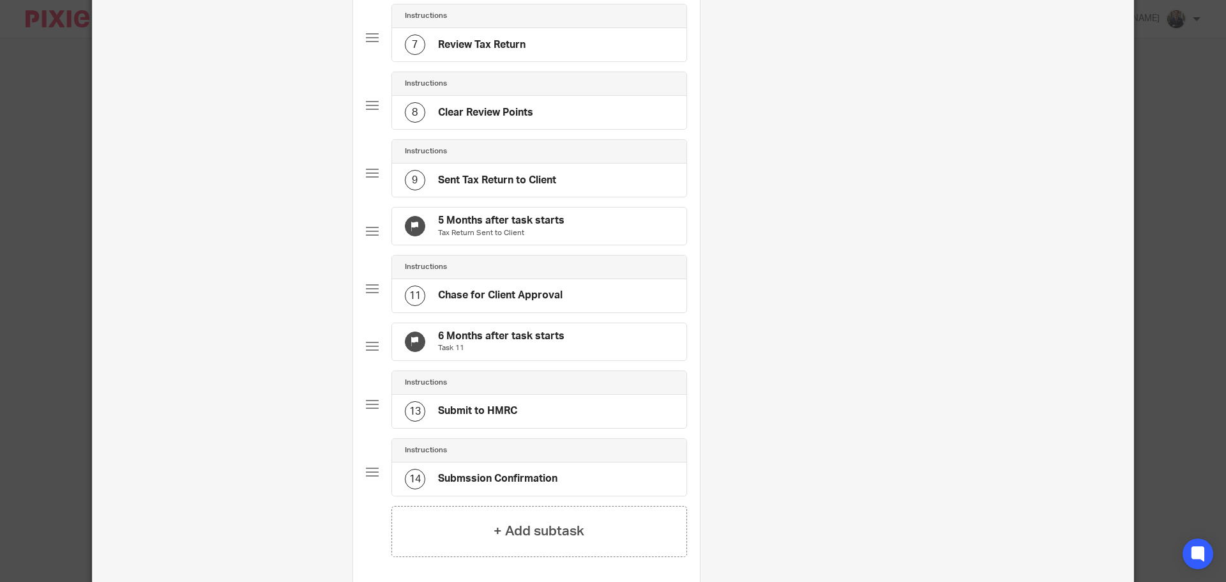
click at [599, 245] on div "5 Months after task starts Tax Return Sent to Client" at bounding box center [539, 226] width 294 height 37
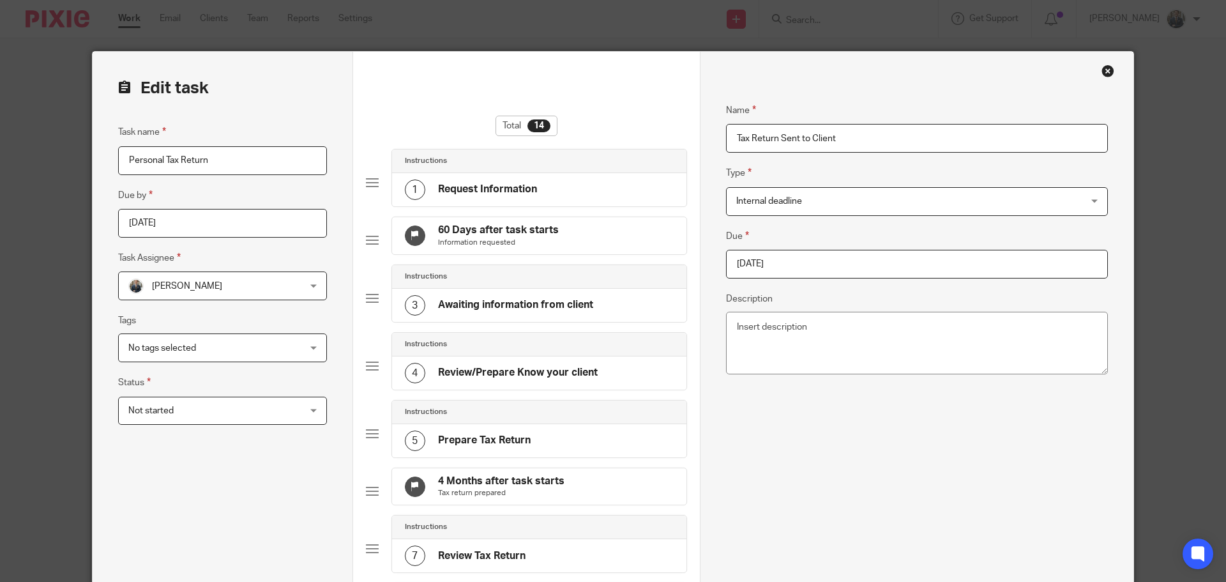
click at [895, 278] on input "2025-09-05" at bounding box center [917, 264] width 382 height 29
type input "2025-10-31"
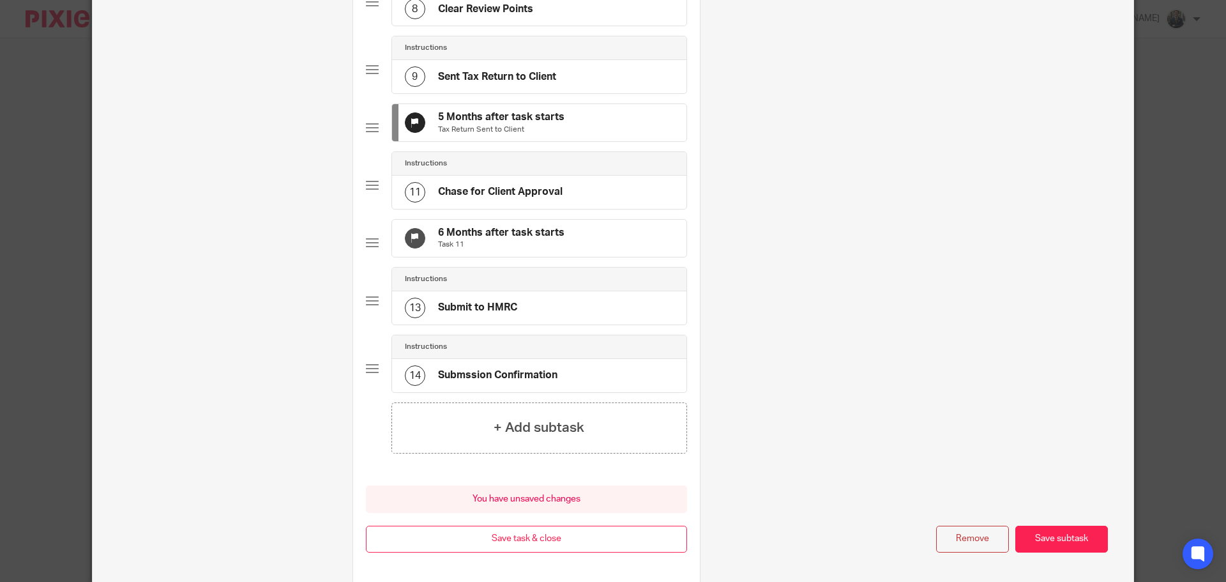
scroll to position [639, 0]
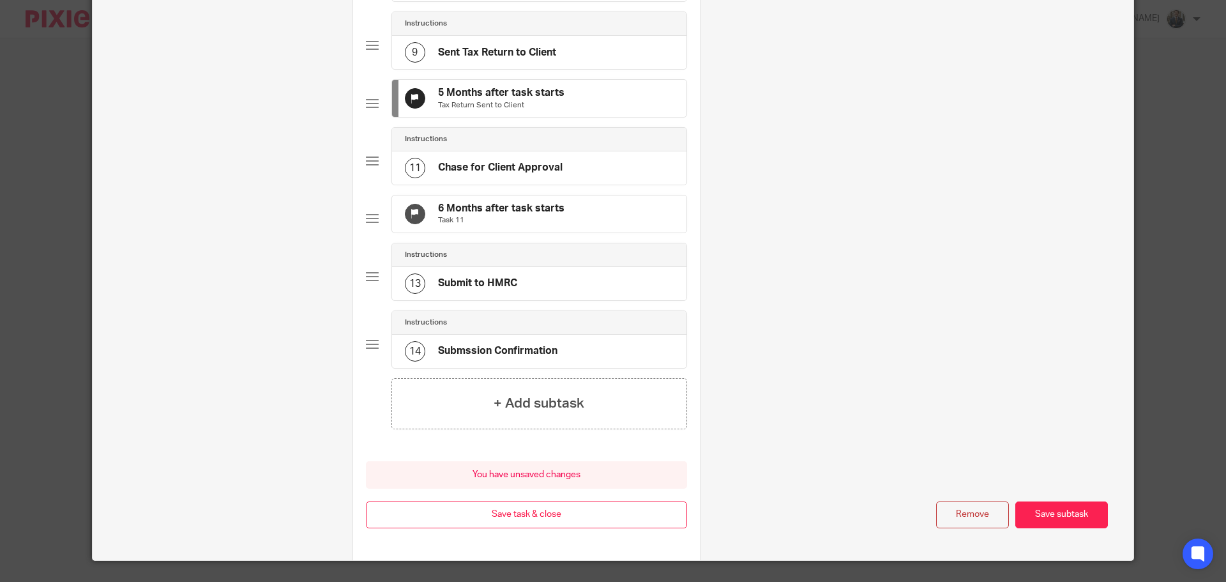
click at [596, 232] on div "6 Months after task starts Task 11" at bounding box center [539, 213] width 294 height 37
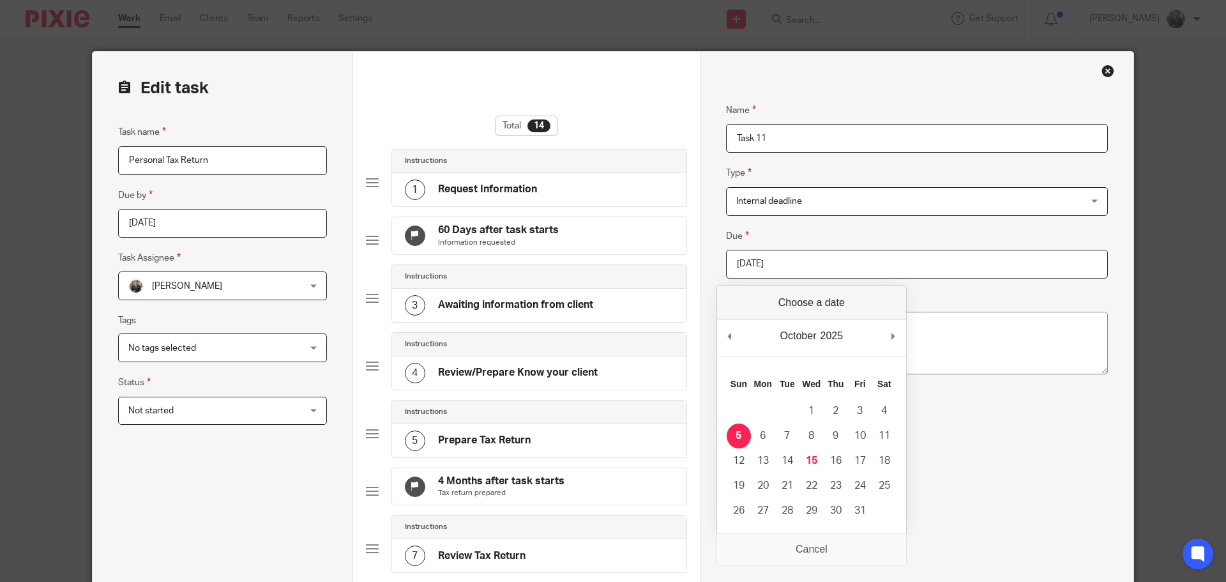
click at [850, 255] on input "[DATE]" at bounding box center [917, 264] width 382 height 29
type input "[DATE]"
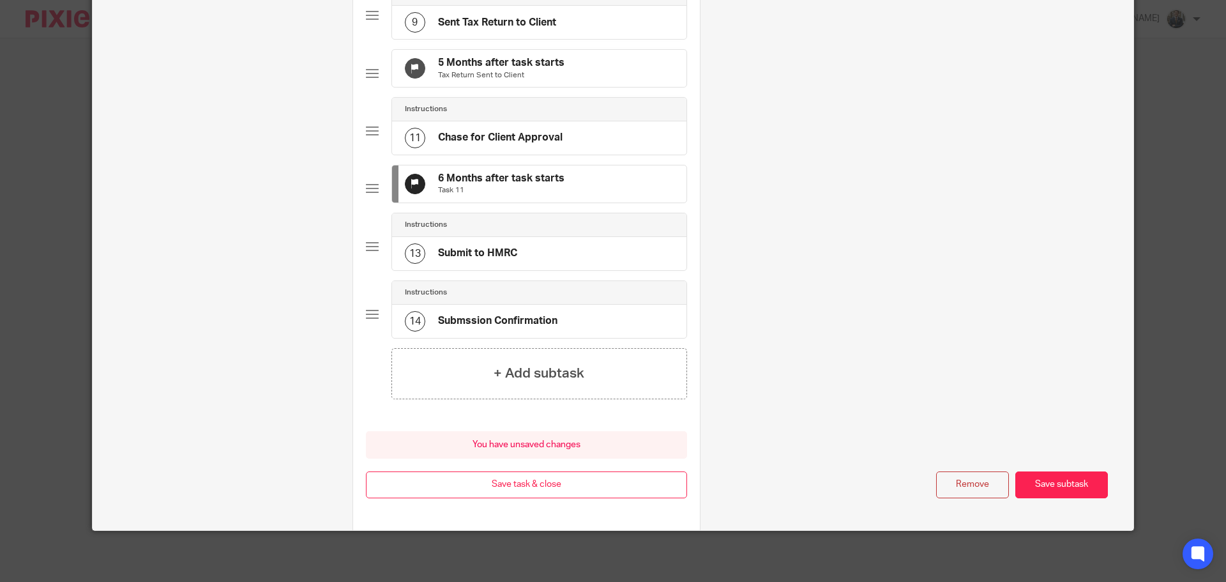
scroll to position [709, 0]
click at [594, 494] on button "Save task & close" at bounding box center [526, 484] width 321 height 27
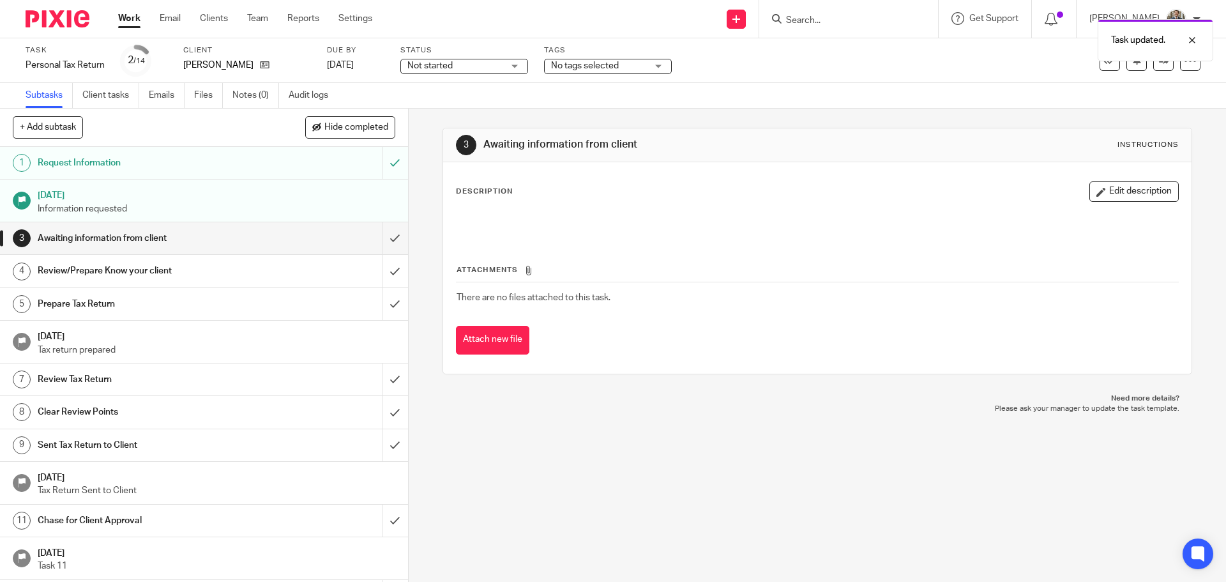
click at [83, 20] on img at bounding box center [58, 18] width 64 height 17
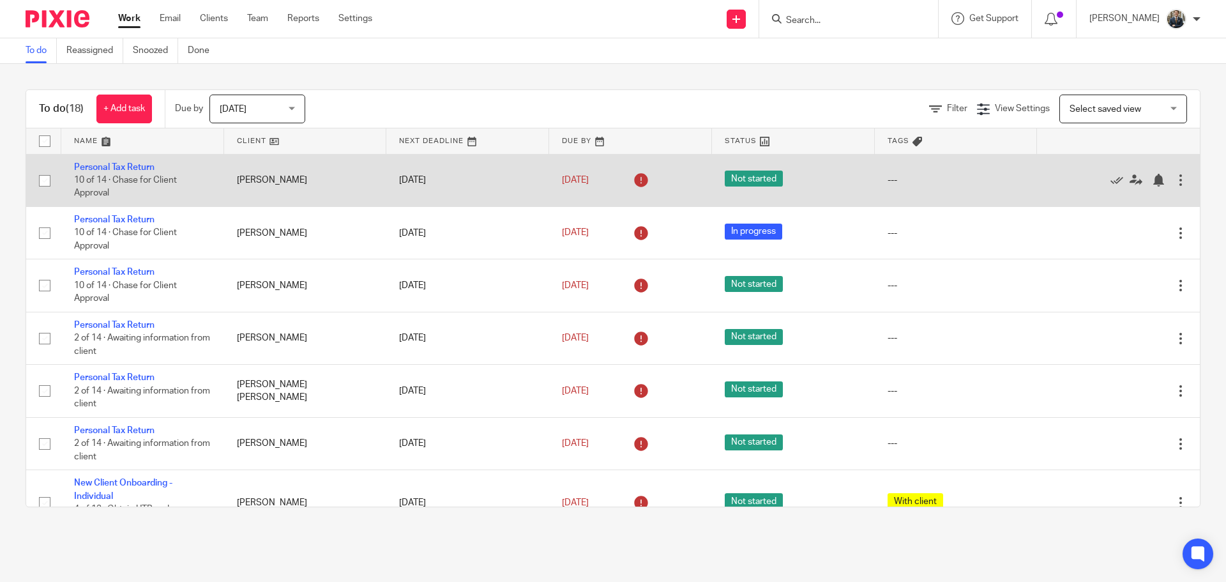
click at [1174, 179] on div at bounding box center [1180, 180] width 13 height 13
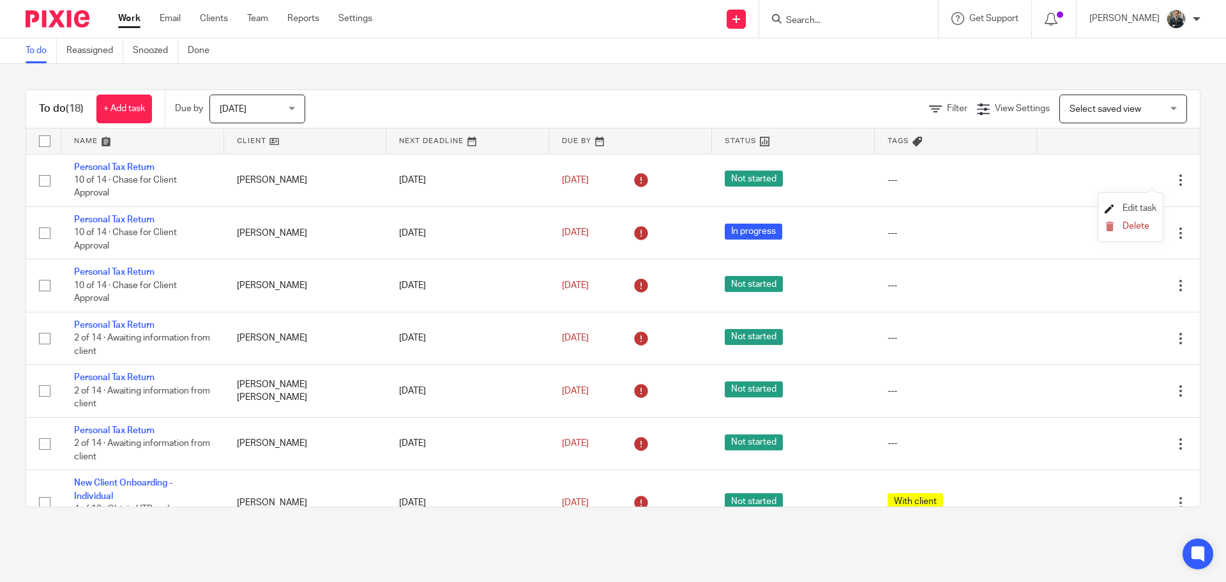
click at [1142, 204] on span "Edit task" at bounding box center [1140, 208] width 34 height 9
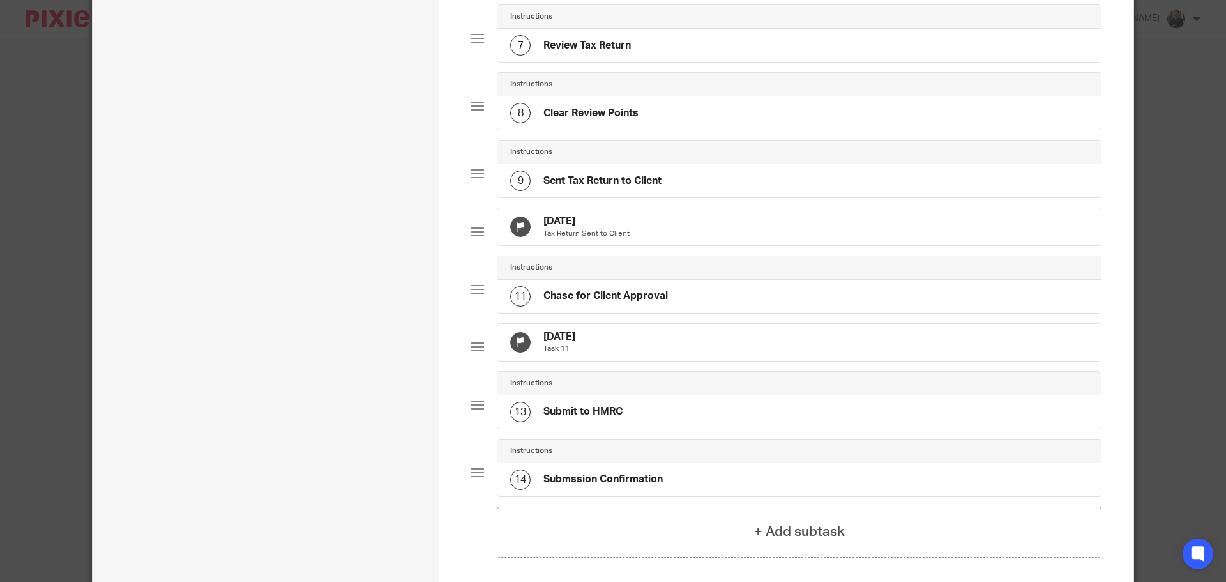
scroll to position [575, 0]
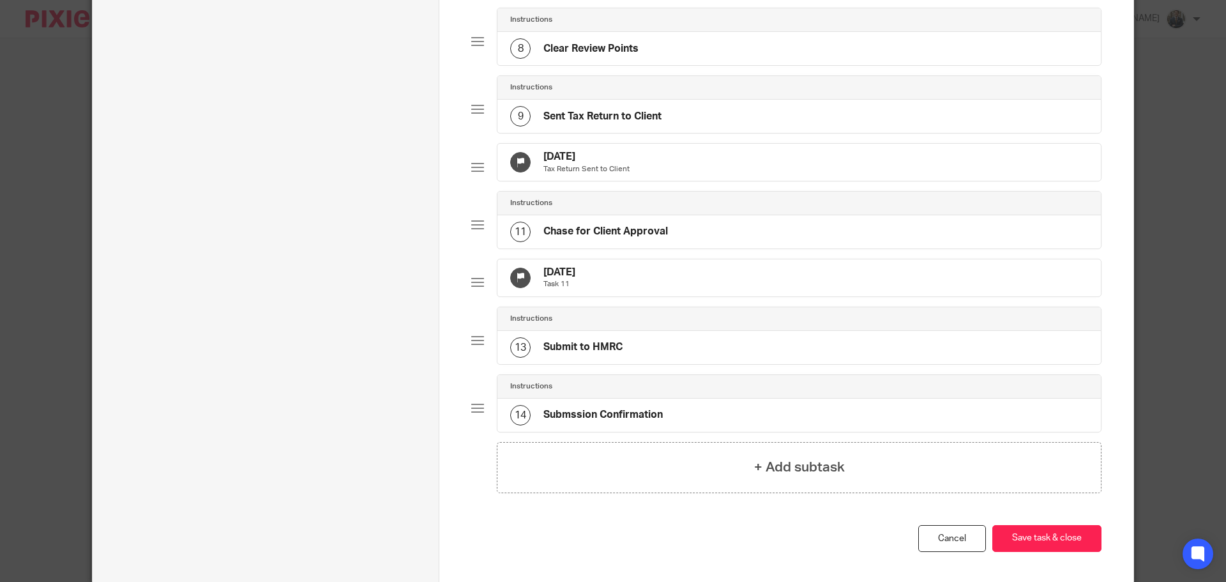
click at [654, 296] on div "[DATE] Task 11" at bounding box center [798, 277] width 603 height 37
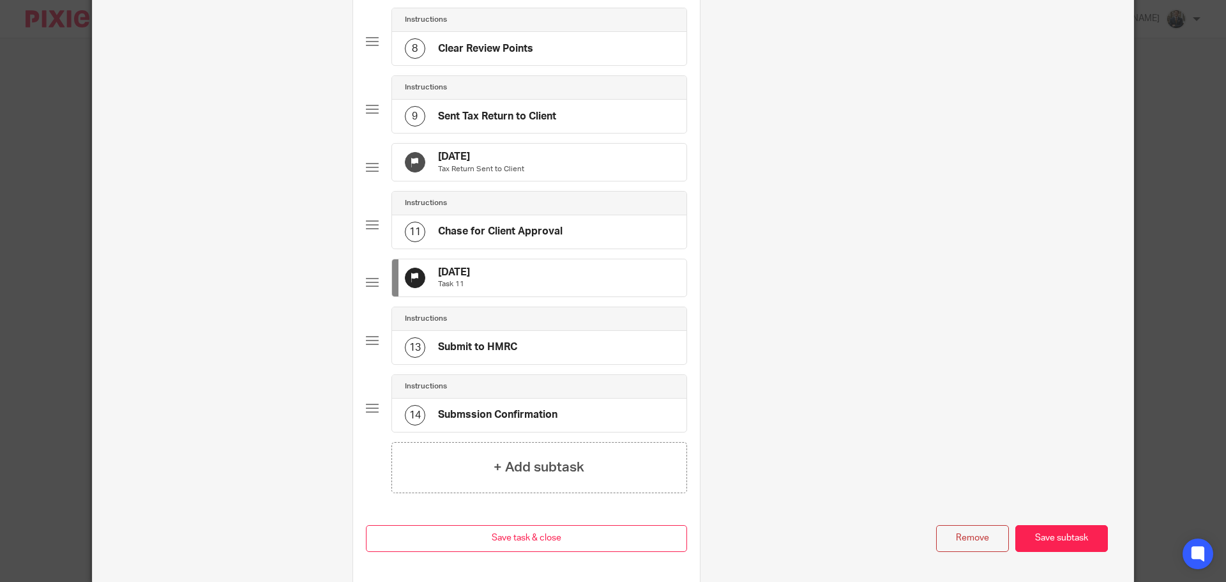
scroll to position [0, 0]
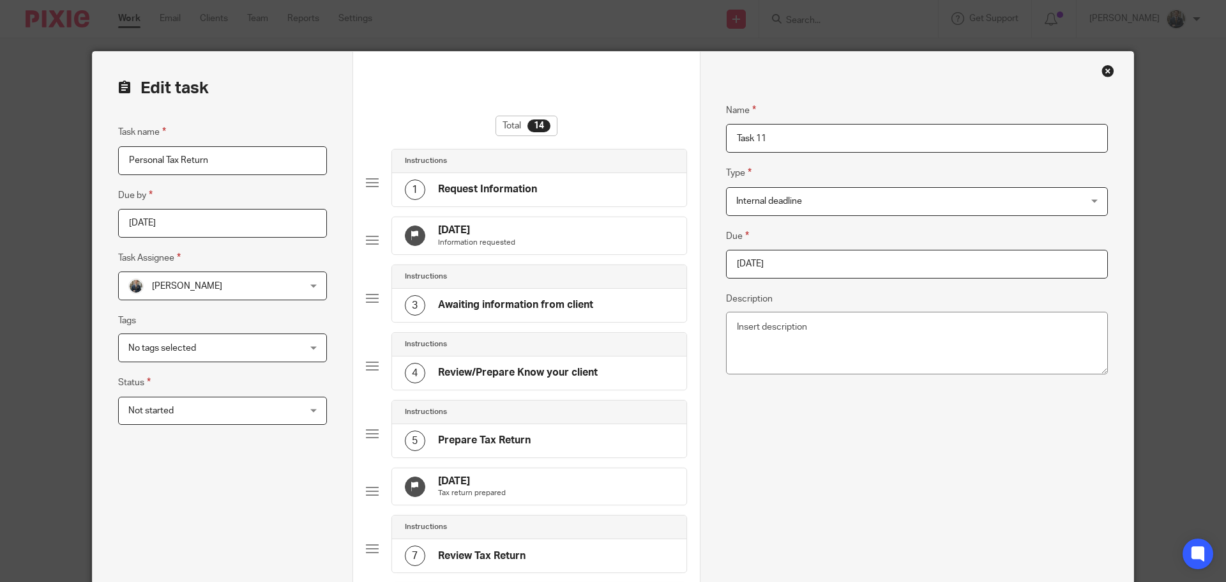
click at [904, 254] on input "2025-10-05" at bounding box center [917, 264] width 382 height 29
click at [737, 342] on div "February January February March April May June July August September October No…" at bounding box center [811, 338] width 189 height 36
type input "2026-01-31"
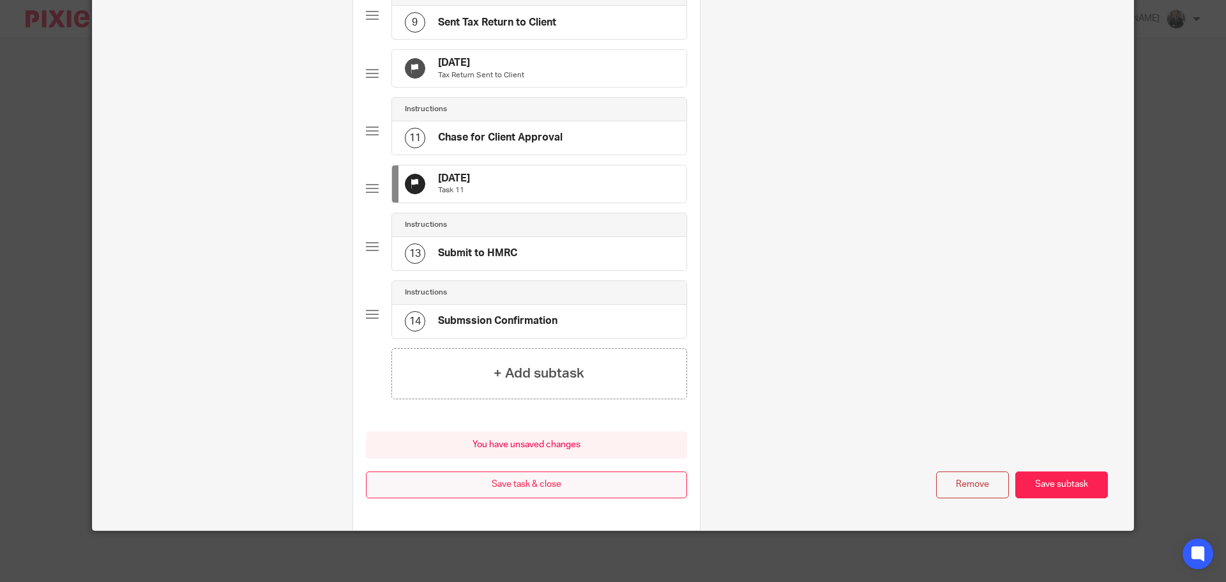
scroll to position [709, 0]
click at [591, 486] on button "Save task & close" at bounding box center [526, 484] width 321 height 27
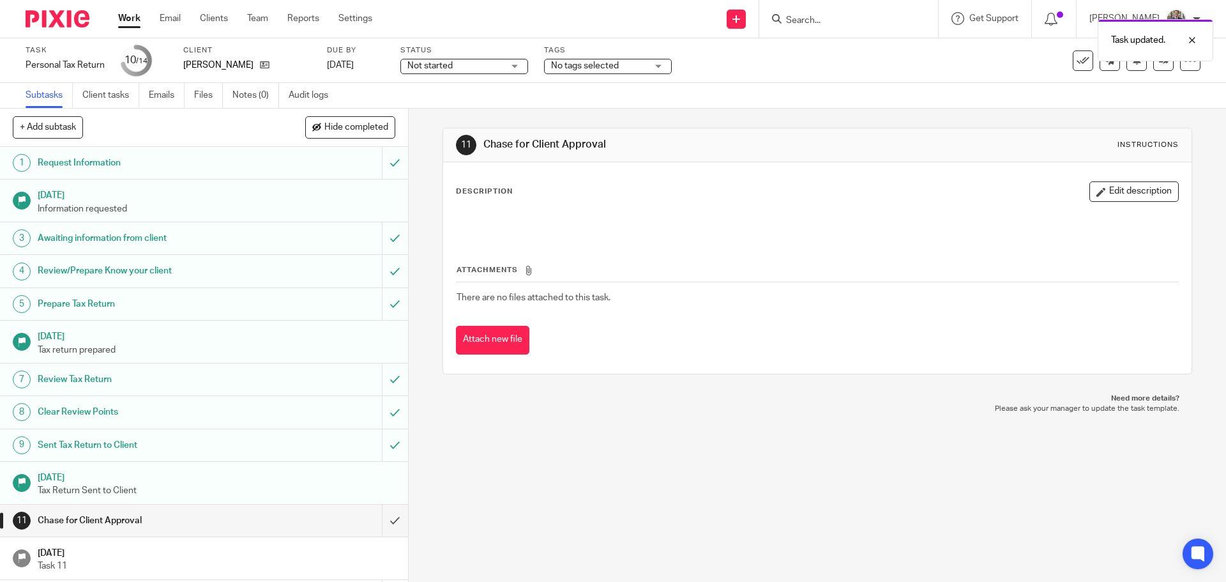
click at [75, 16] on img at bounding box center [58, 18] width 64 height 17
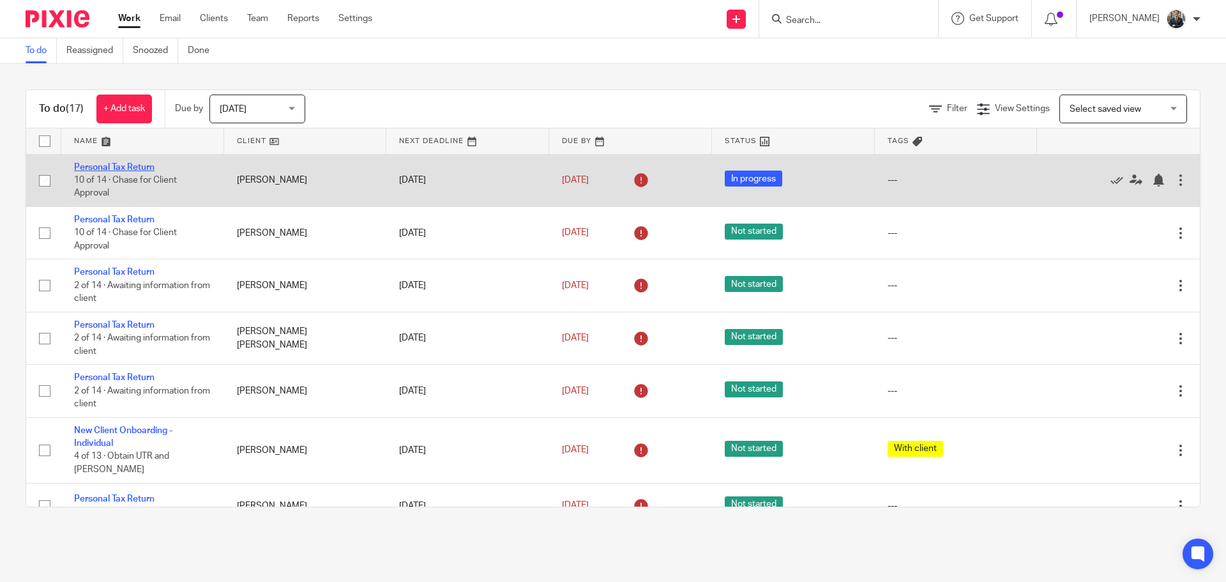
click at [96, 163] on link "Personal Tax Return" at bounding box center [114, 167] width 80 height 9
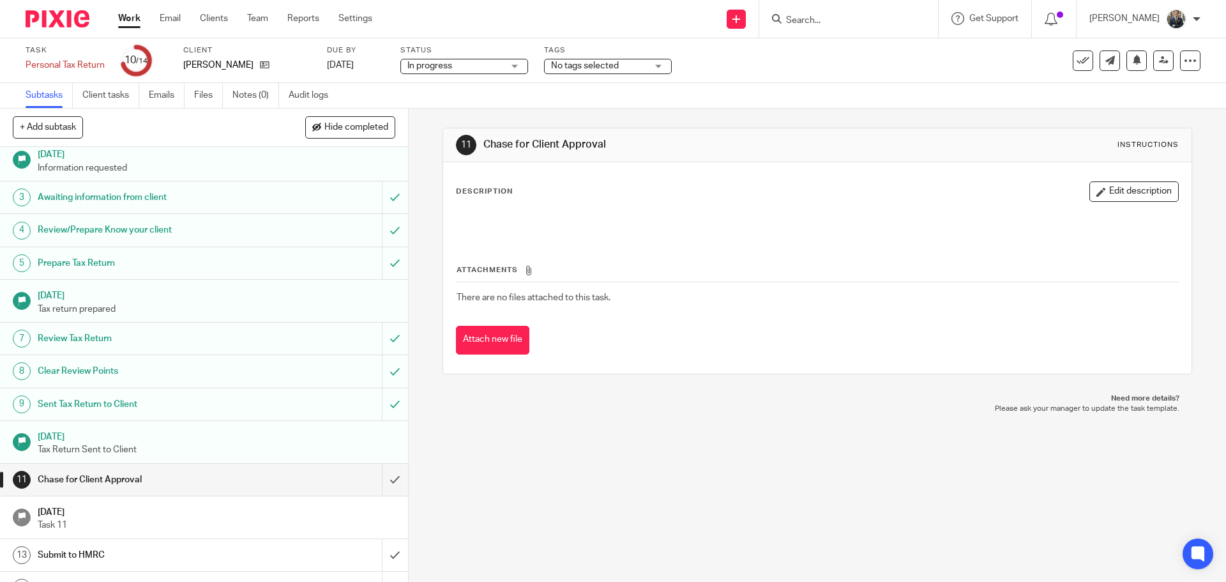
scroll to position [63, 0]
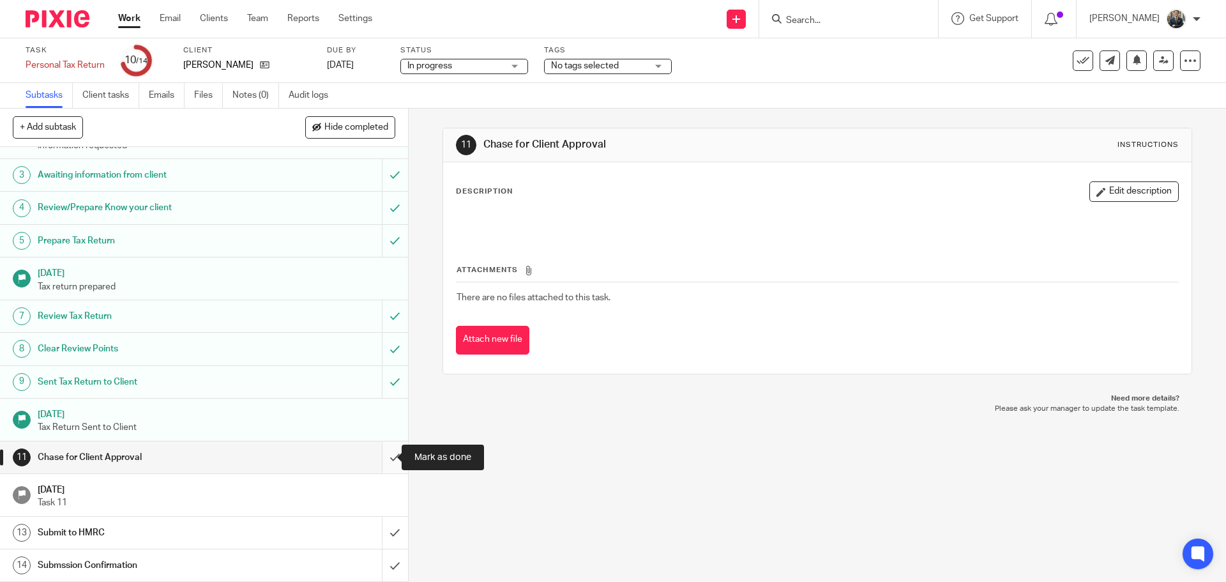
click at [381, 450] on input "submit" at bounding box center [204, 457] width 408 height 32
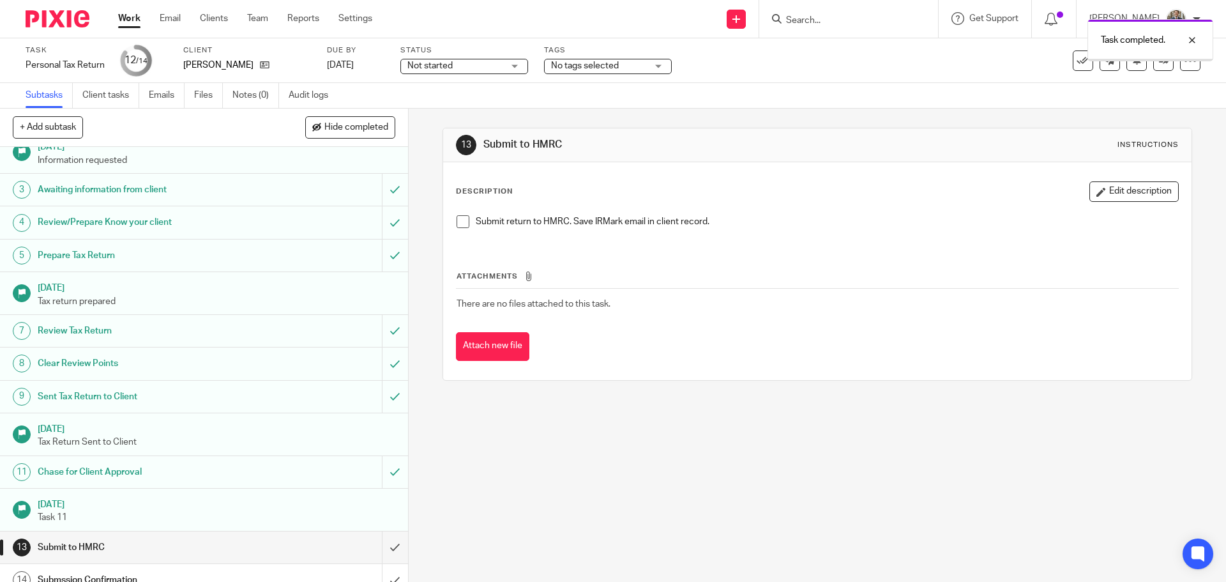
scroll to position [63, 0]
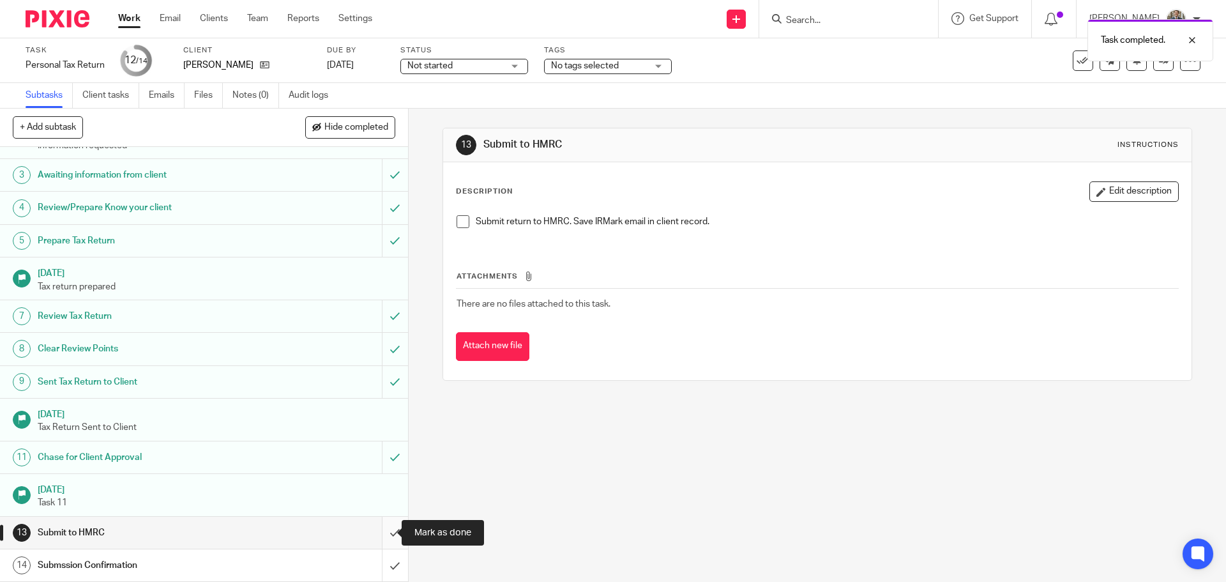
click at [387, 537] on input "submit" at bounding box center [204, 533] width 408 height 32
click at [386, 568] on input "submit" at bounding box center [204, 565] width 408 height 32
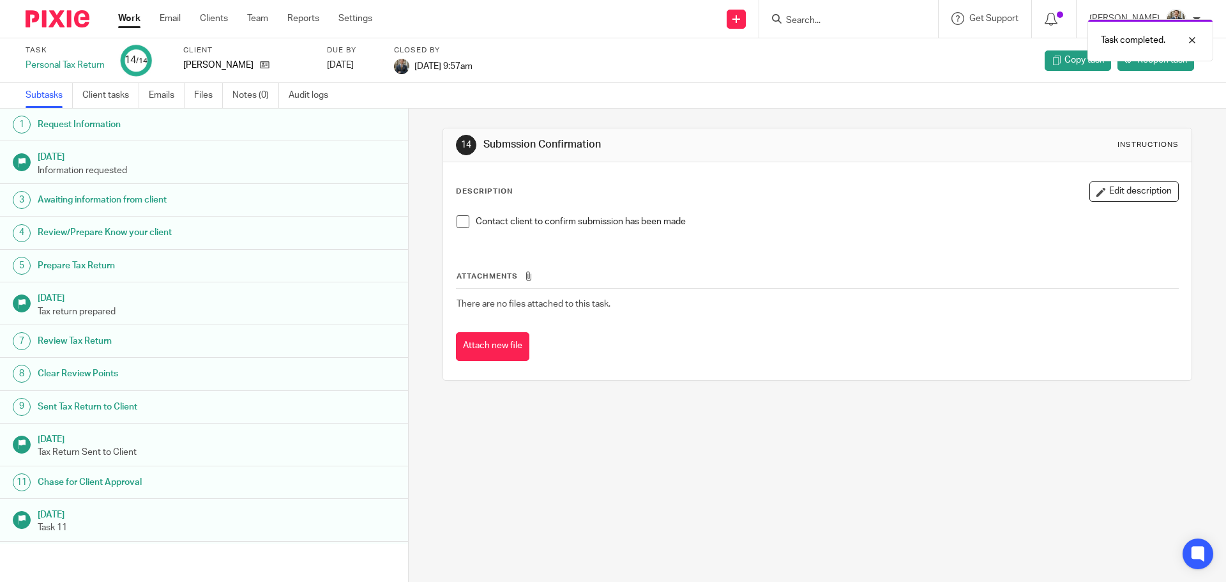
click at [52, 20] on img at bounding box center [58, 18] width 64 height 17
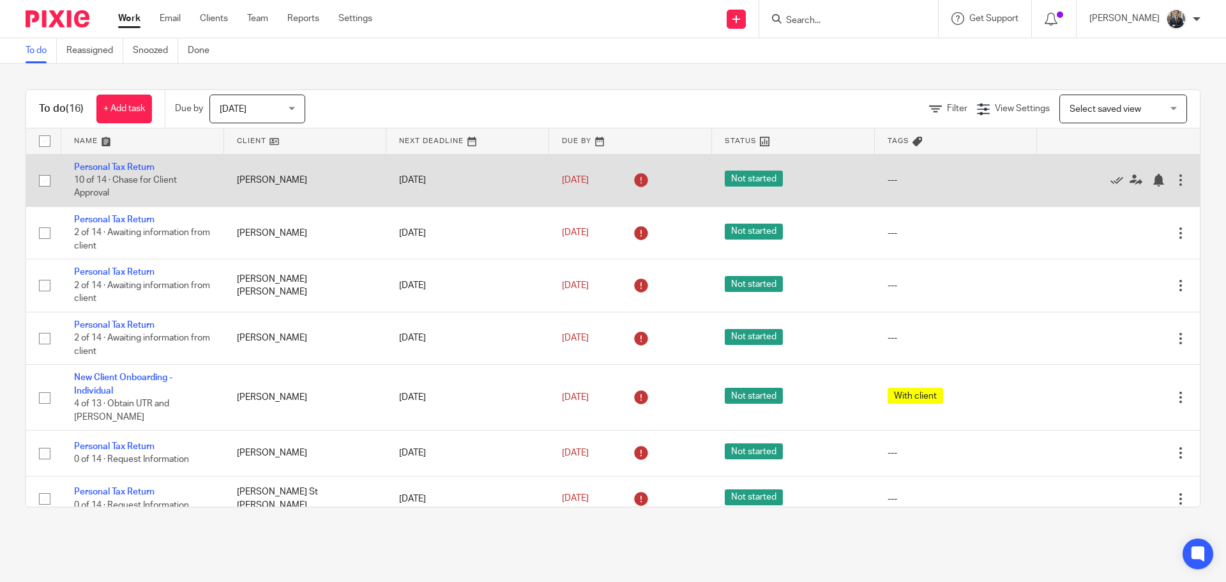
click at [1174, 178] on div at bounding box center [1180, 180] width 13 height 13
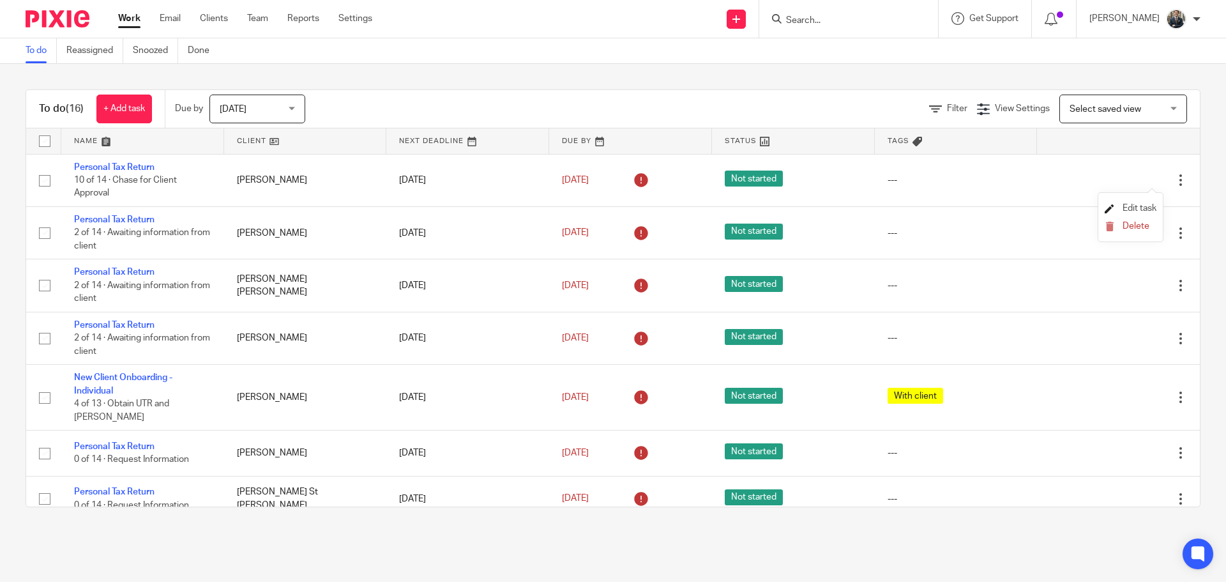
click at [1154, 208] on span "Edit task" at bounding box center [1140, 208] width 34 height 9
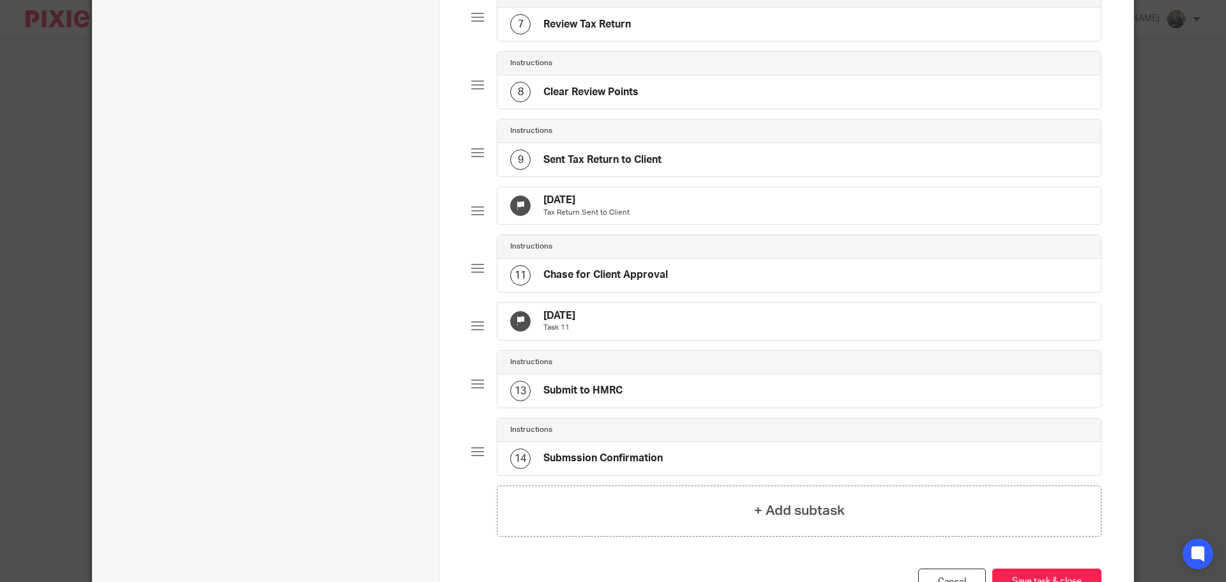
scroll to position [670, 0]
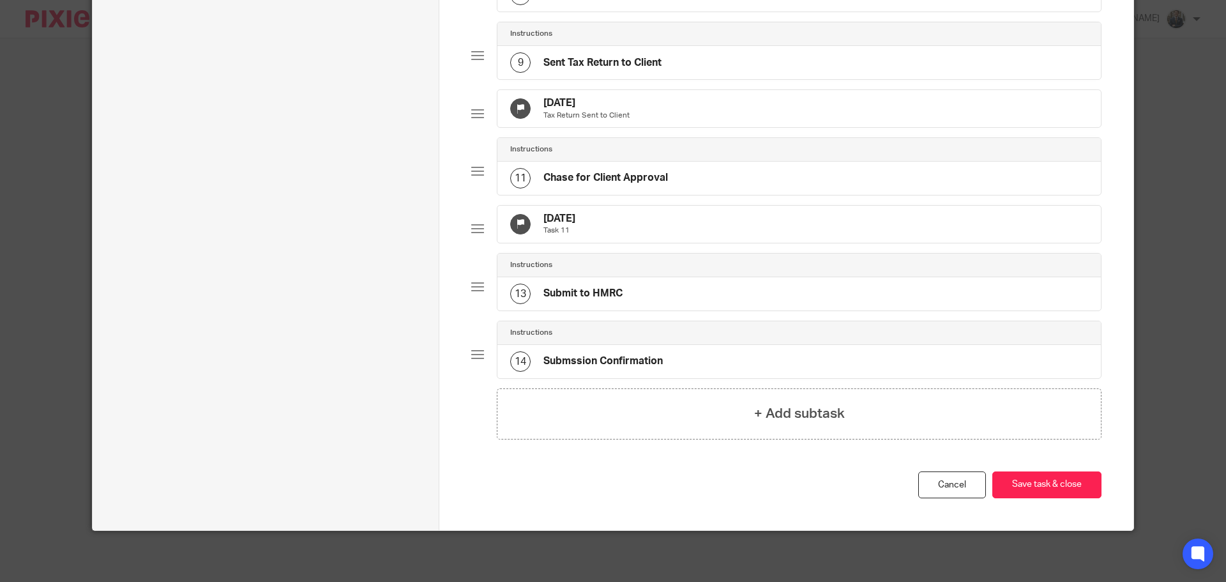
click at [628, 222] on div "[DATE] Task 11" at bounding box center [798, 224] width 603 height 37
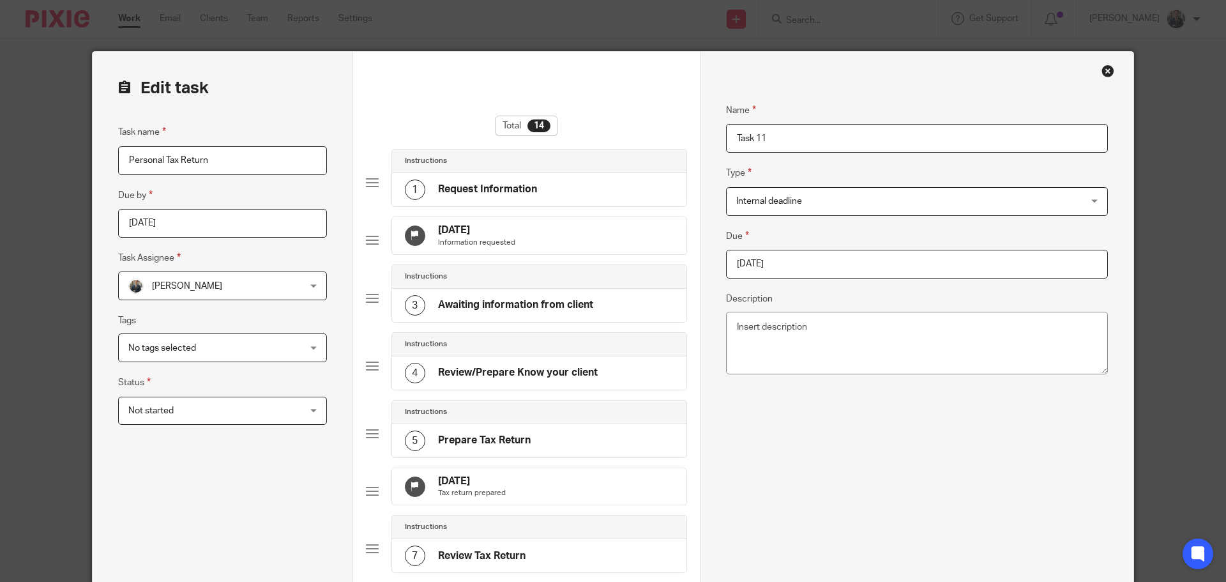
click at [771, 282] on div "Due 2025-10-05 Description" at bounding box center [917, 304] width 382 height 151
click at [797, 264] on input "2025-10-05" at bounding box center [917, 264] width 382 height 29
type input "2026-01-31"
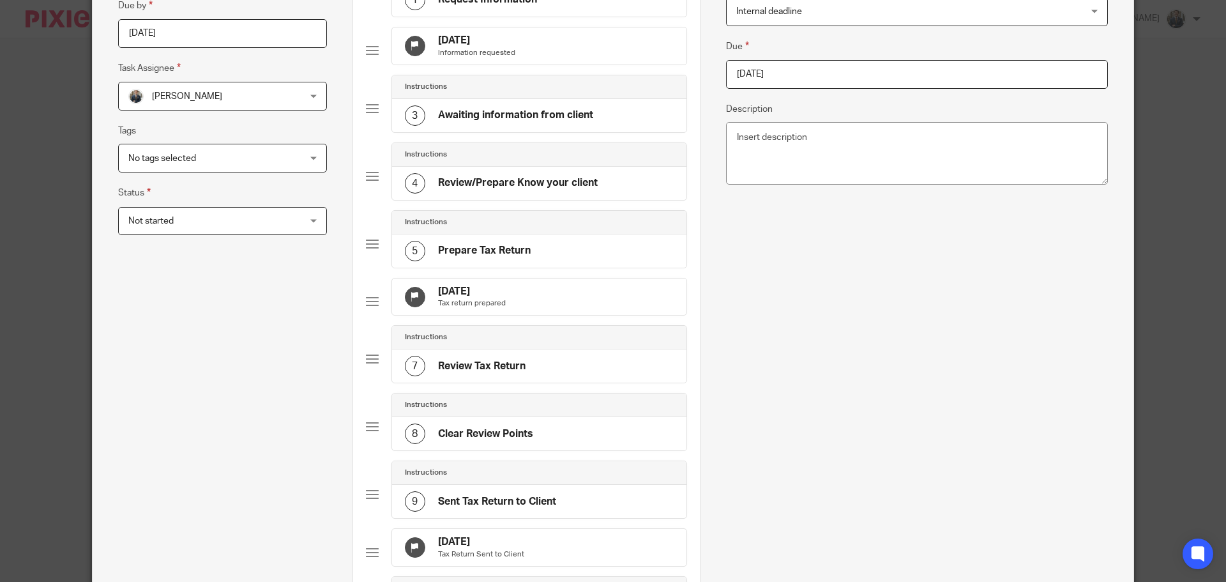
scroll to position [709, 0]
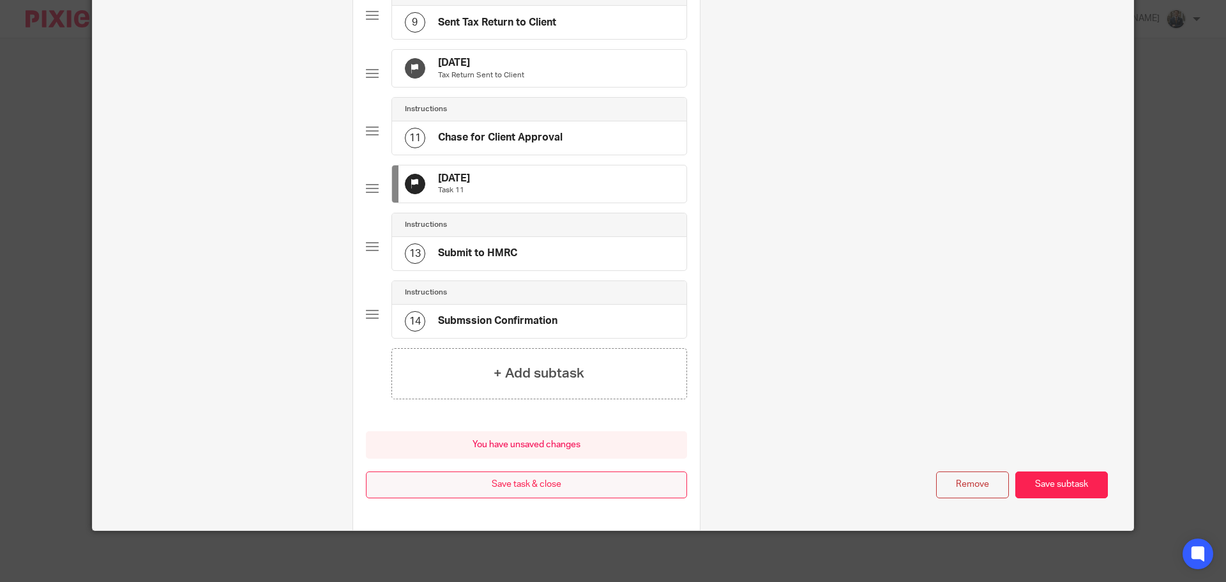
click at [543, 483] on button "Save task & close" at bounding box center [526, 484] width 321 height 27
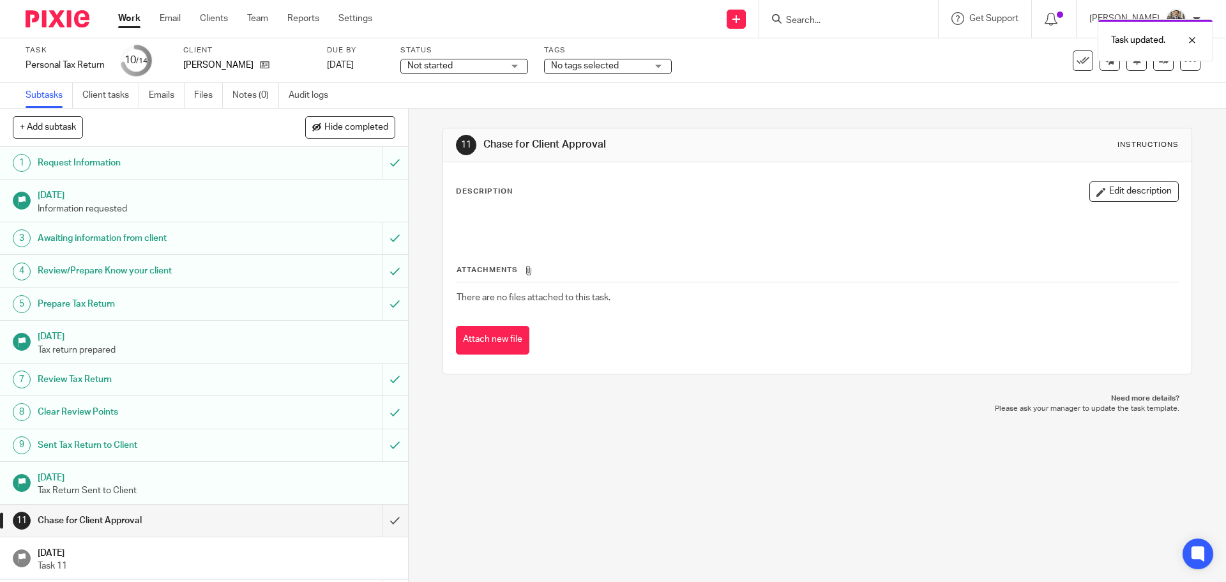
click at [41, 17] on img at bounding box center [58, 18] width 64 height 17
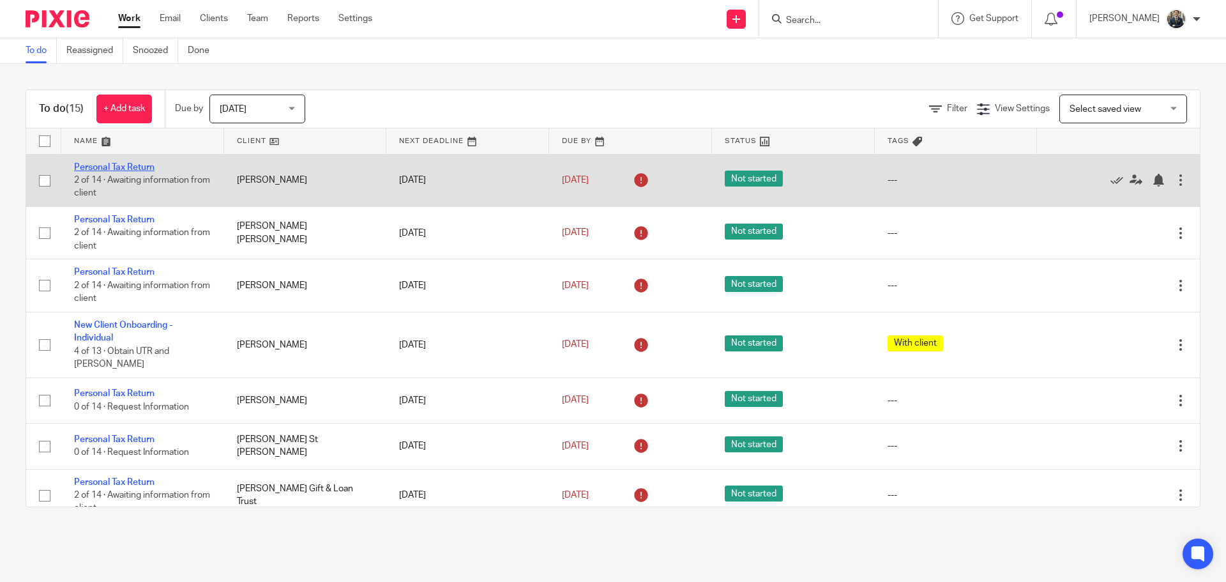
click at [98, 163] on link "Personal Tax Return" at bounding box center [114, 167] width 80 height 9
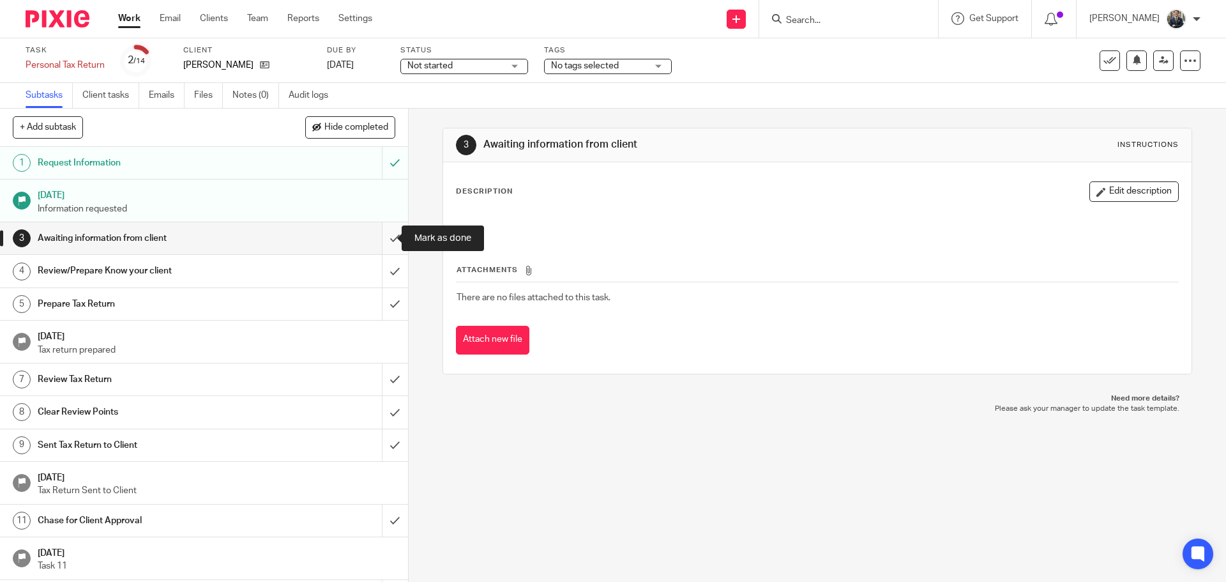
click at [383, 238] on input "submit" at bounding box center [204, 238] width 408 height 32
drag, startPoint x: 382, startPoint y: 267, endPoint x: 382, endPoint y: 291, distance: 23.6
click at [382, 268] on input "submit" at bounding box center [204, 271] width 408 height 32
click at [381, 305] on input "submit" at bounding box center [204, 304] width 408 height 32
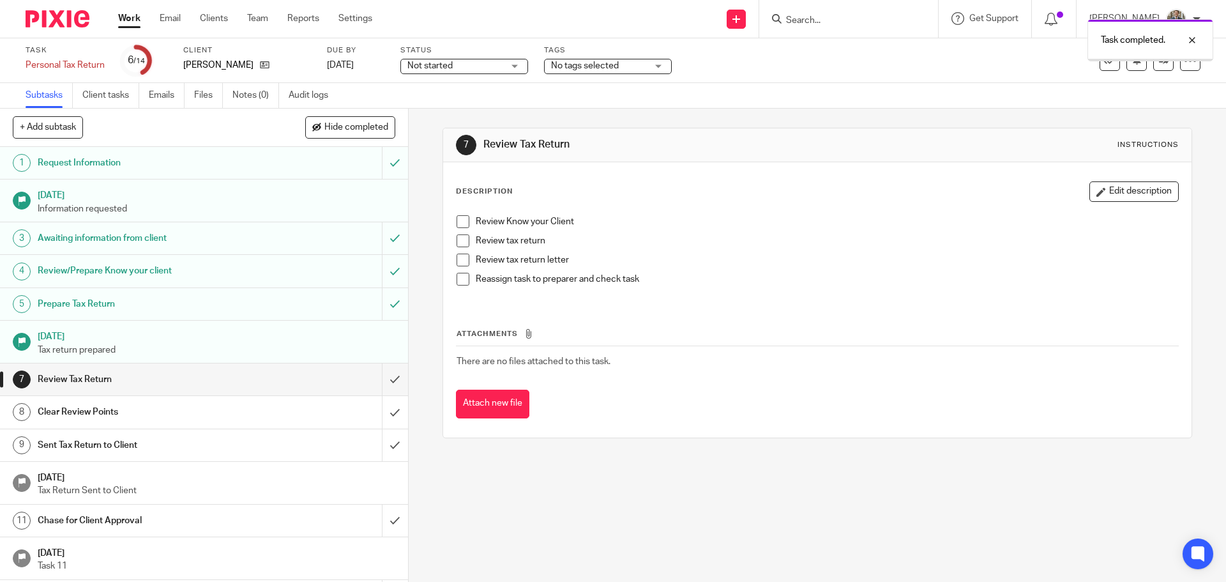
scroll to position [63, 0]
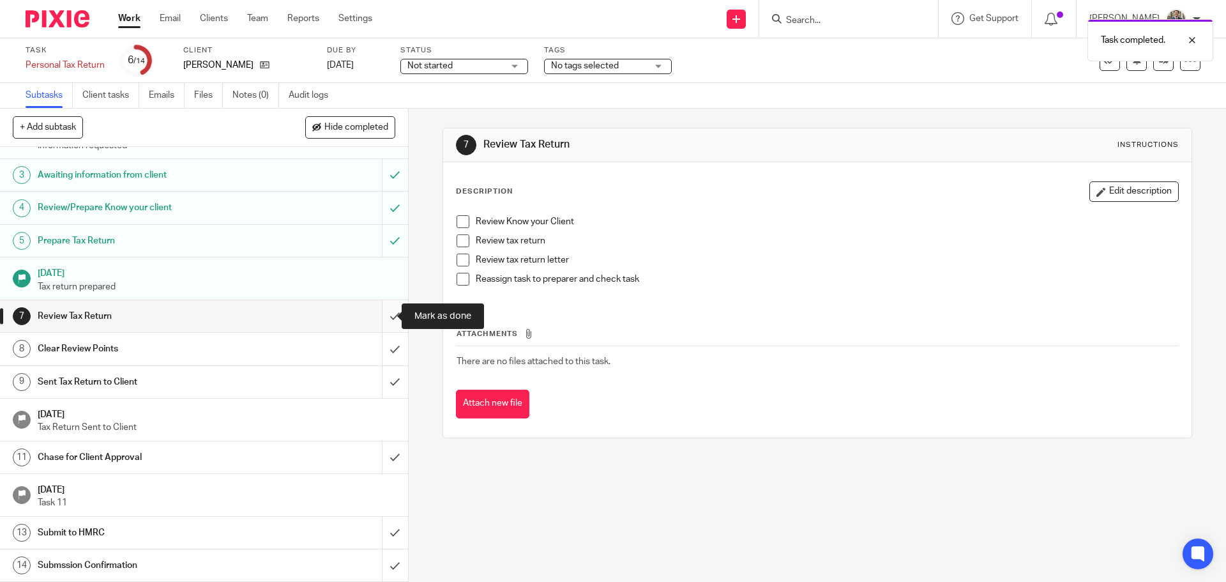
click at [379, 319] on input "submit" at bounding box center [204, 316] width 408 height 32
click at [383, 355] on input "submit" at bounding box center [204, 349] width 408 height 32
click at [380, 386] on input "submit" at bounding box center [204, 382] width 408 height 32
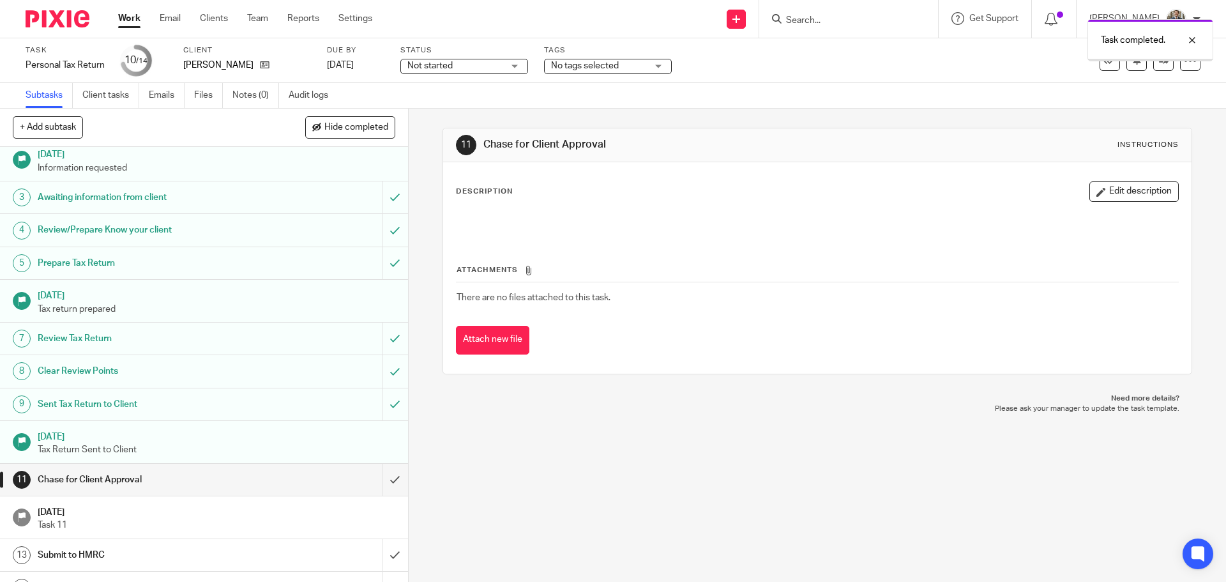
scroll to position [63, 0]
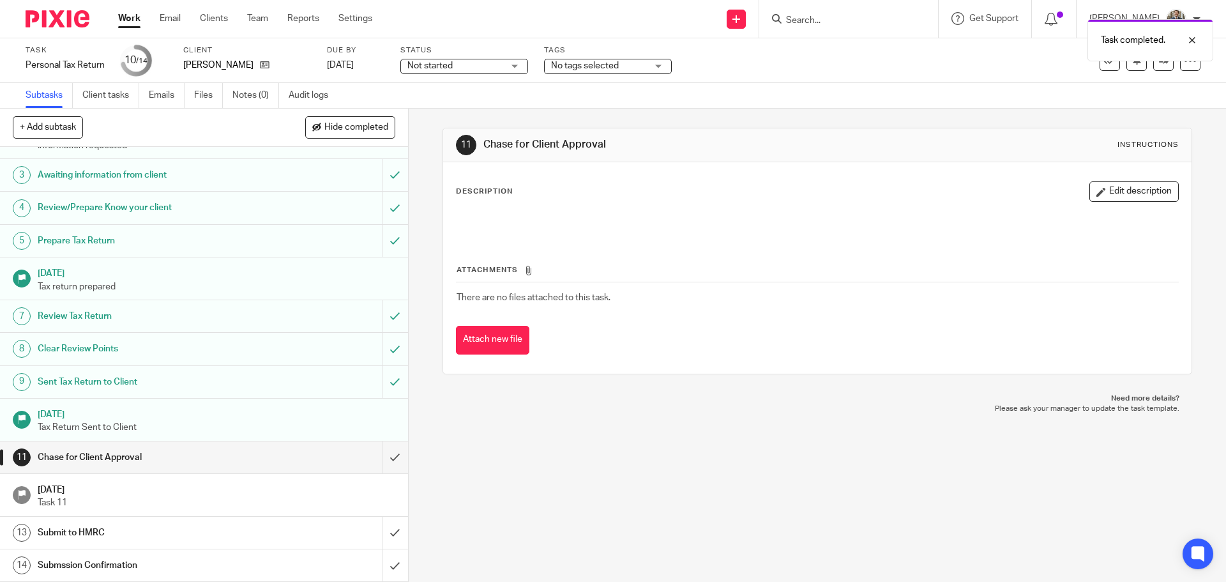
click at [55, 22] on img at bounding box center [58, 18] width 64 height 17
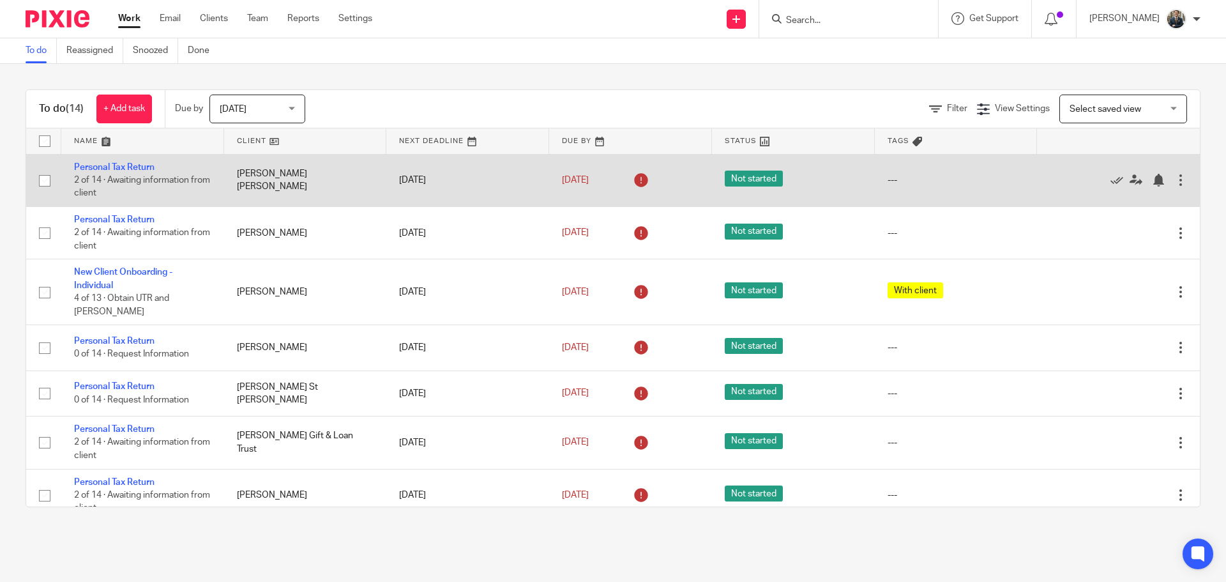
click at [1174, 174] on div at bounding box center [1180, 180] width 13 height 13
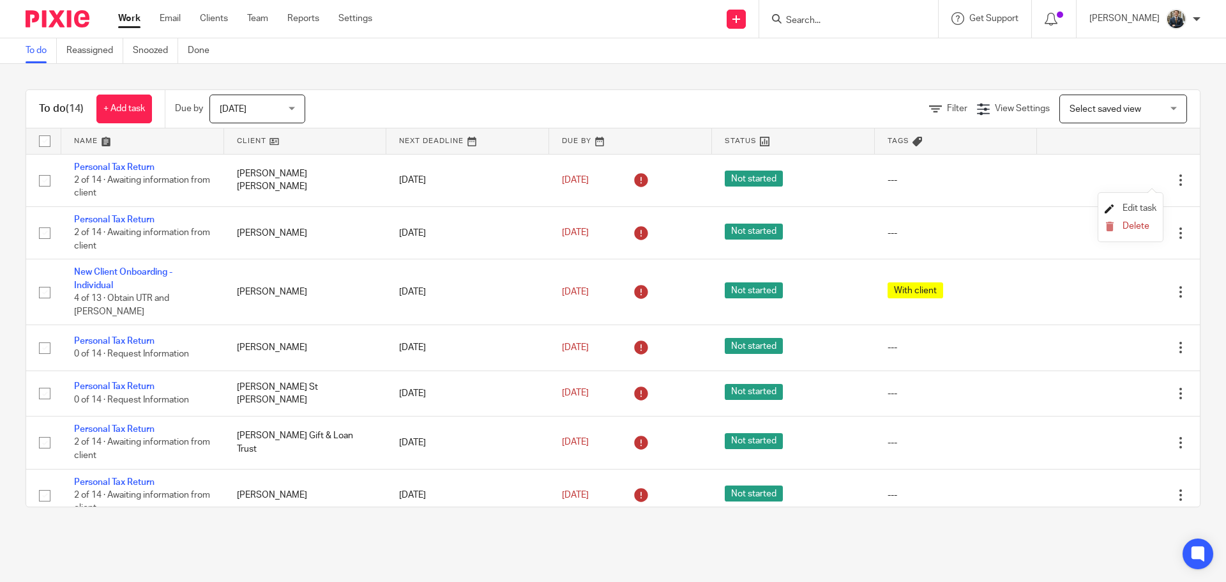
click at [1142, 209] on span "Edit task" at bounding box center [1140, 208] width 34 height 9
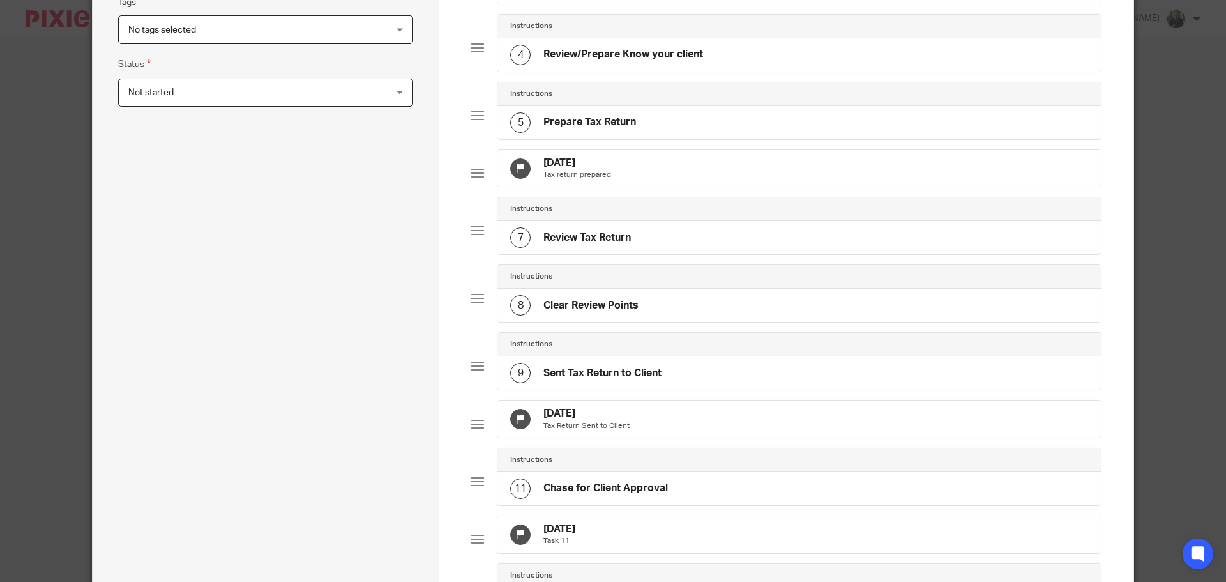
scroll to position [319, 0]
click at [584, 179] on p "Tax return prepared" at bounding box center [577, 174] width 68 height 10
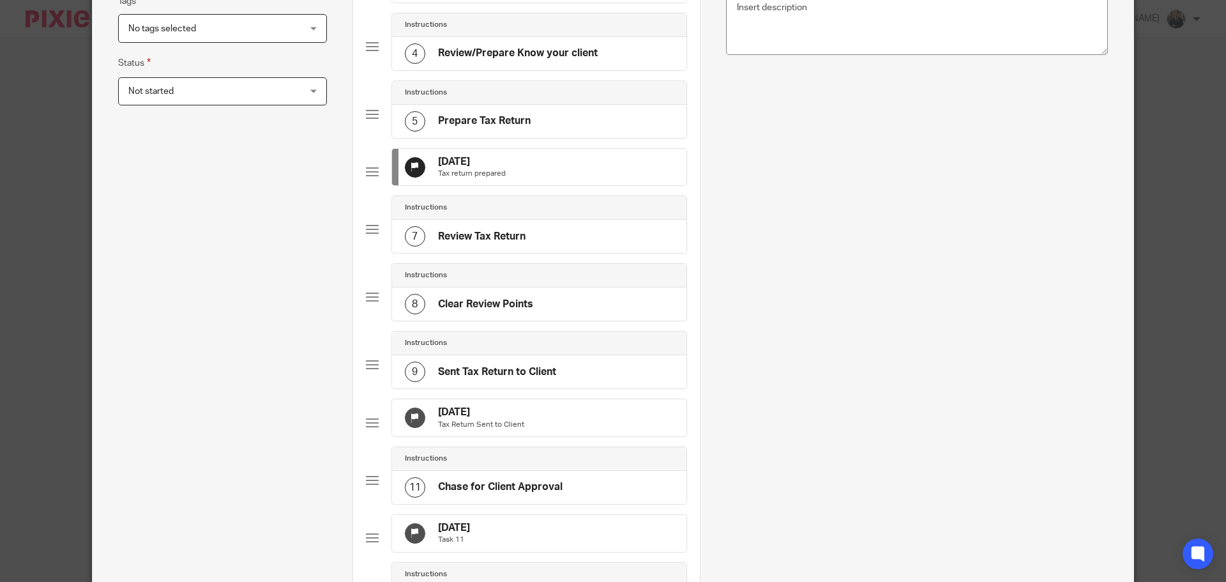
scroll to position [0, 0]
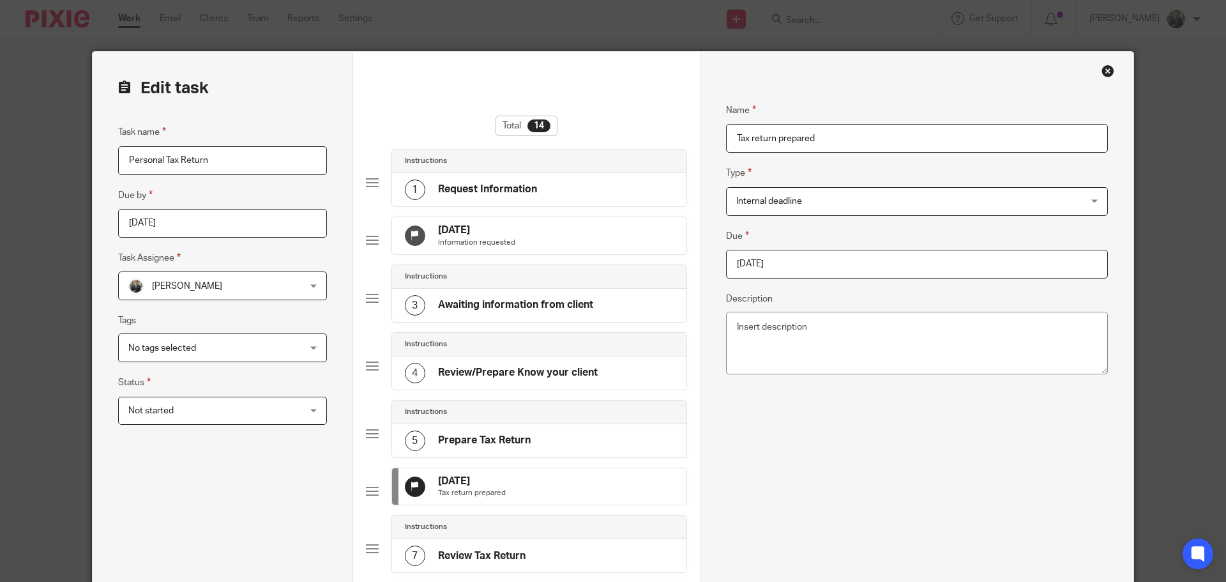
click at [788, 261] on input "2025-09-25" at bounding box center [917, 264] width 382 height 29
type input "2026-01-31"
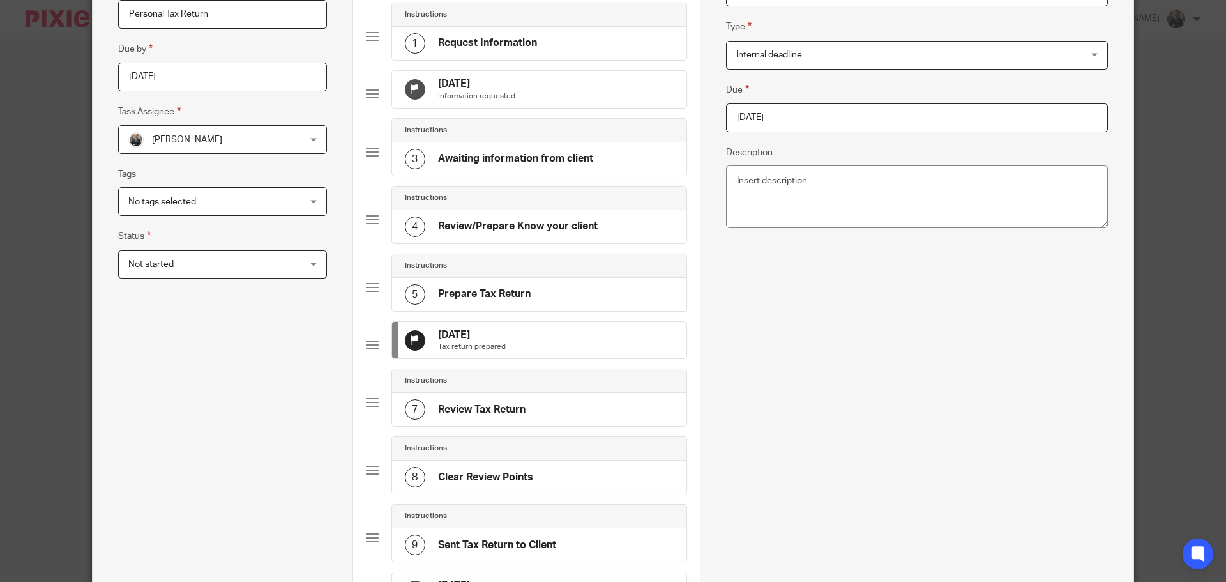
scroll to position [255, 0]
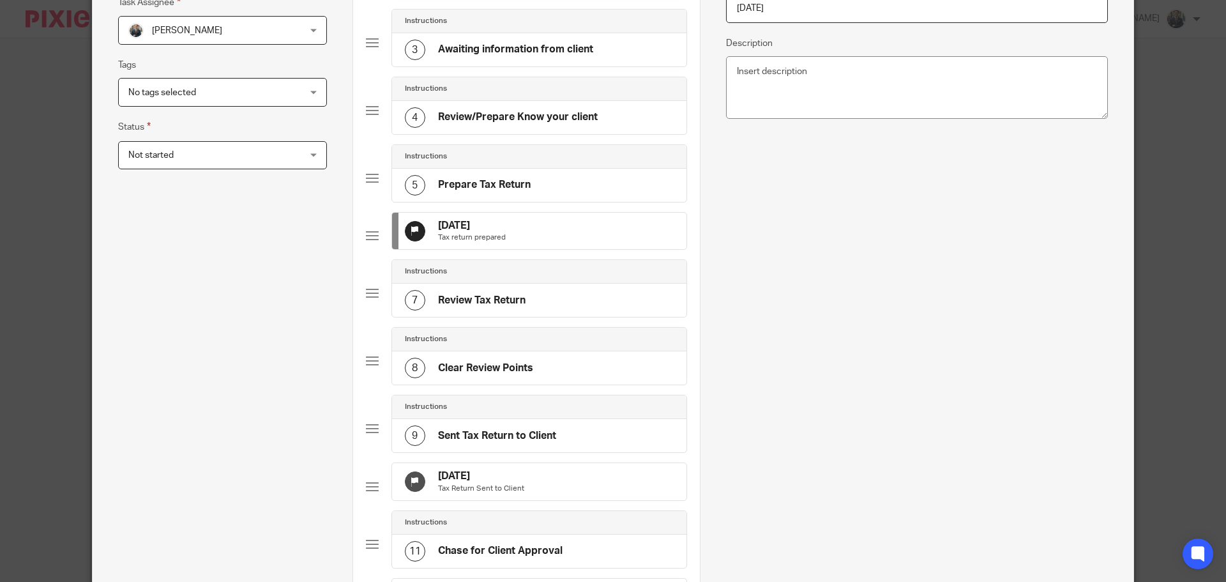
click at [552, 500] on div "31 Oct 2025 Tax Return Sent to Client" at bounding box center [539, 481] width 294 height 37
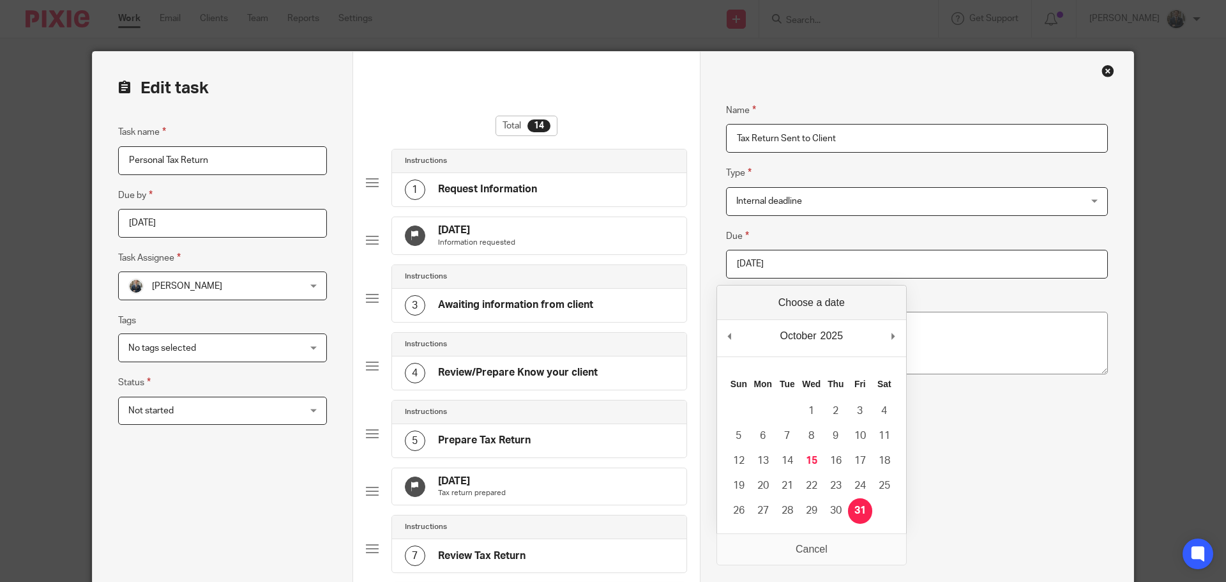
click at [840, 269] on input "2025-10-31" at bounding box center [917, 264] width 382 height 29
type input "2026-01-31"
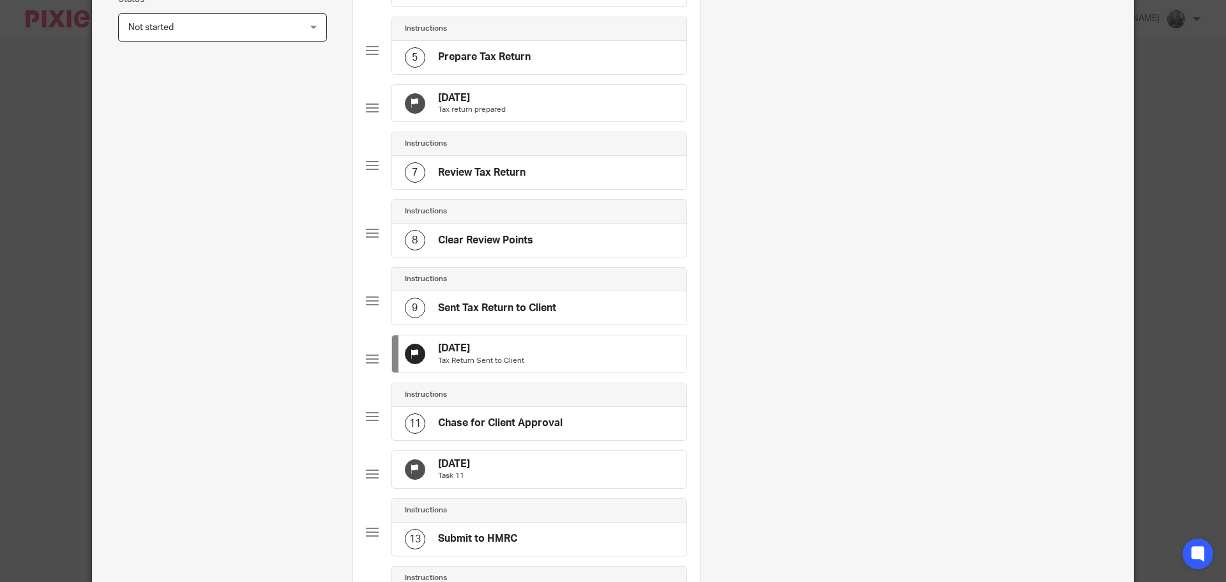
scroll to position [639, 0]
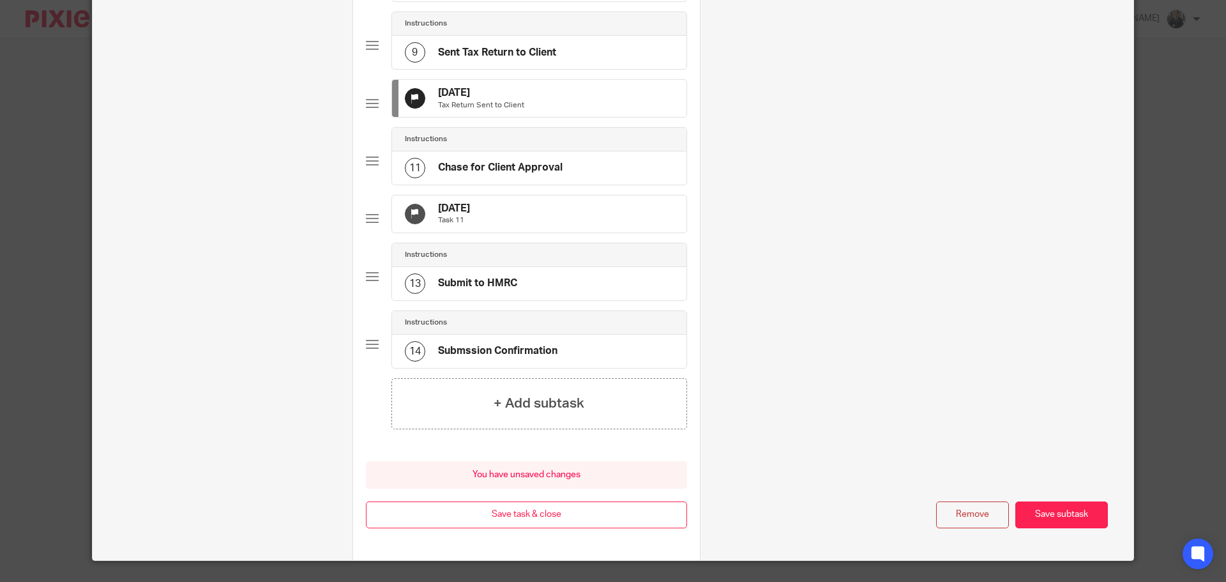
click at [582, 232] on div "[DATE] Task 11" at bounding box center [539, 213] width 294 height 37
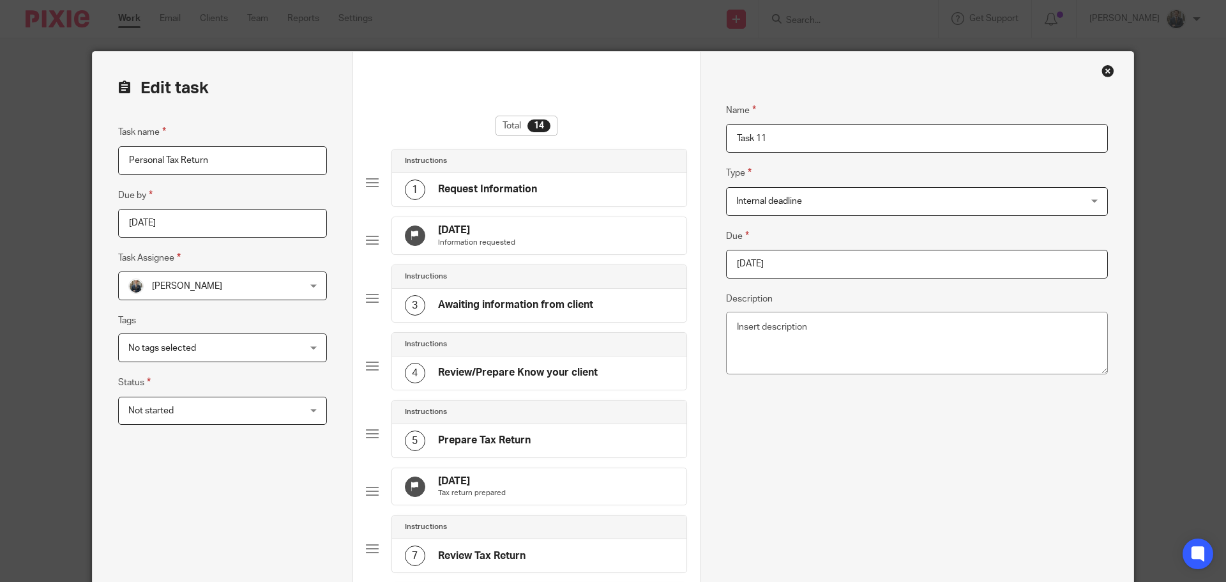
click at [792, 264] on input "2025-11-30" at bounding box center [917, 264] width 382 height 29
type input "2026-01-31"
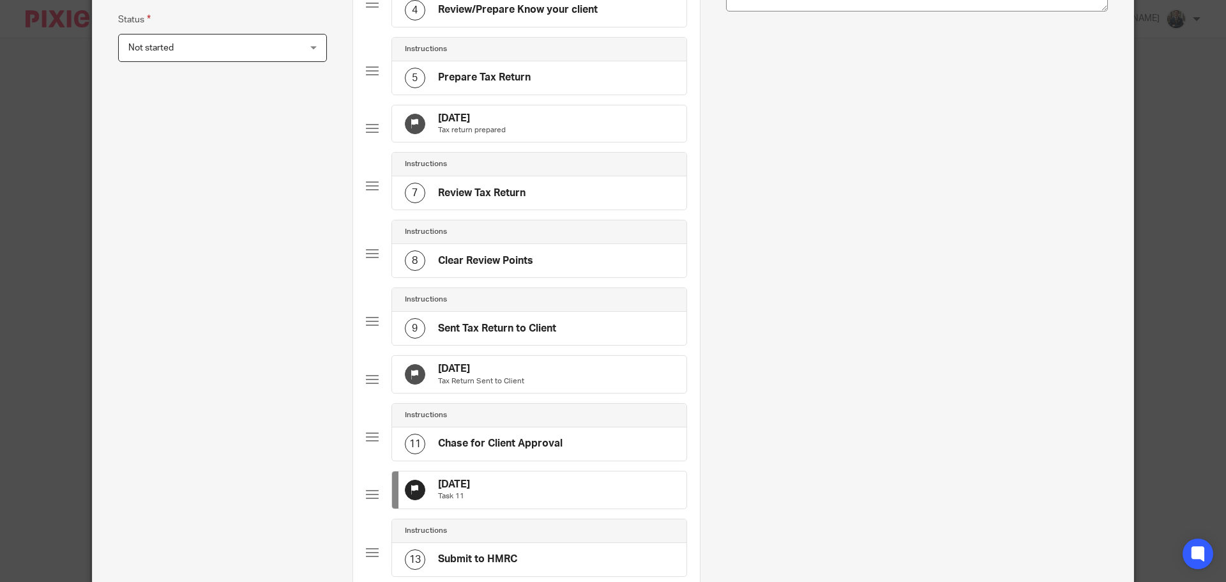
scroll to position [709, 0]
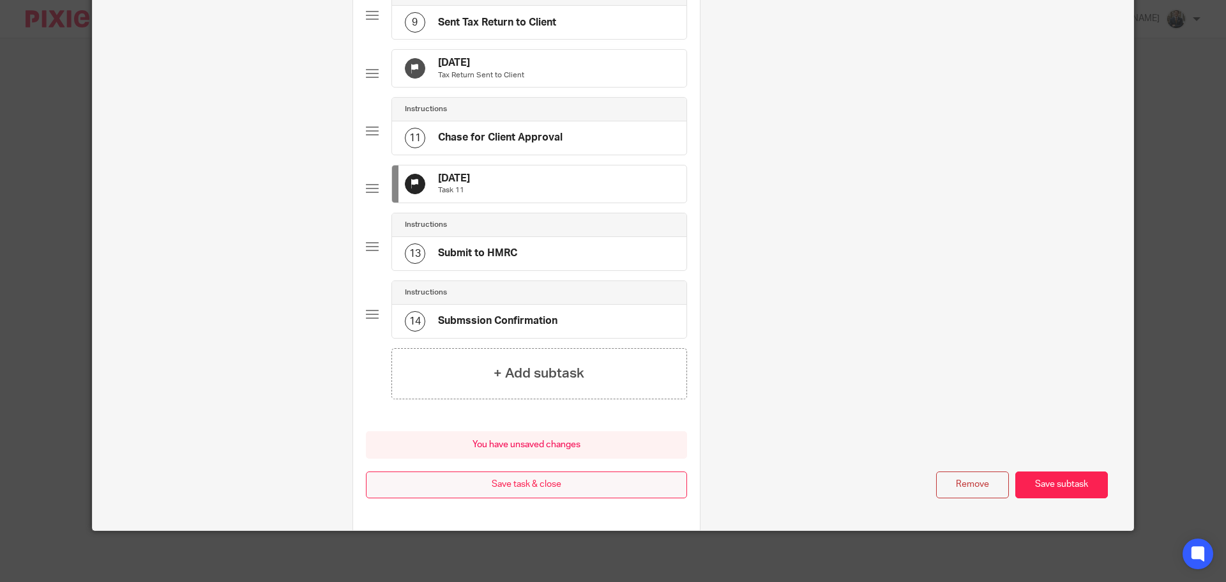
click at [573, 487] on button "Save task & close" at bounding box center [526, 484] width 321 height 27
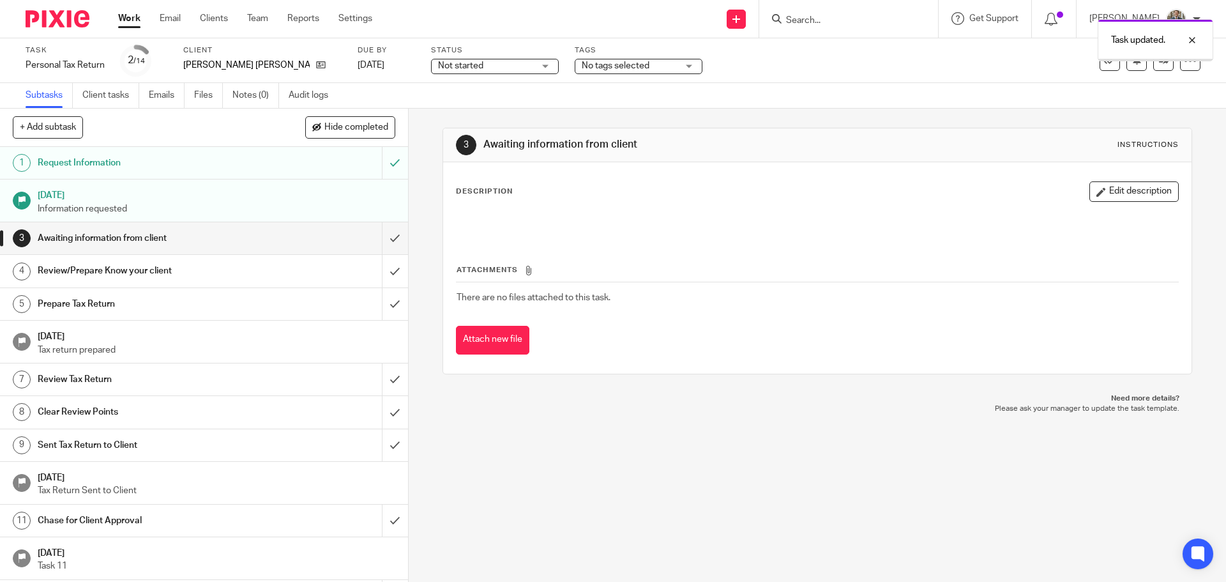
click at [45, 17] on img at bounding box center [58, 18] width 64 height 17
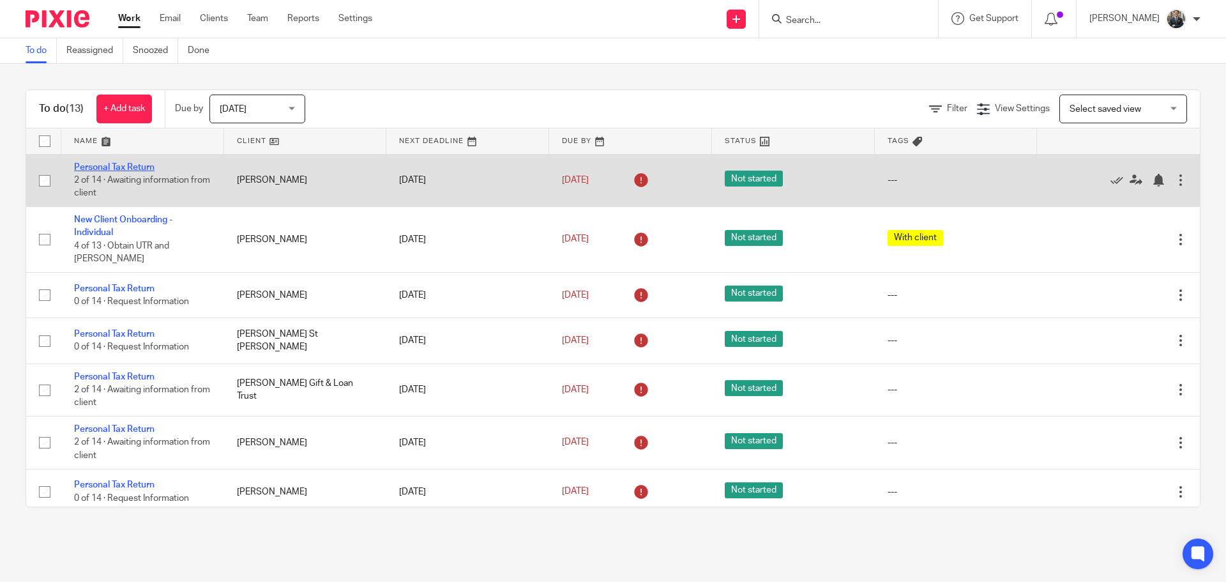
click at [122, 164] on link "Personal Tax Return" at bounding box center [114, 167] width 80 height 9
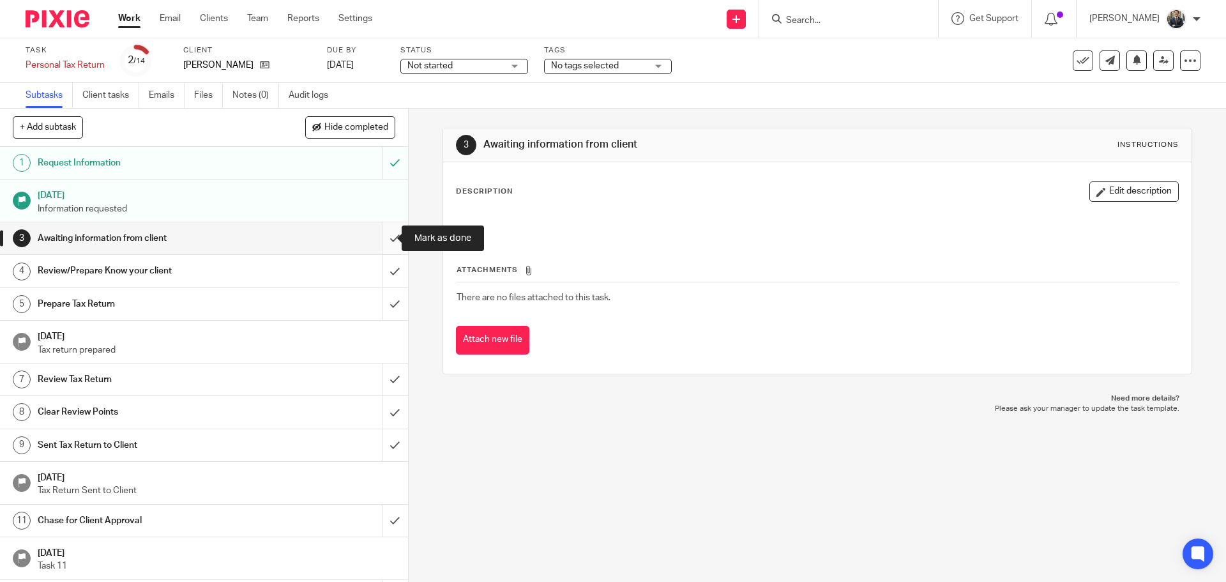
click at [380, 243] on input "submit" at bounding box center [204, 238] width 408 height 32
click at [385, 270] on input "submit" at bounding box center [204, 271] width 408 height 32
click at [384, 301] on input "submit" at bounding box center [204, 304] width 408 height 32
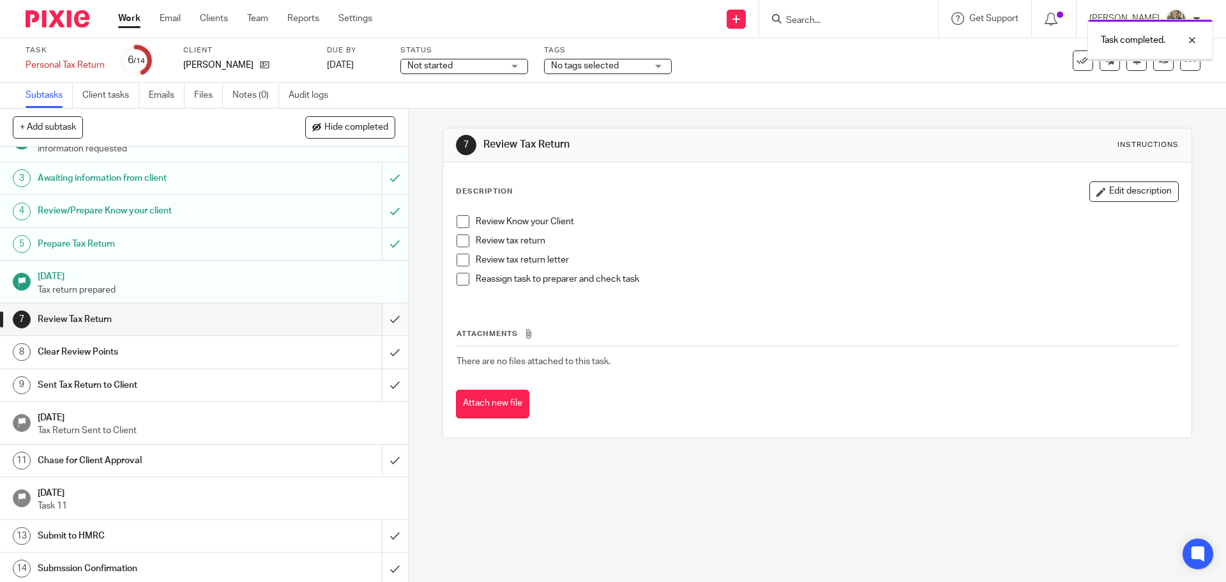
scroll to position [63, 0]
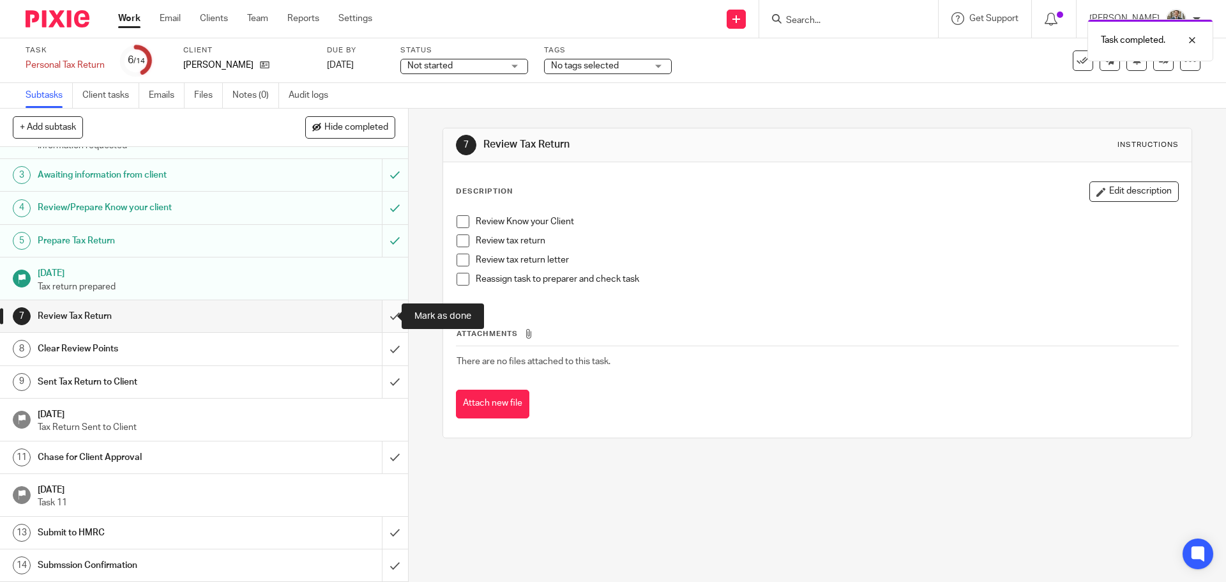
click at [388, 322] on input "submit" at bounding box center [204, 316] width 408 height 32
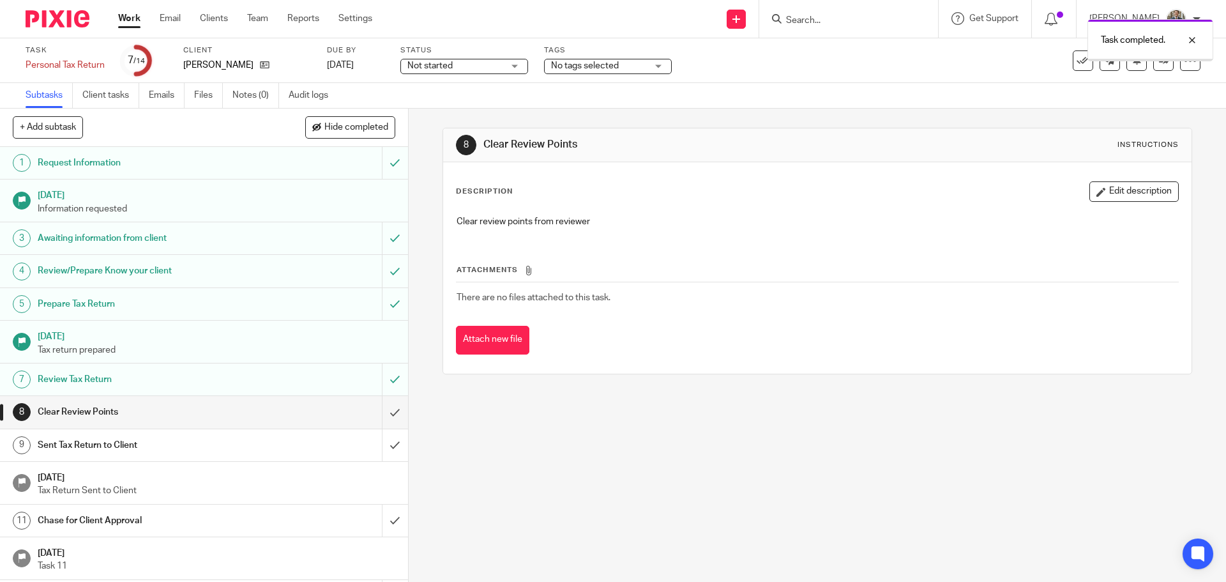
click at [385, 345] on link "30 Sep 2025 Tax return prepared" at bounding box center [204, 342] width 408 height 42
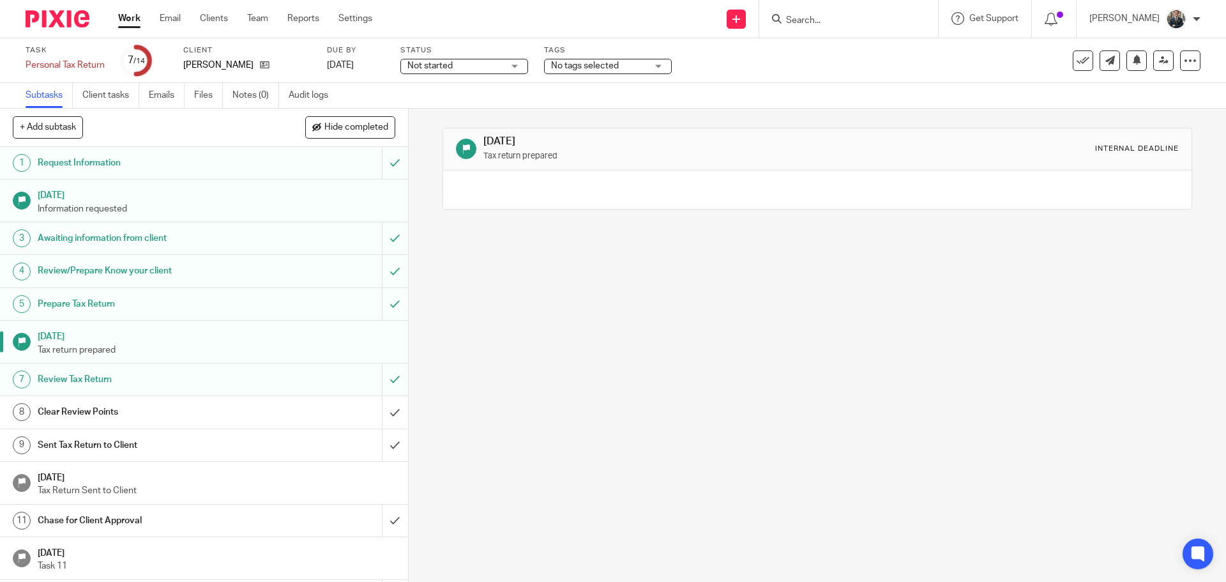
scroll to position [63, 0]
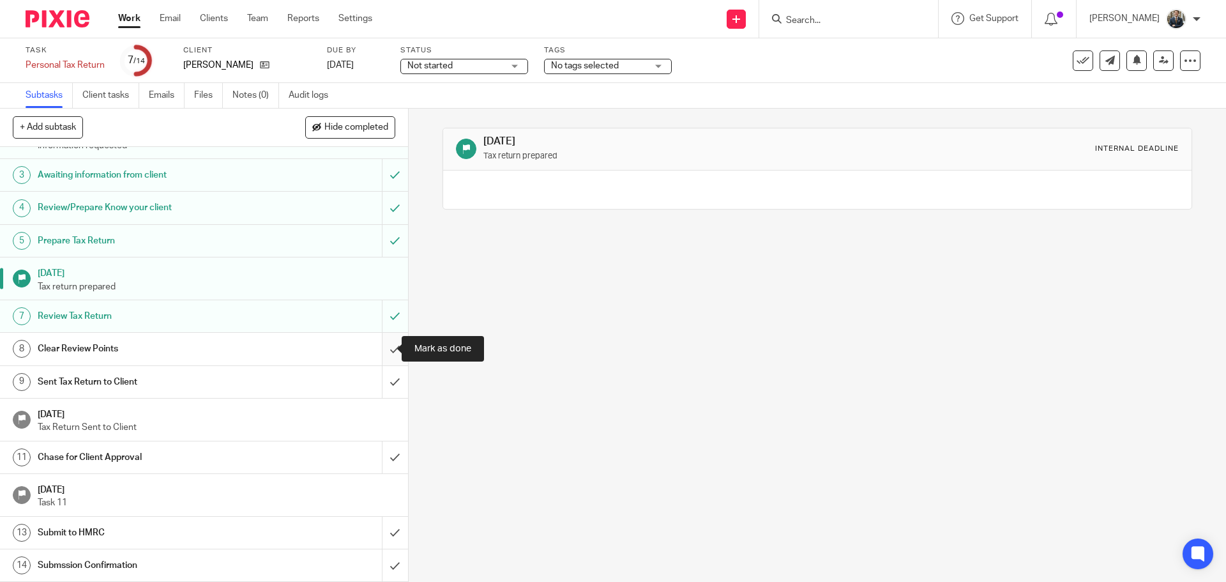
click at [387, 352] on input "submit" at bounding box center [204, 349] width 408 height 32
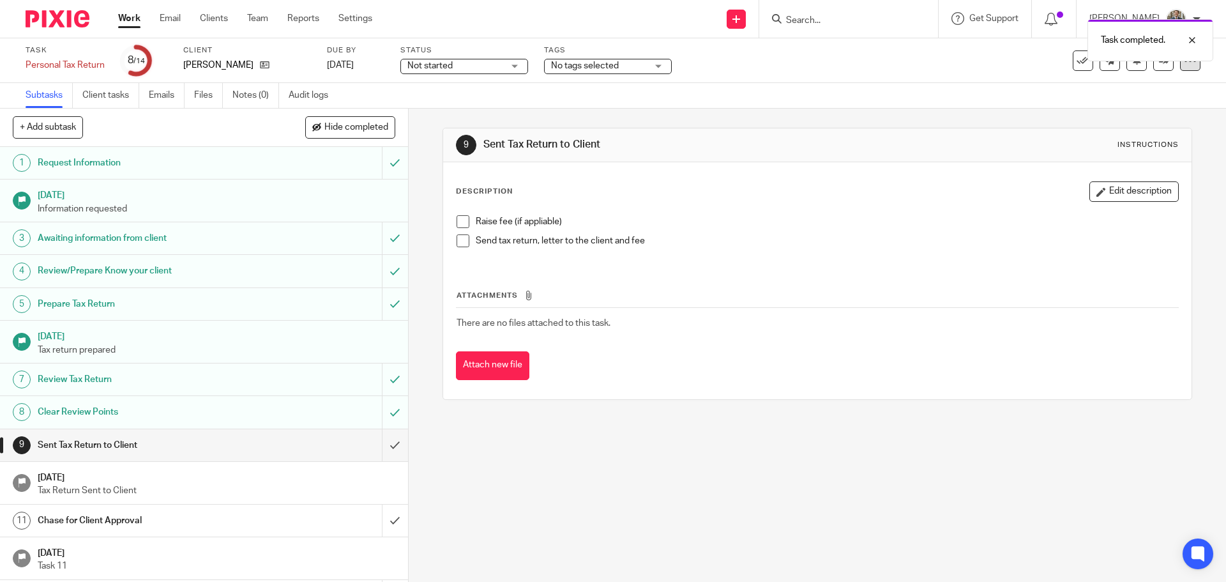
click at [1184, 62] on icon at bounding box center [1190, 60] width 13 height 13
click at [1130, 115] on link "Advanced task editor" at bounding box center [1141, 111] width 84 height 9
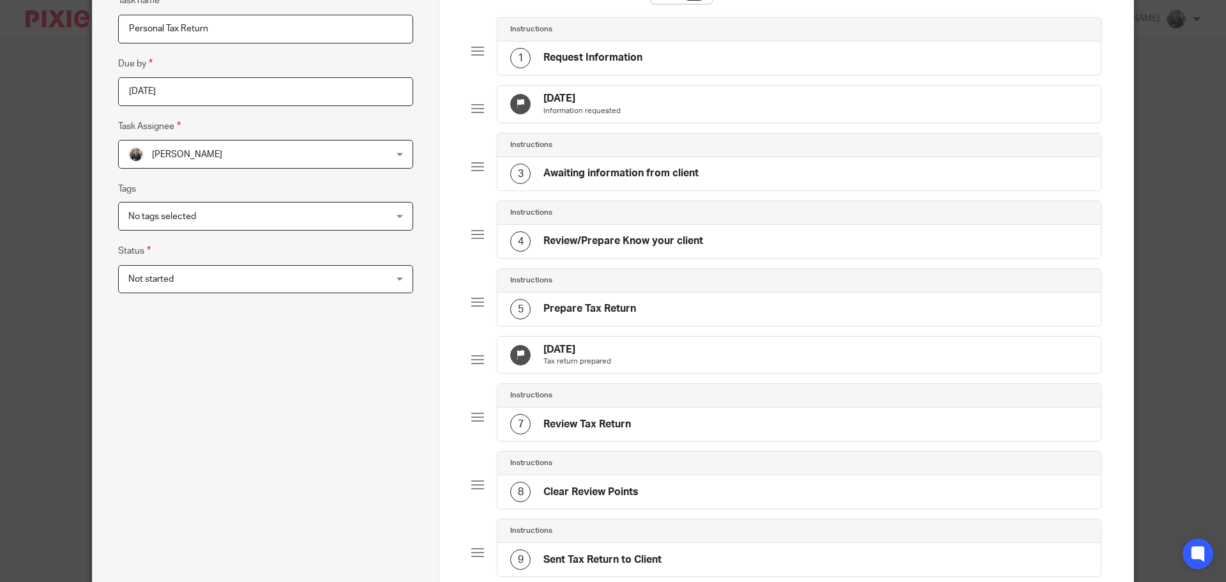
scroll to position [319, 0]
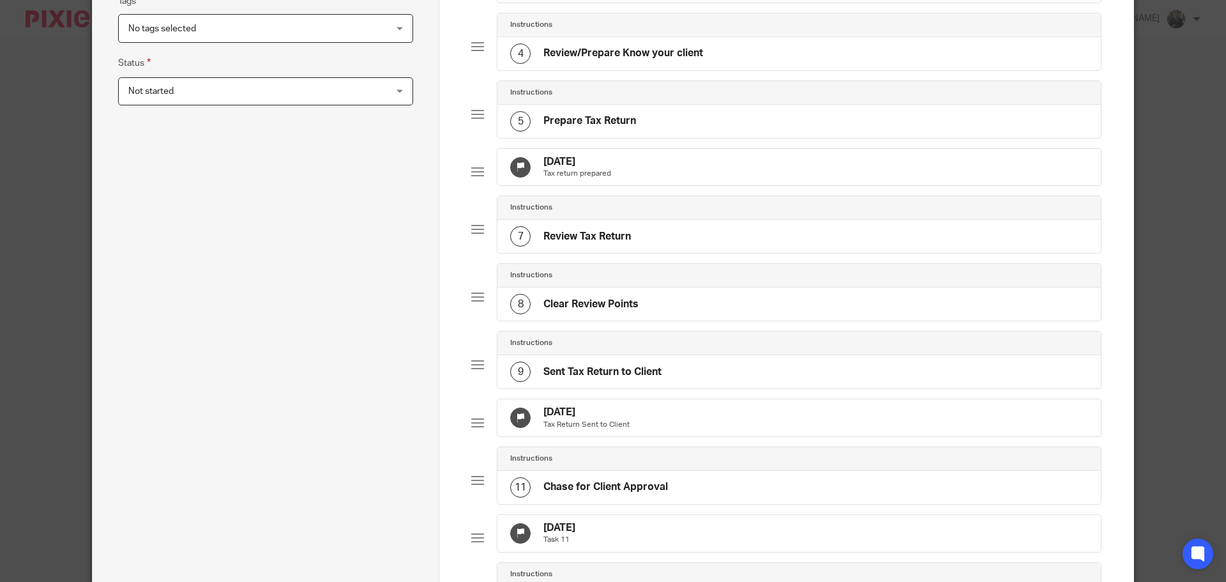
click at [659, 436] on div "30 Sep 2025 Tax Return Sent to Client" at bounding box center [798, 417] width 603 height 37
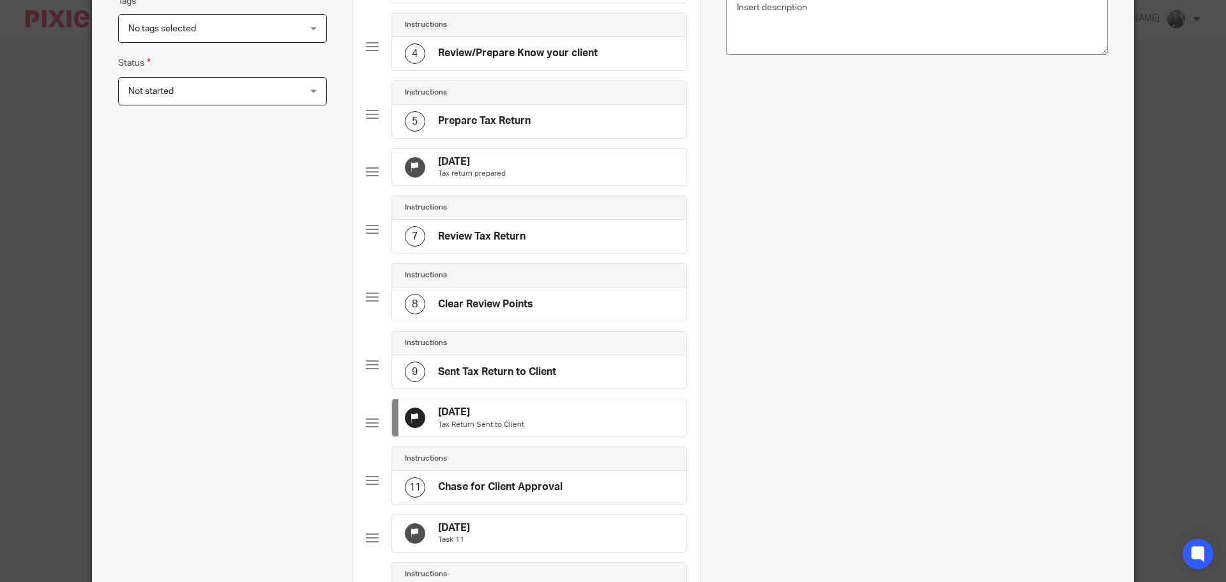
scroll to position [0, 0]
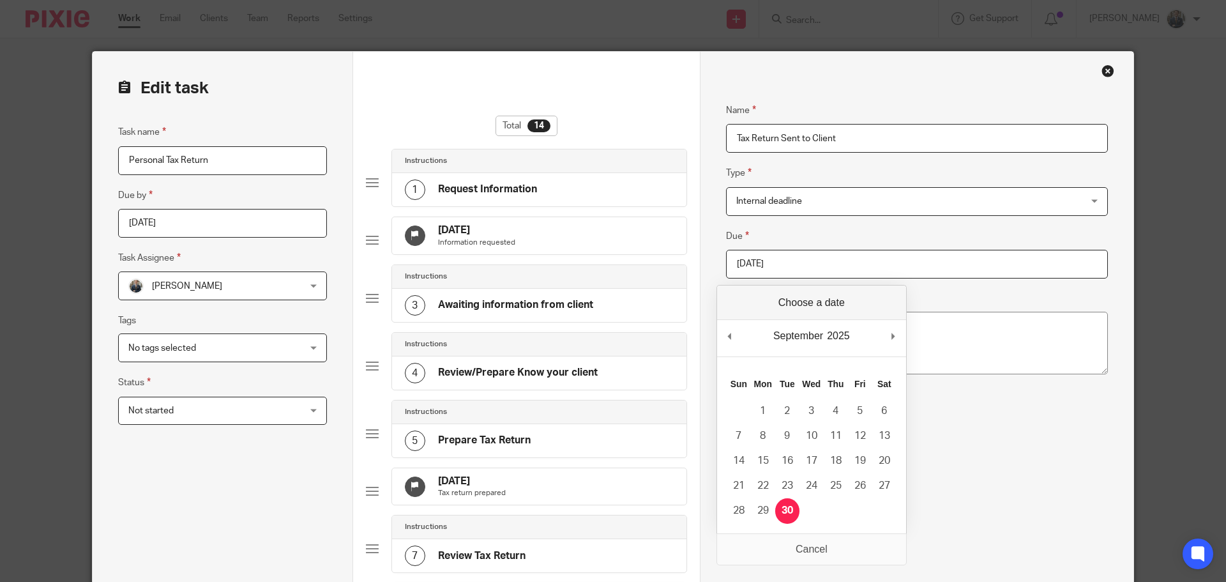
click at [793, 269] on input "2025-09-30" at bounding box center [917, 264] width 382 height 29
click at [895, 336] on div "September January February March April May June July August September October N…" at bounding box center [811, 338] width 189 height 36
type input "2025-10-31"
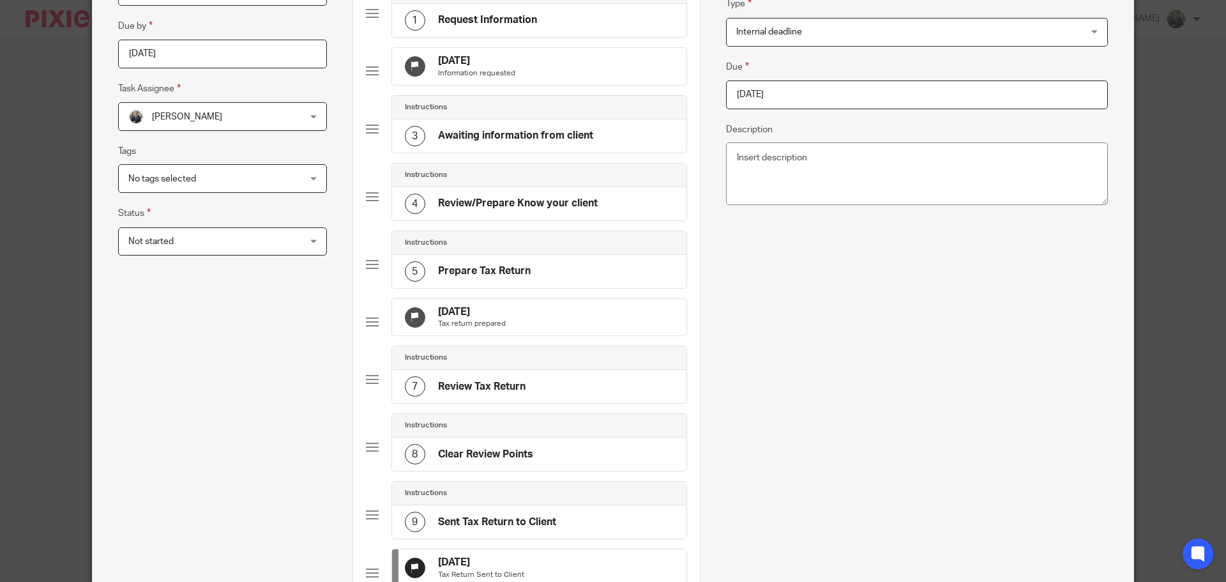
scroll to position [709, 0]
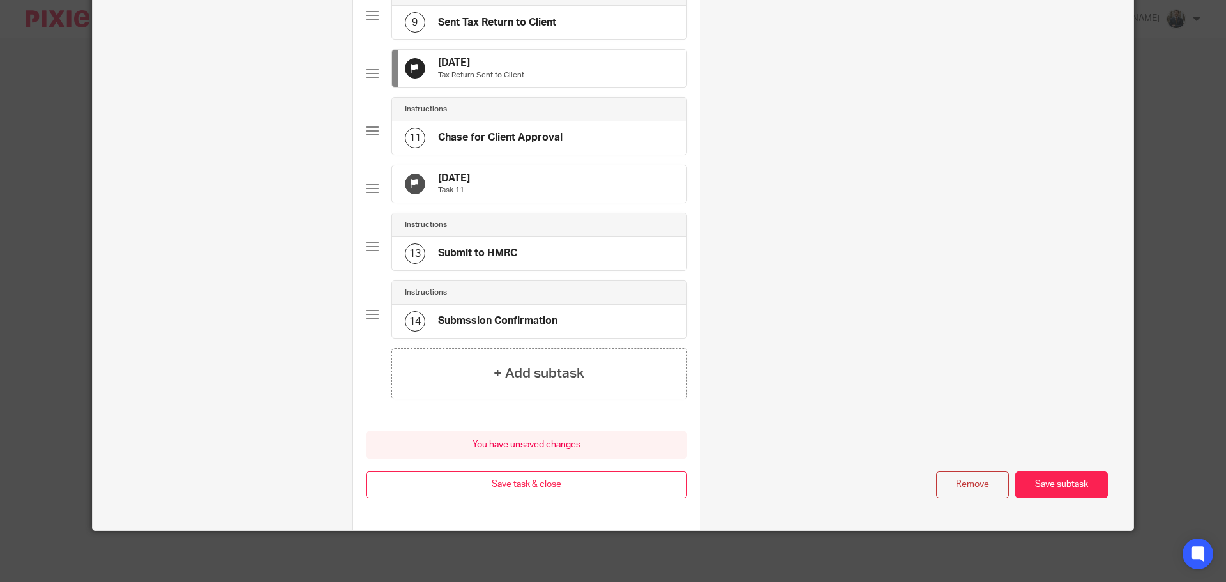
click at [527, 194] on div "30 Nov 2025 Task 11" at bounding box center [539, 183] width 294 height 37
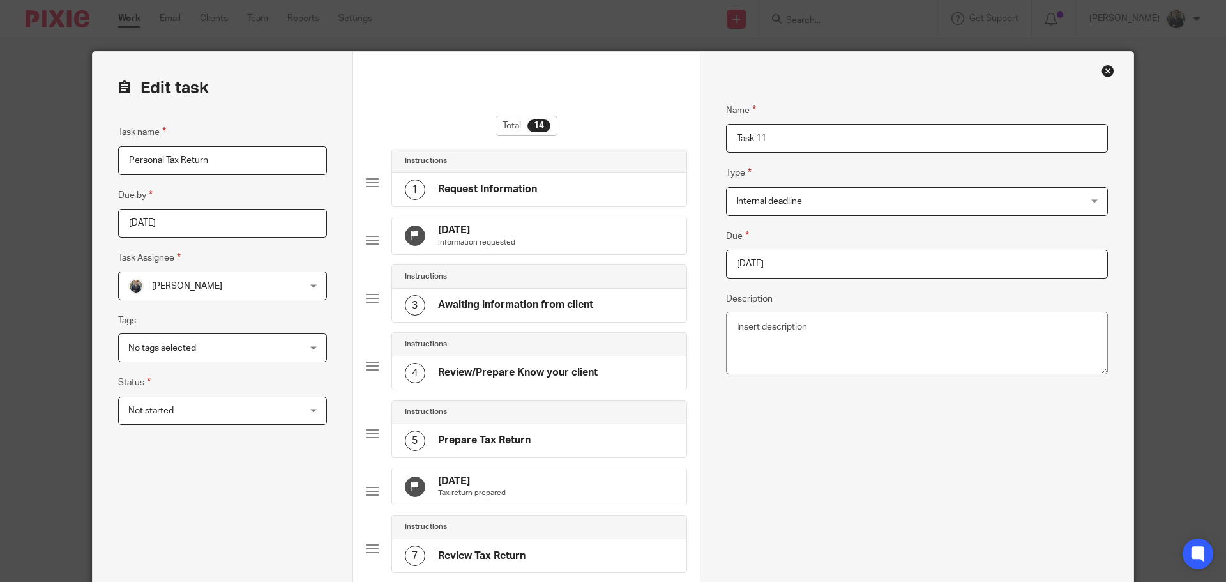
click at [806, 252] on input "2025-11-30" at bounding box center [917, 264] width 382 height 29
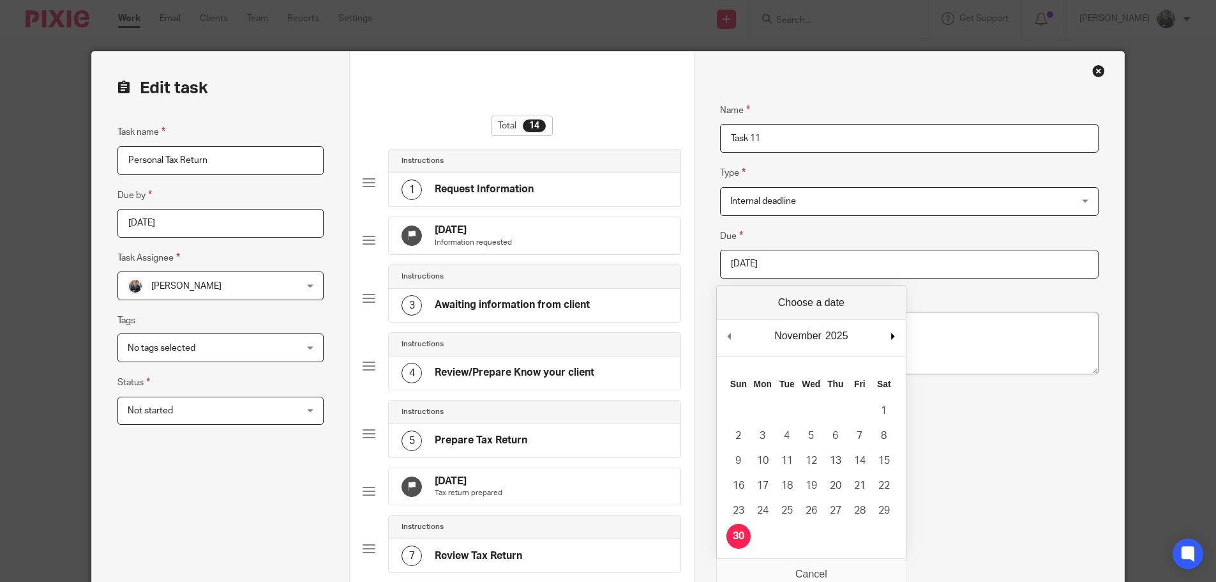
drag, startPoint x: 909, startPoint y: 343, endPoint x: 895, endPoint y: 338, distance: 14.3
click at [906, 342] on div "November January February March April May June July August September October No…" at bounding box center [811, 338] width 189 height 36
type input "2026-01-31"
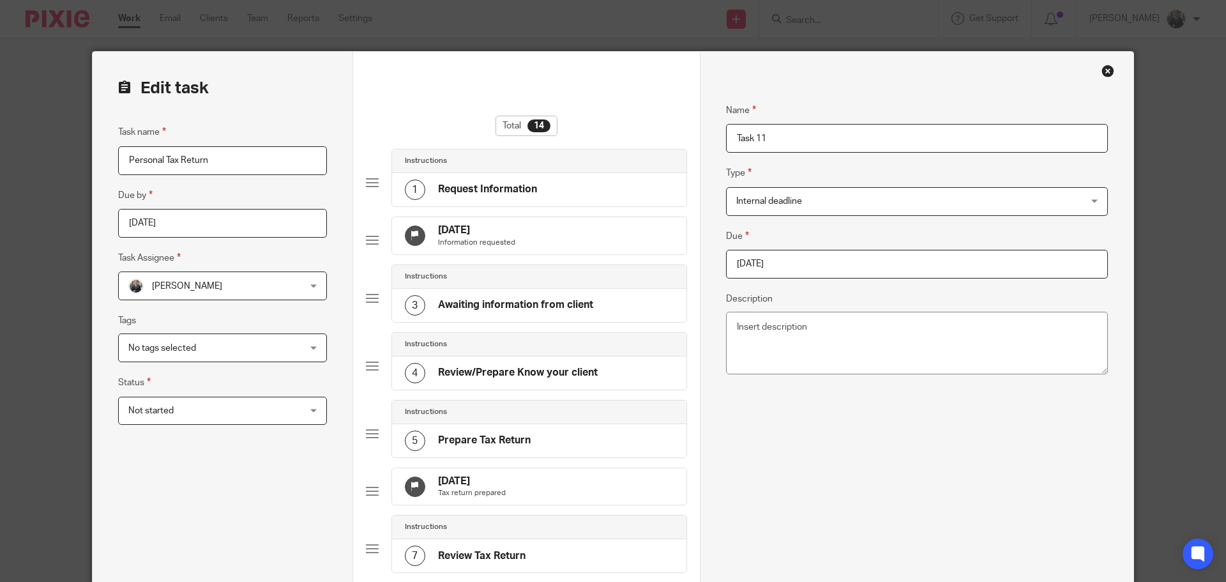
scroll to position [709, 0]
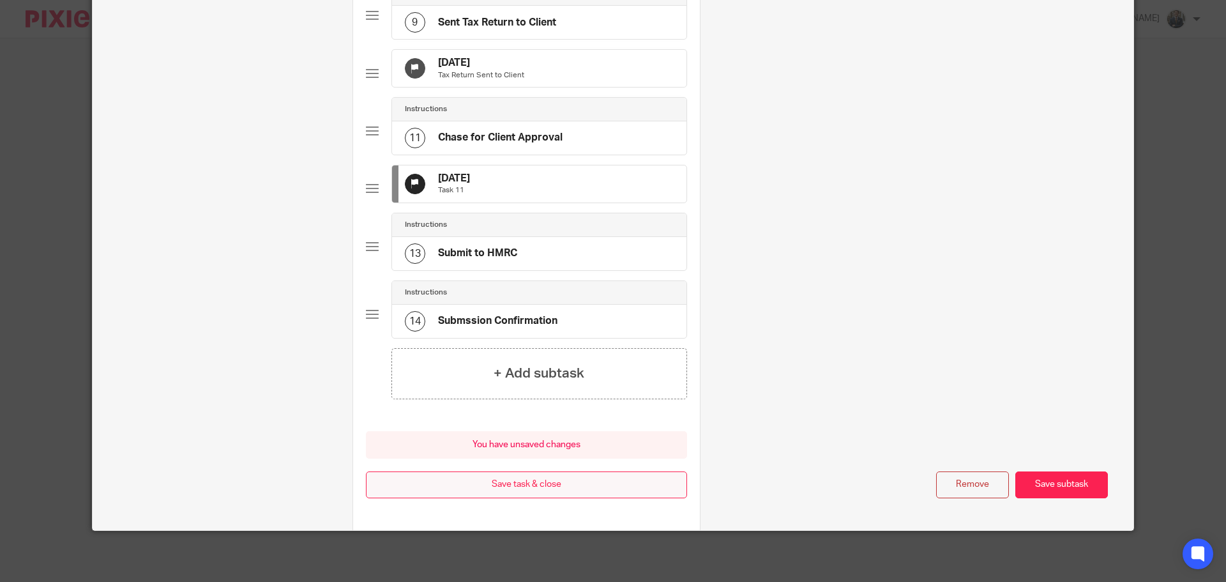
click at [524, 484] on button "Save task & close" at bounding box center [526, 484] width 321 height 27
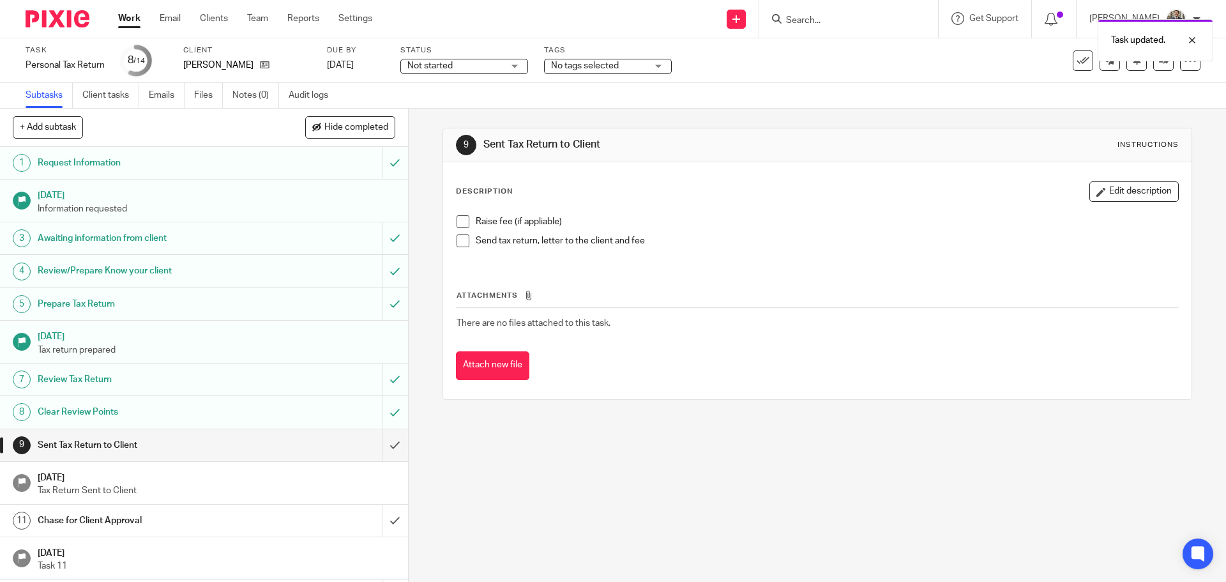
click at [36, 22] on img at bounding box center [58, 18] width 64 height 17
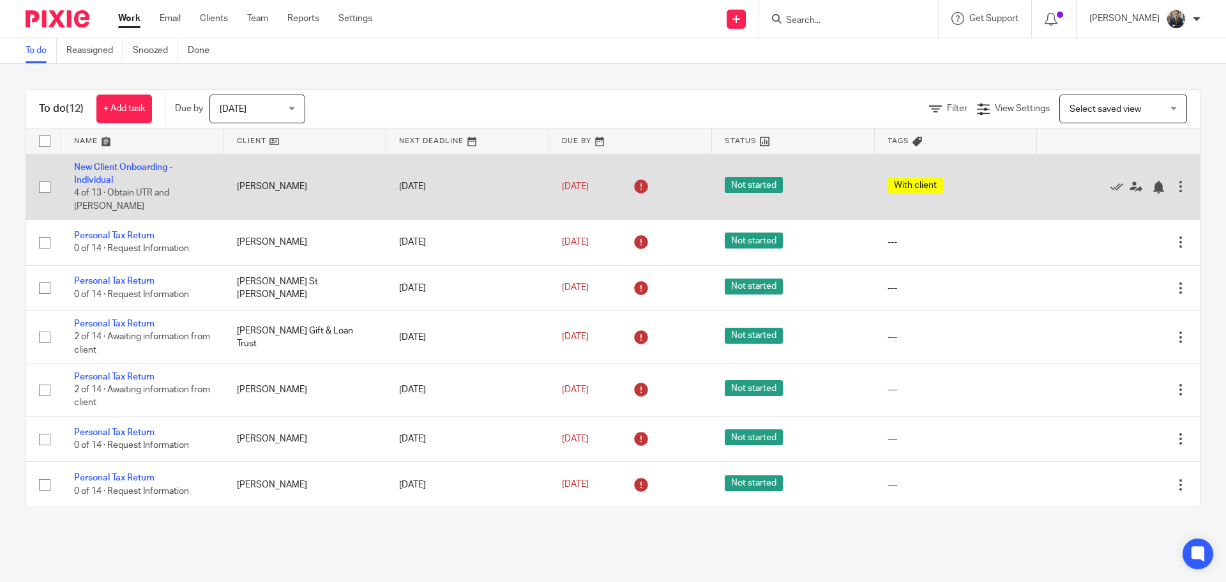
click at [1174, 180] on div at bounding box center [1180, 186] width 13 height 13
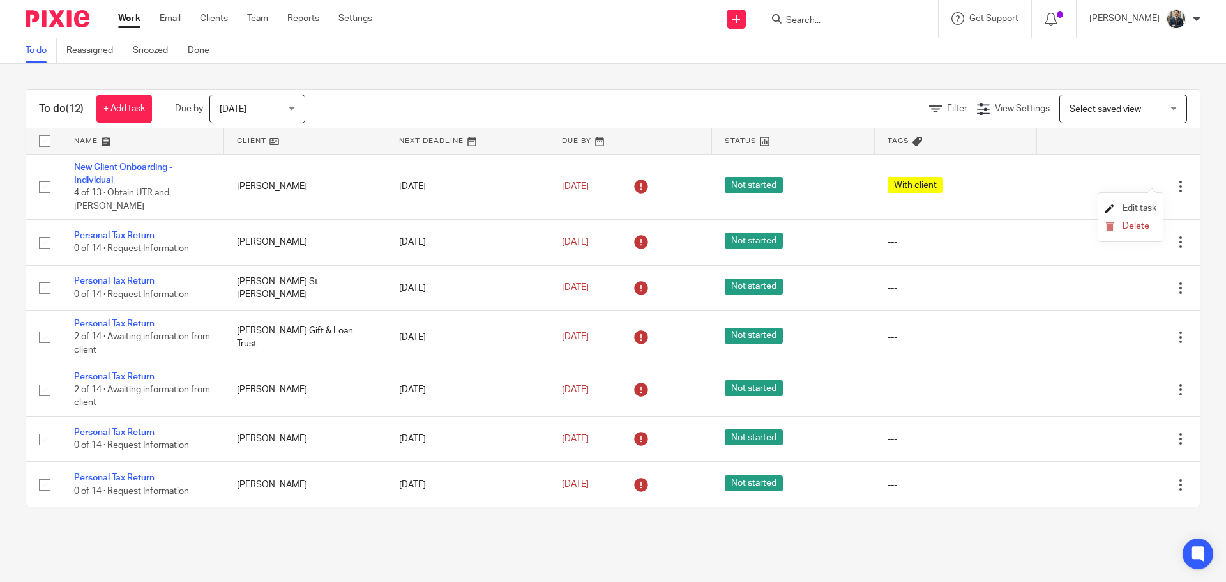
click at [1139, 205] on span "Edit task" at bounding box center [1140, 208] width 34 height 9
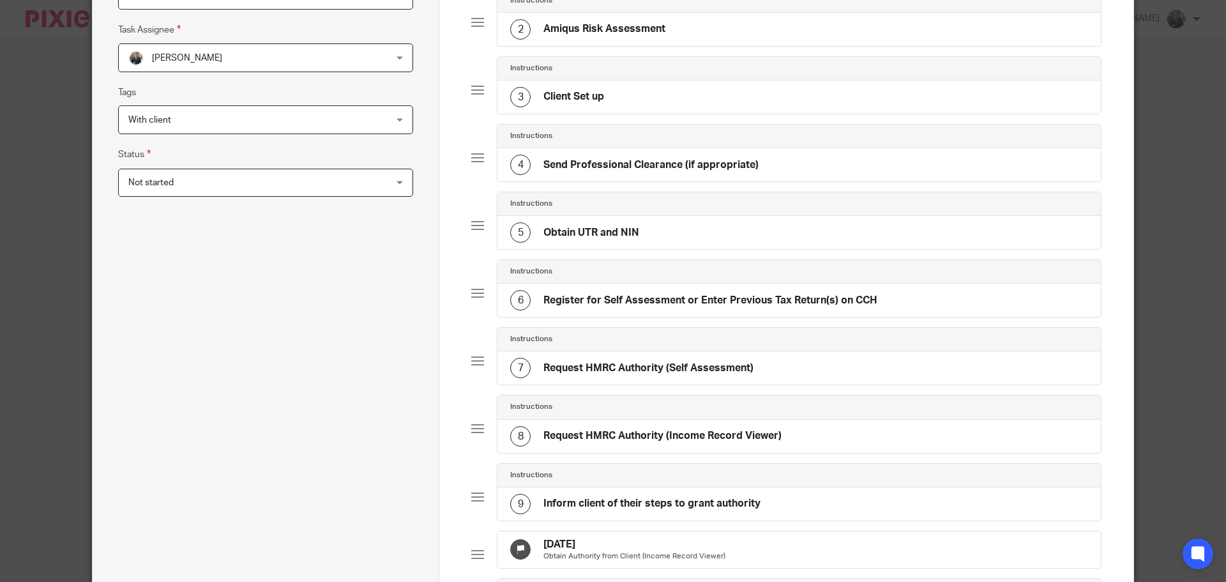
scroll to position [383, 0]
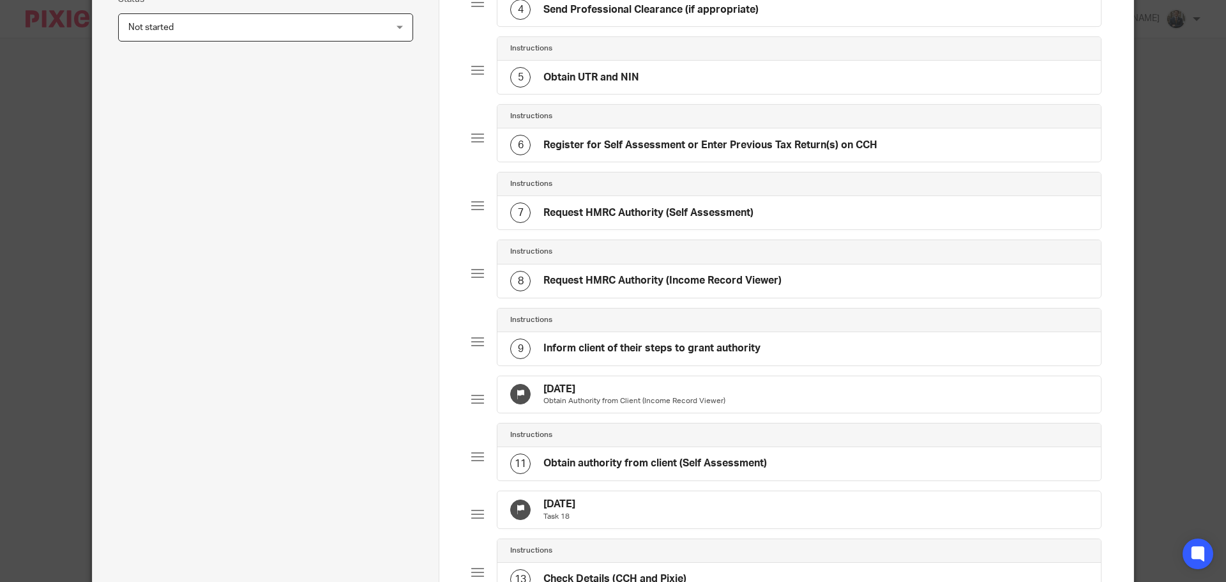
click at [599, 388] on h4 "10 Oct 2025" at bounding box center [634, 388] width 182 height 13
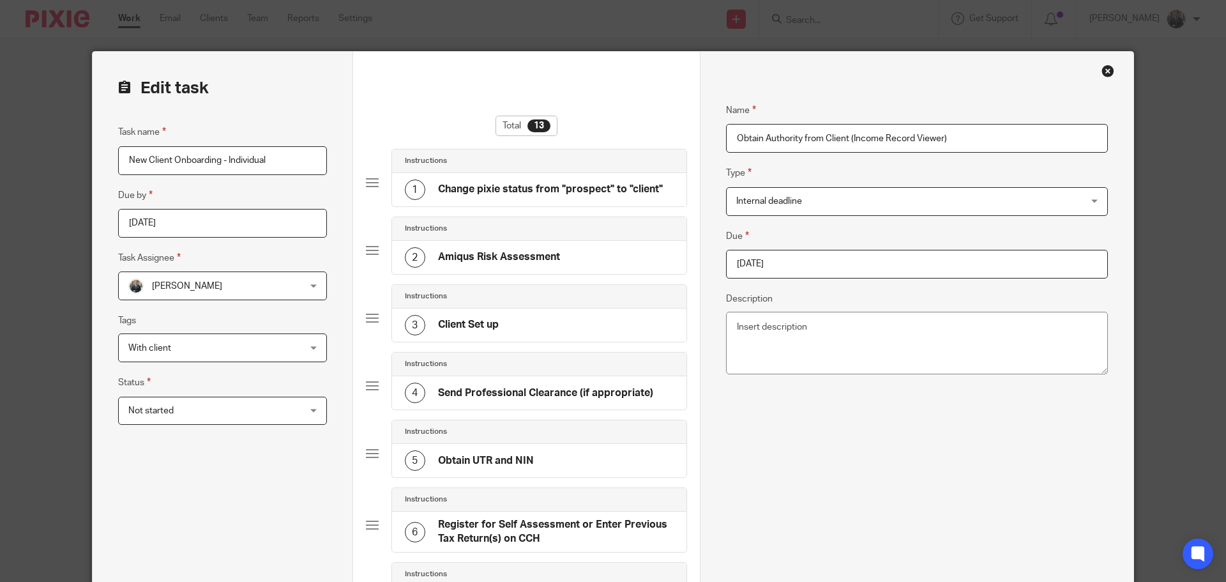
click at [866, 275] on input "2025-10-10" at bounding box center [917, 264] width 382 height 29
type input "2026-01-31"
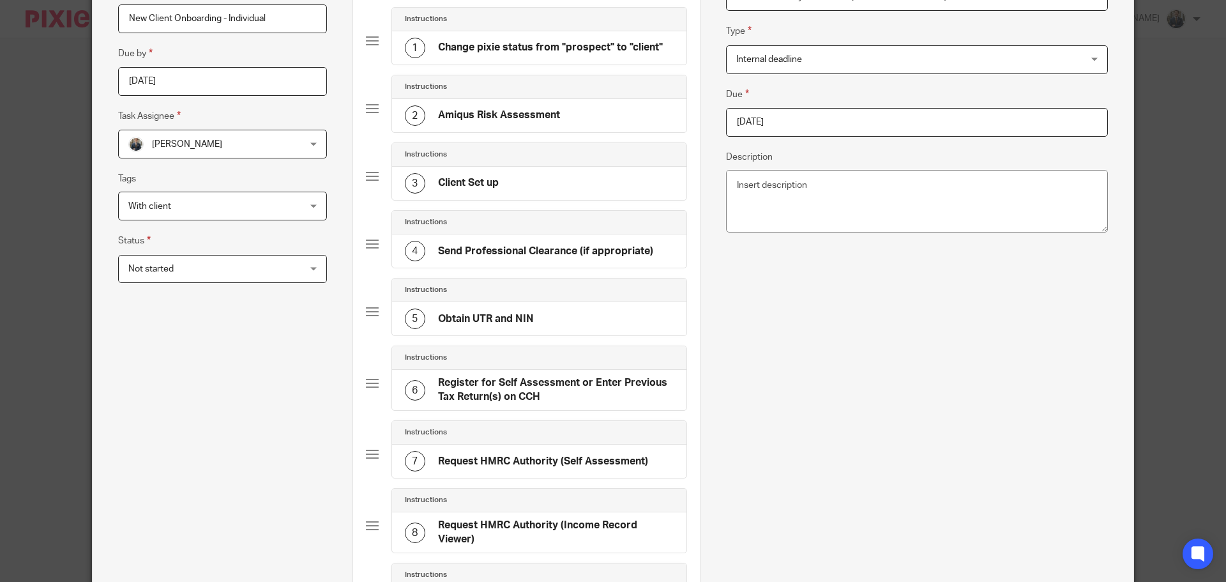
scroll to position [383, 0]
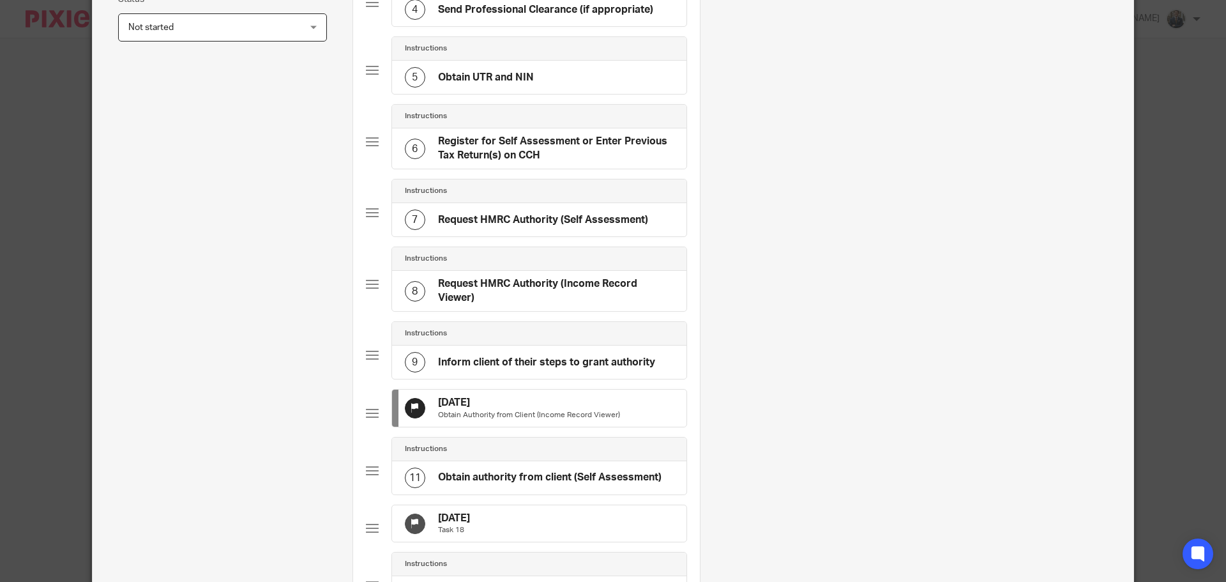
click at [594, 516] on div "10 Oct 2025 Task 18" at bounding box center [539, 523] width 294 height 37
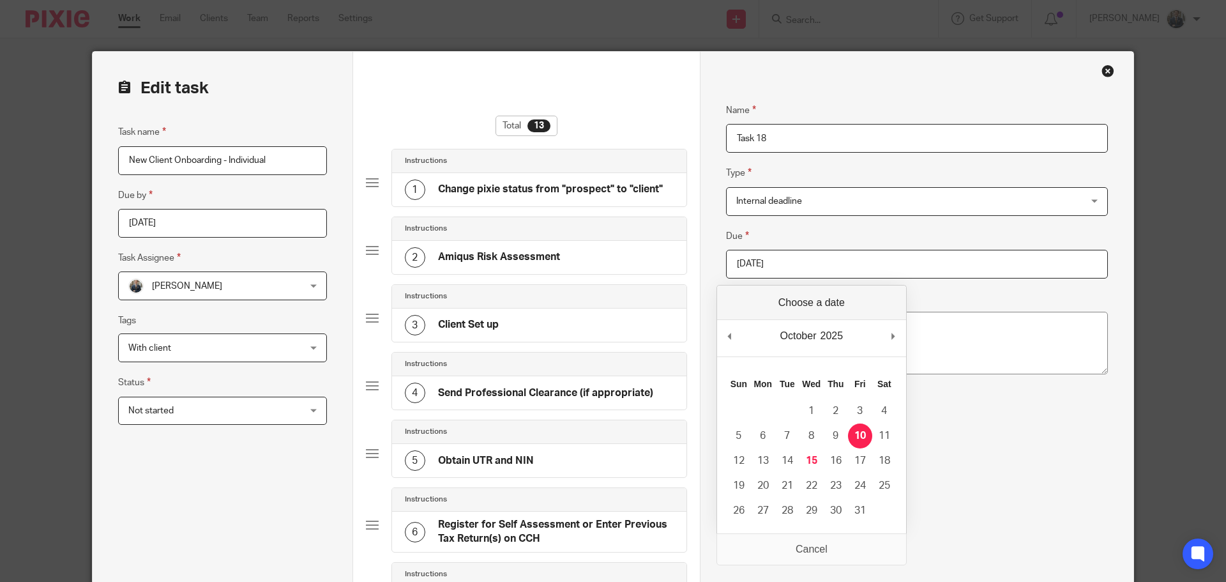
click at [875, 251] on input "2025-10-10" at bounding box center [917, 264] width 382 height 29
type input "2026-01-31"
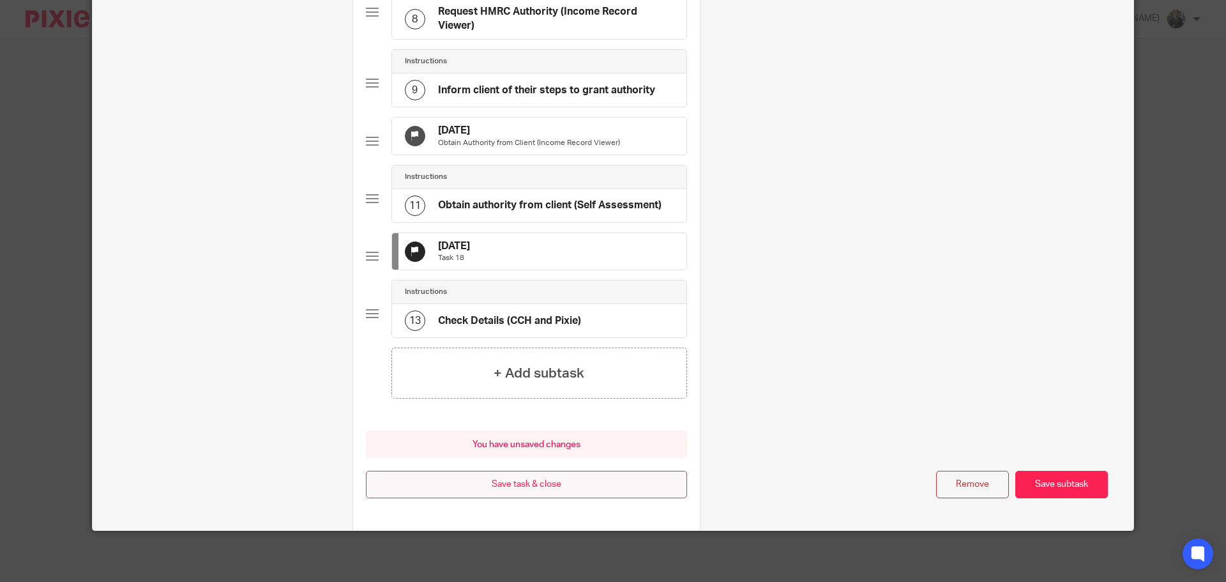
click at [582, 490] on button "Save task & close" at bounding box center [526, 484] width 321 height 27
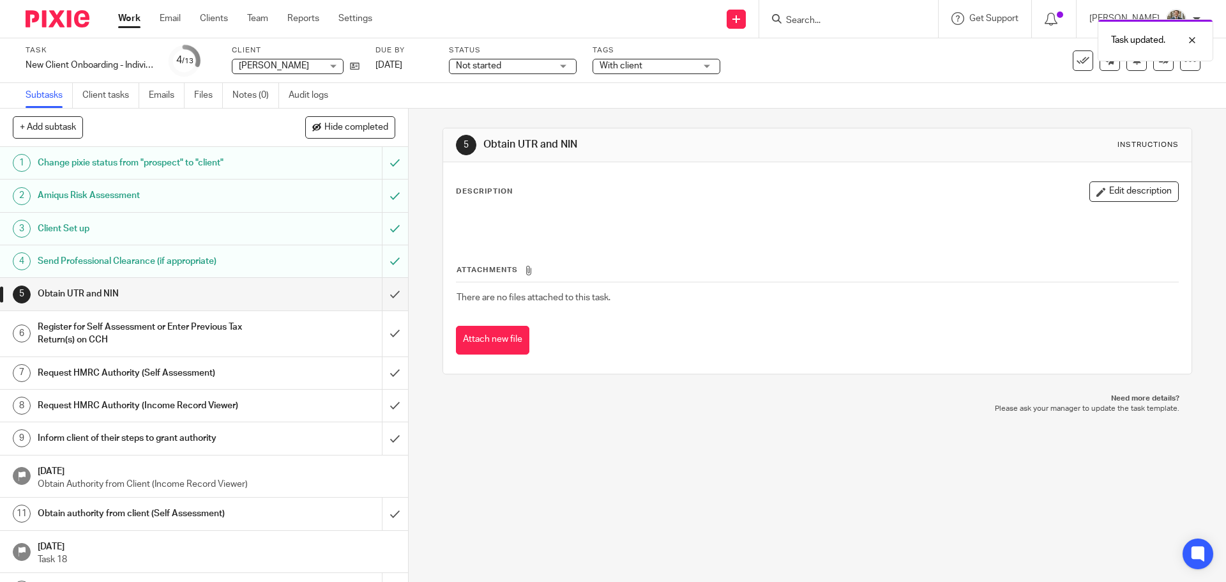
click at [64, 15] on img at bounding box center [58, 18] width 64 height 17
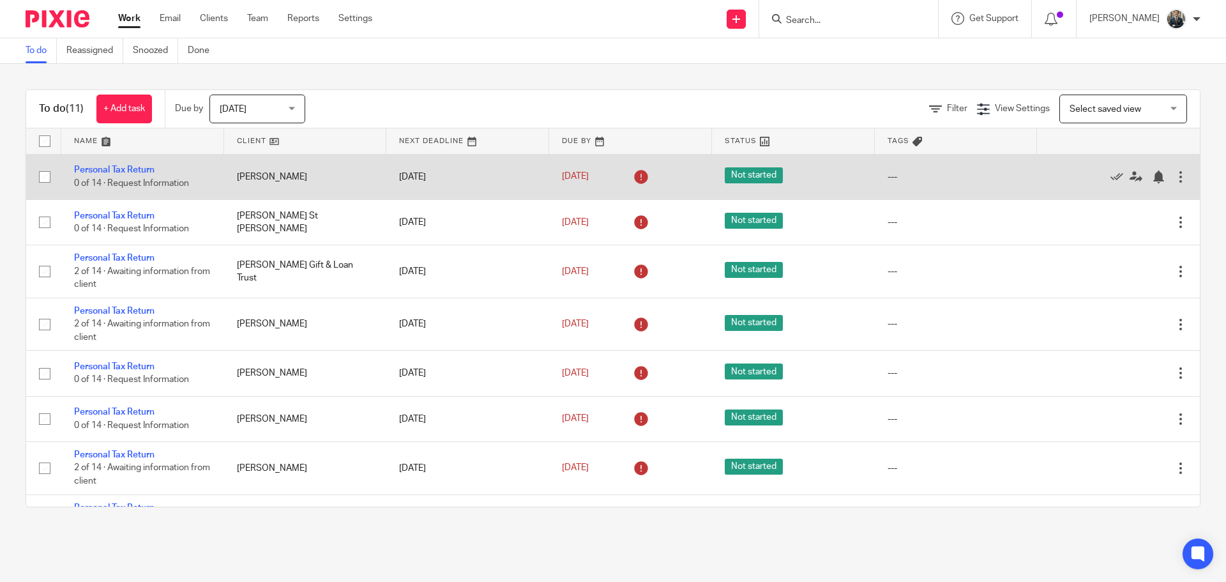
click at [1174, 176] on div at bounding box center [1180, 176] width 13 height 13
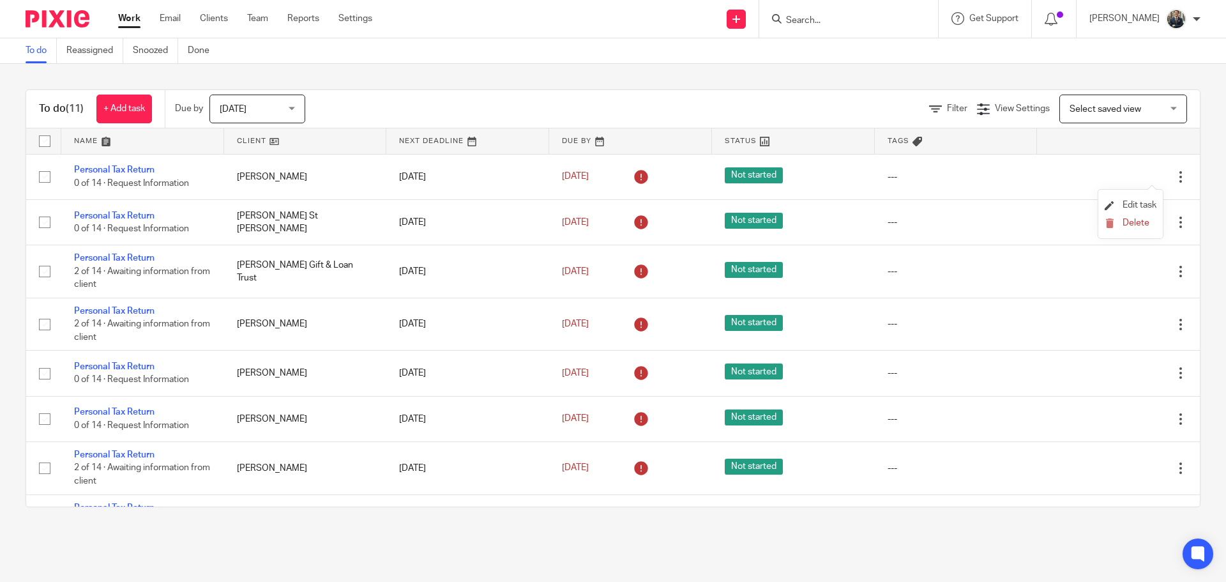
click at [1152, 200] on li "Edit task" at bounding box center [1131, 205] width 52 height 19
click at [1152, 202] on span "Edit task" at bounding box center [1140, 204] width 34 height 9
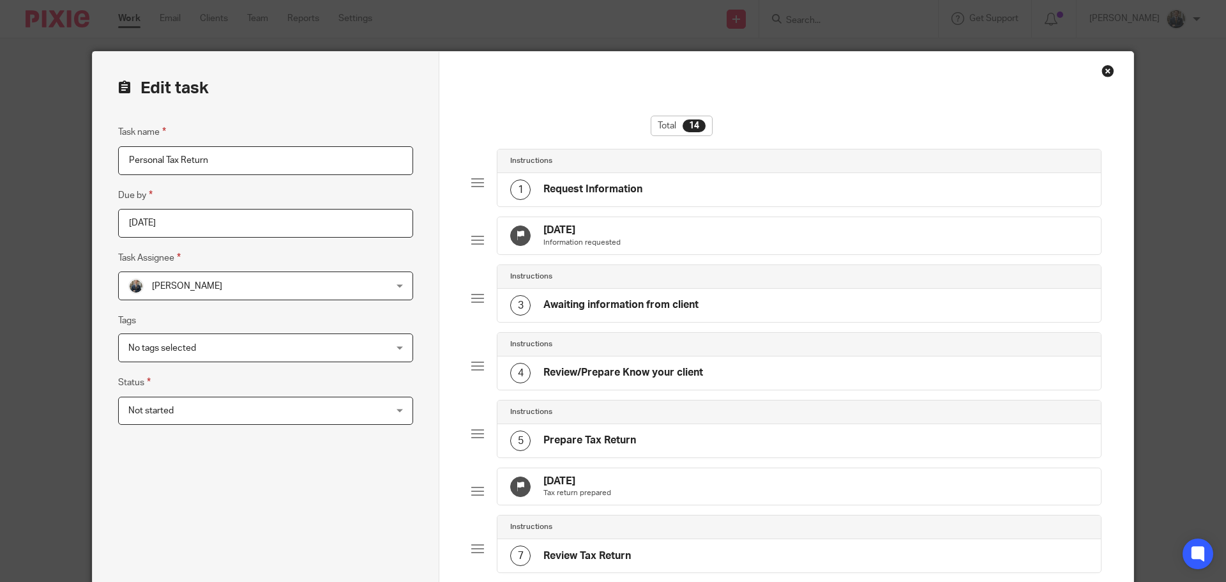
click at [713, 243] on div "25 Sep 2025 Information requested" at bounding box center [798, 235] width 603 height 37
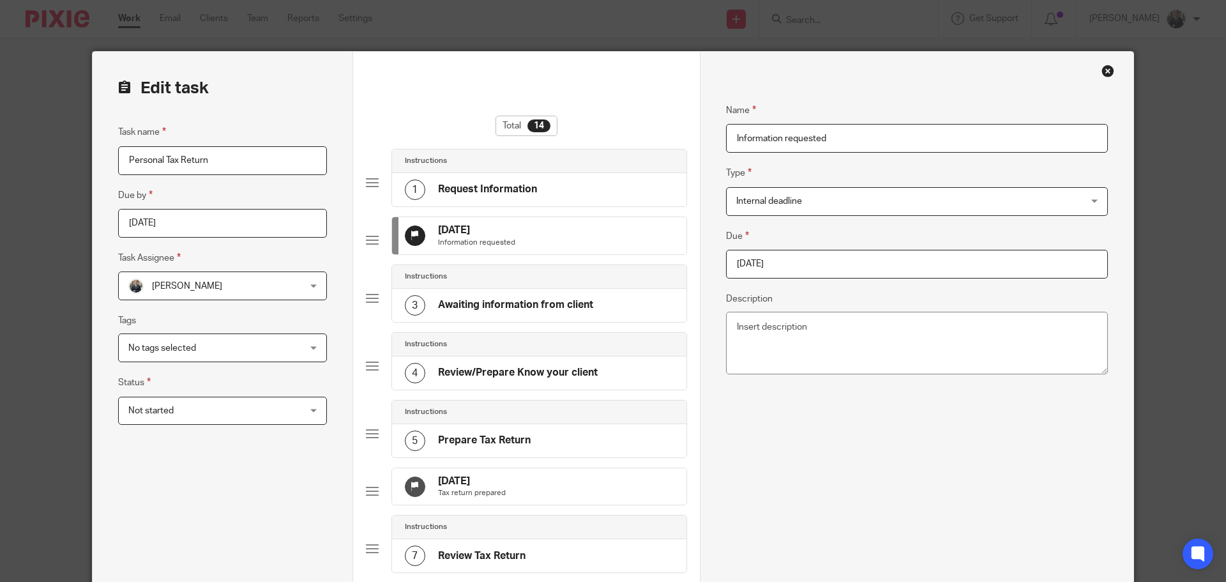
click at [792, 268] on input "2025-09-25" at bounding box center [917, 264] width 382 height 29
type input "2025-10-31"
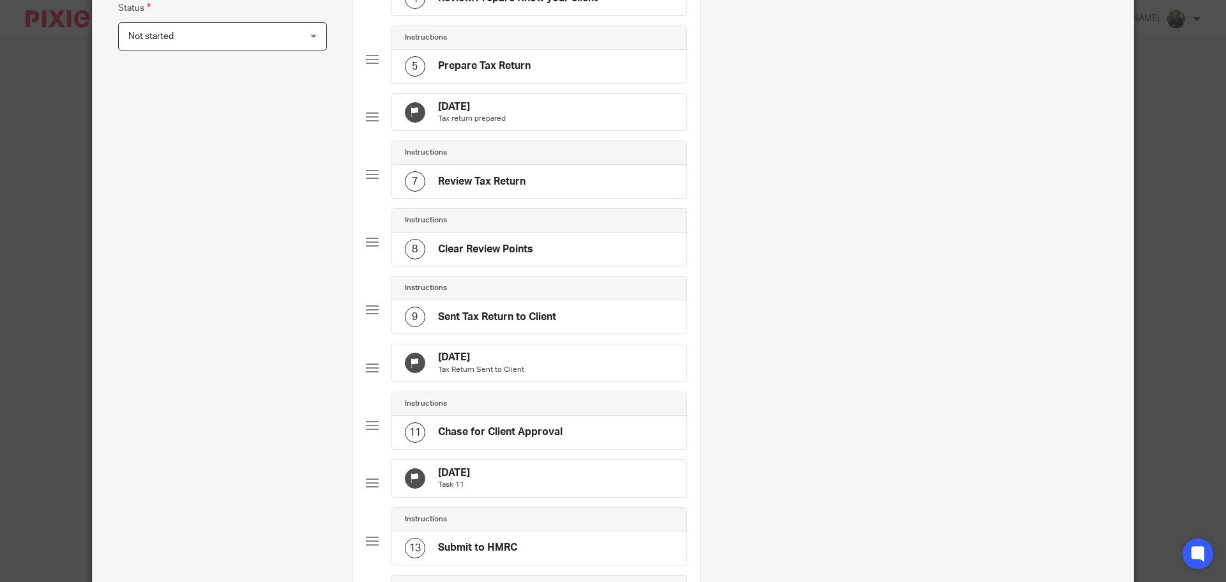
scroll to position [447, 0]
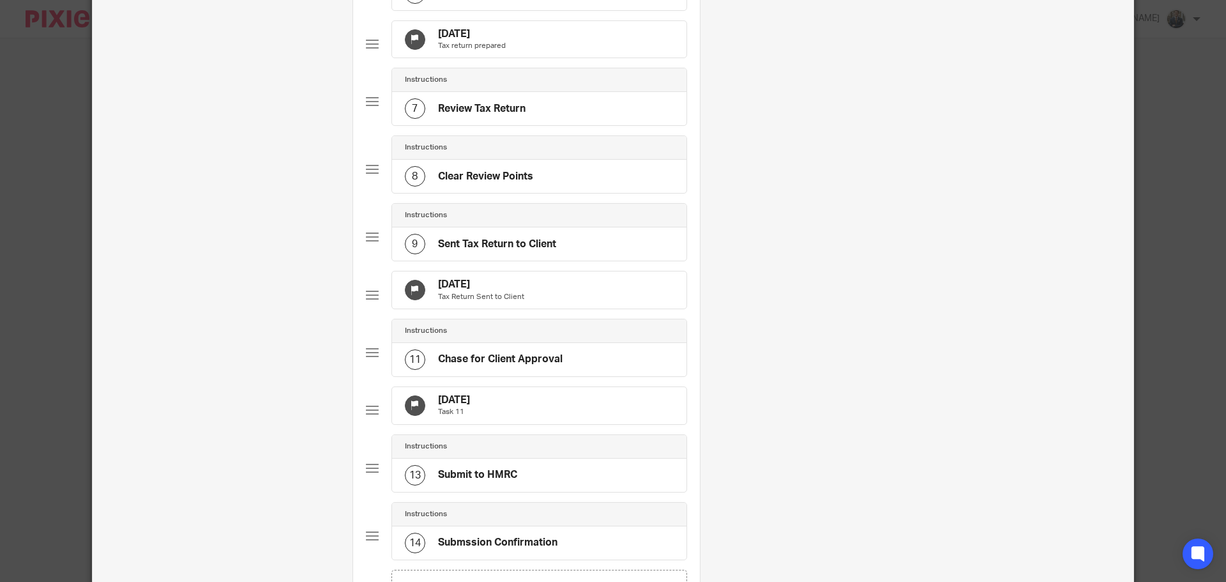
click at [643, 308] on div "28 Jan 2026 Tax Return Sent to Client" at bounding box center [539, 289] width 294 height 37
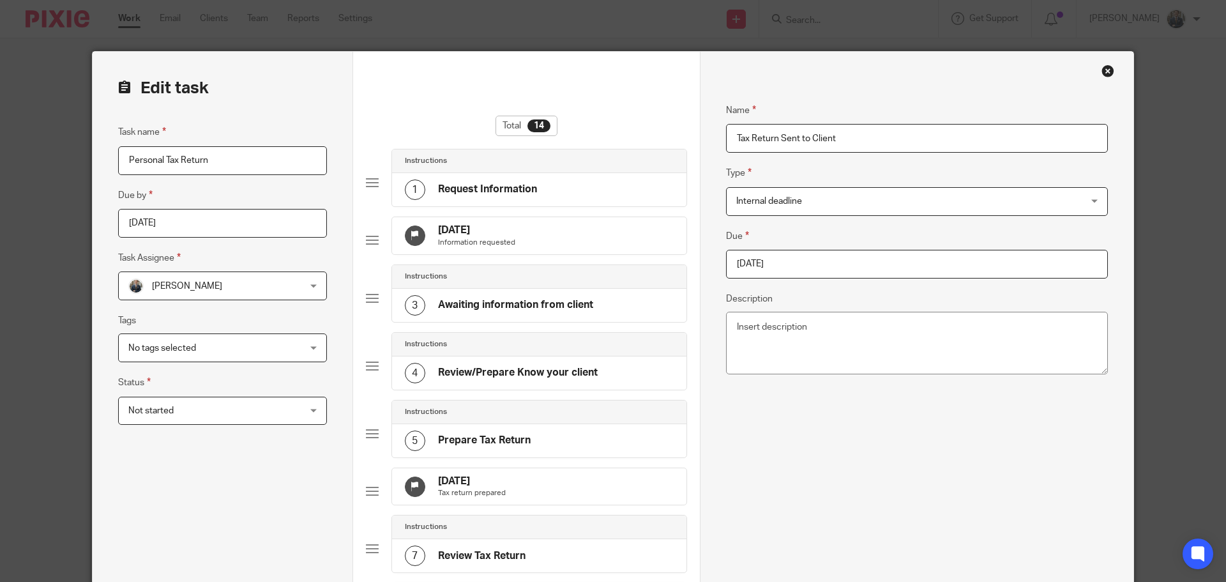
click at [798, 268] on input "2026-01-28" at bounding box center [917, 264] width 382 height 29
type input "2026-01-31"
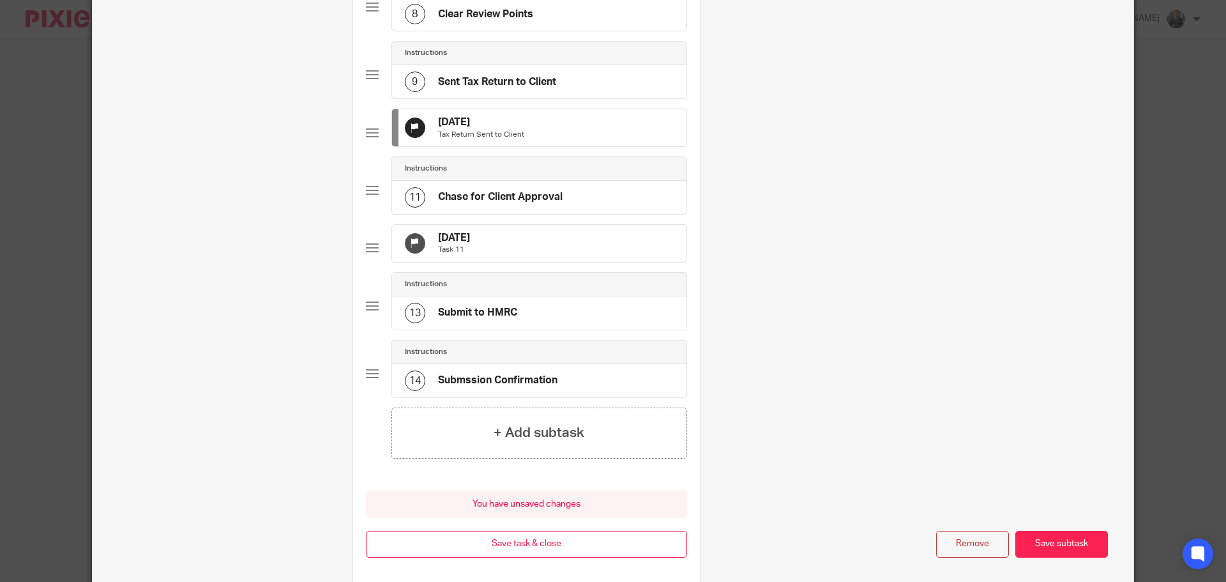
scroll to position [709, 0]
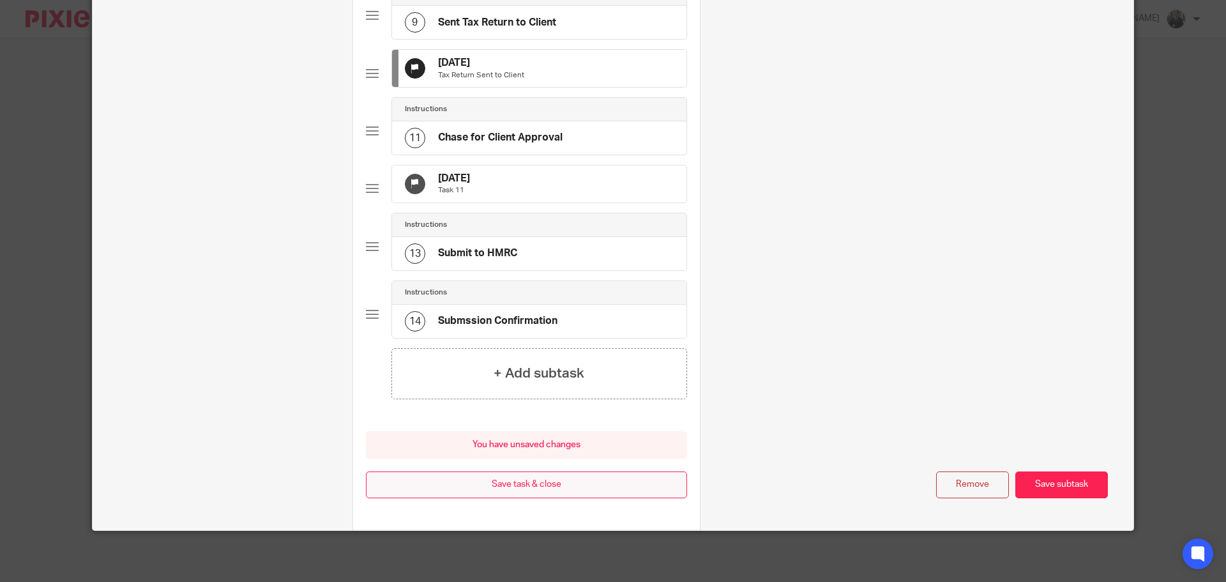
click at [610, 480] on button "Save task & close" at bounding box center [526, 484] width 321 height 27
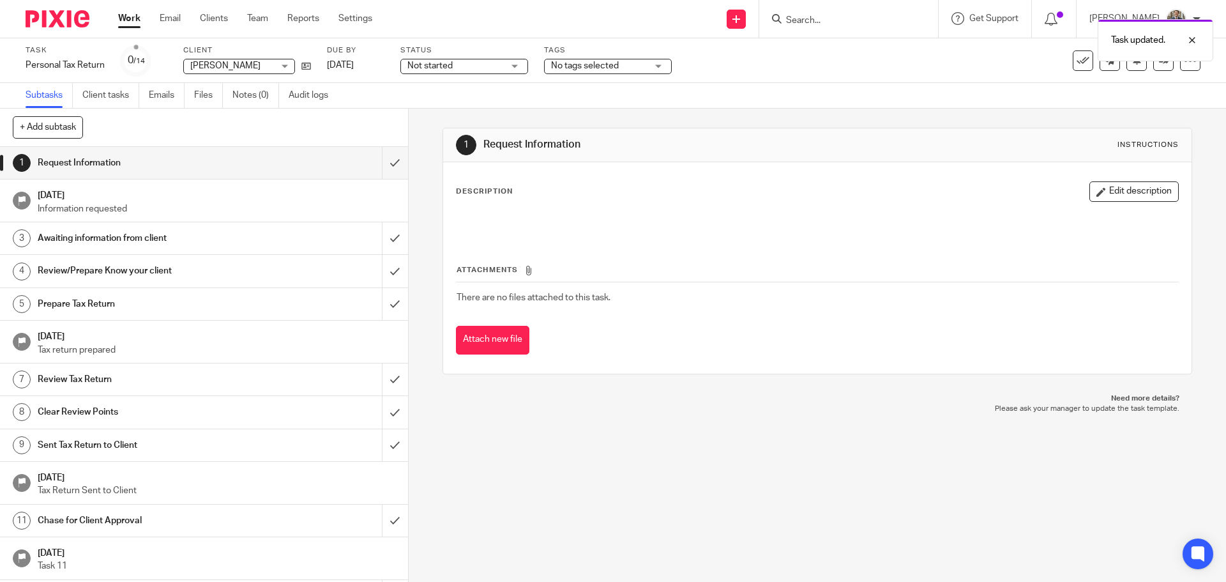
click at [72, 25] on img at bounding box center [58, 18] width 64 height 17
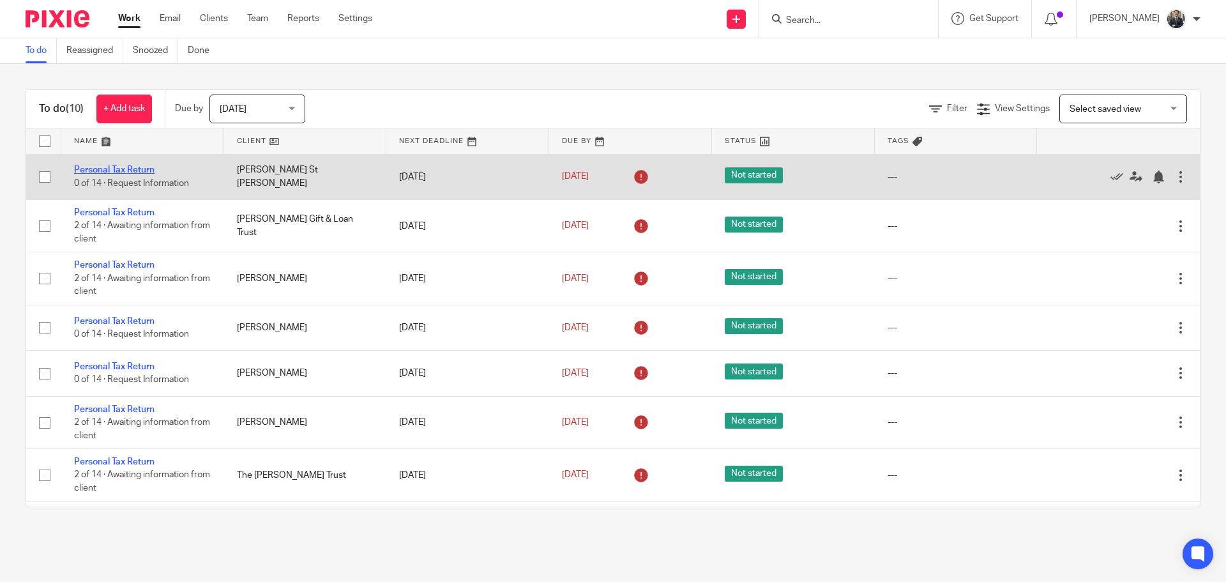
click at [140, 167] on link "Personal Tax Return" at bounding box center [114, 169] width 80 height 9
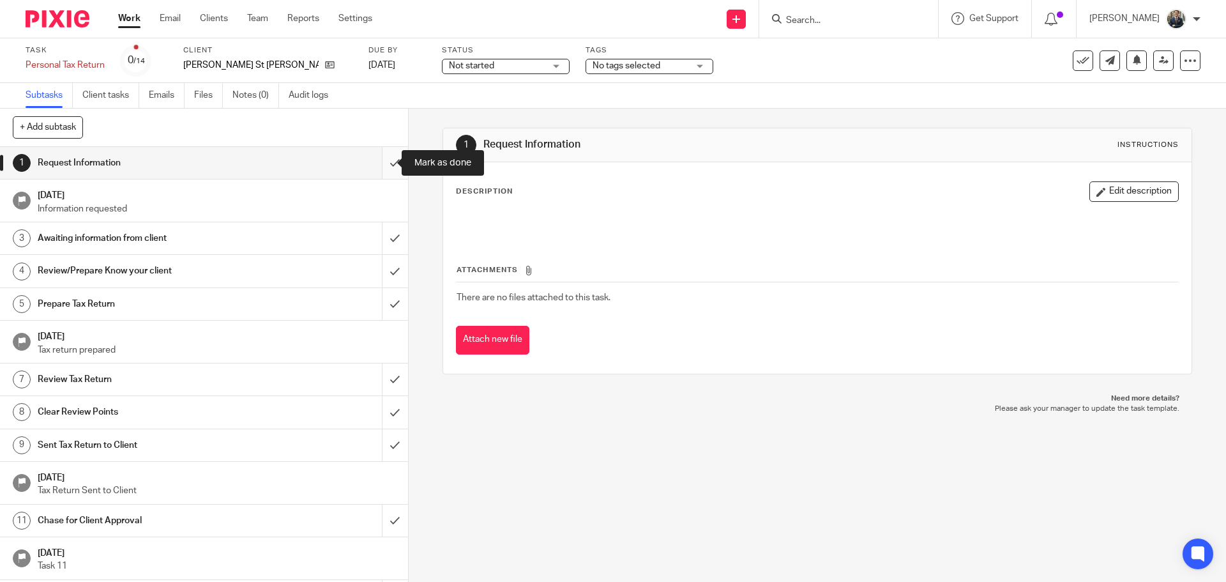
click at [377, 169] on input "submit" at bounding box center [204, 163] width 408 height 32
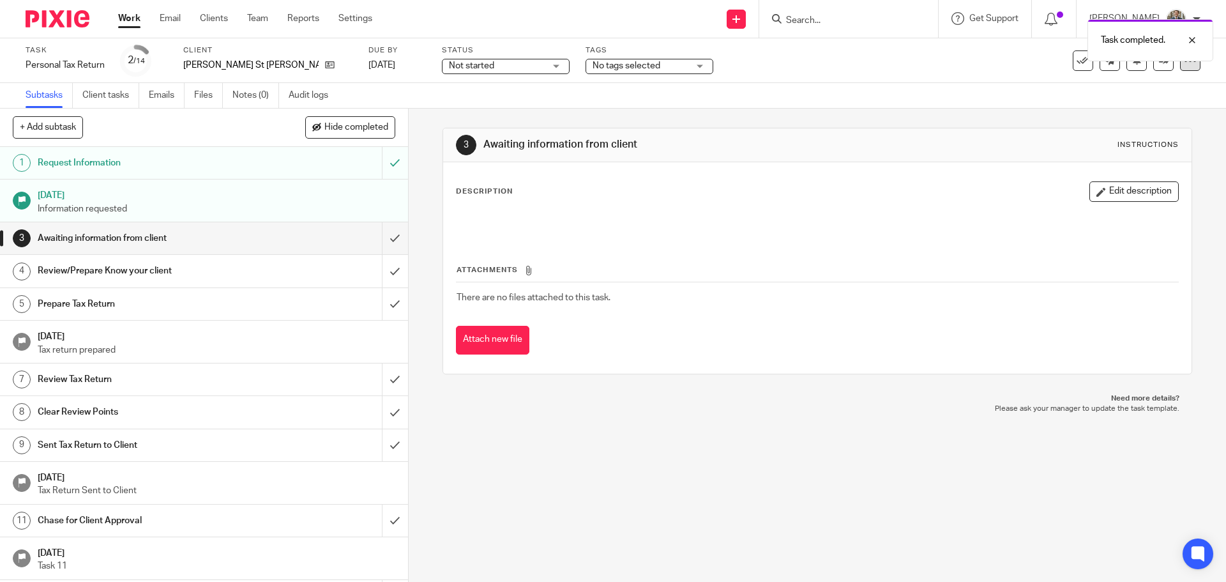
click at [1180, 70] on div at bounding box center [1190, 60] width 20 height 20
click at [1154, 110] on link "Advanced task editor" at bounding box center [1141, 111] width 84 height 9
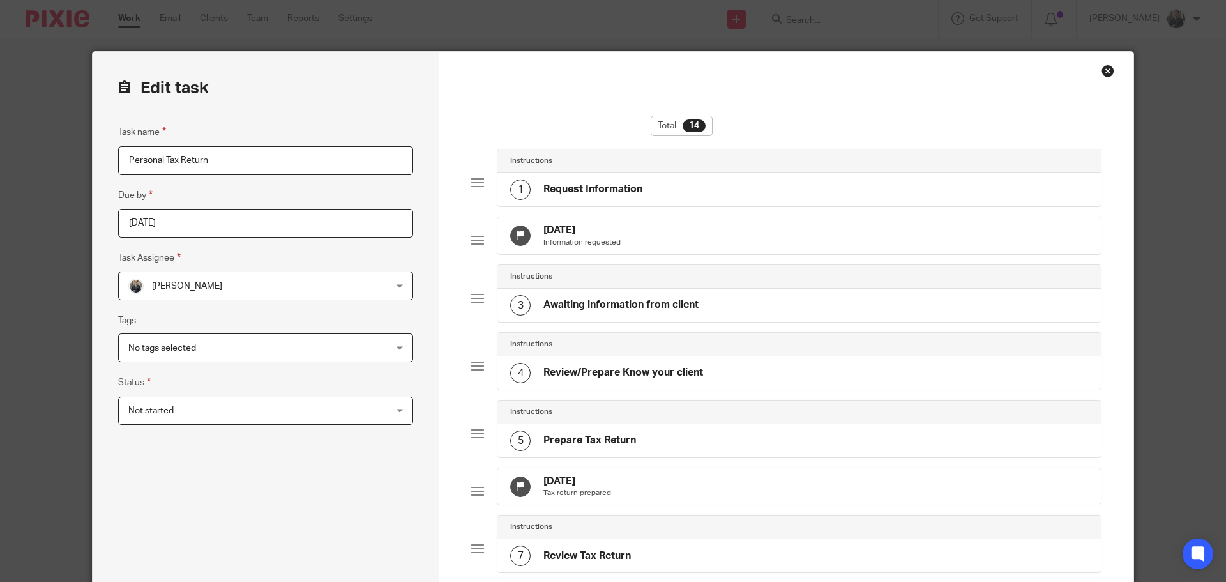
scroll to position [255, 0]
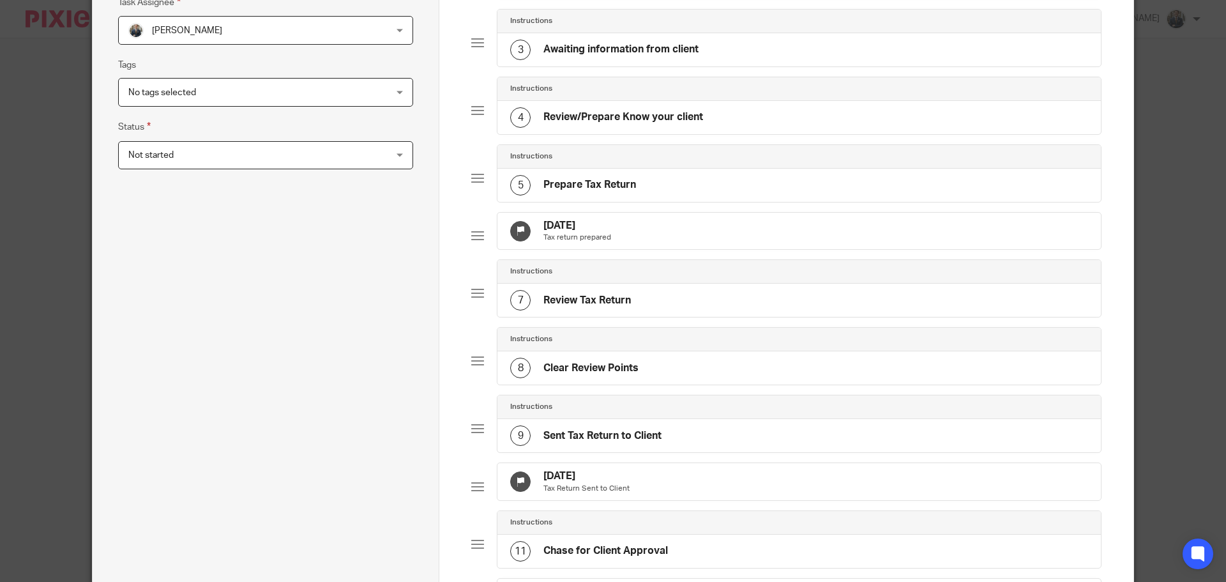
click at [647, 250] on div "31 Oct 2025 Tax return prepared" at bounding box center [798, 231] width 603 height 37
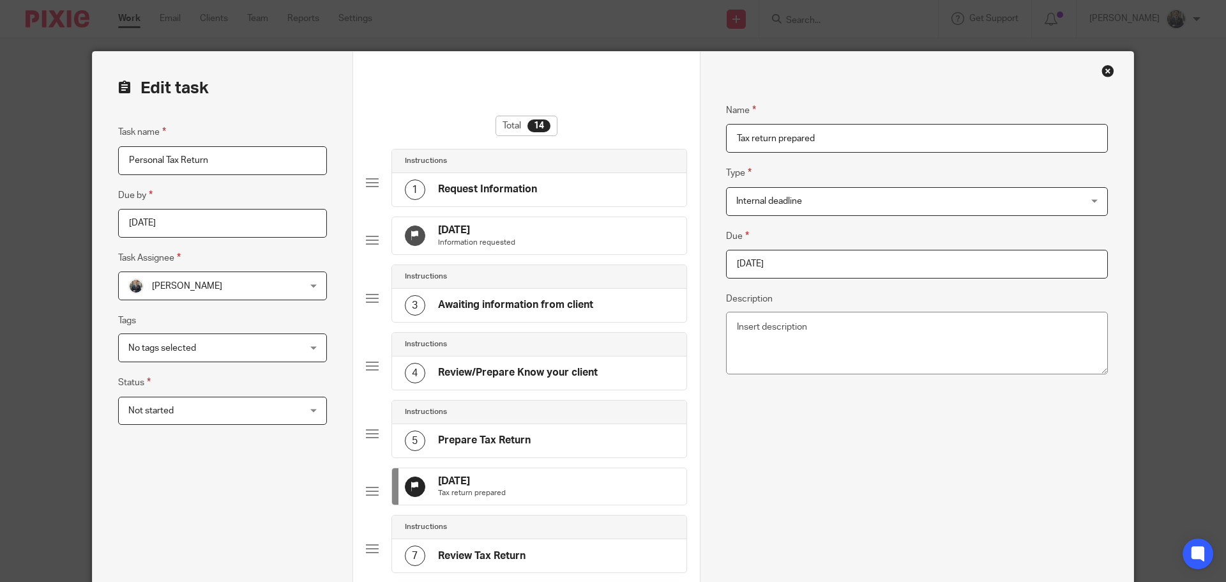
click at [791, 261] on input "2025-10-31" at bounding box center [917, 264] width 382 height 29
type input "2026-01-31"
drag, startPoint x: 879, startPoint y: 509, endPoint x: 829, endPoint y: 480, distance: 57.8
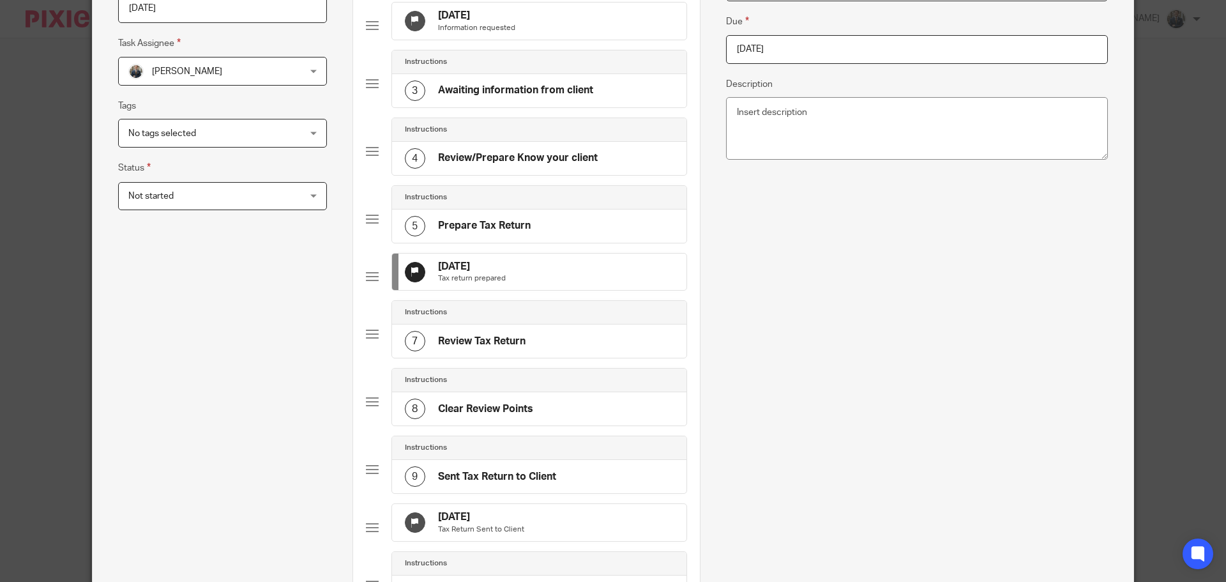
scroll to position [383, 0]
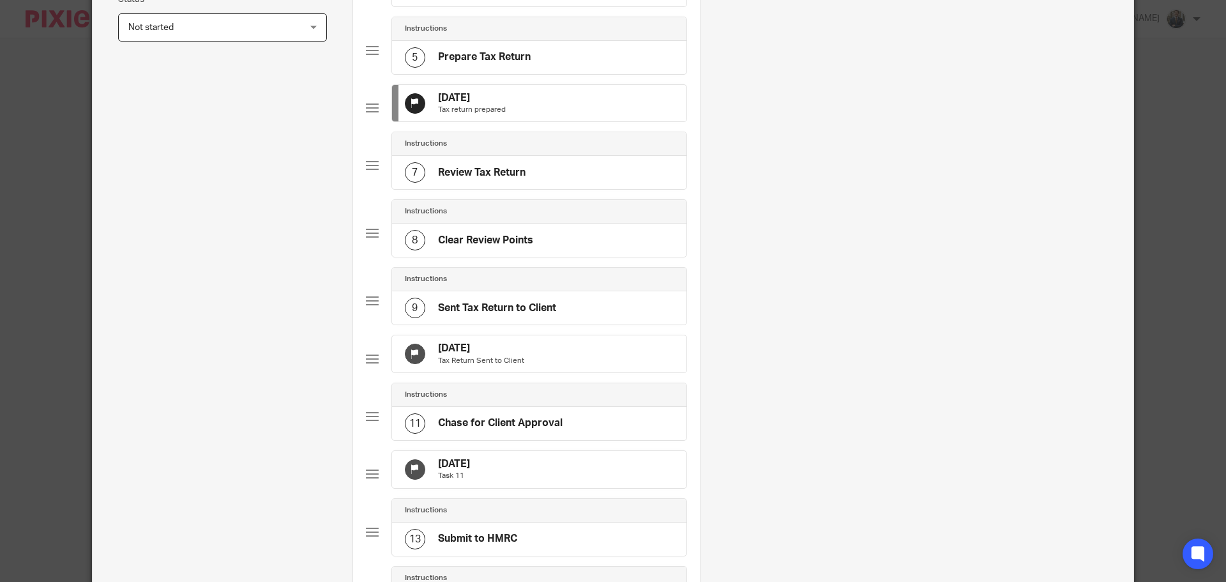
click at [508, 366] on p "Tax Return Sent to Client" at bounding box center [481, 361] width 86 height 10
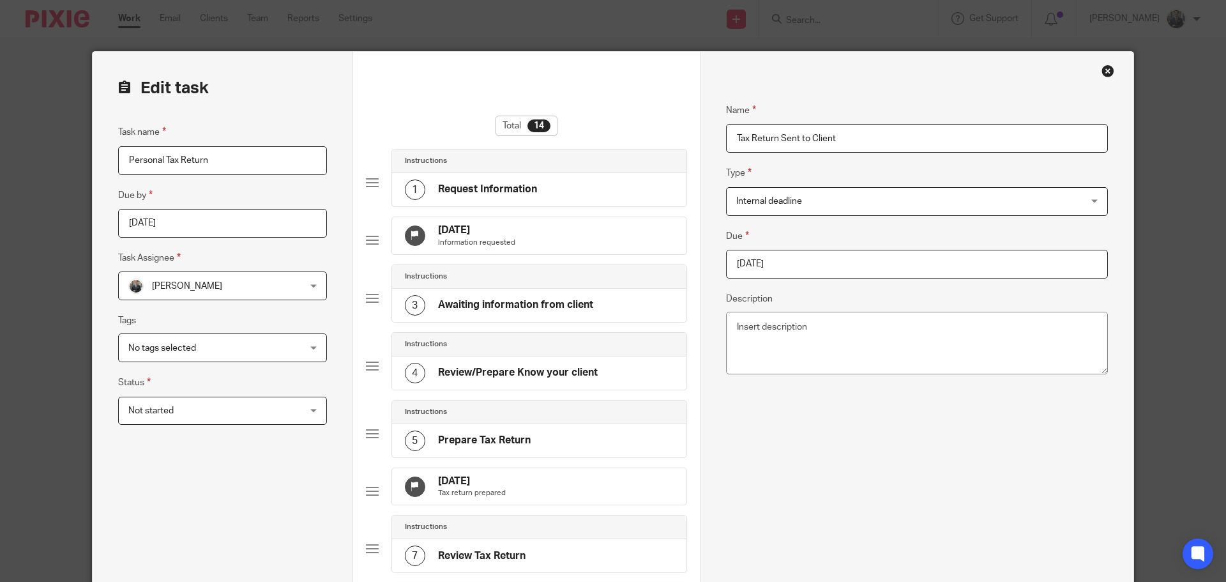
click at [809, 269] on input "2025-10-31" at bounding box center [917, 264] width 382 height 29
click at [891, 340] on div "October January February March April May June July August September October Nov…" at bounding box center [811, 338] width 189 height 36
type input "[DATE]"
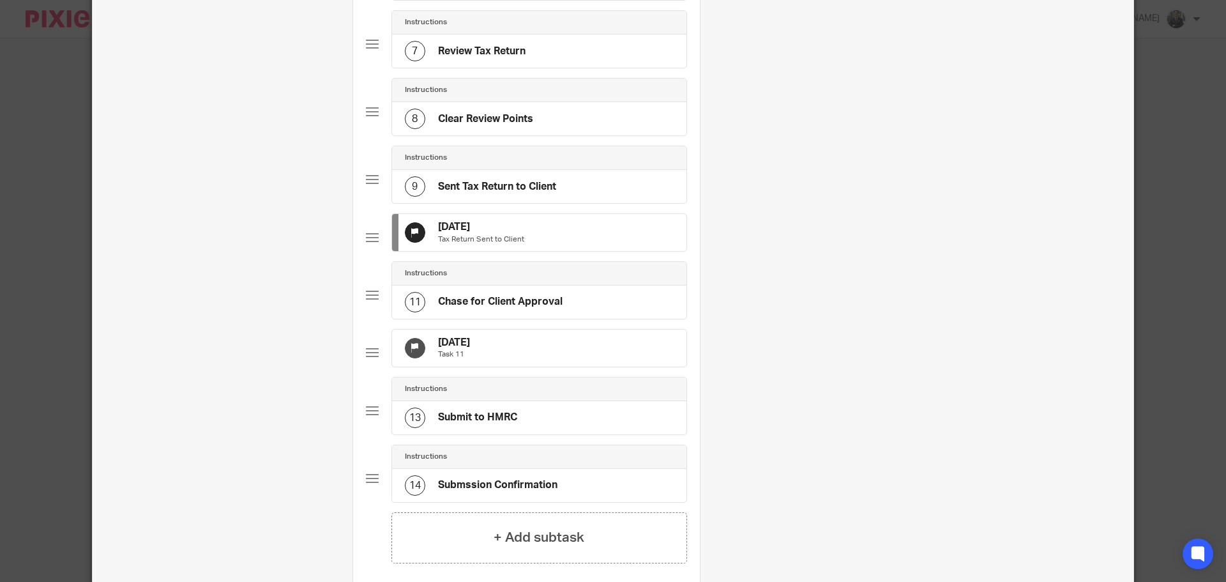
scroll to position [511, 0]
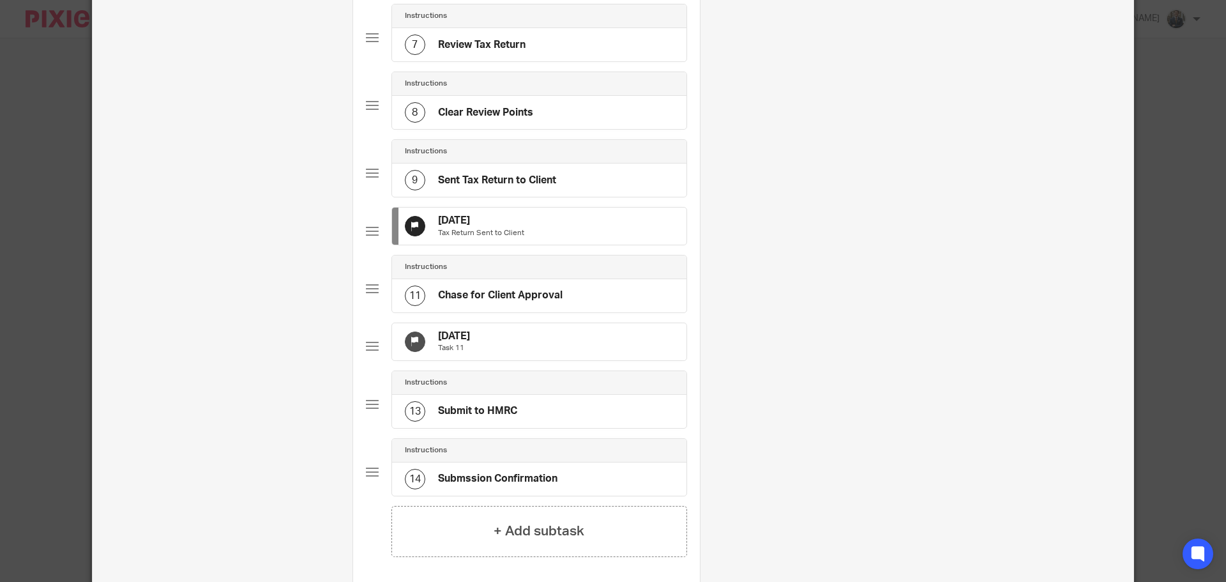
click at [603, 360] on div "[DATE] Task 11" at bounding box center [539, 341] width 294 height 37
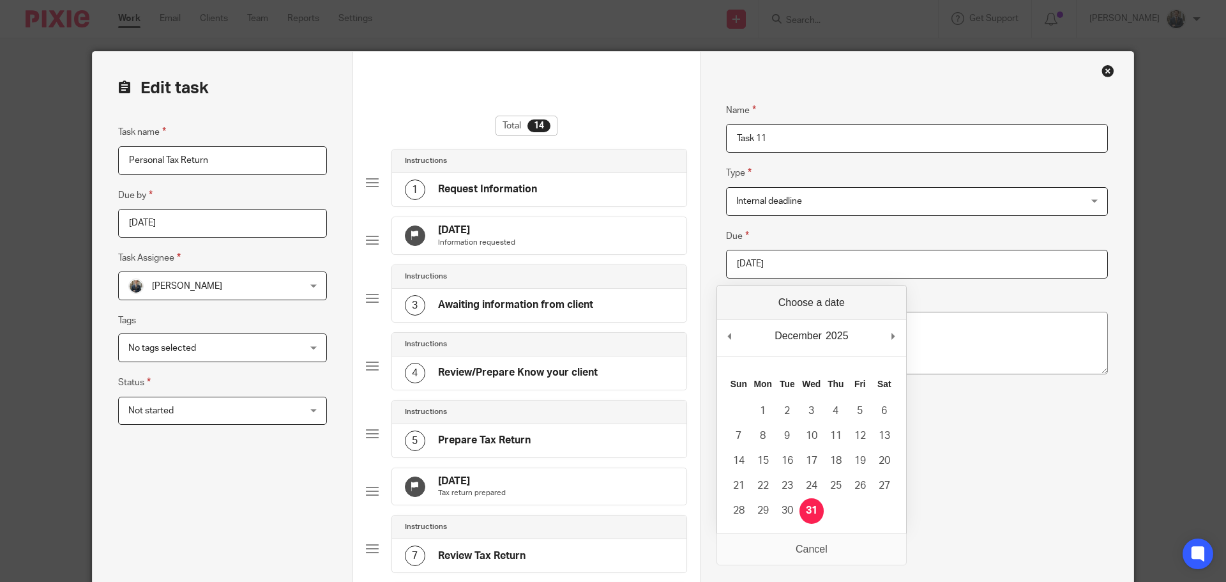
click at [780, 271] on input "[DATE]" at bounding box center [917, 264] width 382 height 29
type input "[DATE]"
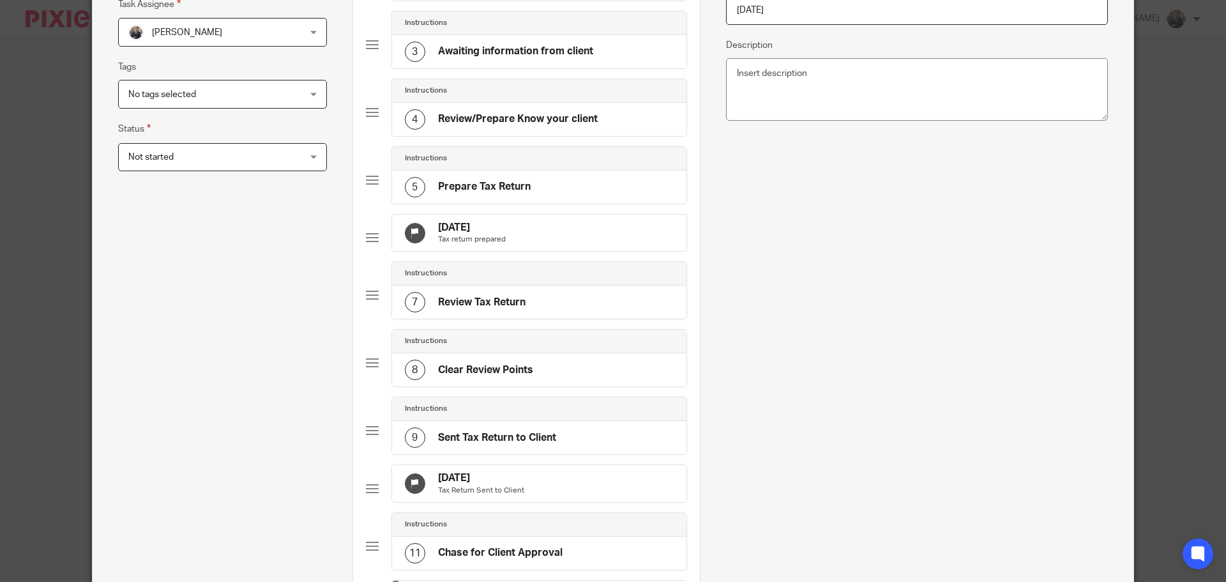
scroll to position [709, 0]
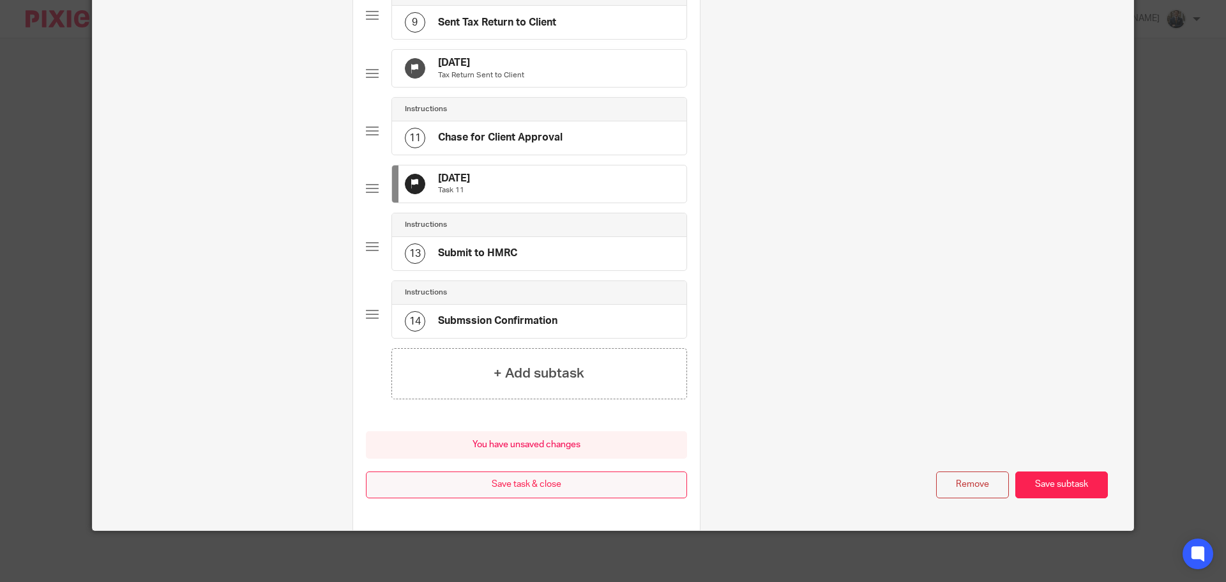
click at [588, 485] on button "Save task & close" at bounding box center [526, 484] width 321 height 27
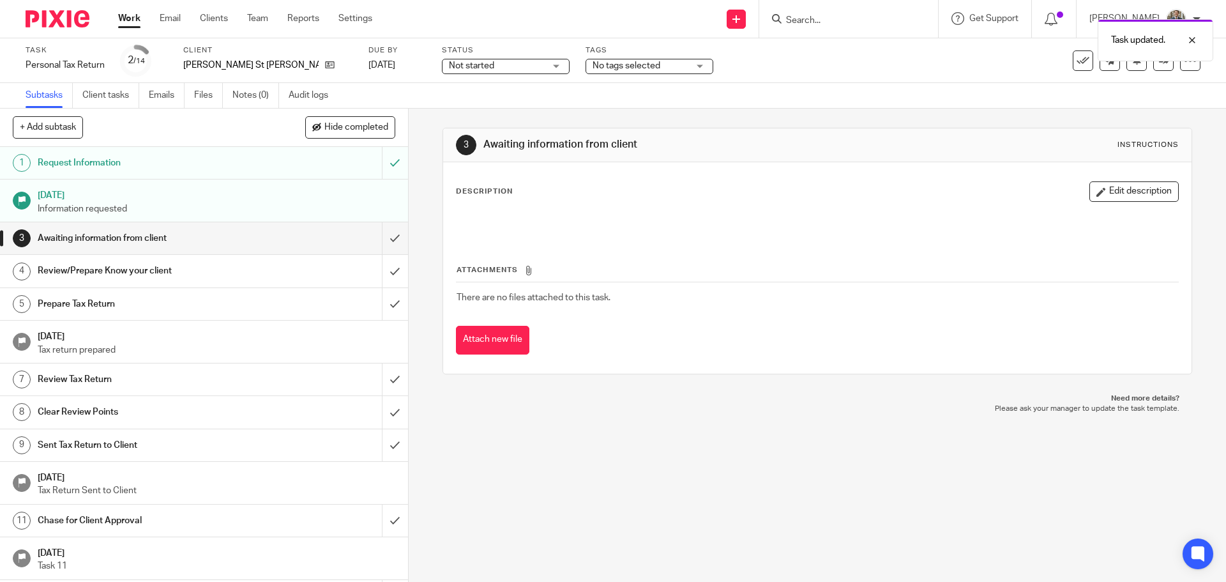
click at [60, 19] on img at bounding box center [58, 18] width 64 height 17
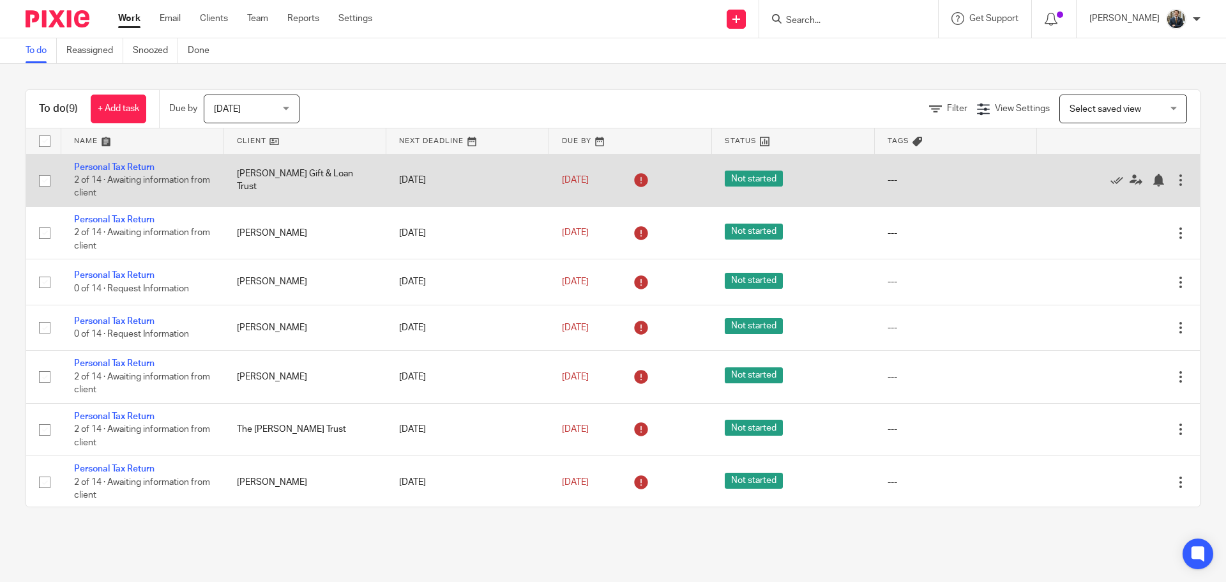
click at [1174, 180] on div at bounding box center [1180, 180] width 13 height 13
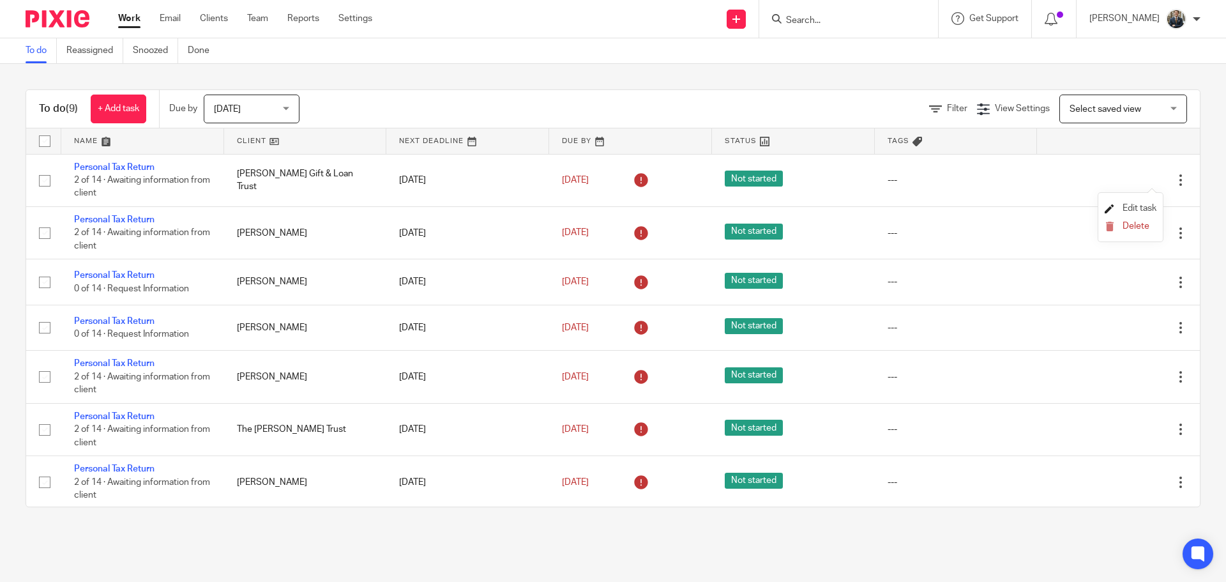
click at [1151, 204] on span "Edit task" at bounding box center [1140, 208] width 34 height 9
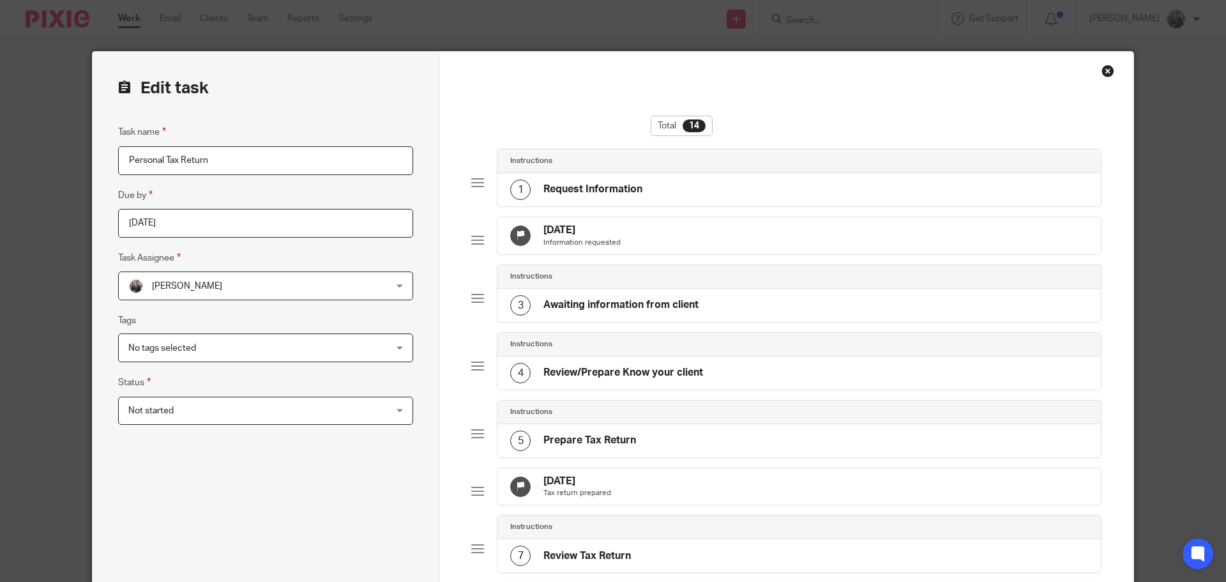
click at [662, 505] on div "24 Sep 2025 Tax return prepared" at bounding box center [798, 486] width 603 height 37
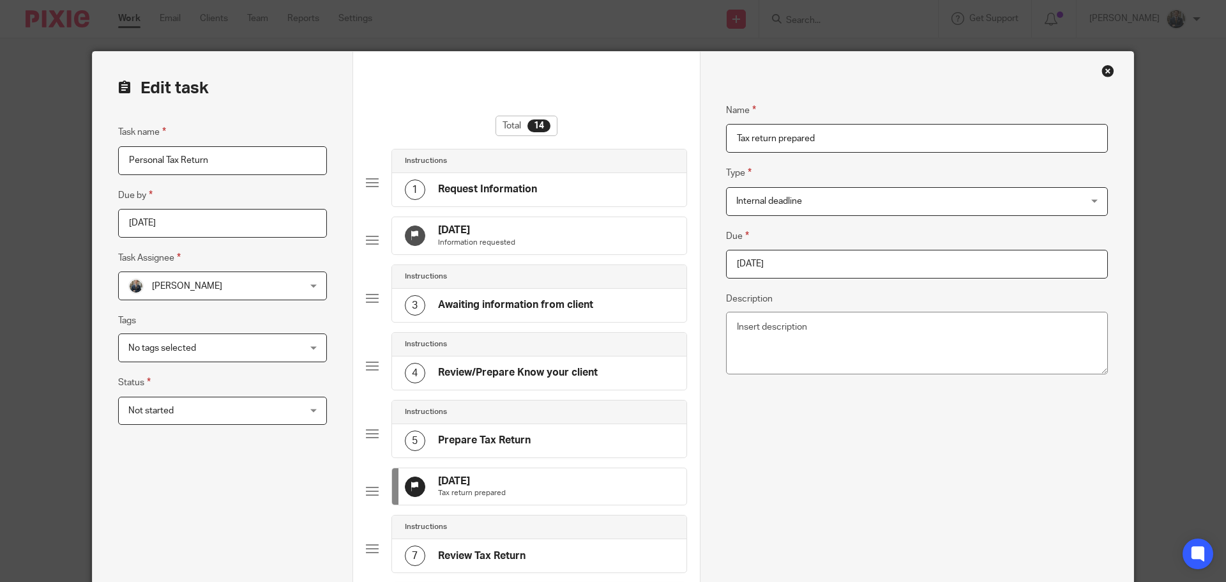
click at [795, 269] on input "2025-09-24" at bounding box center [917, 264] width 382 height 29
type input "2026-01-31"
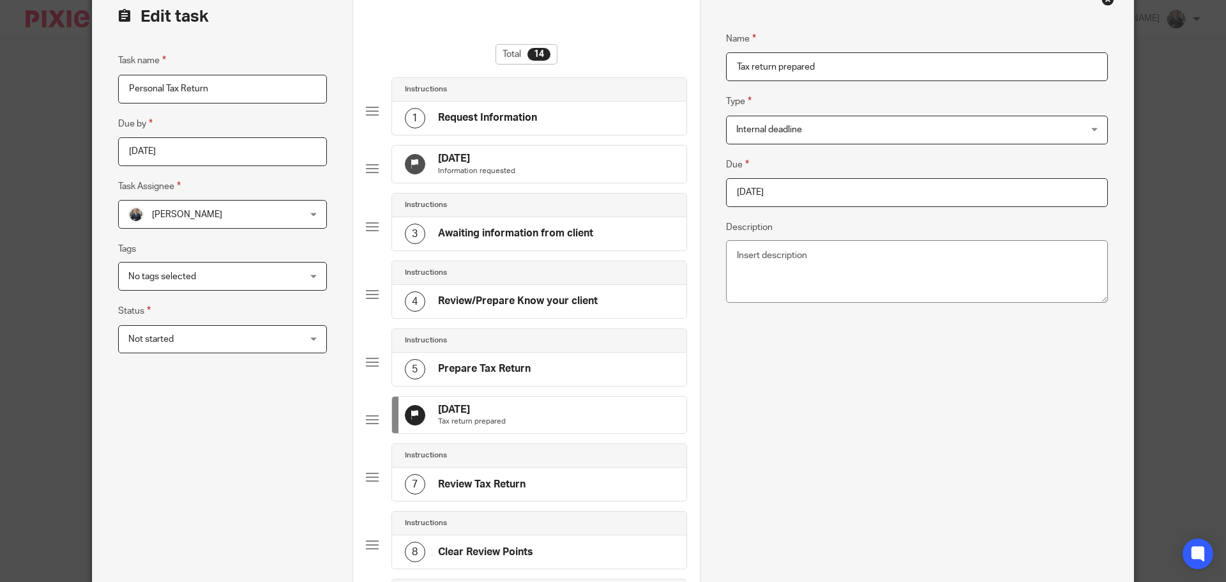
scroll to position [319, 0]
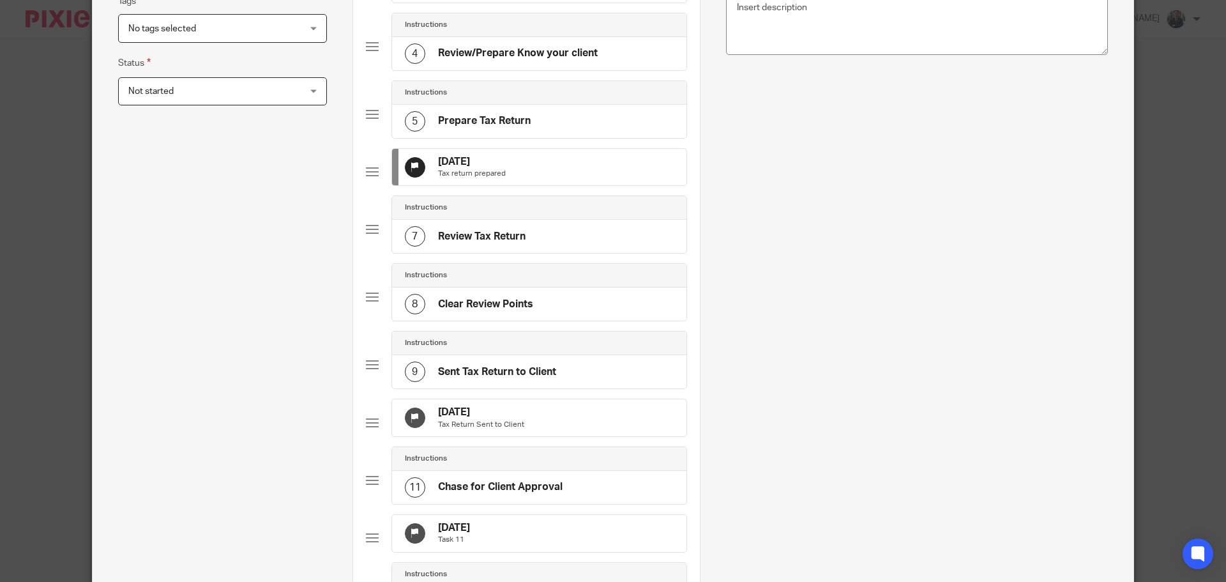
click at [618, 436] on div "[DATE] Tax Return Sent to Client" at bounding box center [539, 417] width 294 height 37
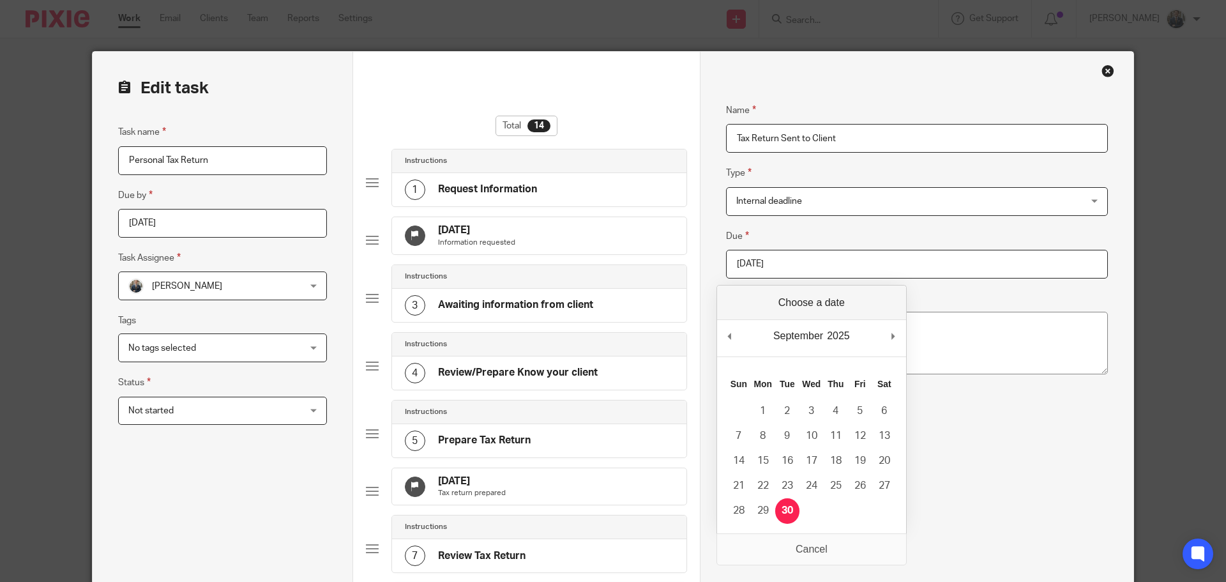
click at [865, 262] on input "[DATE]" at bounding box center [917, 264] width 382 height 29
click at [893, 347] on div "September January February March April May June July August September October N…" at bounding box center [811, 338] width 189 height 36
type input "2026-01-31"
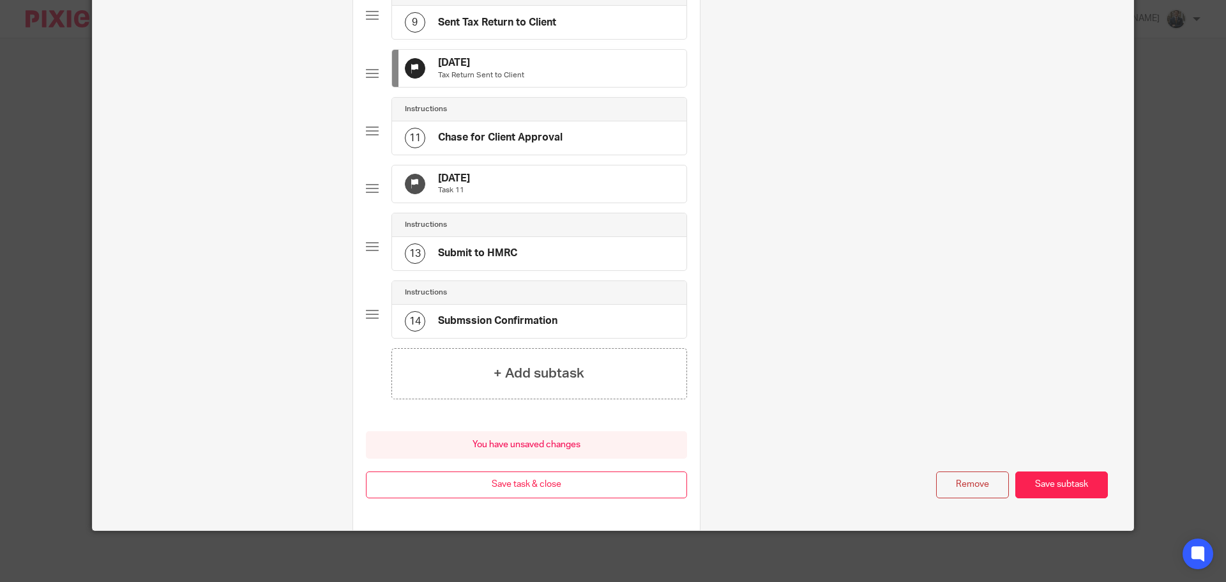
scroll to position [709, 0]
click at [609, 185] on div "16 Dec 2025 Task 11" at bounding box center [539, 183] width 294 height 37
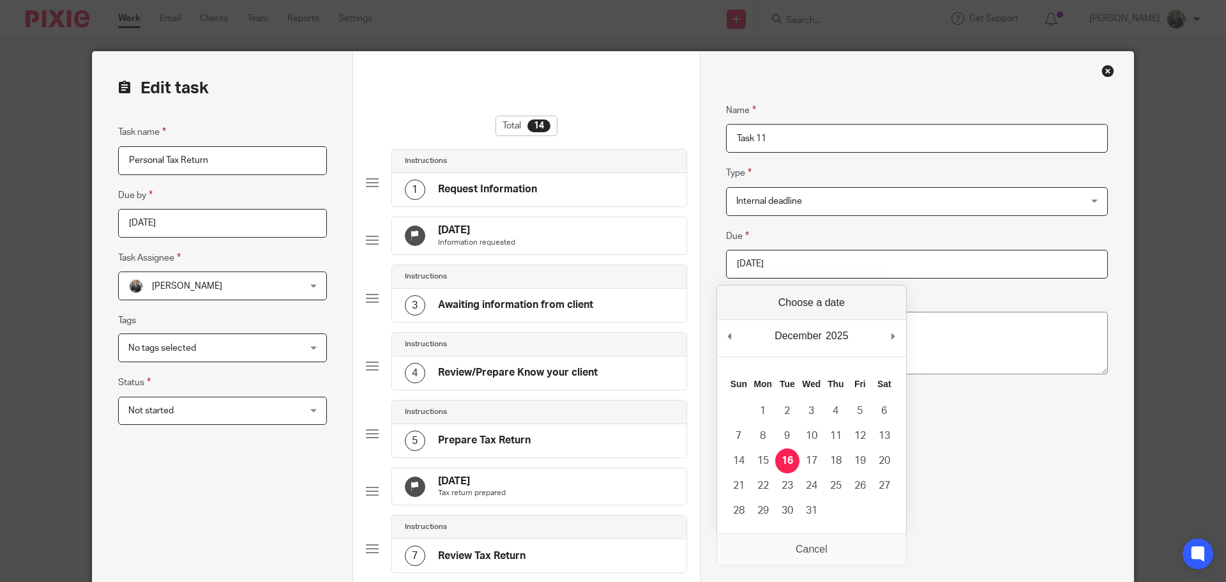
click at [800, 256] on input "2025-12-16" at bounding box center [917, 264] width 382 height 29
type input "[DATE]"
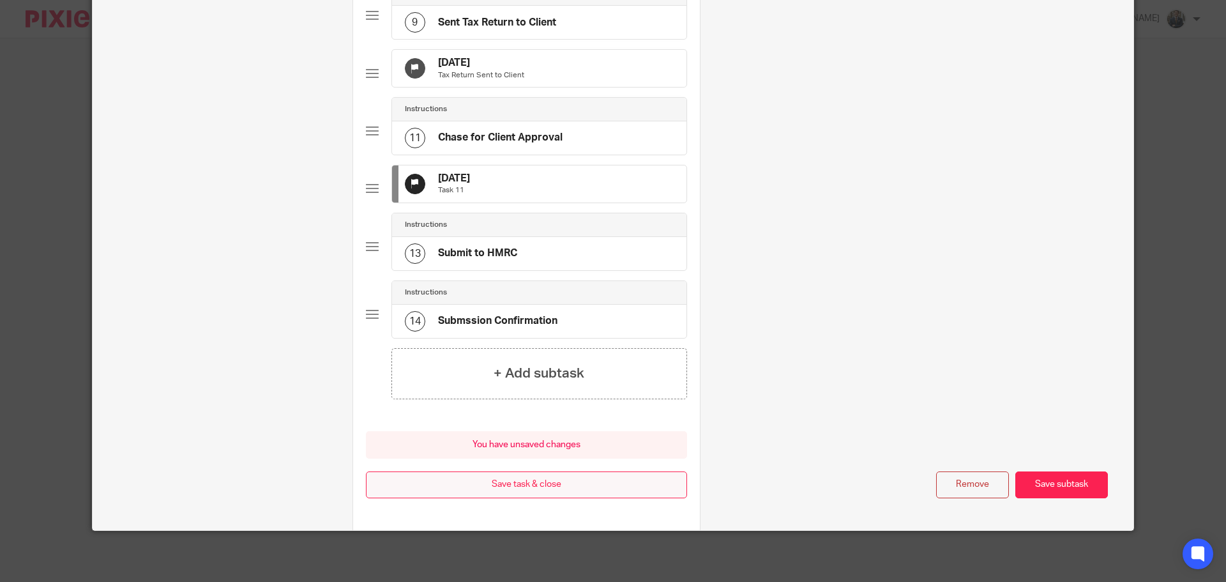
click at [601, 487] on button "Save task & close" at bounding box center [526, 484] width 321 height 27
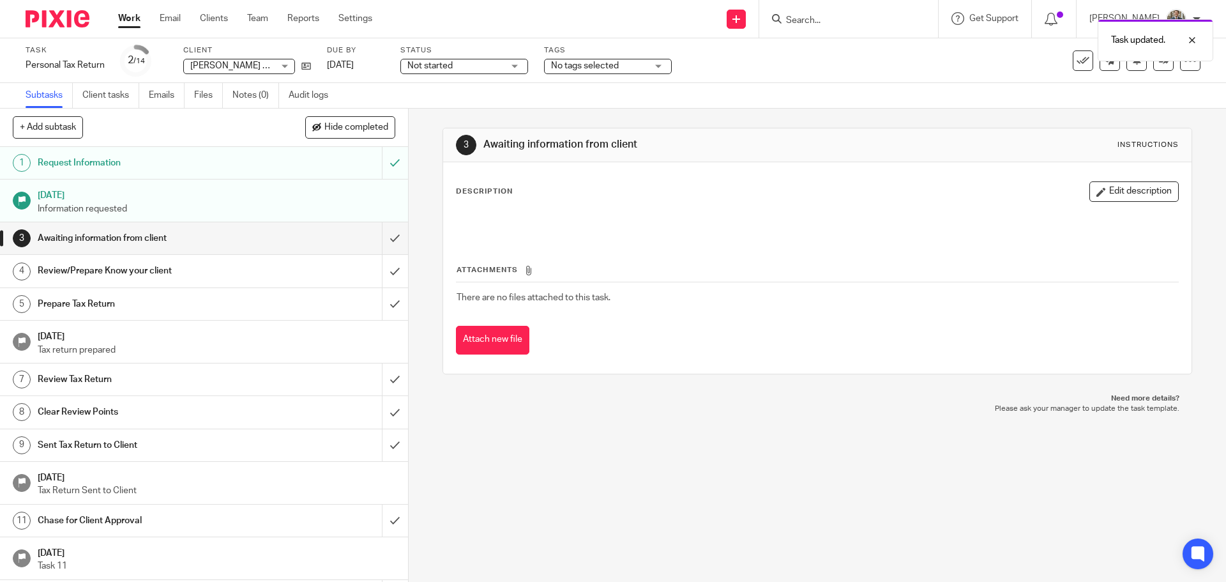
click at [37, 22] on img at bounding box center [58, 18] width 64 height 17
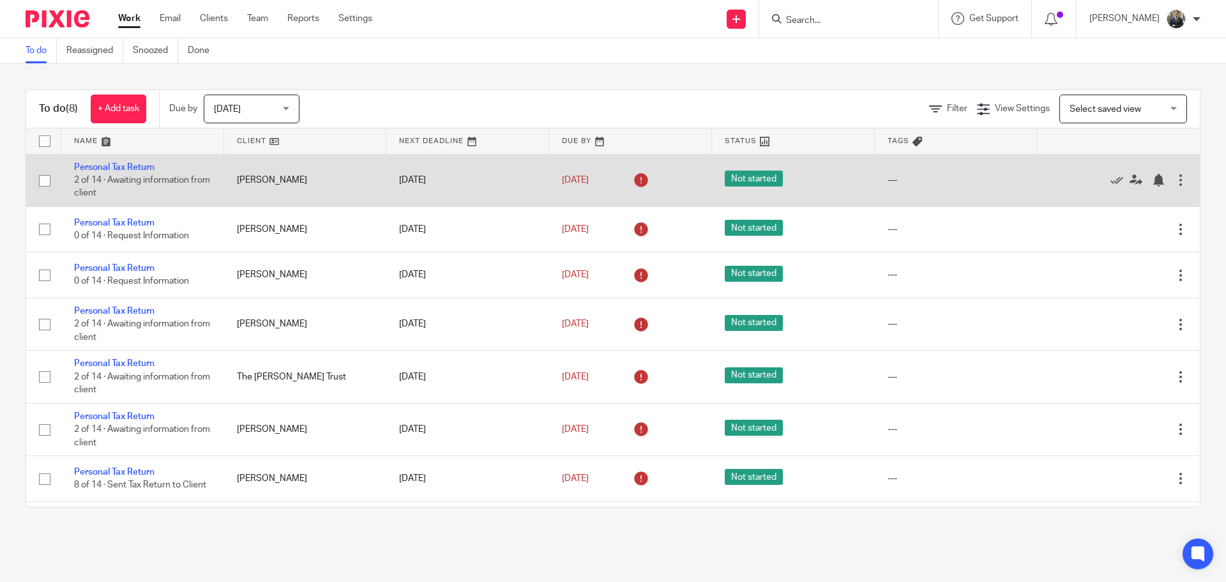
click at [1174, 179] on div at bounding box center [1180, 180] width 13 height 13
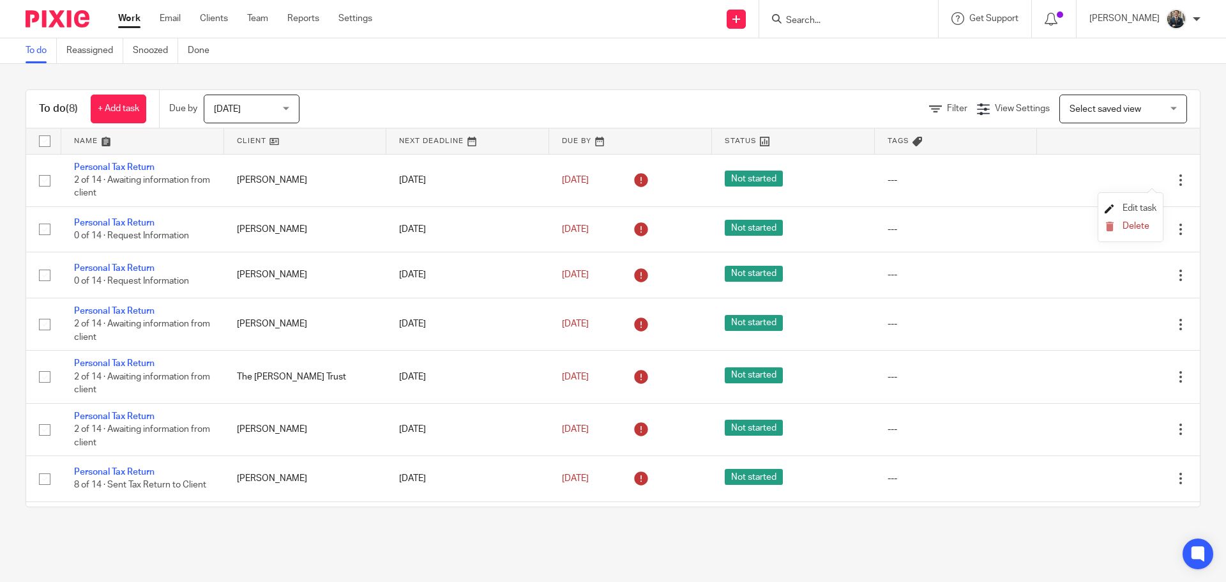
click at [1154, 205] on span "Edit task" at bounding box center [1140, 208] width 34 height 9
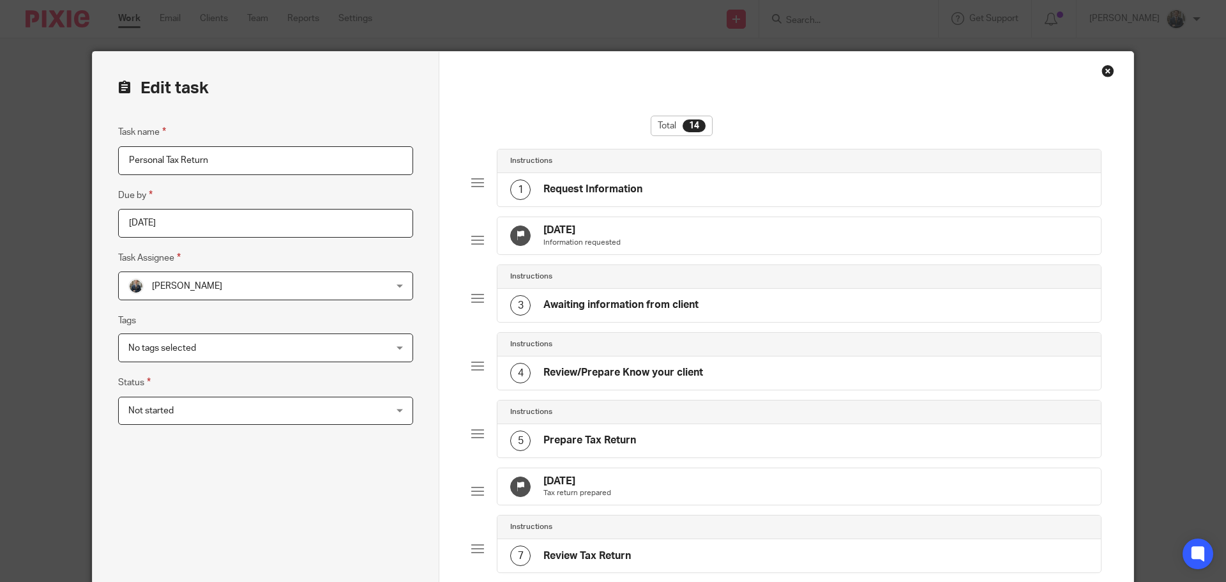
click at [704, 494] on div "[DATE] Tax return prepared" at bounding box center [798, 486] width 603 height 37
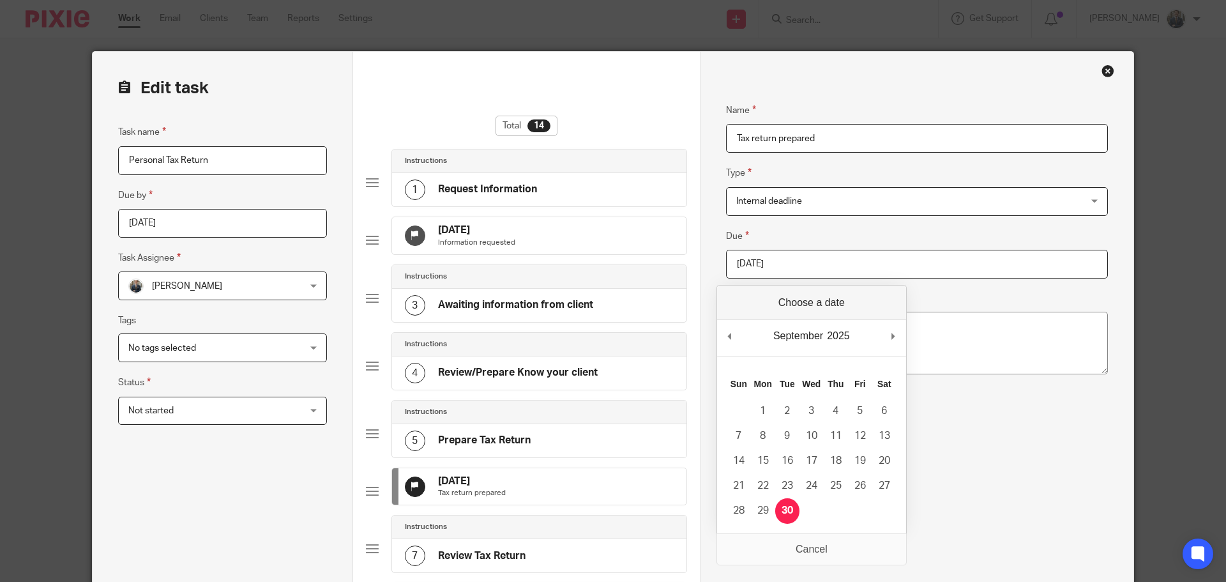
click at [820, 270] on input "[DATE]" at bounding box center [917, 264] width 382 height 29
type input "[DATE]"
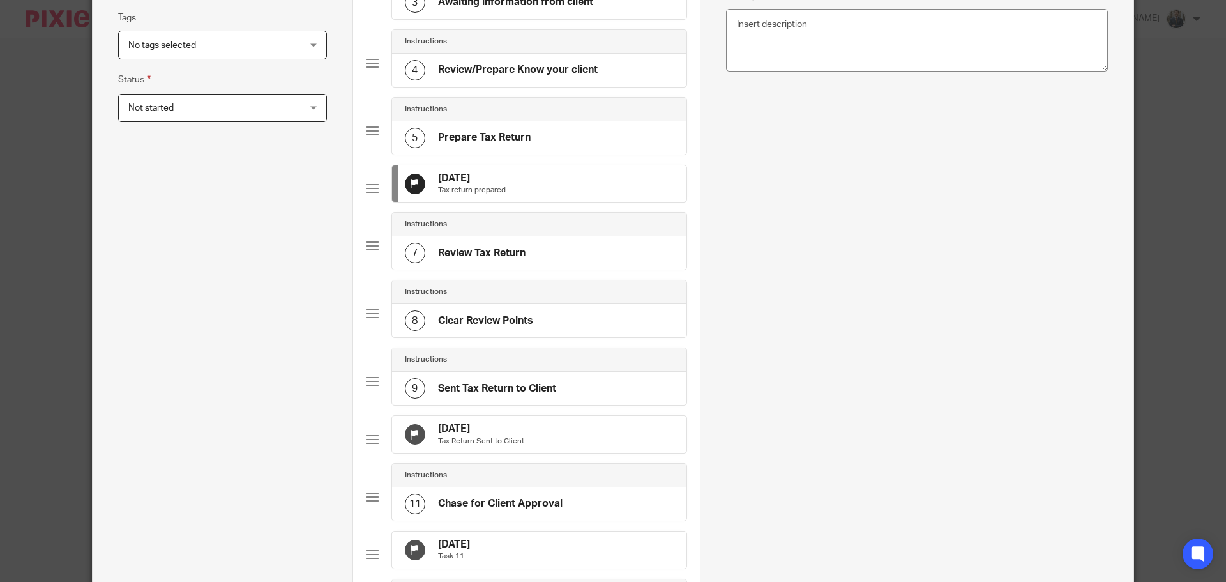
scroll to position [319, 0]
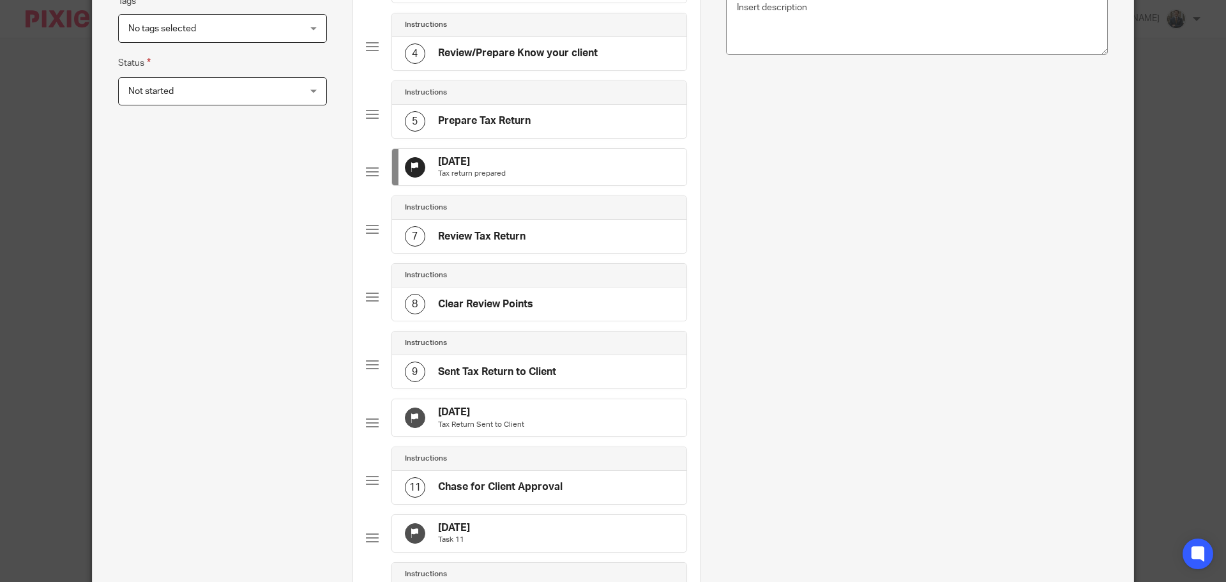
click at [579, 433] on div "[DATE] Tax Return Sent to Client" at bounding box center [539, 417] width 294 height 37
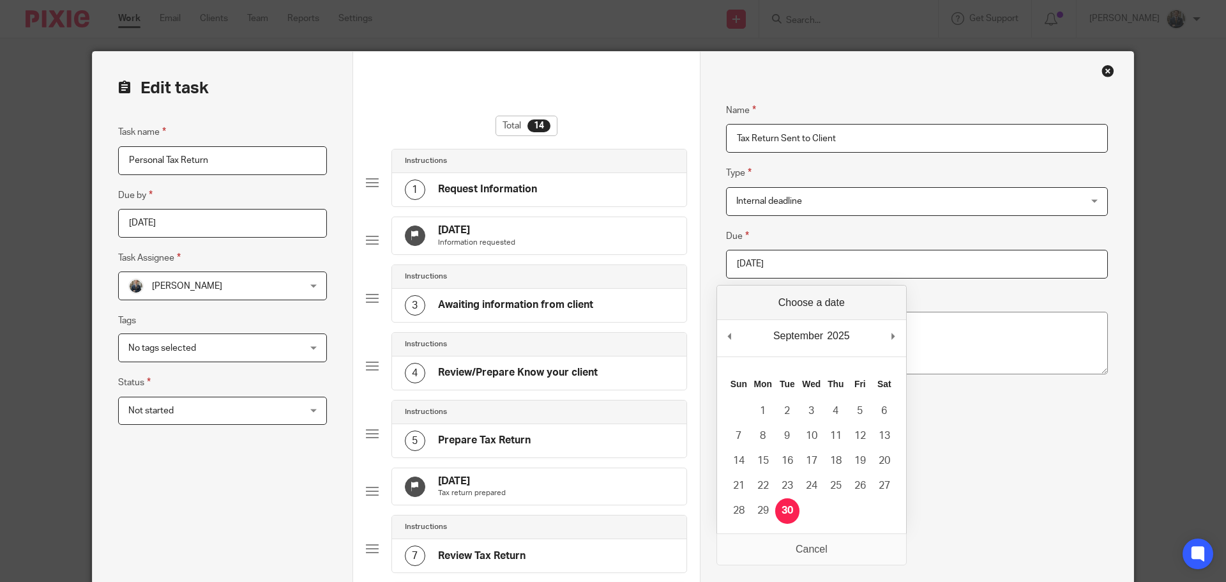
click at [821, 271] on input "2025-09-30" at bounding box center [917, 264] width 382 height 29
drag, startPoint x: 886, startPoint y: 338, endPoint x: 893, endPoint y: 333, distance: 9.2
click at [888, 340] on div "December January February March April May June July August September October No…" at bounding box center [811, 338] width 189 height 36
type input "2026-01-31"
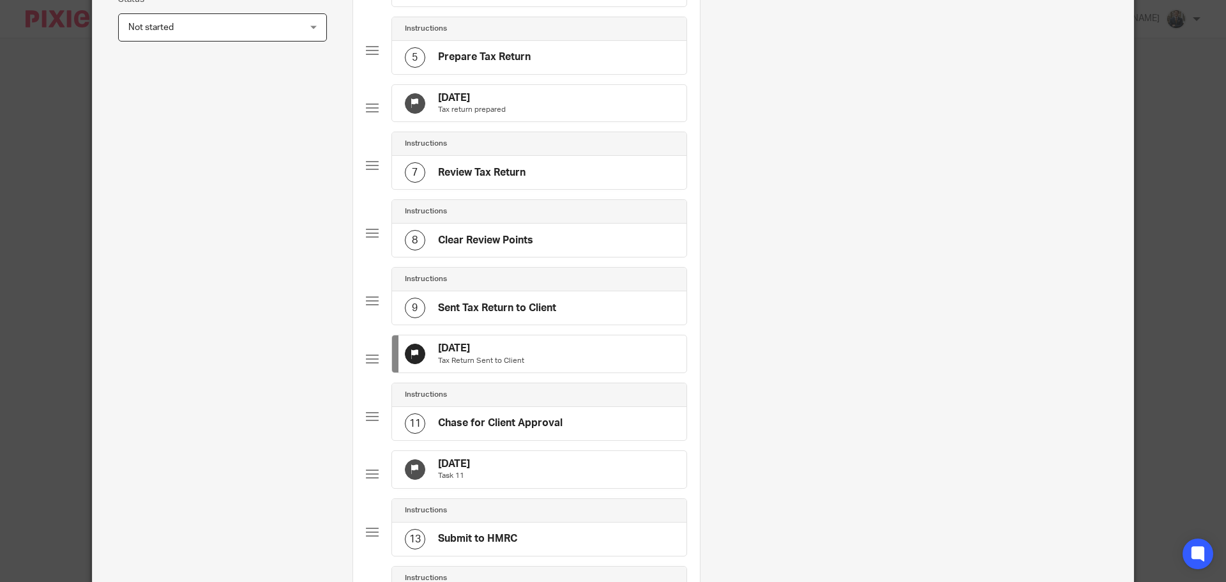
scroll to position [575, 0]
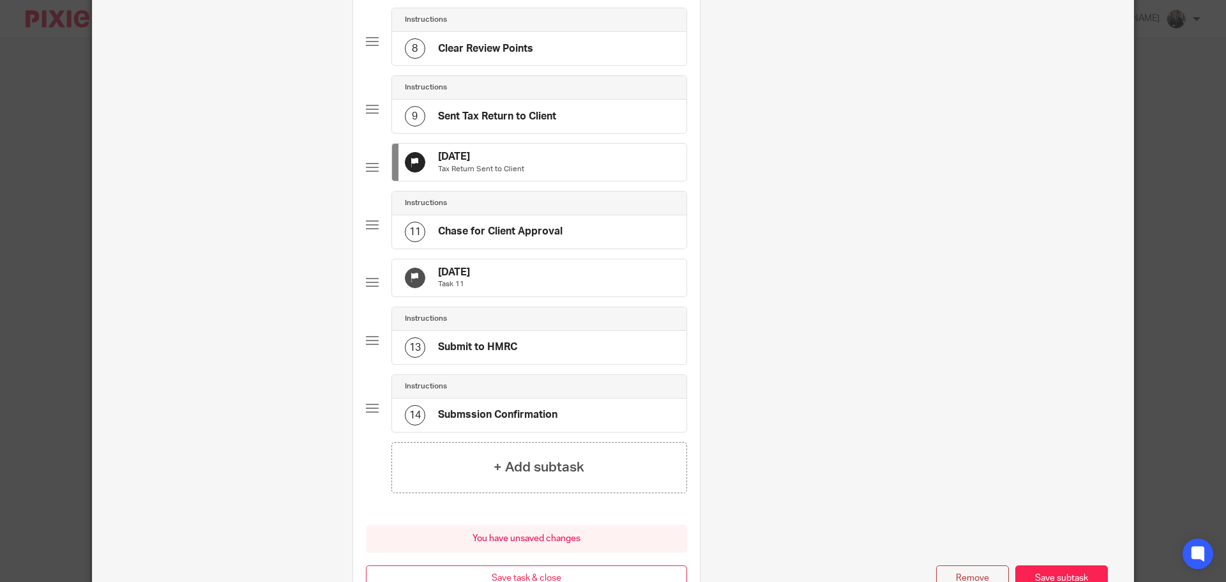
click at [596, 296] on div "31 Dec 2025 Task 11" at bounding box center [539, 277] width 294 height 37
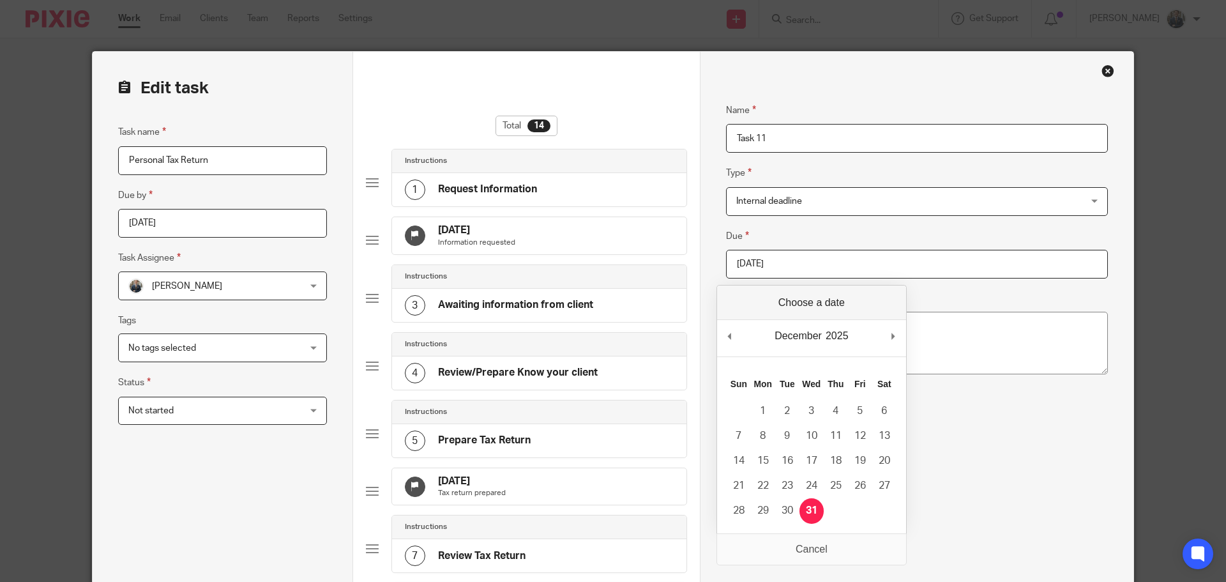
drag, startPoint x: 863, startPoint y: 270, endPoint x: 869, endPoint y: 268, distance: 6.7
click at [864, 270] on input "2025-12-31" at bounding box center [917, 264] width 382 height 29
click at [905, 335] on div "December January February March April May June July August September October No…" at bounding box center [811, 338] width 189 height 36
type input "[DATE]"
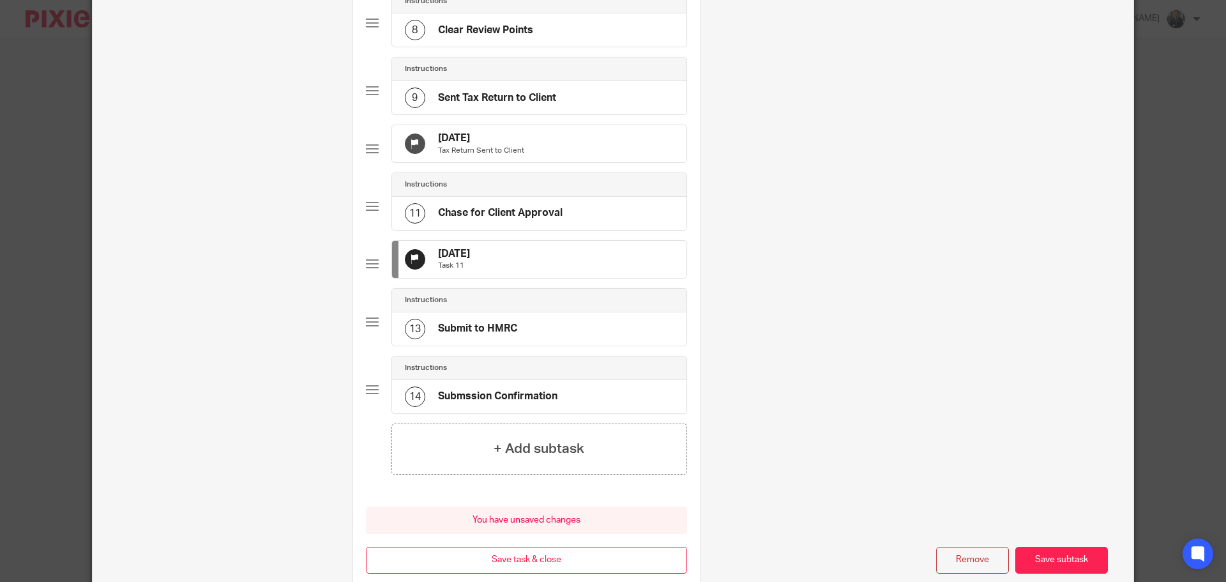
scroll to position [709, 0]
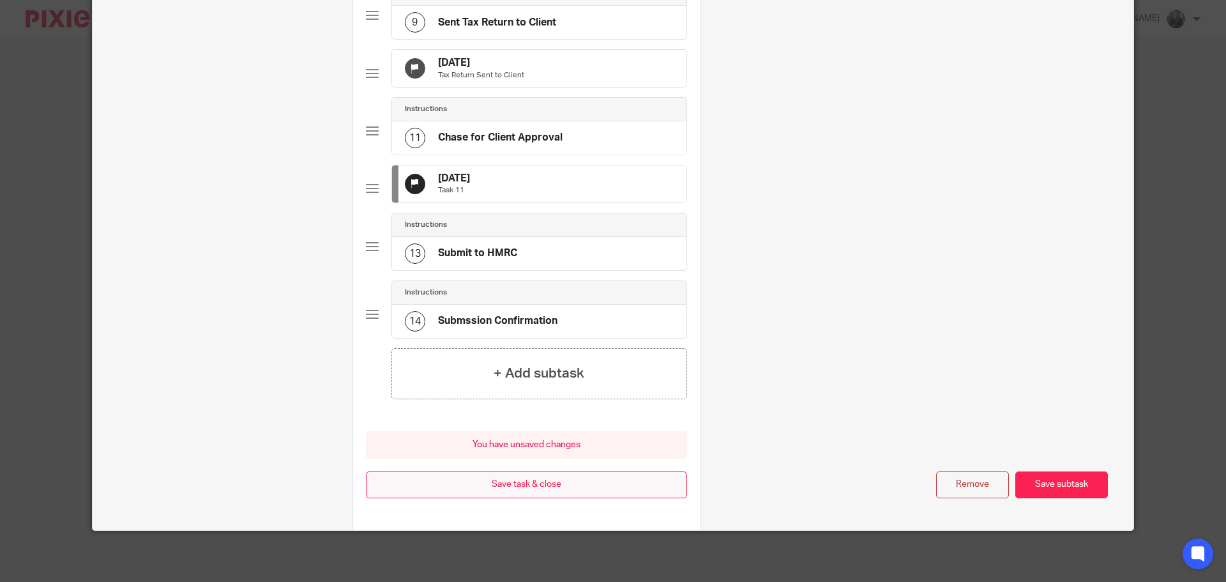
click at [588, 492] on button "Save task & close" at bounding box center [526, 484] width 321 height 27
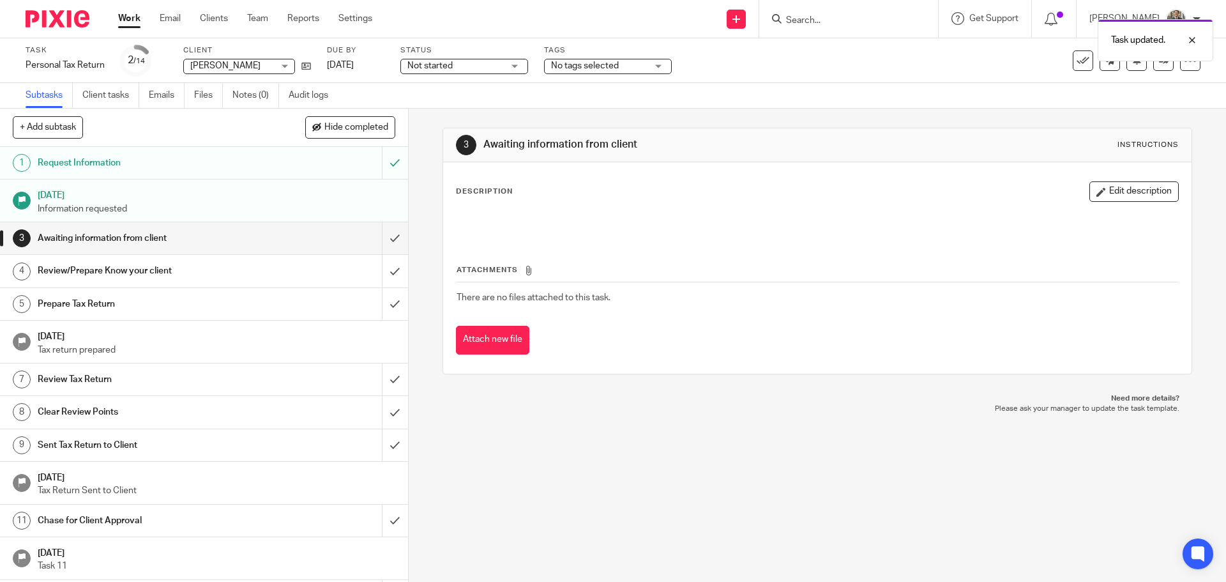
click at [76, 14] on img at bounding box center [58, 18] width 64 height 17
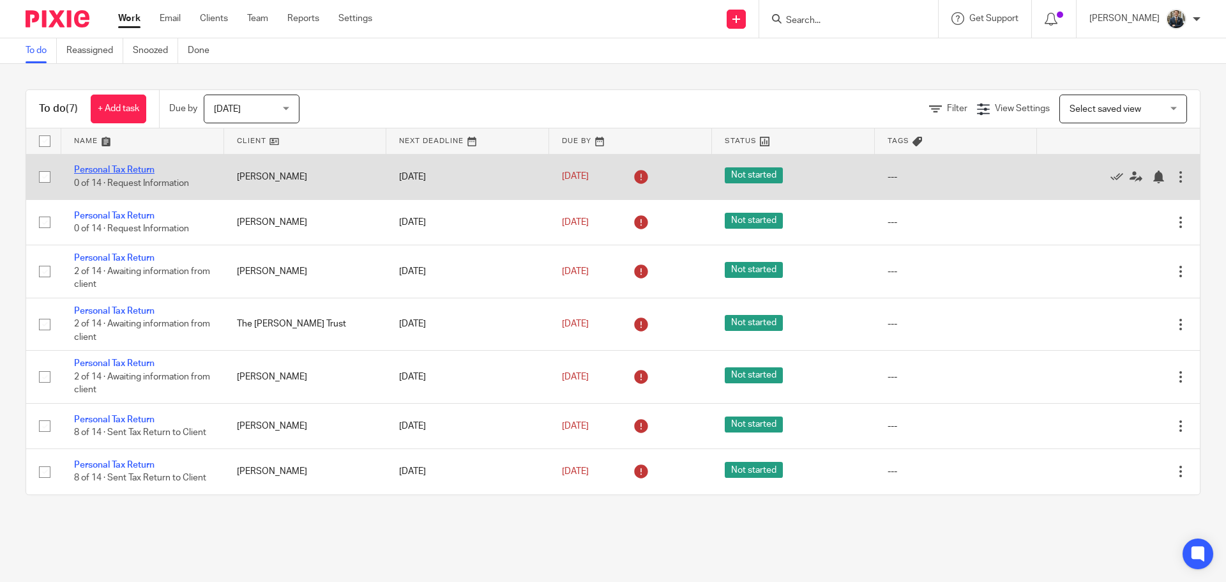
click at [133, 168] on link "Personal Tax Return" at bounding box center [114, 169] width 80 height 9
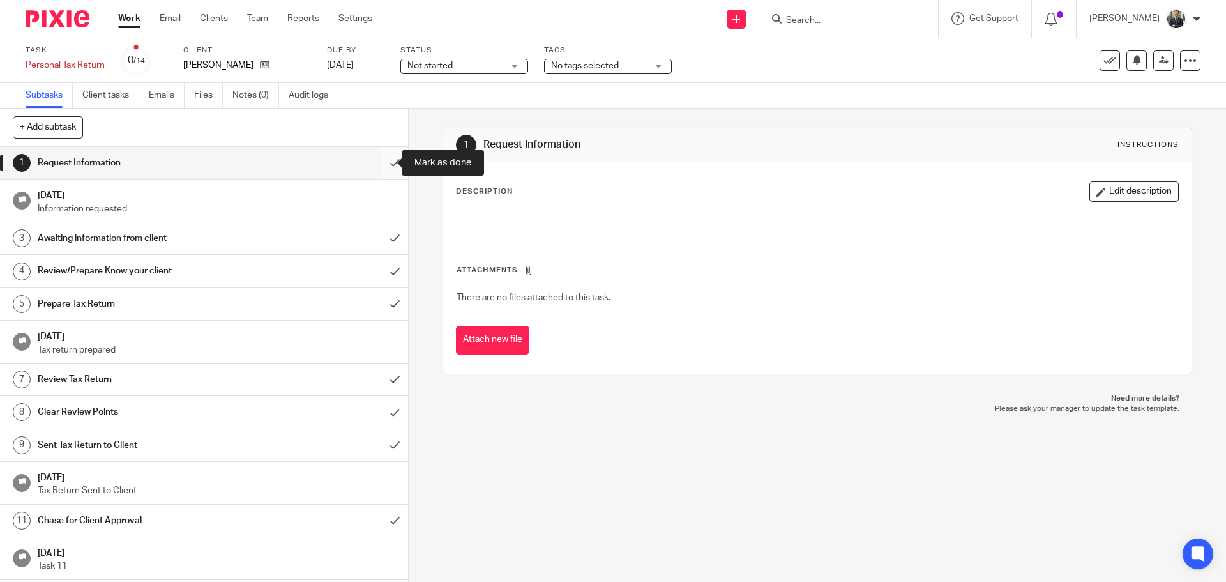
click at [384, 163] on input "submit" at bounding box center [204, 163] width 408 height 32
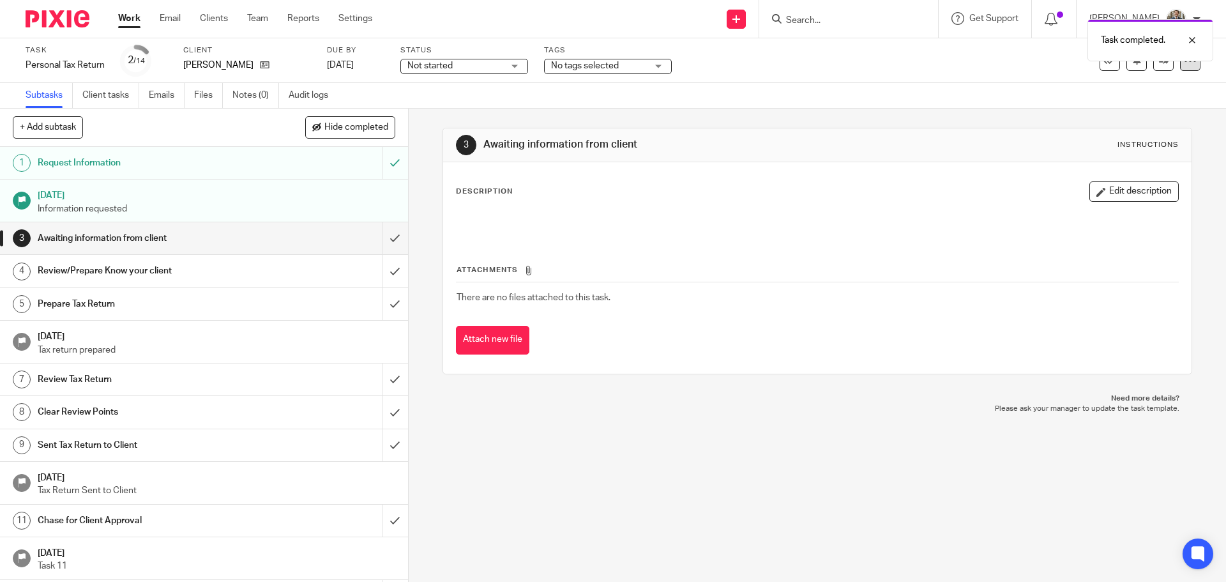
click at [1184, 66] on icon at bounding box center [1190, 60] width 13 height 13
click at [1163, 114] on link "Advanced task editor" at bounding box center [1141, 111] width 84 height 9
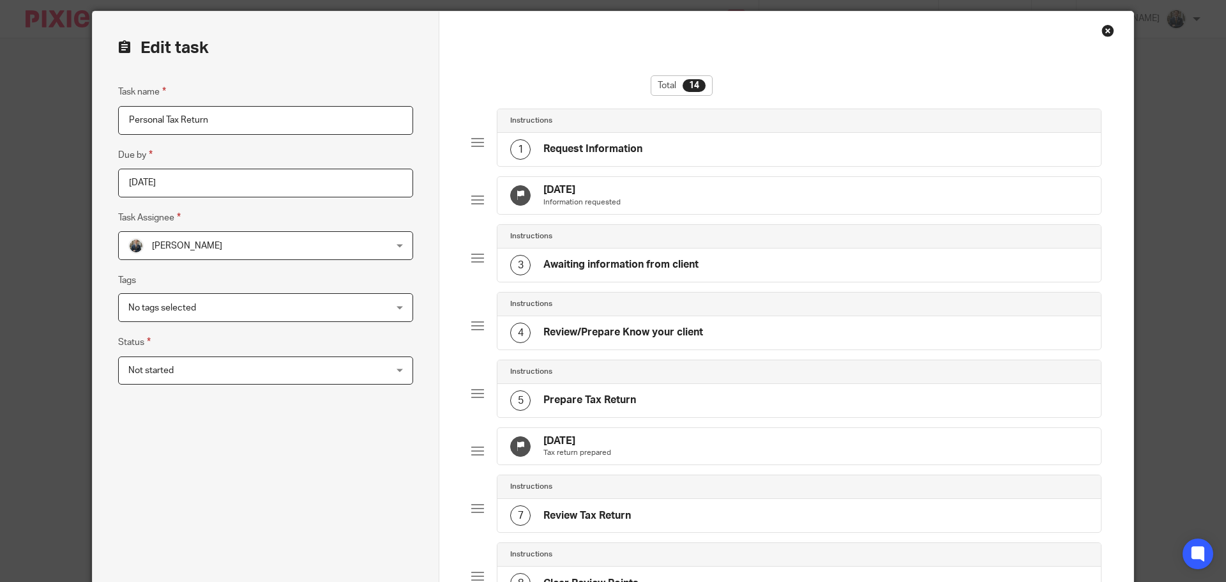
scroll to position [192, 0]
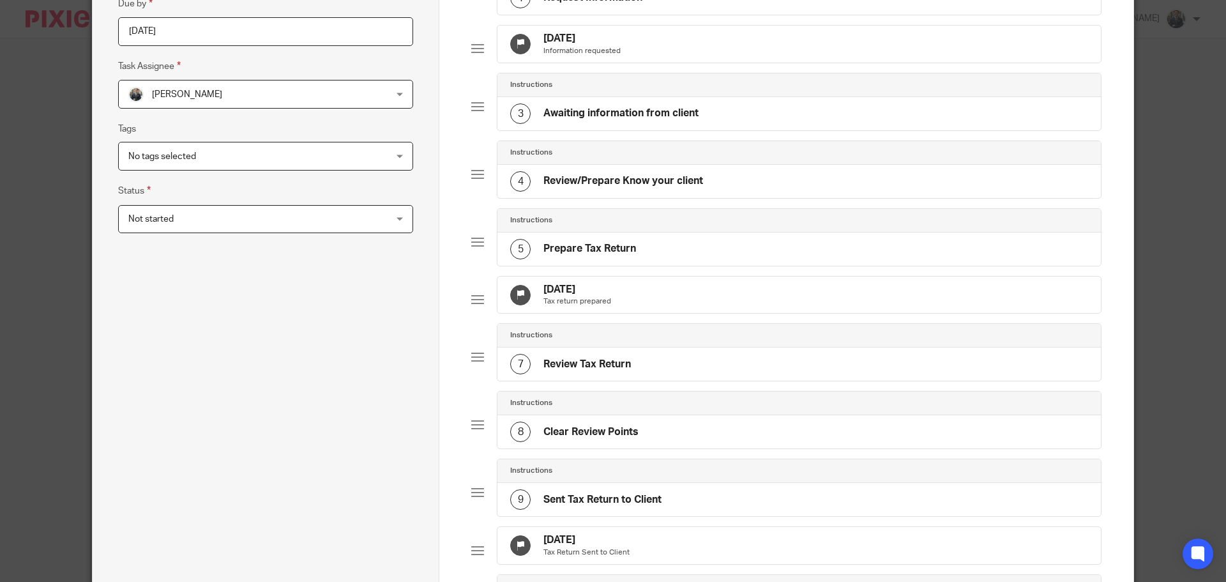
click at [615, 301] on div "[DATE] Tax return prepared" at bounding box center [798, 294] width 603 height 37
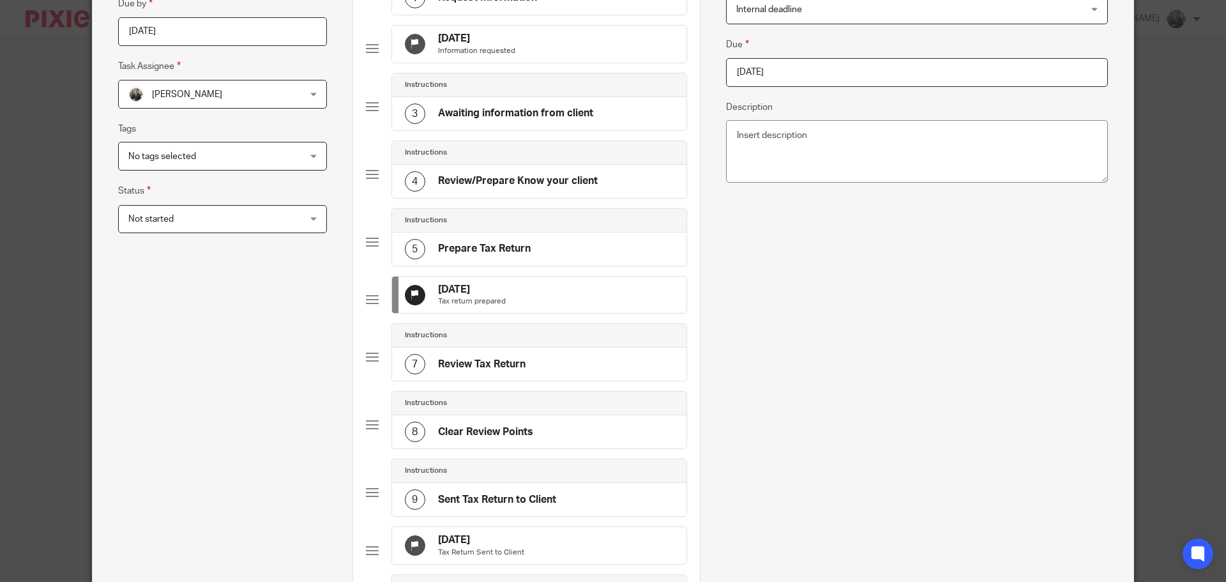
scroll to position [0, 0]
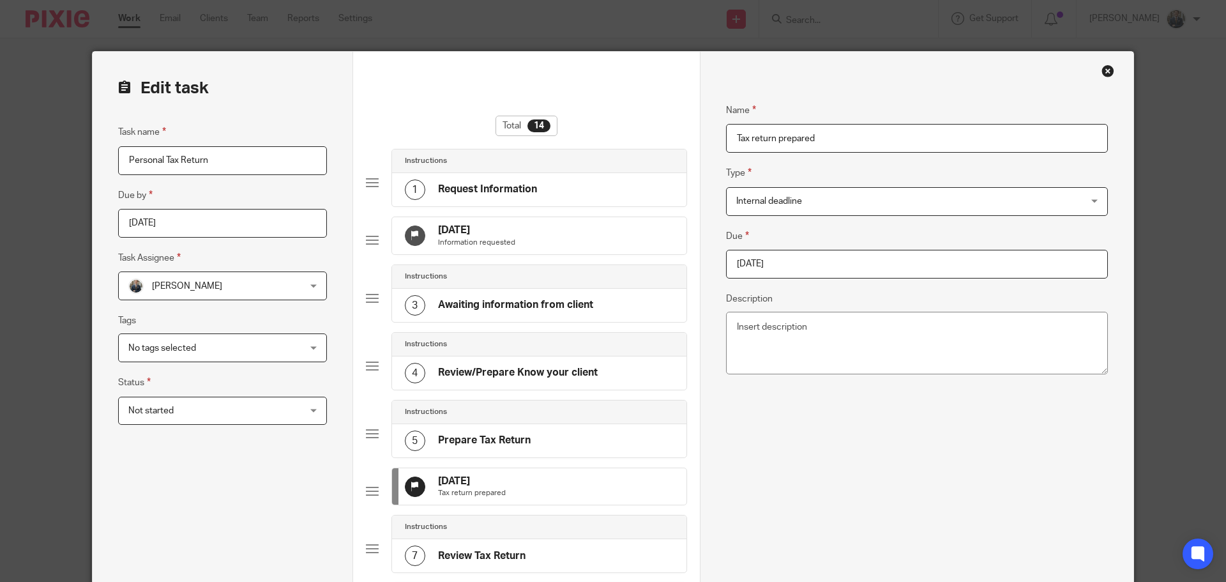
click at [865, 261] on input "[DATE]" at bounding box center [917, 264] width 382 height 29
type input "[DATE]"
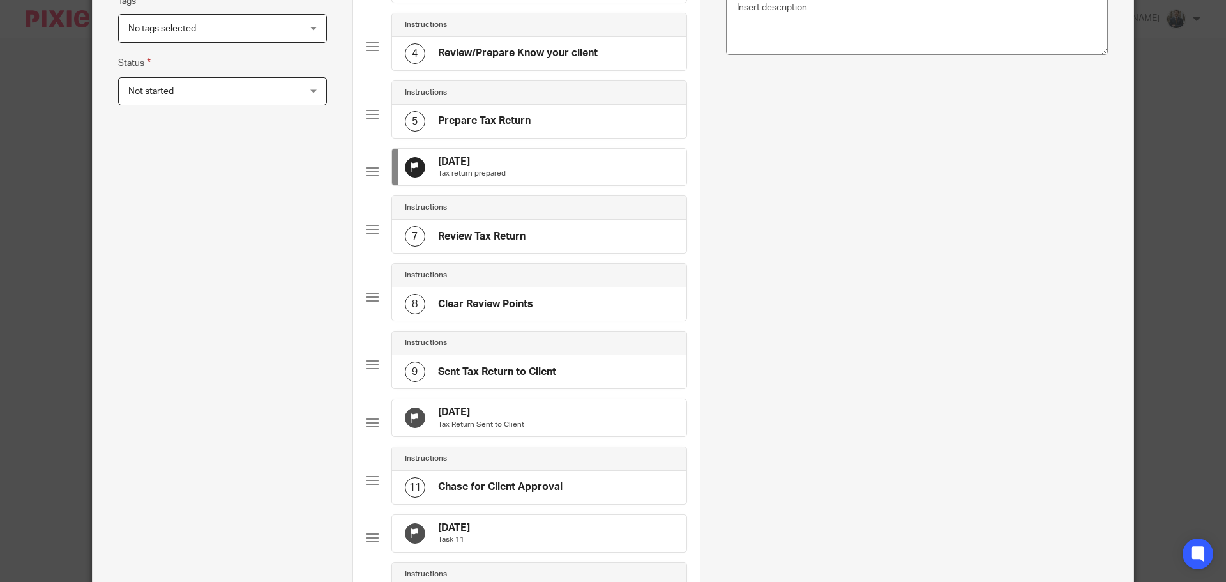
drag, startPoint x: 517, startPoint y: 442, endPoint x: 524, endPoint y: 434, distance: 10.9
click at [517, 436] on div "31 Oct 2025 Tax Return Sent to Client" at bounding box center [539, 417] width 294 height 37
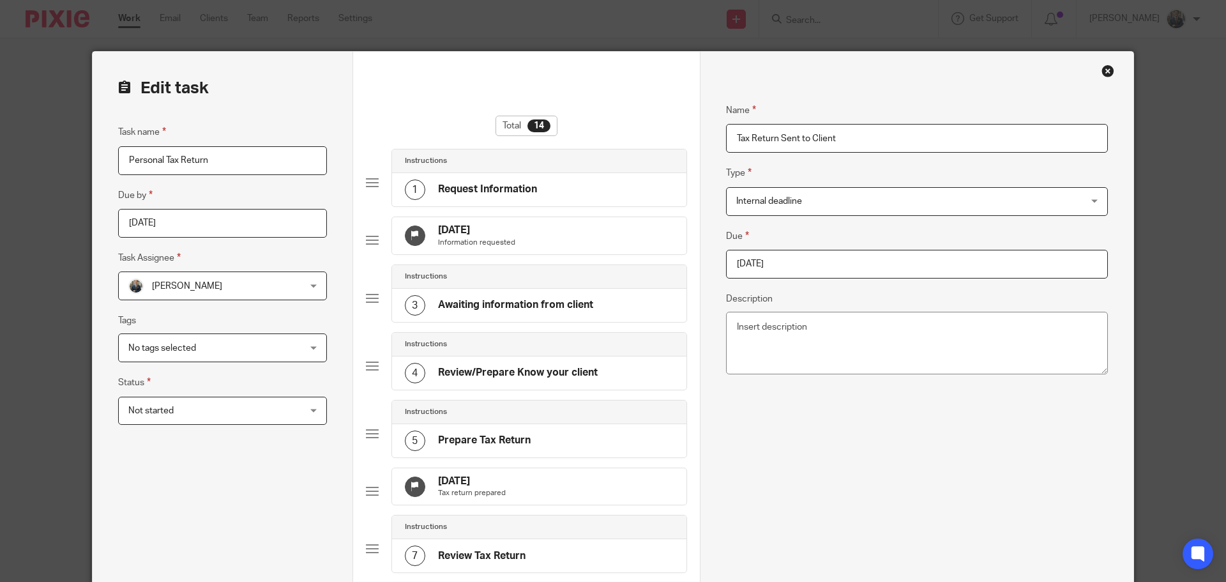
click at [849, 257] on input "2025-10-31" at bounding box center [917, 264] width 382 height 29
click at [905, 342] on div "October January February March April May June July August September October Nov…" at bounding box center [811, 338] width 189 height 36
type input "2026-01-31"
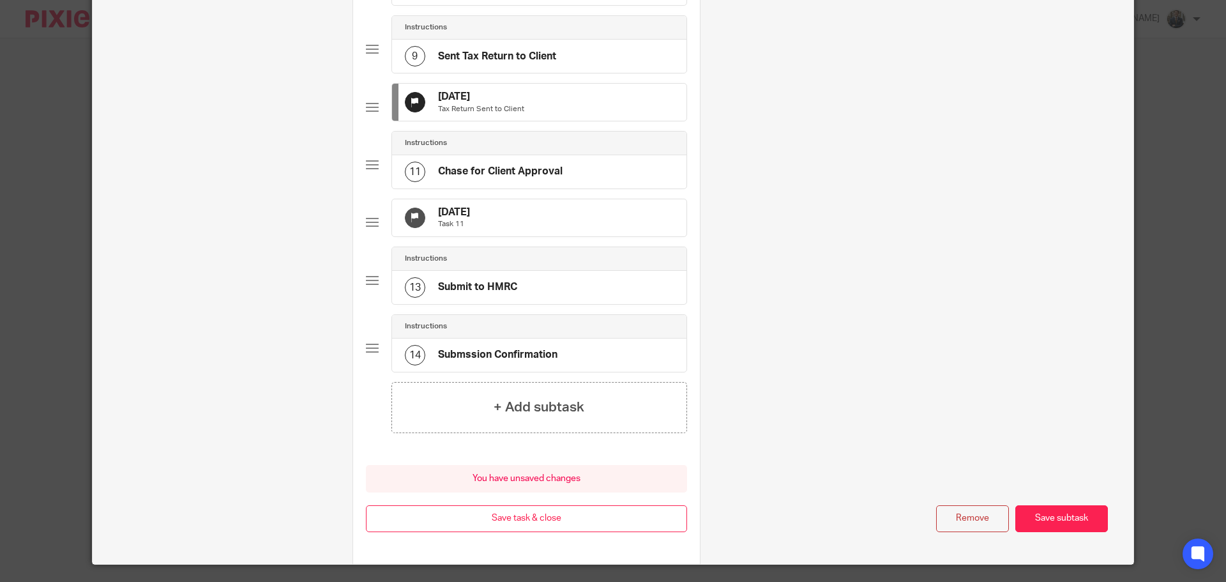
scroll to position [639, 0]
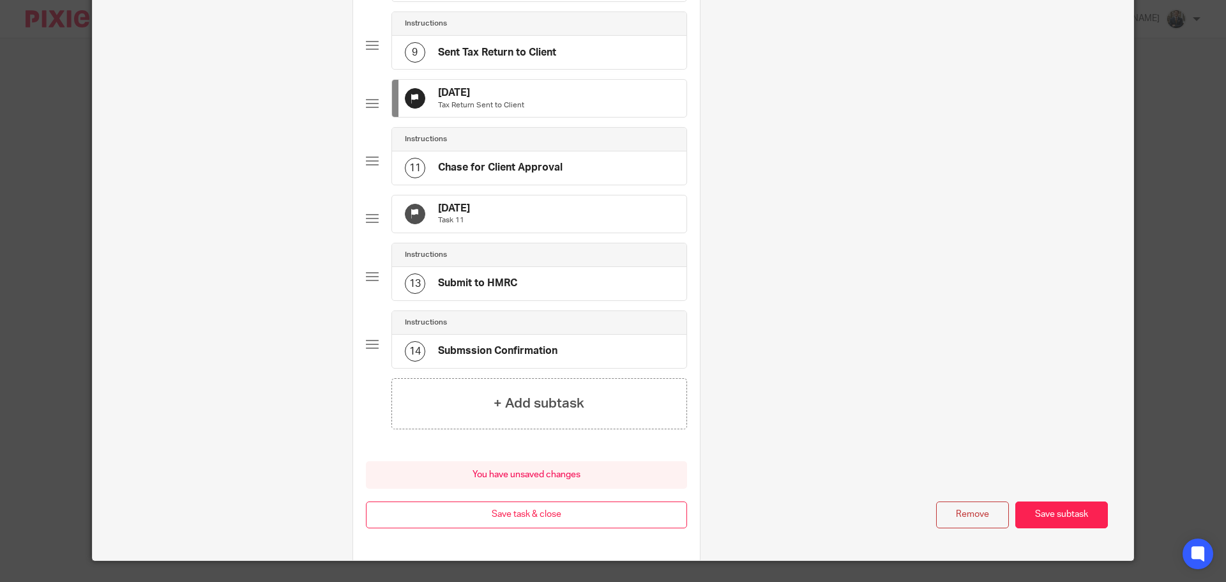
click at [579, 232] on div "30 Nov 2025 Task 11" at bounding box center [539, 213] width 294 height 37
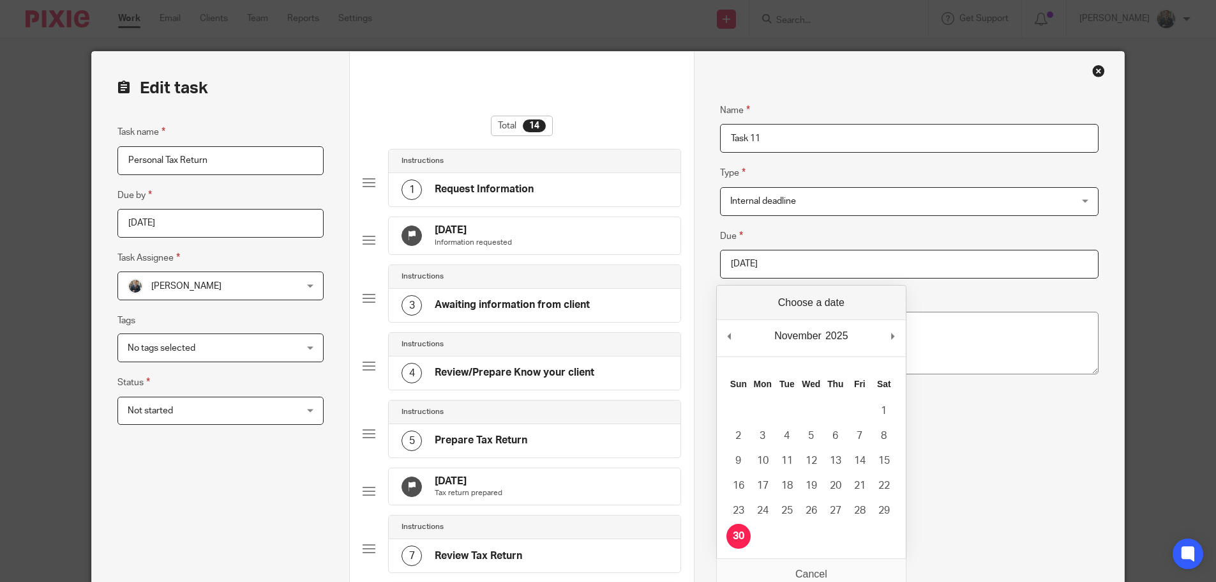
click at [824, 257] on input "2025-11-30" at bounding box center [909, 264] width 379 height 29
type input "[DATE]"
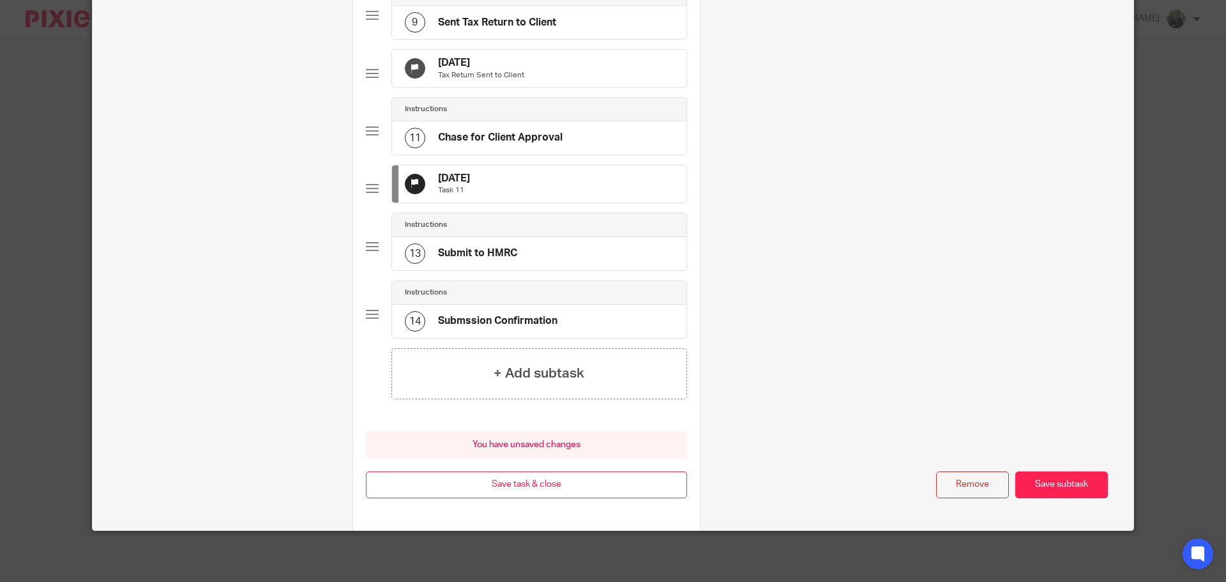
scroll to position [709, 0]
click at [599, 480] on button "Save task & close" at bounding box center [526, 484] width 321 height 27
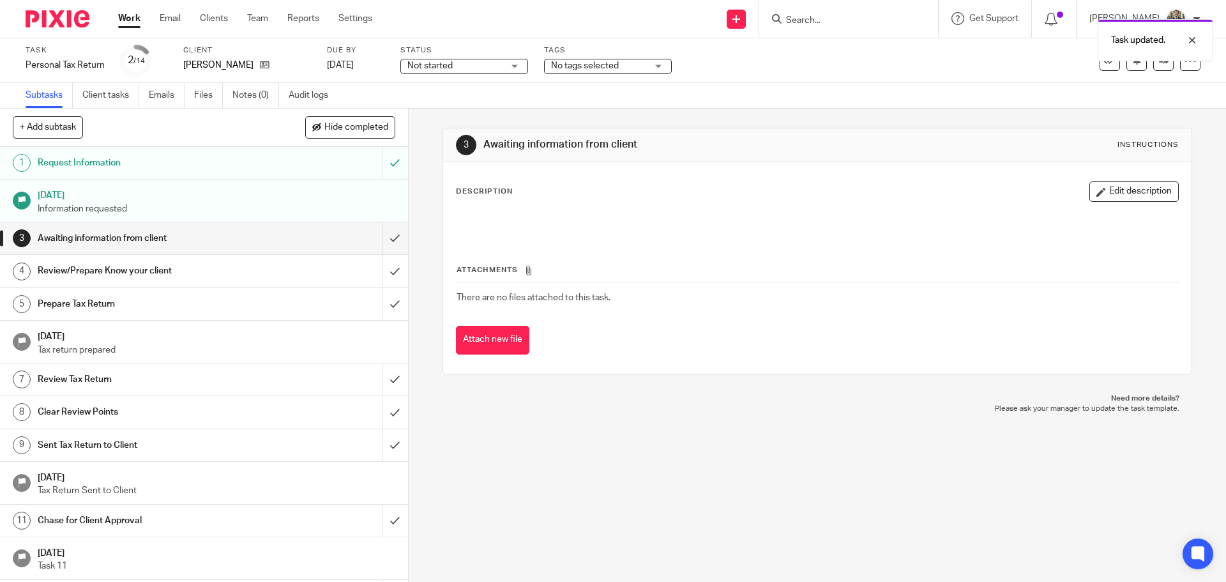
click at [53, 14] on img at bounding box center [58, 18] width 64 height 17
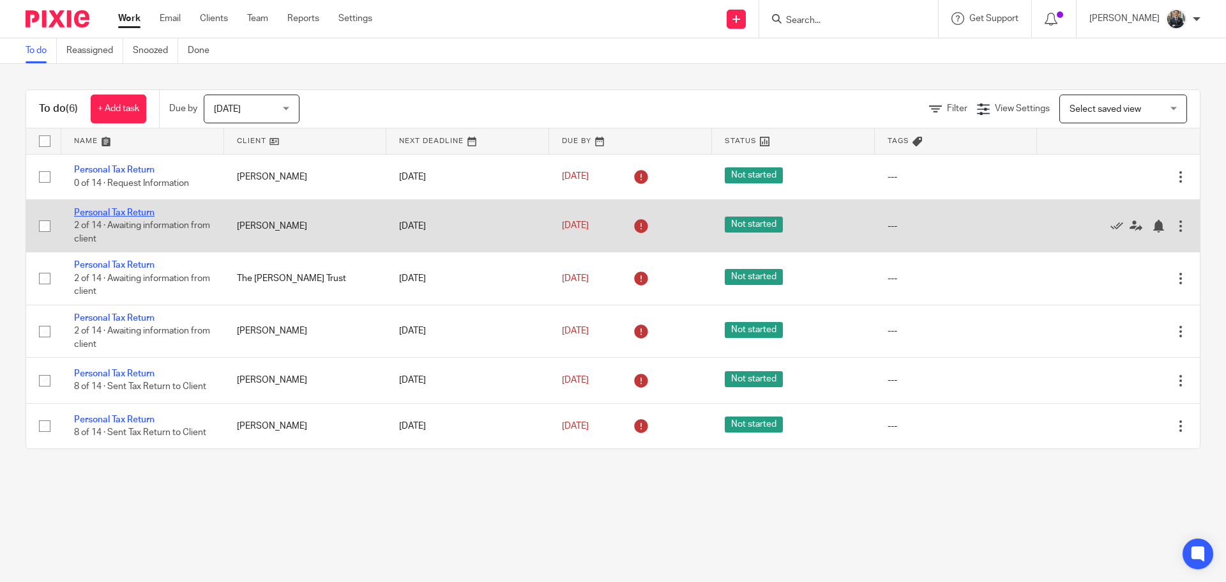
click at [113, 211] on link "Personal Tax Return" at bounding box center [114, 212] width 80 height 9
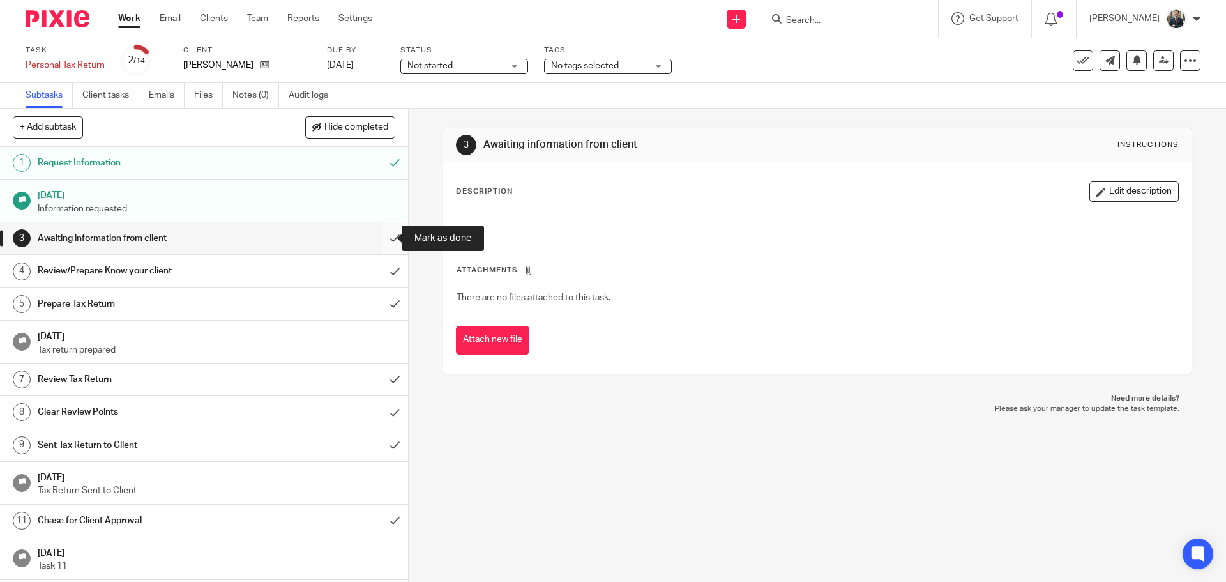
click at [377, 240] on input "submit" at bounding box center [204, 238] width 408 height 32
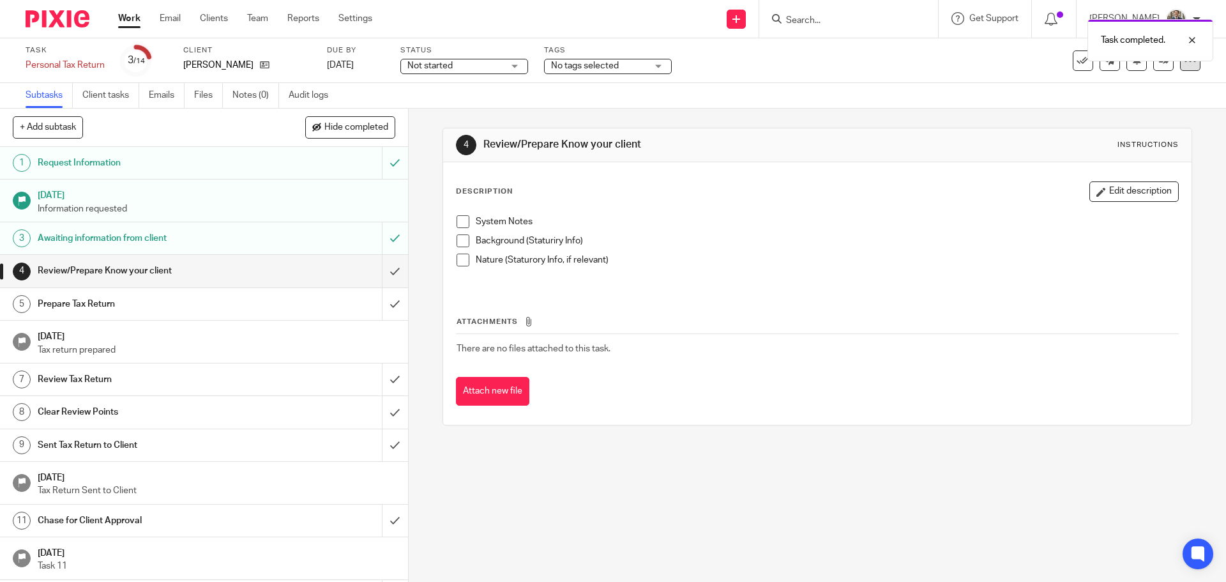
click at [1184, 63] on icon at bounding box center [1190, 60] width 13 height 13
click at [1149, 109] on link "Advanced task editor" at bounding box center [1141, 111] width 84 height 9
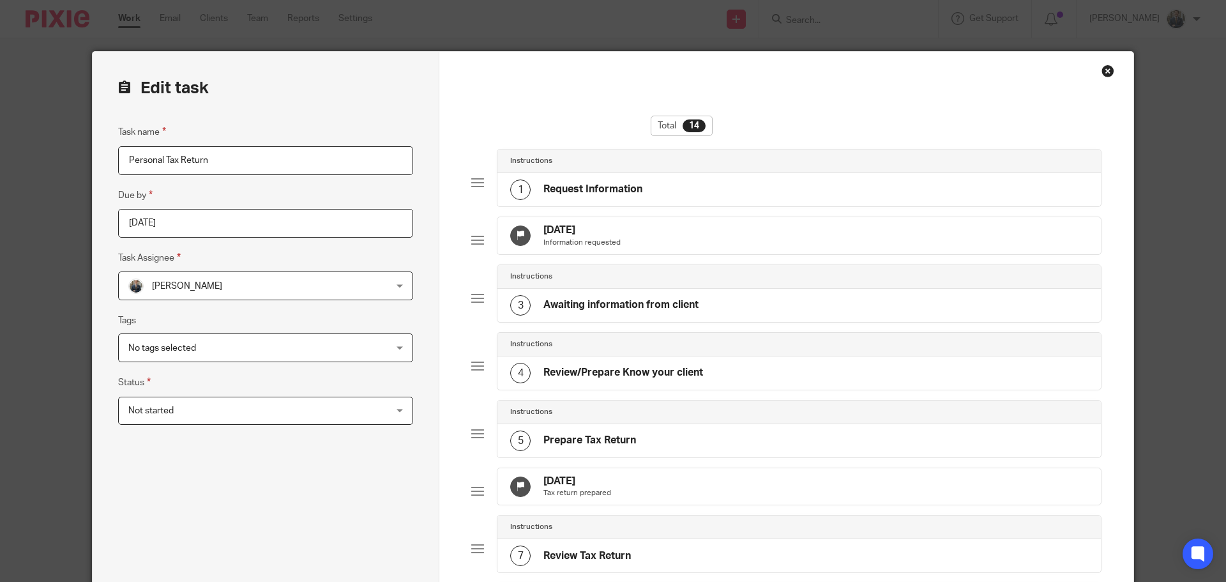
click at [610, 492] on div "[DATE] Tax return prepared" at bounding box center [798, 486] width 603 height 37
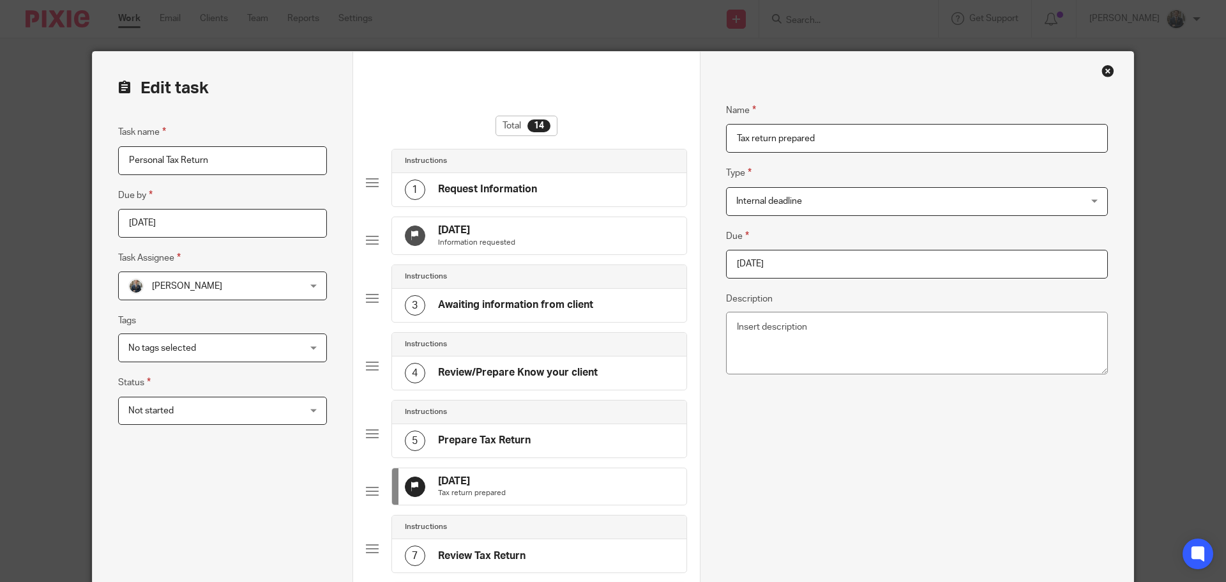
click at [818, 251] on input "[DATE]" at bounding box center [917, 264] width 382 height 29
type input "2025-10-31"
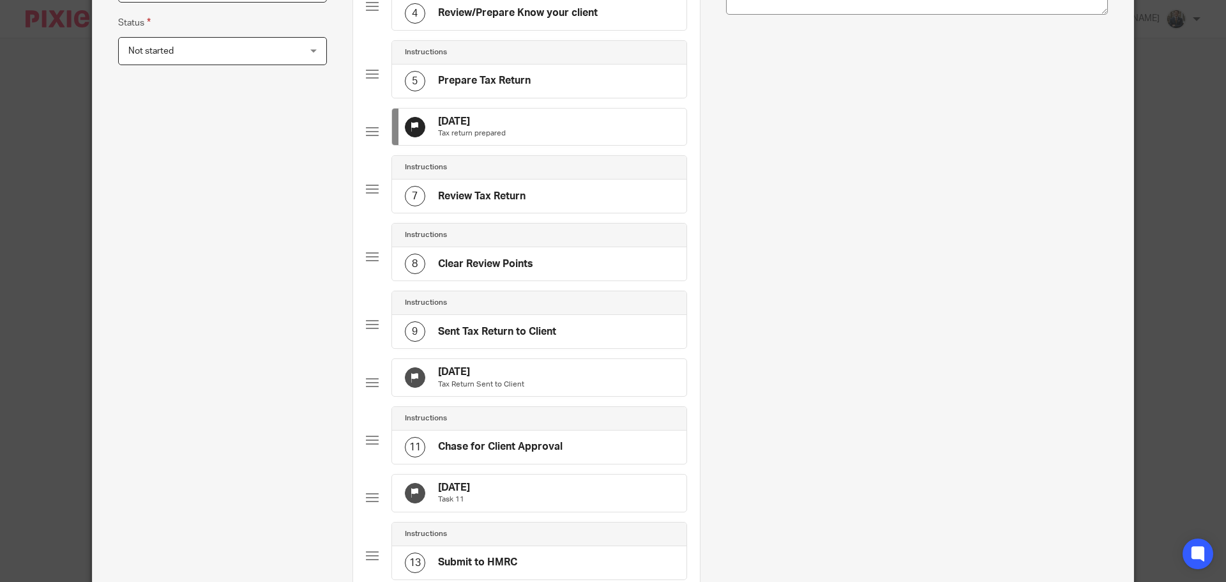
scroll to position [383, 0]
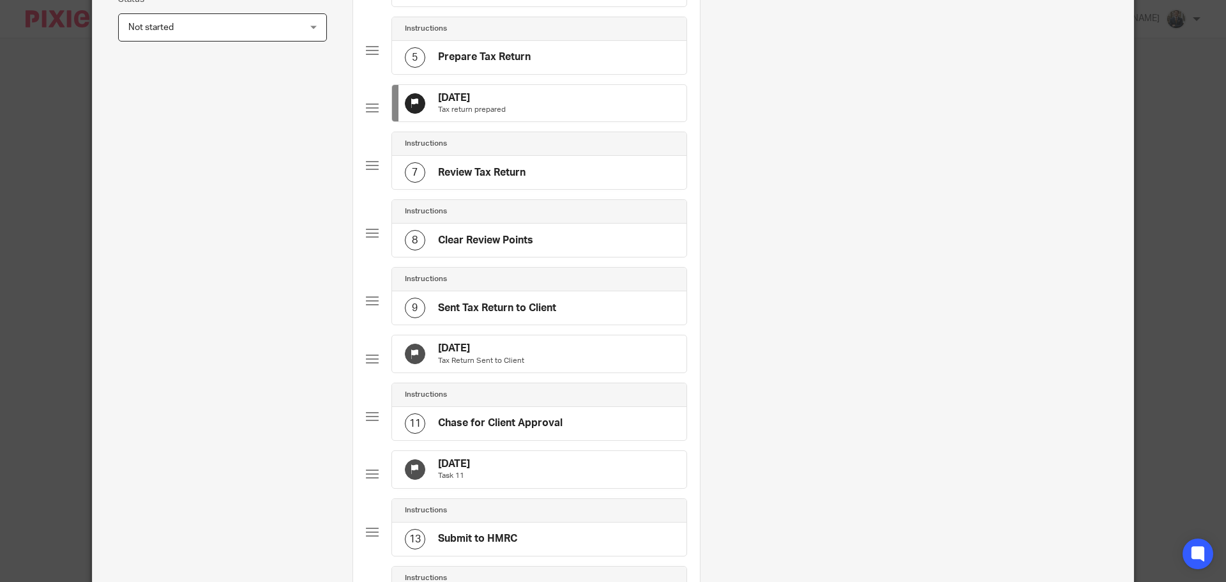
click at [570, 372] on div "30 Sep 2025 Tax Return Sent to Client" at bounding box center [539, 353] width 294 height 37
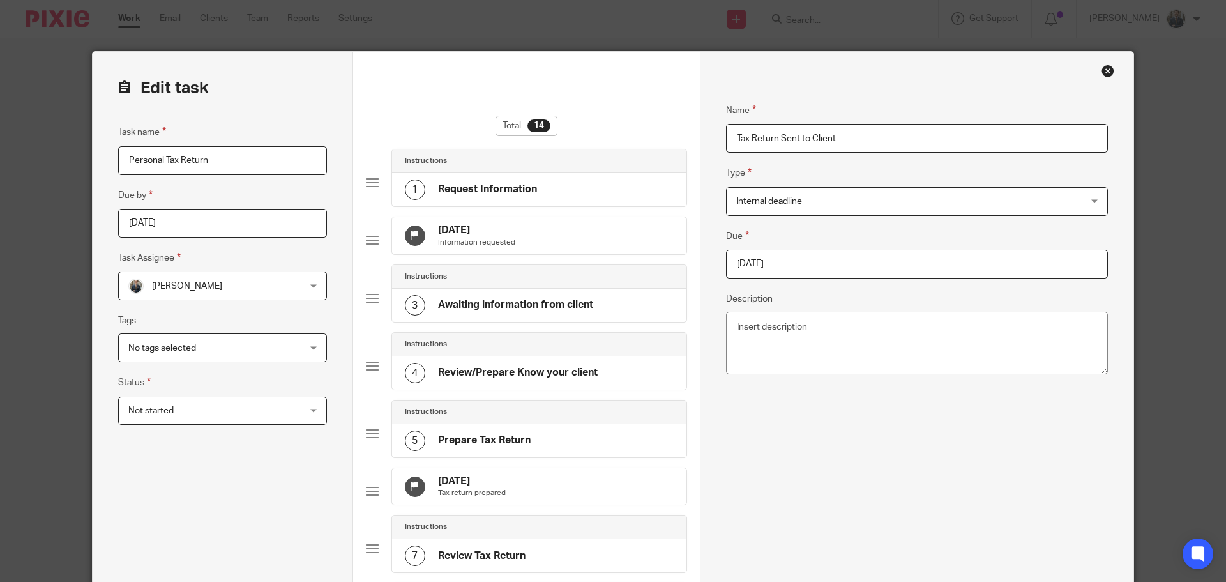
click at [821, 261] on input "2025-09-30" at bounding box center [917, 264] width 382 height 29
type input "2025-10-31"
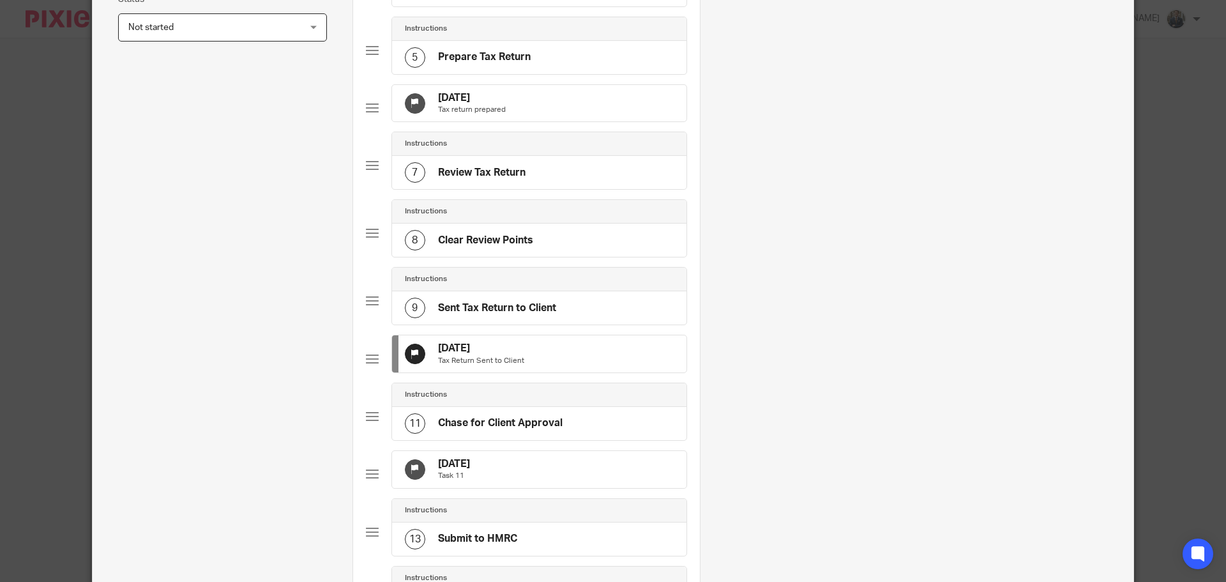
scroll to position [639, 0]
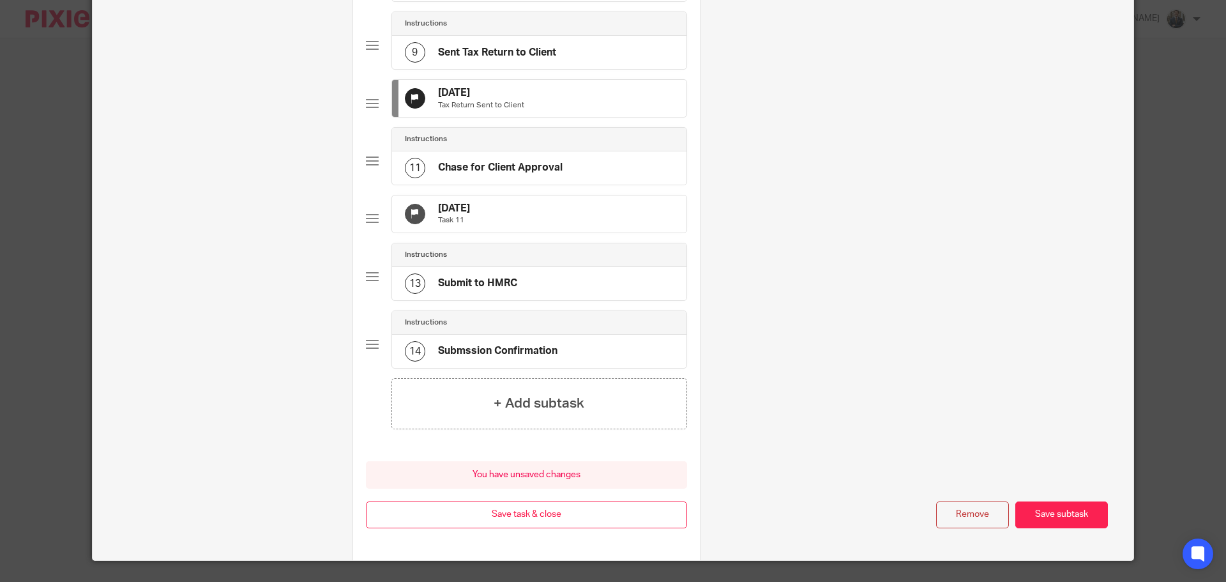
click at [564, 232] on div "31 Oct 2025 Task 11" at bounding box center [539, 213] width 294 height 37
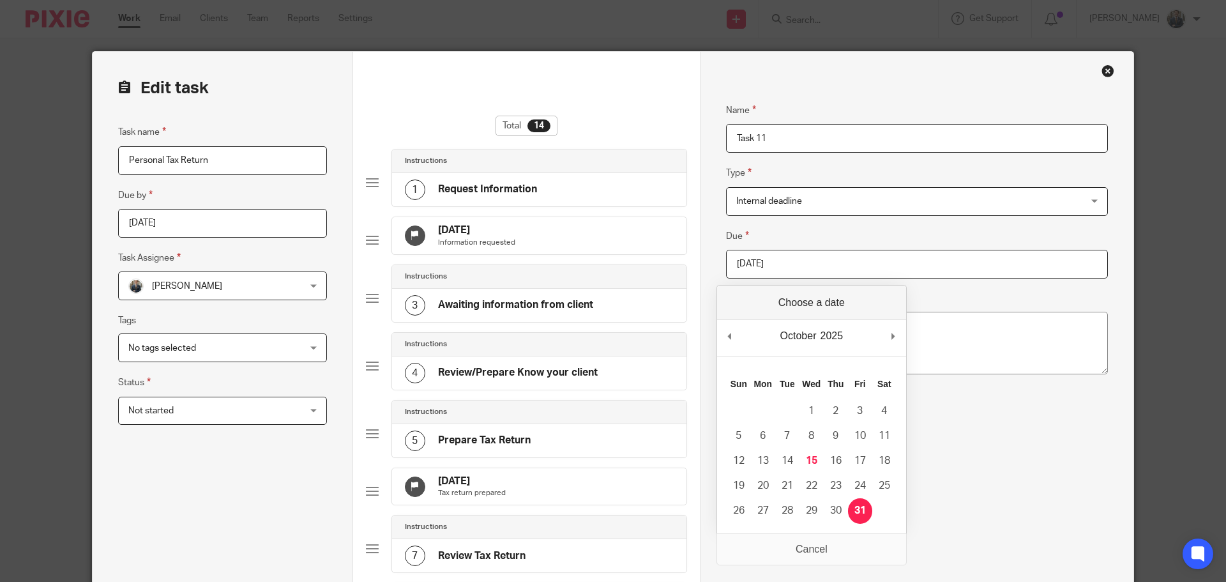
click at [908, 262] on input "2025-10-31" at bounding box center [917, 264] width 382 height 29
click at [902, 339] on div "October January February March April May June July August September October Nov…" at bounding box center [811, 338] width 189 height 36
type input "2026-01-31"
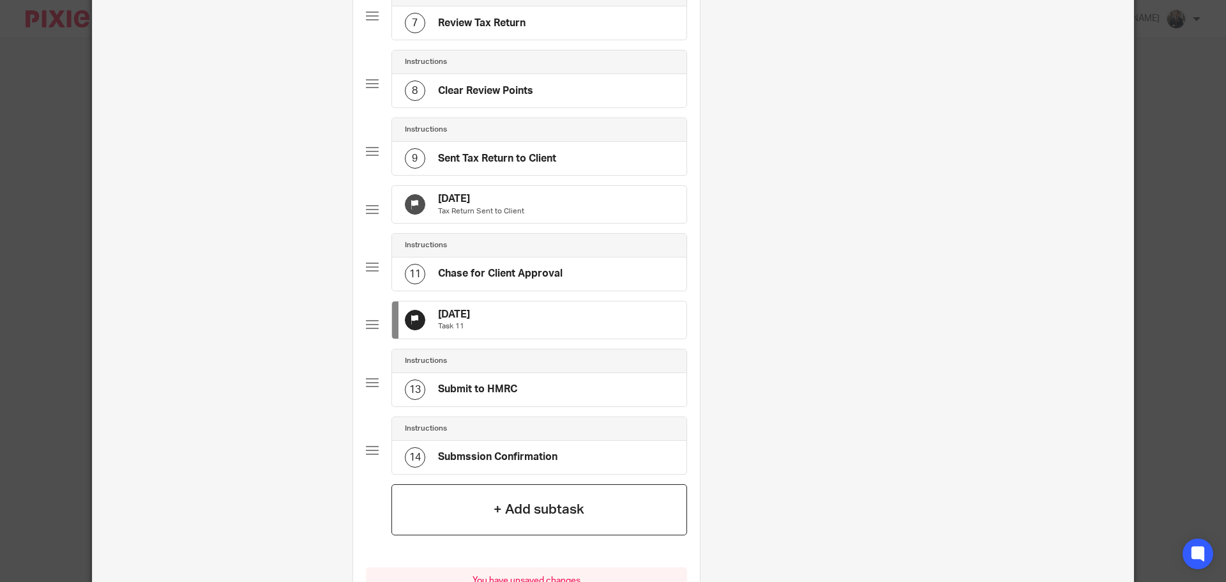
scroll to position [709, 0]
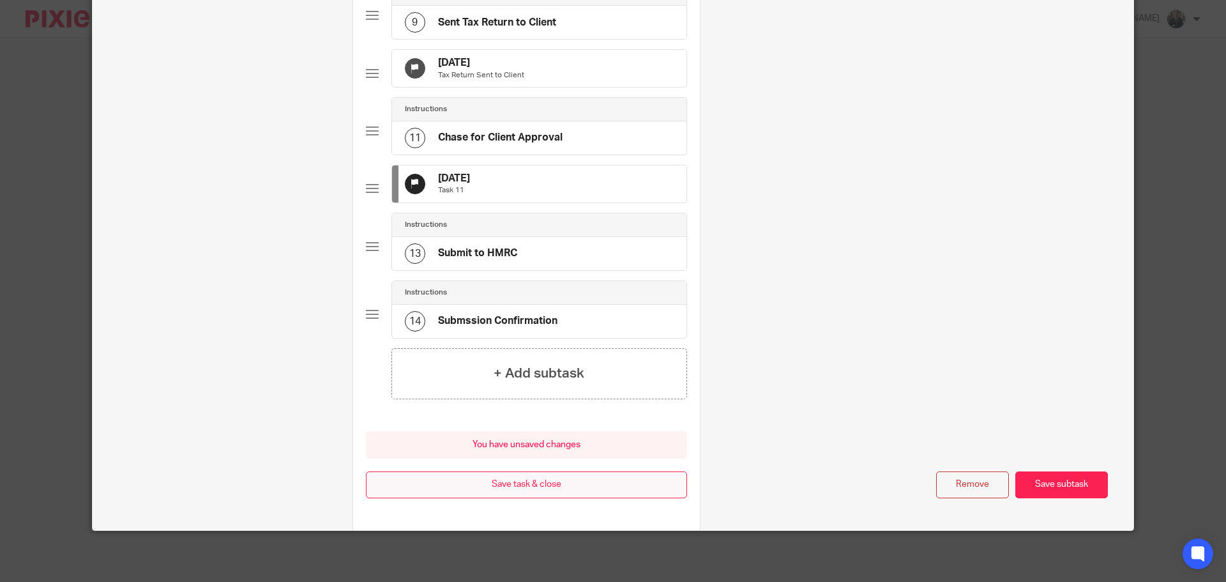
click at [561, 490] on button "Save task & close" at bounding box center [526, 484] width 321 height 27
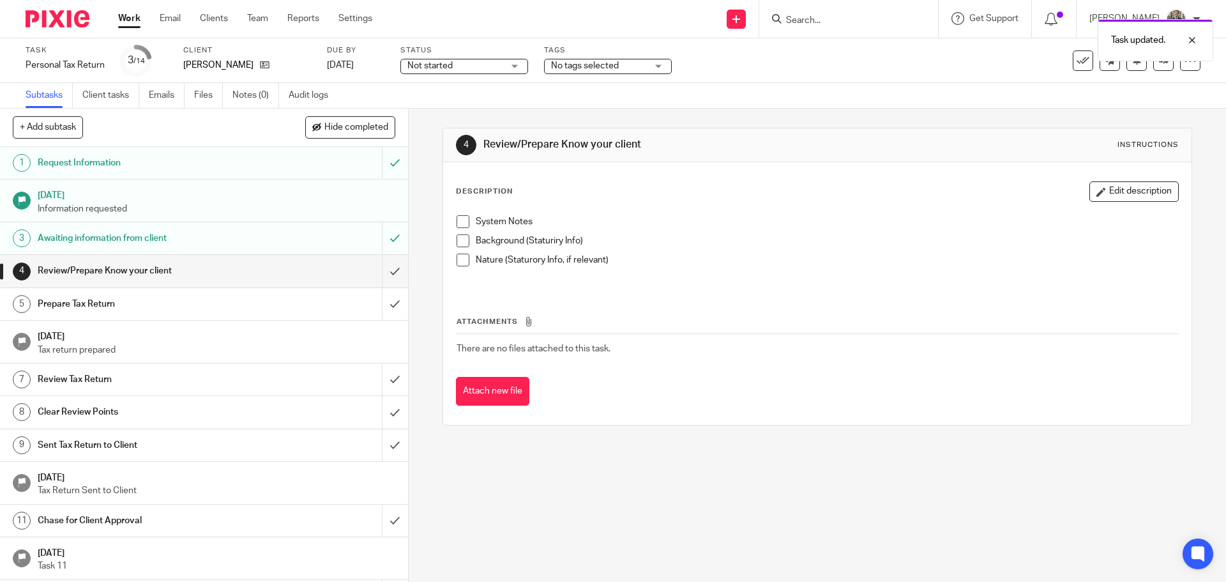
click at [63, 19] on img at bounding box center [58, 18] width 64 height 17
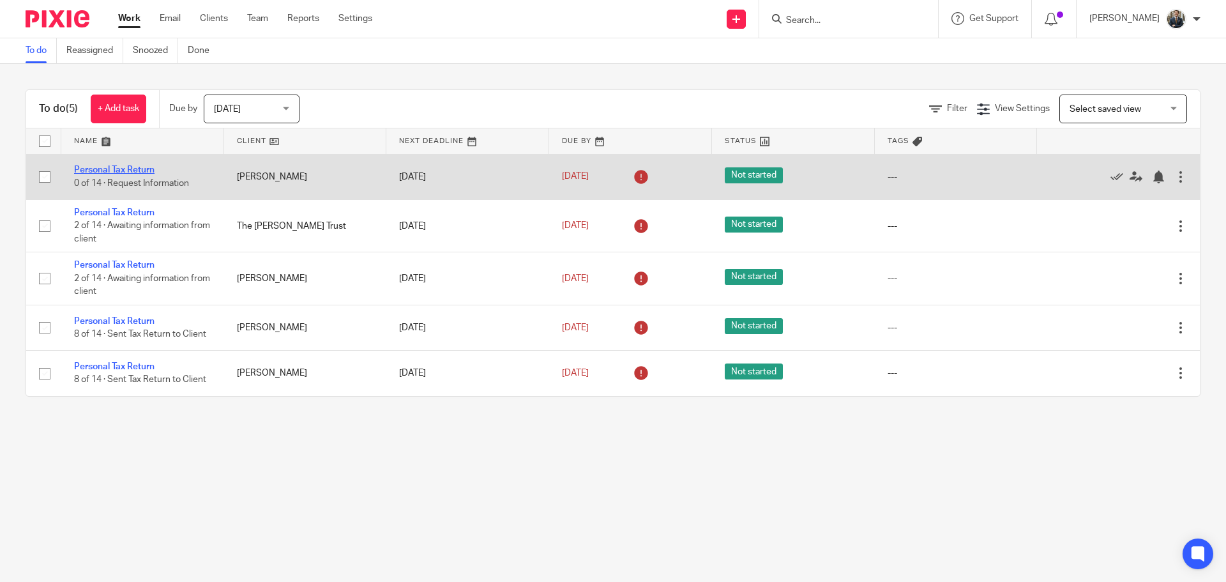
click at [128, 165] on link "Personal Tax Return" at bounding box center [114, 169] width 80 height 9
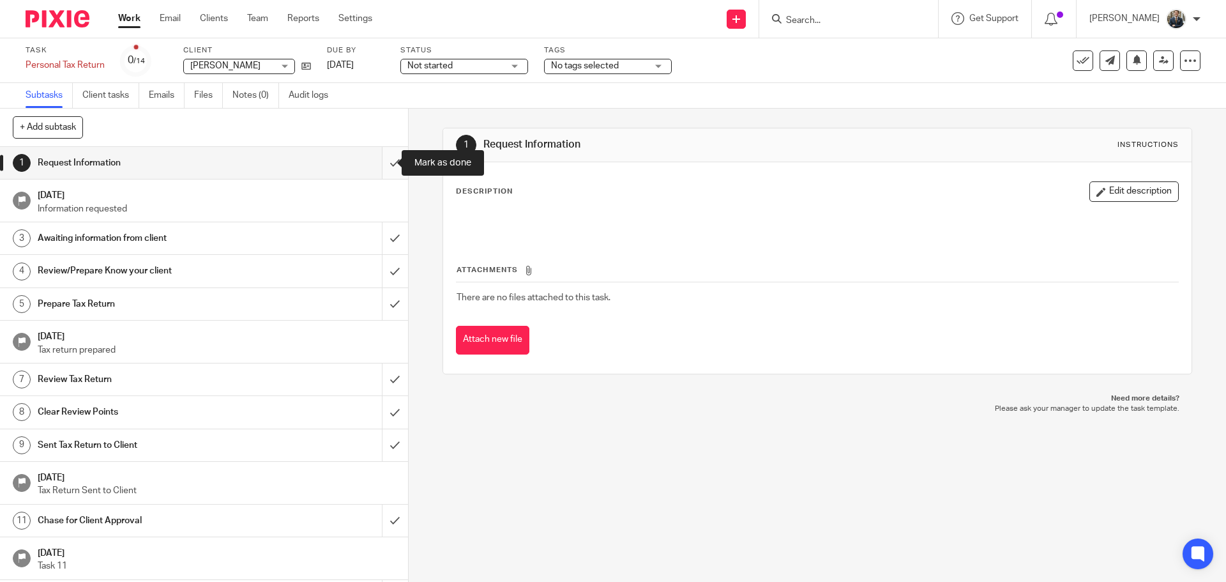
click at [386, 163] on input "submit" at bounding box center [204, 163] width 408 height 32
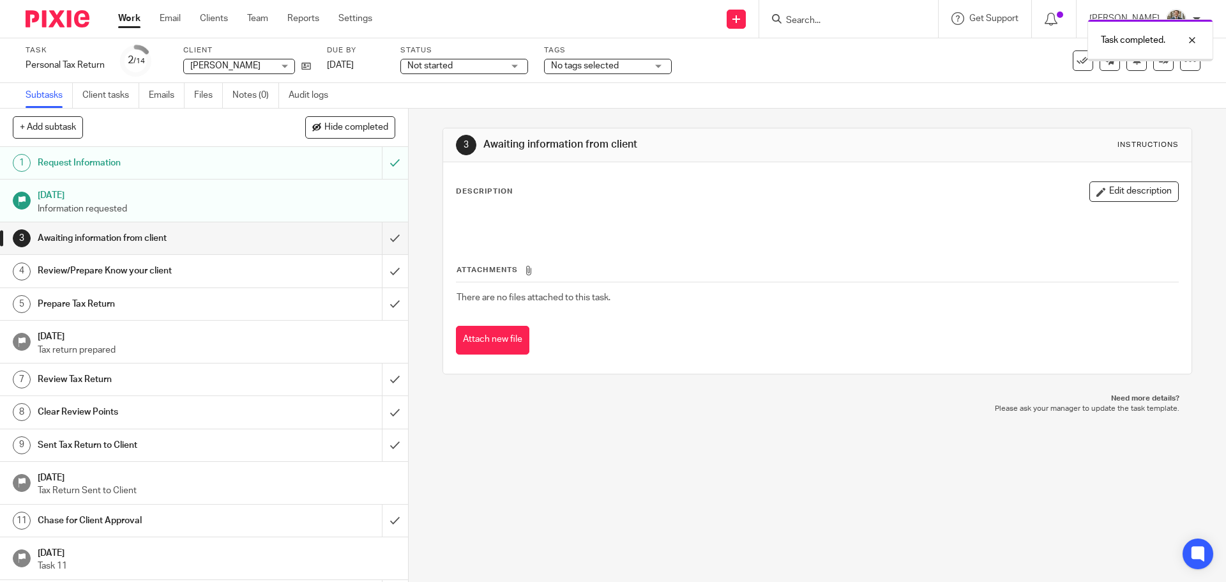
click at [59, 21] on img at bounding box center [58, 18] width 64 height 17
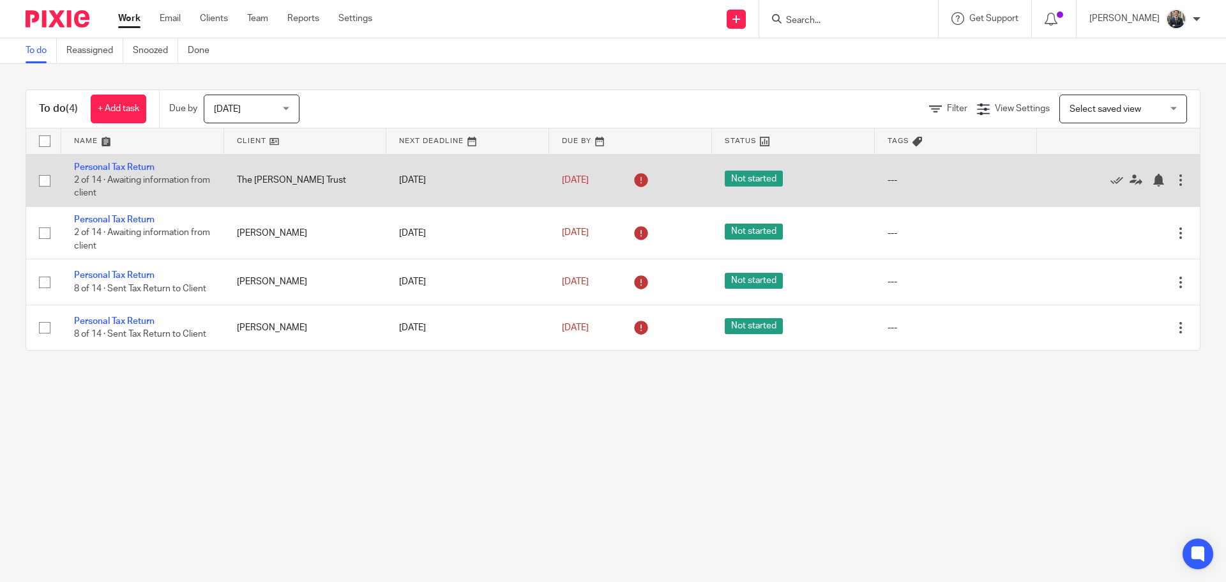
click at [1174, 186] on div at bounding box center [1180, 180] width 13 height 13
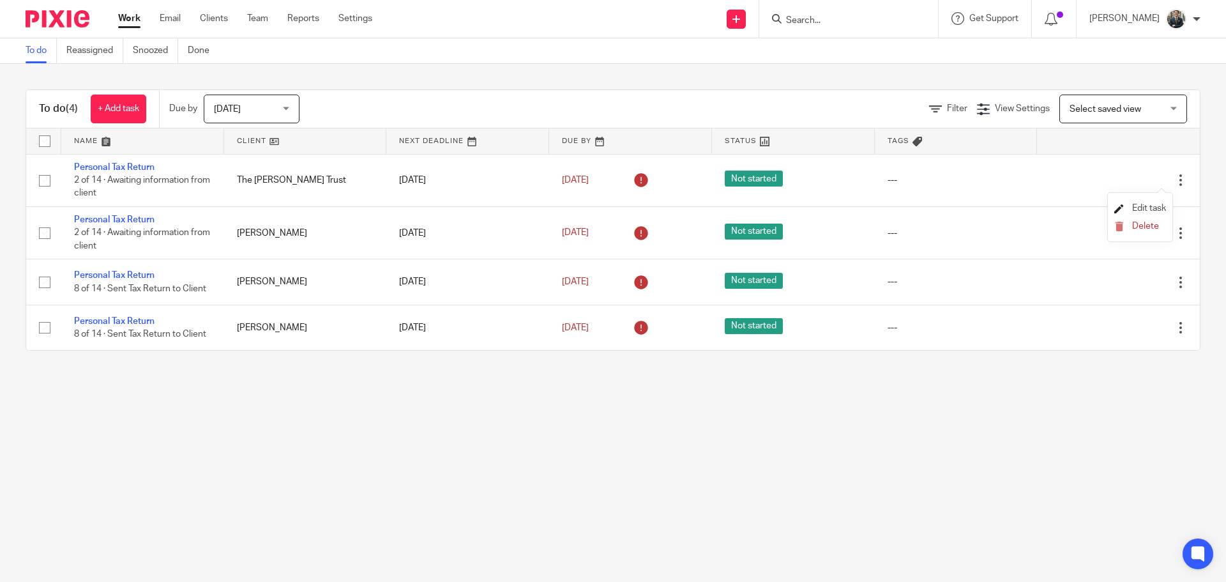
click at [1155, 208] on span "Edit task" at bounding box center [1149, 208] width 34 height 9
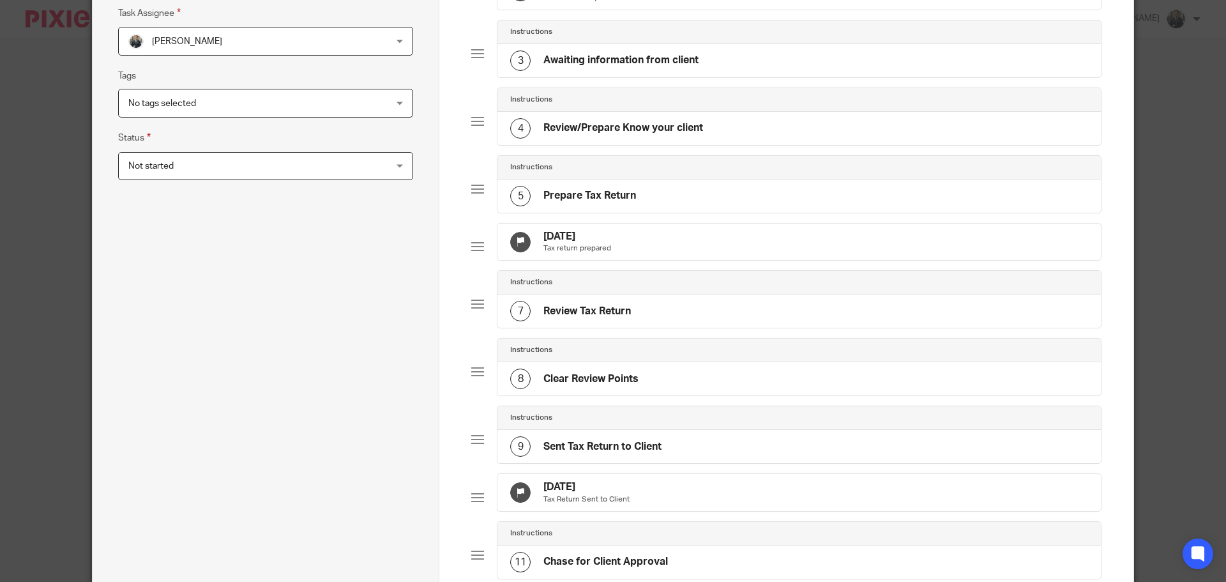
scroll to position [255, 0]
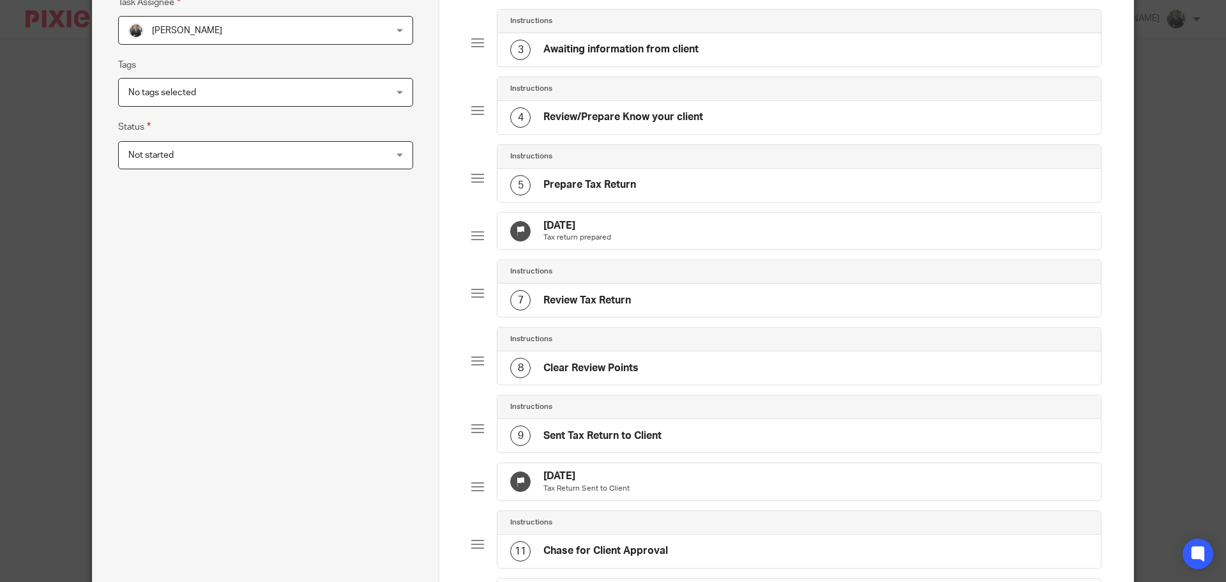
click at [693, 249] on div "12 Sep 2025 Tax return prepared" at bounding box center [798, 231] width 603 height 37
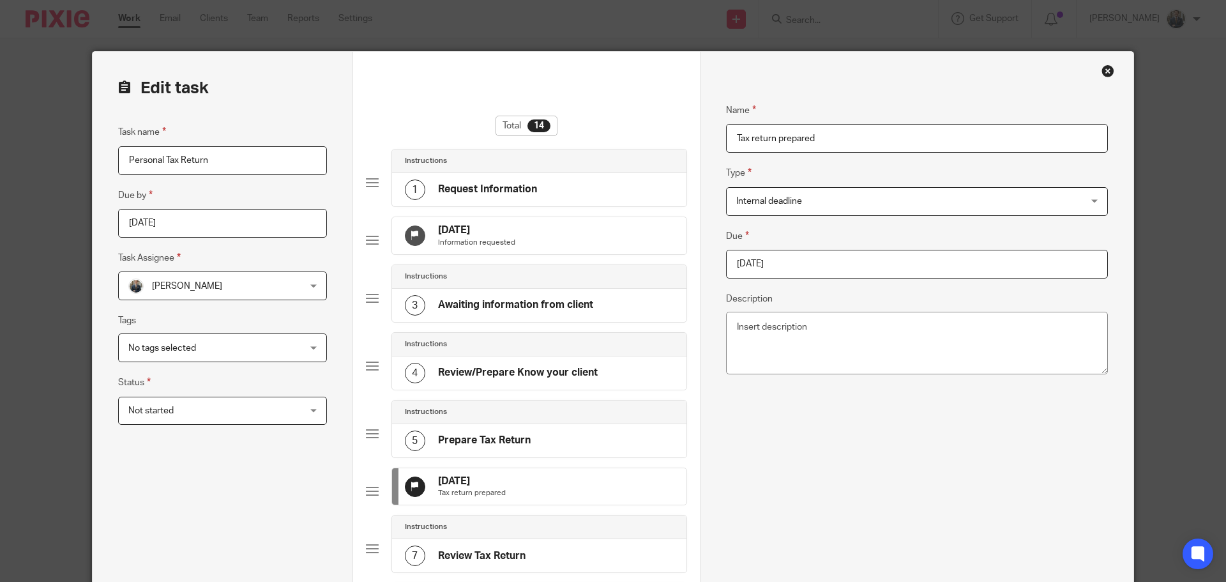
drag, startPoint x: 818, startPoint y: 270, endPoint x: 832, endPoint y: 264, distance: 15.4
click at [832, 264] on input "2025-09-12" at bounding box center [917, 264] width 382 height 29
click at [906, 342] on div "September January February March April May June July August September October N…" at bounding box center [811, 338] width 189 height 36
click at [716, 342] on div "November January February March April May June July August September October No…" at bounding box center [811, 422] width 190 height 274
type input "2025-10-31"
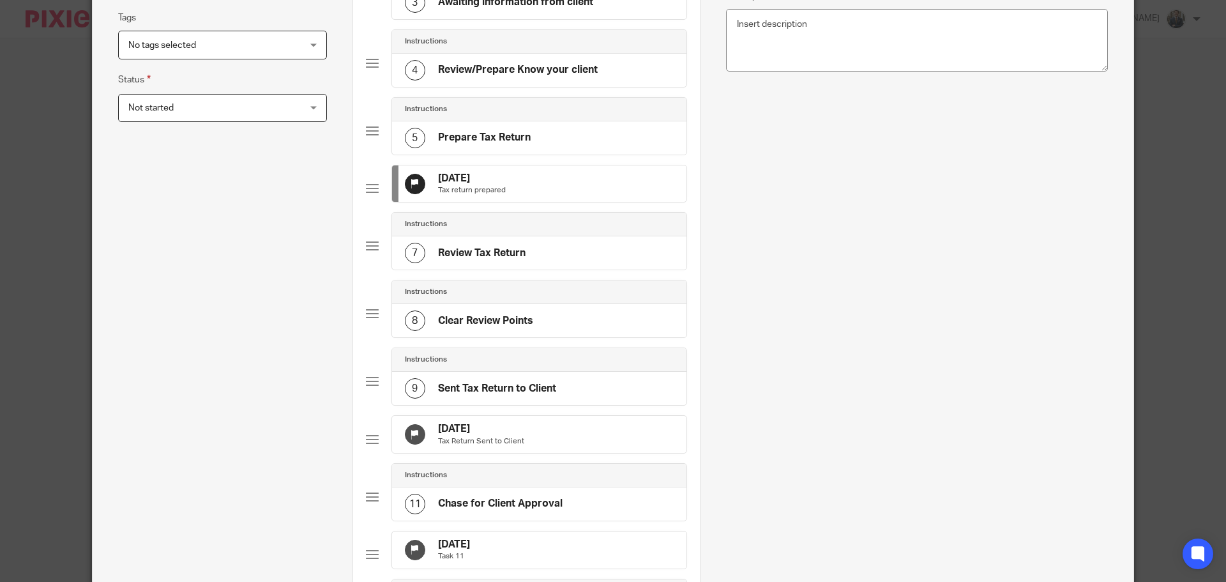
scroll to position [319, 0]
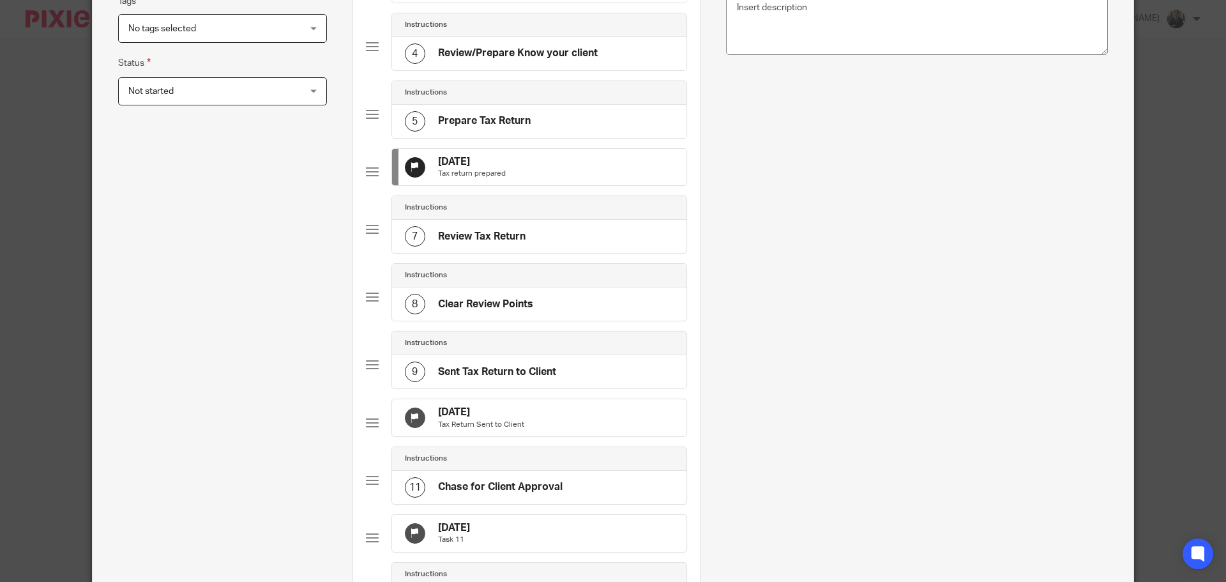
click at [576, 435] on div "12 Sep 2025 Tax Return Sent to Client" at bounding box center [539, 417] width 294 height 37
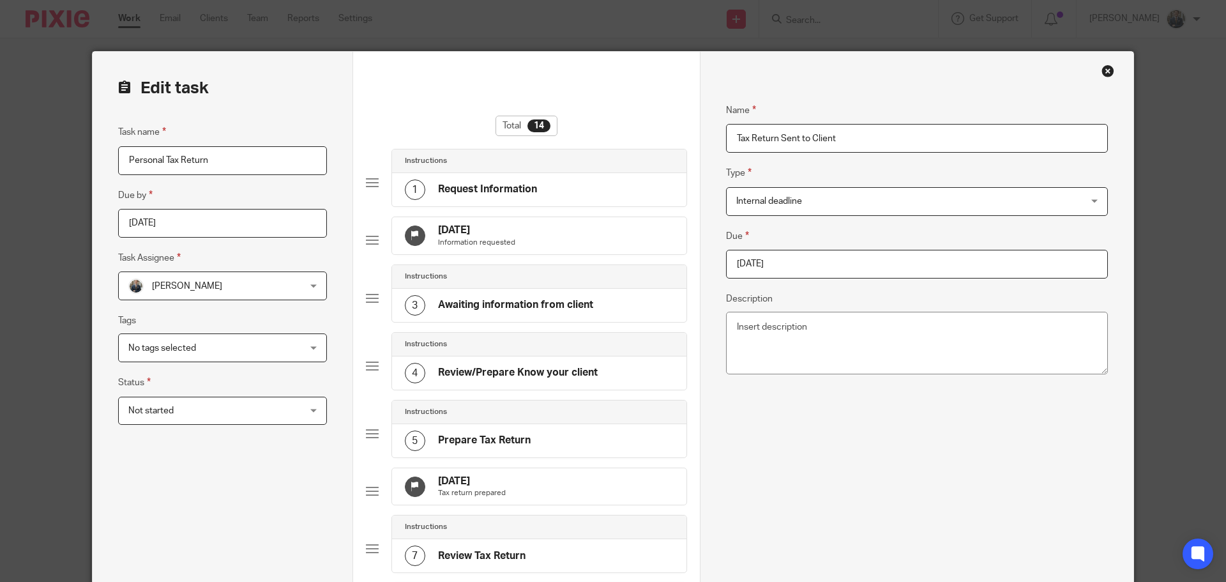
click at [811, 259] on input "2025-09-12" at bounding box center [917, 264] width 382 height 29
type input "2025-10-31"
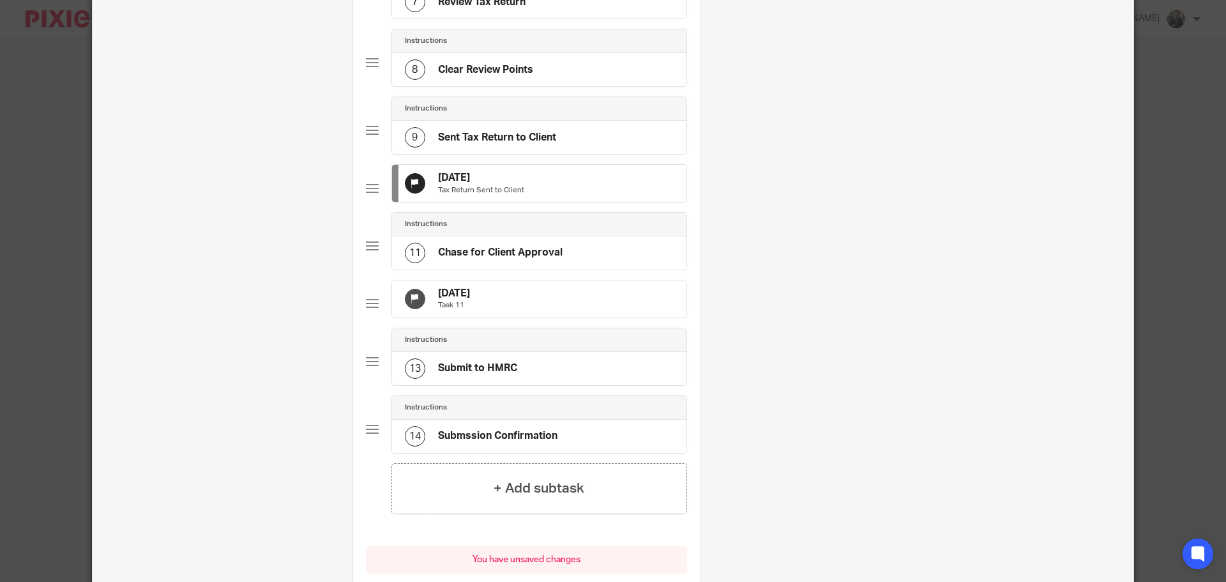
scroll to position [575, 0]
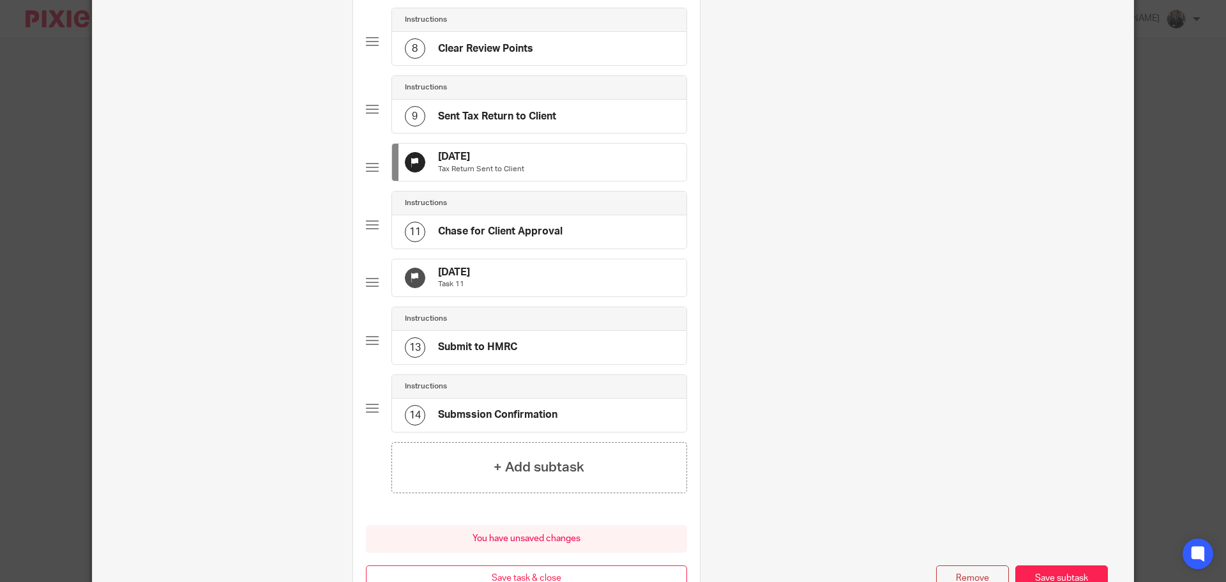
click at [650, 296] on div "24 Oct 2025 Task 11" at bounding box center [539, 277] width 294 height 37
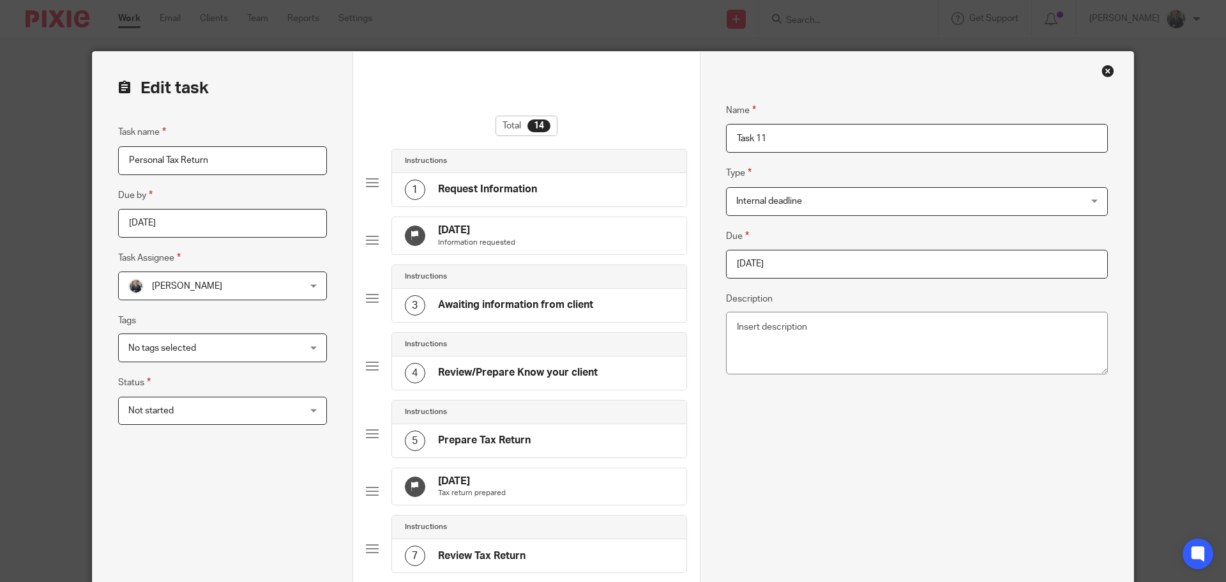
click at [758, 268] on input "2025-10-24" at bounding box center [917, 264] width 382 height 29
click at [889, 337] on div "October January February March April May June July August September October Nov…" at bounding box center [811, 338] width 189 height 36
type input "[DATE]"
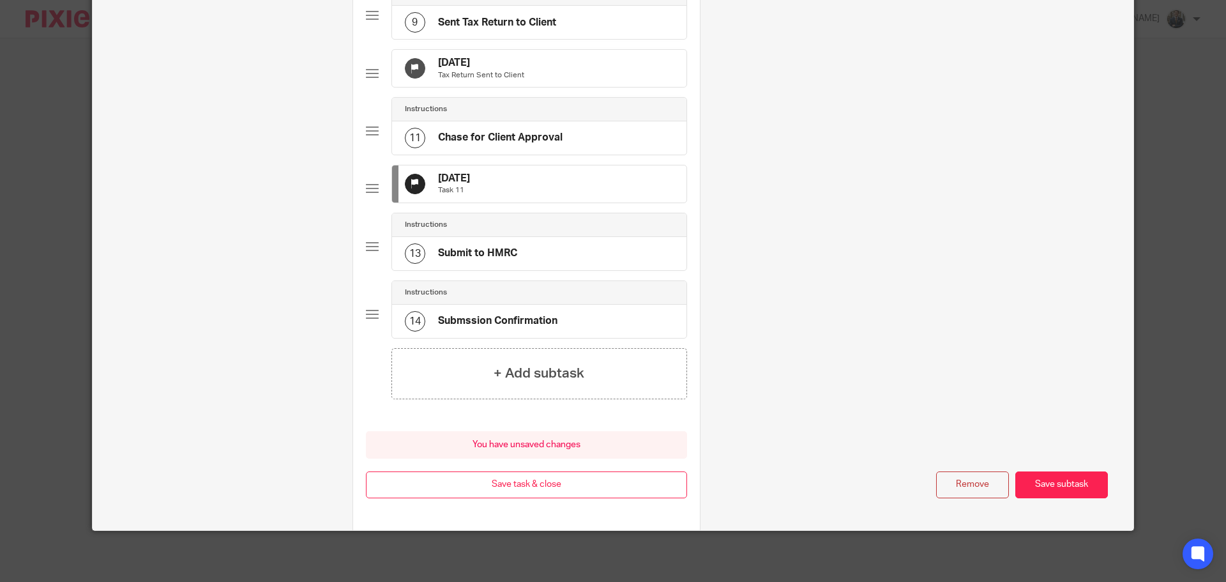
scroll to position [709, 0]
click at [587, 476] on button "Save task & close" at bounding box center [526, 484] width 321 height 27
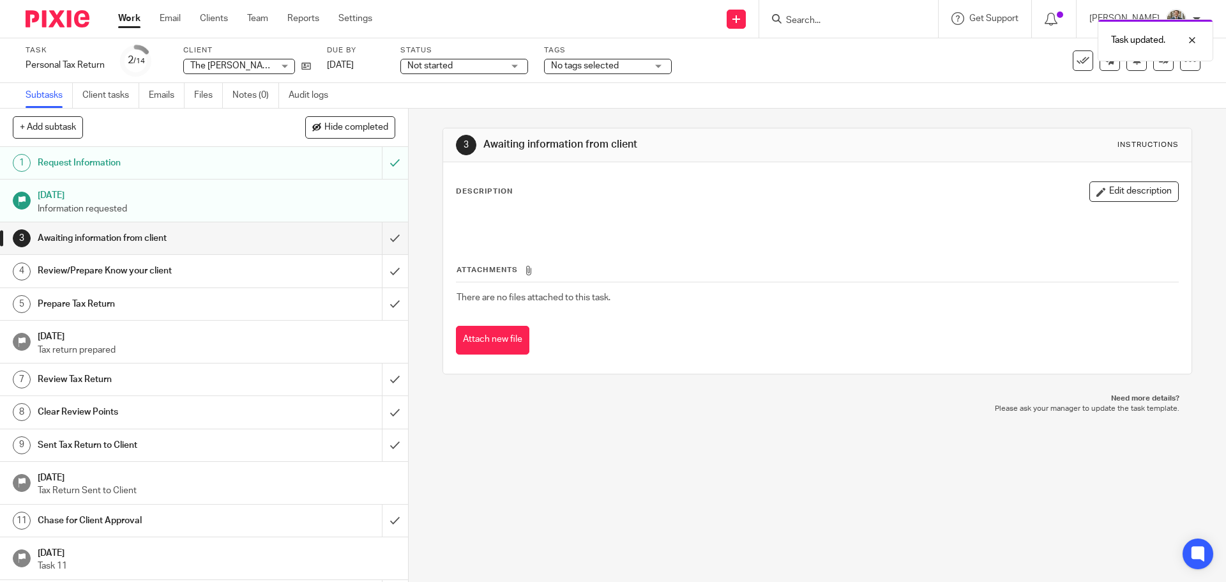
click at [62, 7] on div at bounding box center [52, 19] width 105 height 38
click at [62, 15] on img at bounding box center [58, 18] width 64 height 17
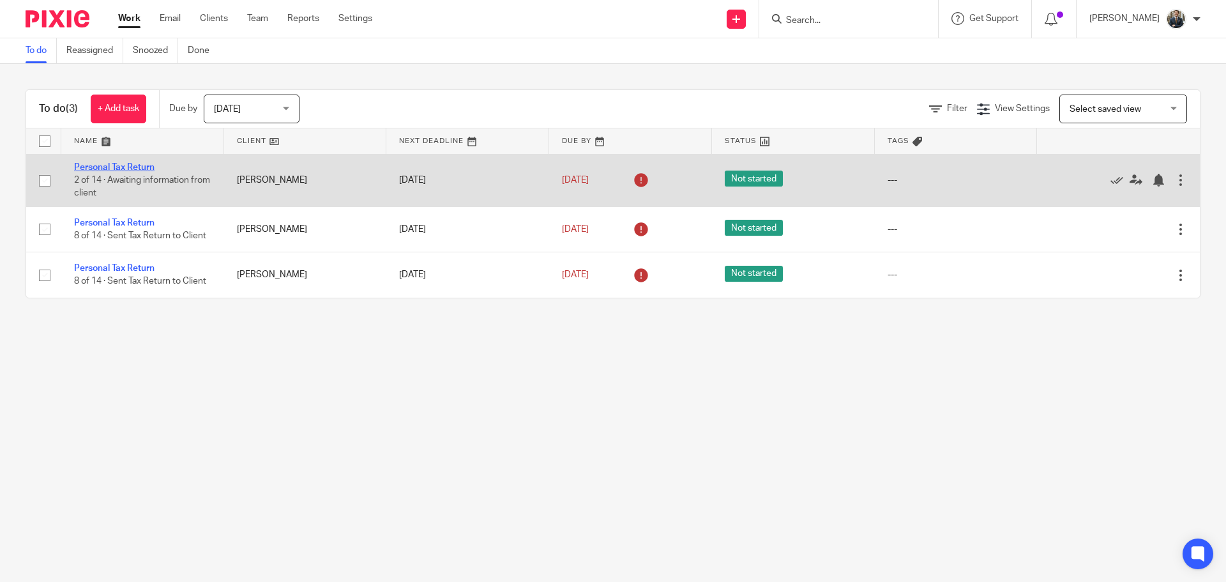
click at [103, 167] on link "Personal Tax Return" at bounding box center [114, 167] width 80 height 9
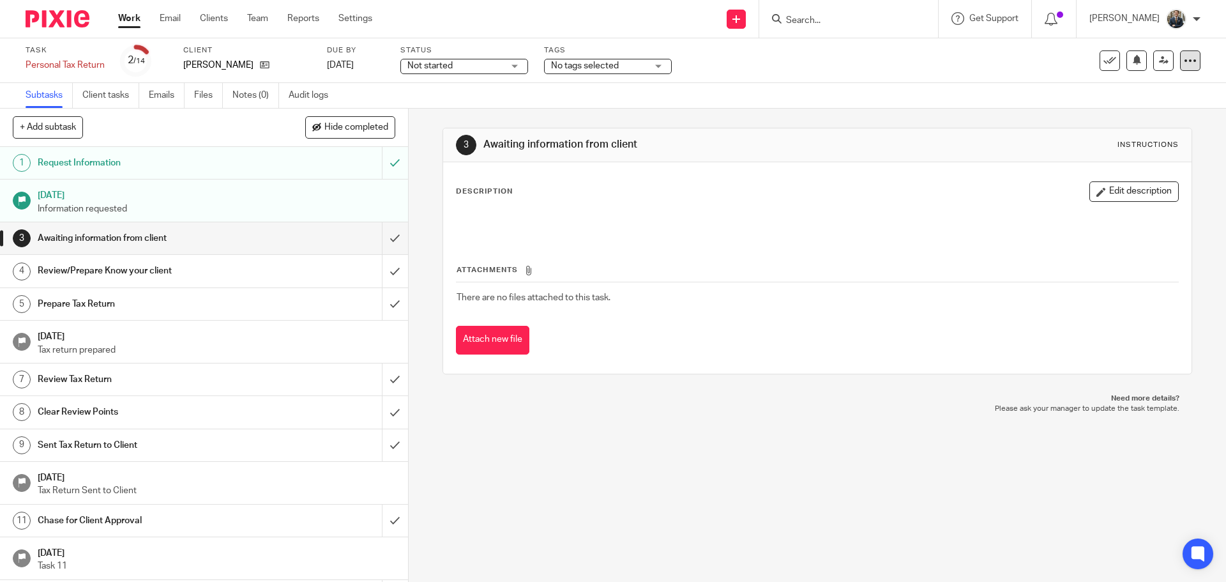
click at [1184, 59] on icon at bounding box center [1190, 60] width 13 height 13
click at [1161, 114] on link "Advanced task editor" at bounding box center [1141, 111] width 84 height 9
click at [229, 333] on h1 "[DATE]" at bounding box center [217, 335] width 358 height 16
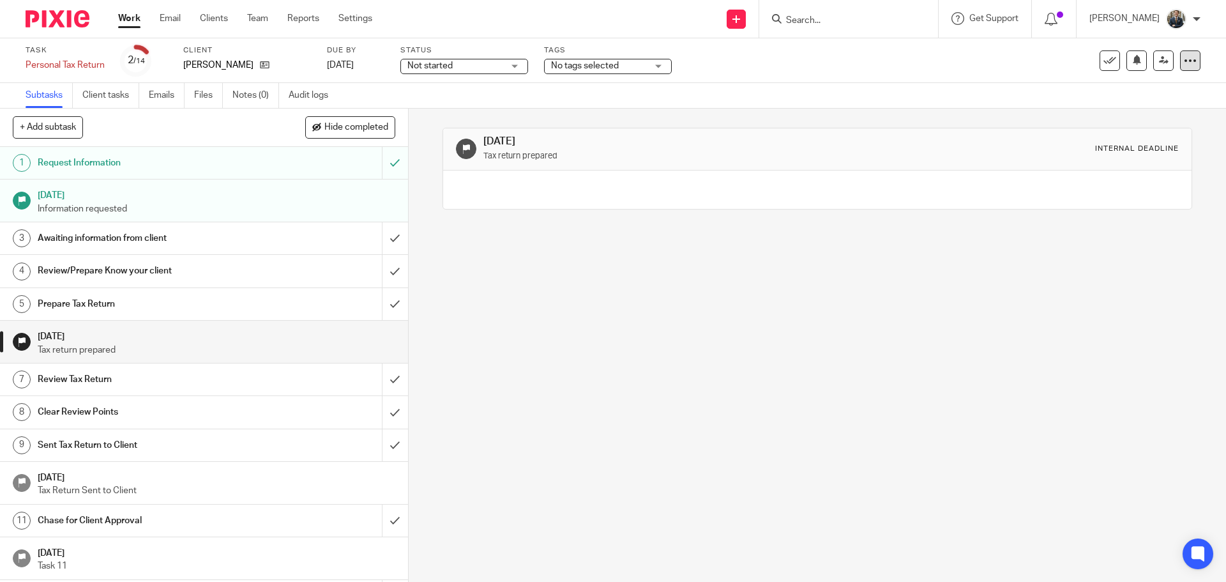
click at [1183, 66] on div at bounding box center [1190, 60] width 20 height 20
click at [1153, 110] on link "Advanced task editor" at bounding box center [1141, 111] width 84 height 9
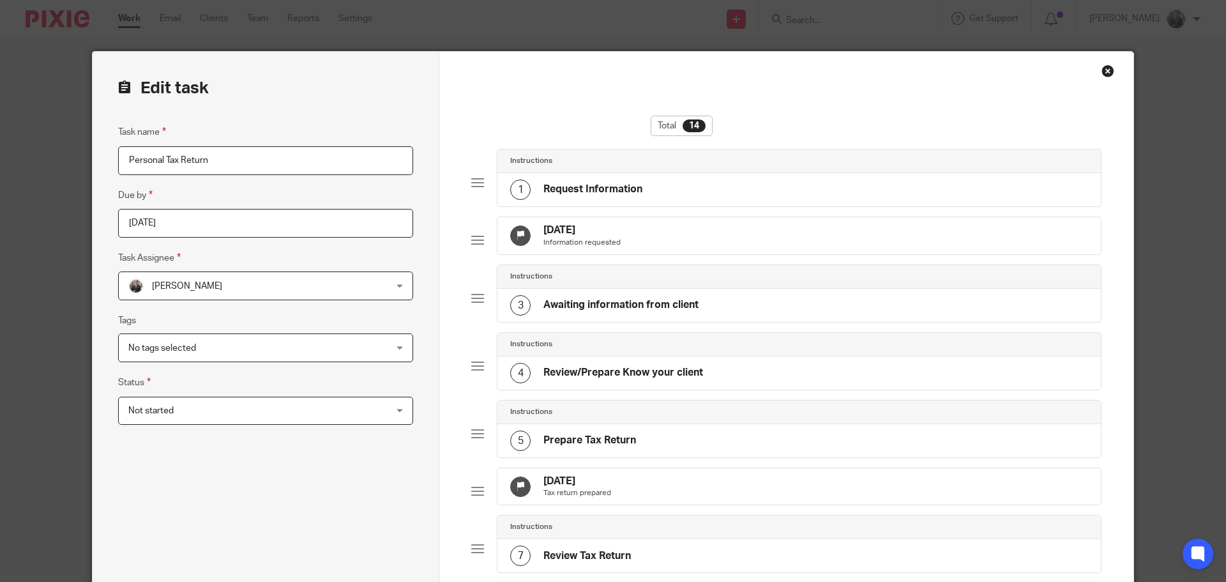
scroll to position [192, 0]
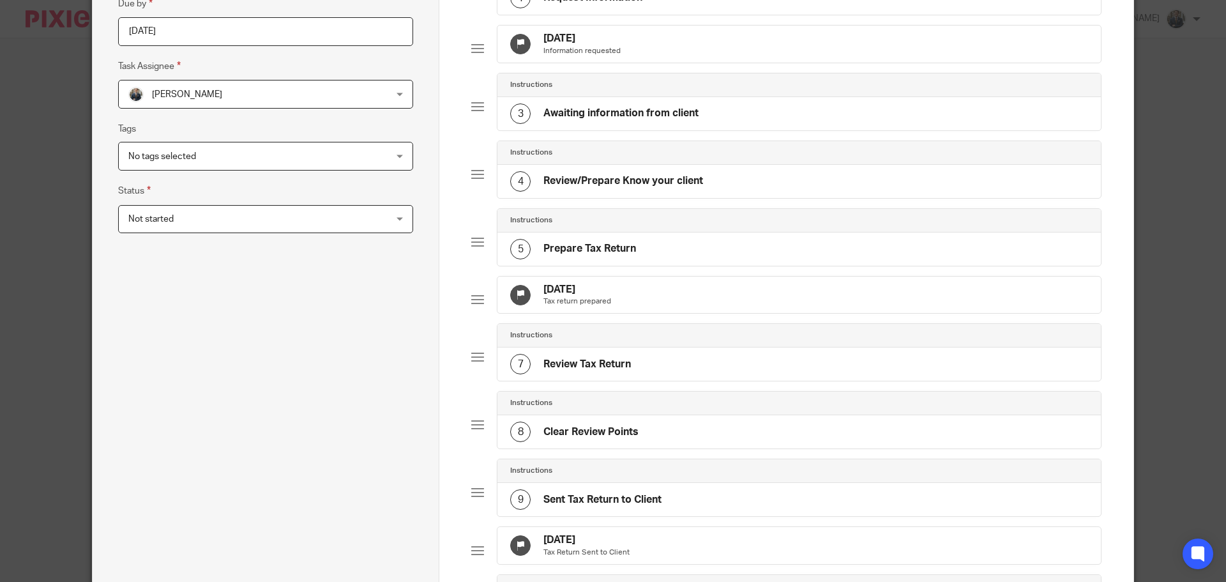
click at [702, 314] on div "30 Sep 2025 Tax return prepared" at bounding box center [798, 294] width 603 height 37
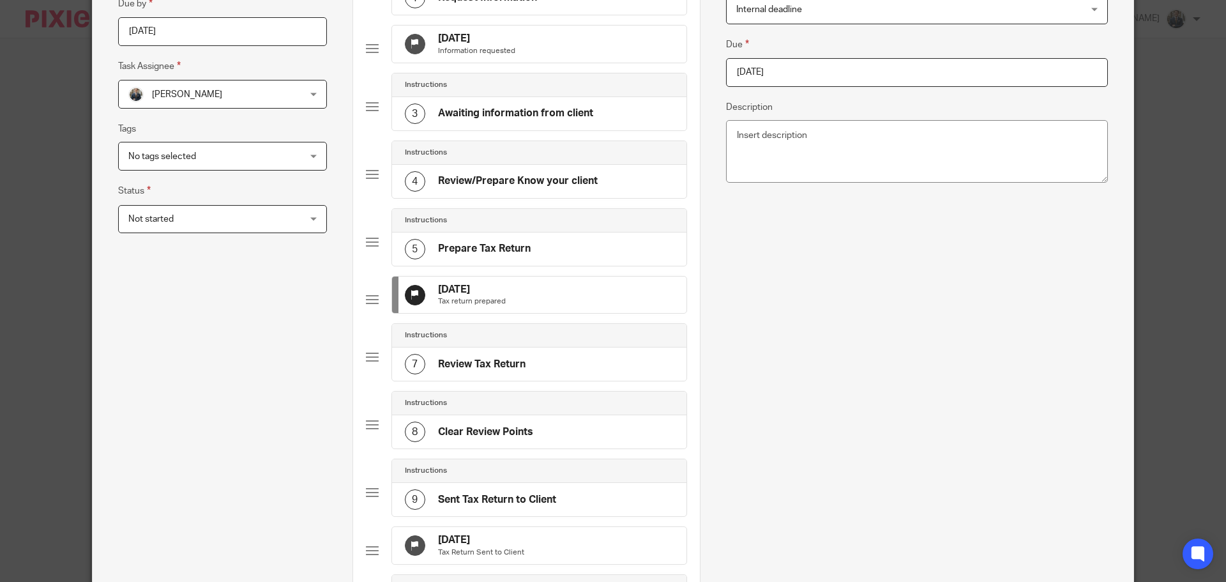
scroll to position [0, 0]
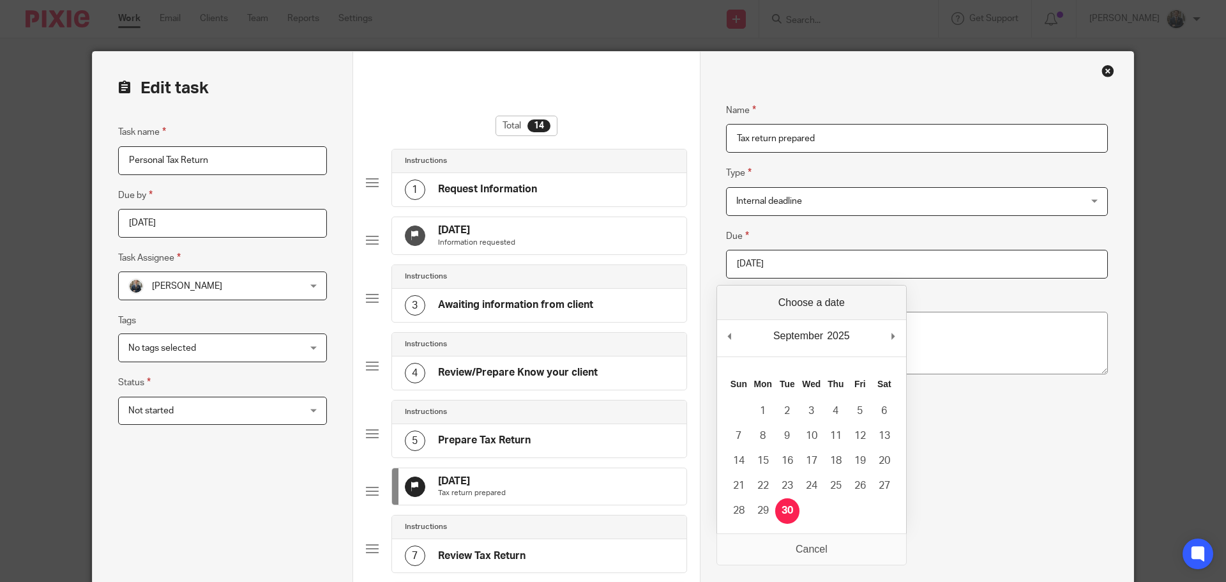
click at [808, 258] on input "2025-09-30" at bounding box center [917, 264] width 382 height 29
click at [906, 337] on div "September January February March April May June July August September October N…" at bounding box center [811, 338] width 189 height 36
type input "2026-01-31"
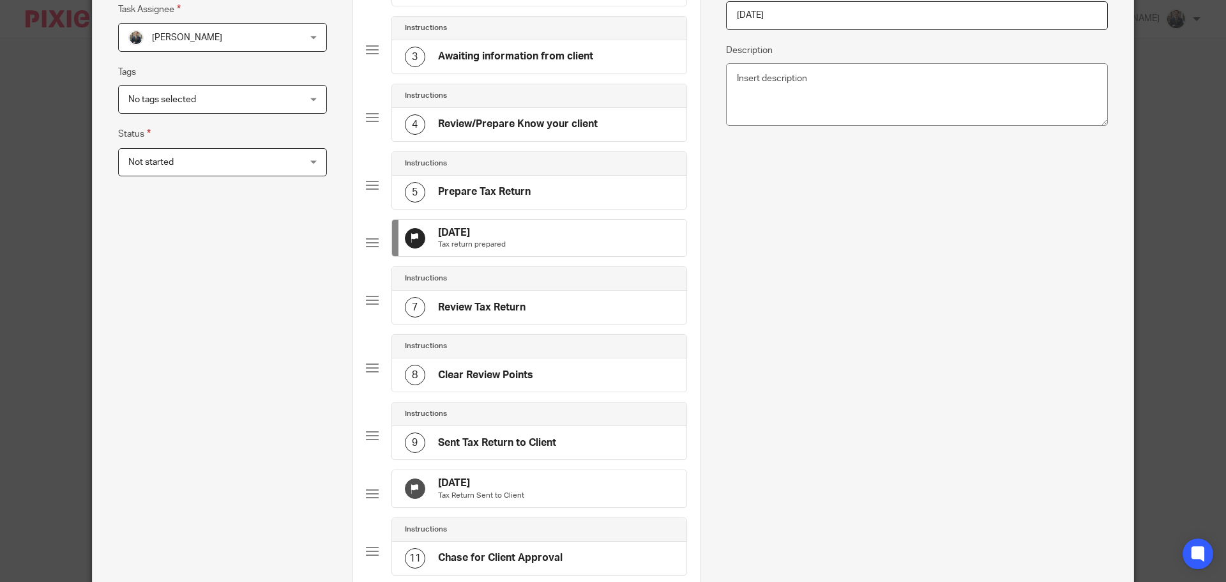
scroll to position [255, 0]
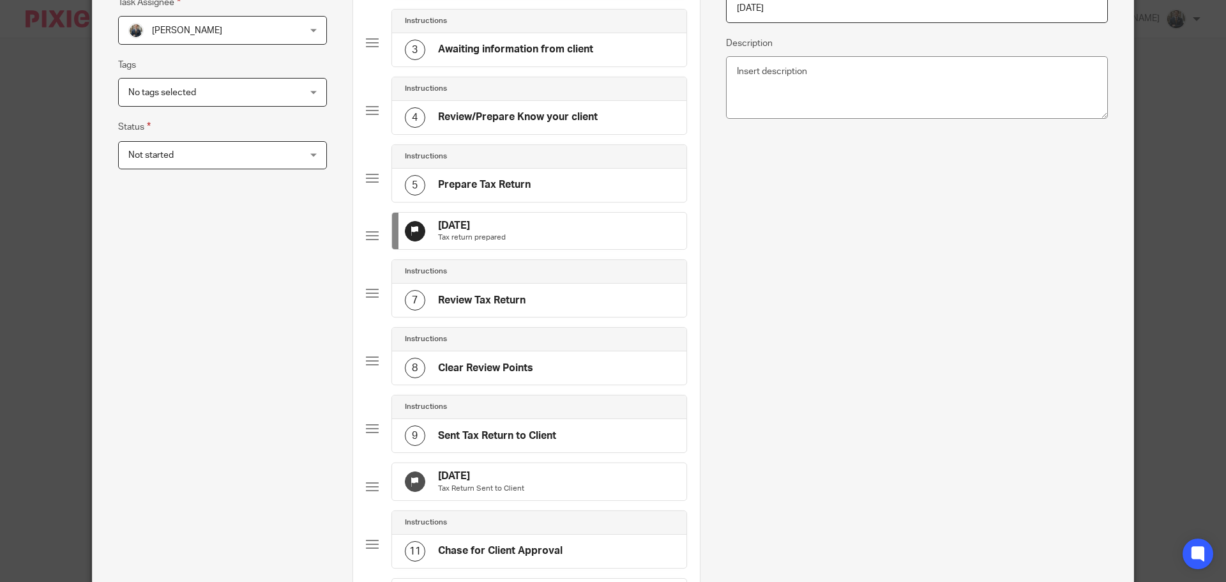
click at [543, 500] on div "30 Sep 2025 Tax Return Sent to Client" at bounding box center [539, 481] width 294 height 37
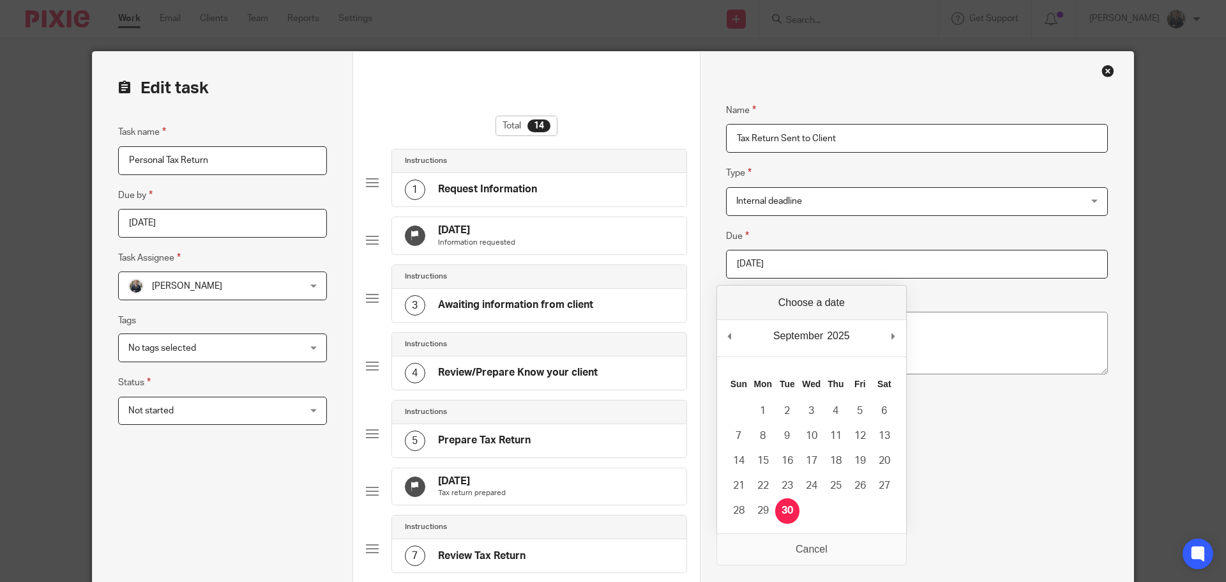
click at [799, 256] on input "2025-09-30" at bounding box center [917, 264] width 382 height 29
click at [892, 338] on div "September January February March April May June July August September October N…" at bounding box center [811, 338] width 189 height 36
type input "2026-01-31"
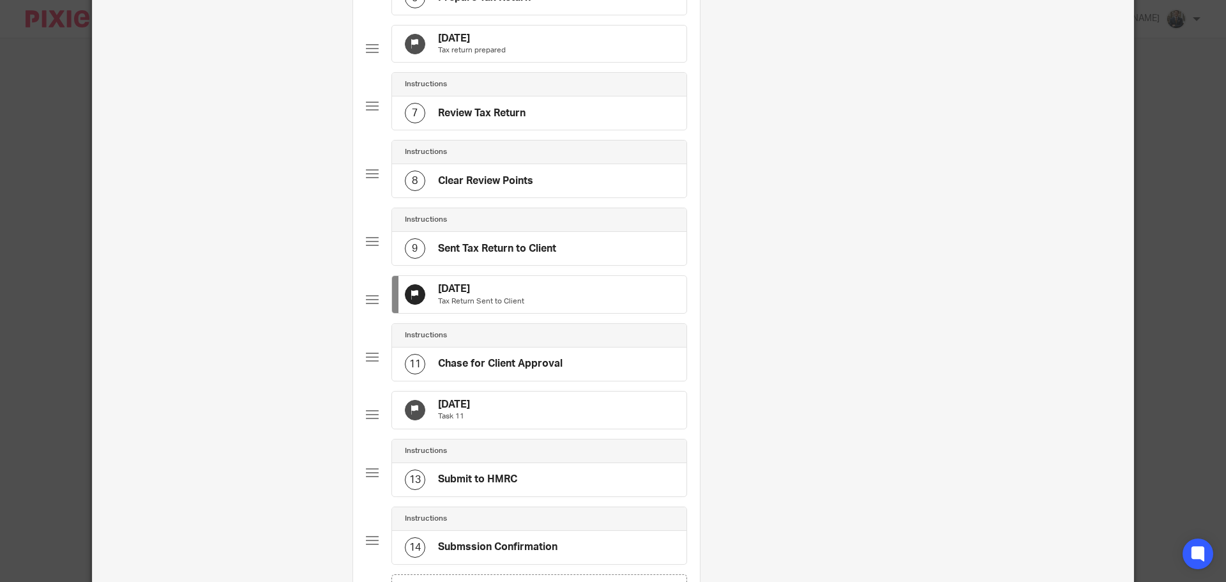
scroll to position [575, 0]
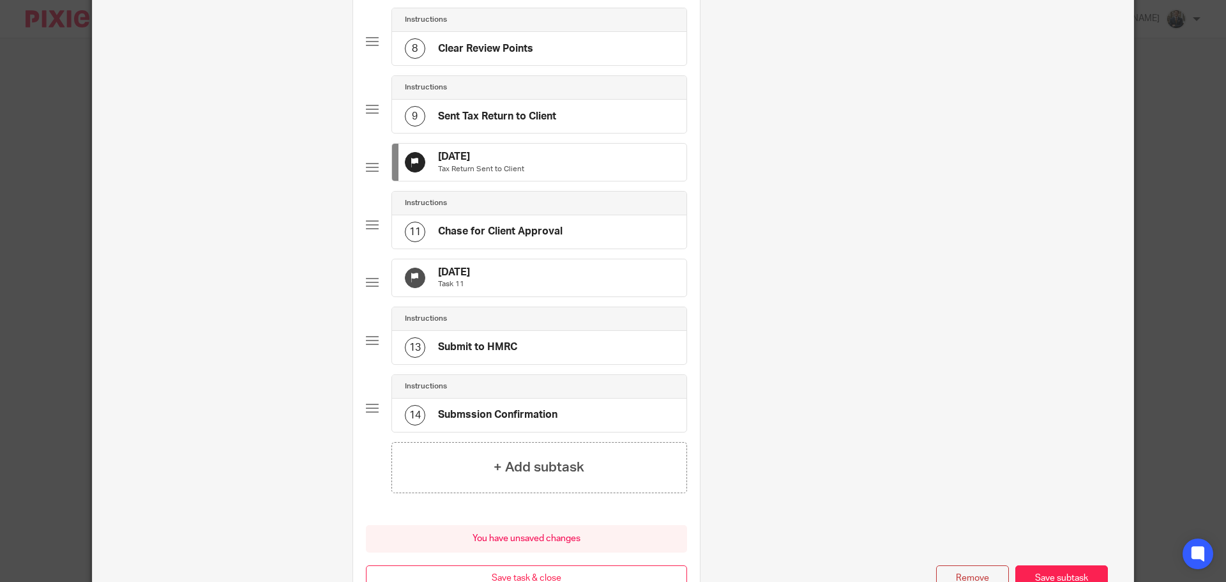
click at [563, 296] on div "31 Oct 2025 Task 11" at bounding box center [539, 277] width 294 height 37
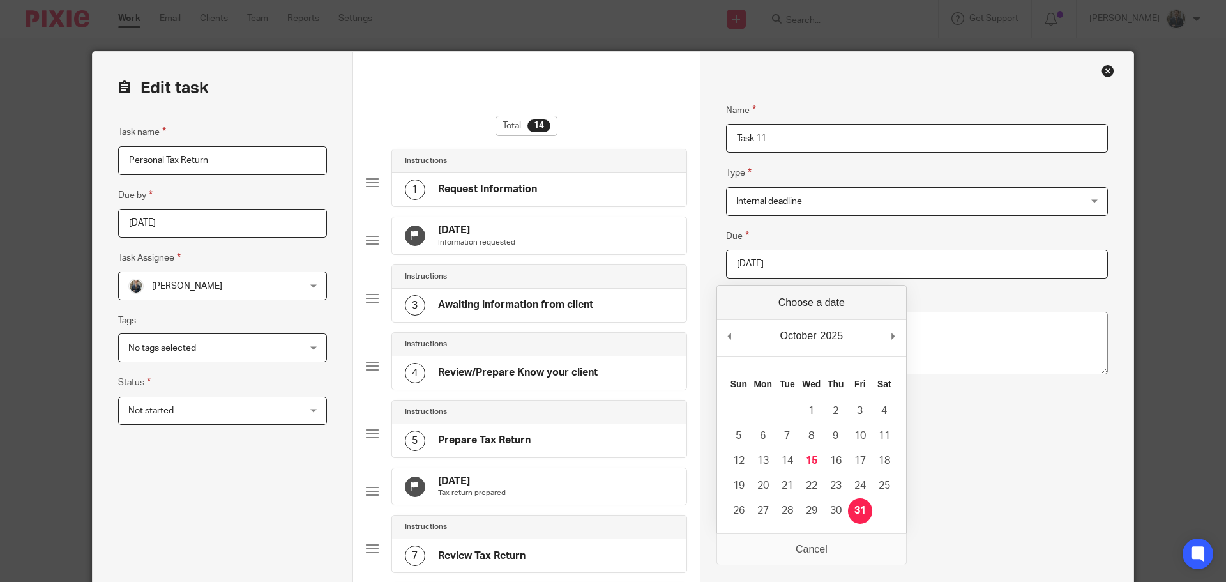
click at [764, 264] on input "2025-10-31" at bounding box center [917, 264] width 382 height 29
click at [894, 524] on div "January January February March April May June July August September October Nov…" at bounding box center [811, 425] width 189 height 213
type input "2026-01-31"
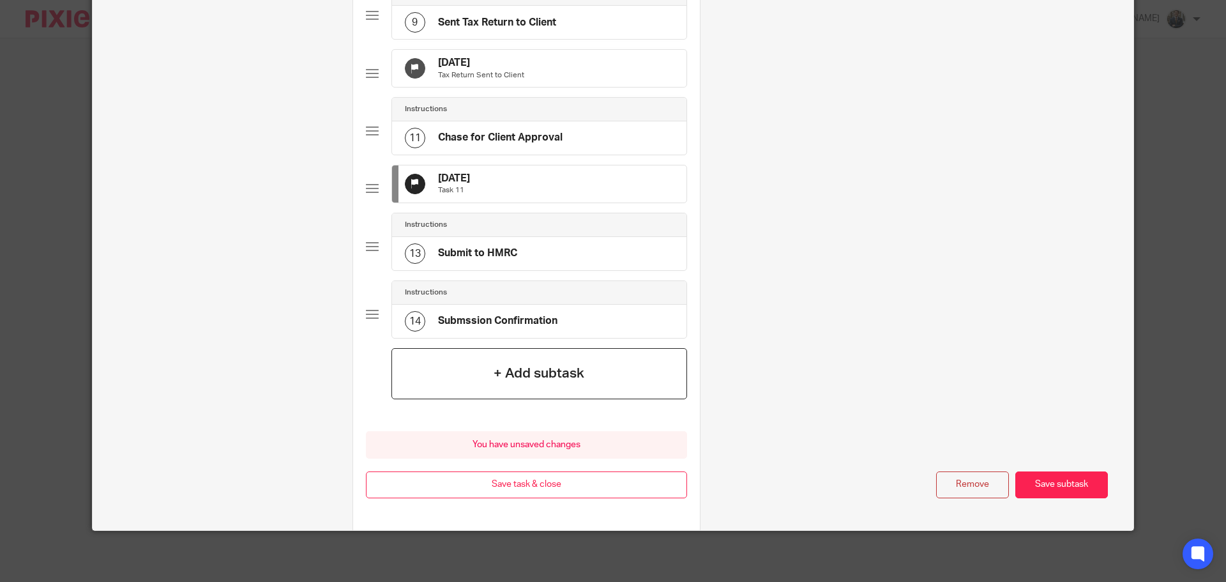
scroll to position [709, 0]
click at [593, 488] on button "Save task & close" at bounding box center [526, 484] width 321 height 27
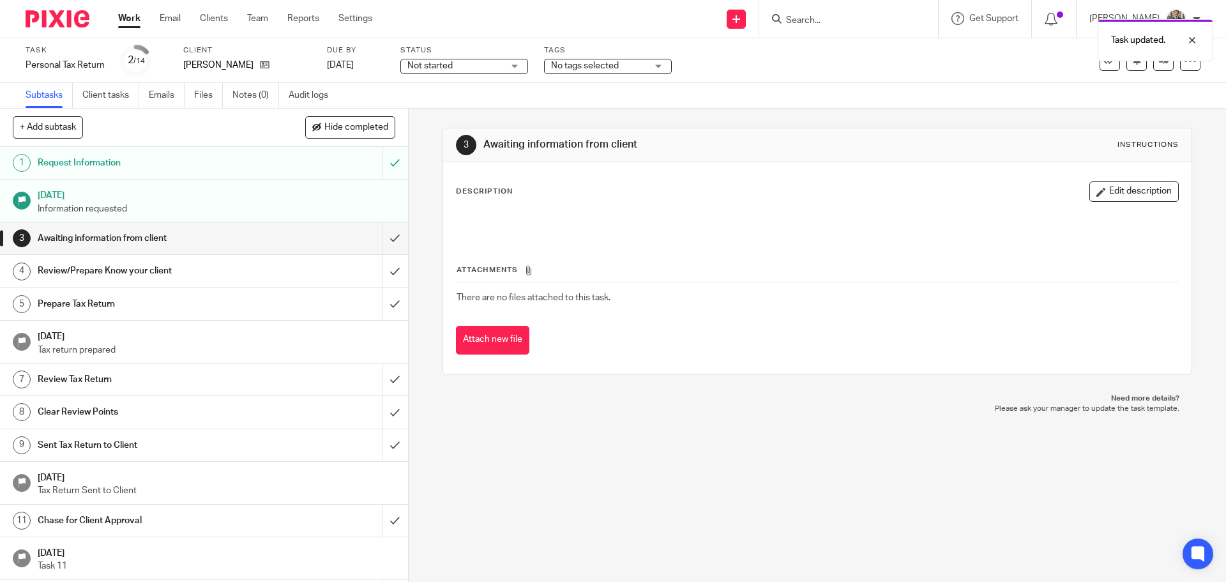
click at [60, 17] on img at bounding box center [58, 18] width 64 height 17
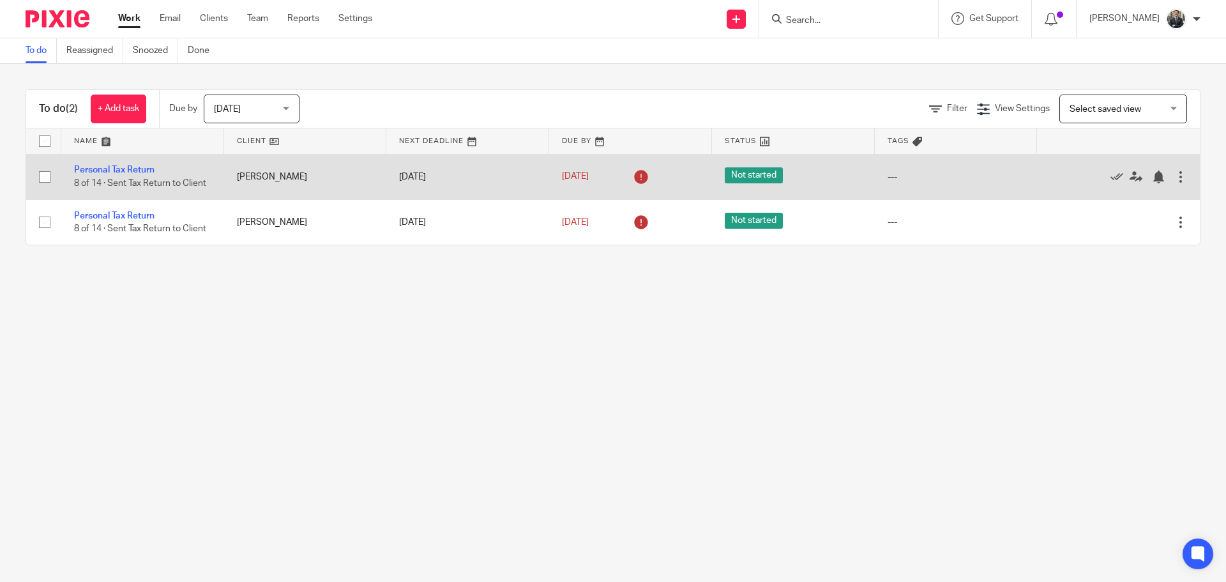
click at [1174, 179] on div at bounding box center [1180, 176] width 13 height 13
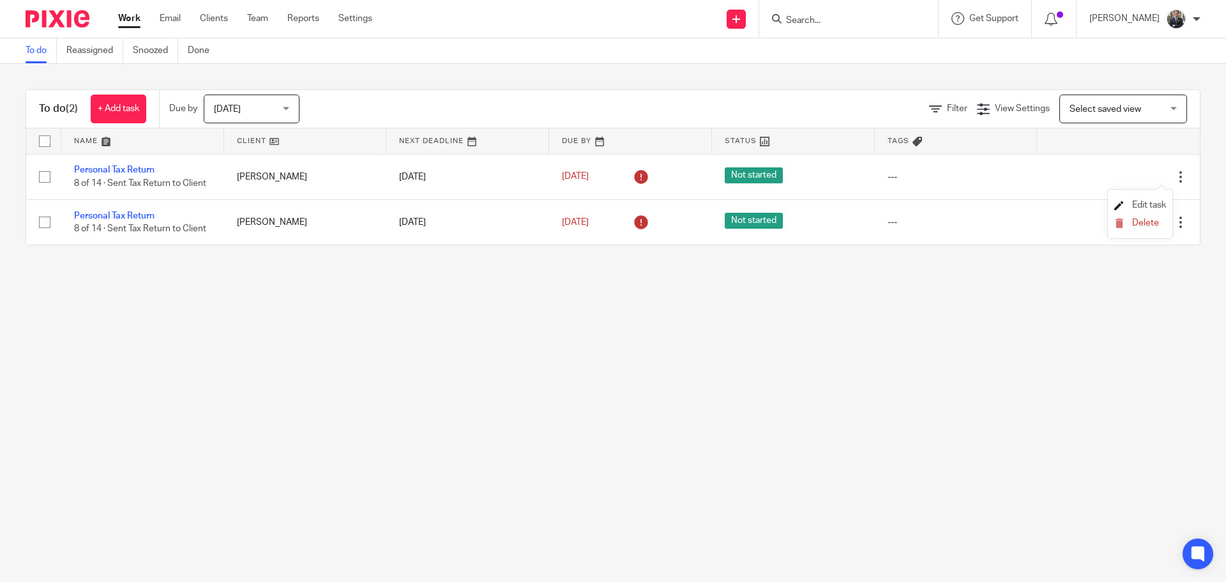
click at [1153, 205] on span "Edit task" at bounding box center [1149, 204] width 34 height 9
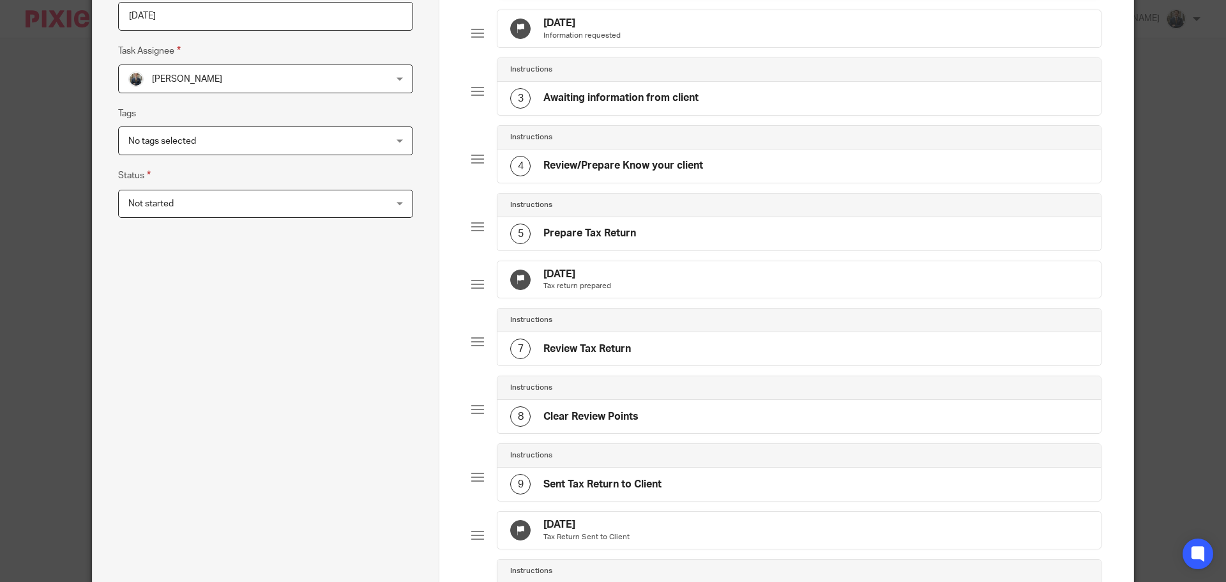
scroll to position [670, 0]
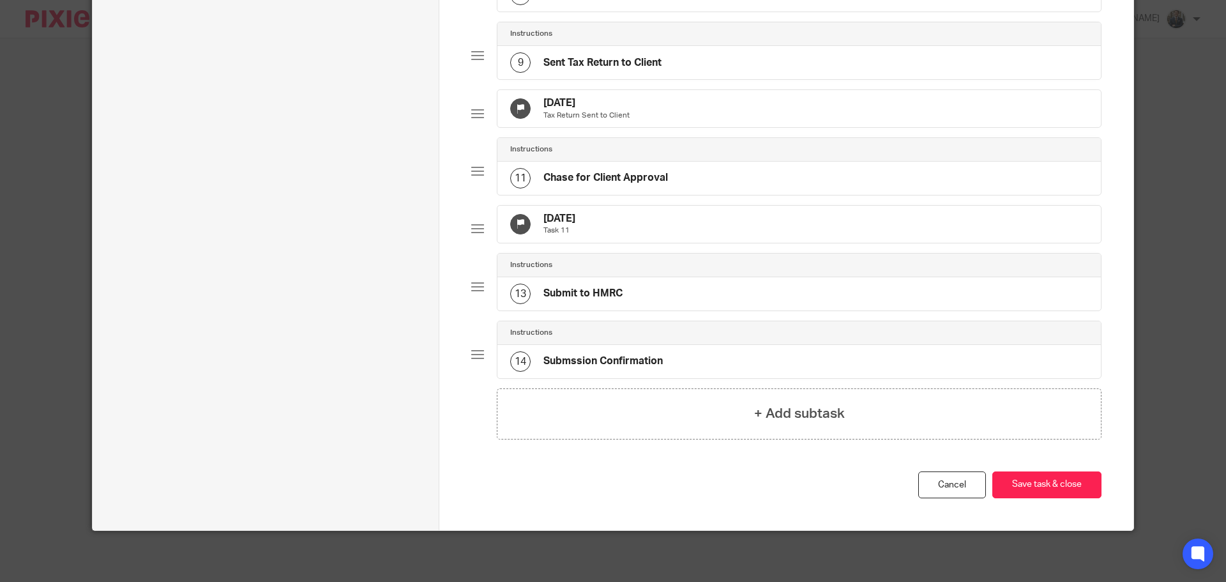
click at [675, 102] on div "[DATE] Tax Return Sent to Client" at bounding box center [798, 108] width 603 height 37
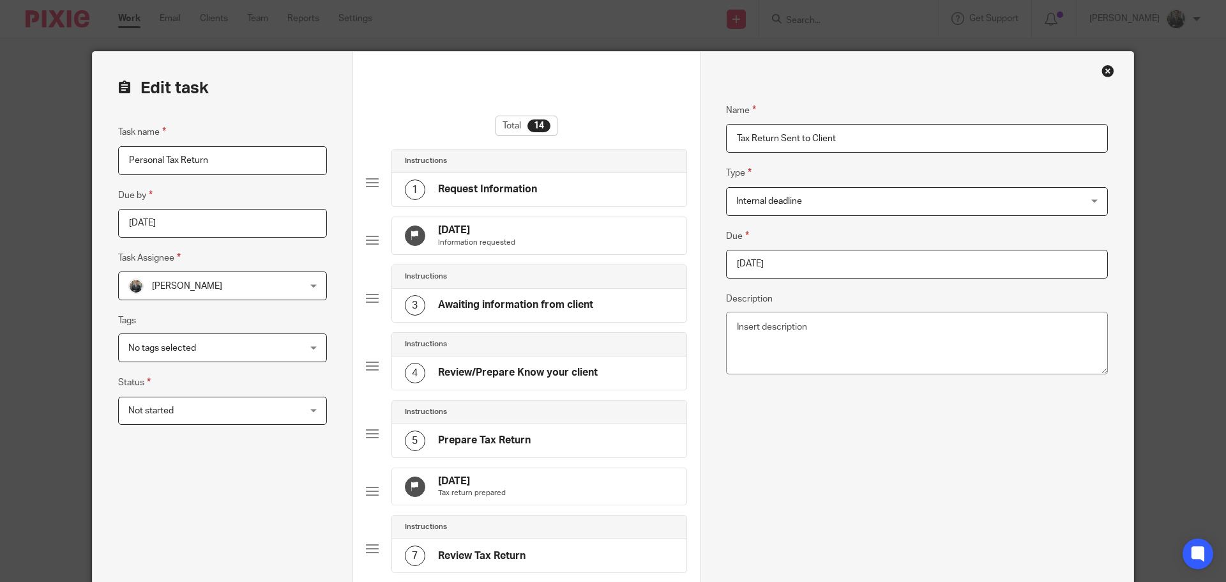
click at [831, 266] on input "[DATE]" at bounding box center [917, 264] width 382 height 29
click at [868, 269] on input "[DATE]" at bounding box center [917, 264] width 382 height 29
click at [905, 334] on div "September January February March April May June July August September October N…" at bounding box center [811, 338] width 189 height 36
click at [904, 334] on div "September January February March April May June July August September October N…" at bounding box center [811, 338] width 189 height 36
type input "2025-10-17"
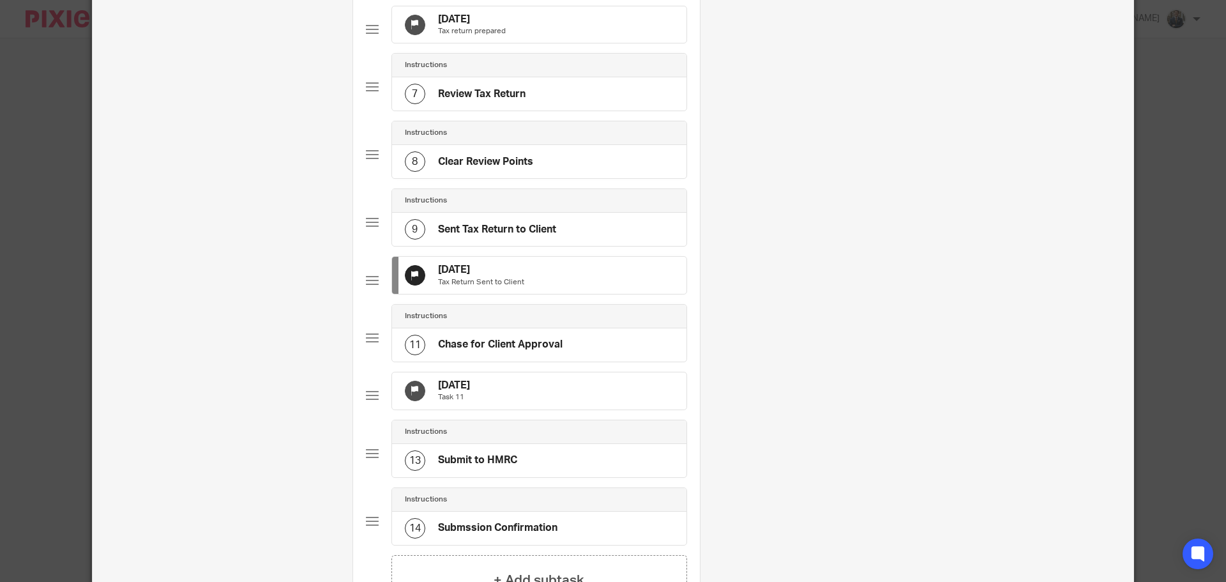
scroll to position [511, 0]
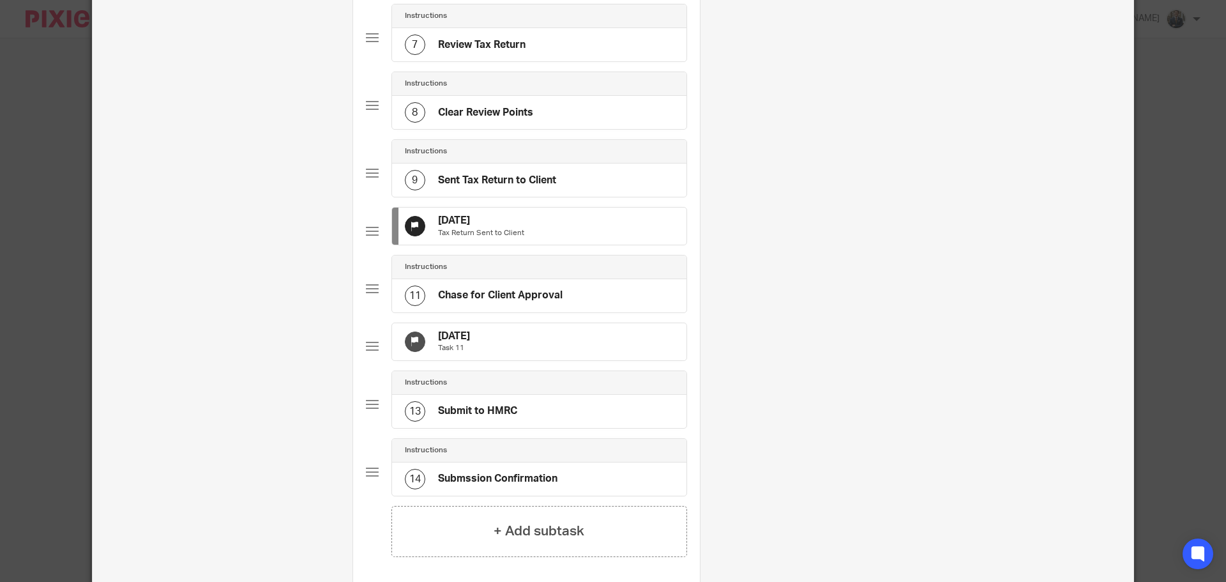
click at [557, 360] on div "5 Oct 2025 Task 11" at bounding box center [539, 341] width 294 height 37
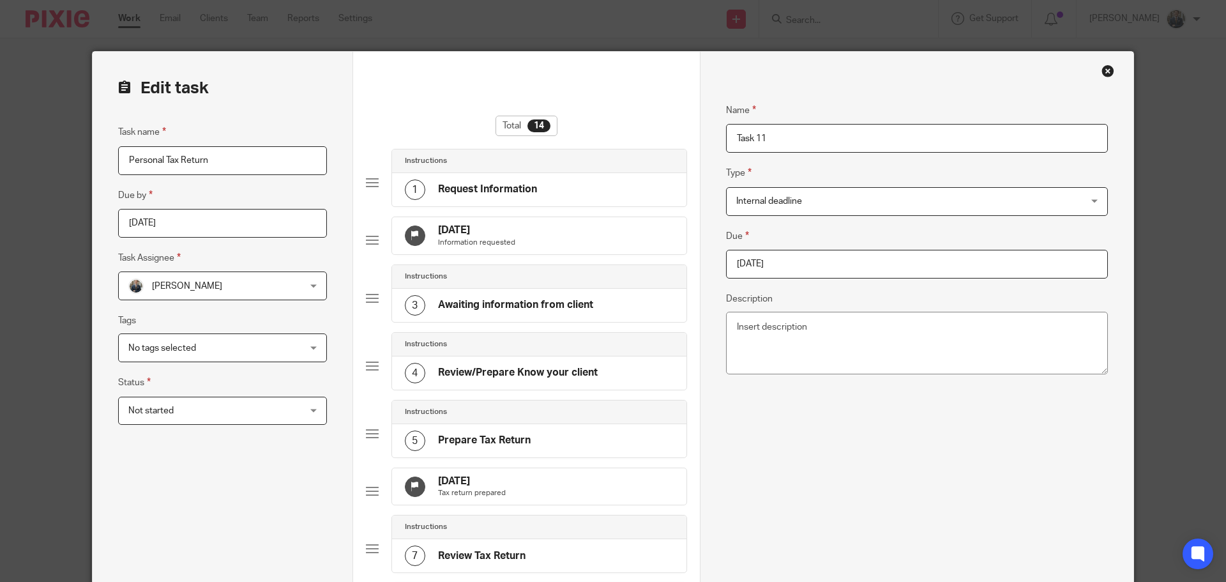
click at [863, 268] on input "2025-10-05" at bounding box center [917, 264] width 382 height 29
type input "2026-01-31"
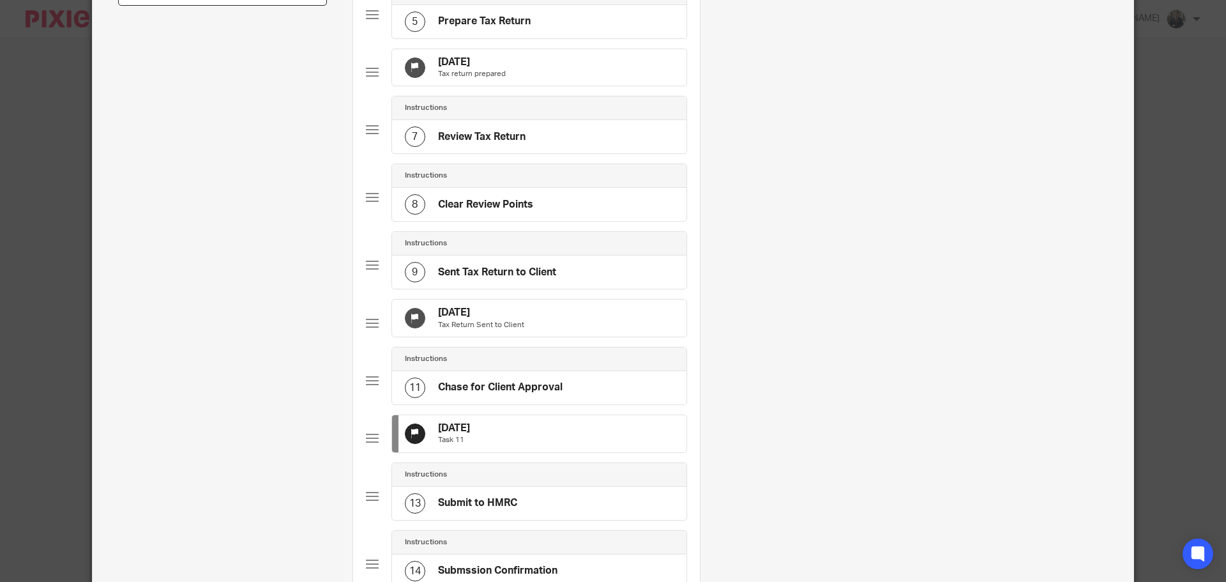
scroll to position [709, 0]
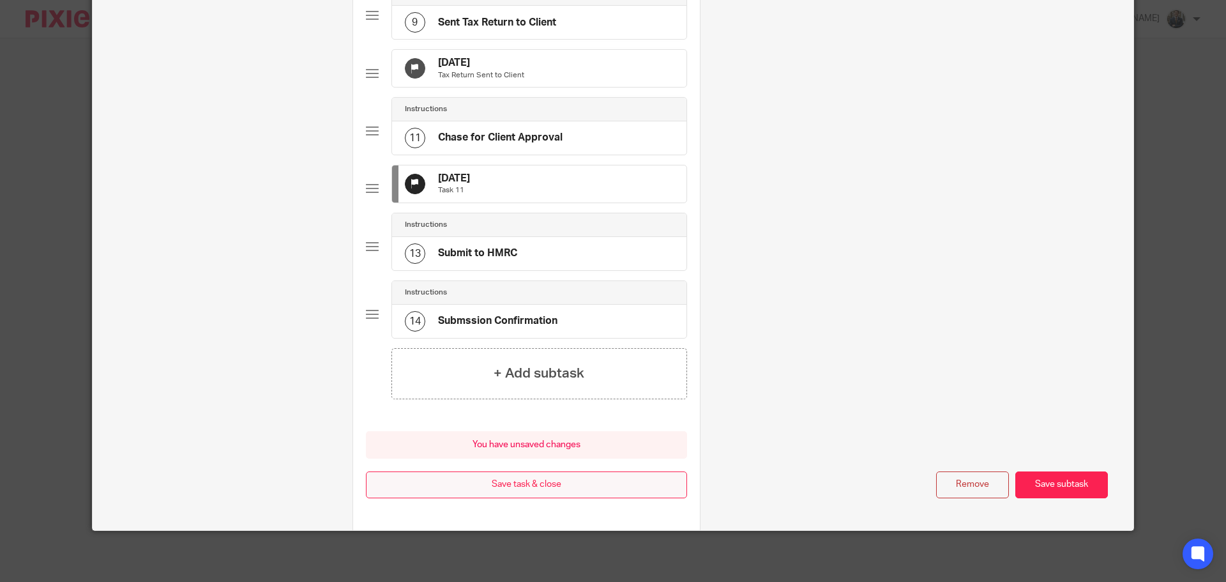
click at [547, 495] on button "Save task & close" at bounding box center [526, 484] width 321 height 27
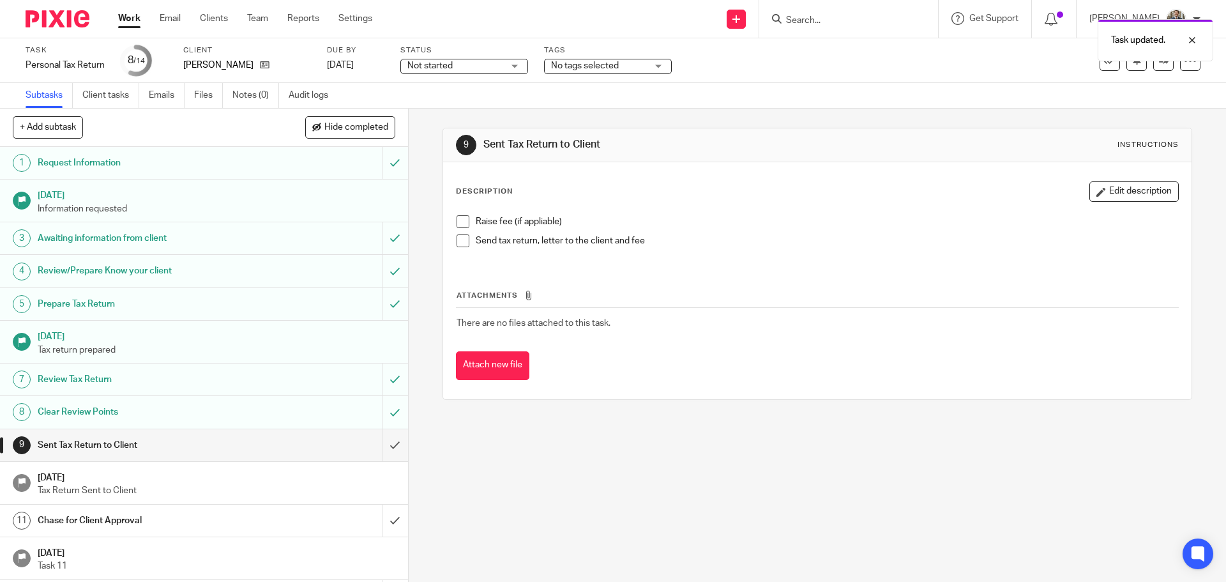
click at [71, 24] on img at bounding box center [58, 18] width 64 height 17
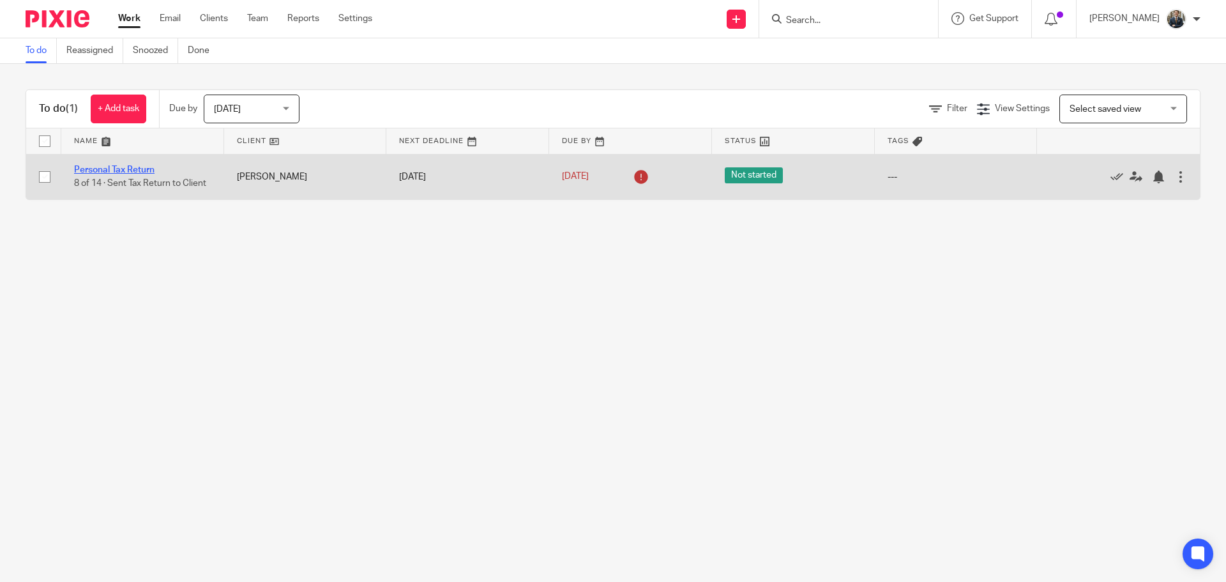
click at [100, 170] on link "Personal Tax Return" at bounding box center [114, 169] width 80 height 9
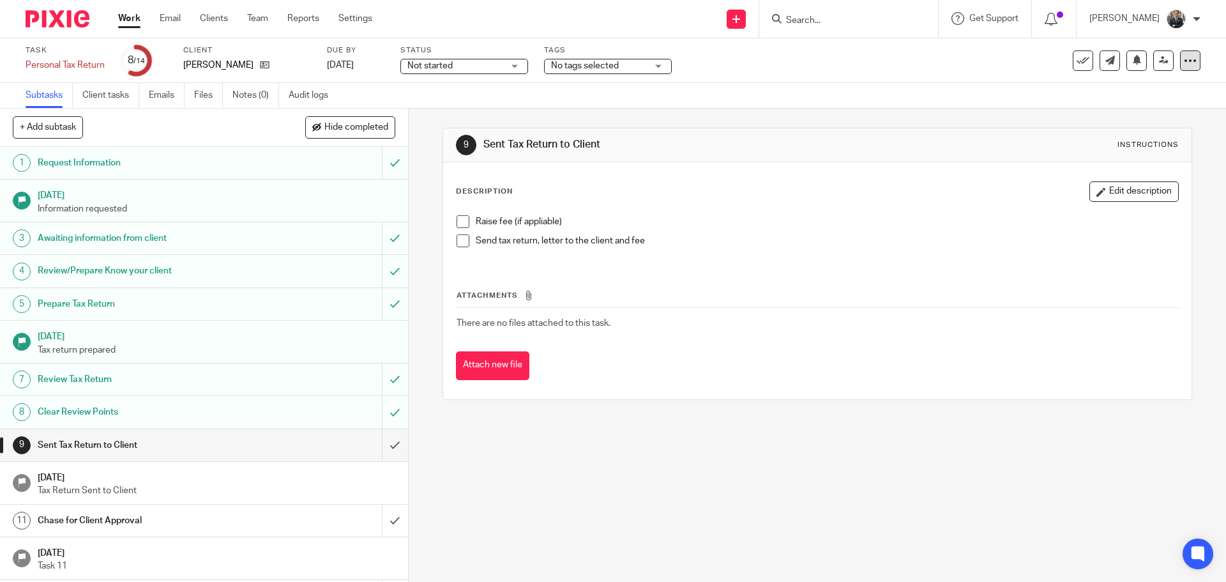
click at [1188, 58] on div at bounding box center [1190, 60] width 20 height 20
click at [1163, 109] on link "Advanced task editor" at bounding box center [1141, 111] width 84 height 9
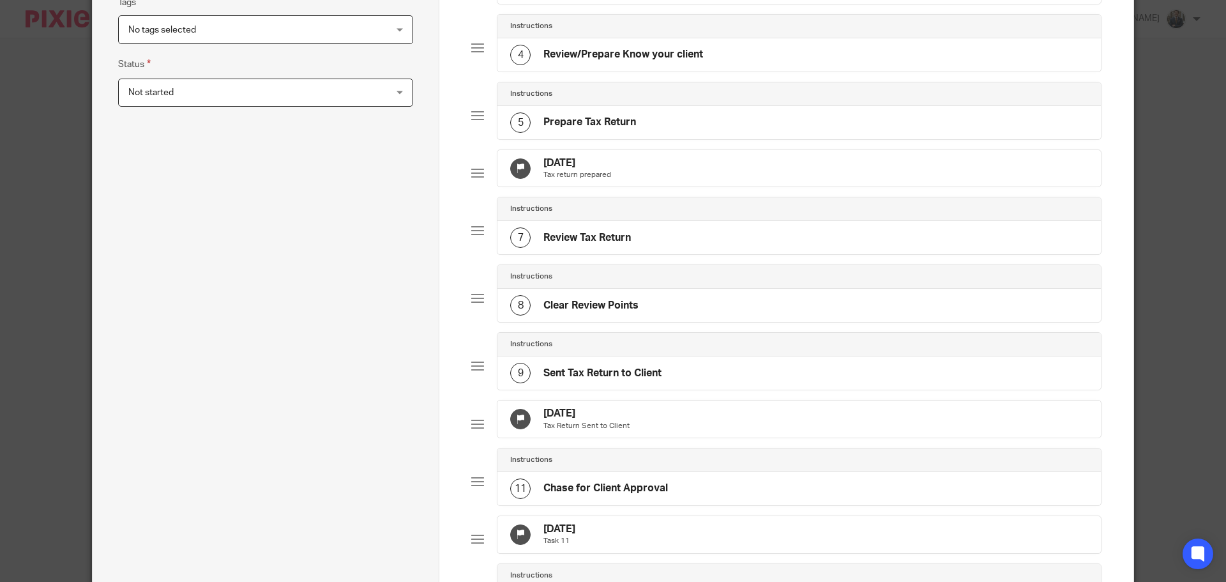
scroll to position [319, 0]
click at [778, 186] on div "[DATE] Tax return prepared" at bounding box center [798, 167] width 603 height 37
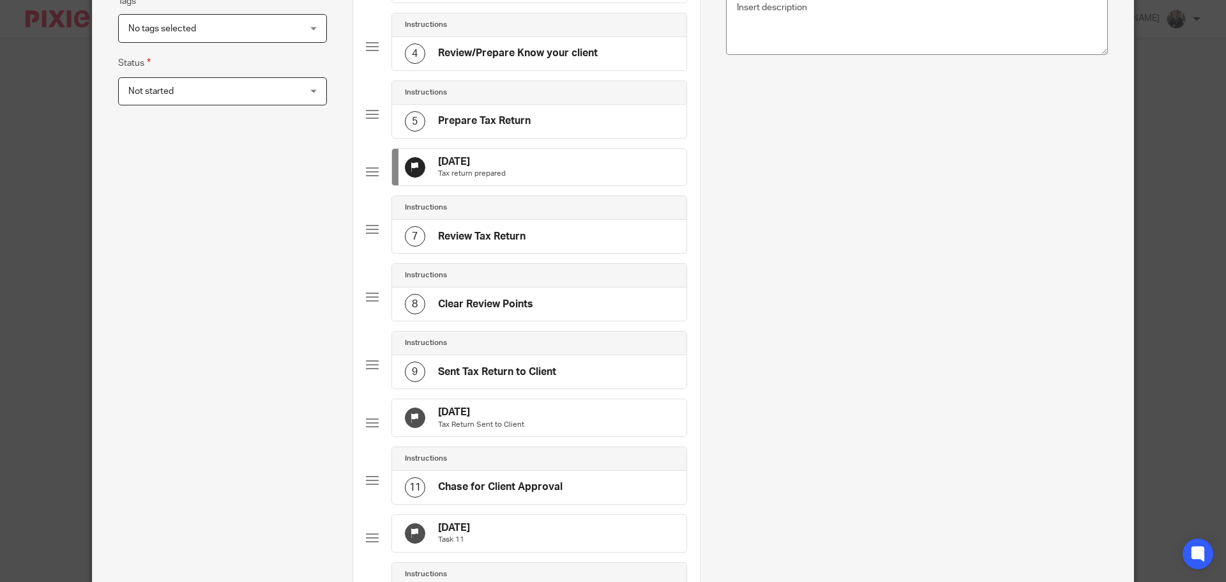
click at [574, 436] on div "15 Sep 2025 Tax Return Sent to Client" at bounding box center [539, 417] width 294 height 37
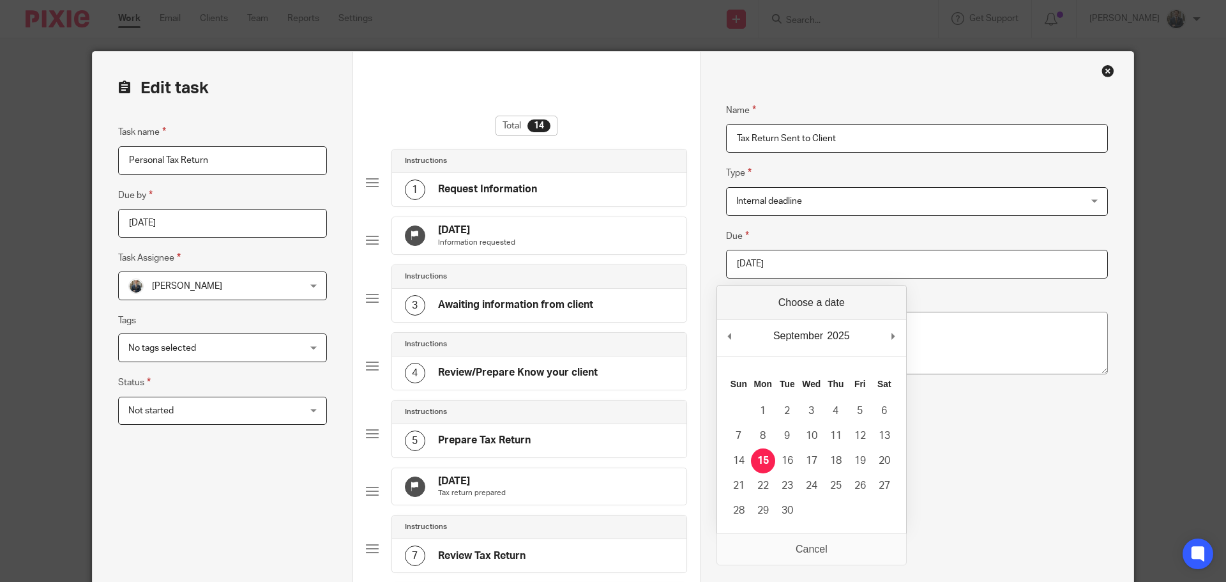
click at [831, 258] on input "2025-09-15" at bounding box center [917, 264] width 382 height 29
type input "2025-10-17"
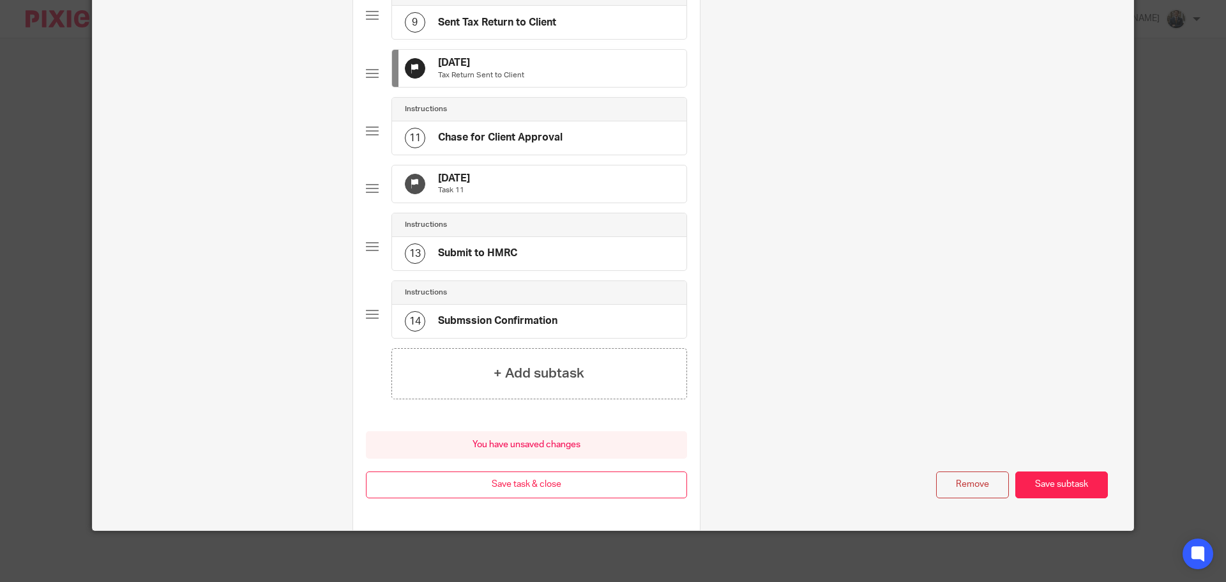
click at [540, 185] on div "5 Oct 2025 Task 11" at bounding box center [539, 183] width 294 height 37
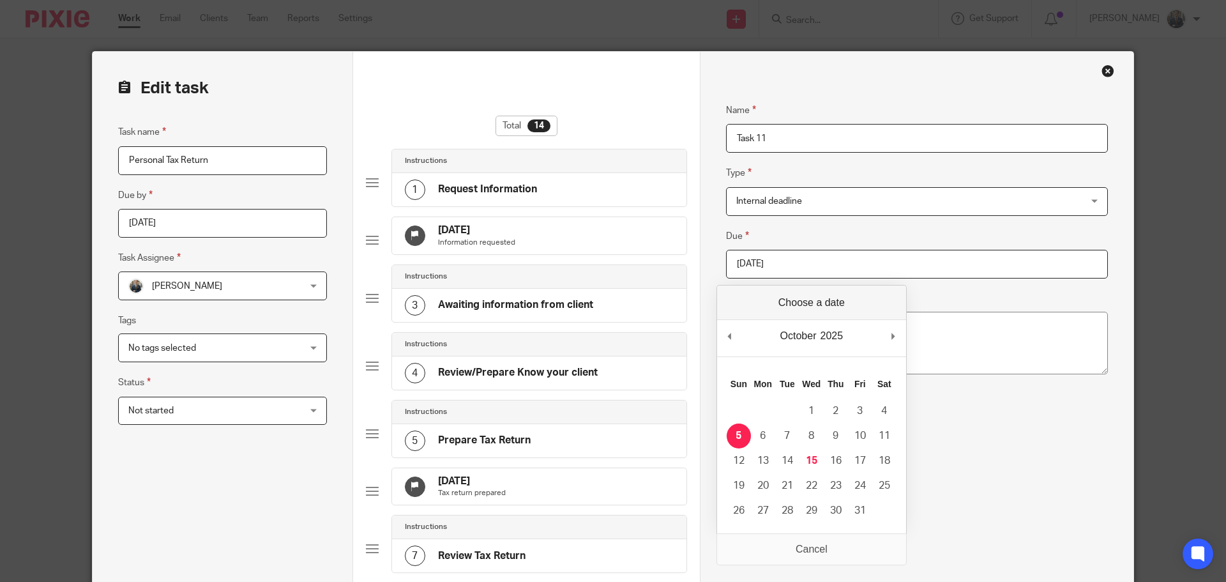
click at [898, 261] on input "2025-10-05" at bounding box center [917, 264] width 382 height 29
type input "2026-01-31"
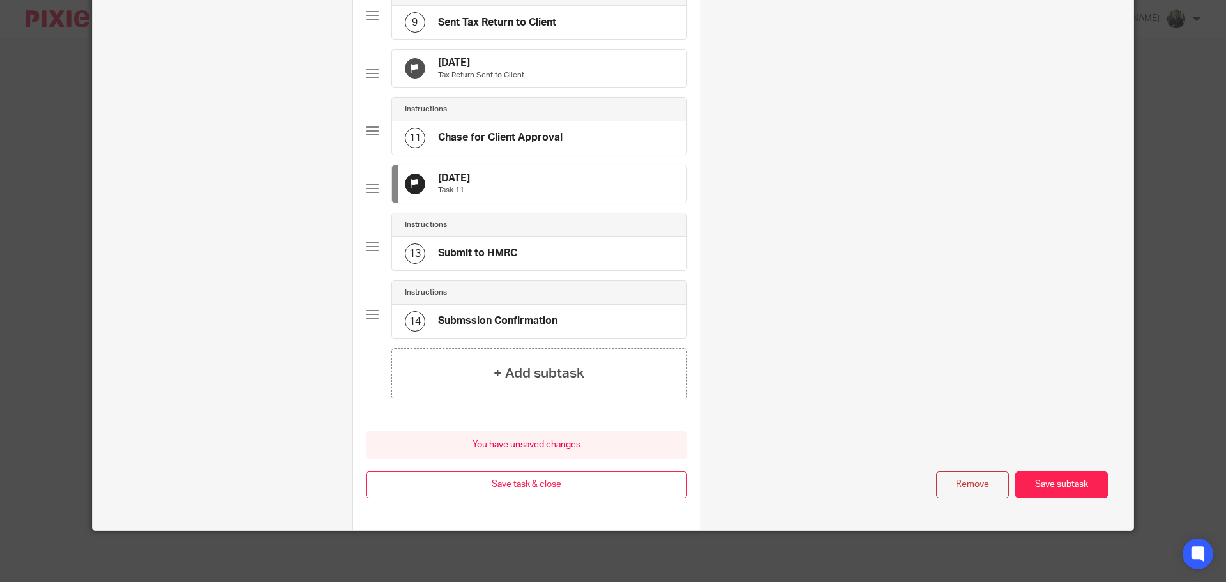
scroll to position [709, 0]
click at [547, 494] on button "Save task & close" at bounding box center [526, 484] width 321 height 27
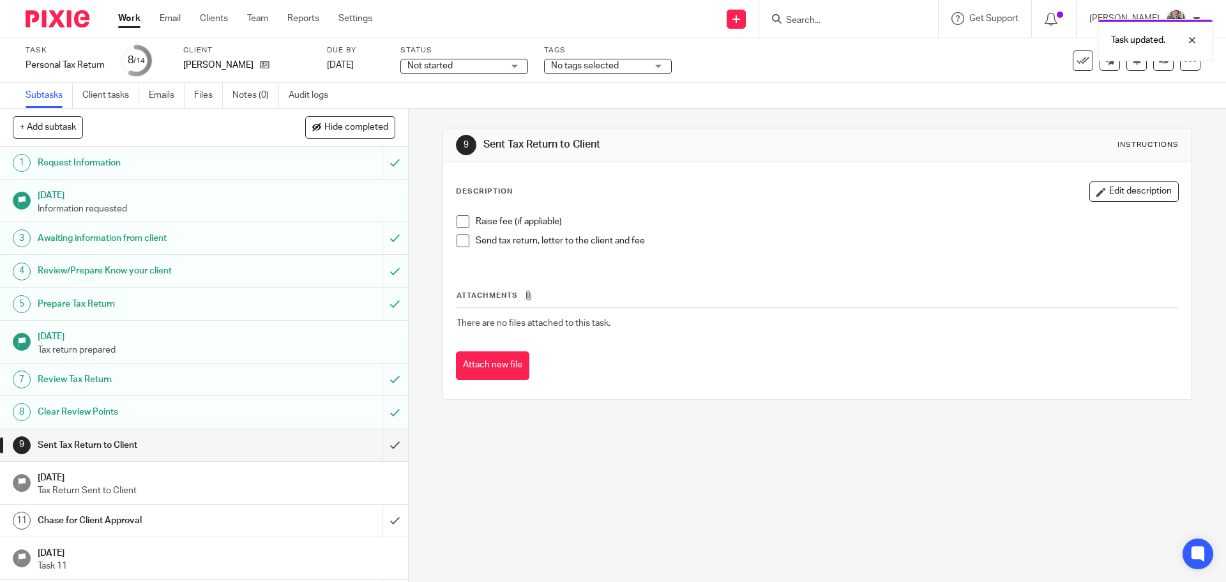
click at [63, 30] on div at bounding box center [52, 19] width 105 height 38
click at [63, 27] on div at bounding box center [52, 19] width 105 height 38
click at [68, 27] on img at bounding box center [58, 18] width 64 height 17
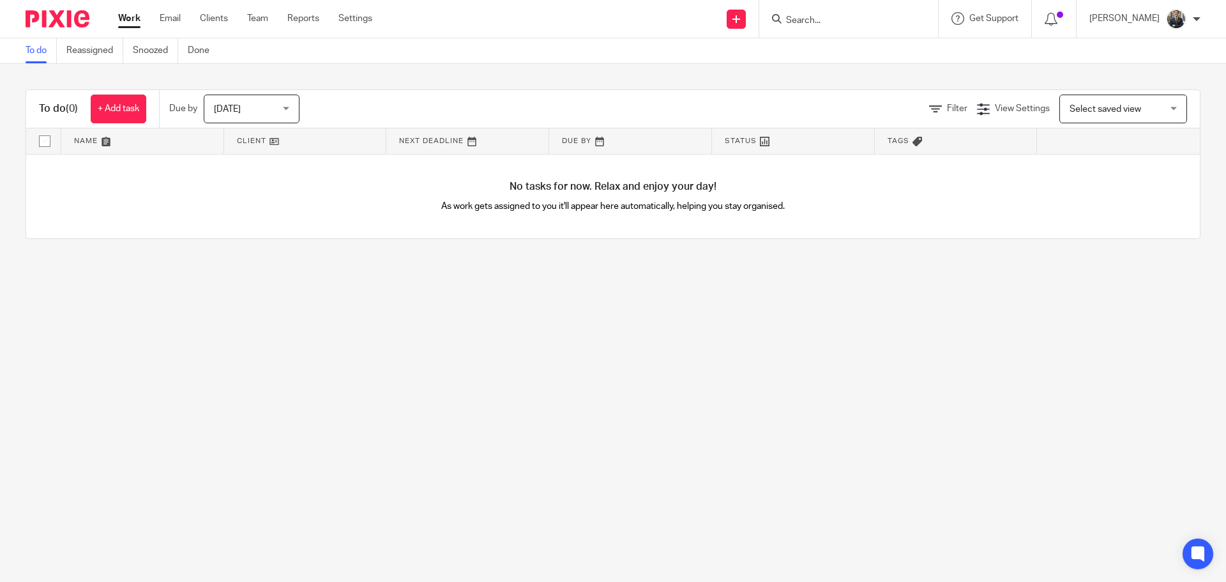
click at [52, 13] on img at bounding box center [58, 18] width 64 height 17
click at [809, 13] on form at bounding box center [853, 19] width 136 height 16
click at [815, 17] on input "Search" at bounding box center [842, 20] width 115 height 11
type input "tuck"
click at [845, 51] on link at bounding box center [886, 49] width 209 height 19
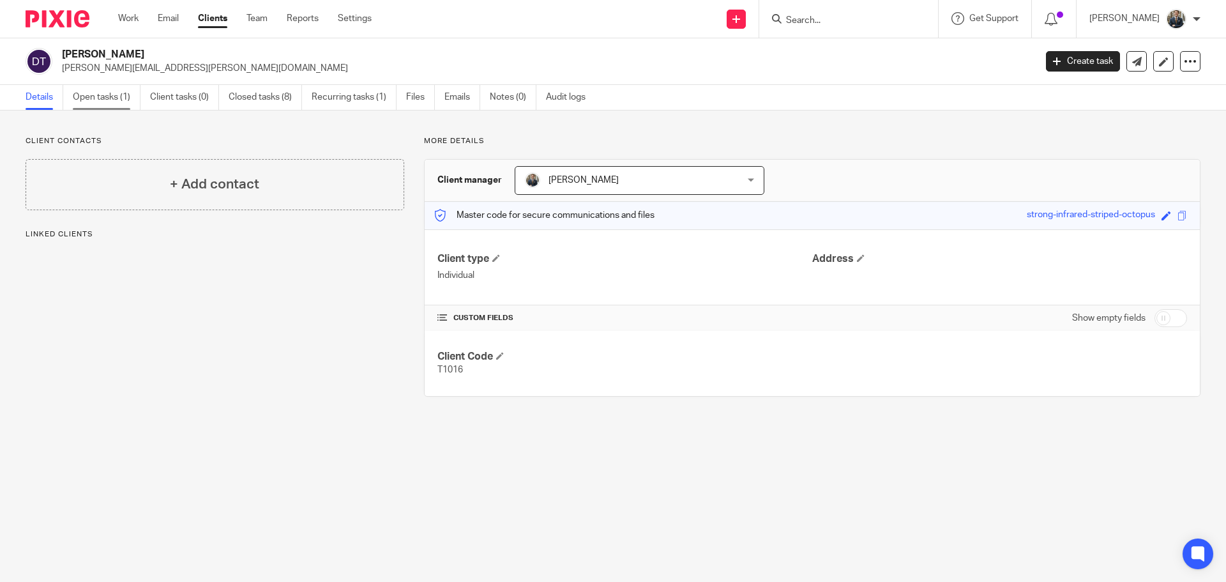
click at [114, 94] on link "Open tasks (1)" at bounding box center [107, 97] width 68 height 25
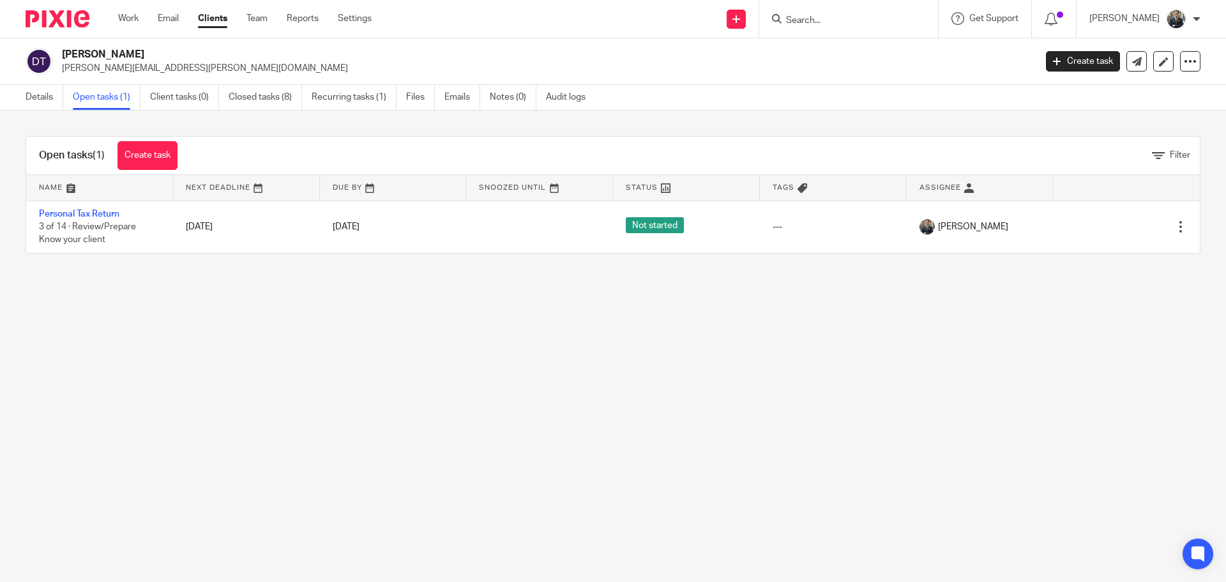
click at [862, 20] on input "Search" at bounding box center [842, 20] width 115 height 11
type input "killick"
click button "submit" at bounding box center [0, 0] width 0 height 0
click at [840, 45] on link at bounding box center [861, 49] width 158 height 19
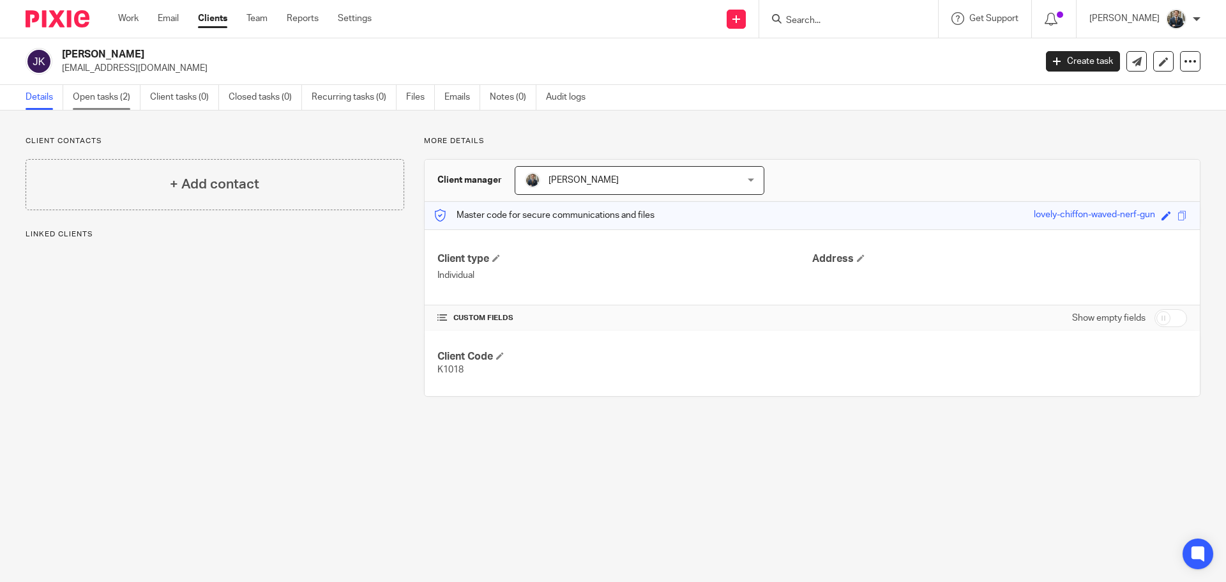
click at [98, 98] on link "Open tasks (2)" at bounding box center [107, 97] width 68 height 25
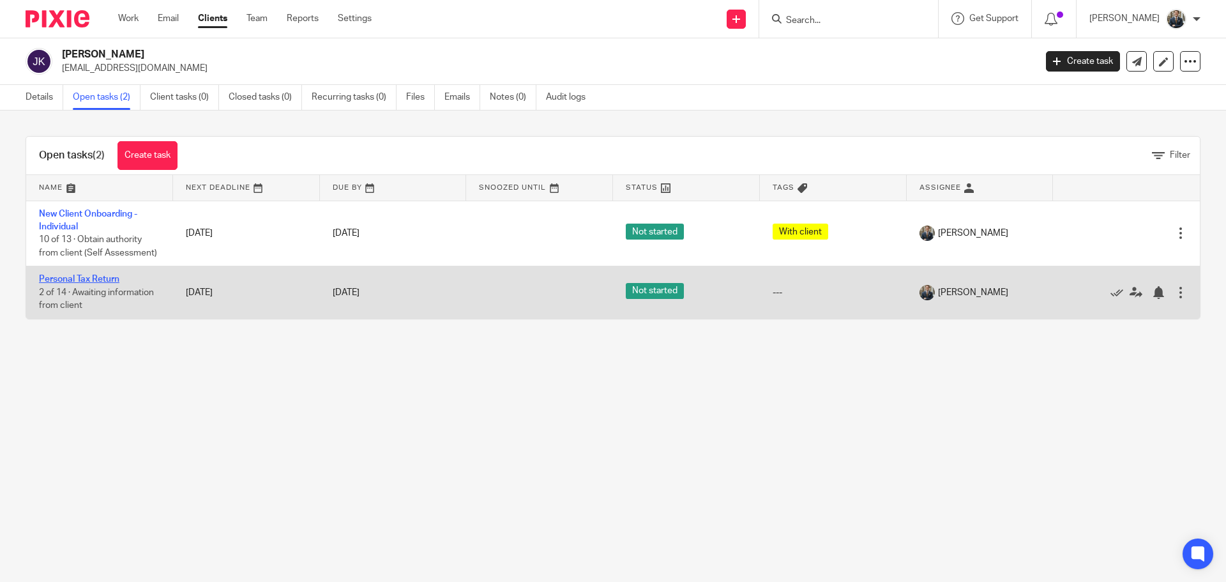
click at [98, 278] on link "Personal Tax Return" at bounding box center [79, 279] width 80 height 9
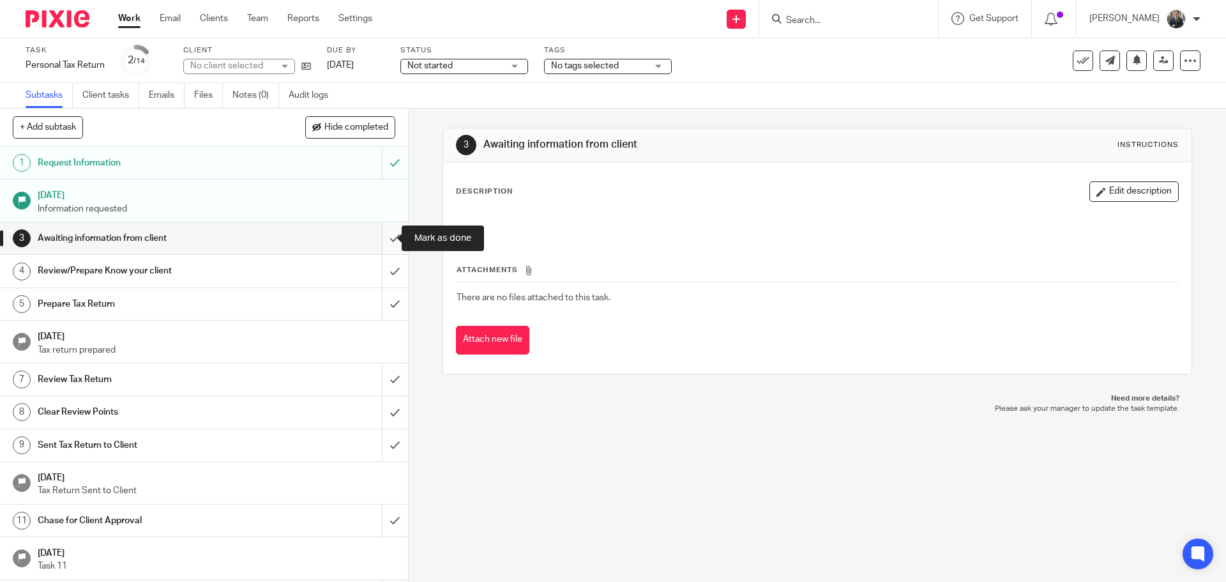
click at [378, 235] on input "submit" at bounding box center [204, 238] width 408 height 32
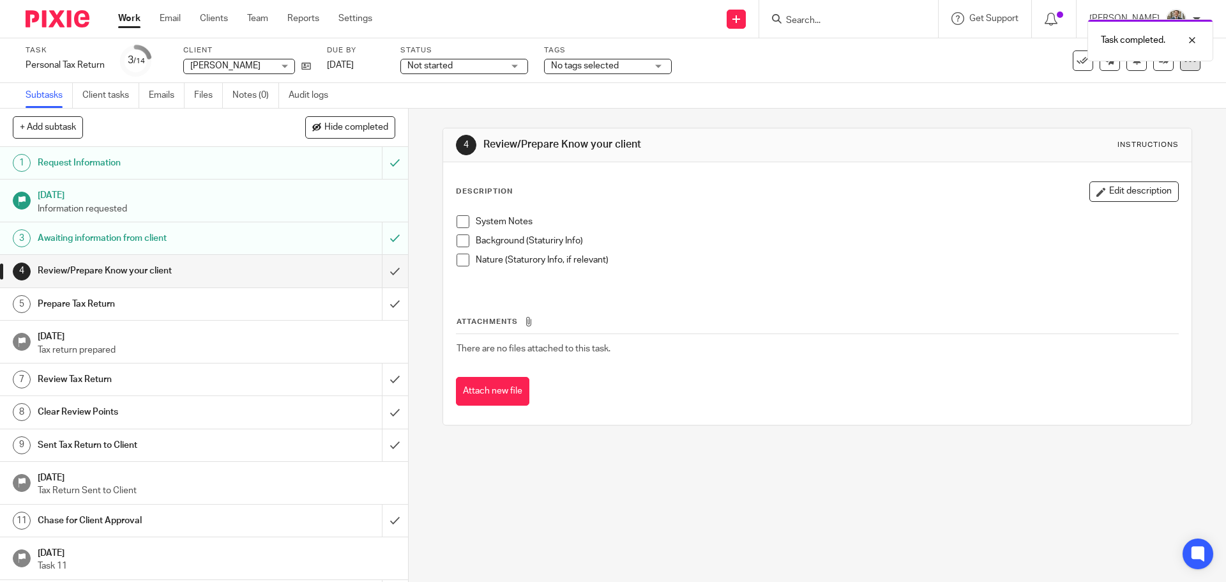
click at [1180, 66] on div at bounding box center [1190, 60] width 20 height 20
click at [1150, 114] on link "Advanced task editor" at bounding box center [1141, 111] width 84 height 9
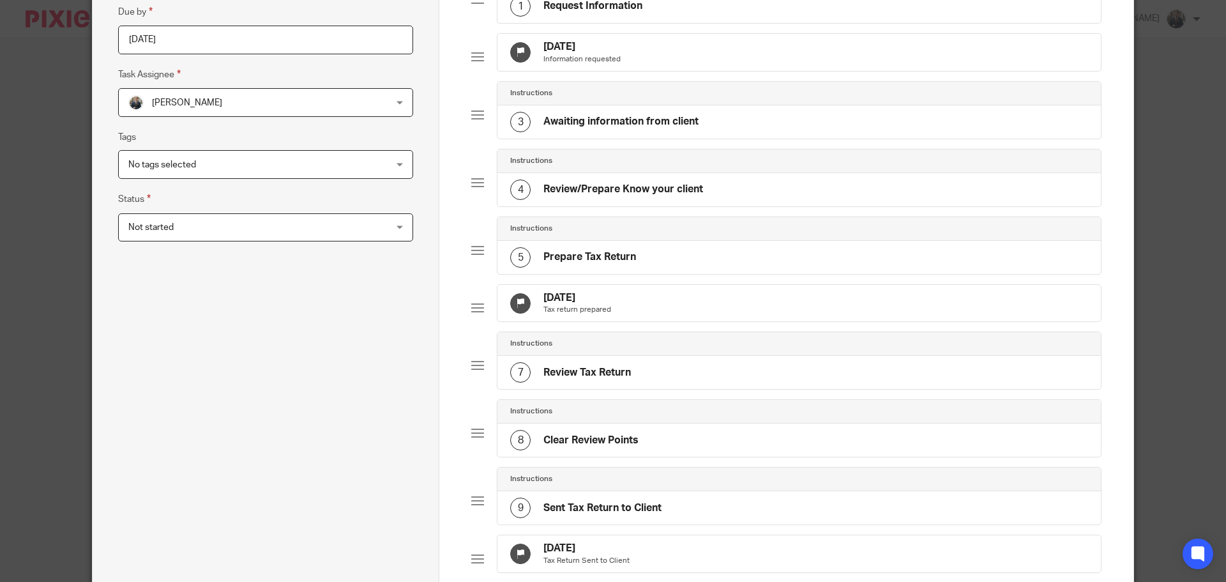
scroll to position [192, 0]
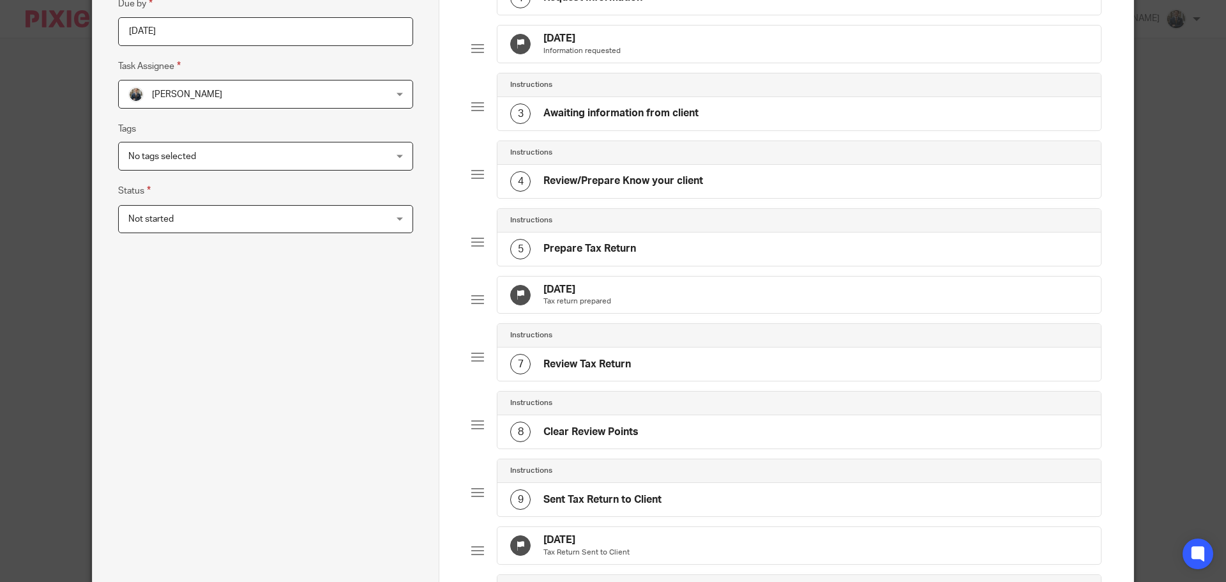
click at [702, 306] on div "1 Dec 2025 Tax return prepared" at bounding box center [798, 294] width 603 height 37
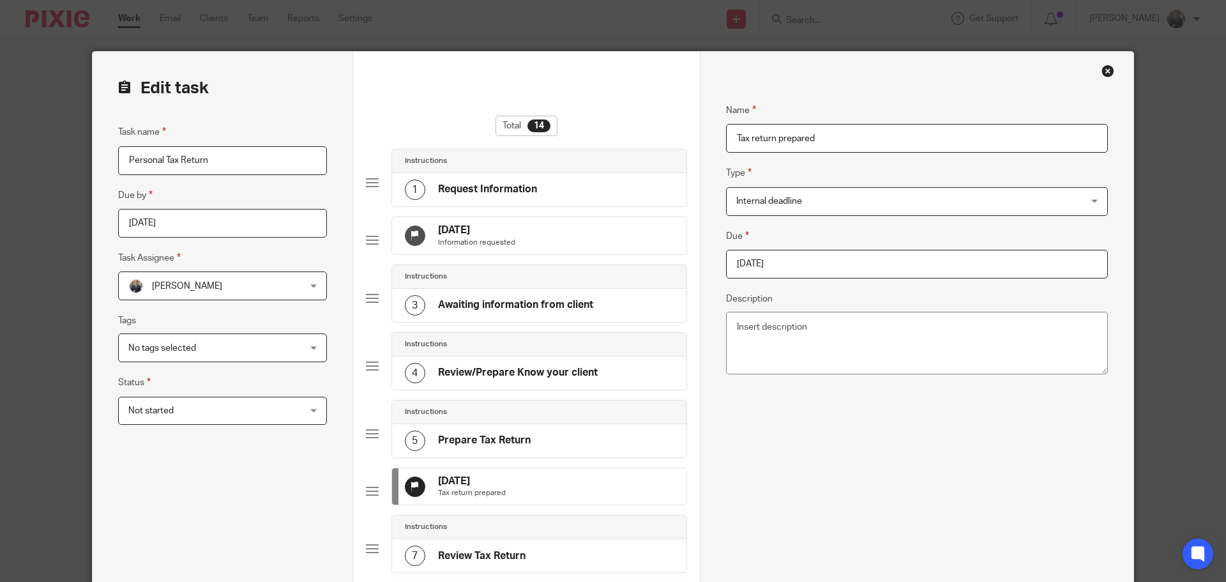
click at [800, 257] on input "2025-12-01" at bounding box center [917, 264] width 382 height 29
type input "2025-10-17"
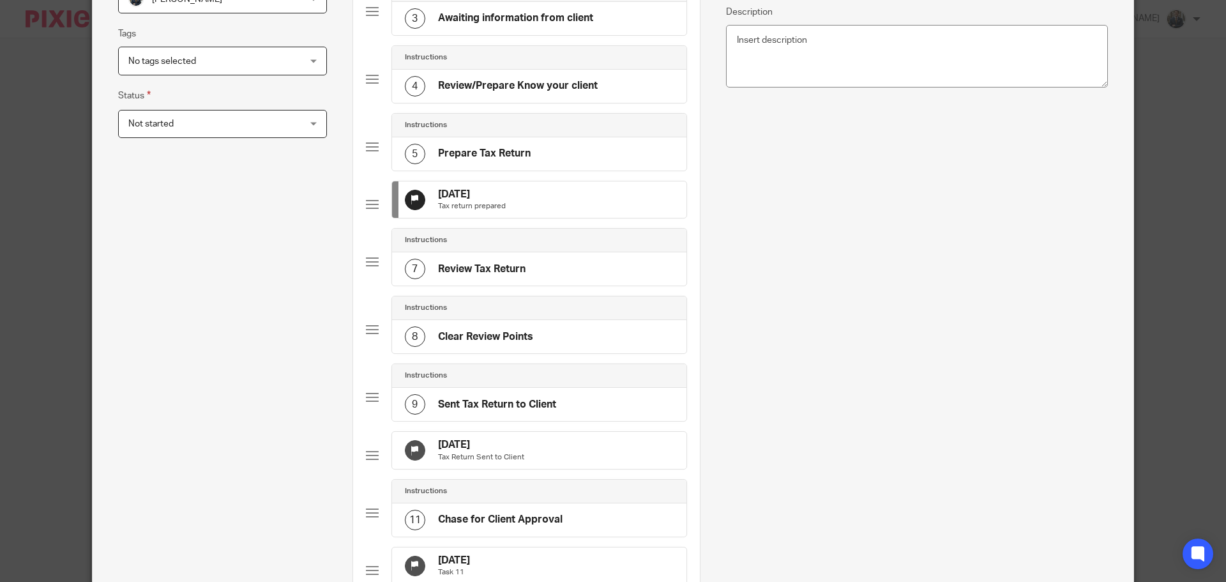
scroll to position [383, 0]
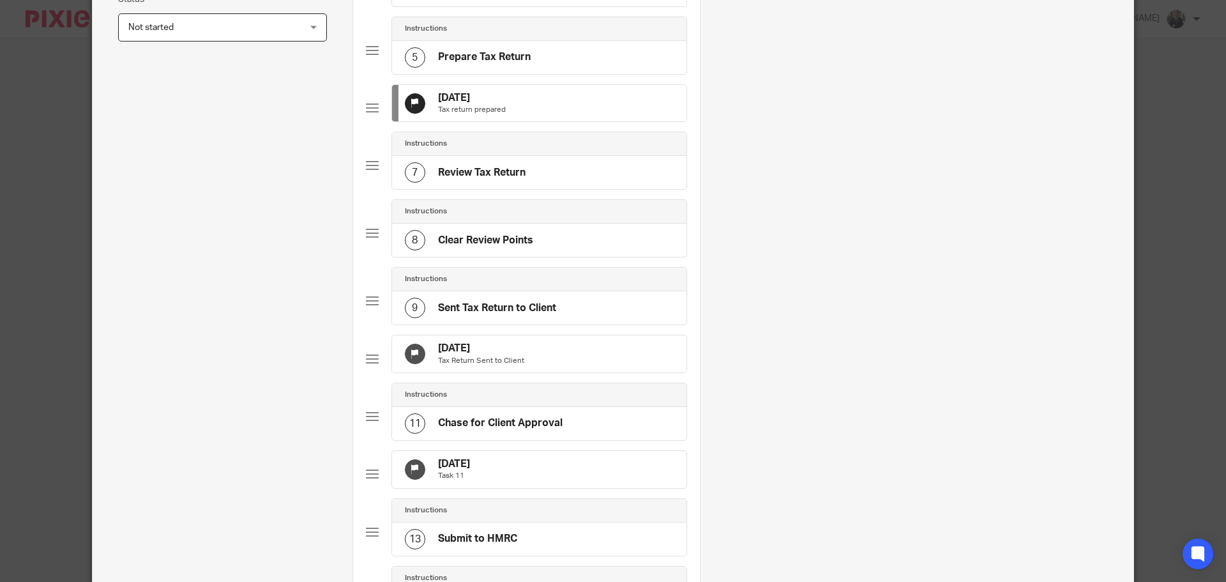
click at [505, 366] on p "Tax Return Sent to Client" at bounding box center [481, 361] width 86 height 10
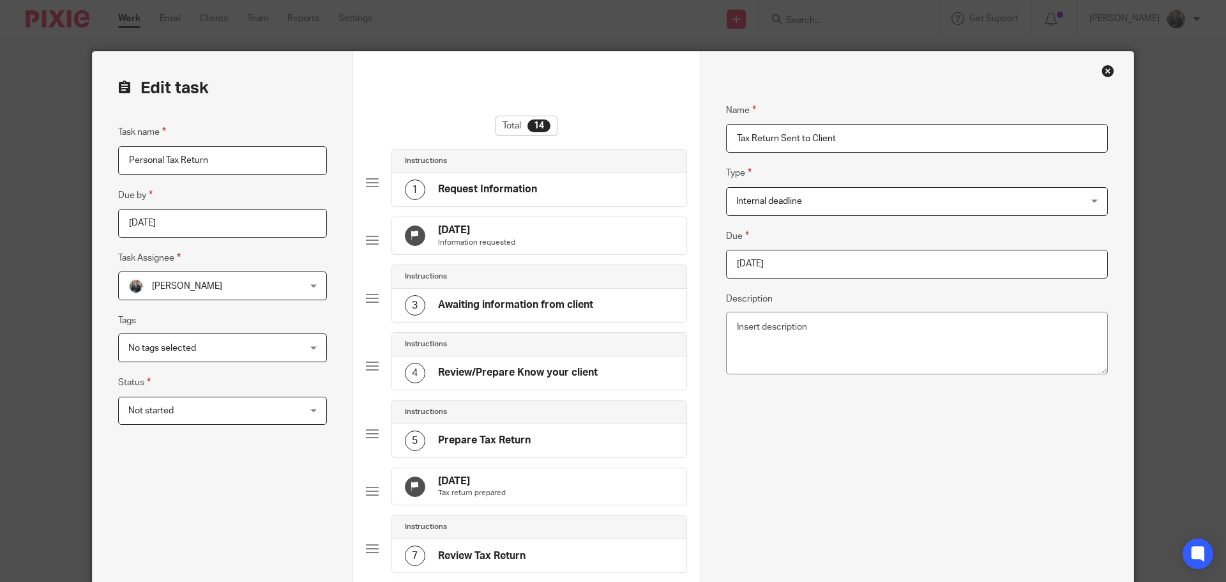
click at [847, 253] on input "2025-12-31" at bounding box center [917, 264] width 382 height 29
type input "2025-10-17"
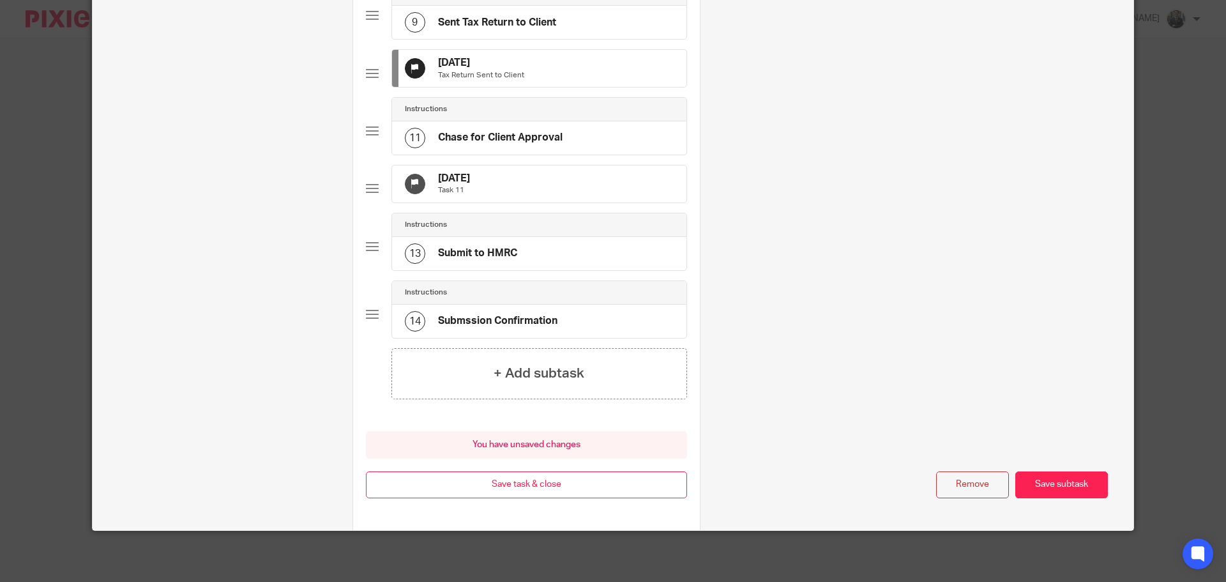
scroll to position [709, 0]
click at [566, 493] on button "Save task & close" at bounding box center [526, 484] width 321 height 27
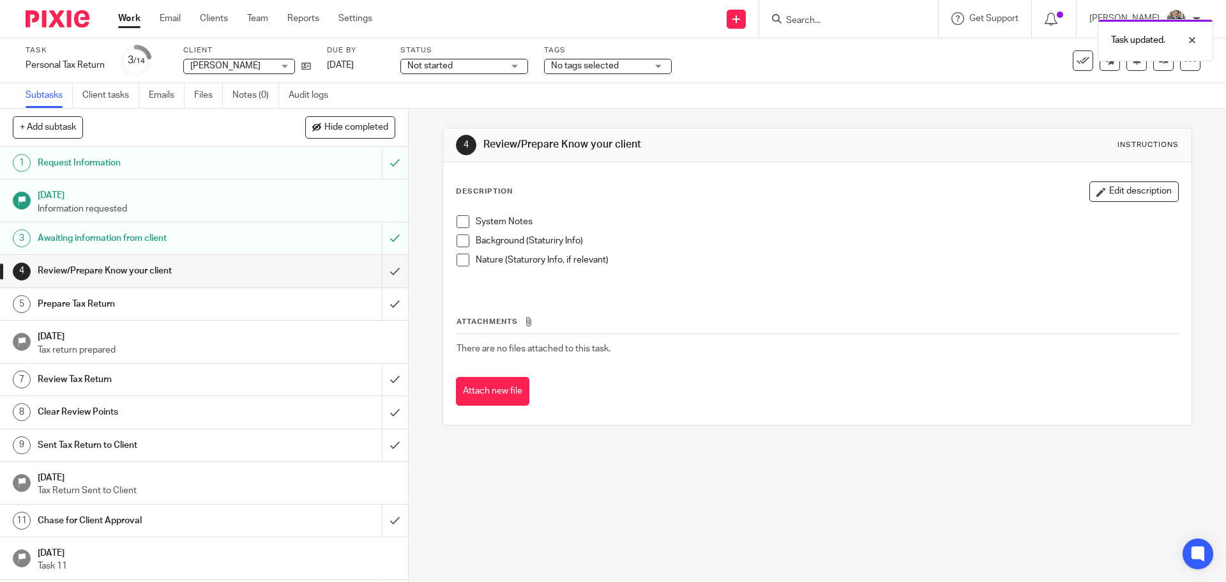
click at [843, 21] on div "Task updated." at bounding box center [913, 37] width 600 height 49
click at [826, 17] on input "Search" at bounding box center [842, 20] width 115 height 11
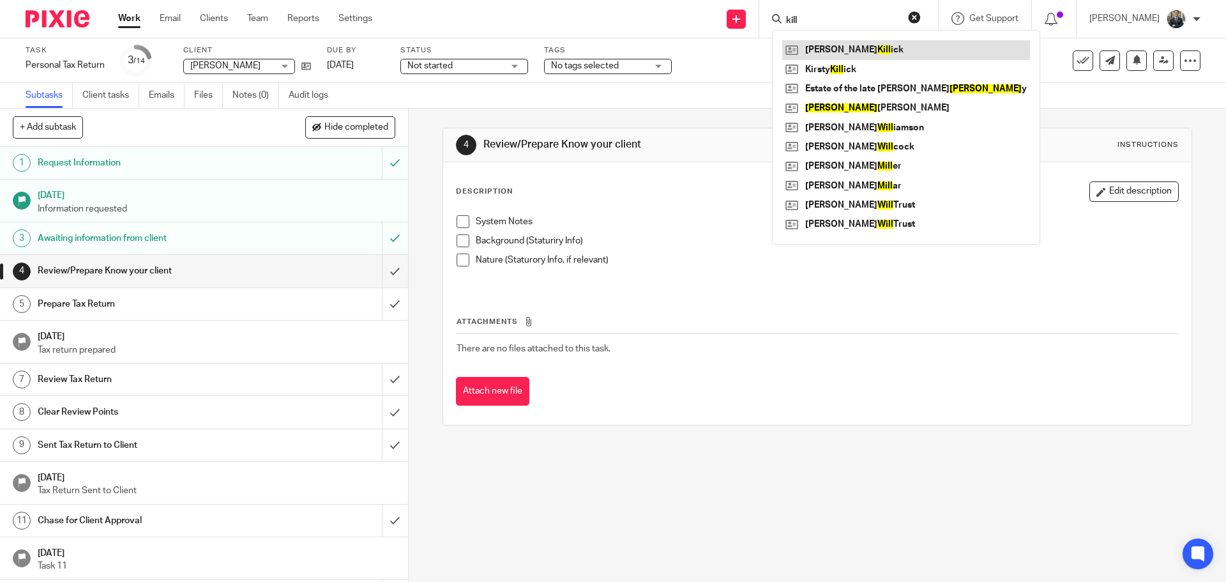
type input "kill"
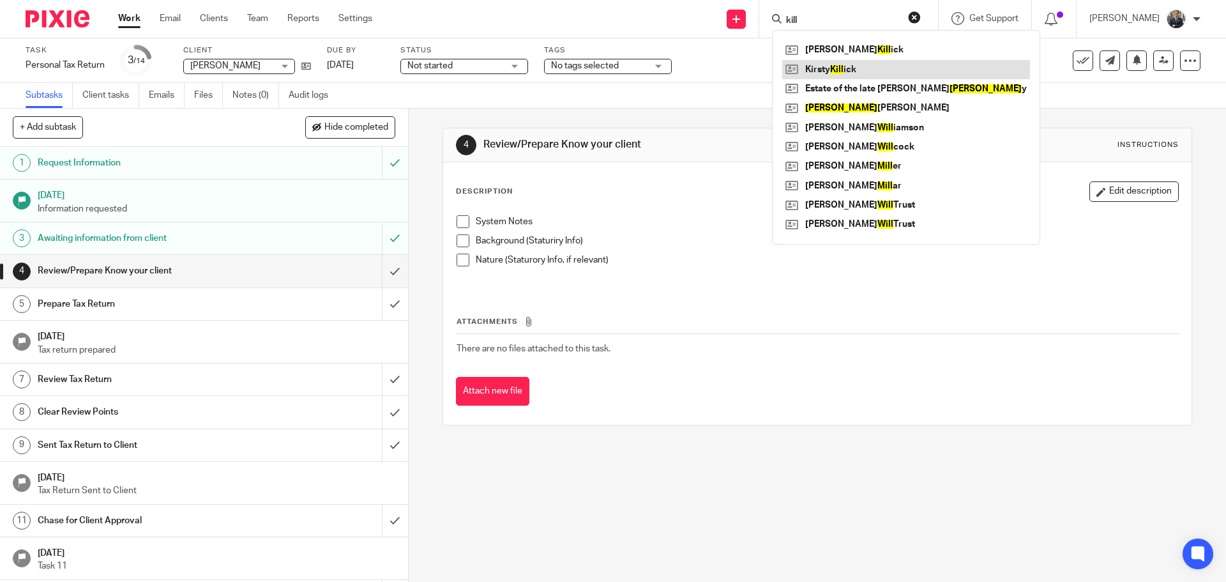
click at [851, 64] on link at bounding box center [906, 69] width 248 height 19
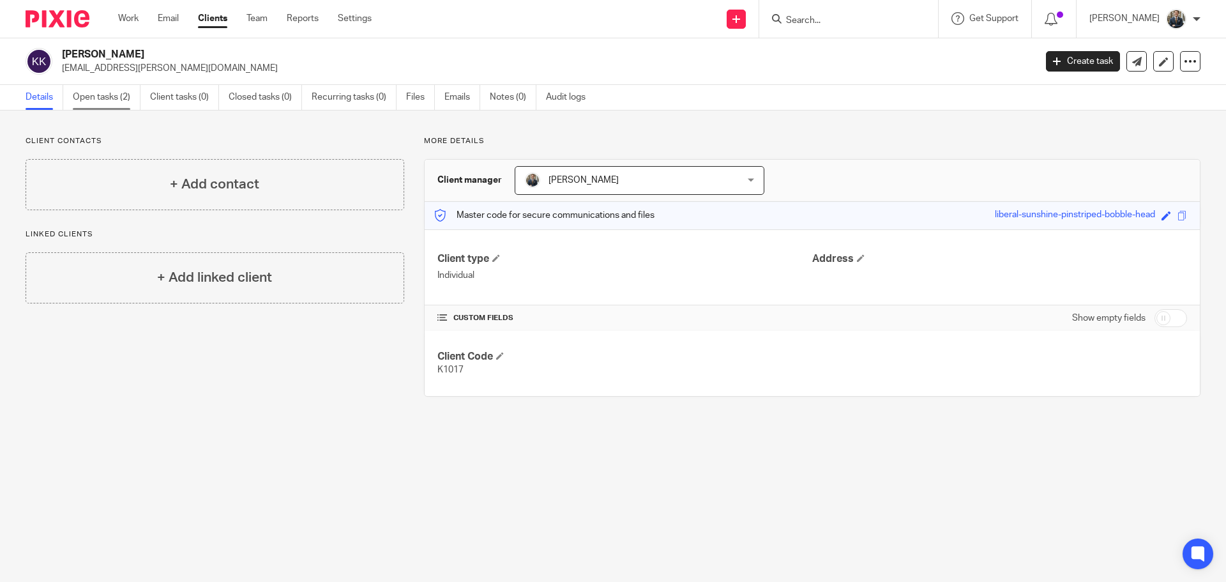
click at [112, 101] on link "Open tasks (2)" at bounding box center [107, 97] width 68 height 25
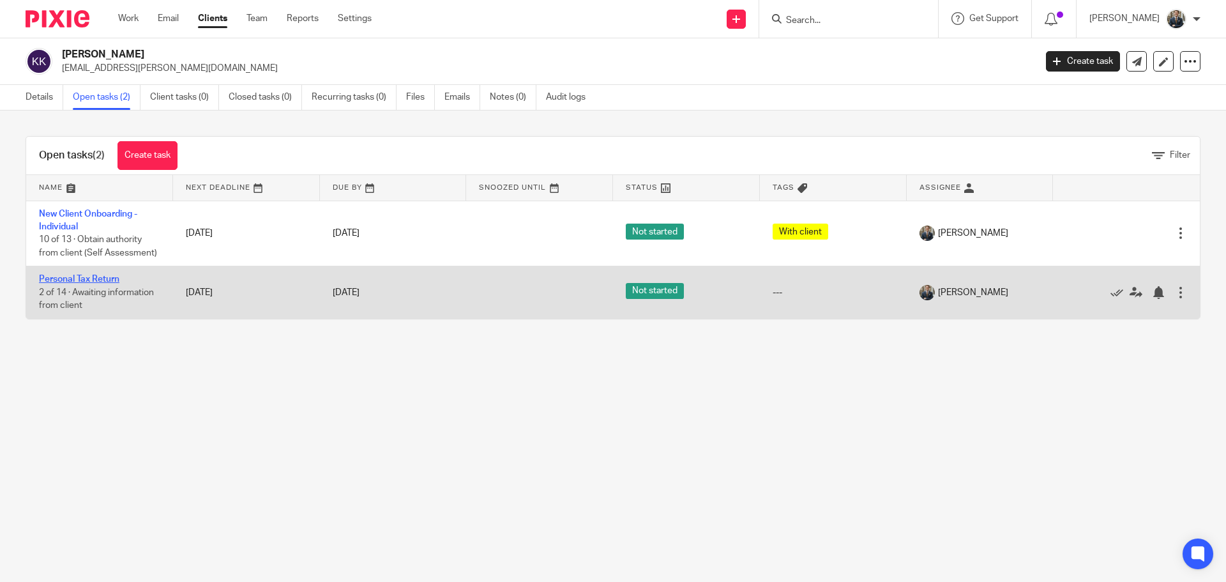
click at [73, 278] on link "Personal Tax Return" at bounding box center [79, 279] width 80 height 9
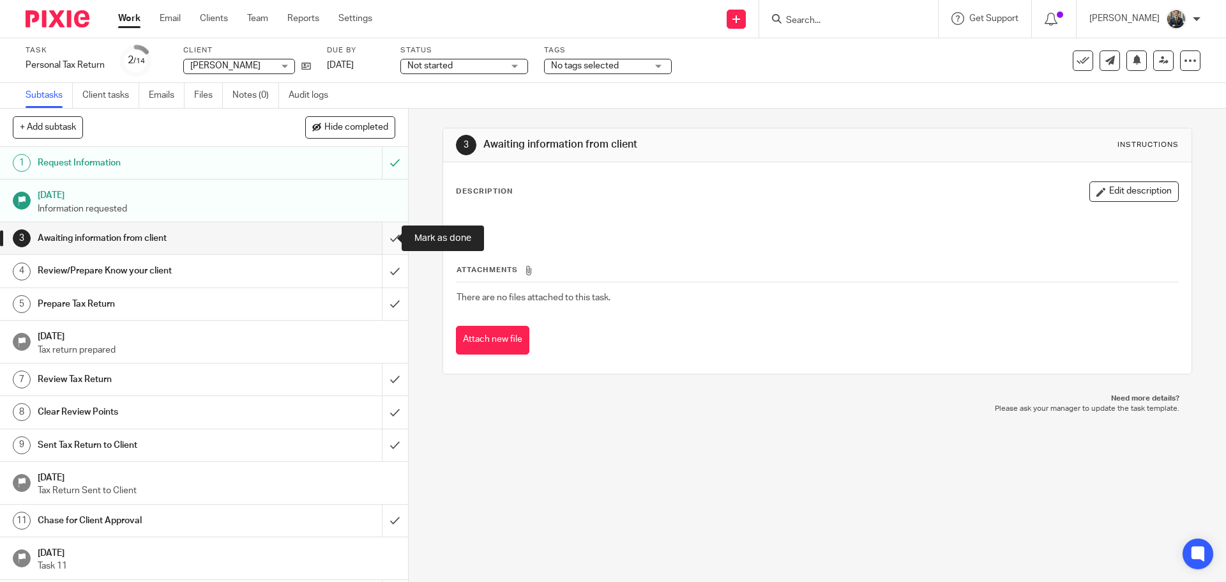
click at [388, 234] on input "submit" at bounding box center [204, 238] width 408 height 32
click at [379, 269] on input "submit" at bounding box center [204, 271] width 408 height 32
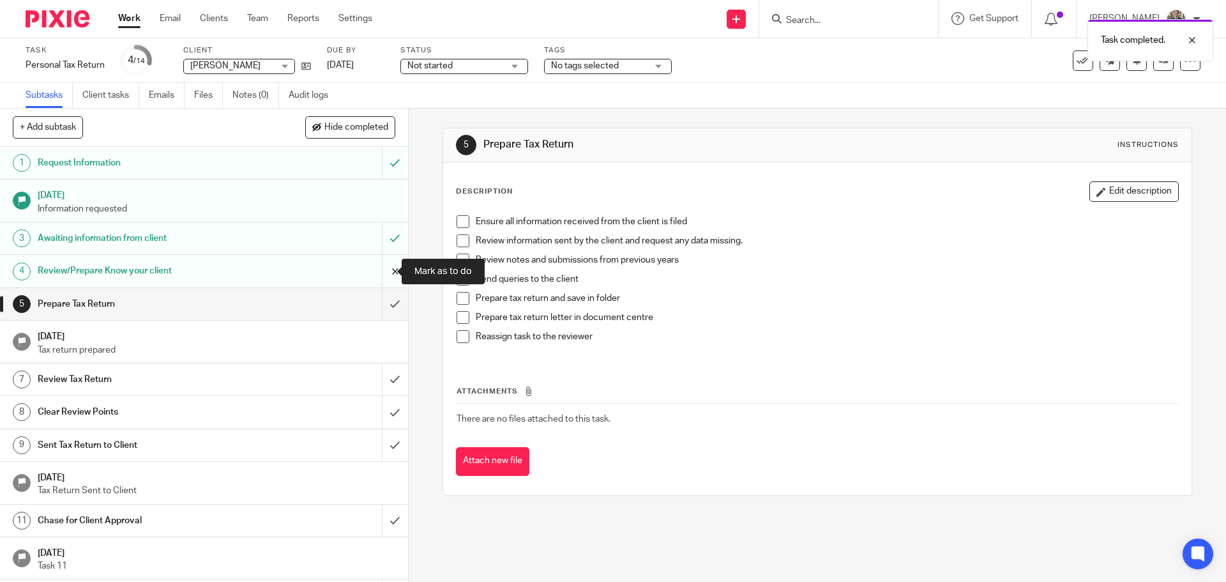
click at [383, 276] on input "submit" at bounding box center [204, 271] width 408 height 32
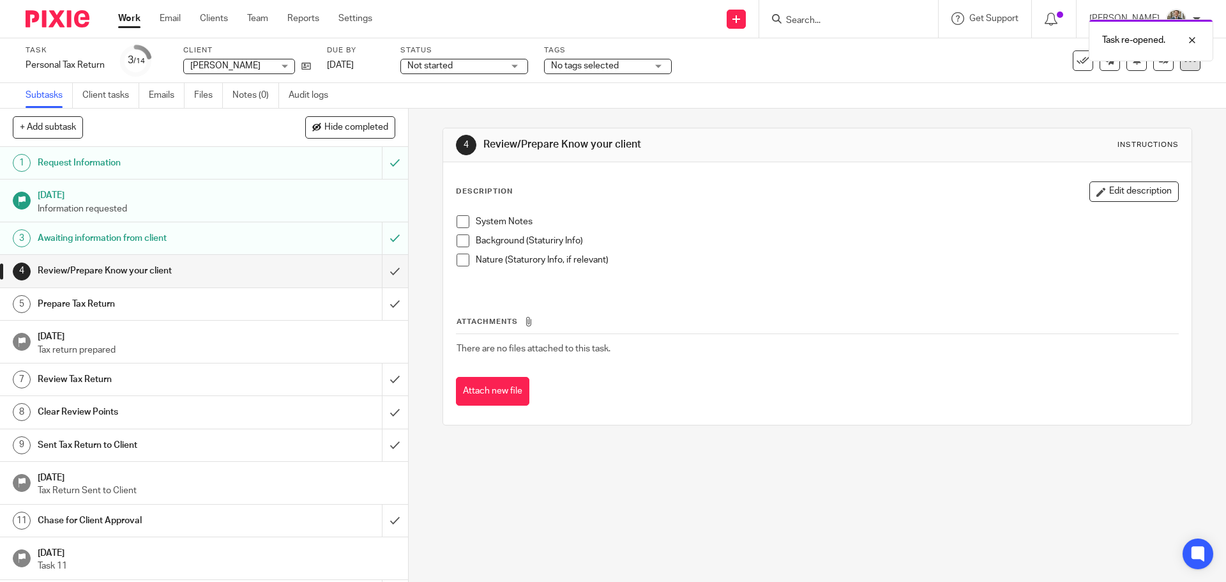
click at [1180, 70] on div at bounding box center [1190, 60] width 20 height 20
click at [1149, 112] on link "Advanced task editor" at bounding box center [1141, 111] width 84 height 9
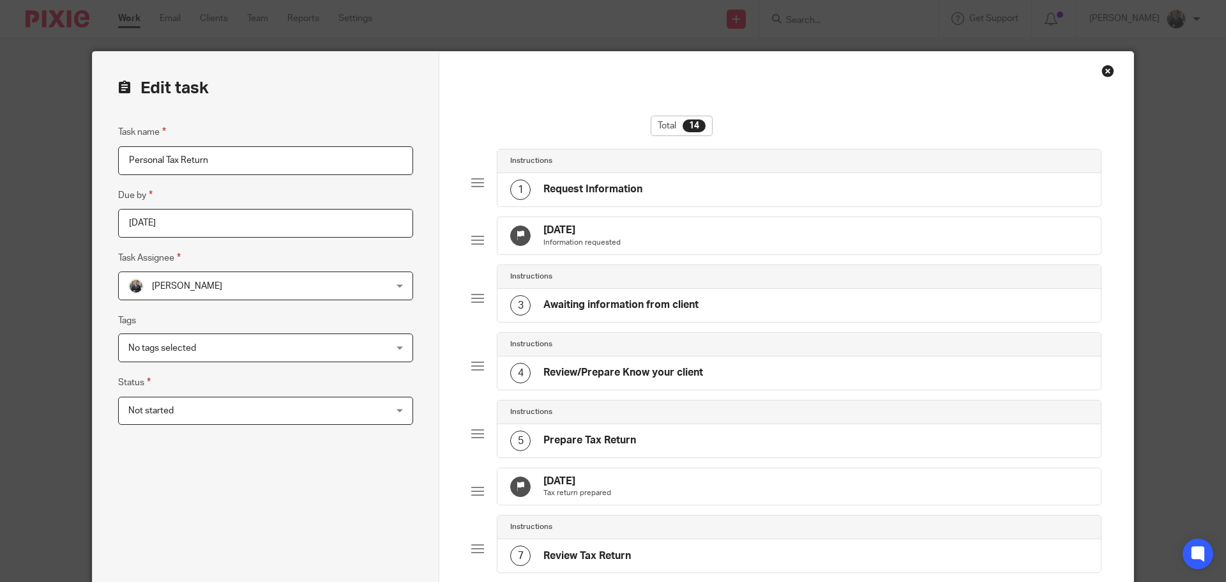
click at [755, 498] on div "1 Jan 2026 Tax return prepared" at bounding box center [798, 486] width 603 height 37
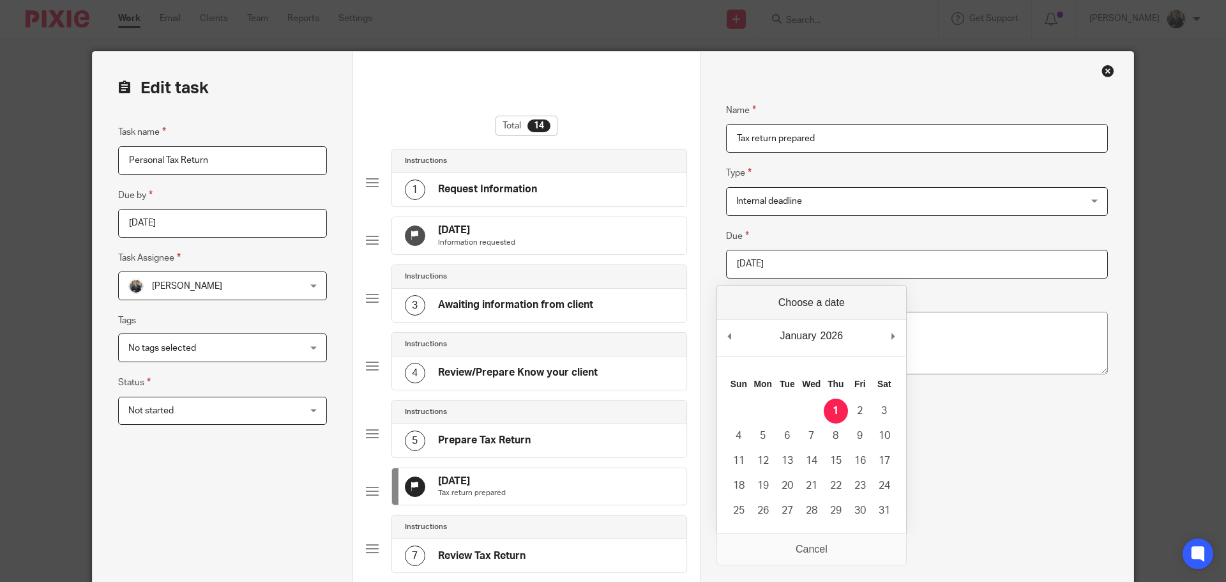
click at [798, 263] on input "2026-01-01" at bounding box center [917, 264] width 382 height 29
type input "2025-10-17"
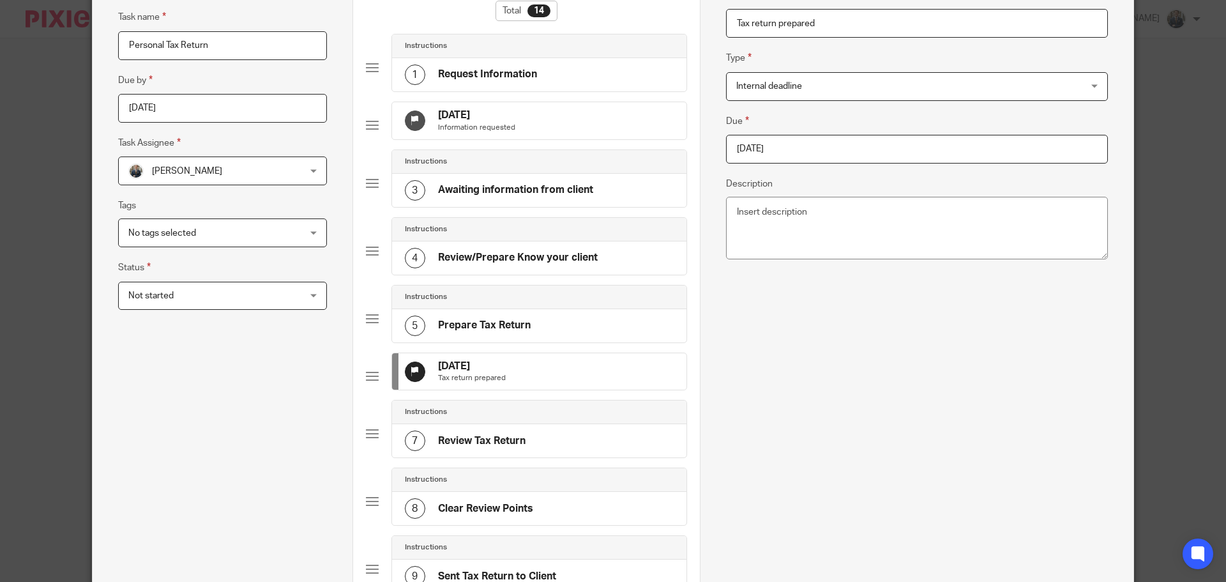
scroll to position [319, 0]
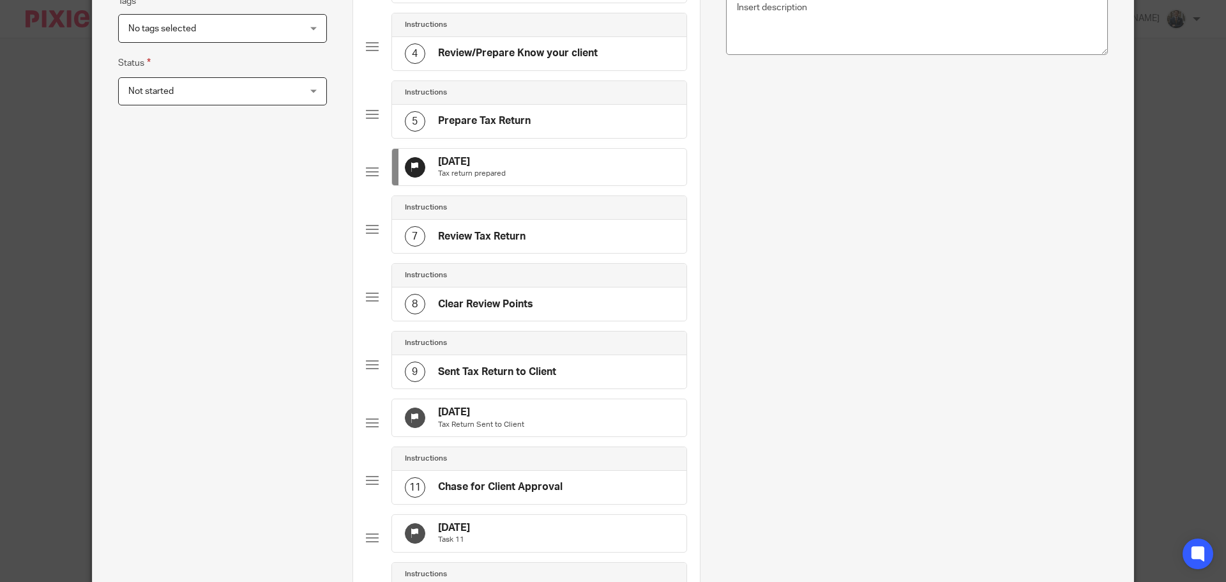
click at [534, 436] on div "25 Dec 2025 Tax Return Sent to Client" at bounding box center [539, 417] width 294 height 37
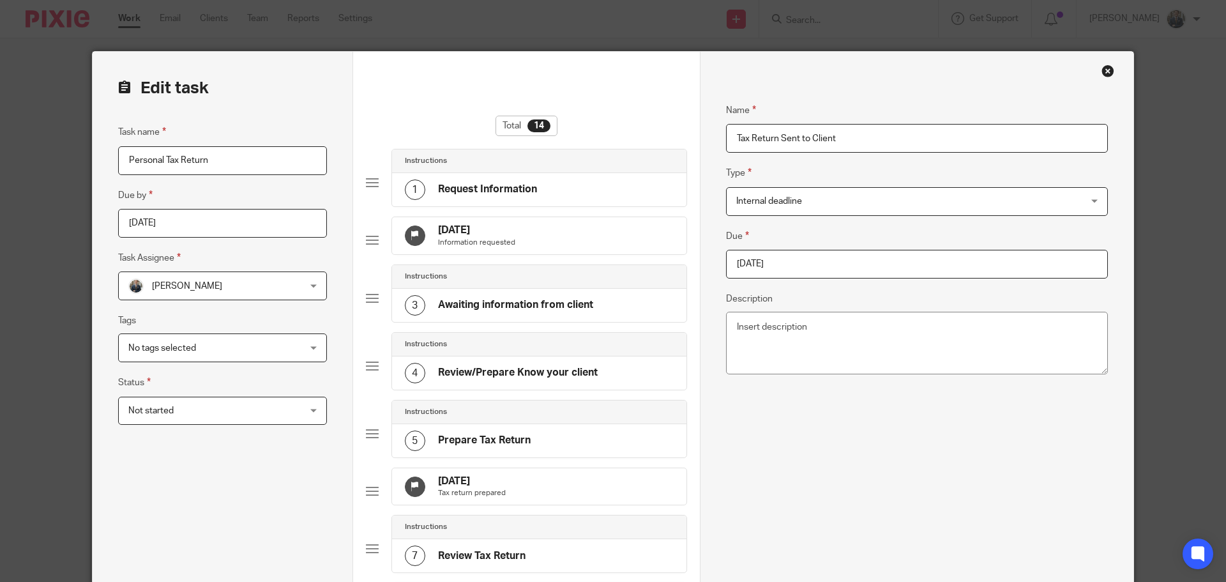
click at [769, 265] on input "2025-12-25" at bounding box center [917, 264] width 382 height 29
type input "2025-10-17"
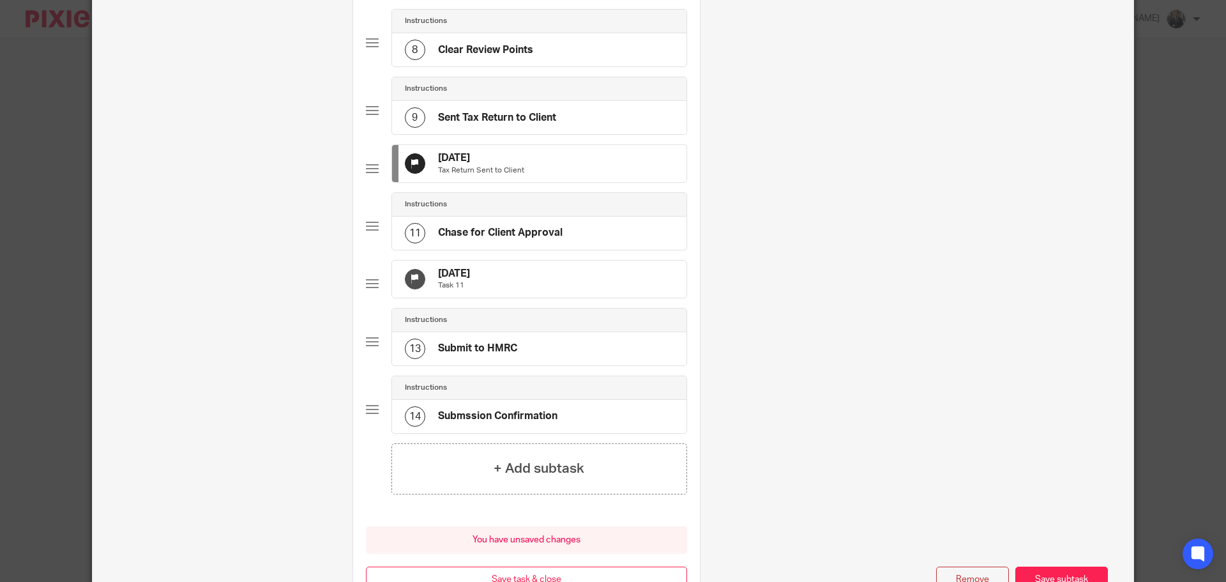
scroll to position [575, 0]
click at [572, 296] on div "29 Jan 2026 Task 11" at bounding box center [539, 277] width 294 height 37
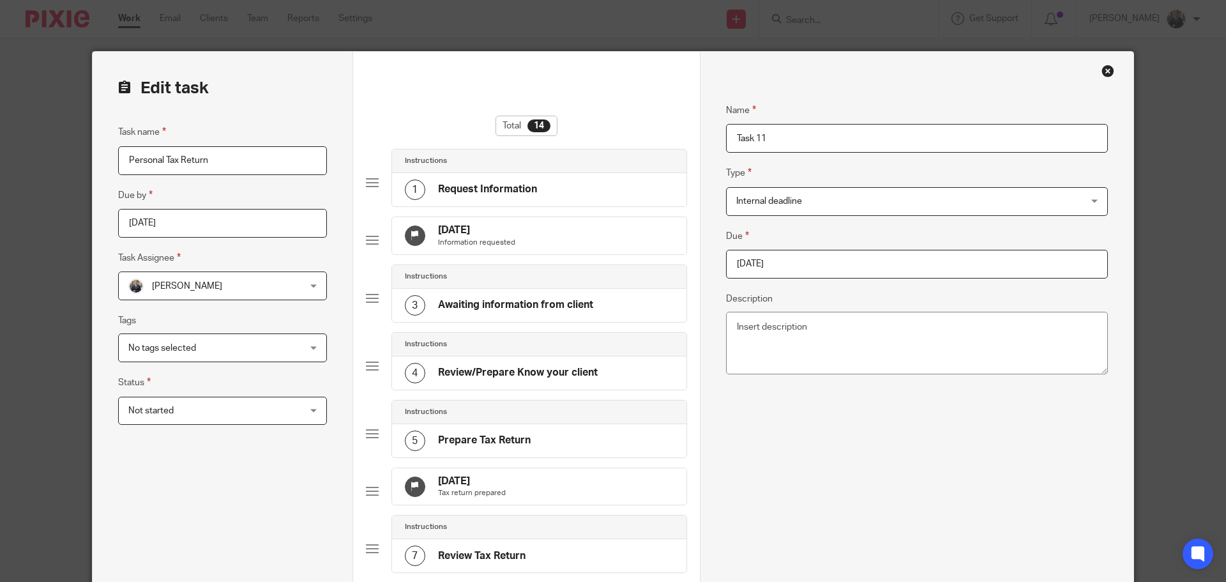
click at [763, 267] on input "2026-01-29" at bounding box center [917, 264] width 382 height 29
type input "[DATE]"
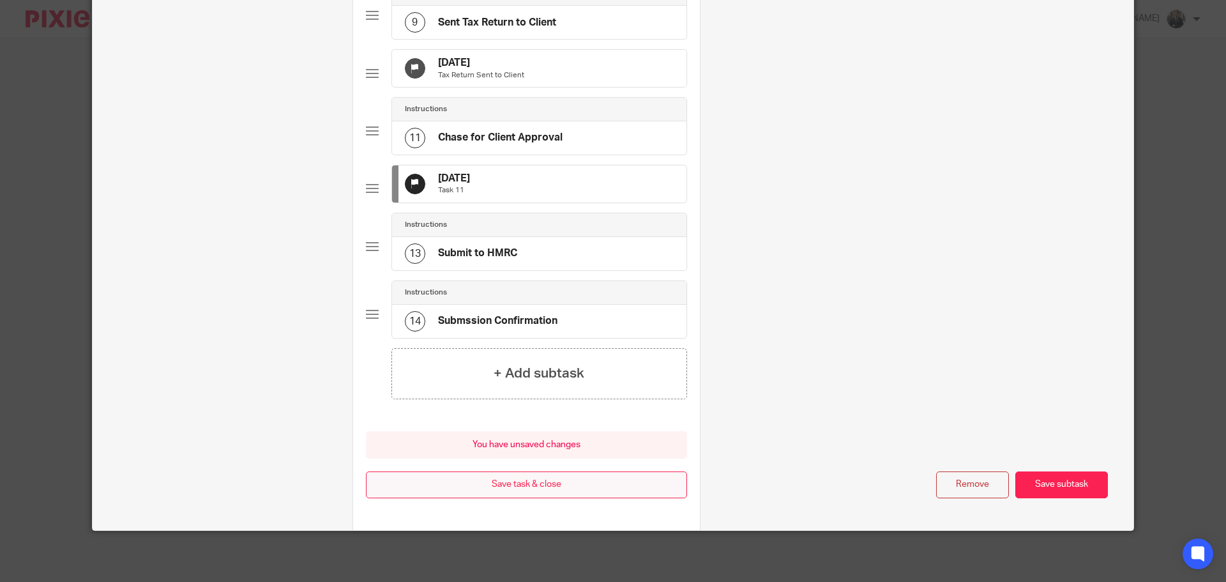
click at [573, 491] on button "Save task & close" at bounding box center [526, 484] width 321 height 27
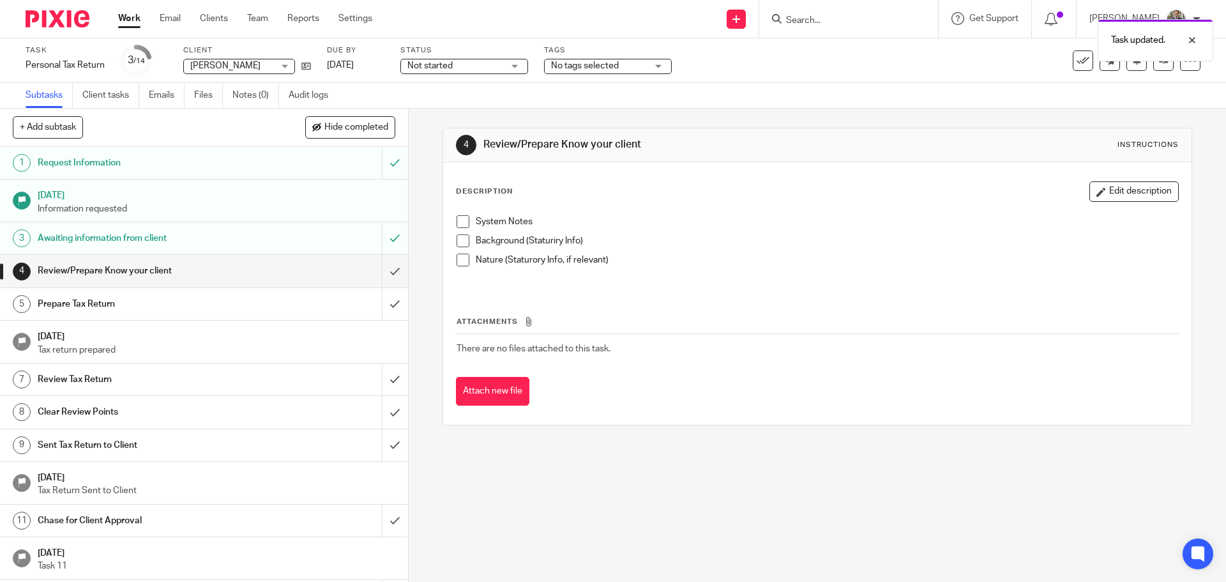
click at [57, 20] on img at bounding box center [58, 18] width 64 height 17
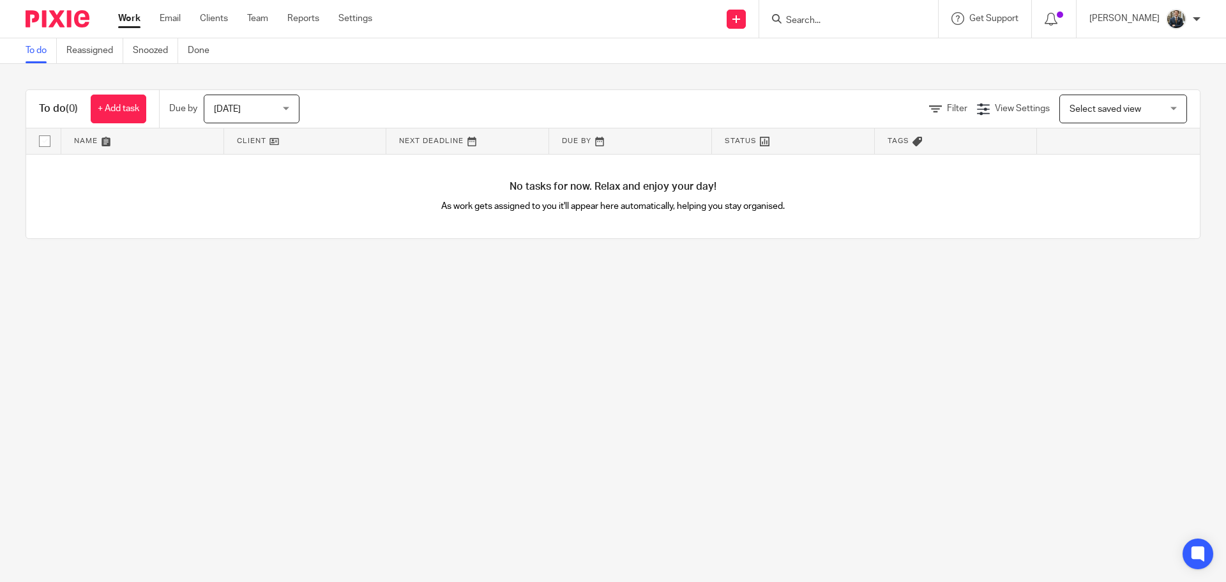
click at [859, 22] on input "Search" at bounding box center [842, 20] width 115 height 11
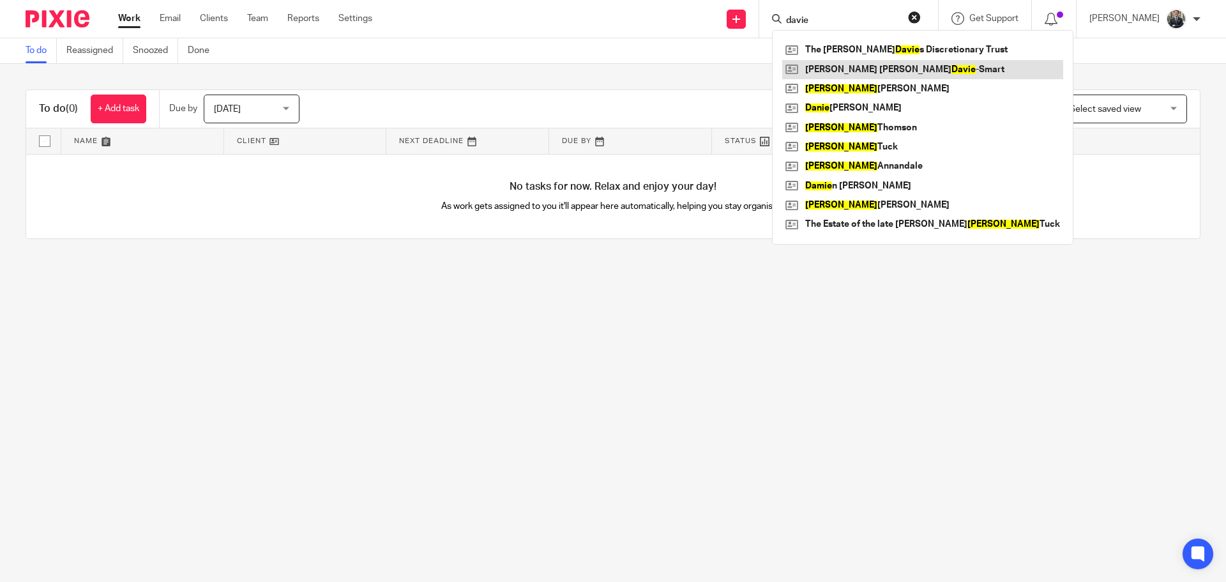
type input "davie"
click at [882, 66] on link at bounding box center [922, 69] width 281 height 19
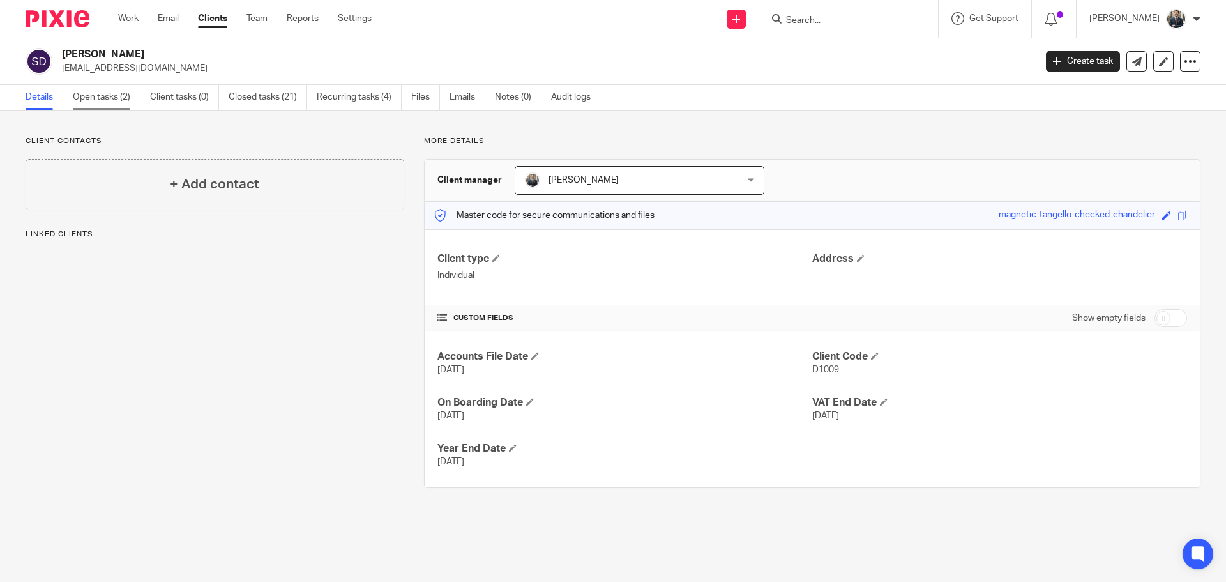
click at [125, 89] on link "Open tasks (2)" at bounding box center [107, 97] width 68 height 25
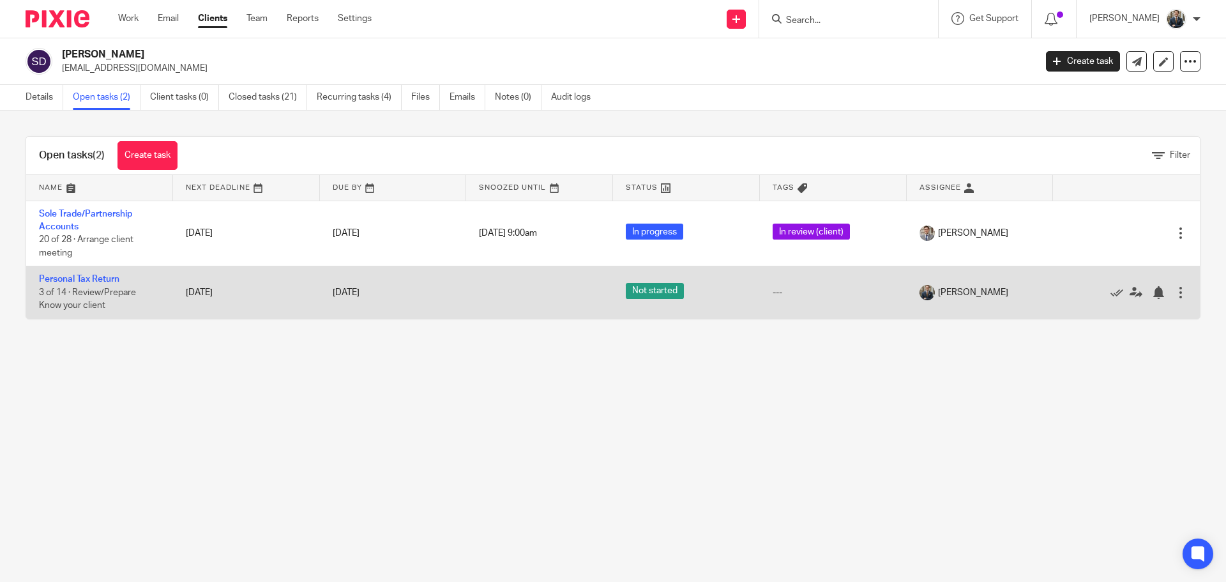
click at [84, 274] on td "Personal Tax Return 3 of 14 · Review/Prepare Know your client" at bounding box center [99, 292] width 147 height 52
click at [85, 282] on link "Personal Tax Return" at bounding box center [79, 279] width 80 height 9
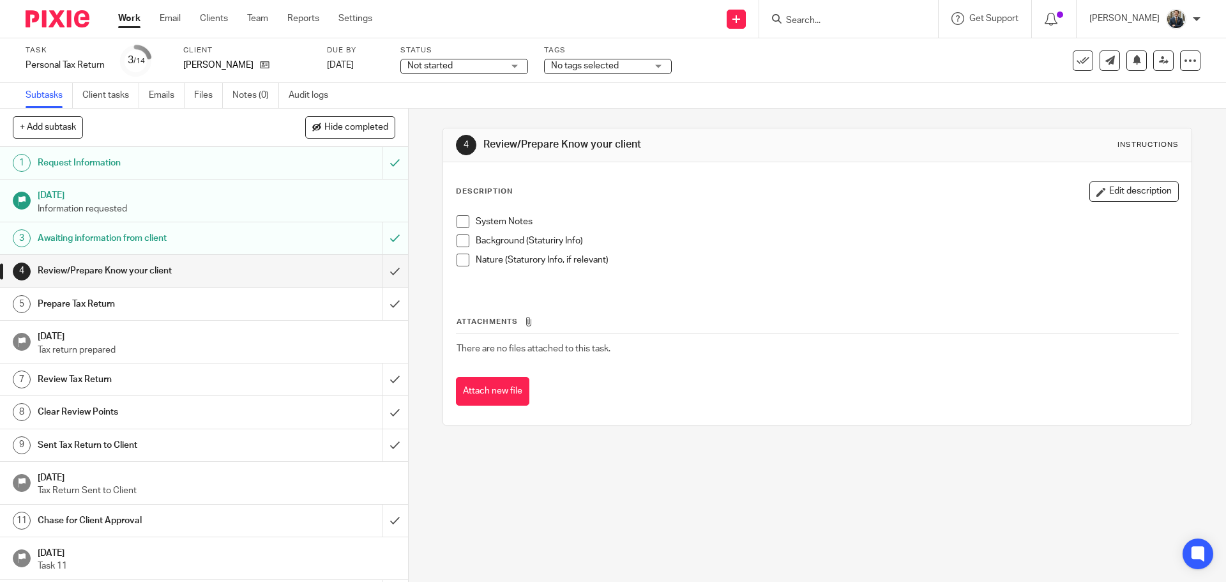
click at [851, 17] on input "Search" at bounding box center [842, 20] width 115 height 11
type input "[PERSON_NAME]"
click button "submit" at bounding box center [0, 0] width 0 height 0
click at [863, 46] on link at bounding box center [869, 49] width 175 height 19
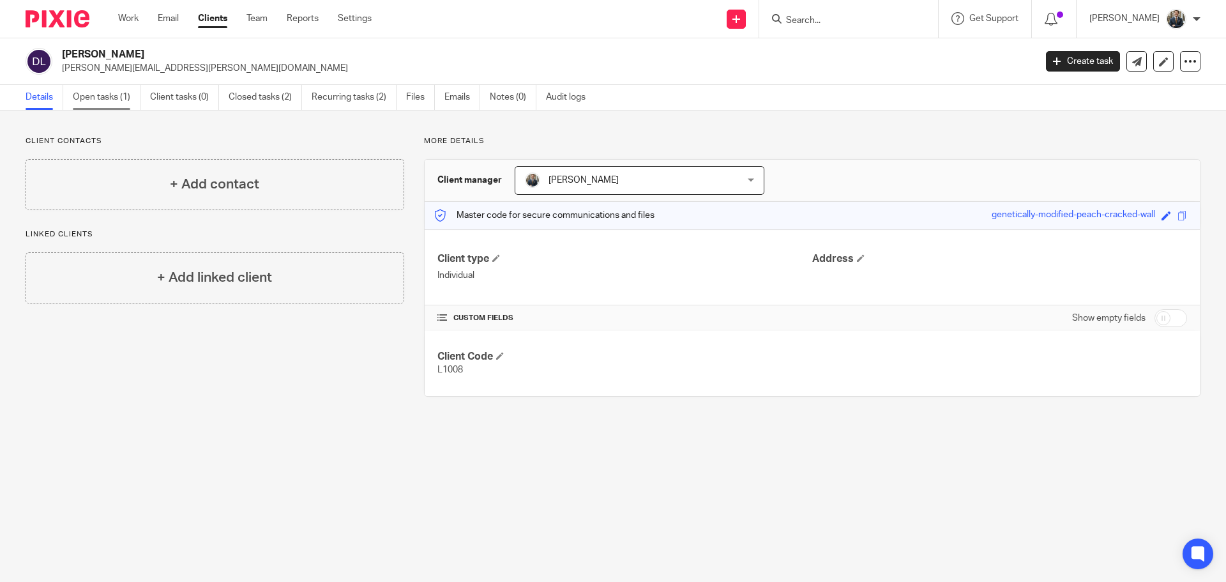
click at [100, 95] on link "Open tasks (1)" at bounding box center [107, 97] width 68 height 25
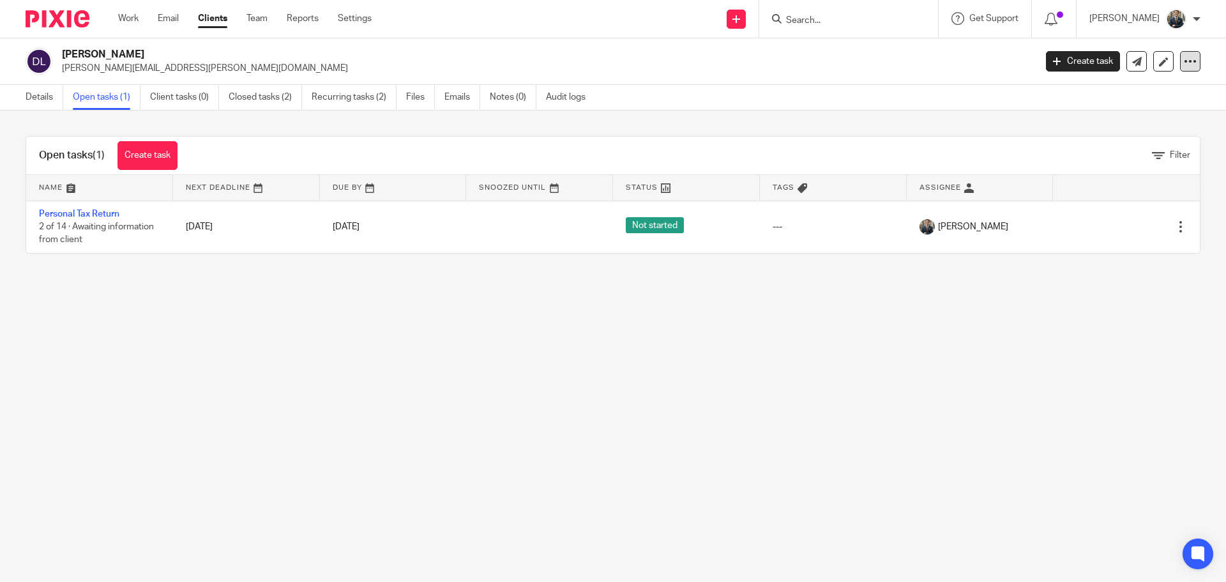
click at [1184, 64] on icon at bounding box center [1190, 61] width 13 height 13
click at [829, 296] on main "[PERSON_NAME] [PERSON_NAME][EMAIL_ADDRESS][PERSON_NAME][DOMAIN_NAME] Create tas…" at bounding box center [613, 291] width 1226 height 582
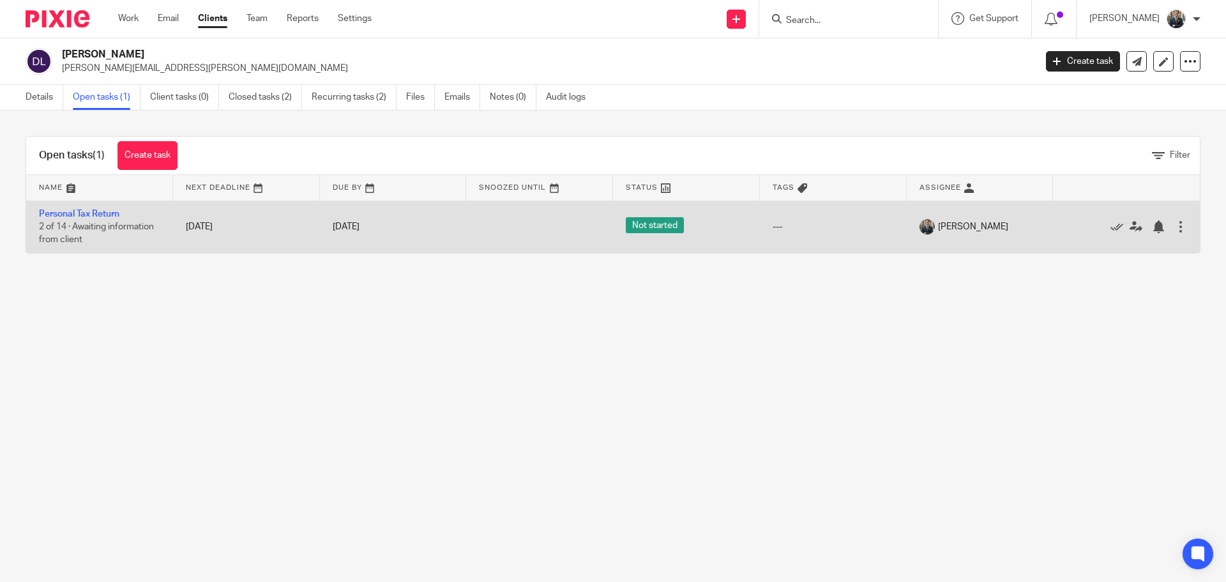
click at [95, 206] on td "Personal Tax Return 2 of 14 · Awaiting information from client" at bounding box center [99, 226] width 147 height 52
click at [95, 211] on link "Personal Tax Return" at bounding box center [79, 213] width 80 height 9
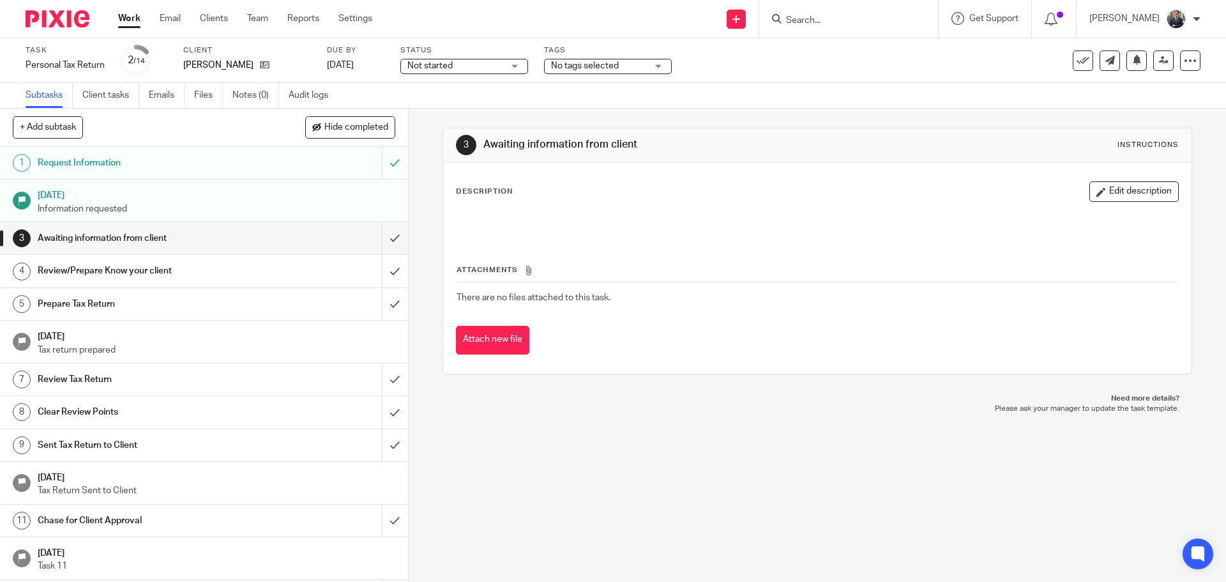
click at [294, 351] on p "Tax return prepared" at bounding box center [217, 350] width 358 height 13
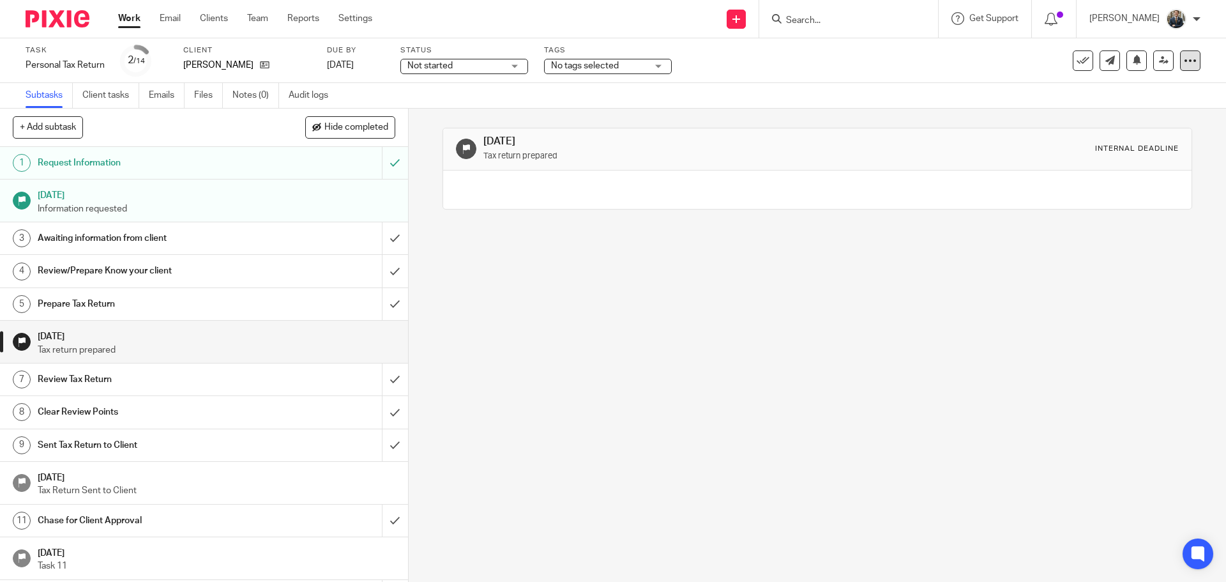
click at [1189, 64] on div at bounding box center [1190, 60] width 20 height 20
click at [1142, 114] on link "Advanced task editor" at bounding box center [1141, 111] width 84 height 9
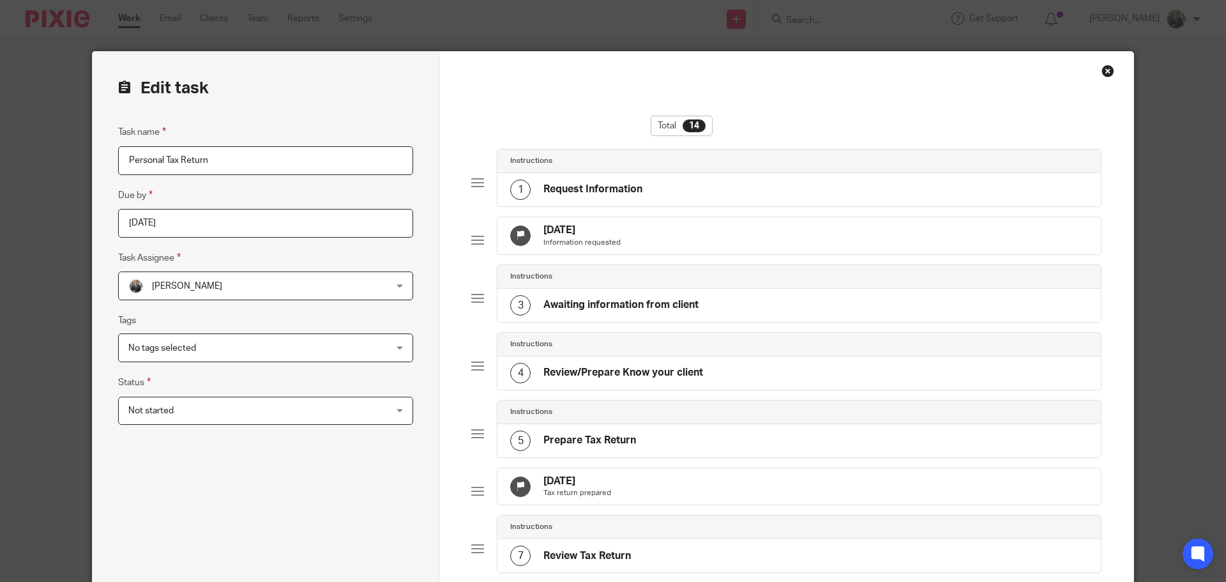
click at [647, 504] on div "30 Nov 2025 Tax return prepared" at bounding box center [798, 486] width 603 height 37
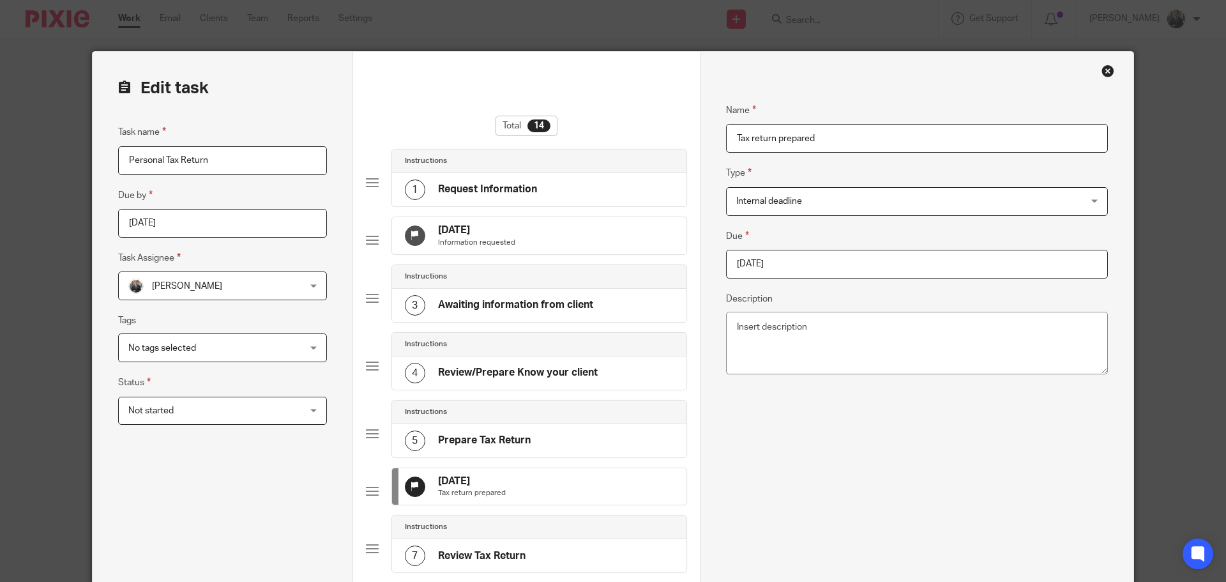
click at [787, 268] on input "2025-11-30" at bounding box center [917, 264] width 382 height 29
type input "2025-10-18"
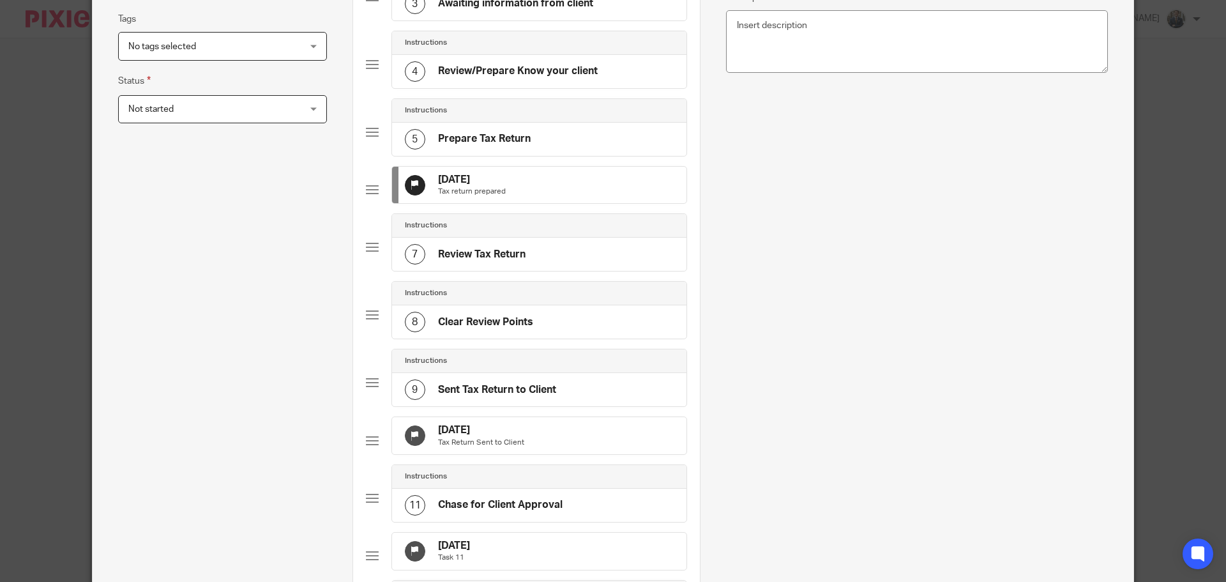
scroll to position [319, 0]
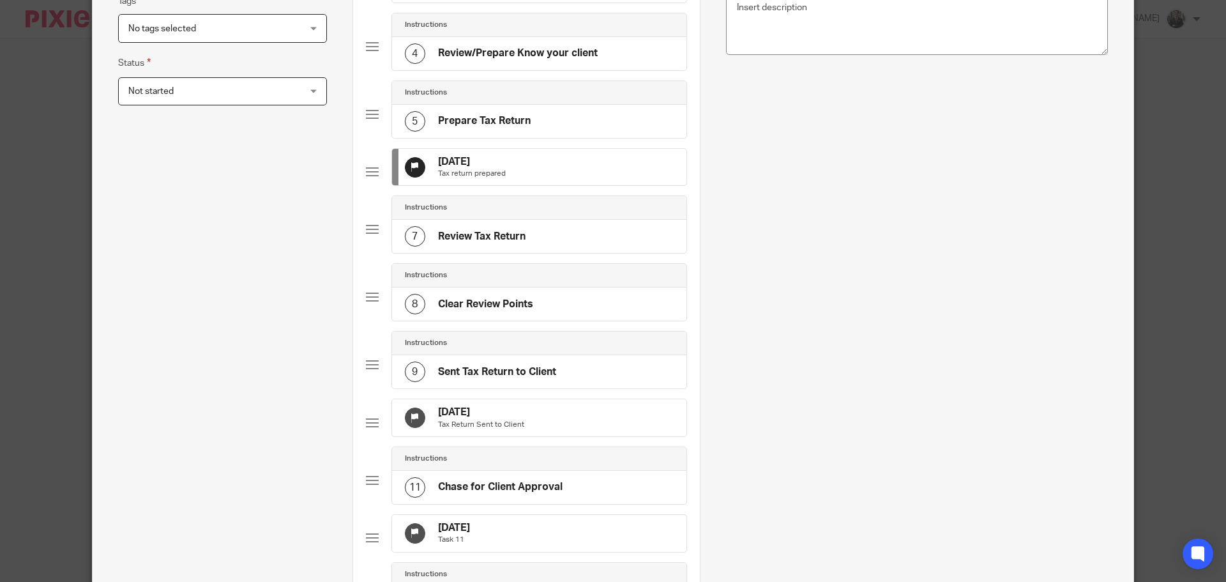
click at [558, 436] on div "31 Dec 2025 Tax Return Sent to Client" at bounding box center [539, 417] width 294 height 37
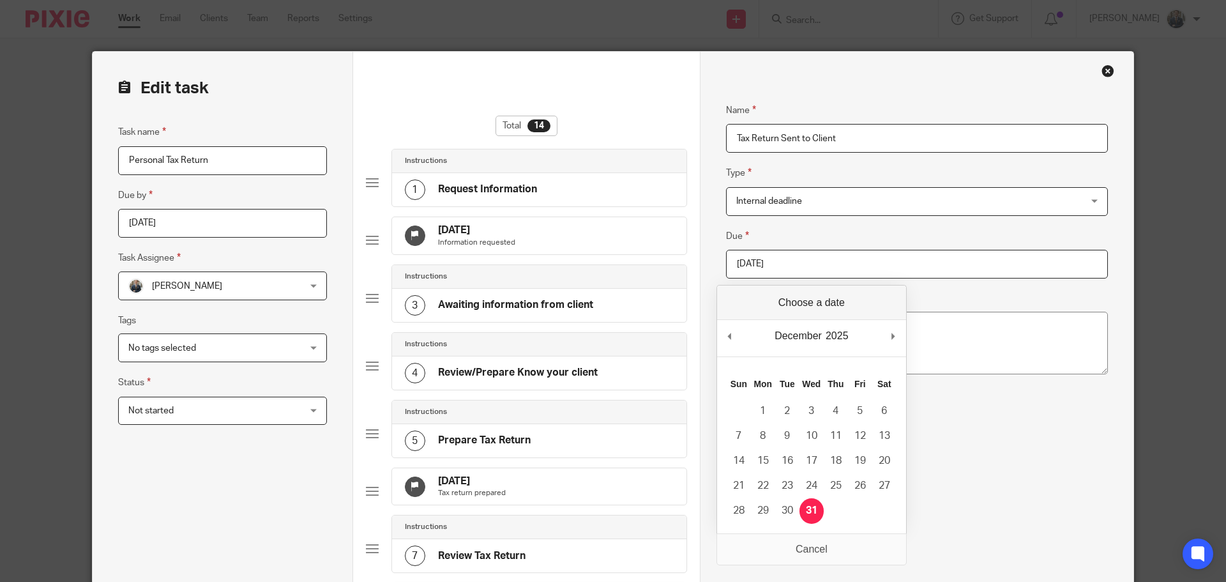
click at [812, 270] on input "2025-12-31" at bounding box center [917, 264] width 382 height 29
click at [722, 337] on div "December January February March April May June July August September October No…" at bounding box center [811, 338] width 189 height 36
type input "2025-10-18"
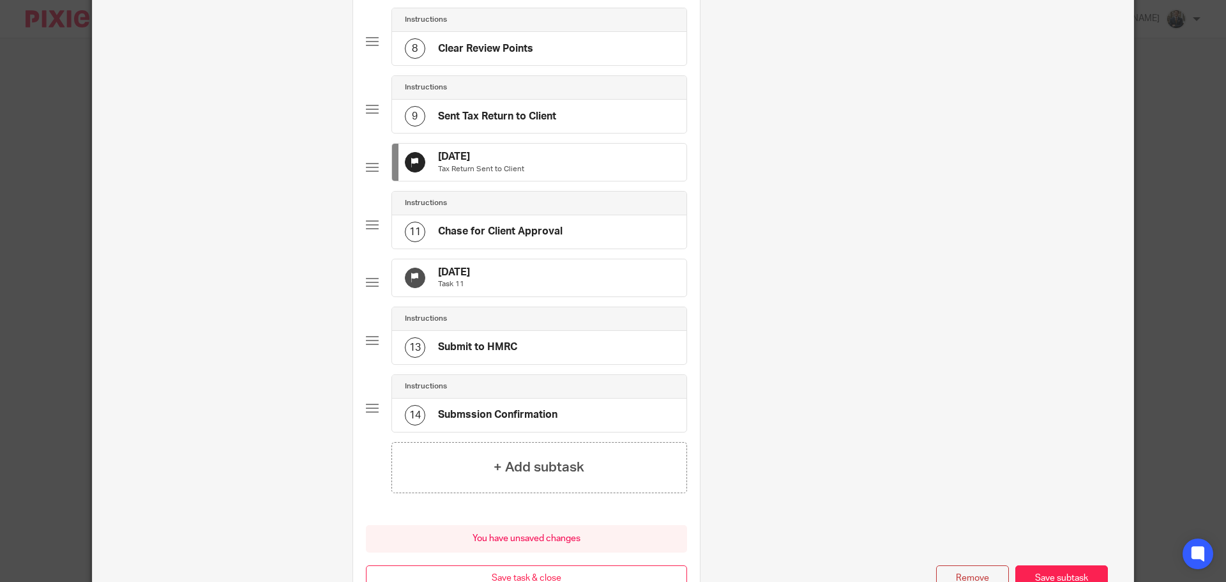
scroll to position [709, 0]
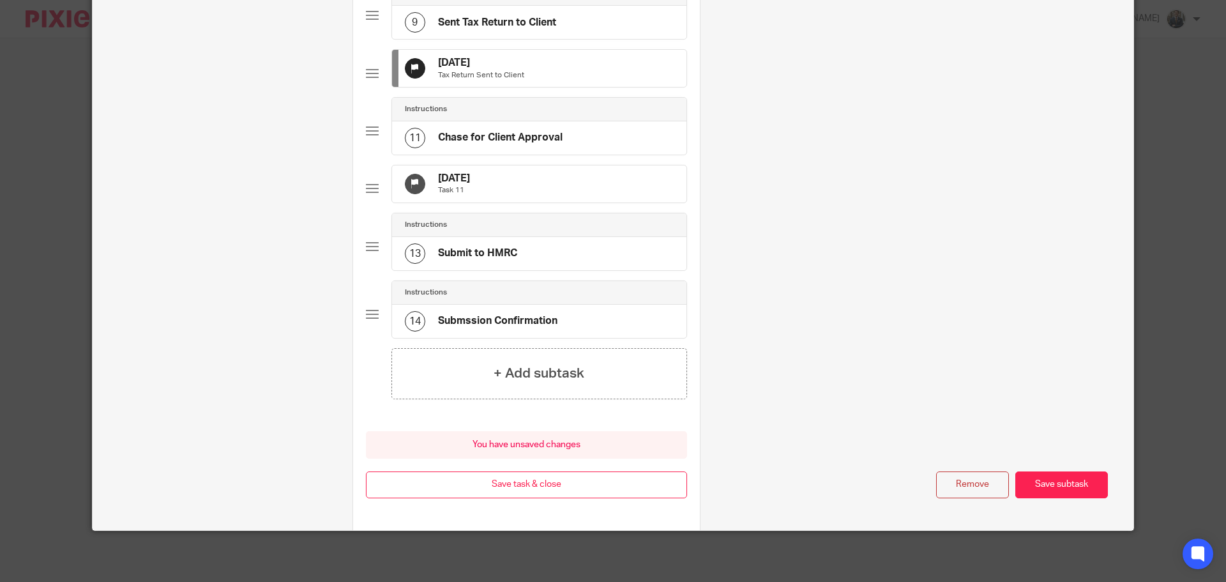
click at [557, 188] on div "31 Dec 2025 Task 11" at bounding box center [539, 183] width 294 height 37
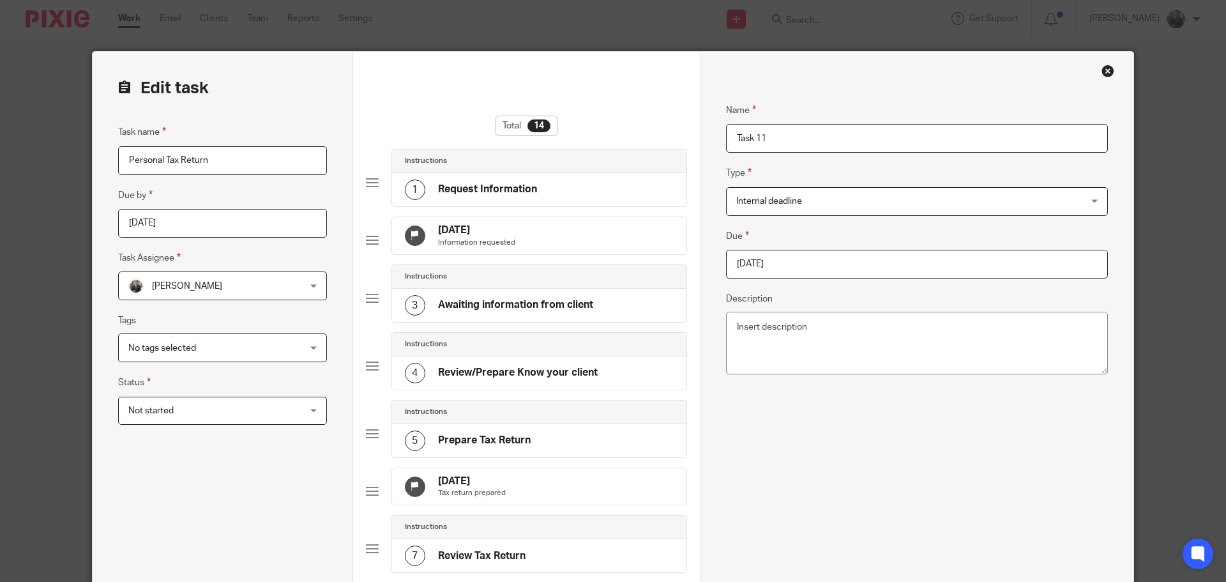
click at [796, 273] on input "2025-12-31" at bounding box center [917, 264] width 382 height 29
click at [889, 334] on div "December January February March April May June July August September October No…" at bounding box center [811, 338] width 189 height 36
click at [906, 334] on div "December January February March April May June July August September October No…" at bounding box center [811, 338] width 189 height 36
type input "[DATE]"
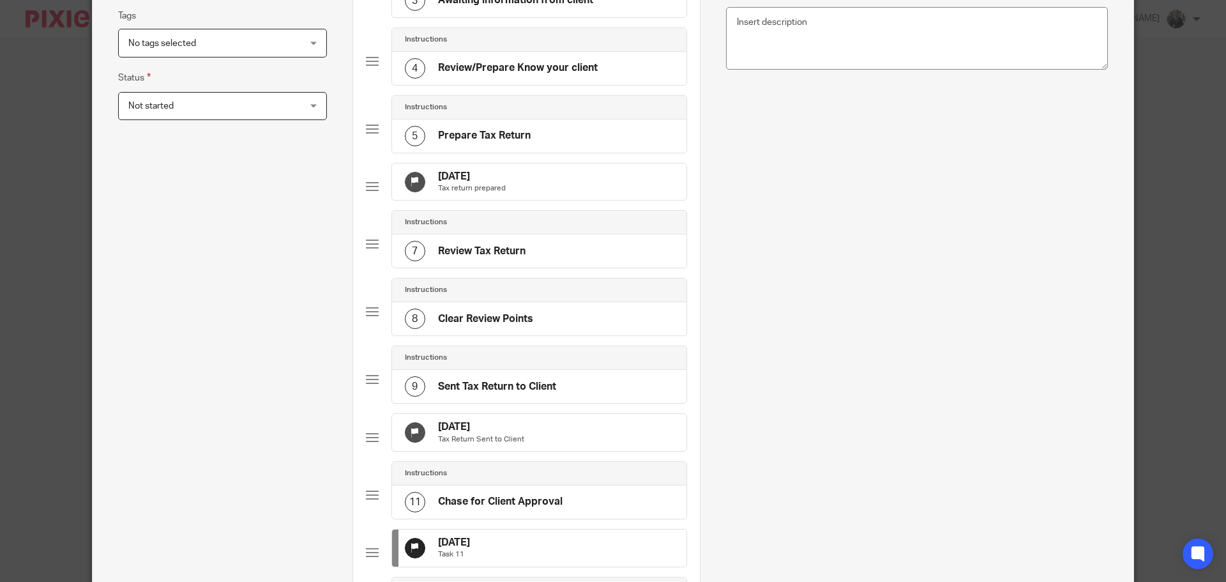
scroll to position [709, 0]
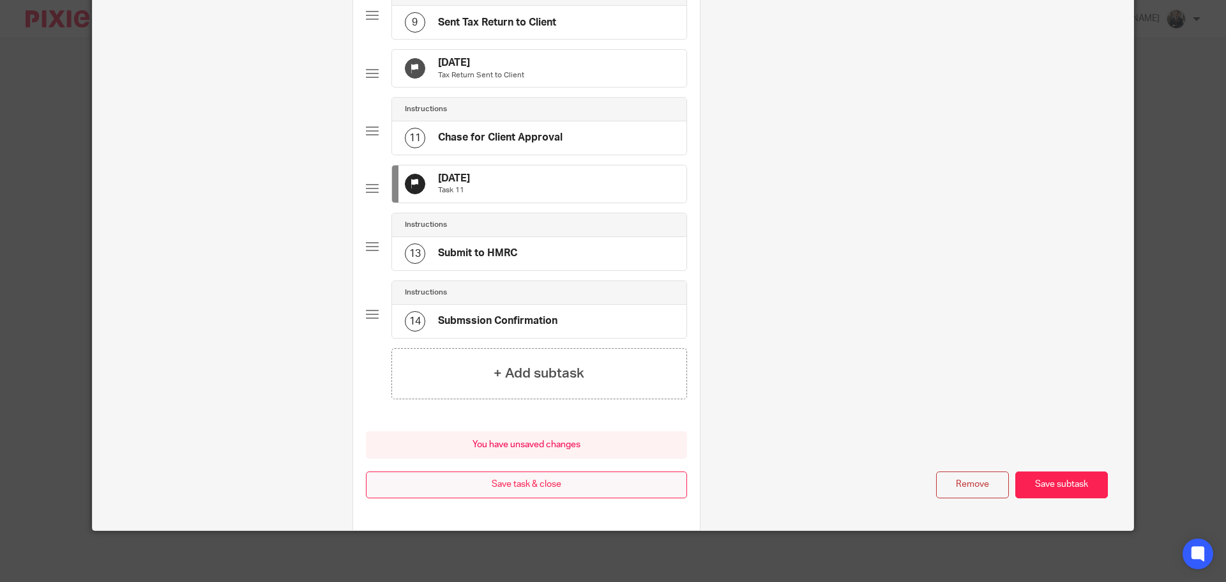
click at [526, 488] on button "Save task & close" at bounding box center [526, 484] width 321 height 27
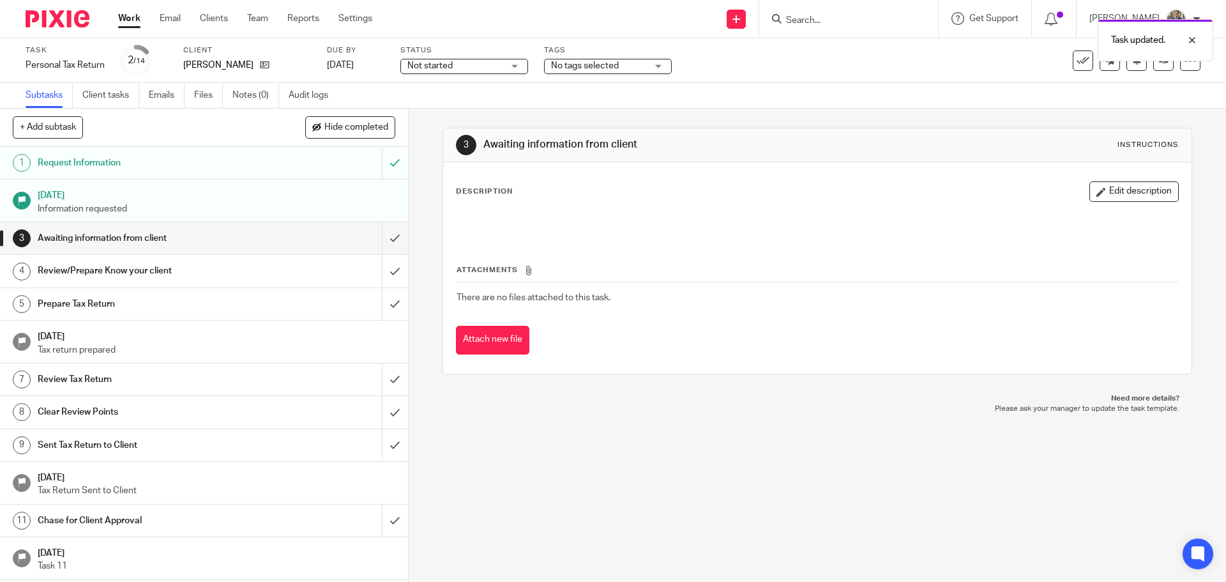
click at [40, 20] on img at bounding box center [58, 18] width 64 height 17
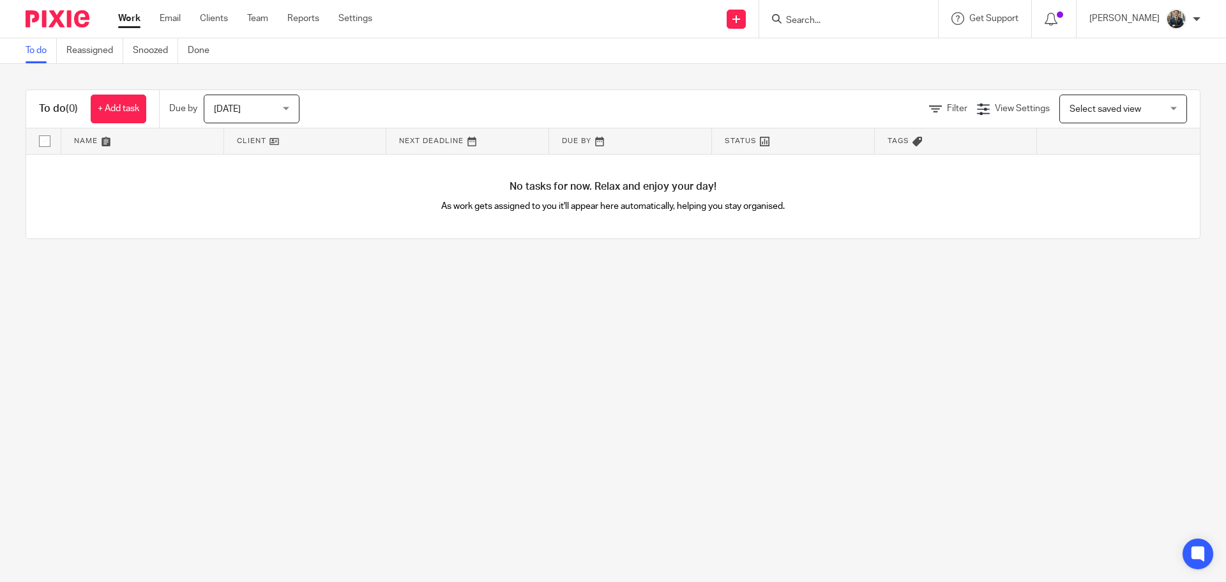
click at [844, 9] on div at bounding box center [848, 19] width 179 height 38
click at [843, 21] on input "Search" at bounding box center [842, 20] width 115 height 11
type input "lees"
click at [811, 49] on link at bounding box center [875, 49] width 187 height 19
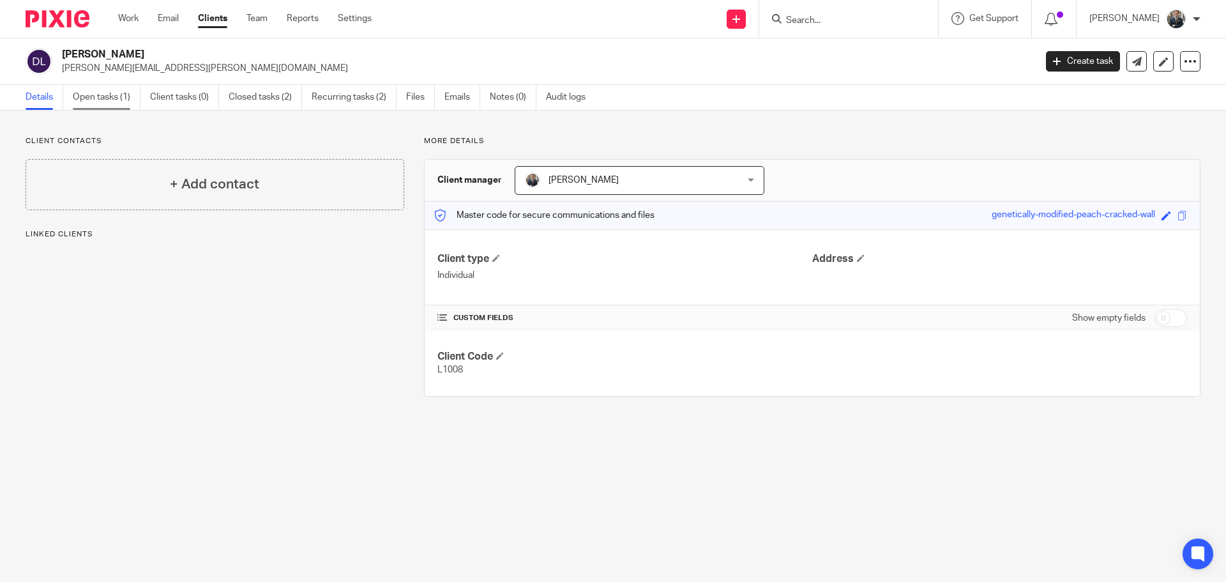
click at [98, 95] on link "Open tasks (1)" at bounding box center [107, 97] width 68 height 25
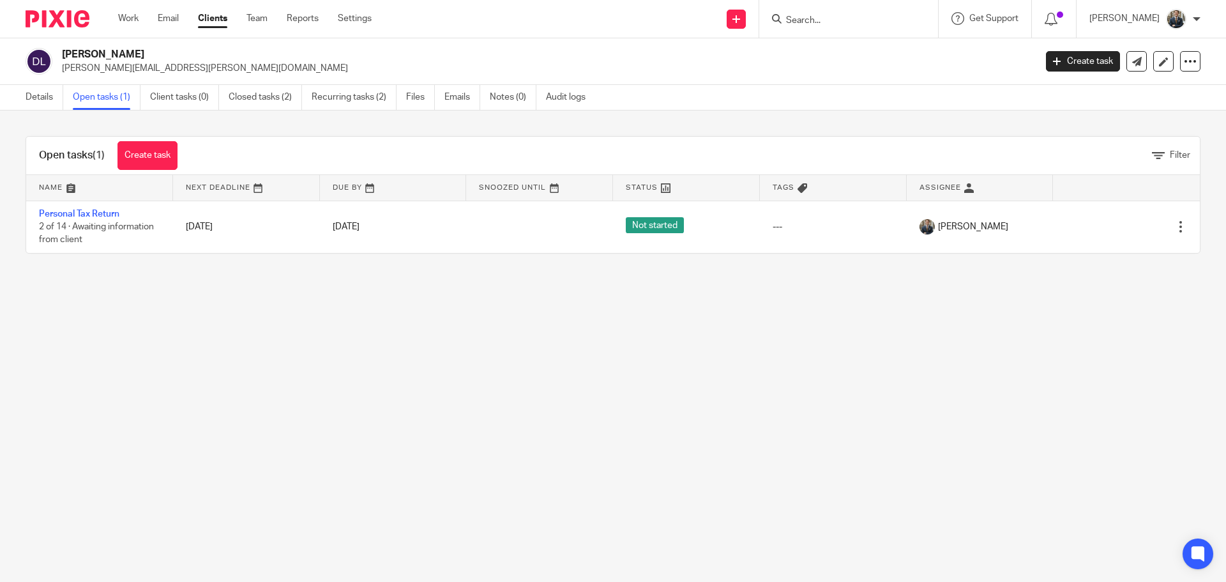
click at [837, 23] on input "Search" at bounding box center [842, 20] width 115 height 11
type input "Both"
click at [840, 45] on link at bounding box center [875, 49] width 186 height 19
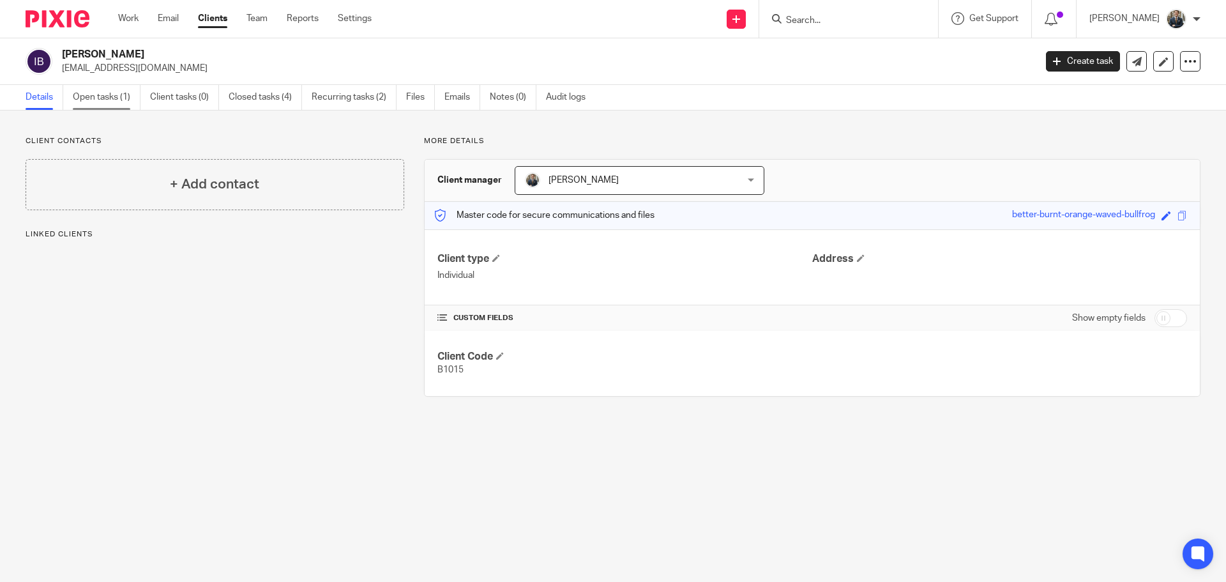
click at [82, 96] on link "Open tasks (1)" at bounding box center [107, 97] width 68 height 25
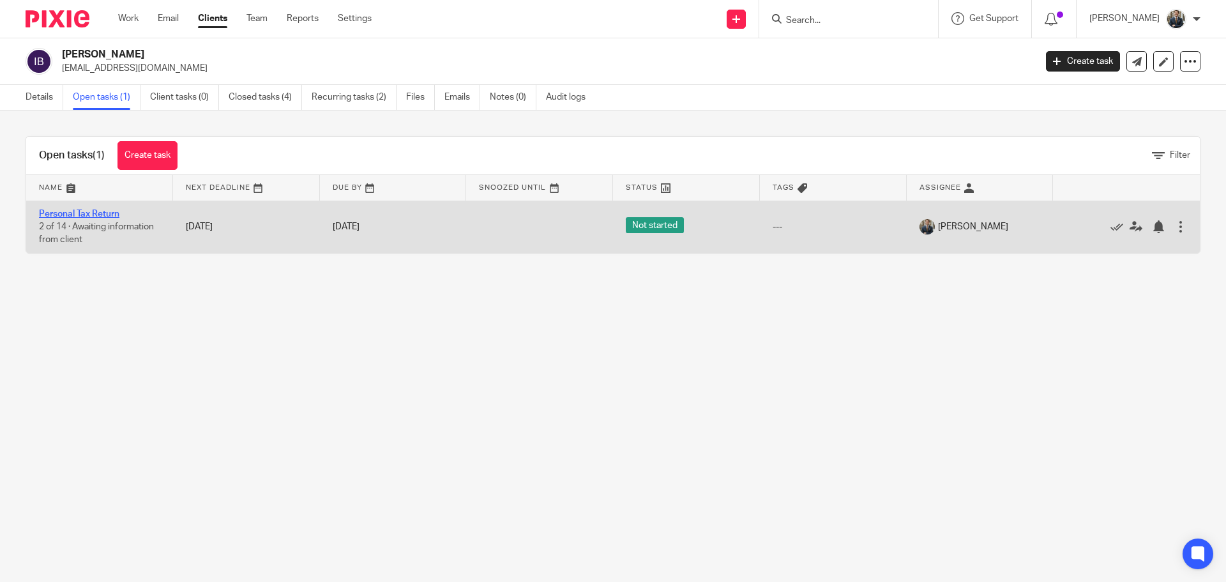
click at [98, 210] on link "Personal Tax Return" at bounding box center [79, 213] width 80 height 9
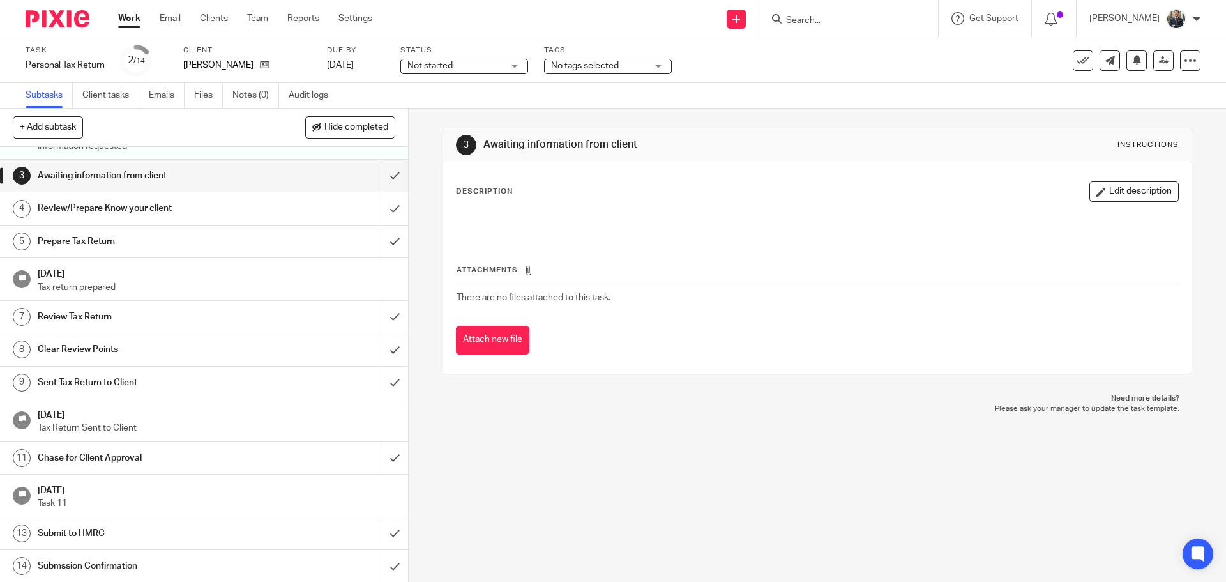
scroll to position [63, 0]
click at [380, 181] on input "submit" at bounding box center [204, 175] width 408 height 32
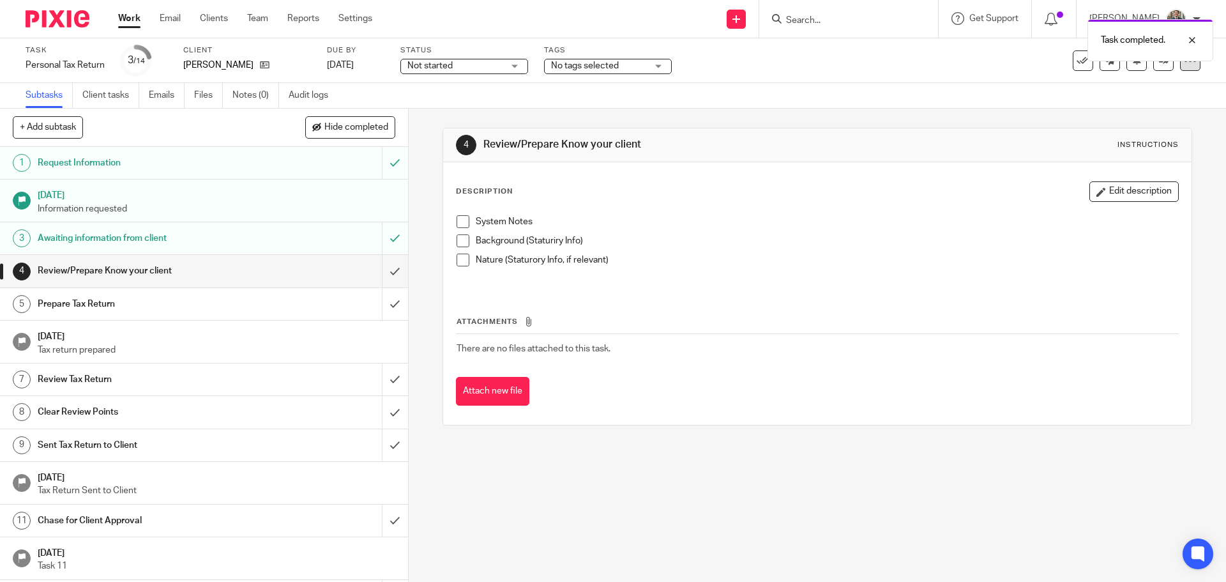
click at [1184, 66] on icon at bounding box center [1190, 60] width 13 height 13
click at [1136, 106] on li "Advanced task editor" at bounding box center [1132, 112] width 102 height 19
click at [1131, 109] on link "Advanced task editor" at bounding box center [1141, 111] width 84 height 9
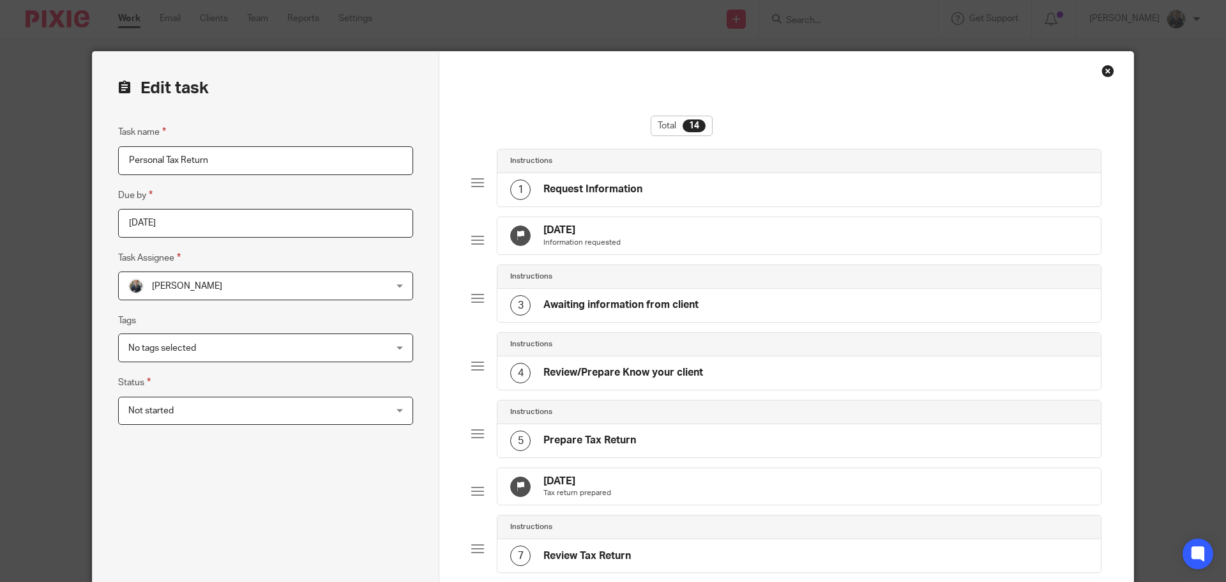
click at [758, 502] on div "[DATE] Tax return prepared" at bounding box center [798, 486] width 603 height 37
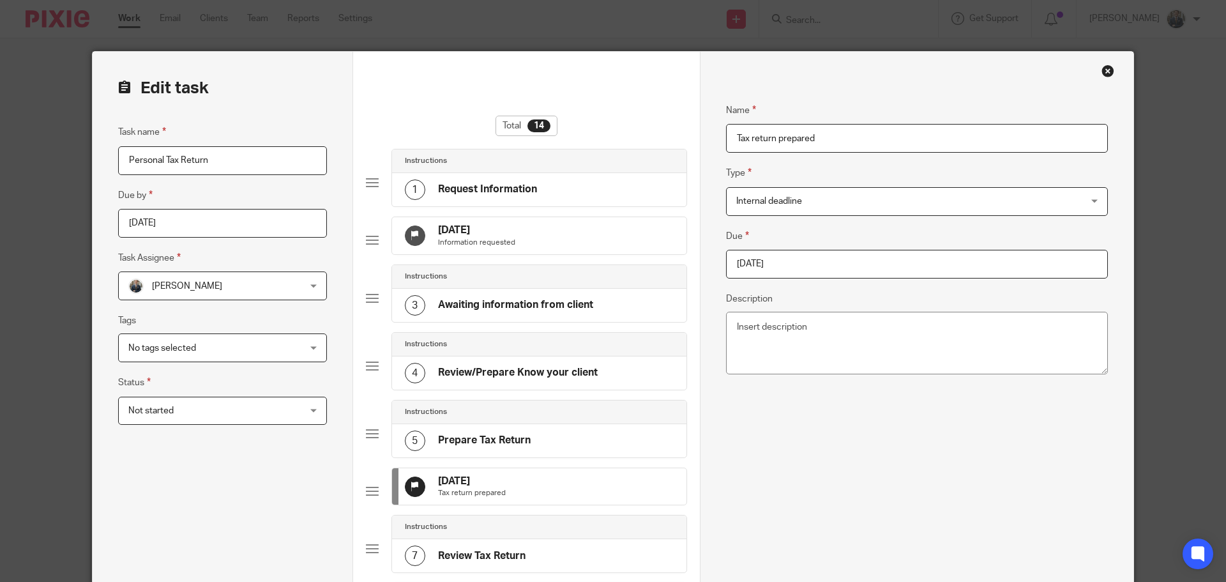
click at [822, 257] on input "[DATE]" at bounding box center [917, 264] width 382 height 29
type input "[DATE]"
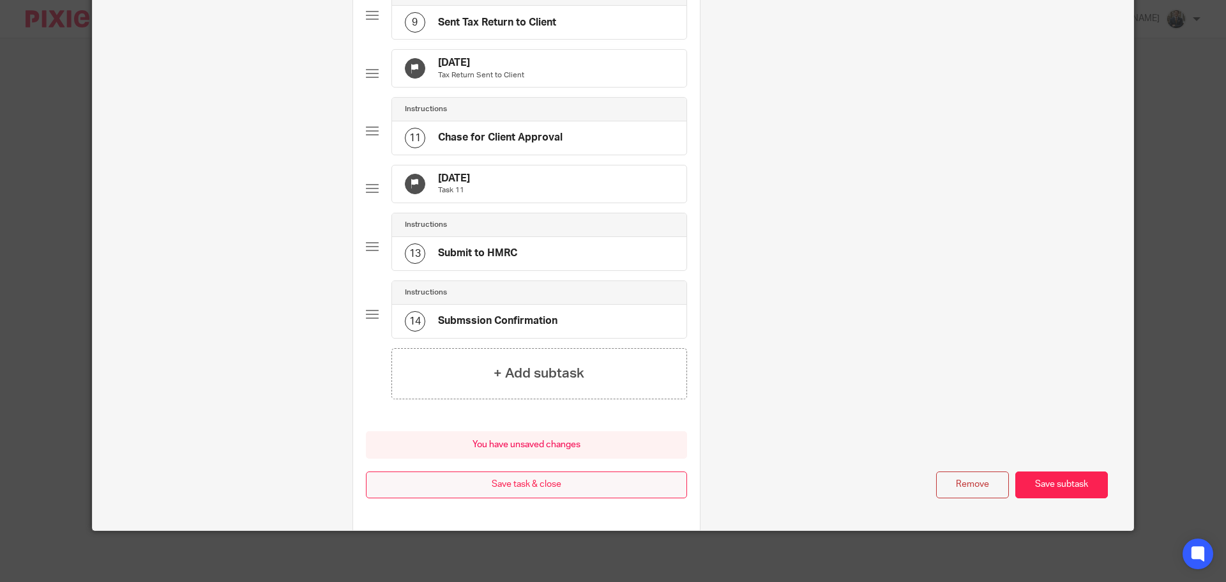
click at [576, 474] on button "Save task & close" at bounding box center [526, 484] width 321 height 27
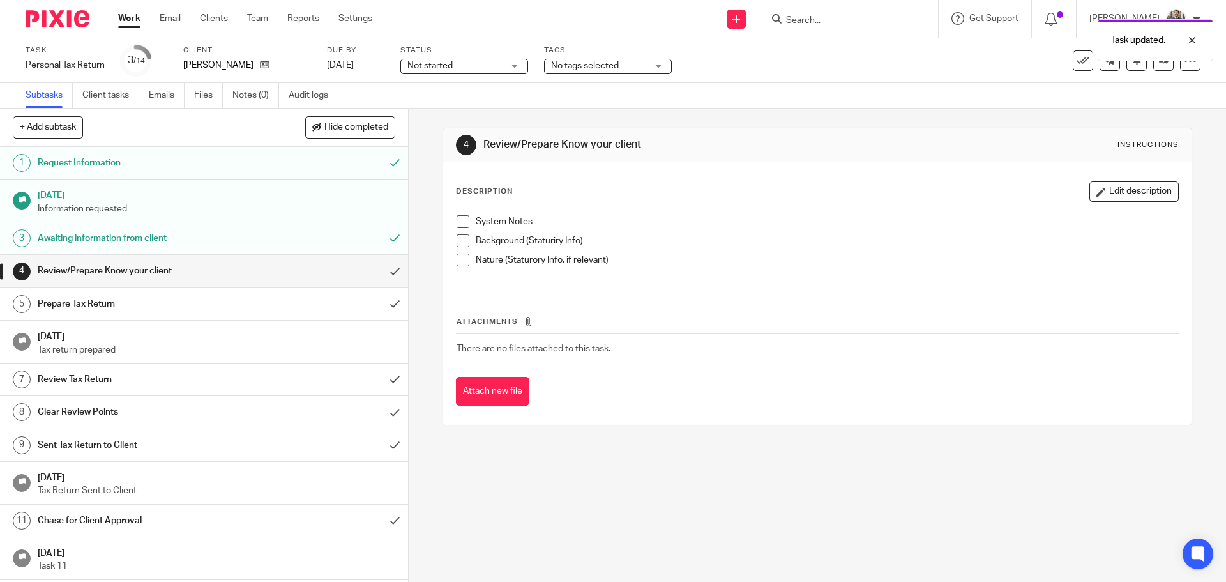
click at [41, 26] on img at bounding box center [58, 18] width 64 height 17
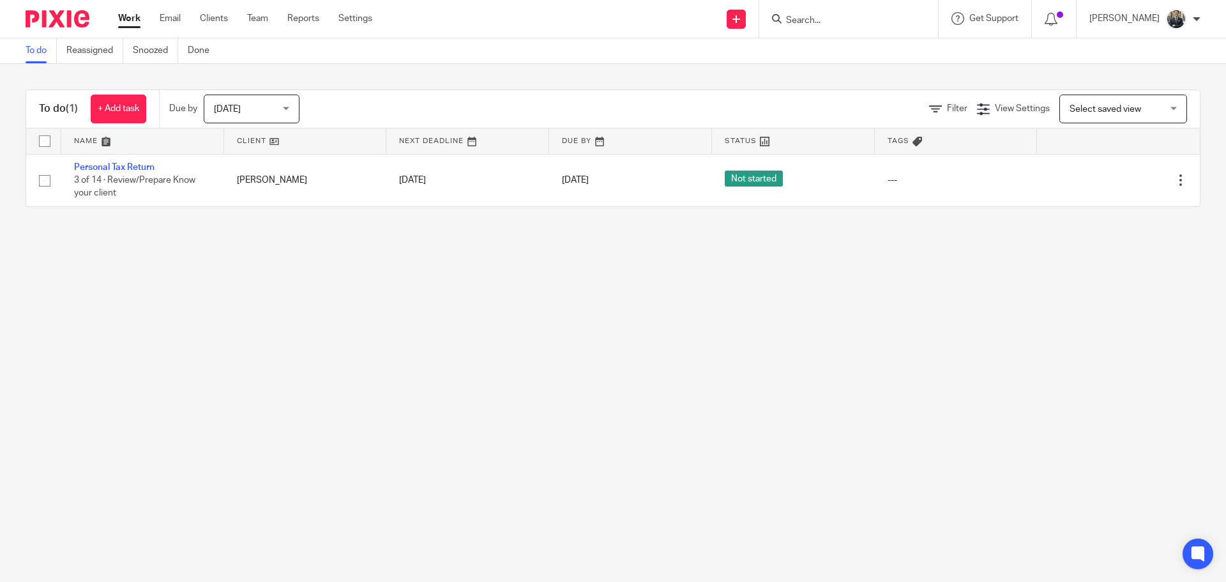
click at [857, 17] on input "Search" at bounding box center [842, 20] width 115 height 11
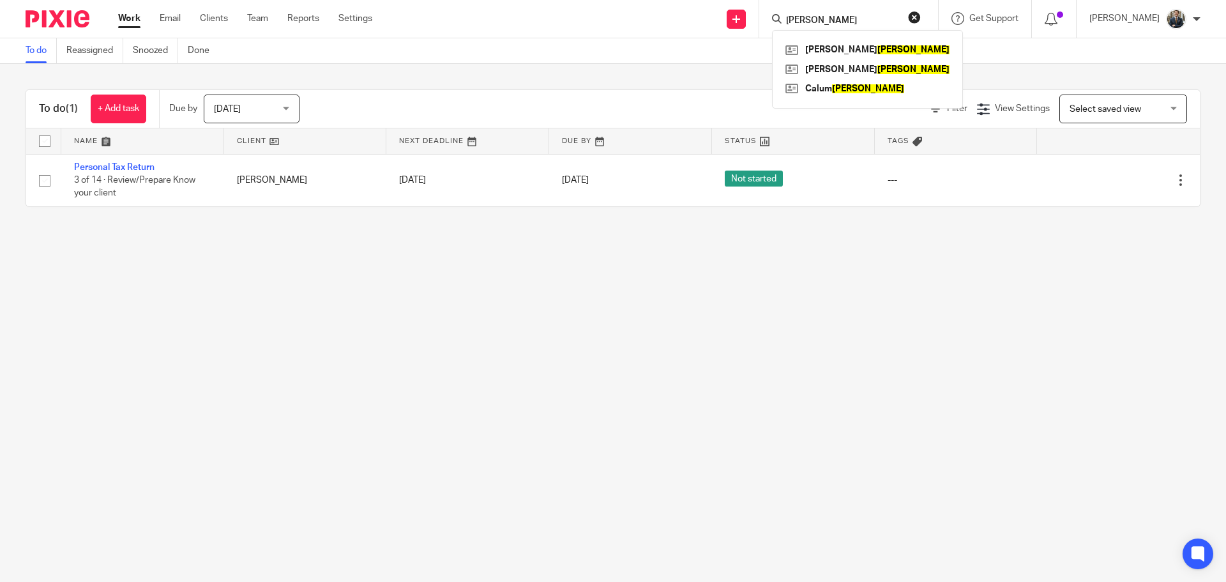
type input "mclean"
click button "submit" at bounding box center [0, 0] width 0 height 0
click at [870, 39] on div "Kenneth Mclean Ross McLean Calum MacLean" at bounding box center [867, 69] width 191 height 79
click at [861, 49] on link at bounding box center [867, 49] width 170 height 19
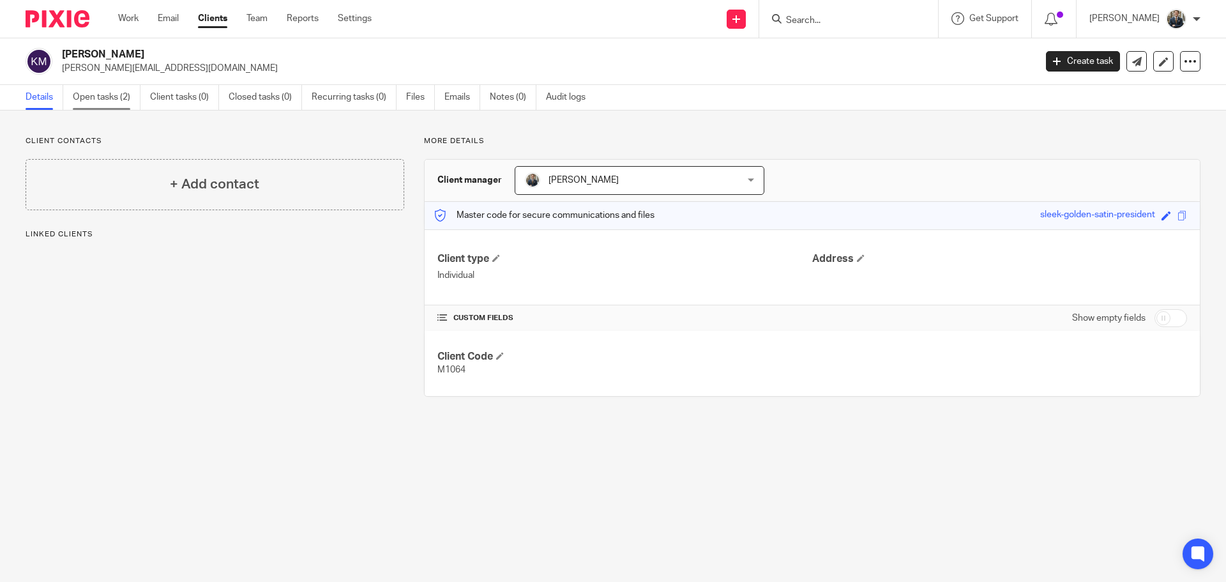
click at [109, 99] on link "Open tasks (2)" at bounding box center [107, 97] width 68 height 25
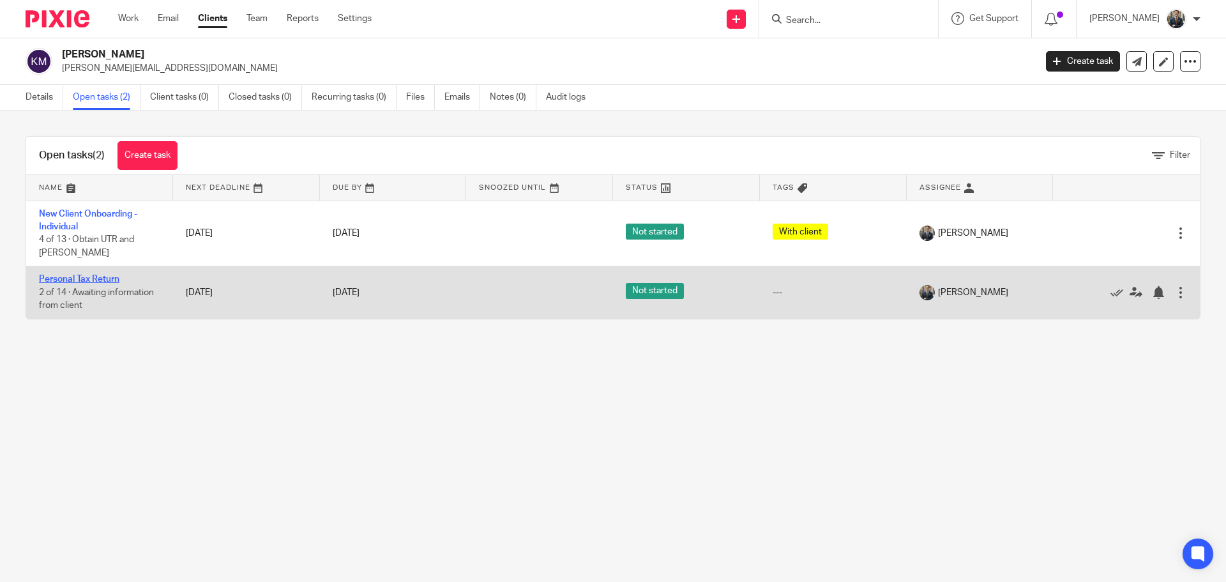
click at [82, 275] on link "Personal Tax Return" at bounding box center [79, 279] width 80 height 9
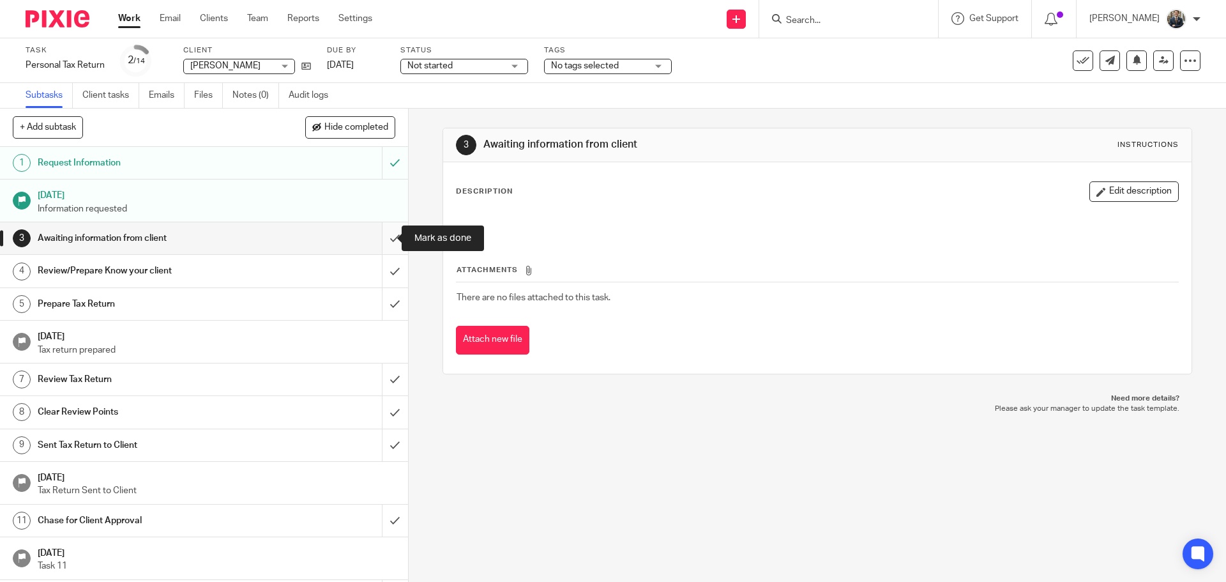
click at [386, 238] on input "submit" at bounding box center [204, 238] width 408 height 32
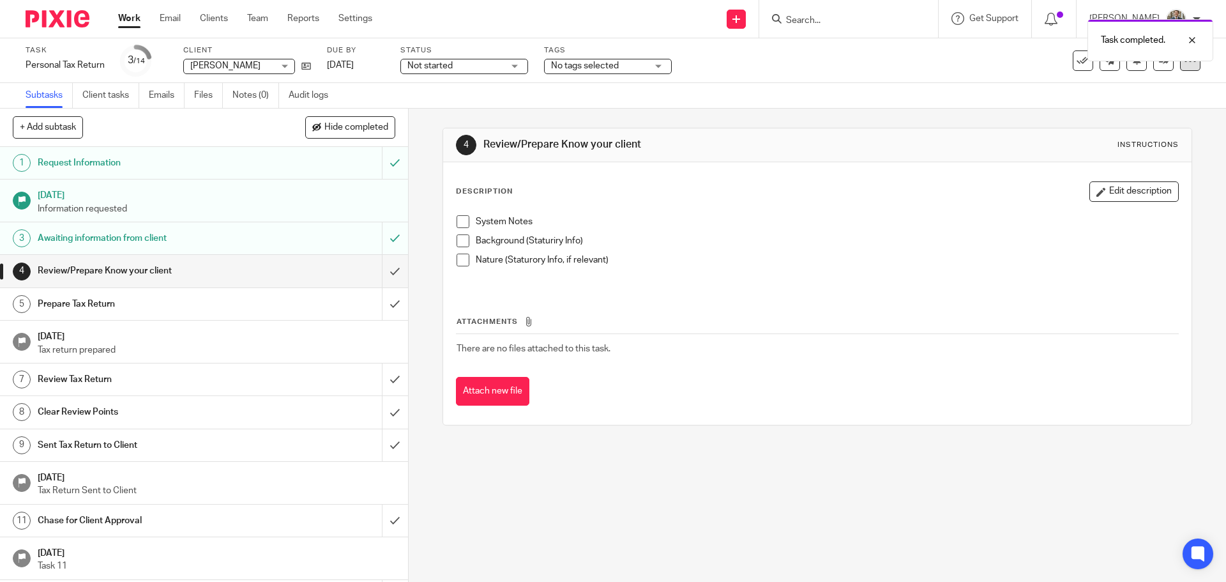
click at [1184, 66] on icon at bounding box center [1190, 60] width 13 height 13
click at [1138, 113] on link "Advanced task editor" at bounding box center [1141, 111] width 84 height 9
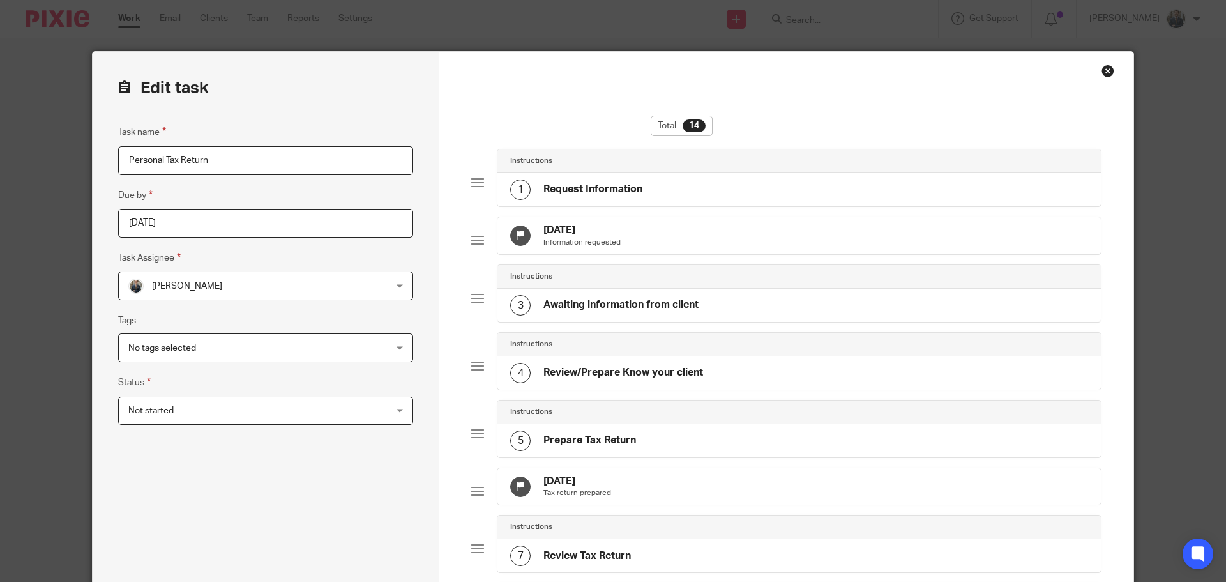
click at [650, 504] on div "[DATE] Tax return prepared" at bounding box center [798, 486] width 603 height 37
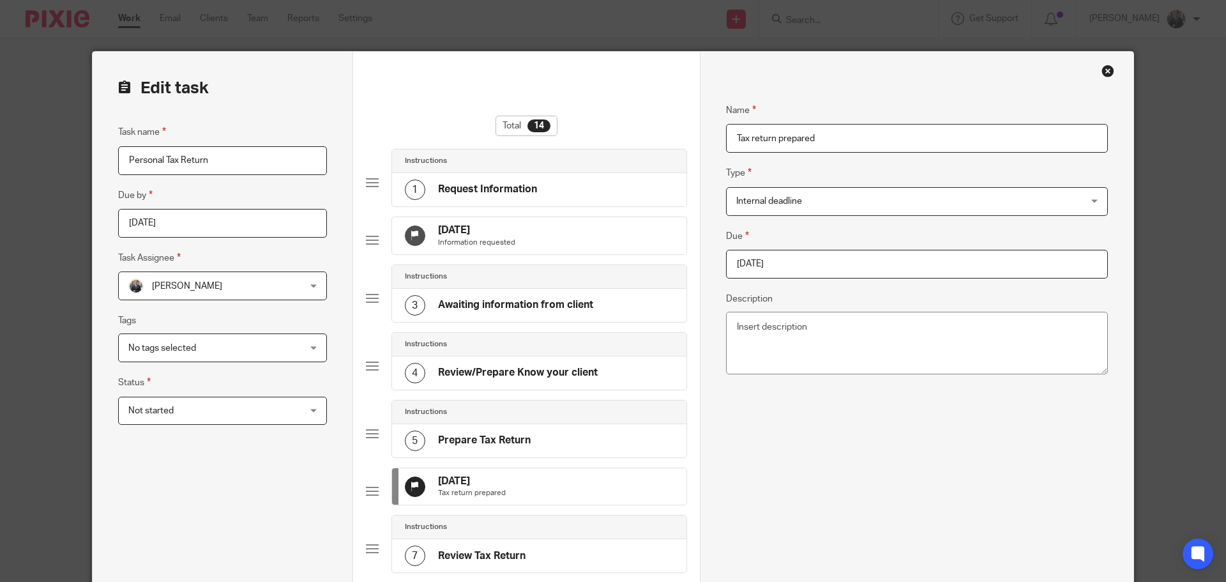
click at [746, 263] on input "[DATE]" at bounding box center [917, 264] width 382 height 29
click at [717, 340] on div "December January February March April May June July August September October No…" at bounding box center [811, 338] width 189 height 36
click at [722, 337] on div "December January February March April May June July August September October No…" at bounding box center [811, 338] width 189 height 36
type input "2025-10-31"
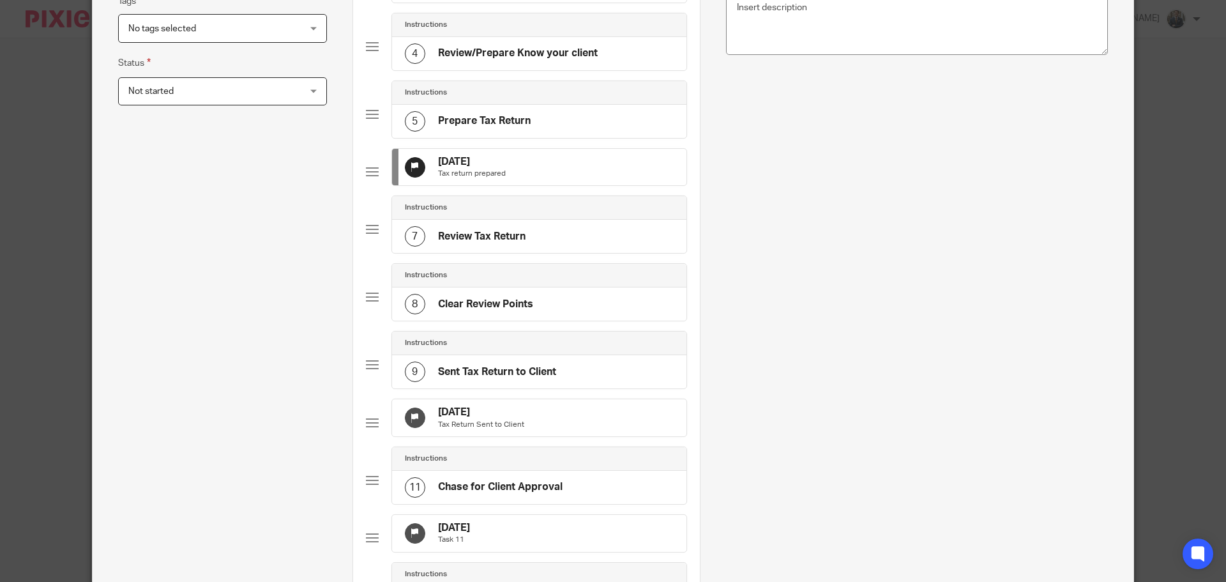
click at [560, 436] on div "12 Jan 2026 Tax Return Sent to Client" at bounding box center [539, 417] width 294 height 37
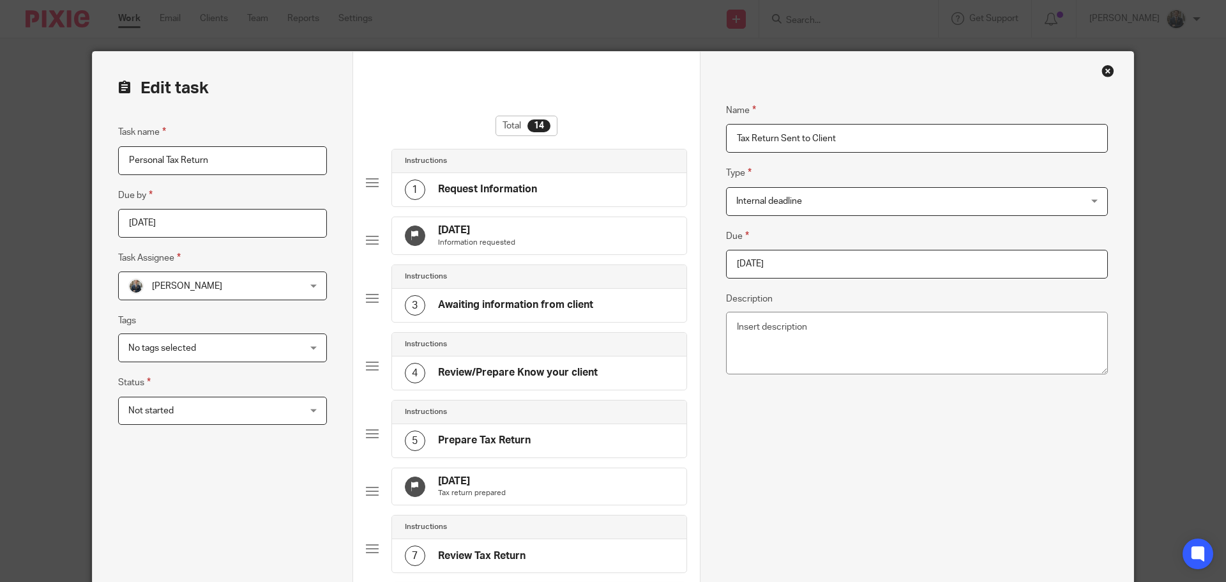
click at [813, 266] on input "2026-01-12" at bounding box center [917, 264] width 382 height 29
type input "2025-10-31"
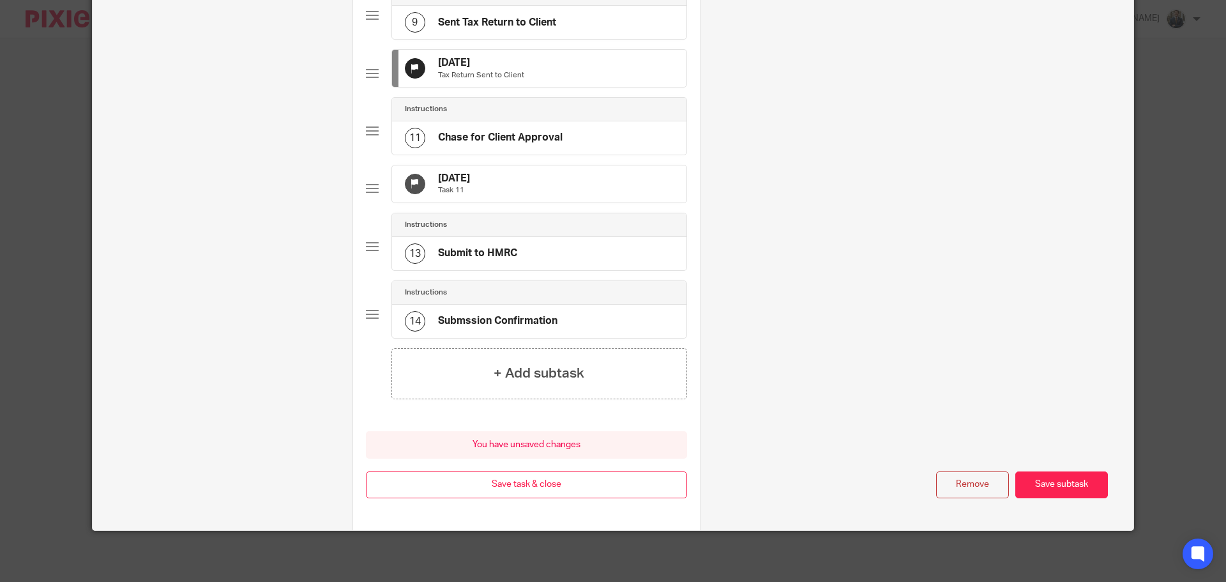
click at [525, 172] on div "11 Feb 2026 Task 11" at bounding box center [539, 183] width 294 height 37
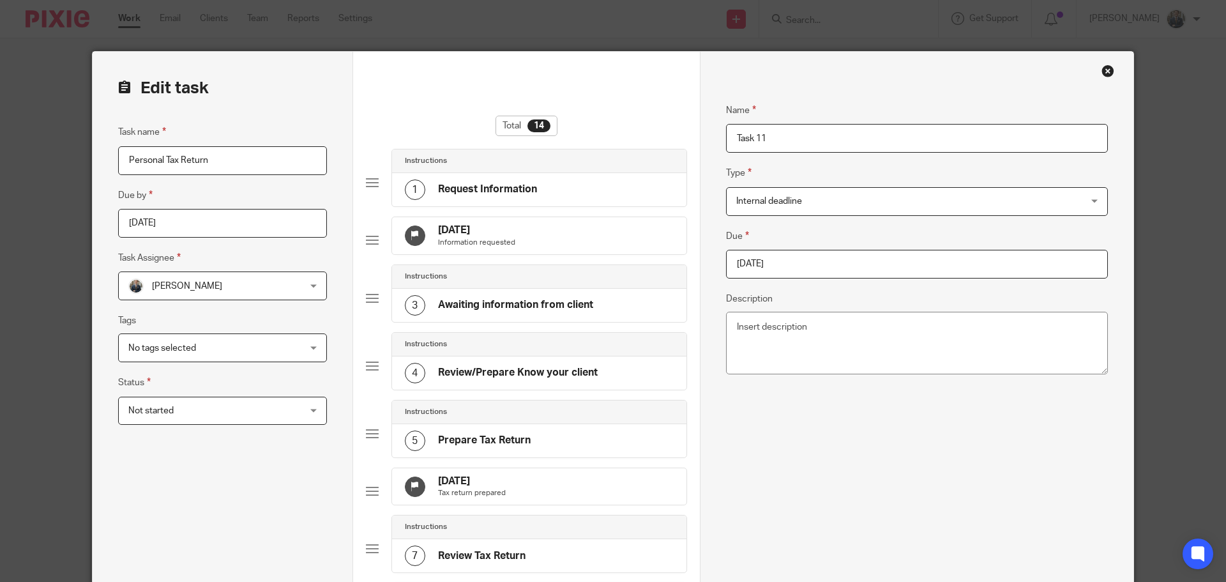
click at [872, 278] on div "Due 2026-02-11 Description" at bounding box center [917, 304] width 382 height 151
click at [861, 271] on input "2026-02-11" at bounding box center [917, 264] width 382 height 29
type input "2026-01-31"
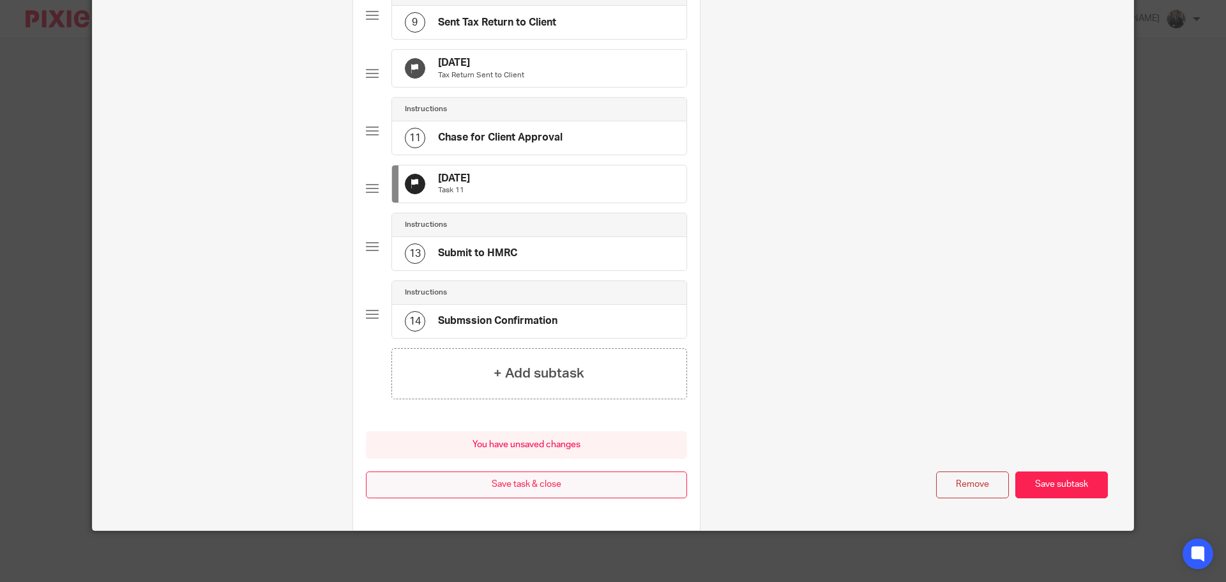
click at [520, 479] on button "Save task & close" at bounding box center [526, 484] width 321 height 27
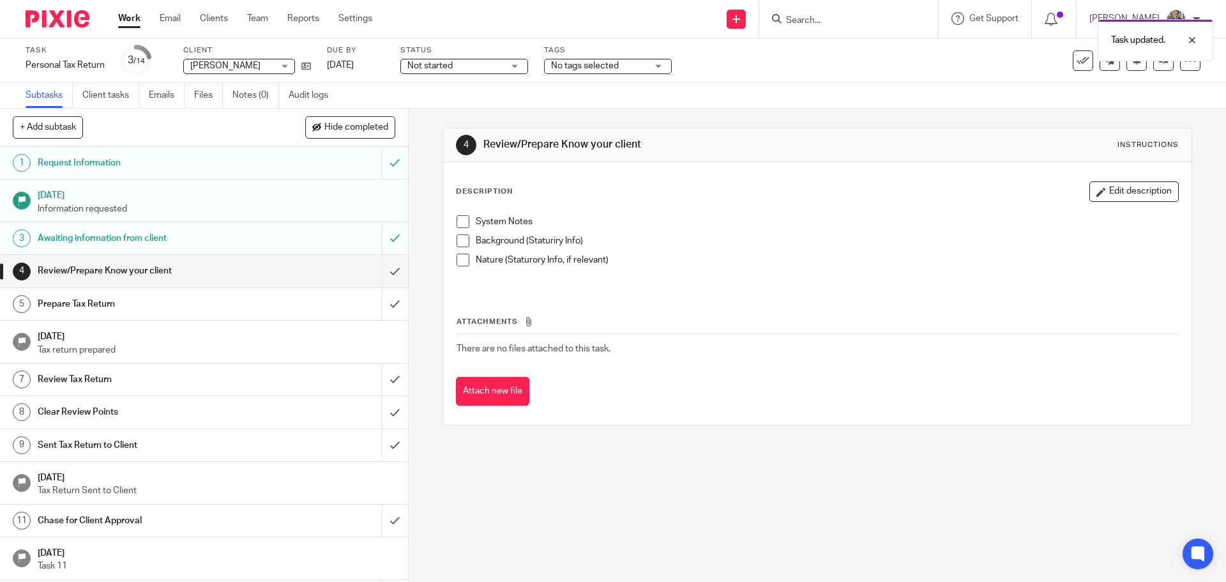
click at [42, 20] on img at bounding box center [58, 18] width 64 height 17
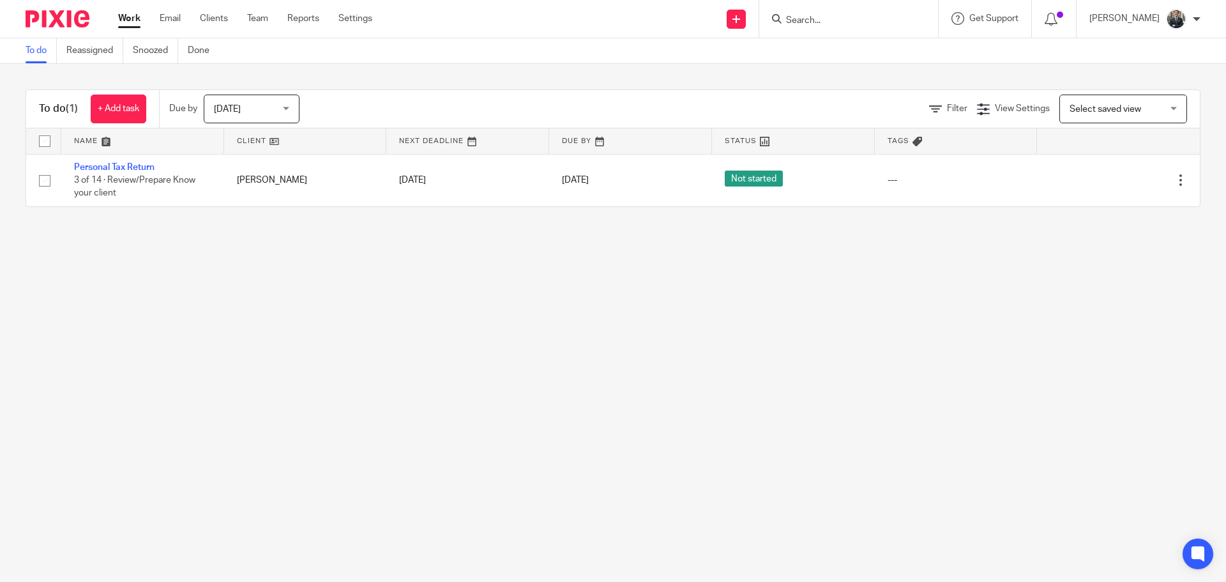
click at [830, 23] on input "Search" at bounding box center [842, 20] width 115 height 11
type input "stubb"
click at [861, 42] on link at bounding box center [861, 49] width 158 height 19
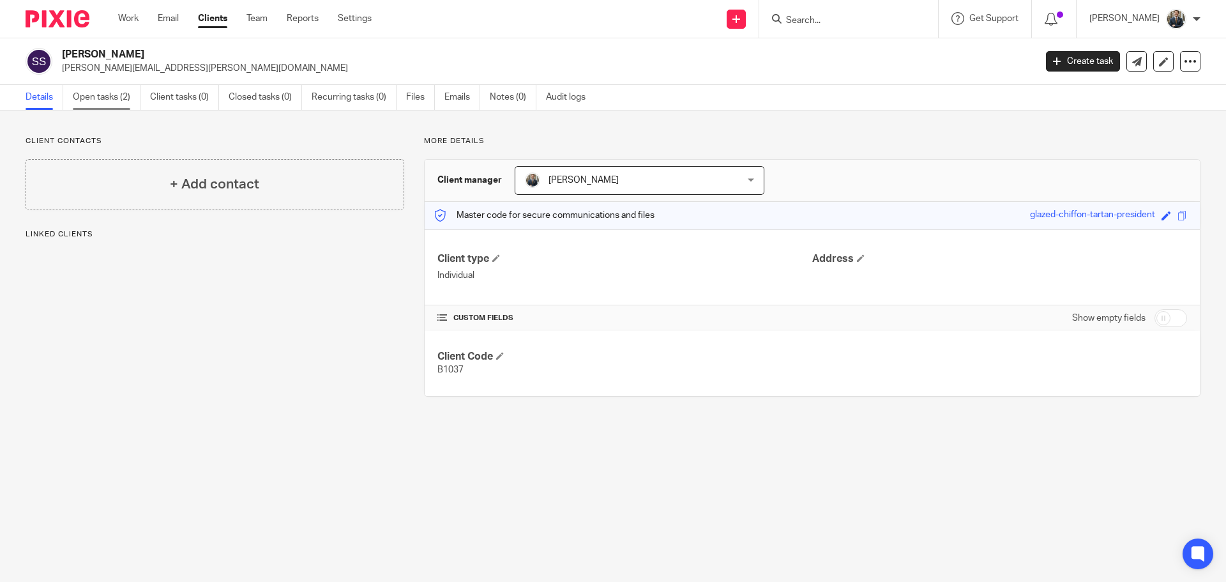
click at [107, 89] on link "Open tasks (2)" at bounding box center [107, 97] width 68 height 25
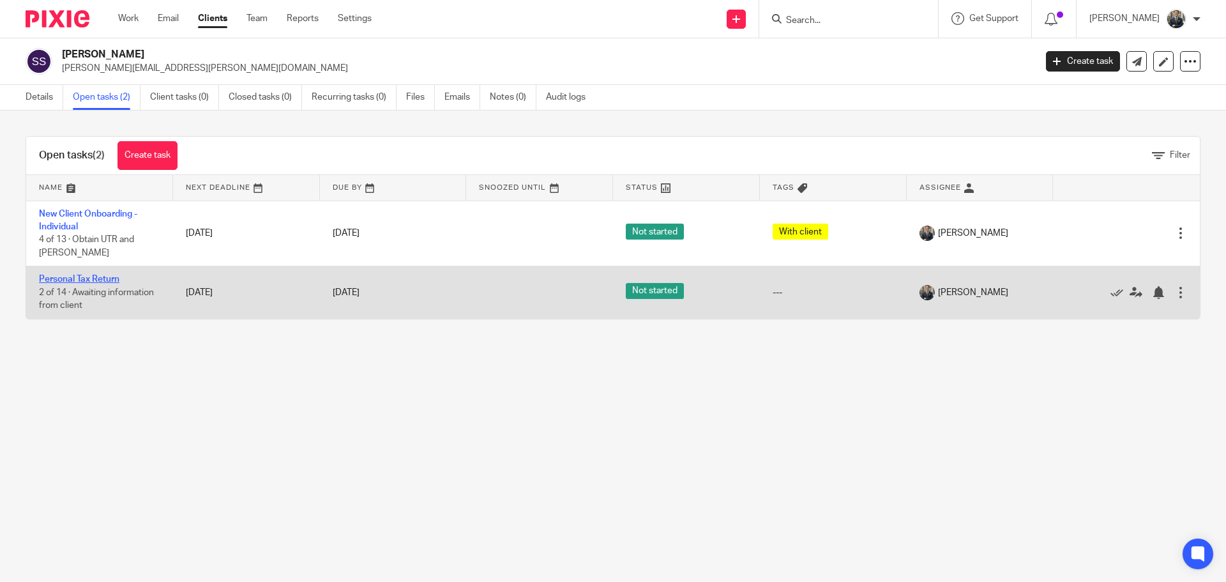
click at [86, 275] on link "Personal Tax Return" at bounding box center [79, 279] width 80 height 9
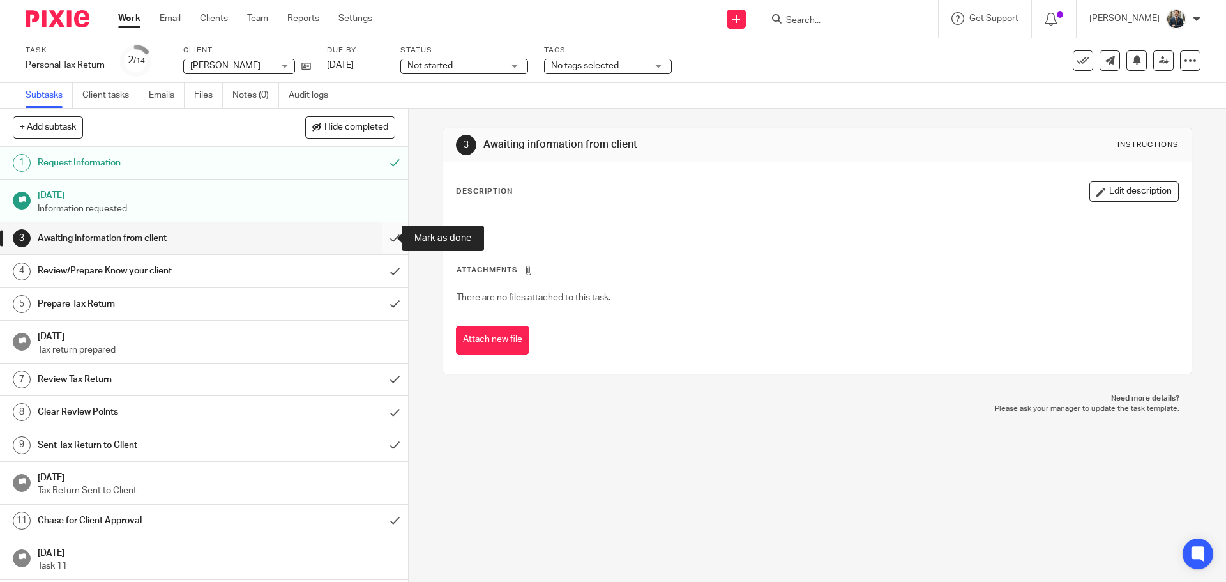
click at [384, 236] on input "submit" at bounding box center [204, 238] width 408 height 32
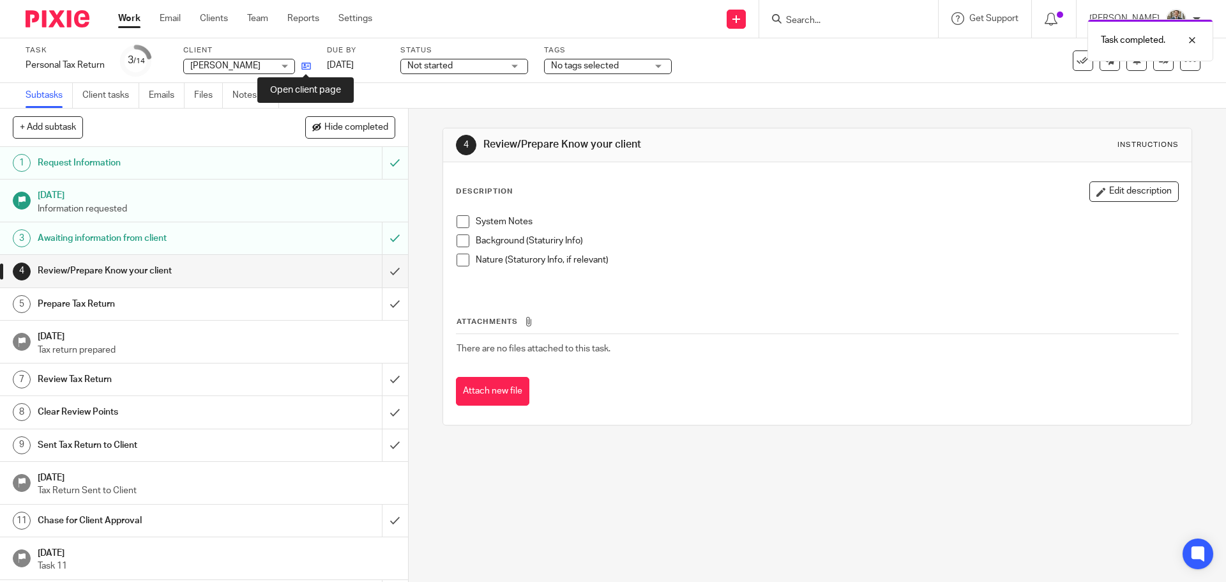
click at [304, 66] on icon at bounding box center [306, 66] width 10 height 10
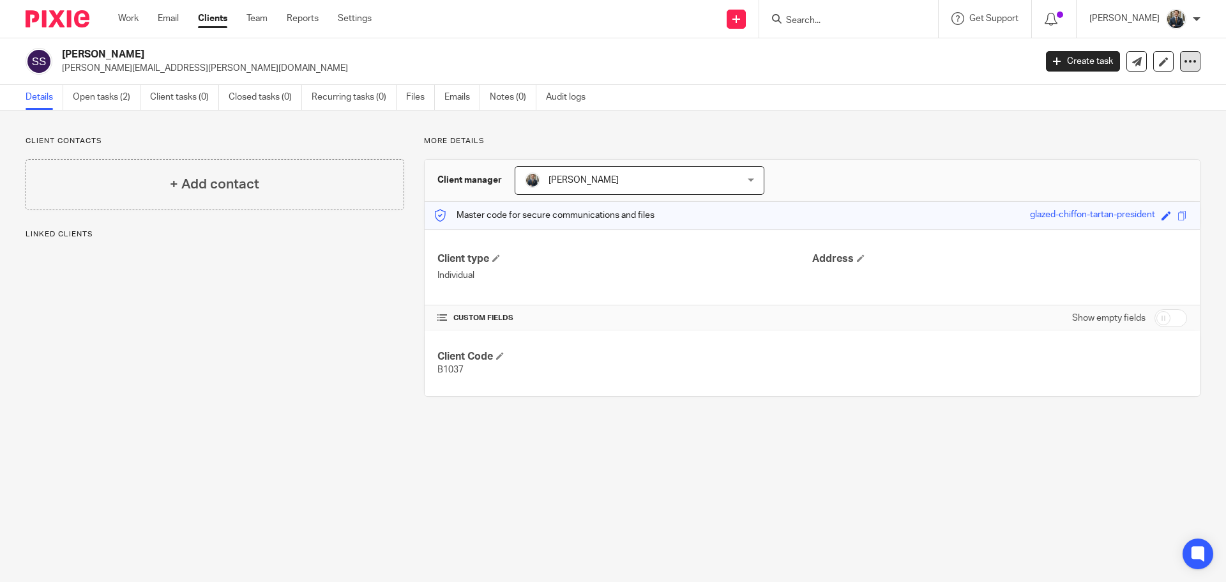
click at [1184, 59] on icon at bounding box center [1190, 61] width 13 height 13
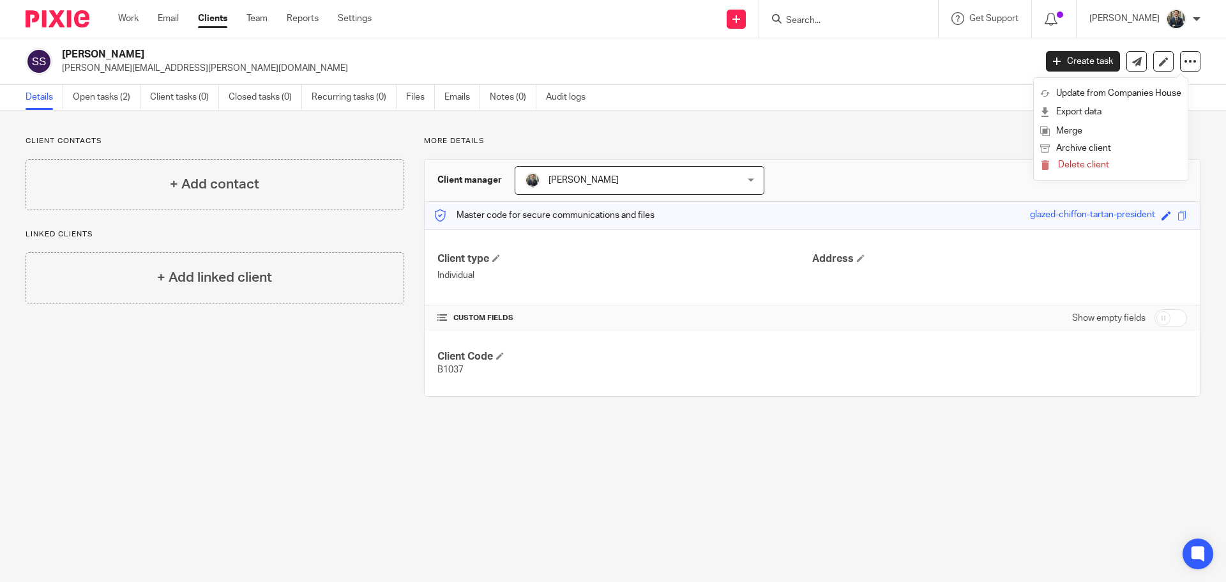
click at [891, 105] on div "Details Open tasks (2) Client tasks (0) Closed tasks (0) Recurring tasks (0) Fi…" at bounding box center [613, 98] width 1226 height 26
click at [101, 95] on link "Open tasks (2)" at bounding box center [107, 97] width 68 height 25
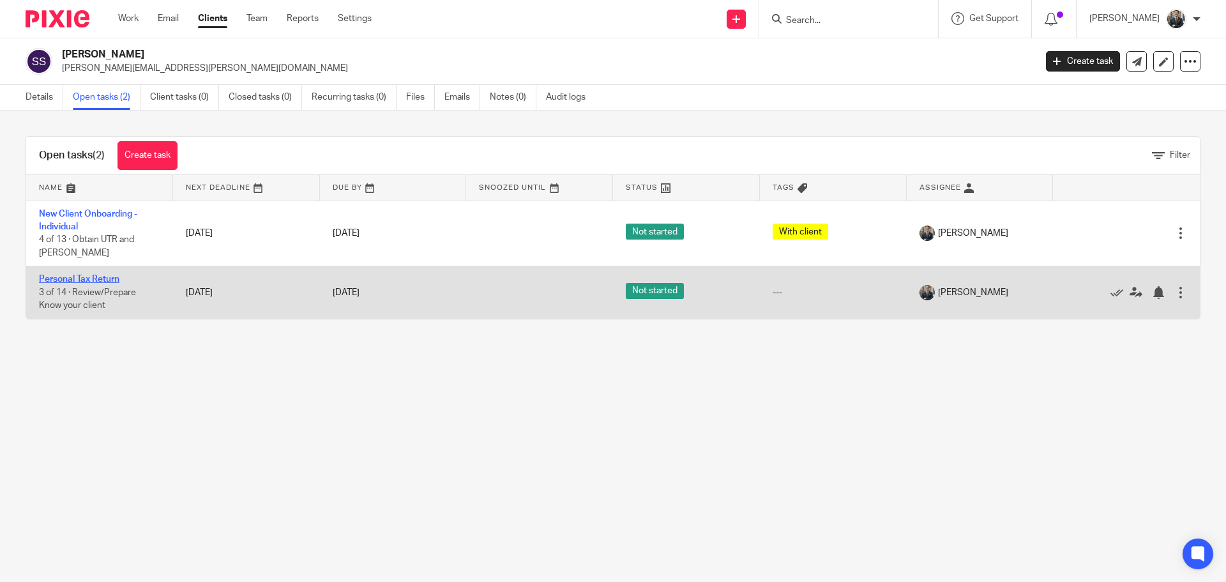
click at [83, 275] on link "Personal Tax Return" at bounding box center [79, 279] width 80 height 9
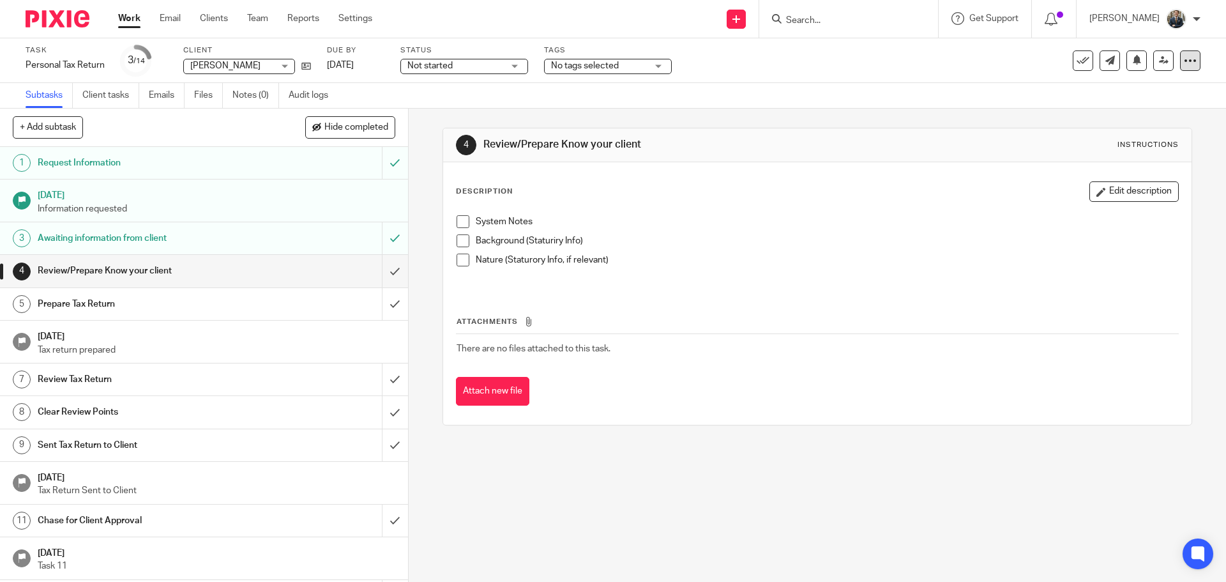
click at [1184, 59] on icon at bounding box center [1190, 60] width 13 height 13
click at [1122, 109] on link "Advanced task editor" at bounding box center [1141, 111] width 84 height 9
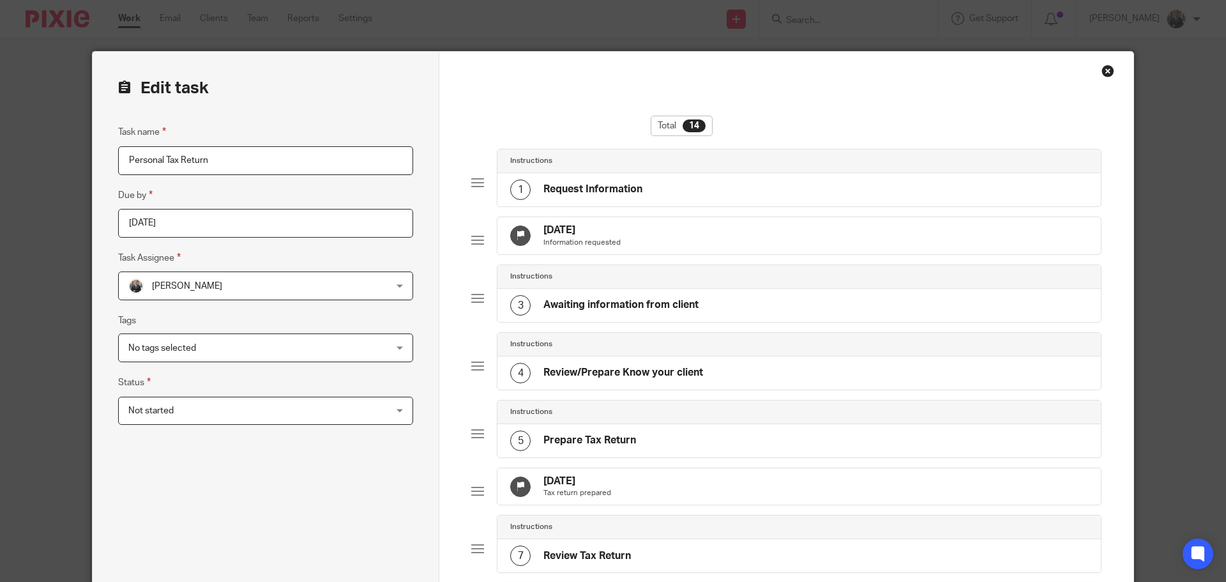
click at [586, 498] on p "Tax return prepared" at bounding box center [577, 493] width 68 height 10
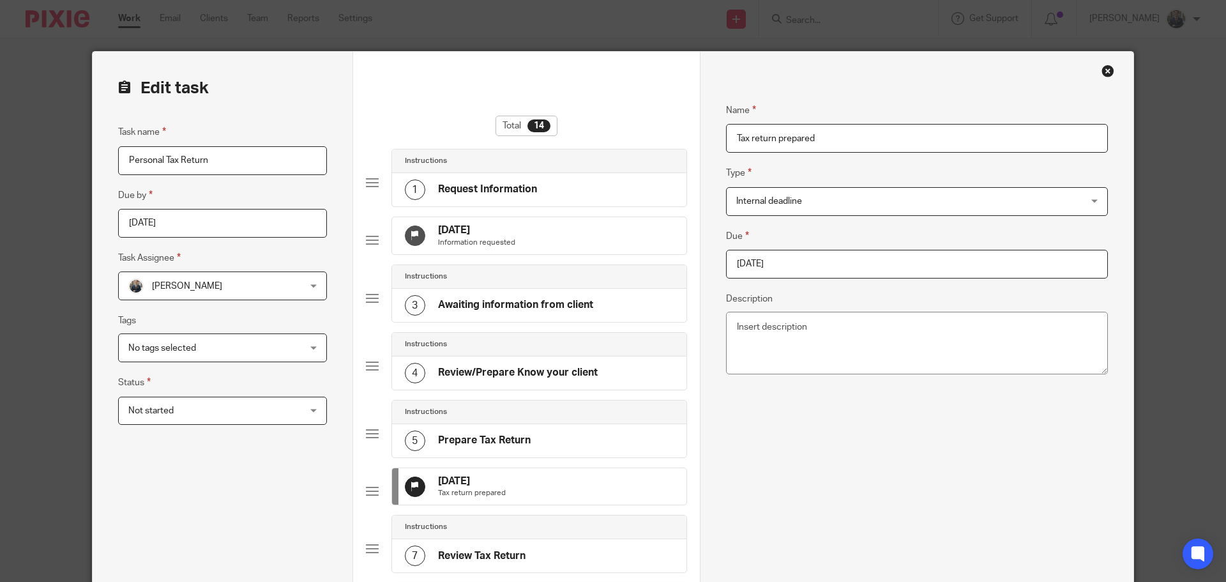
click at [774, 262] on input "[DATE]" at bounding box center [917, 264] width 382 height 29
type input "[DATE]"
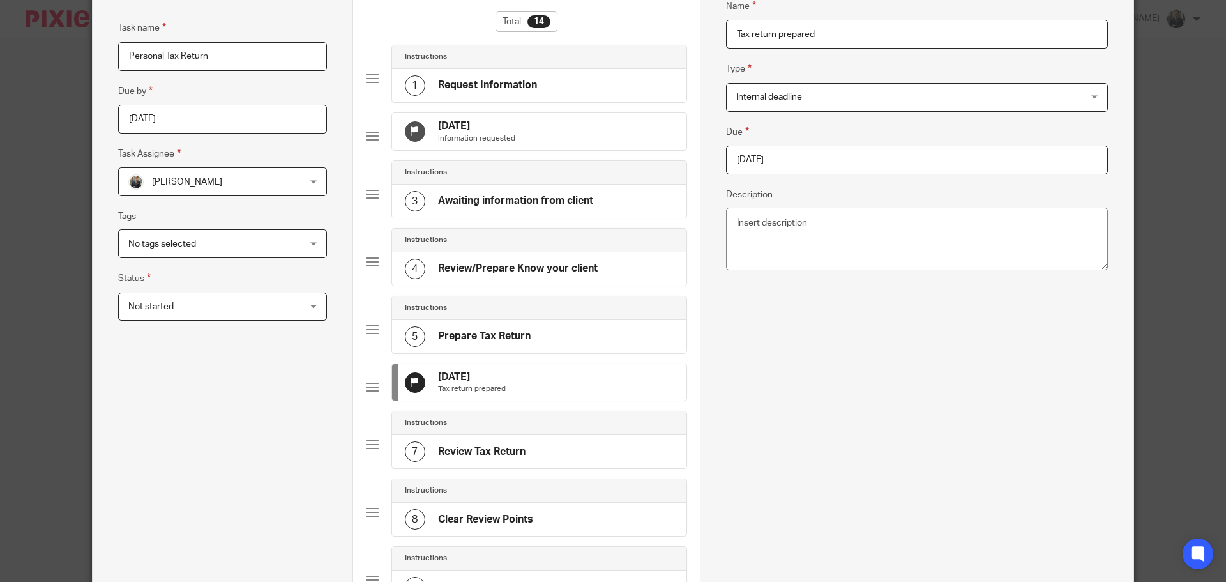
scroll to position [383, 0]
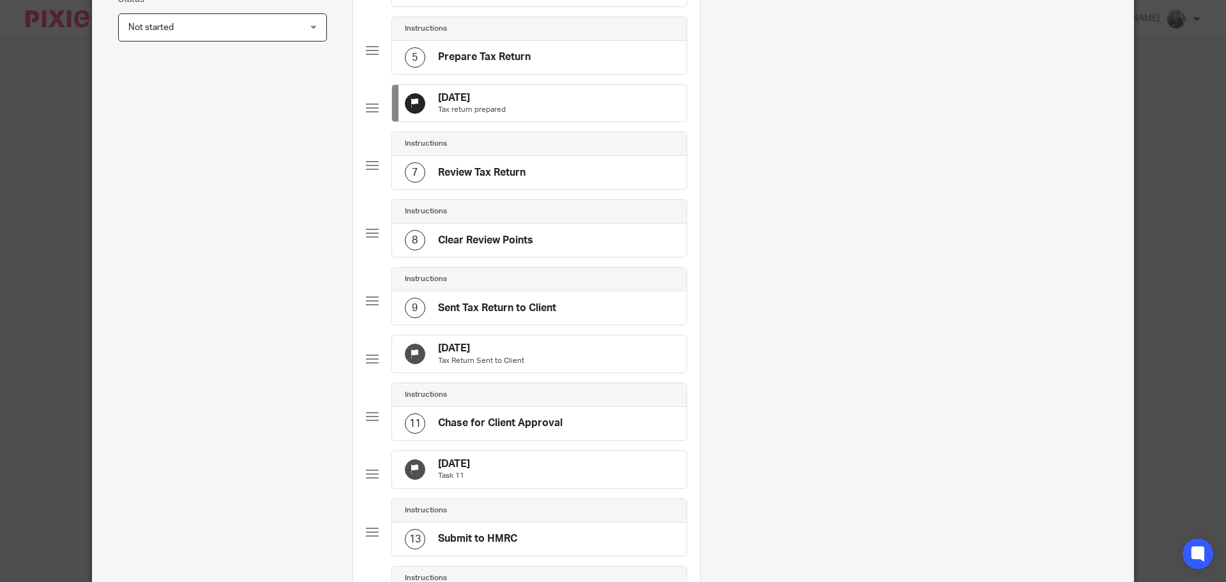
click at [577, 372] on div "[DATE] Tax Return Sent to Client" at bounding box center [539, 353] width 294 height 37
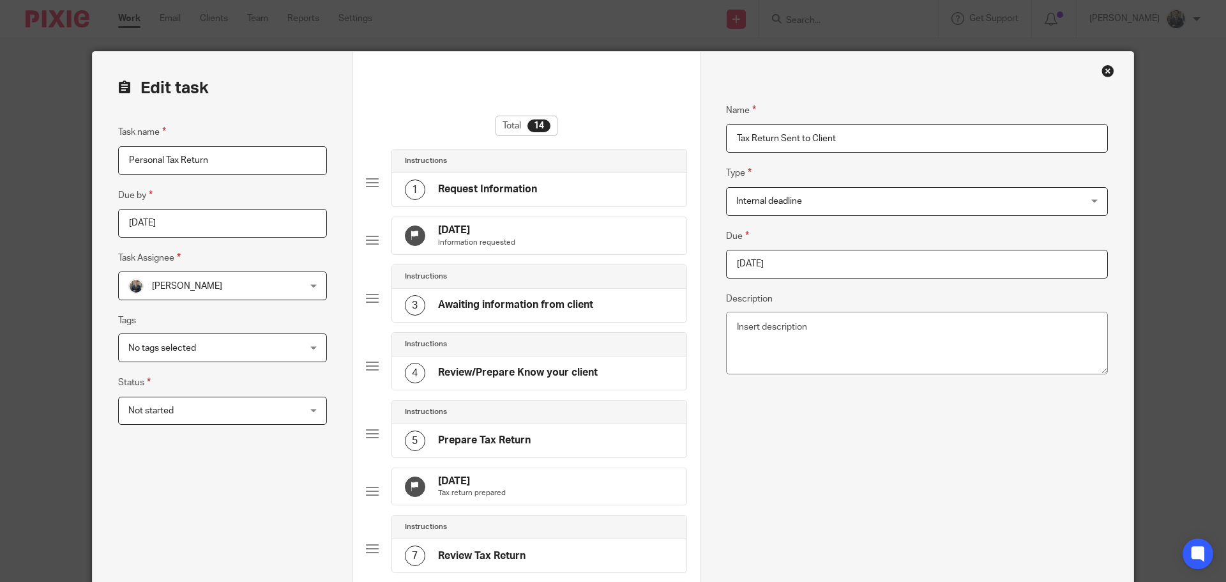
click at [821, 271] on input "[DATE]" at bounding box center [917, 264] width 382 height 29
type input "[DATE]"
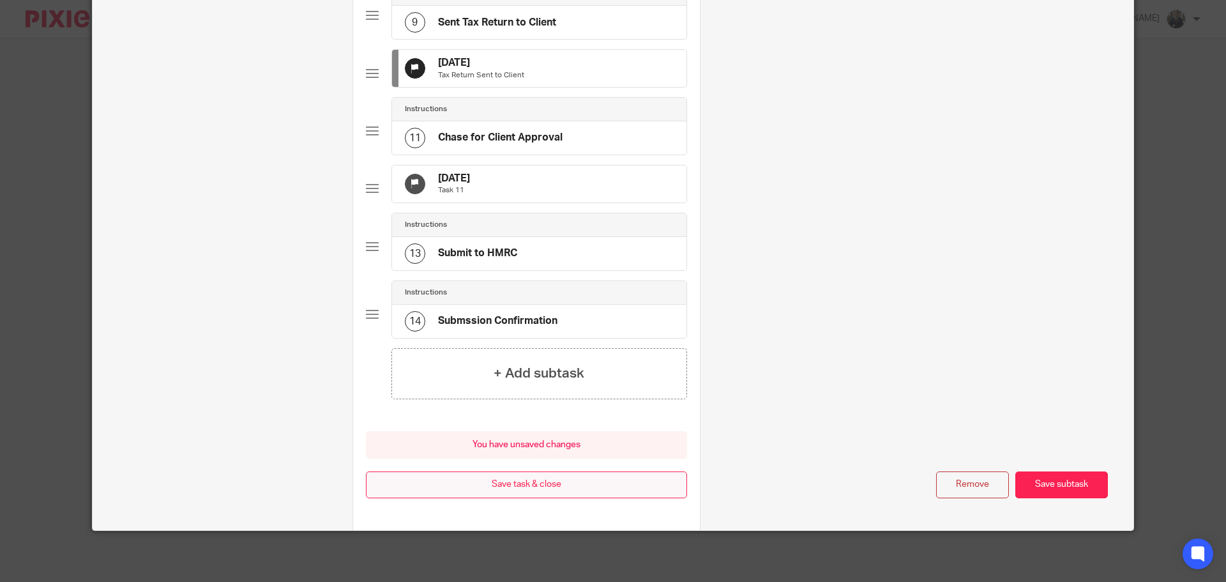
scroll to position [709, 0]
click at [587, 489] on button "Save task & close" at bounding box center [526, 484] width 321 height 27
